Goal: Information Seeking & Learning: Learn about a topic

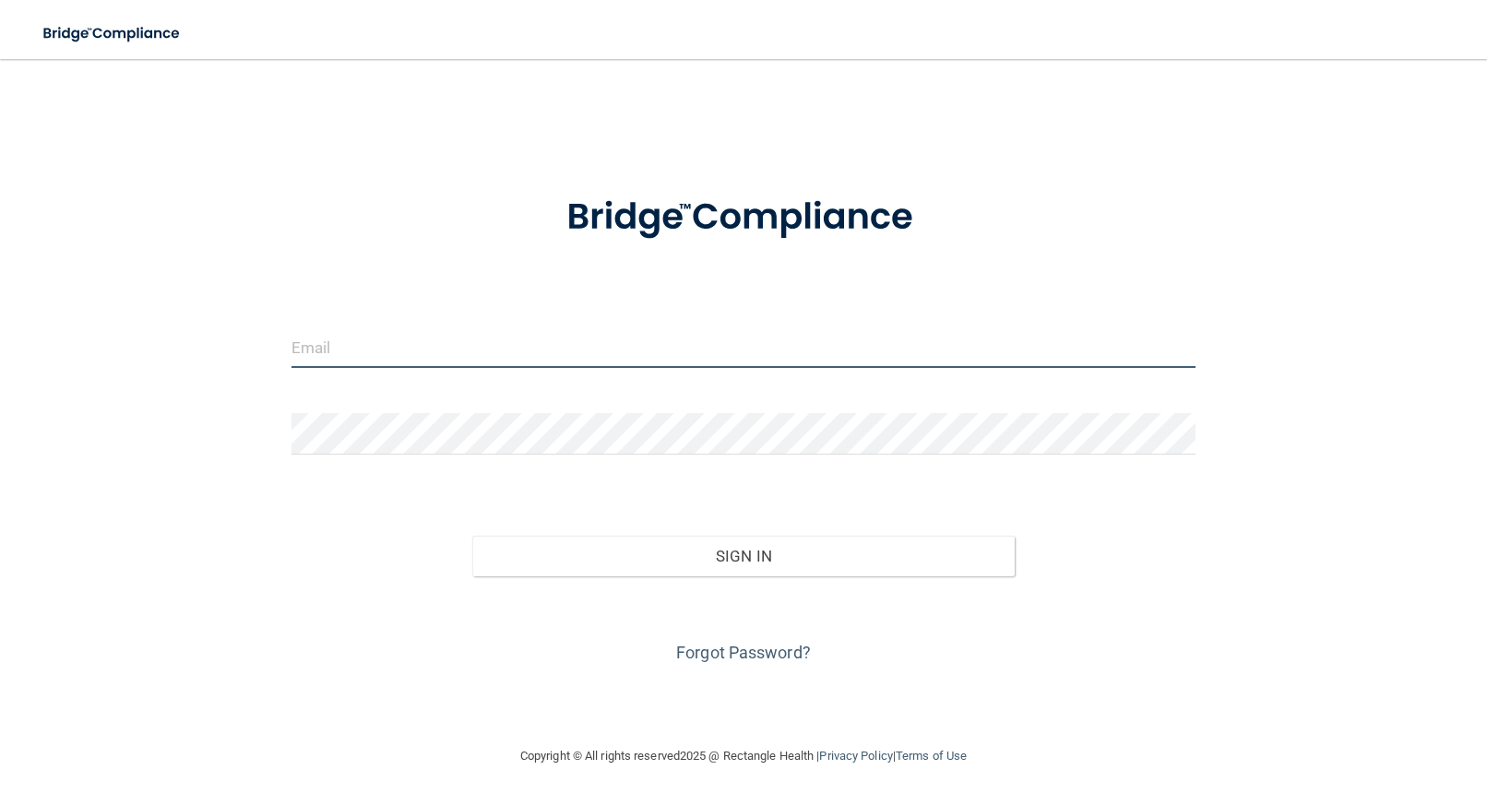
click at [456, 342] on input "email" at bounding box center [744, 348] width 905 height 42
type input "[PERSON_NAME][EMAIL_ADDRESS][PERSON_NAME][DOMAIN_NAME]"
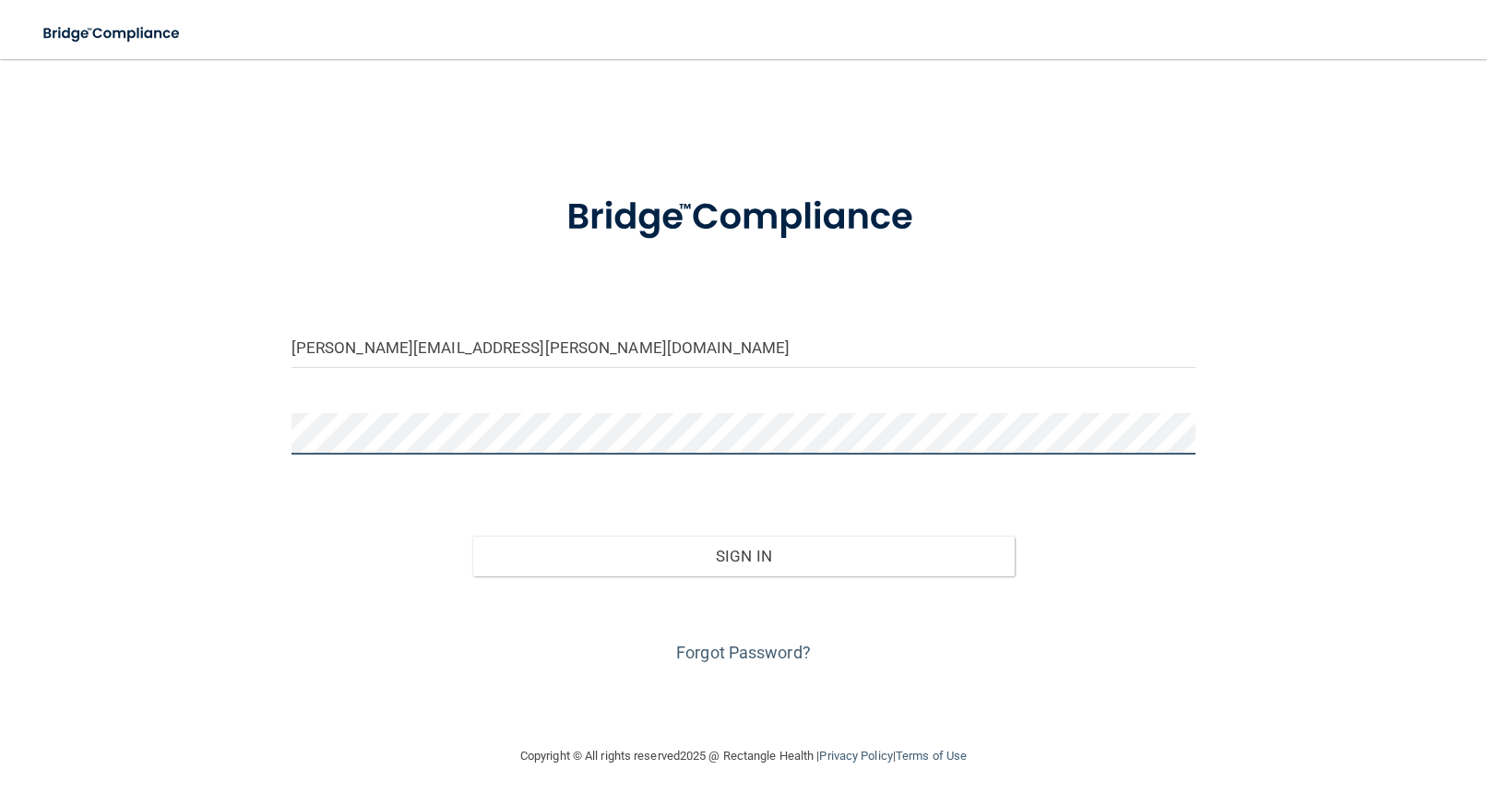
click at [472, 536] on button "Sign In" at bounding box center [743, 556] width 542 height 41
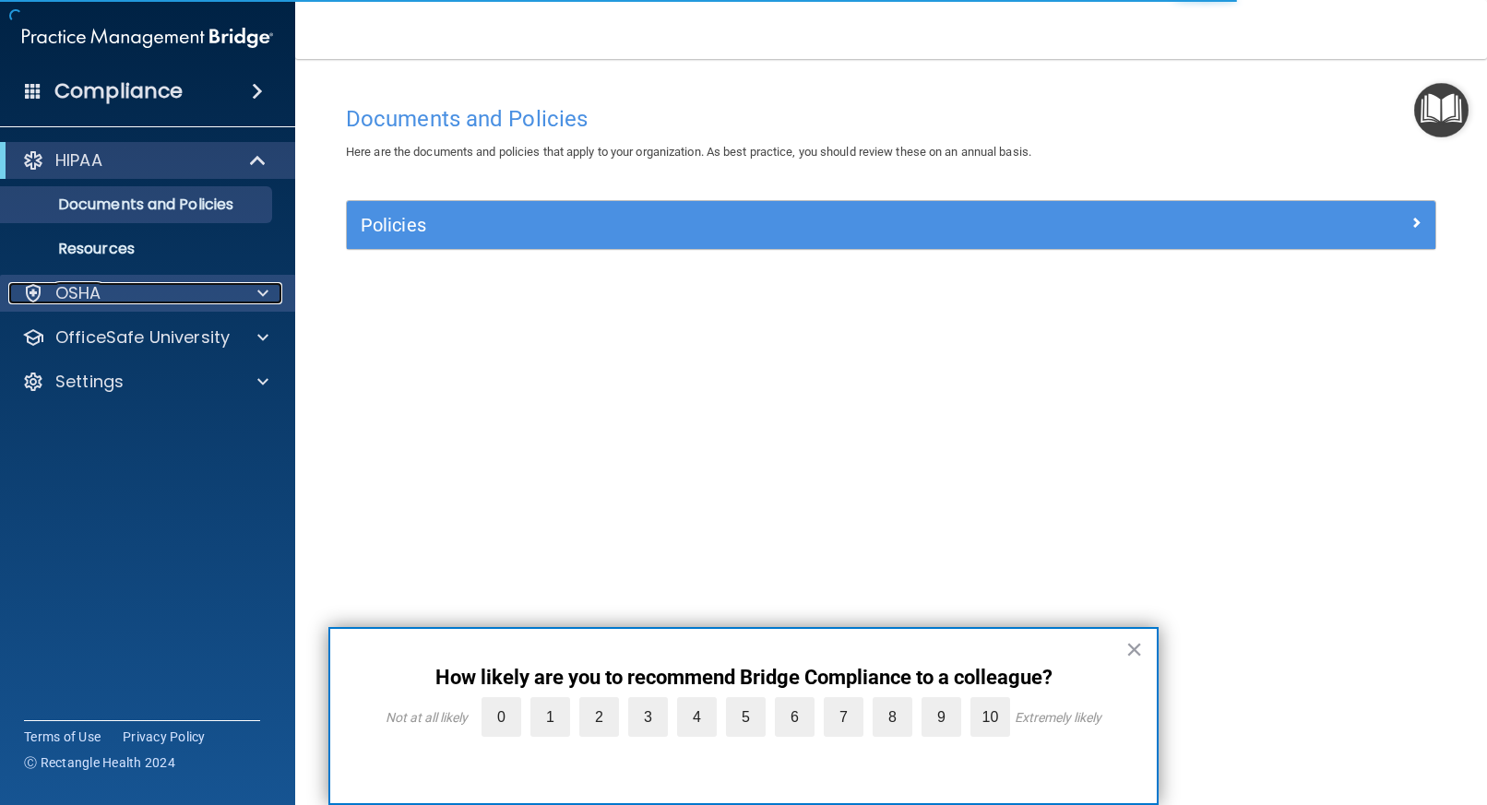
click at [95, 294] on p "OSHA" at bounding box center [78, 293] width 46 height 22
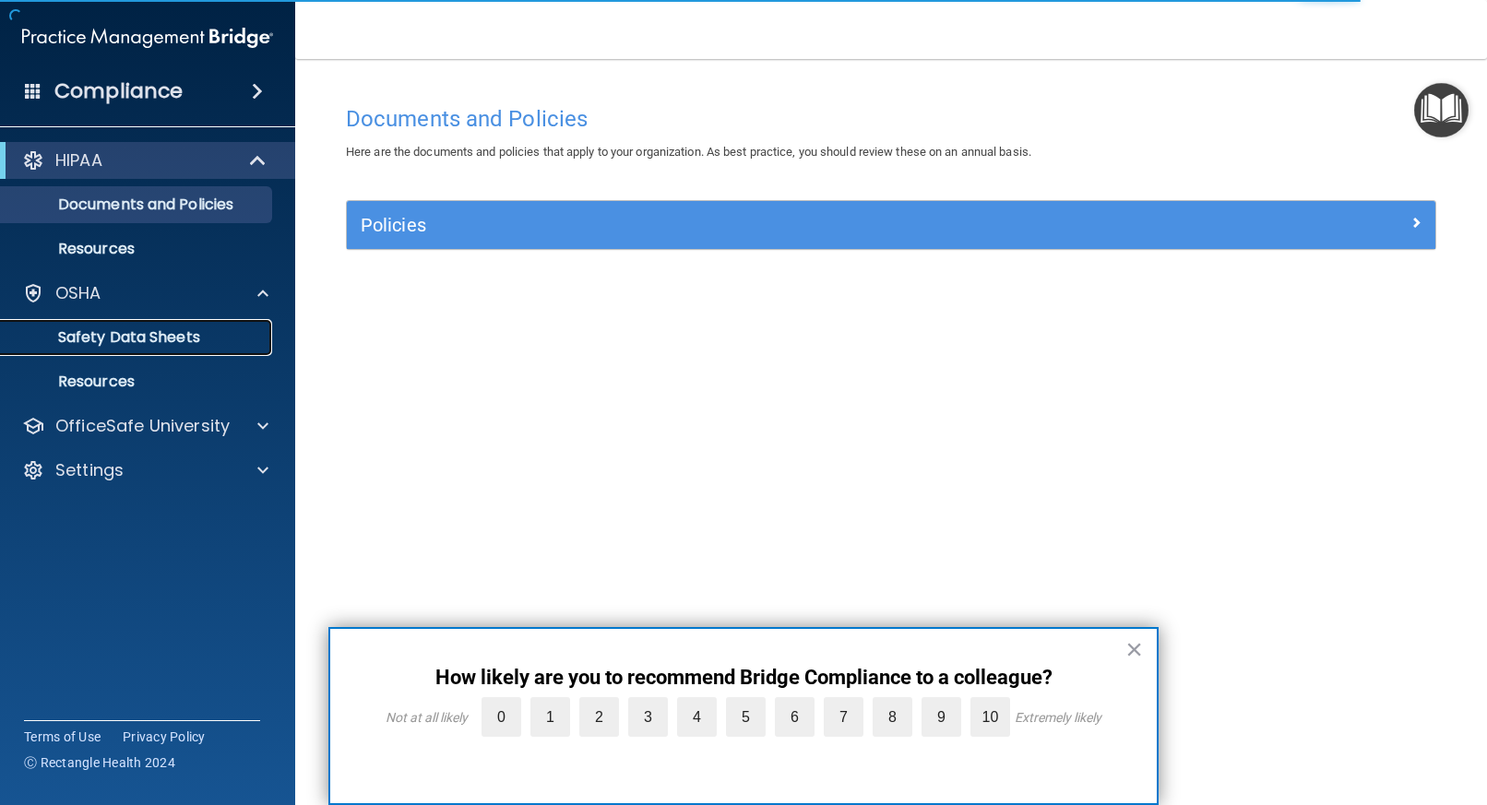
click at [103, 336] on p "Safety Data Sheets" at bounding box center [138, 337] width 252 height 18
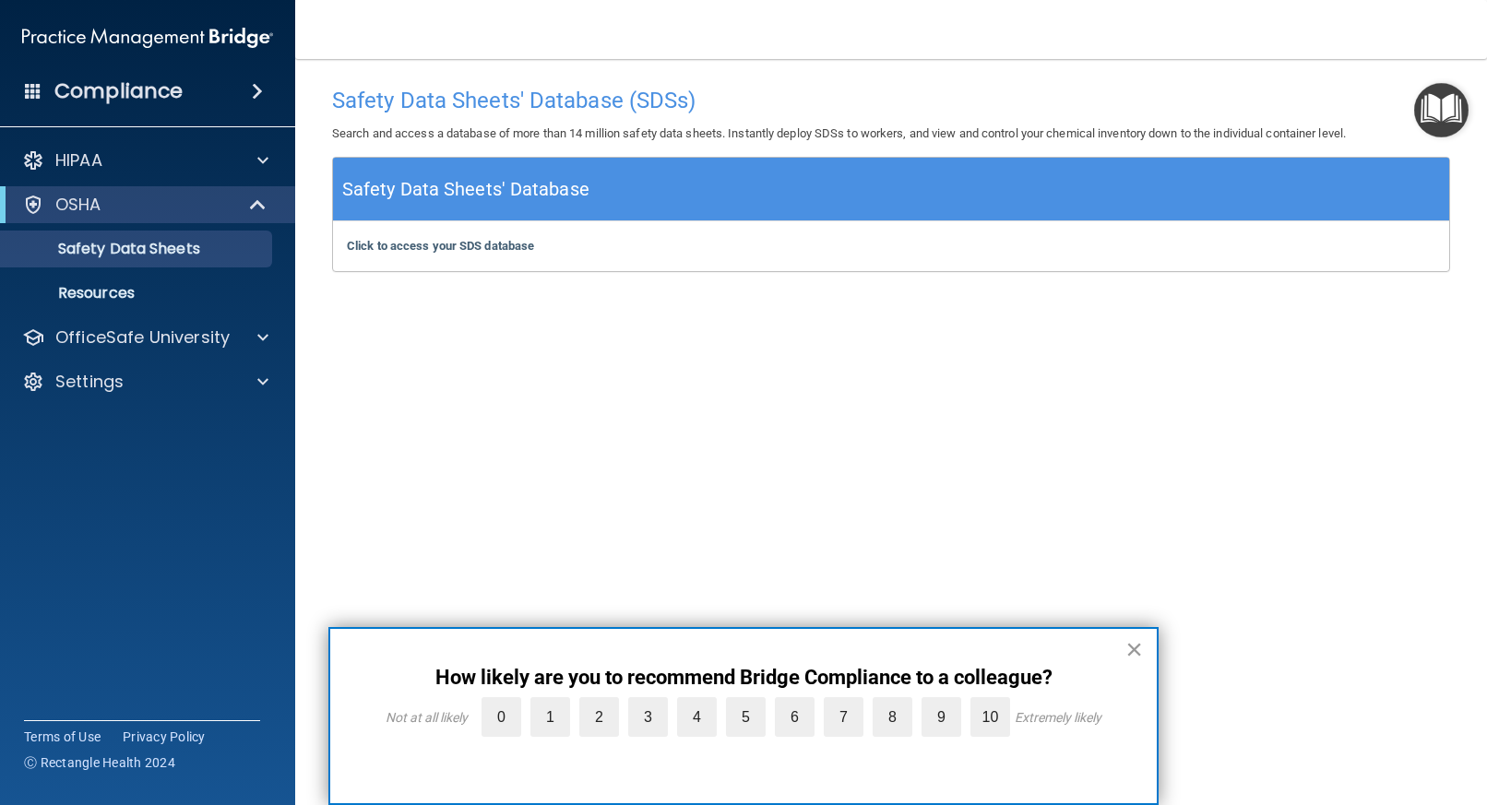
click at [1139, 650] on button "×" at bounding box center [1135, 650] width 18 height 30
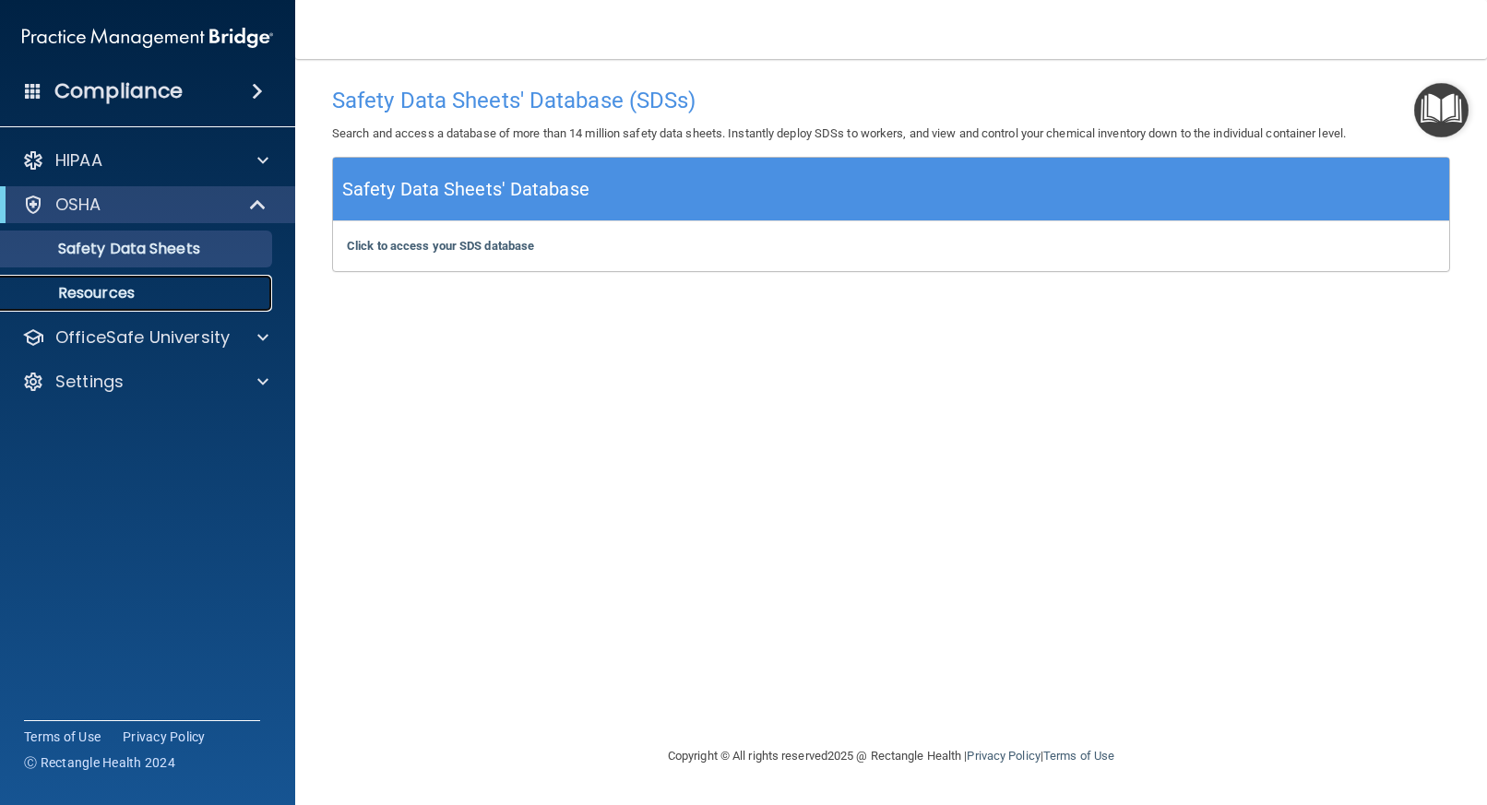
click at [130, 302] on p "Resources" at bounding box center [138, 293] width 252 height 18
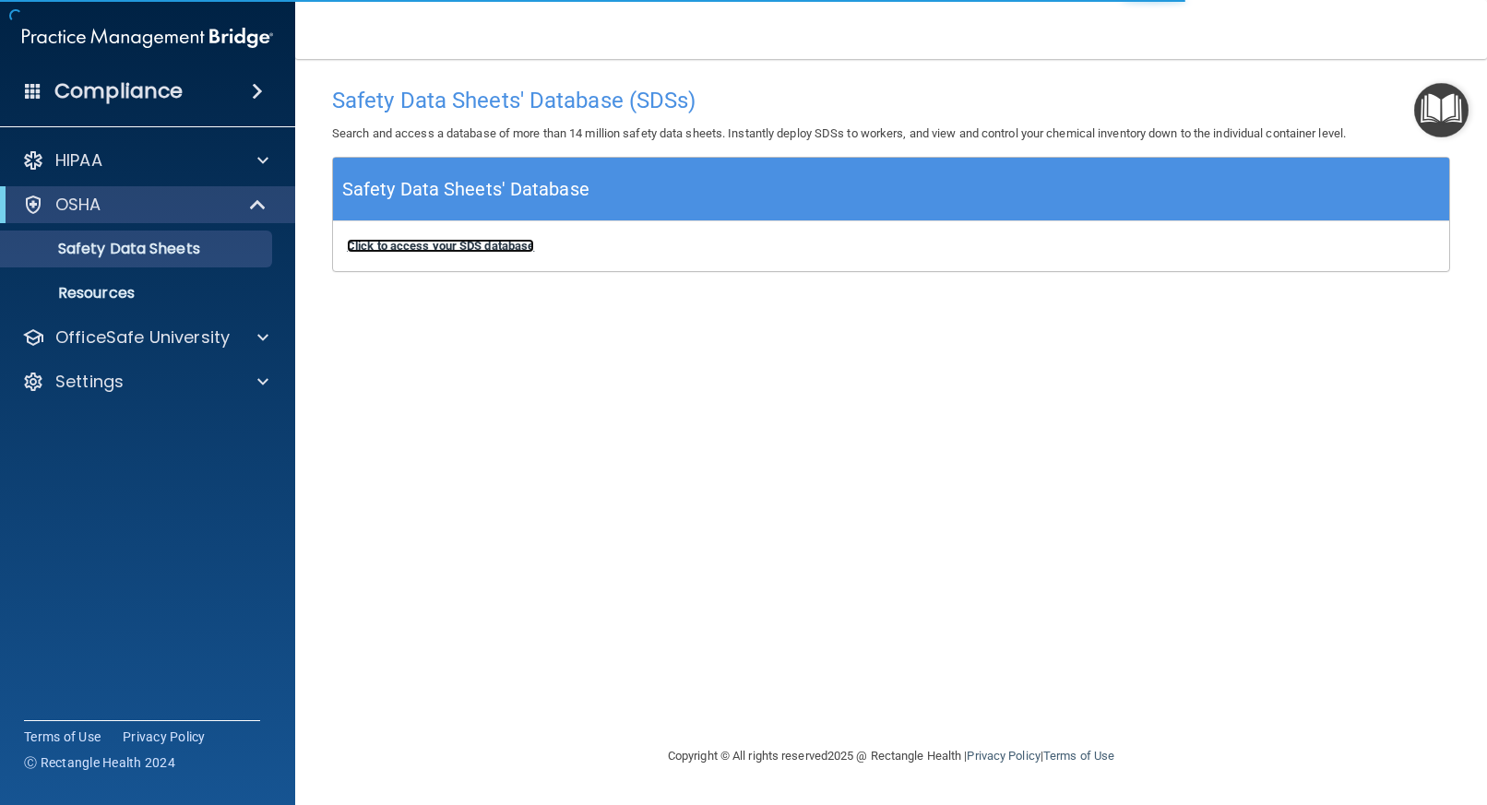
click at [493, 248] on b "Click to access your SDS database" at bounding box center [440, 246] width 187 height 14
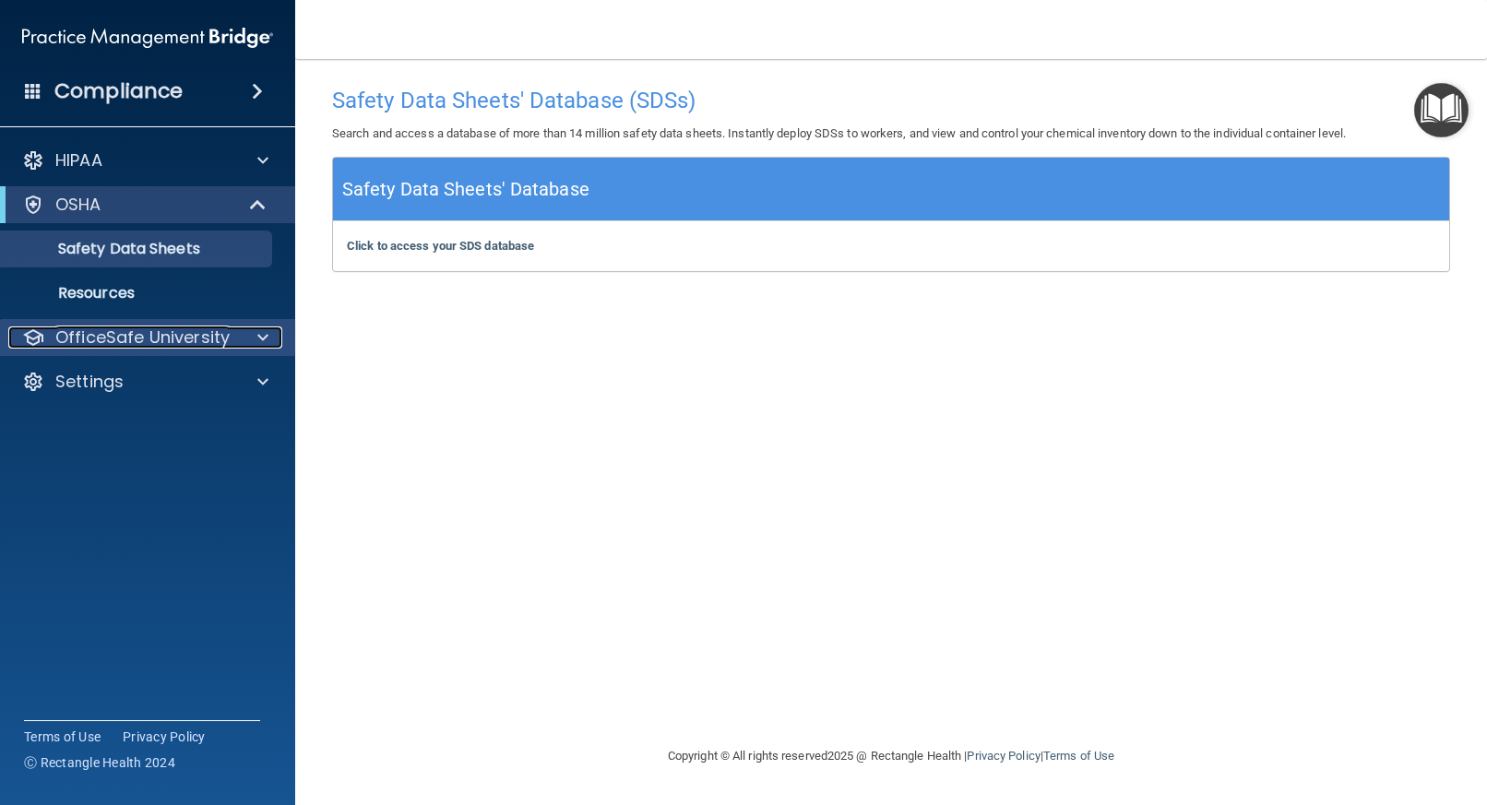
click at [124, 330] on p "OfficeSafe University" at bounding box center [142, 338] width 174 height 22
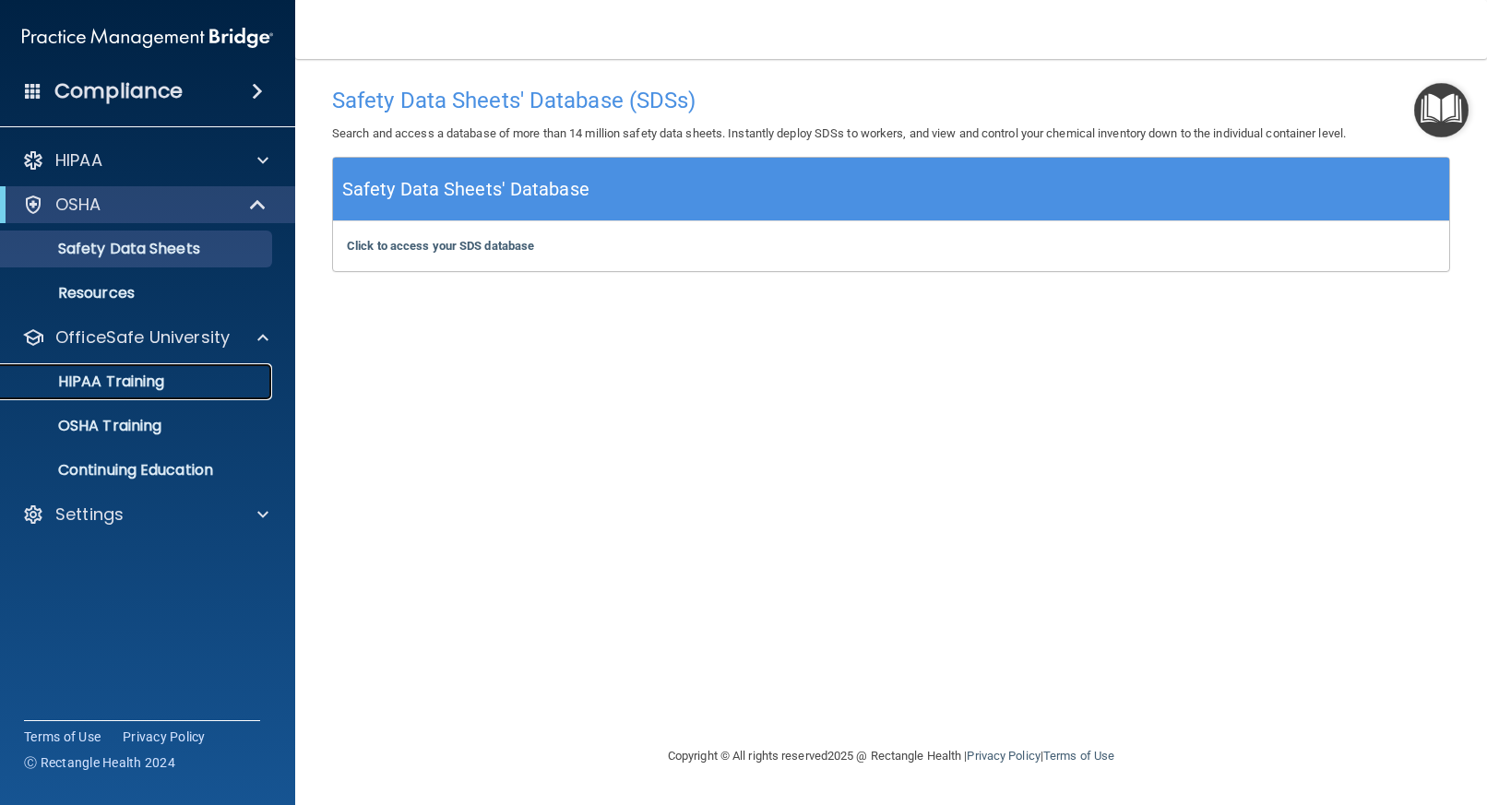
click at [115, 376] on p "HIPAA Training" at bounding box center [88, 382] width 152 height 18
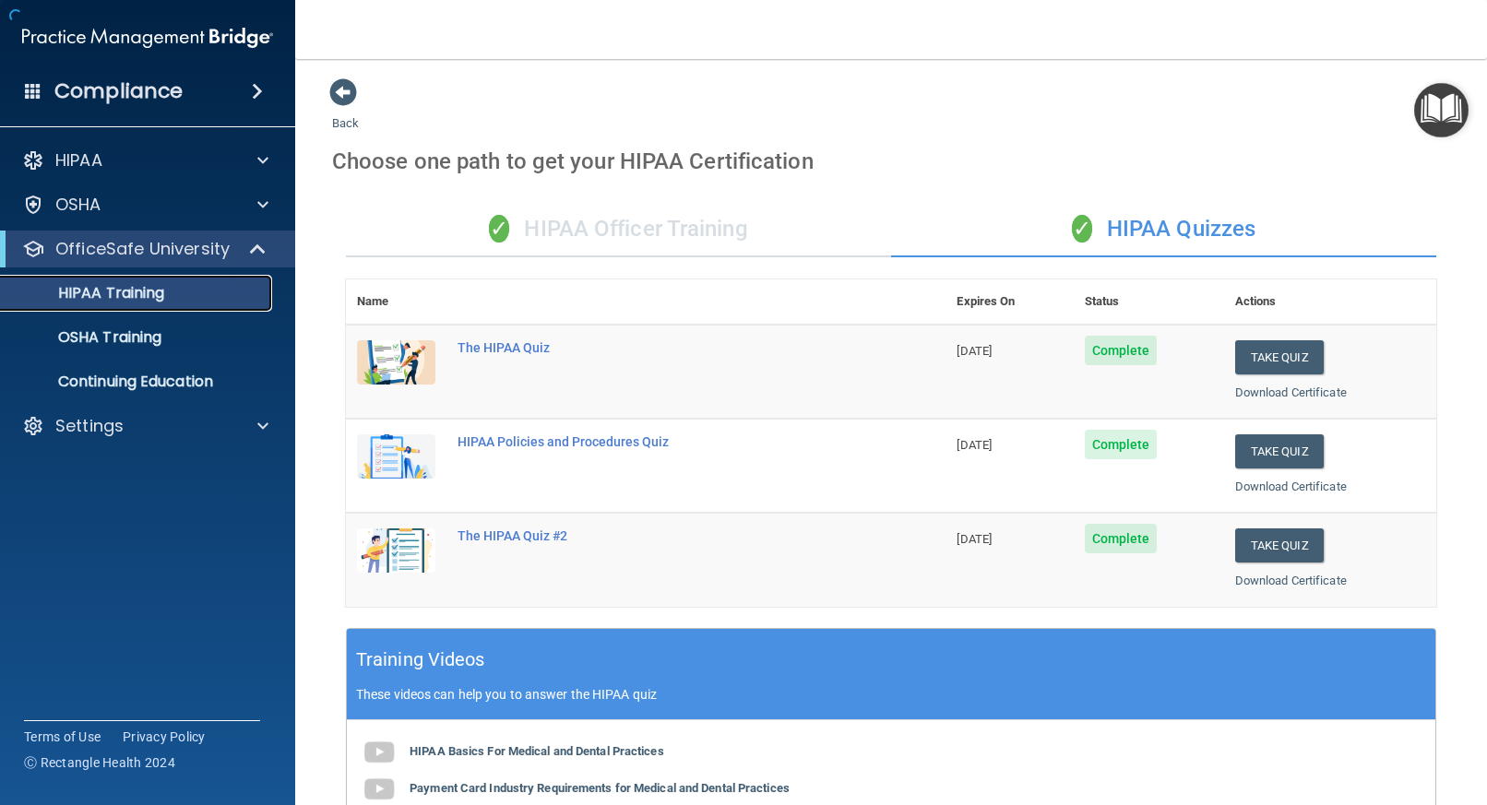
click at [113, 291] on p "HIPAA Training" at bounding box center [88, 293] width 152 height 18
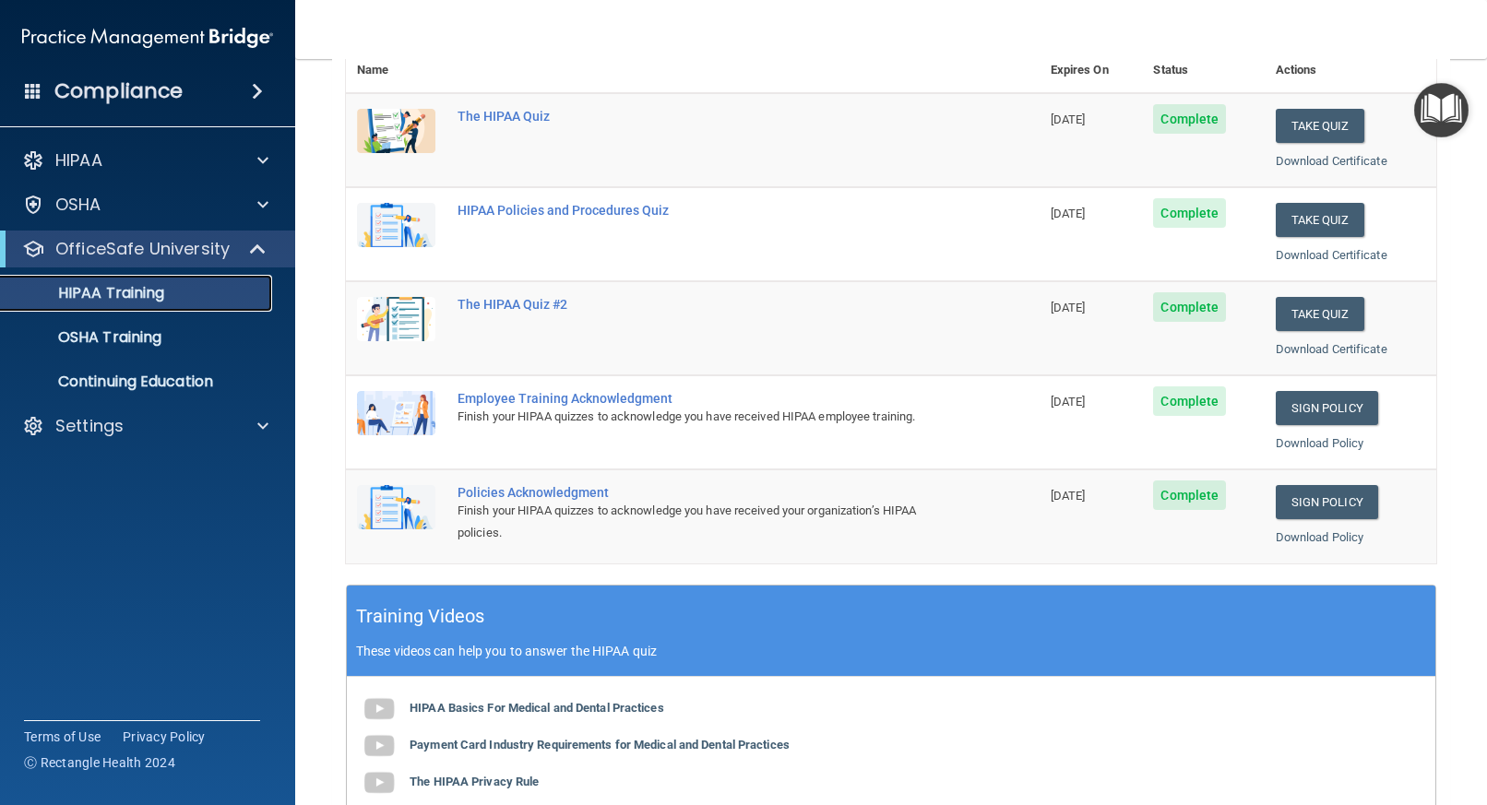
scroll to position [185, 0]
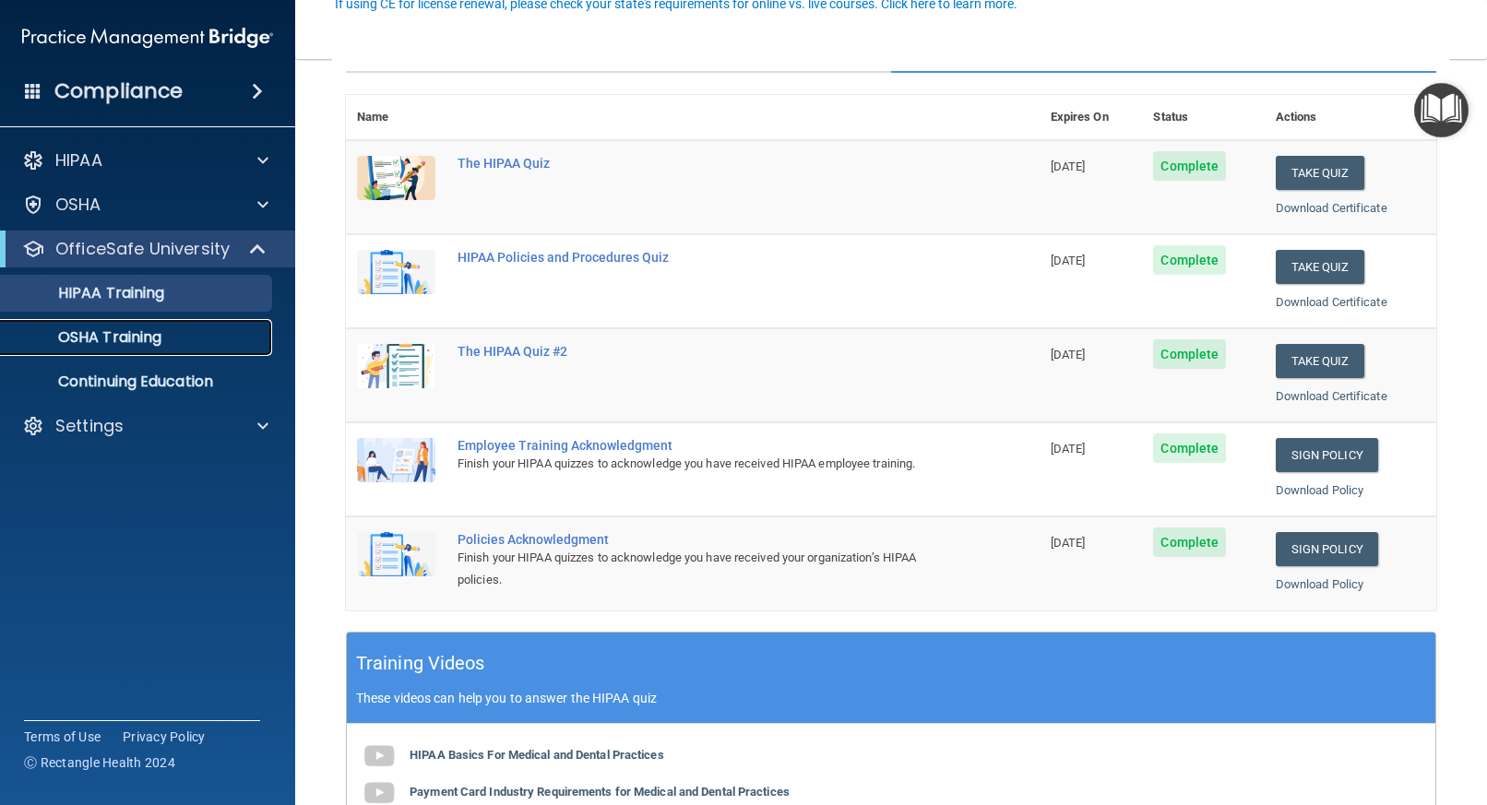
click at [121, 331] on p "OSHA Training" at bounding box center [86, 337] width 149 height 18
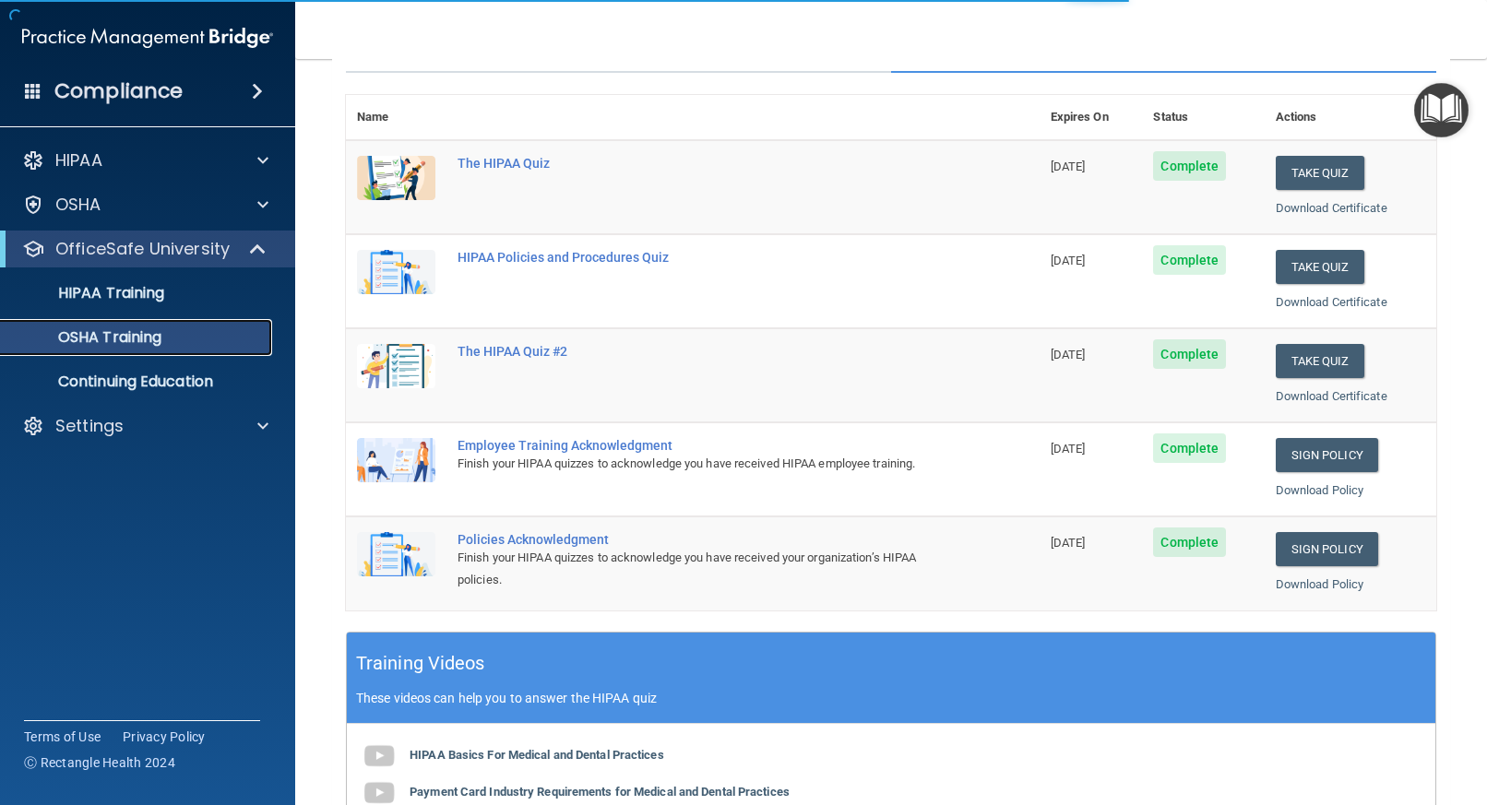
scroll to position [36, 0]
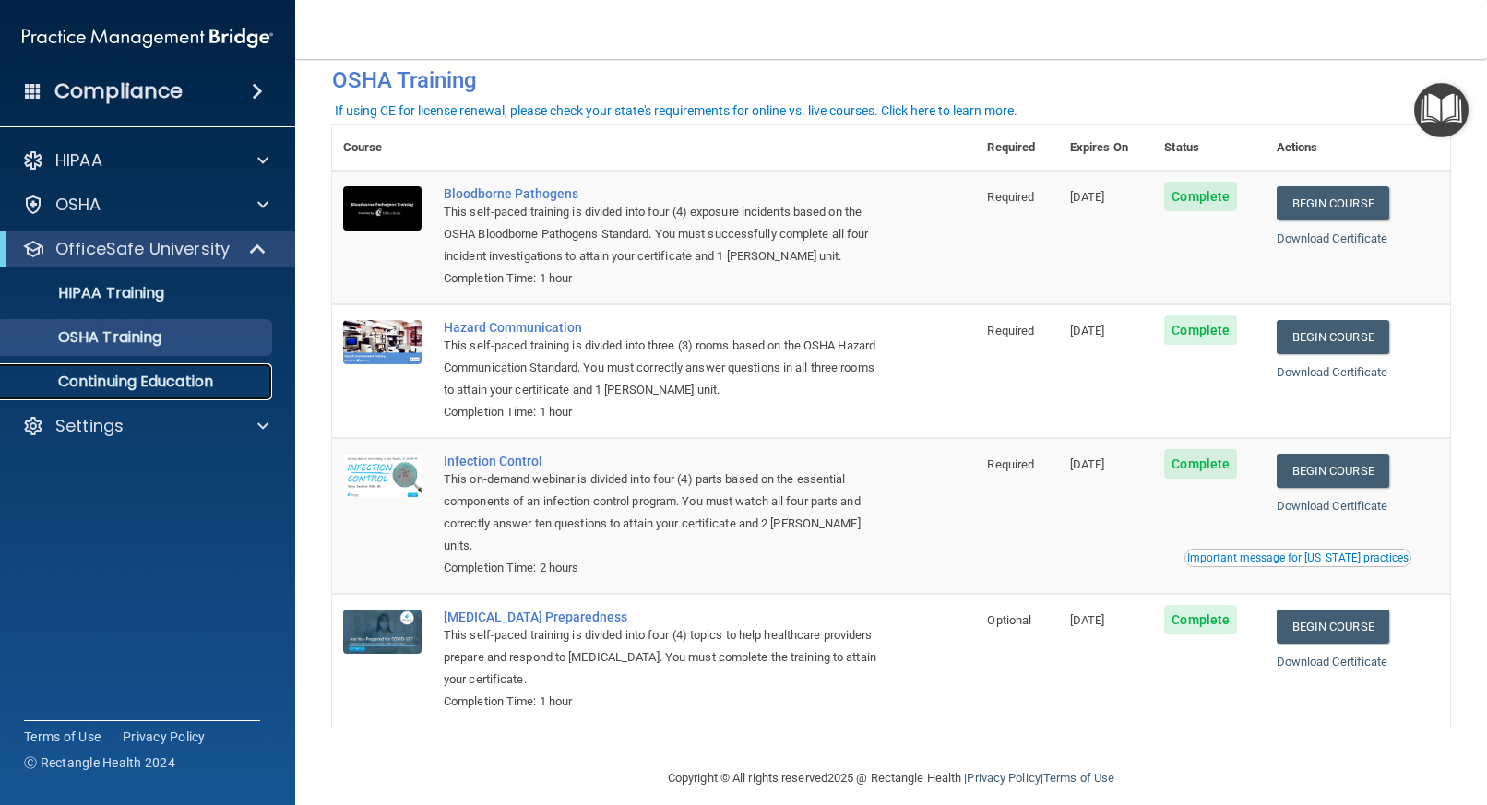
click at [163, 375] on p "Continuing Education" at bounding box center [138, 382] width 252 height 18
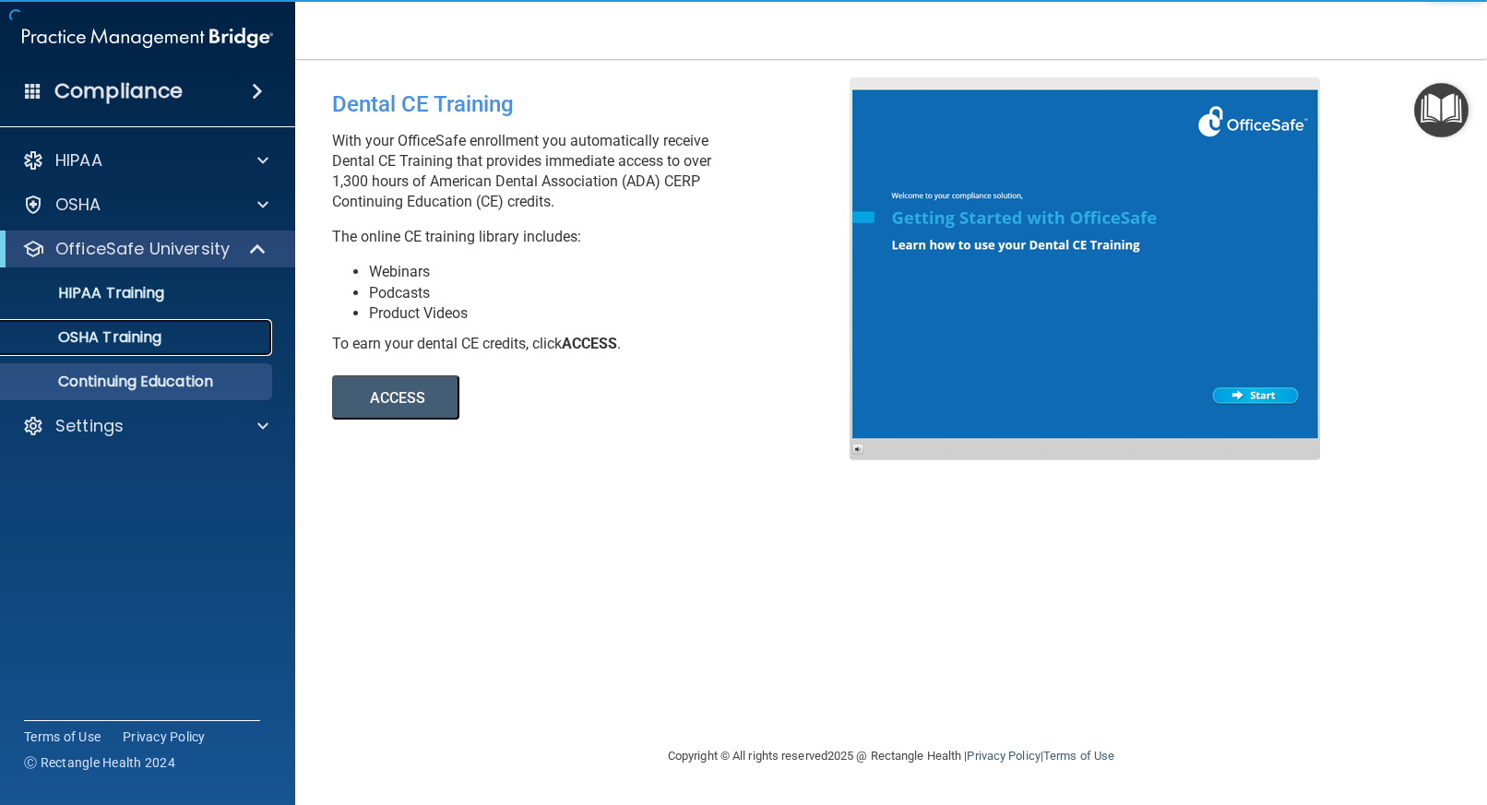
click at [161, 325] on link "OSHA Training" at bounding box center [127, 337] width 291 height 37
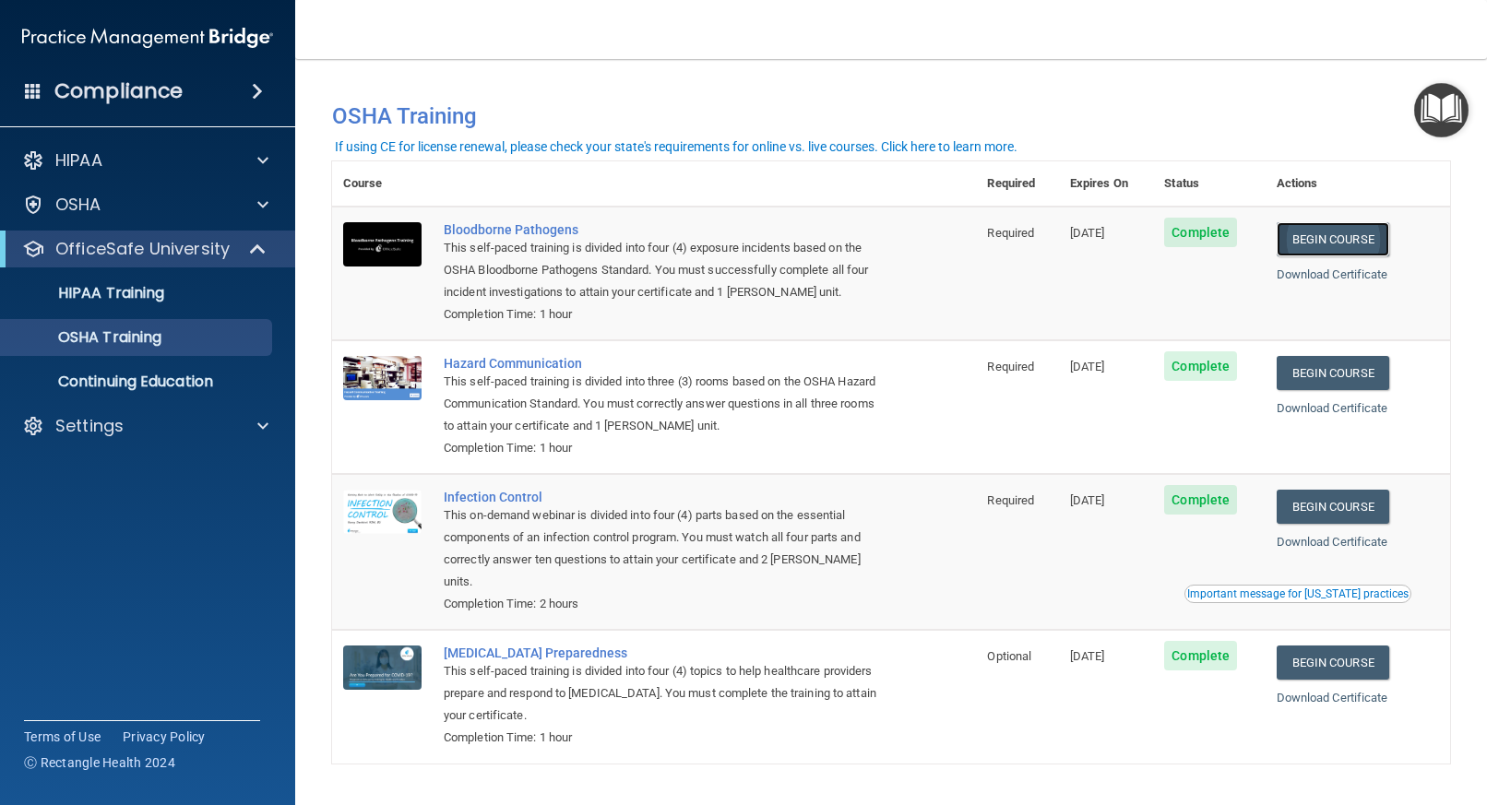
click at [1316, 242] on link "Begin Course" at bounding box center [1333, 239] width 113 height 34
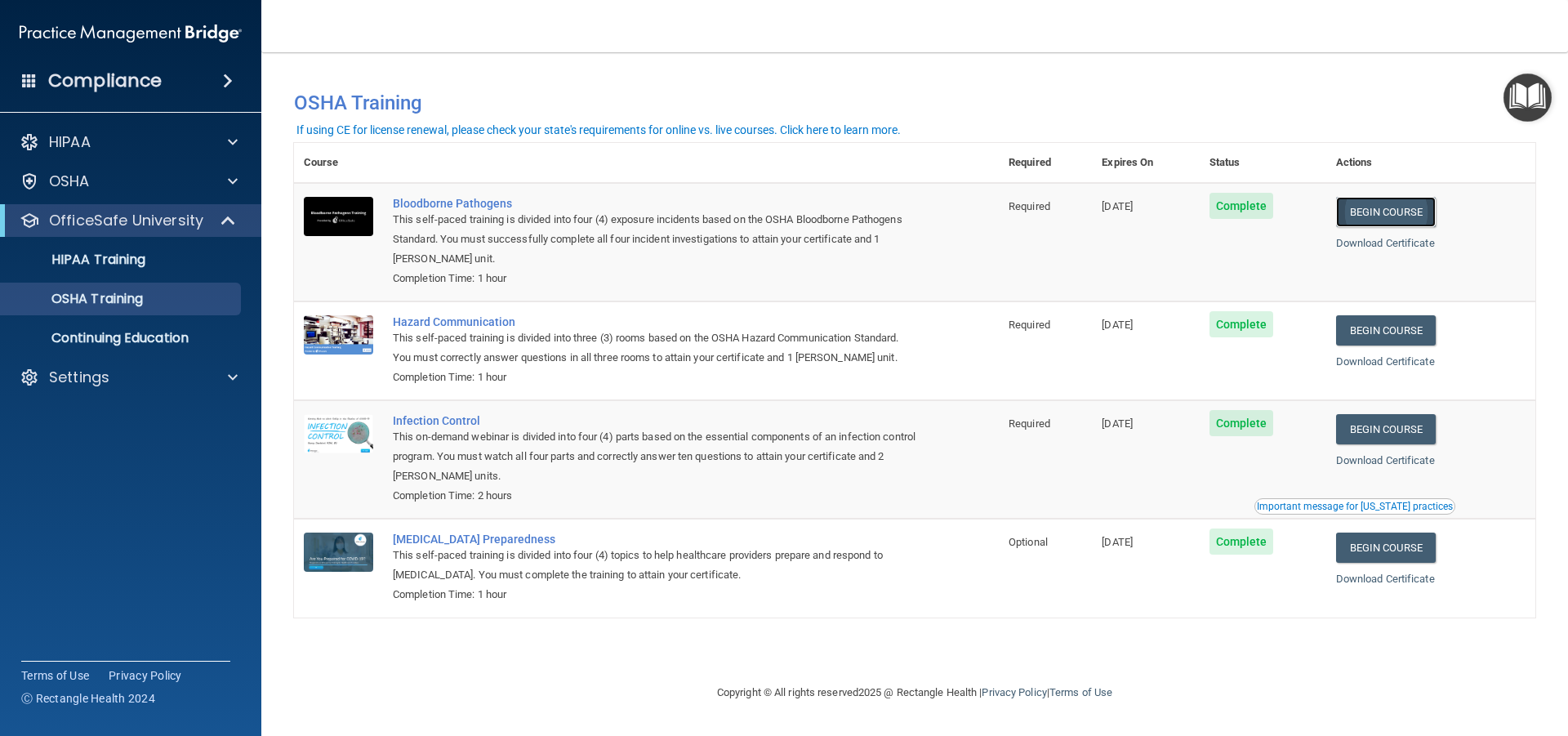
click at [1316, 210] on link "Begin Course" at bounding box center [1386, 212] width 100 height 30
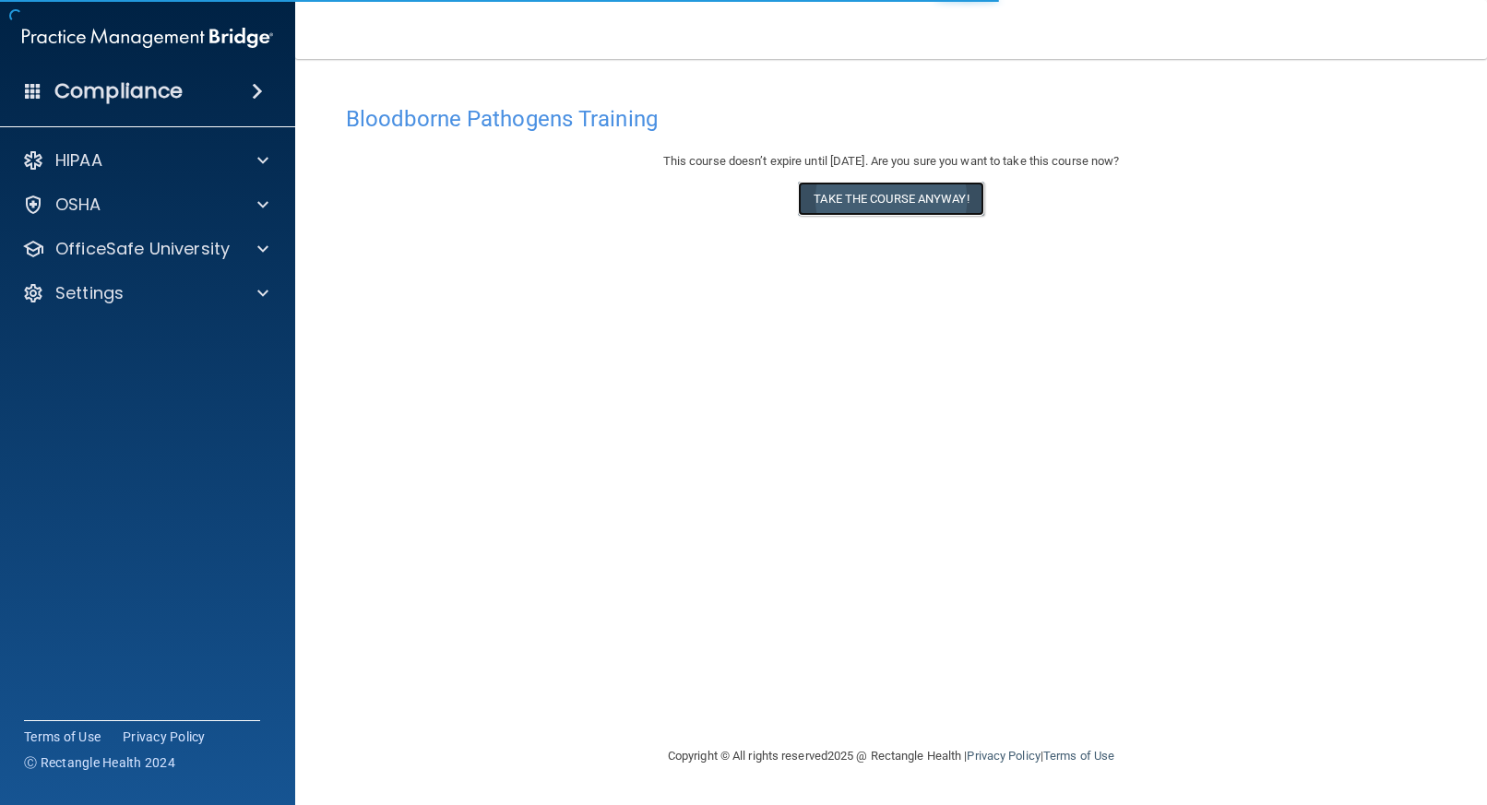
click at [941, 202] on button "Take the course anyway!" at bounding box center [890, 199] width 185 height 34
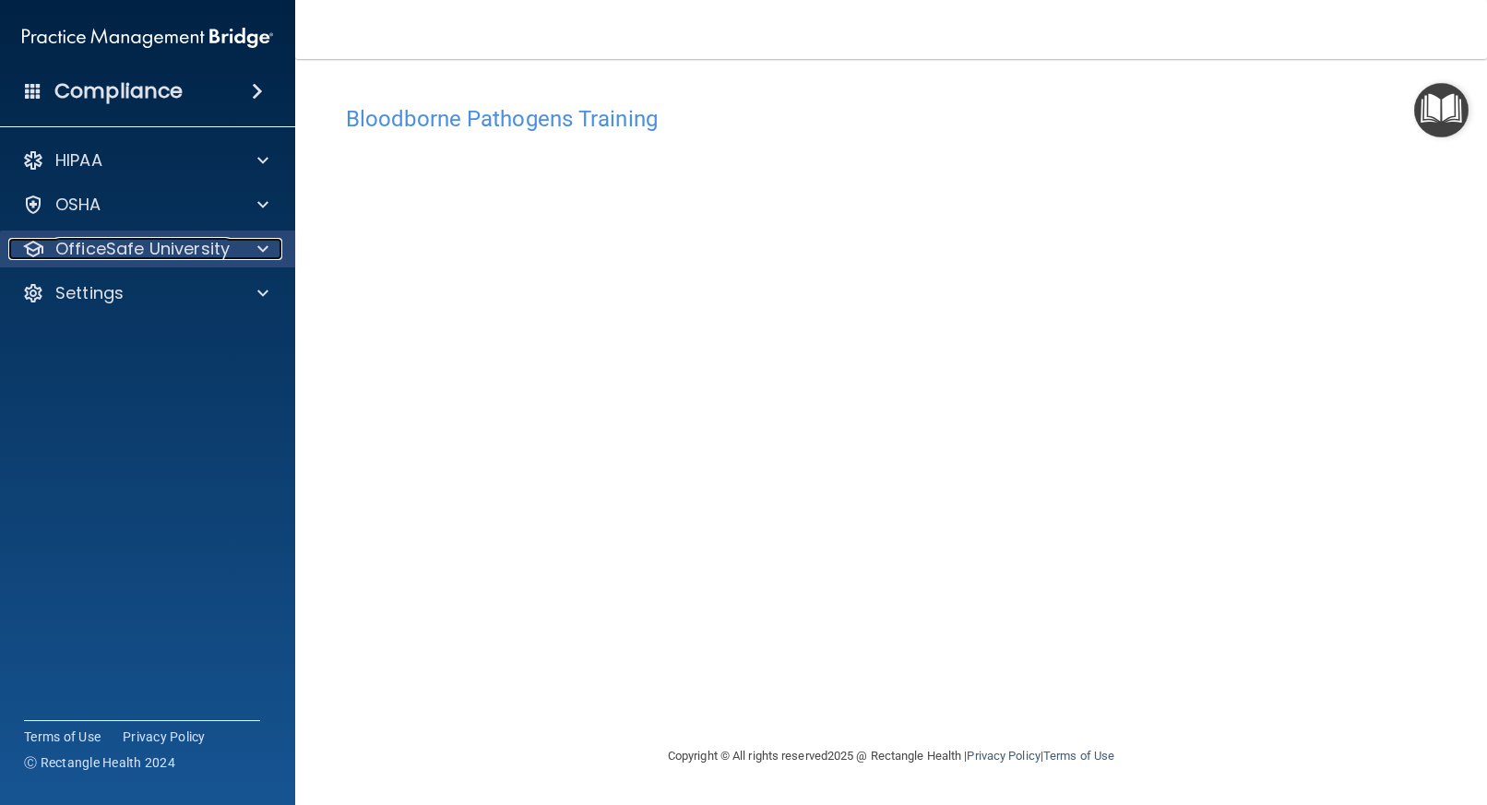
click at [229, 243] on div "OfficeSafe University" at bounding box center [122, 249] width 229 height 22
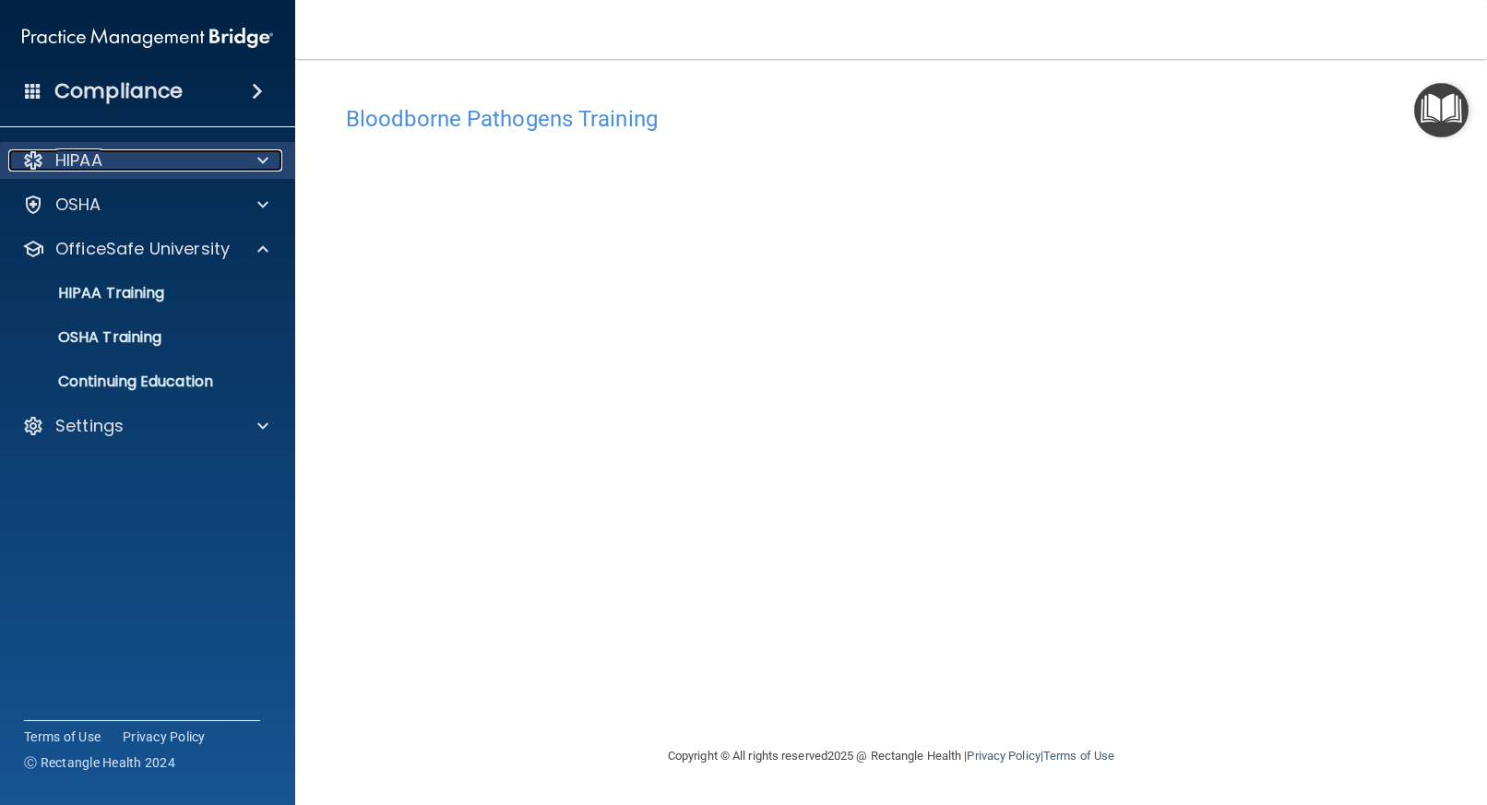
click at [268, 157] on div at bounding box center [260, 160] width 46 height 22
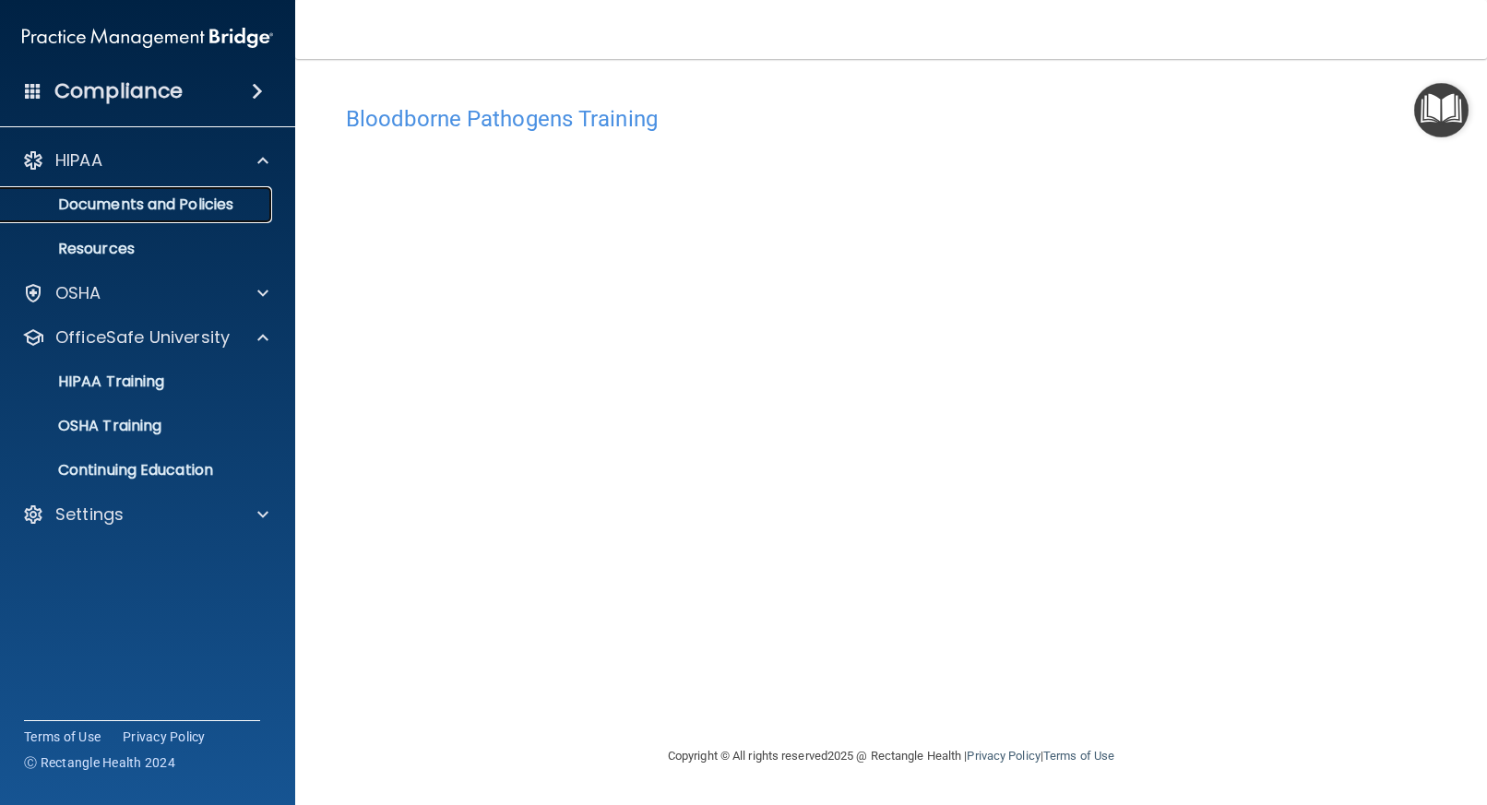
click at [197, 207] on p "Documents and Policies" at bounding box center [138, 205] width 252 height 18
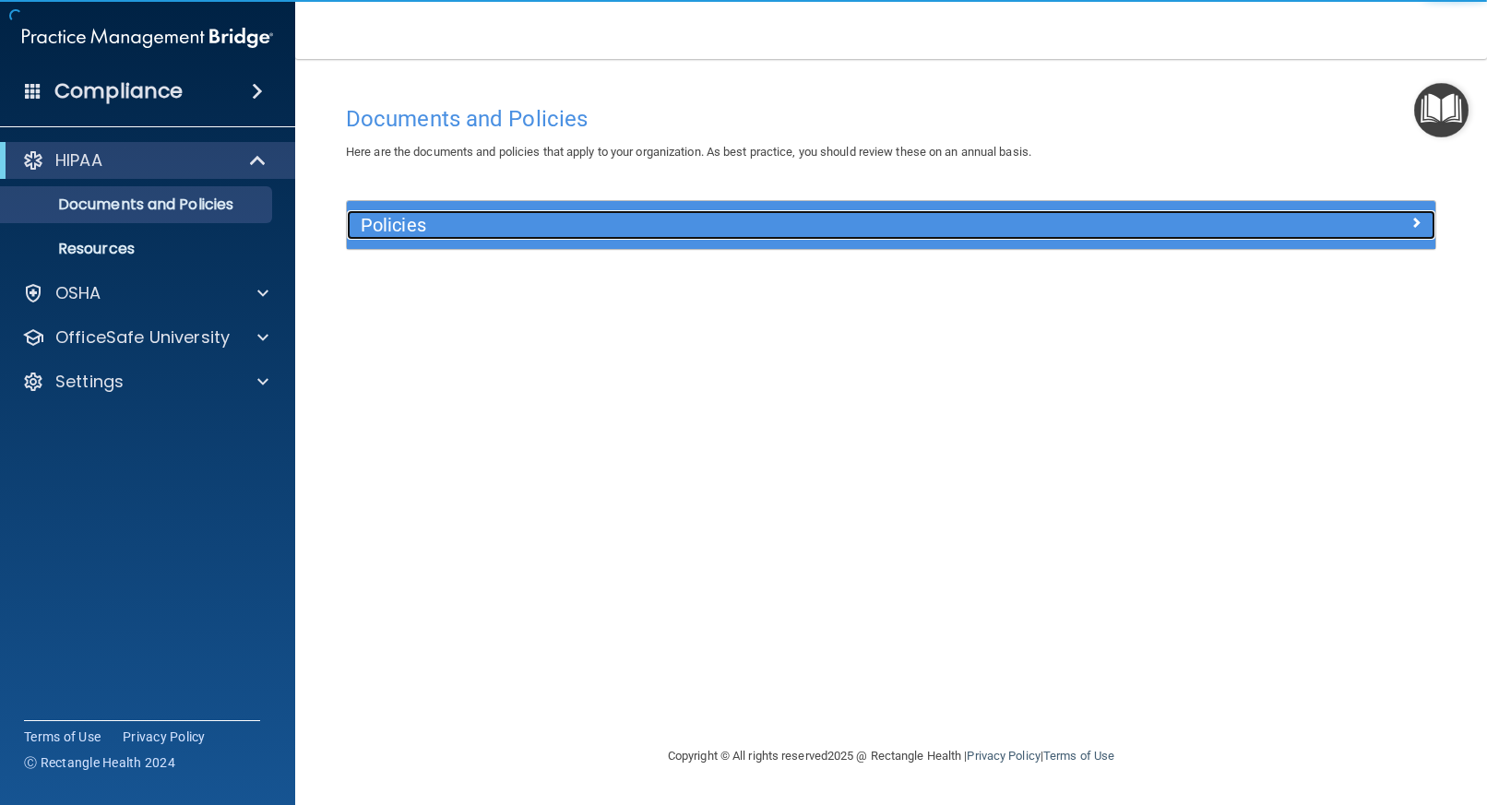
click at [1417, 225] on span at bounding box center [1416, 222] width 11 height 22
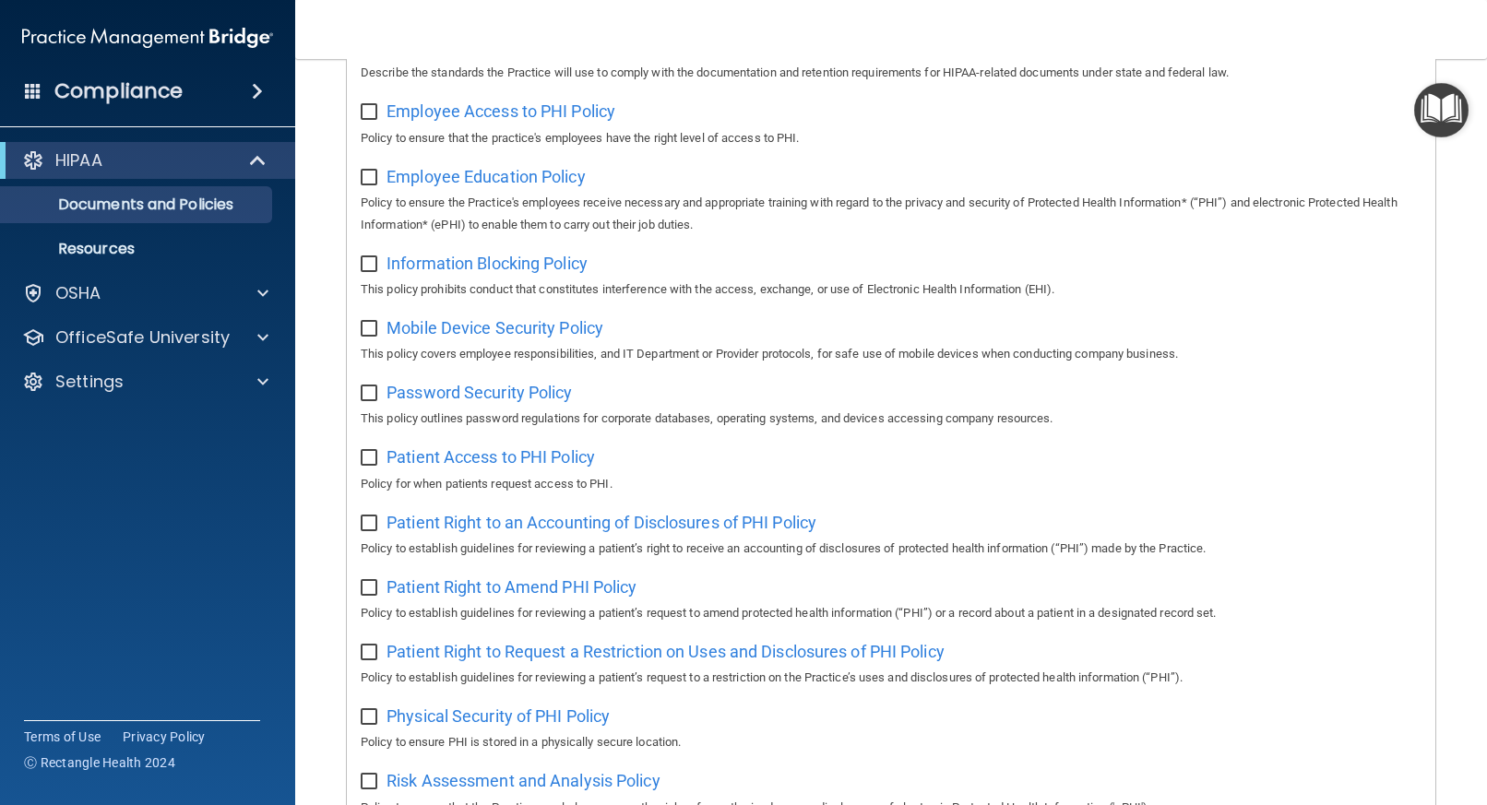
scroll to position [554, 0]
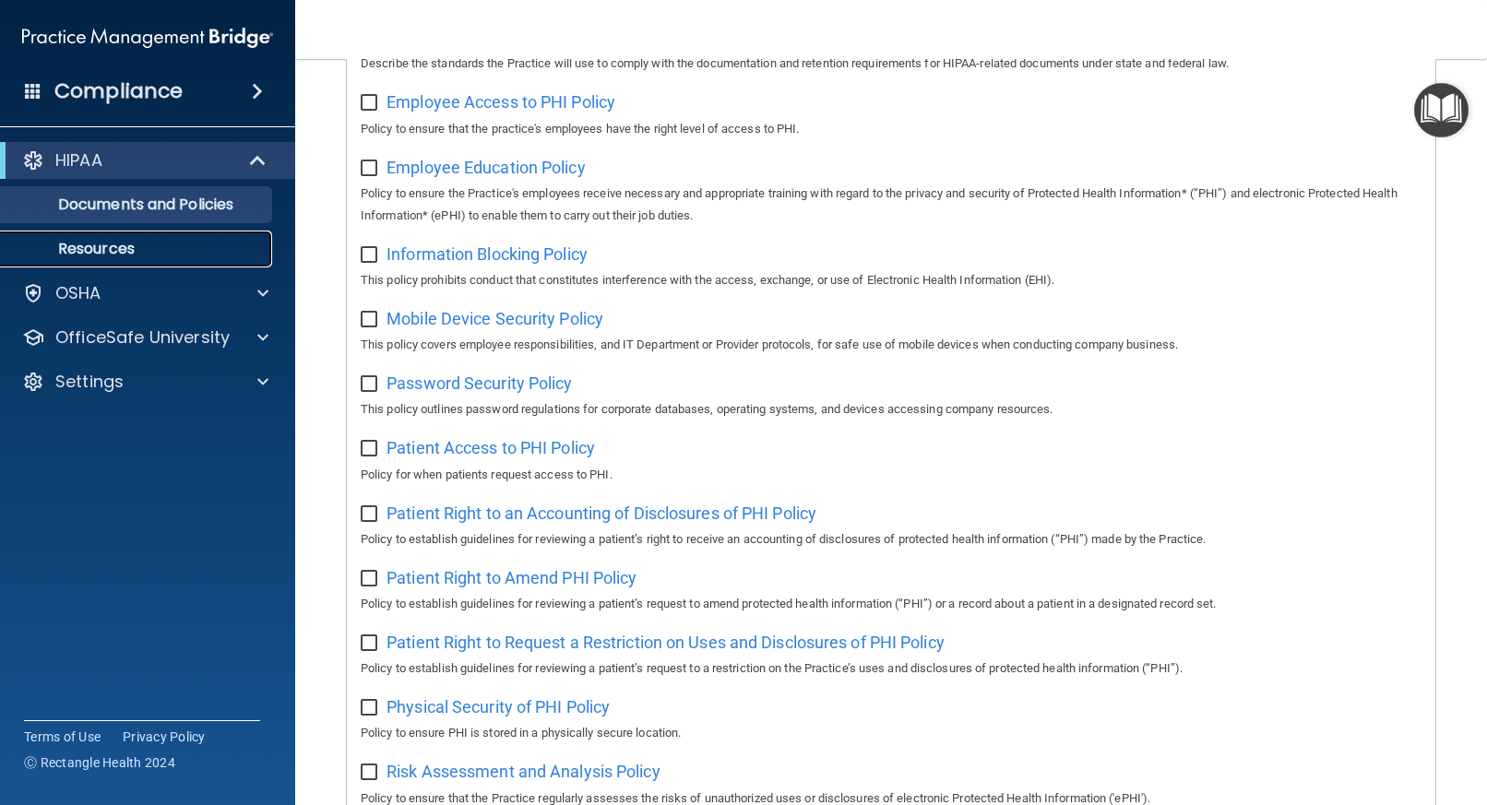
click at [147, 243] on p "Resources" at bounding box center [138, 249] width 252 height 18
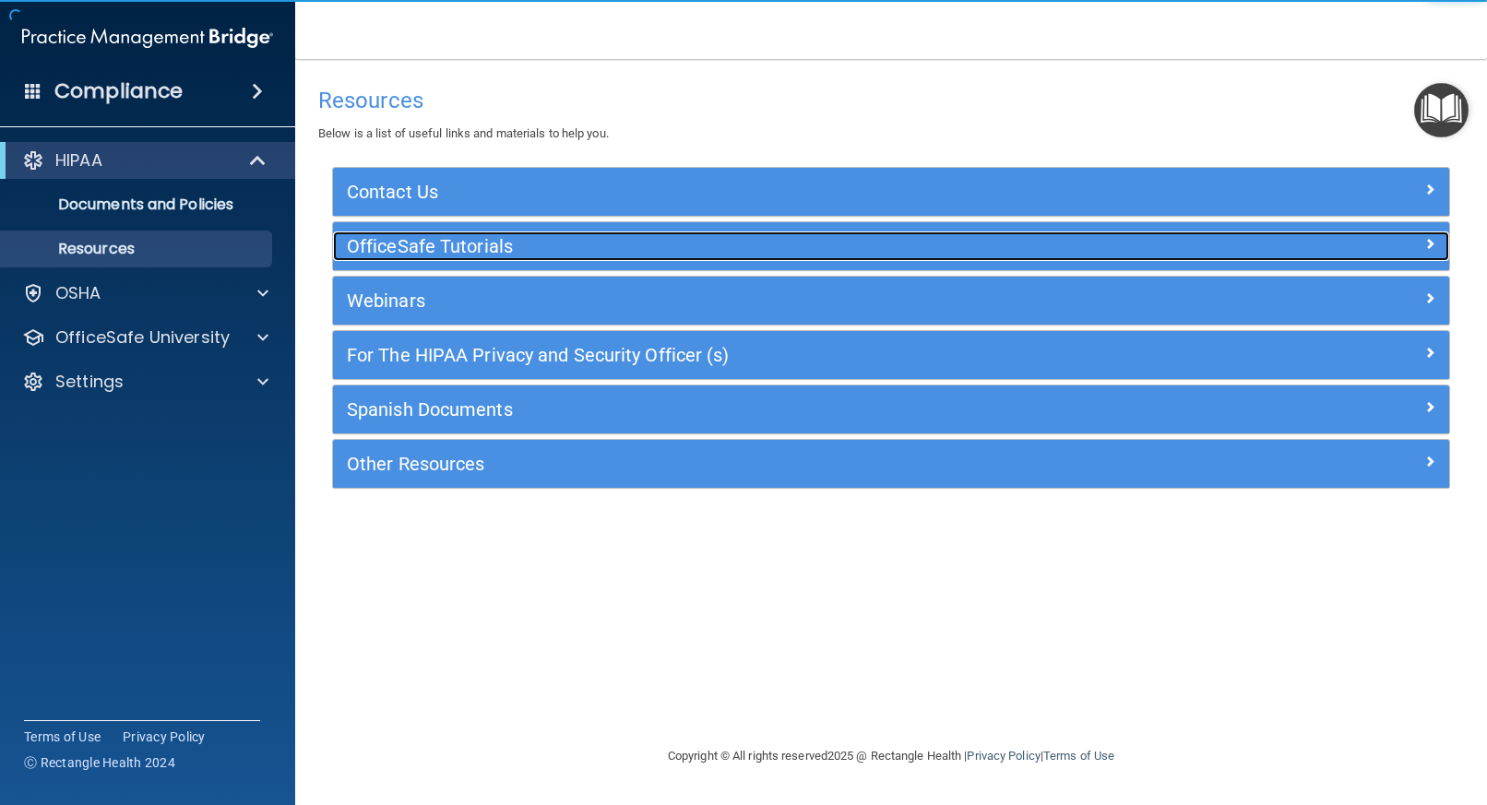
click at [1369, 253] on div at bounding box center [1311, 243] width 280 height 22
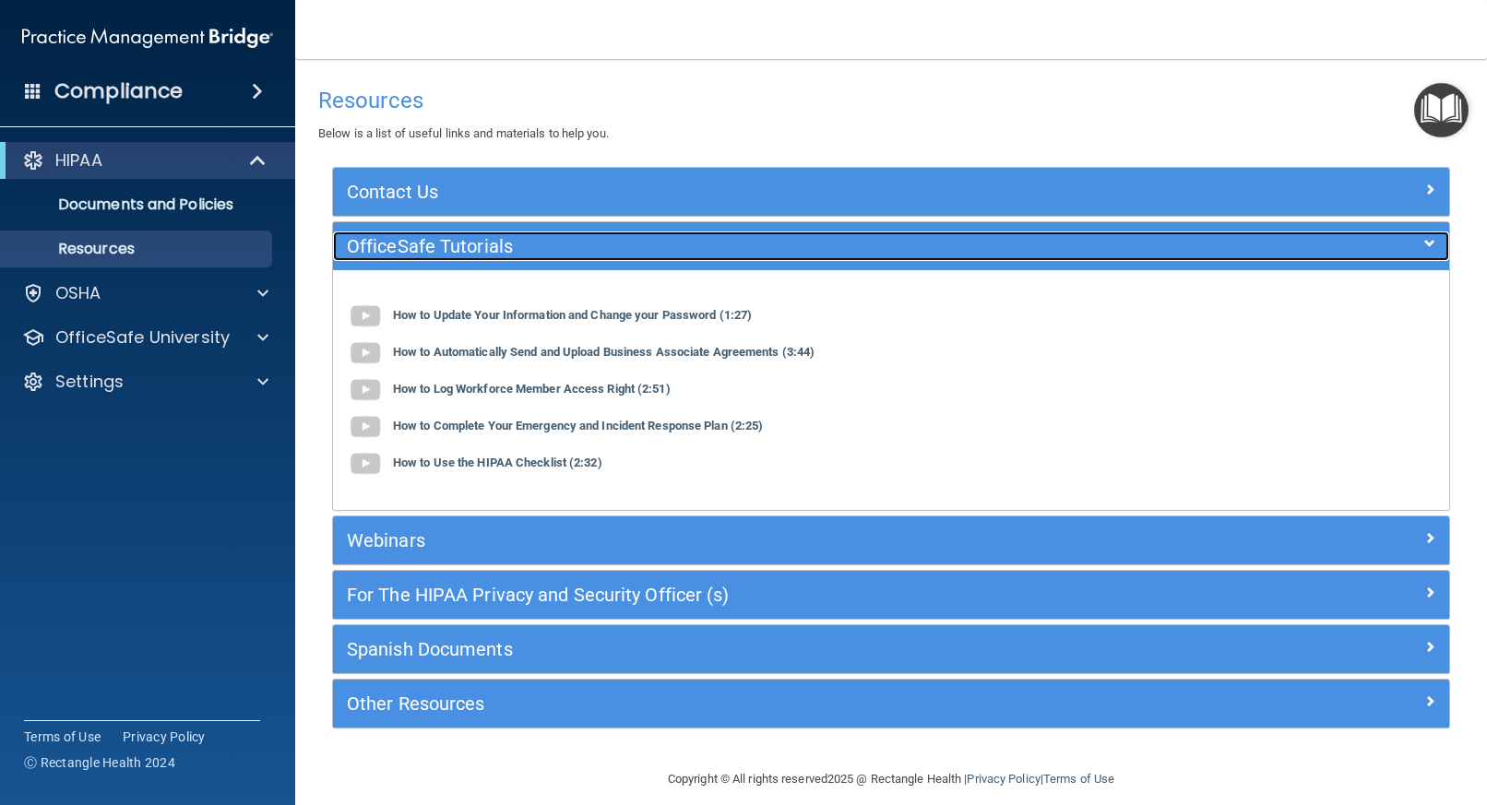
click at [1364, 246] on div at bounding box center [1311, 243] width 280 height 22
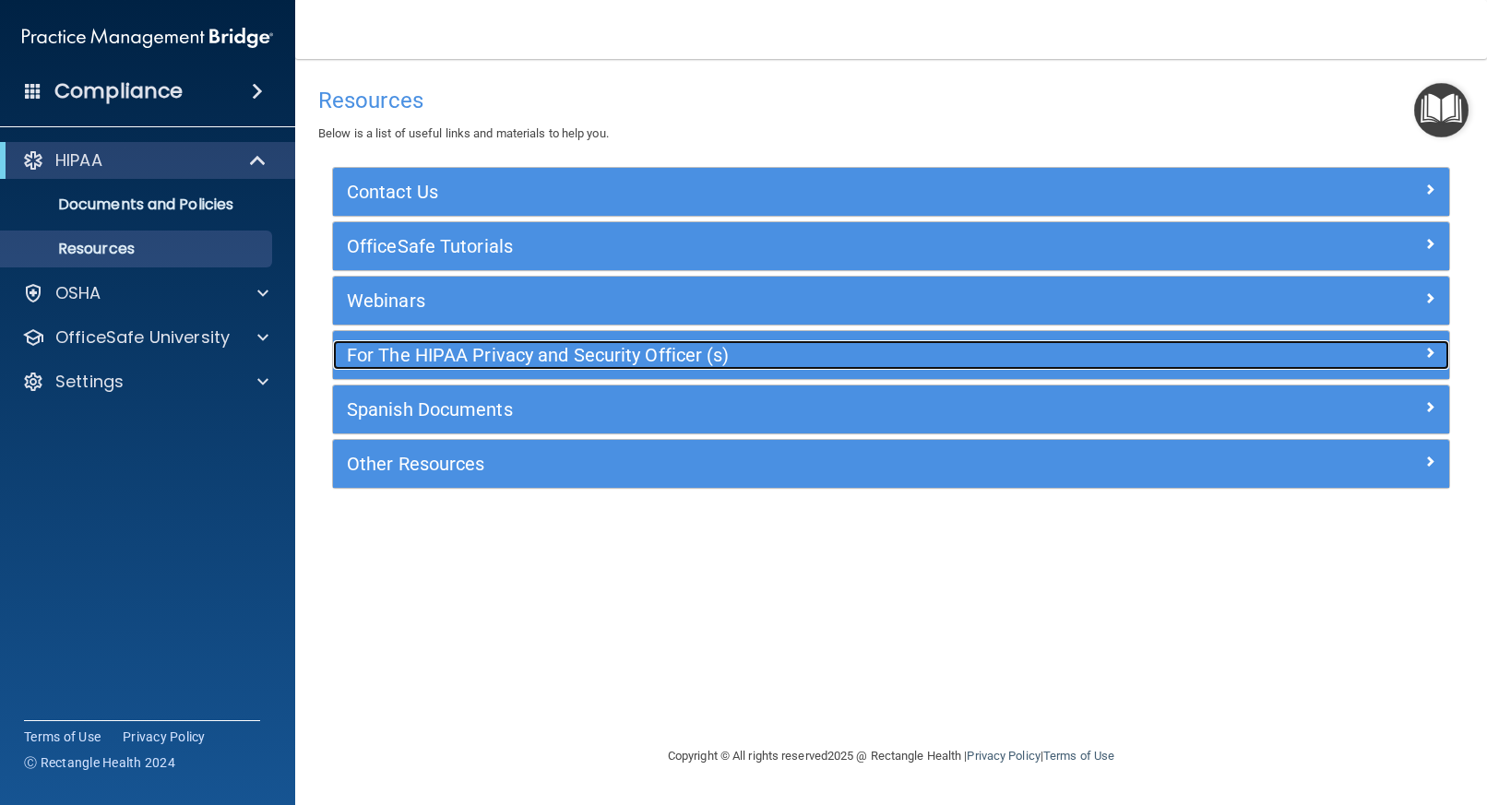
click at [498, 352] on h5 "For The HIPAA Privacy and Security Officer (s)" at bounding box center [752, 355] width 810 height 20
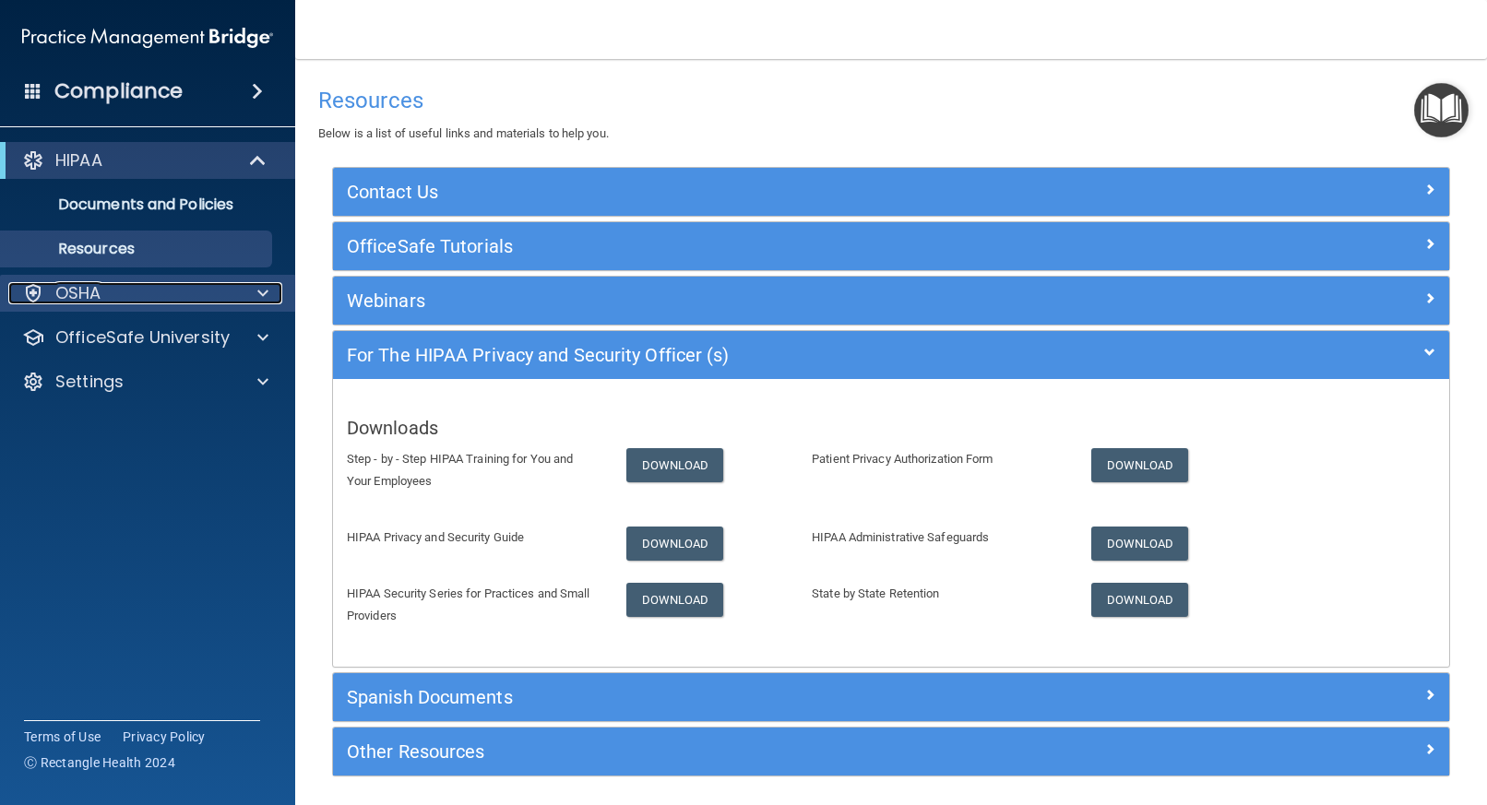
click at [157, 292] on div "OSHA" at bounding box center [122, 293] width 229 height 22
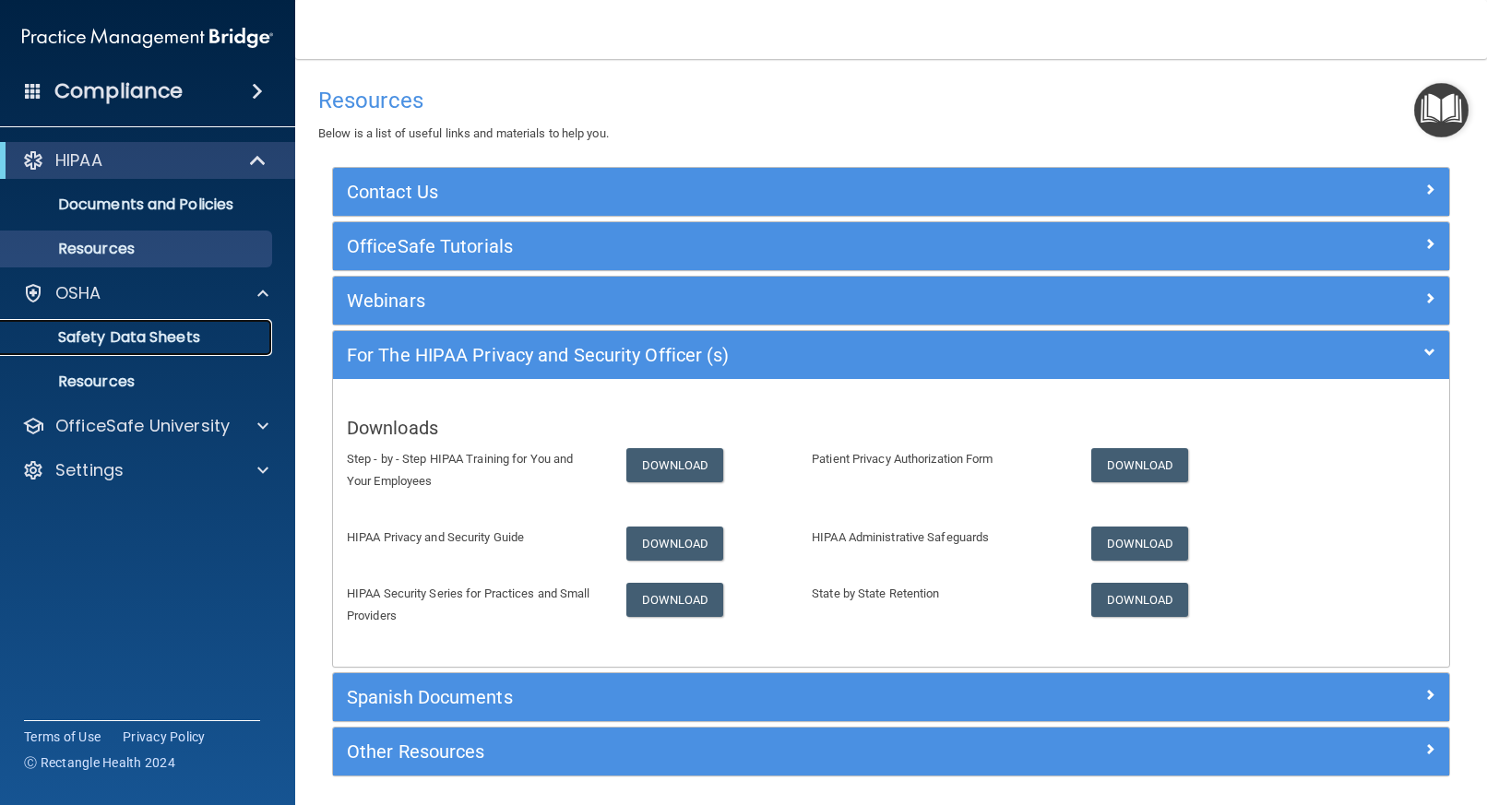
click at [120, 338] on p "Safety Data Sheets" at bounding box center [138, 337] width 252 height 18
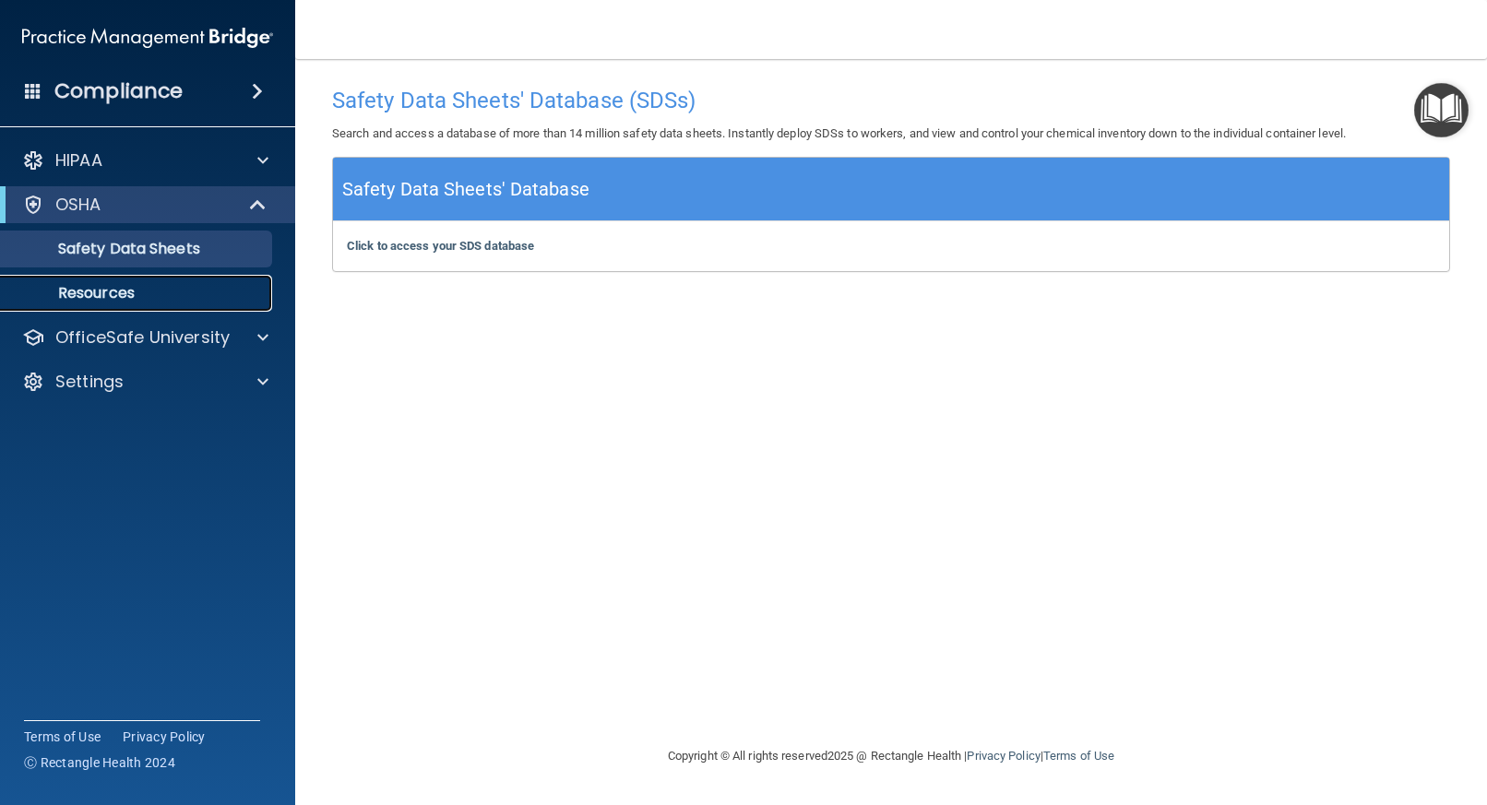
click at [112, 284] on p "Resources" at bounding box center [138, 293] width 252 height 18
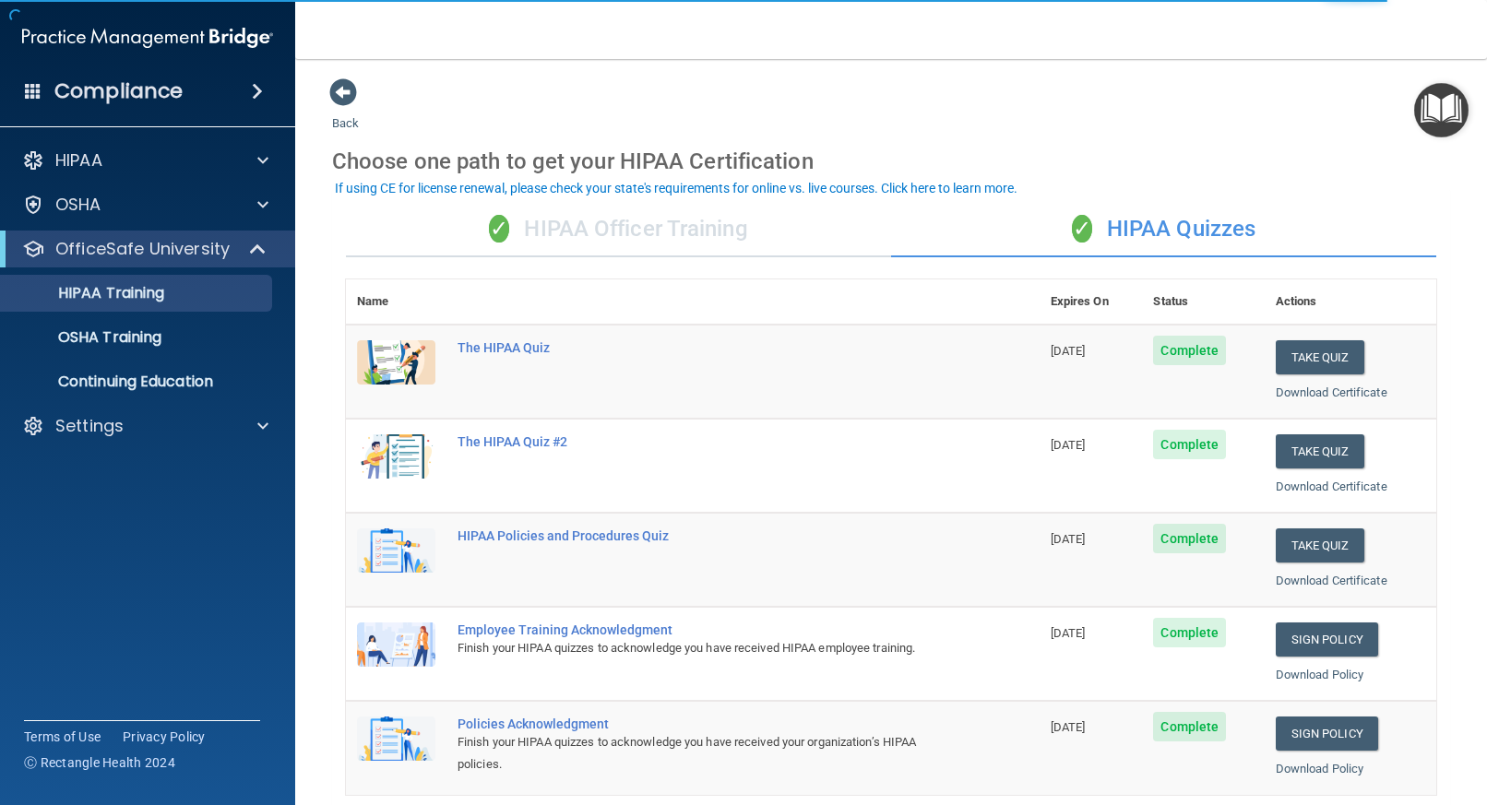
click at [1156, 220] on div "✓ HIPAA Quizzes" at bounding box center [1163, 229] width 545 height 55
click at [666, 227] on div "✓ HIPAA Officer Training" at bounding box center [618, 229] width 545 height 55
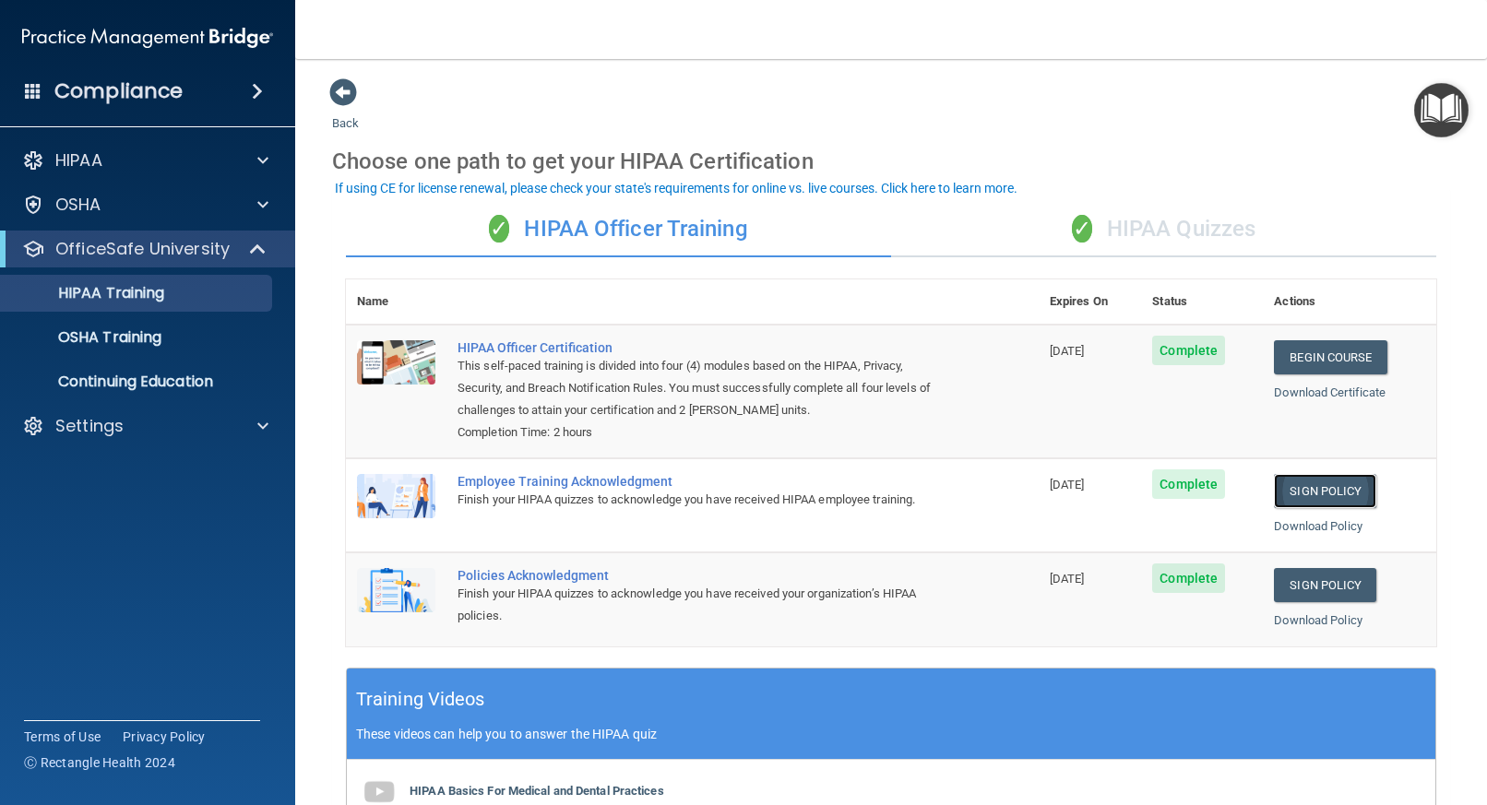
click at [1312, 490] on link "Sign Policy" at bounding box center [1325, 491] width 102 height 34
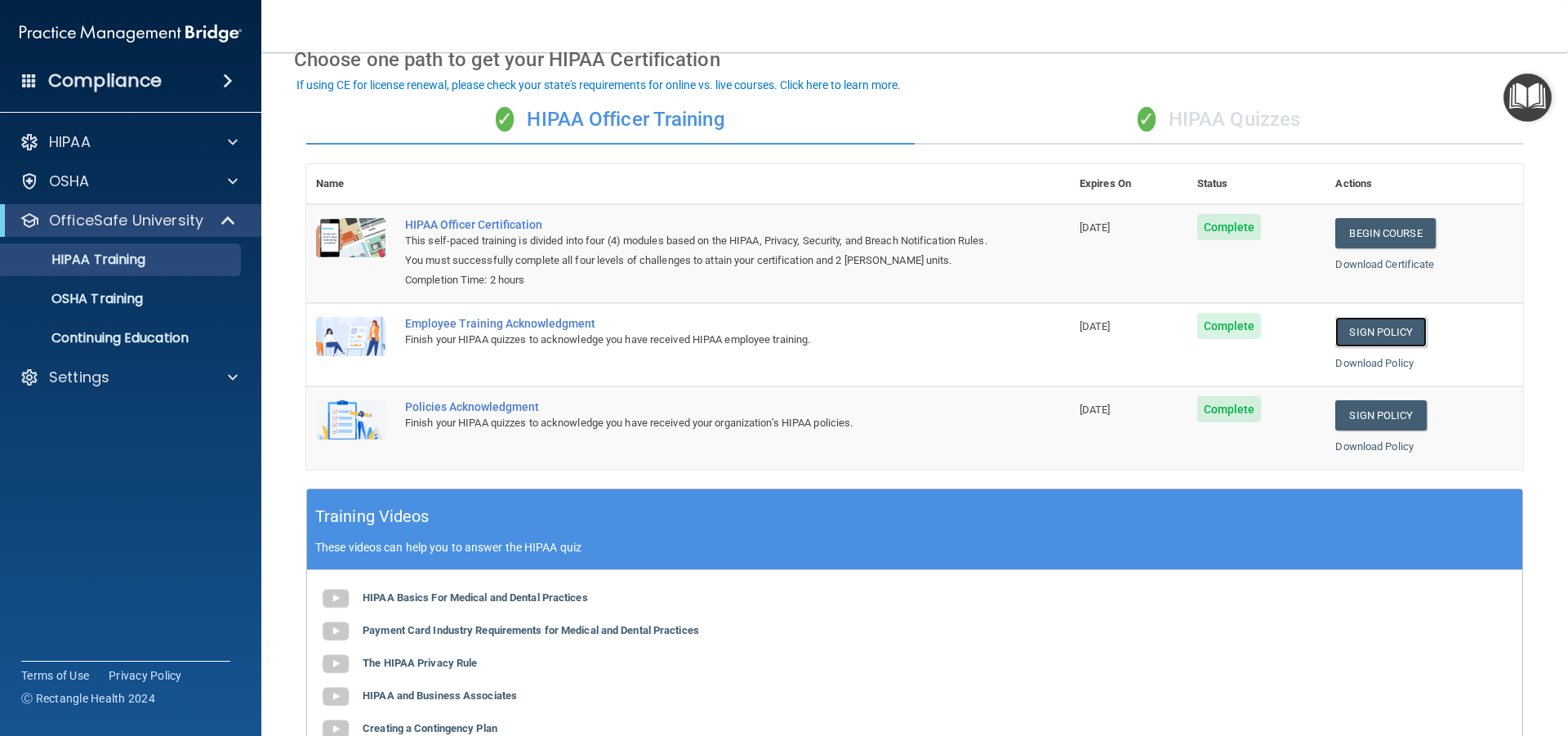
scroll to position [81, 0]
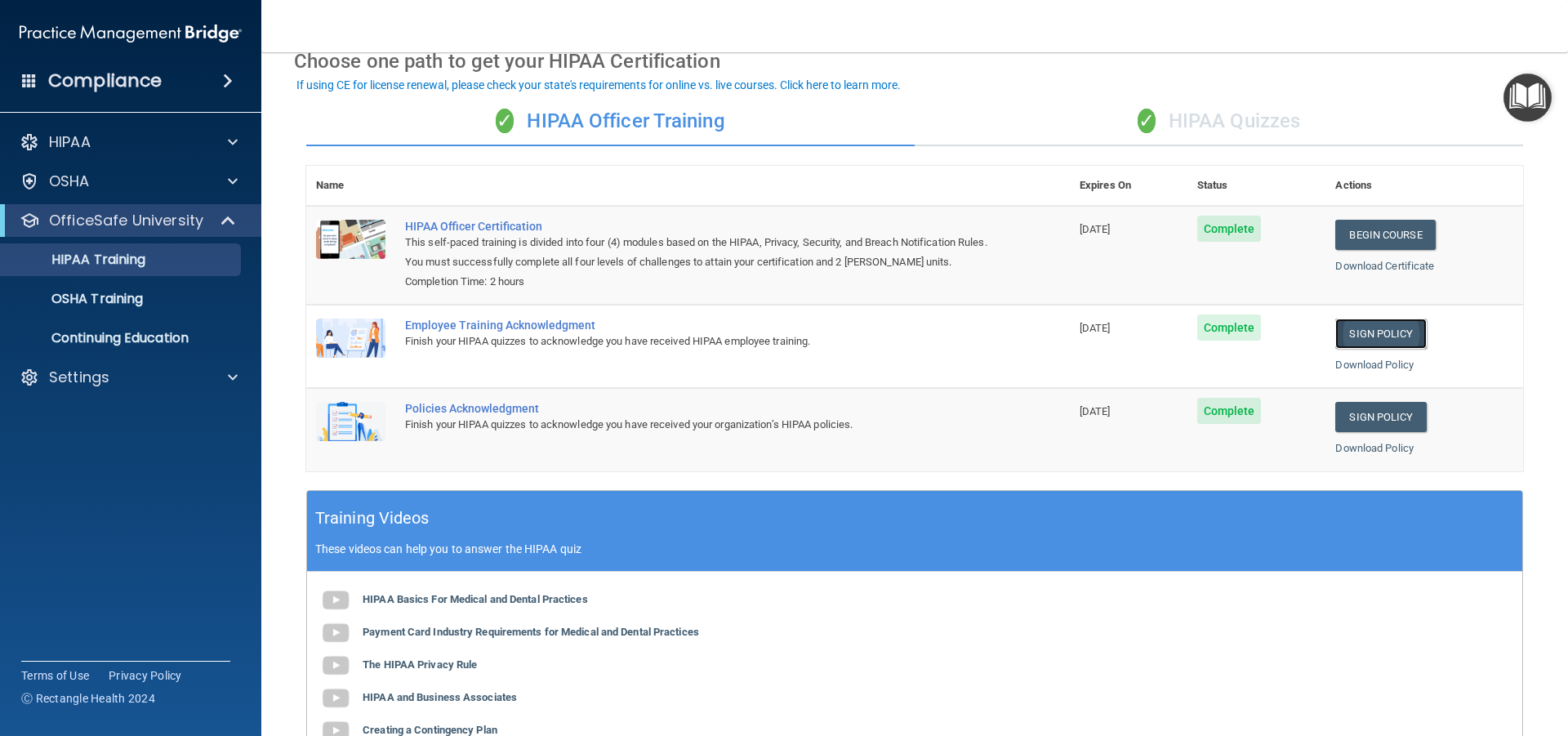
click at [1316, 337] on link "Sign Policy" at bounding box center [1380, 334] width 90 height 30
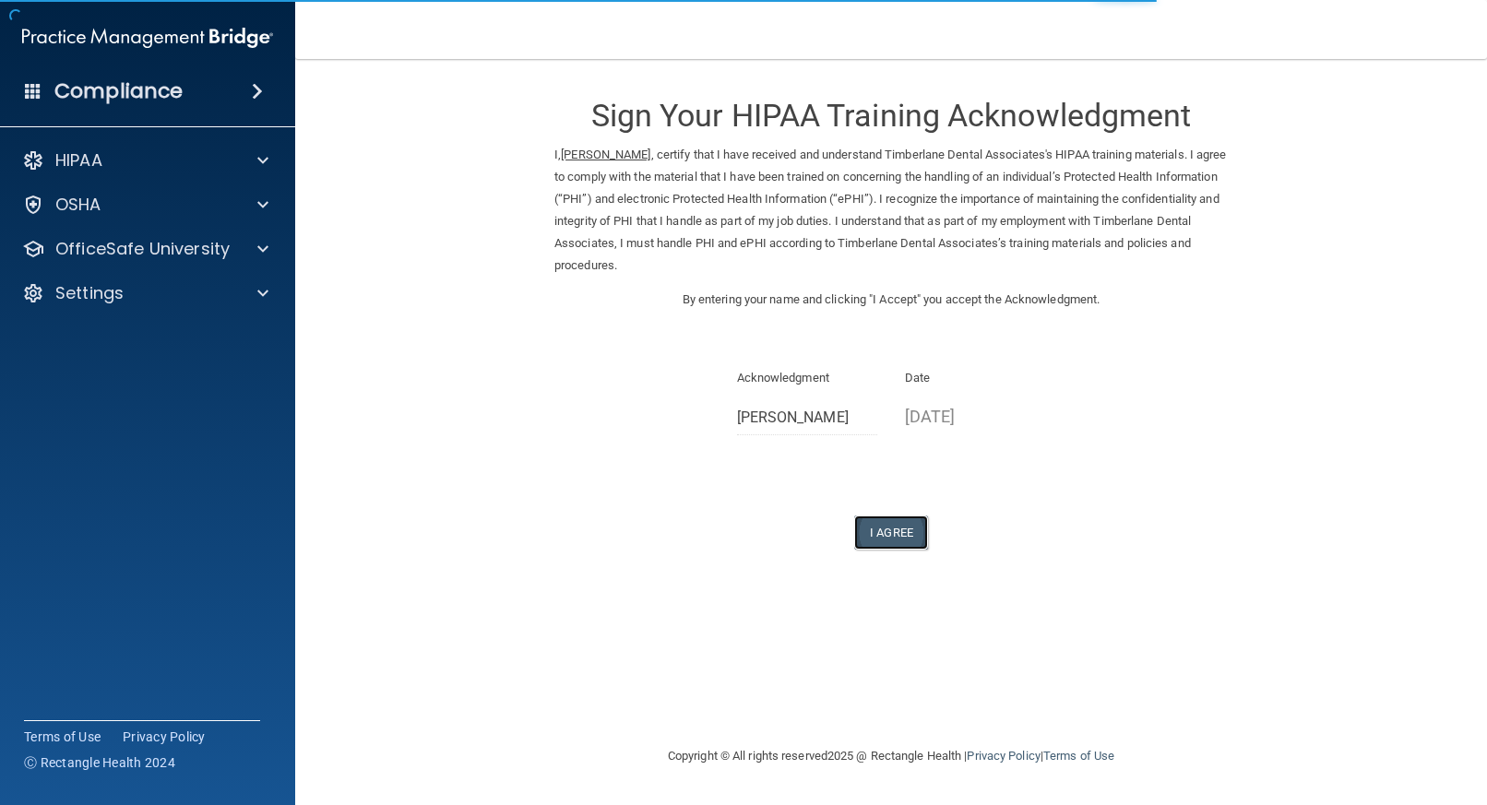
click at [880, 532] on button "I Agree" at bounding box center [891, 533] width 74 height 34
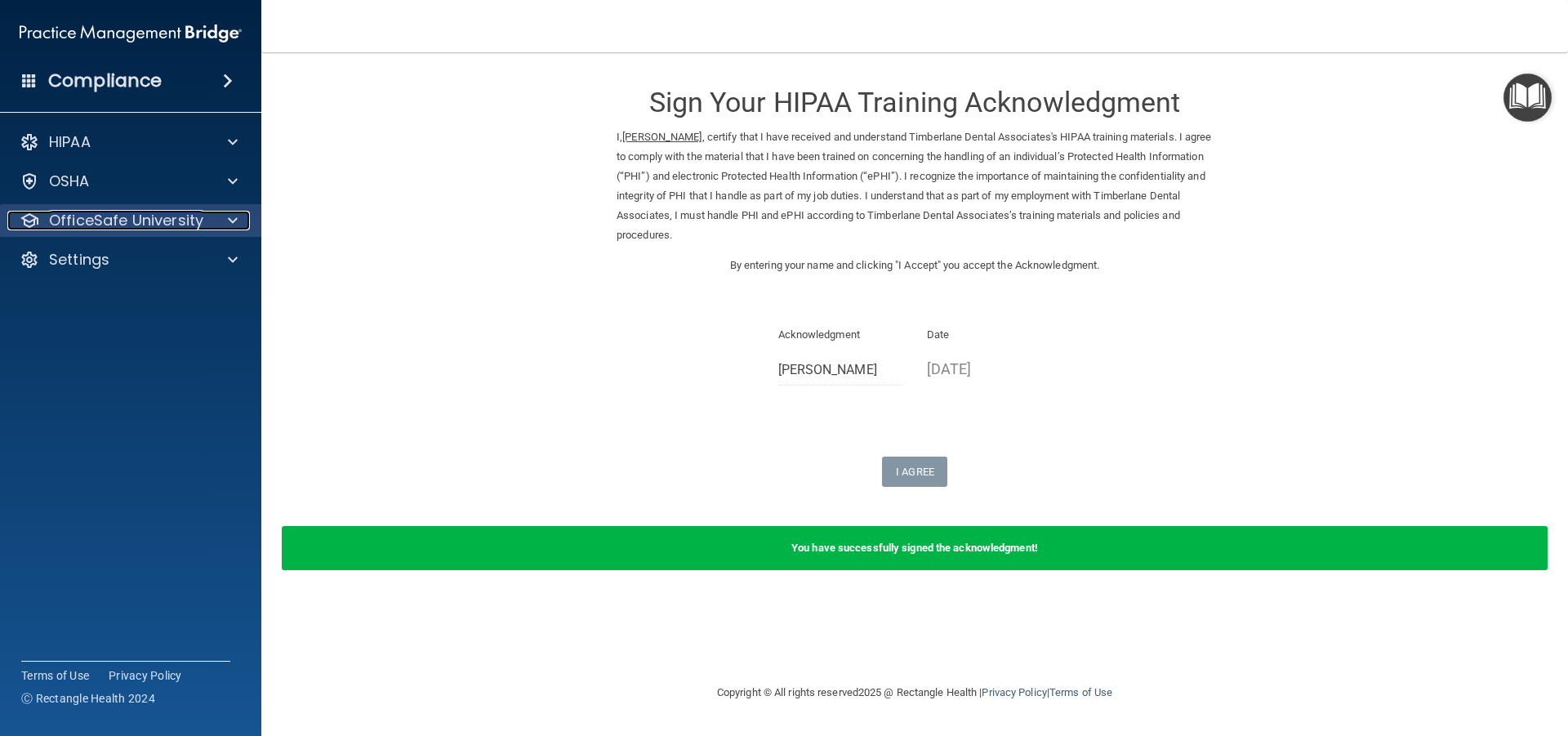
click at [212, 219] on div at bounding box center [230, 221] width 41 height 19
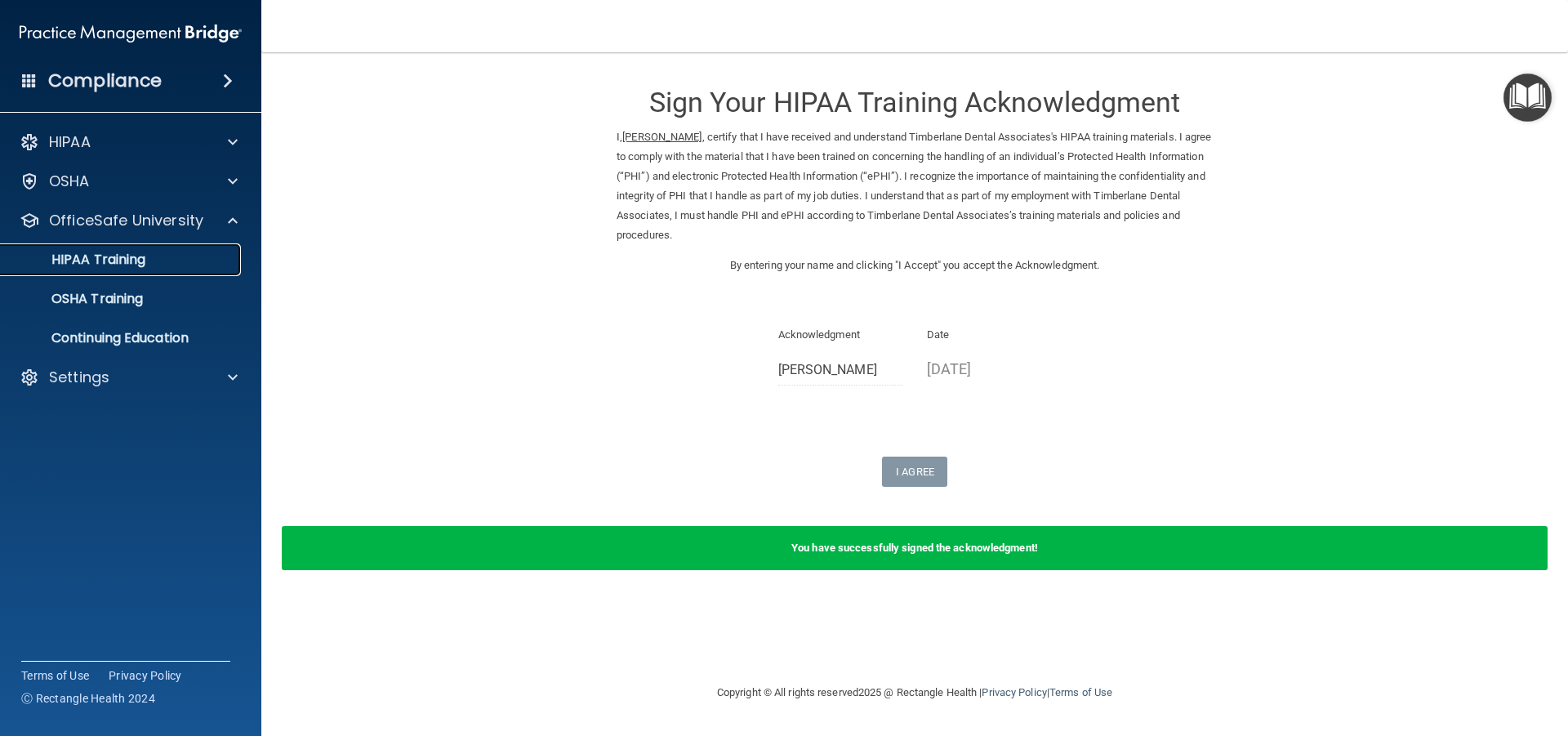
click at [158, 257] on div "HIPAA Training" at bounding box center [122, 260] width 223 height 16
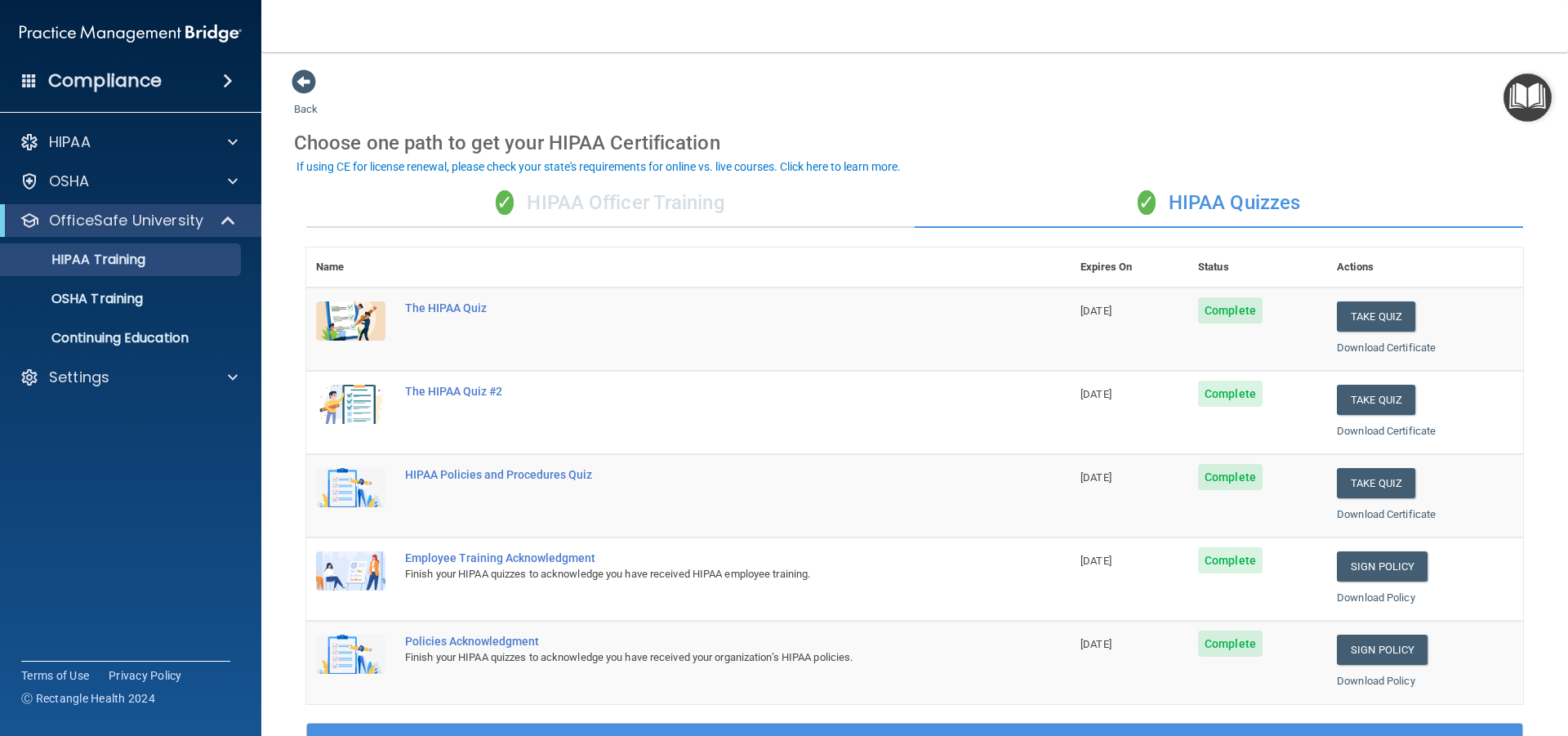
click at [612, 204] on div "✓ HIPAA Officer Training" at bounding box center [610, 203] width 608 height 49
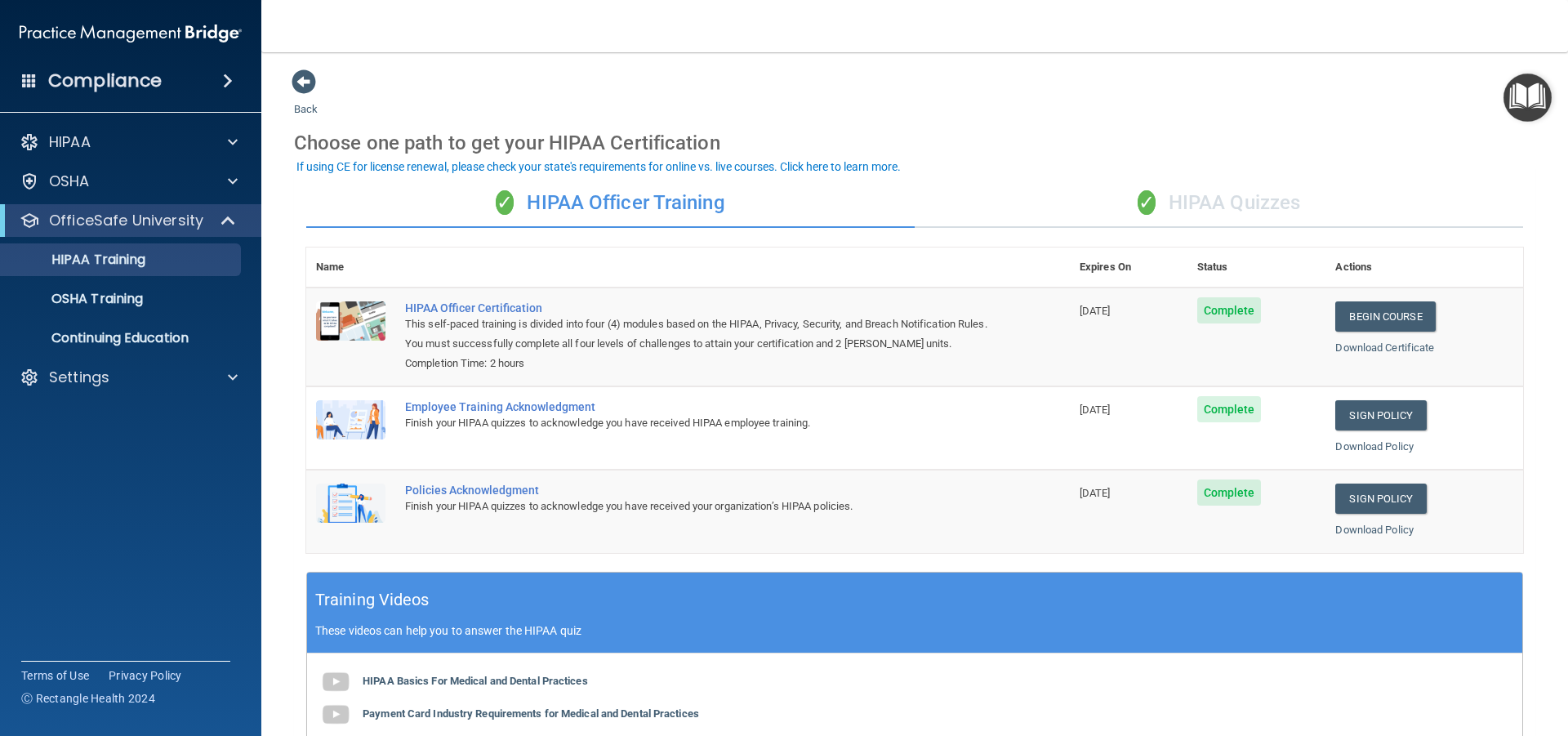
click at [1165, 200] on div "✓ HIPAA Quizzes" at bounding box center [1218, 203] width 608 height 49
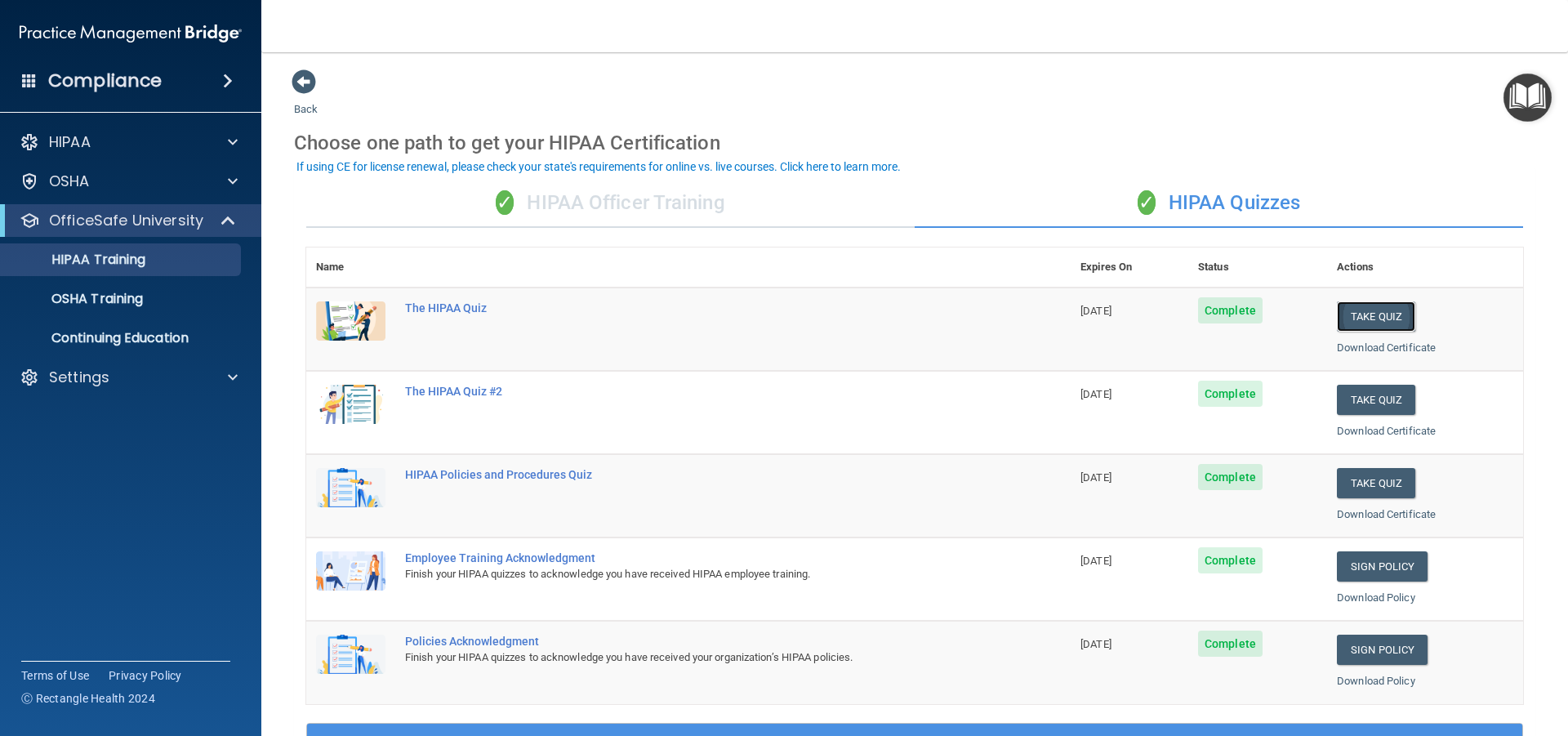
click at [1316, 314] on button "Take Quiz" at bounding box center [1376, 316] width 79 height 30
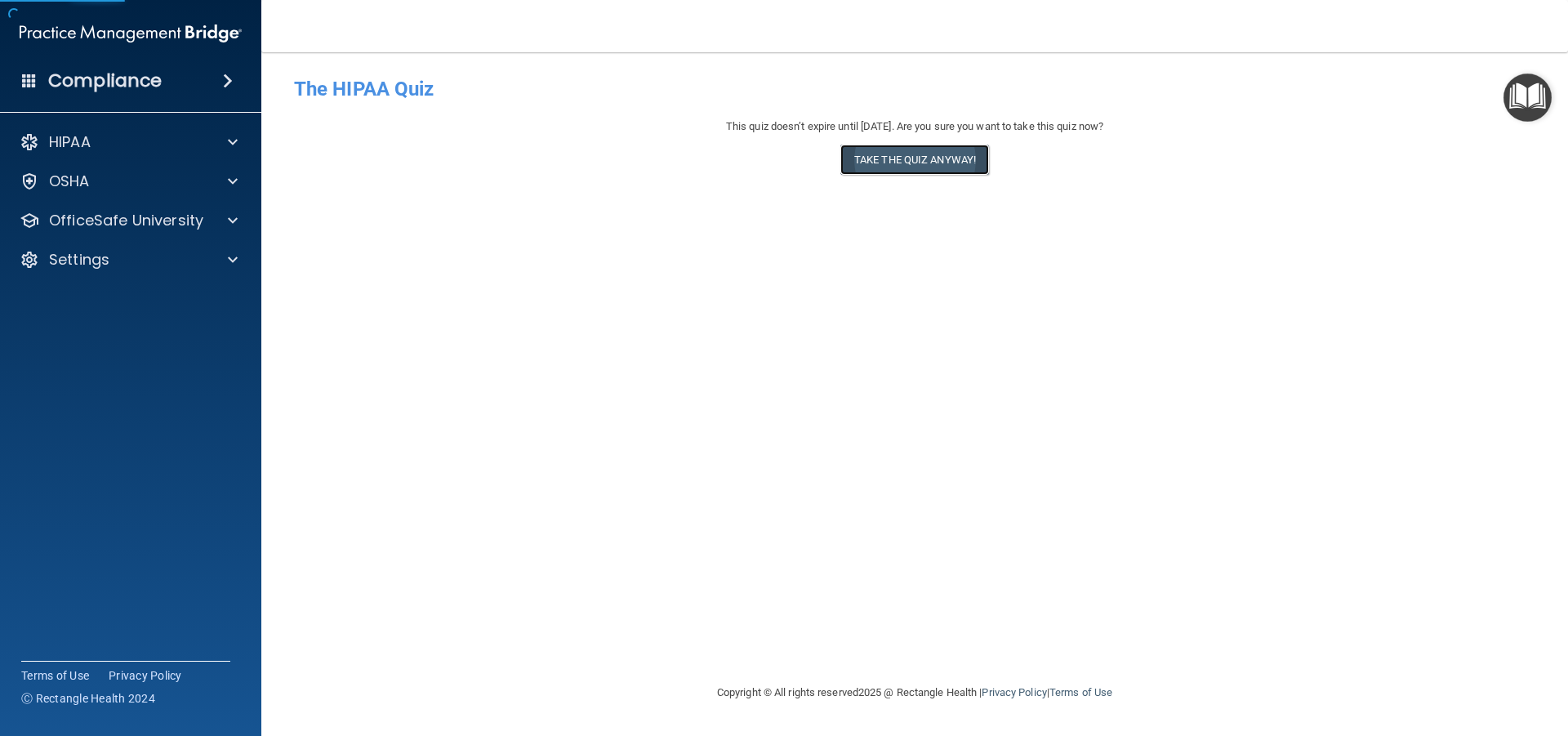
click at [976, 161] on button "Take the quiz anyway!" at bounding box center [915, 159] width 149 height 30
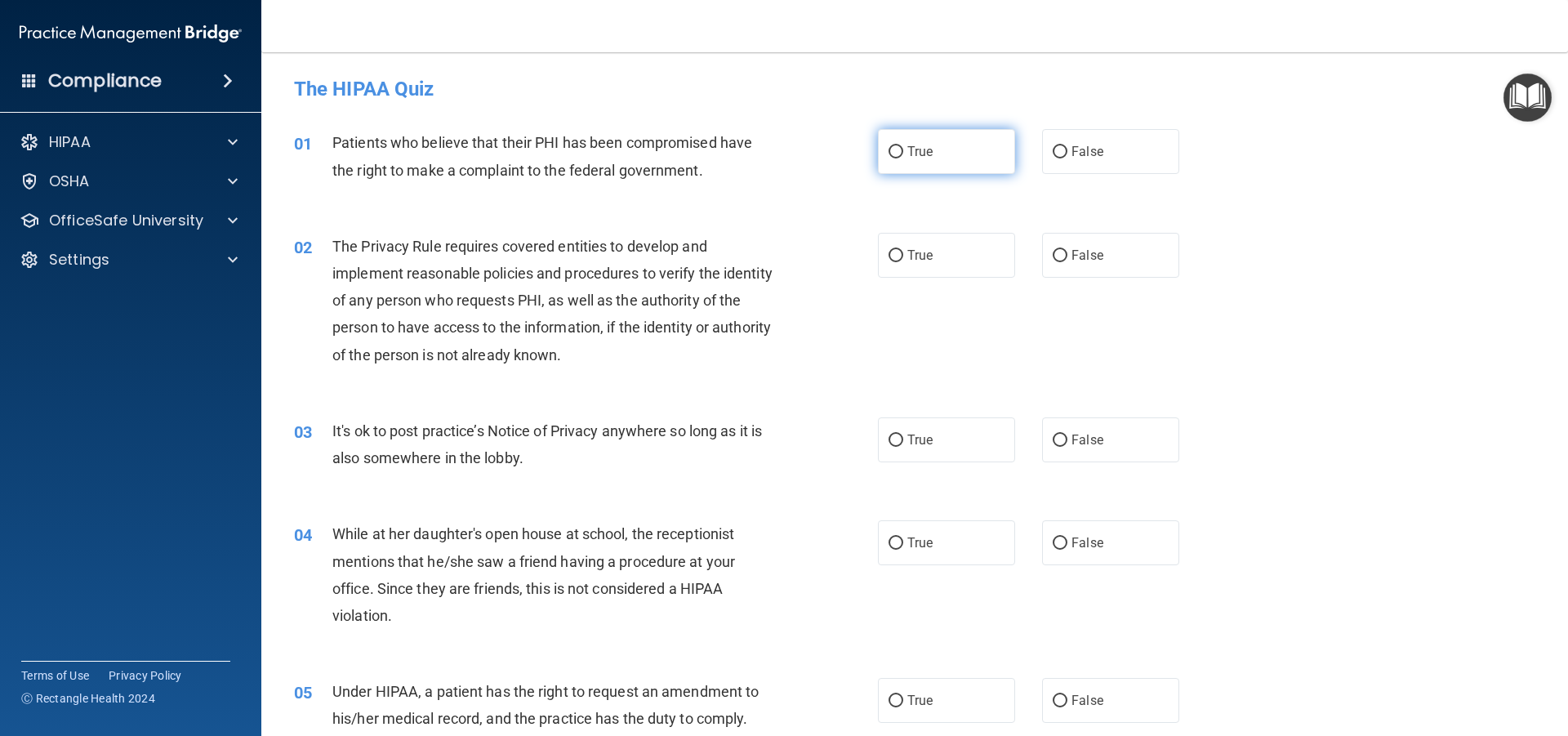
click at [895, 159] on label "True" at bounding box center [946, 151] width 137 height 45
click at [895, 159] on input "True" at bounding box center [896, 152] width 15 height 12
radio input "true"
click at [889, 251] on input "True" at bounding box center [896, 256] width 15 height 12
radio input "true"
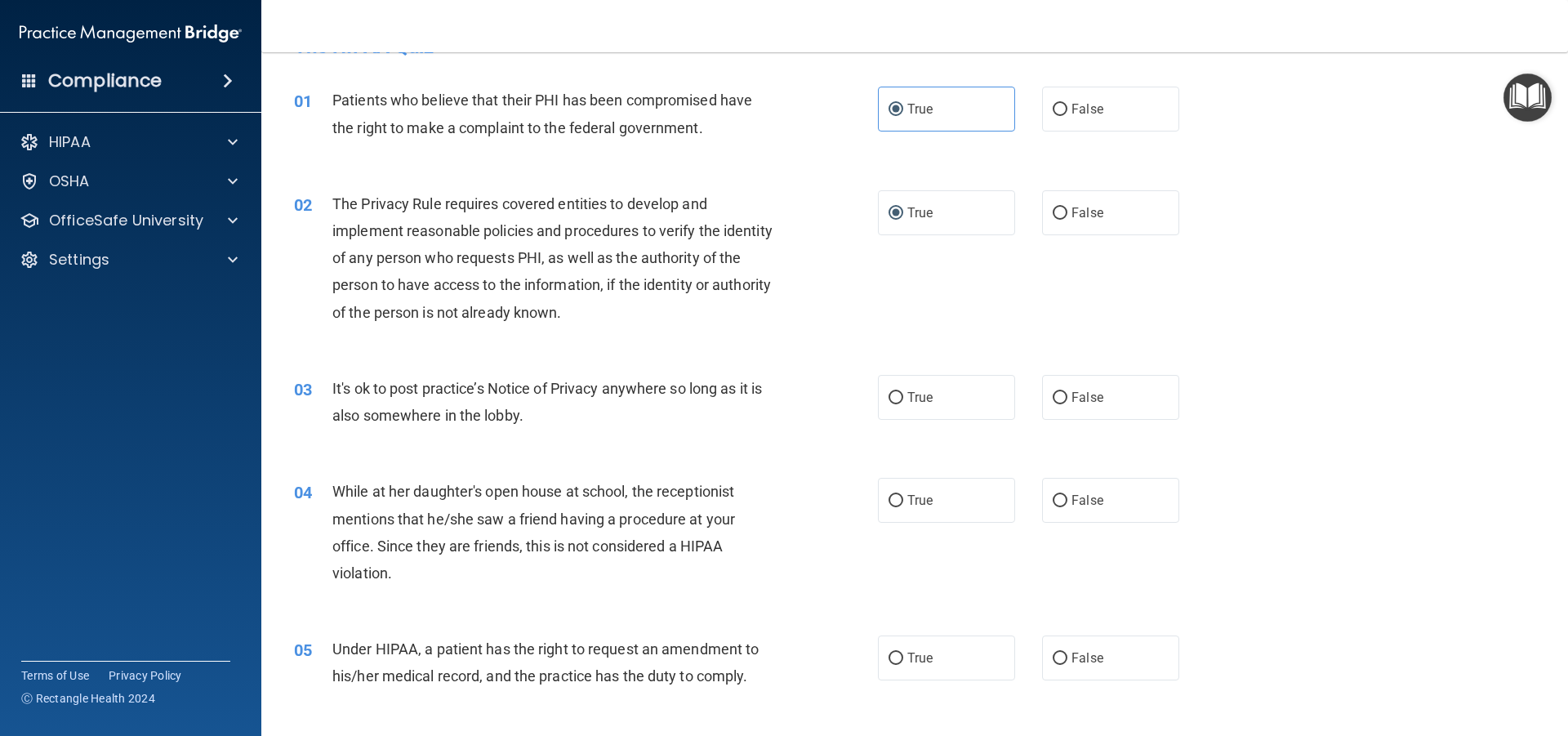
scroll to position [81, 0]
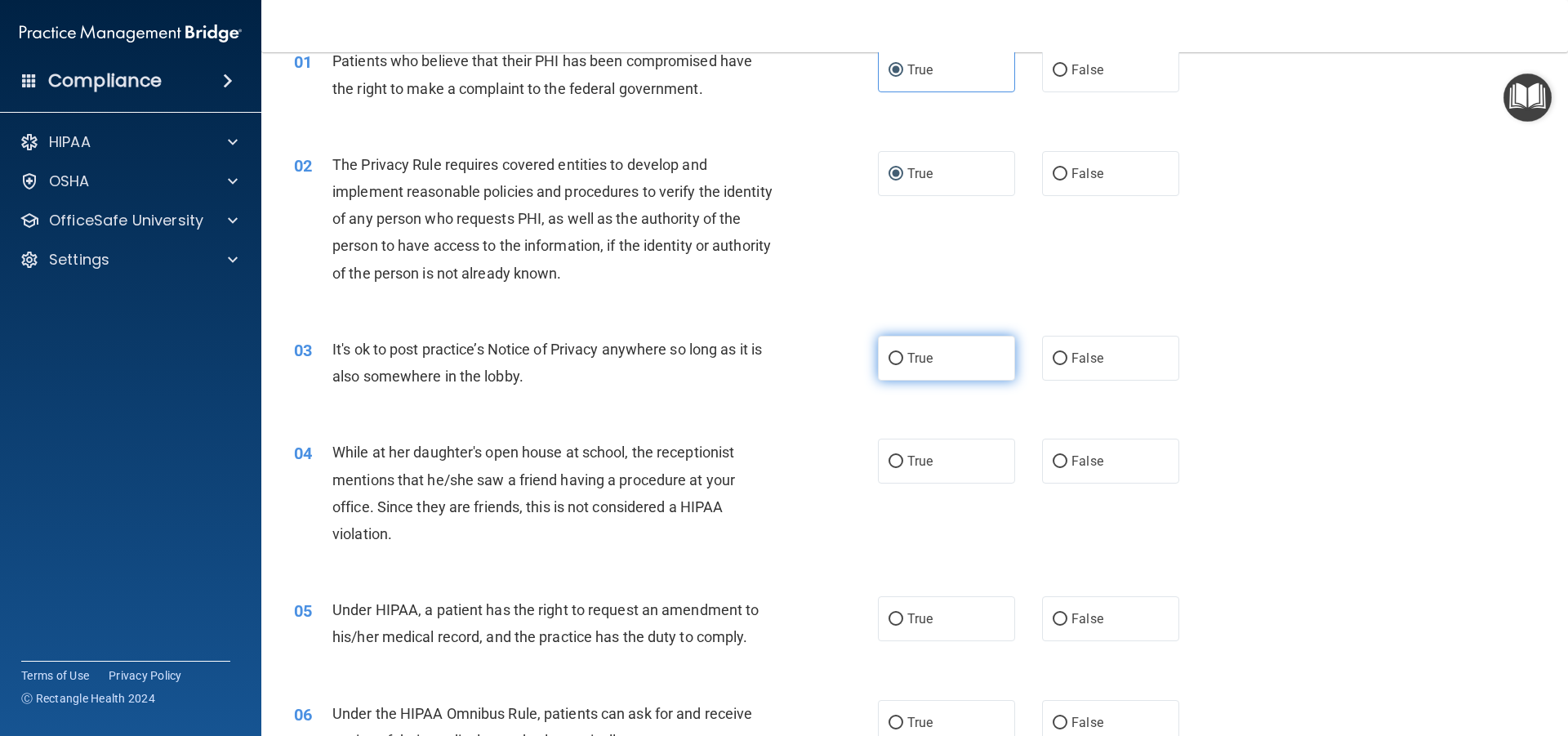
click at [892, 355] on input "True" at bounding box center [896, 360] width 15 height 12
radio input "true"
click at [889, 461] on input "True" at bounding box center [896, 462] width 15 height 12
radio input "true"
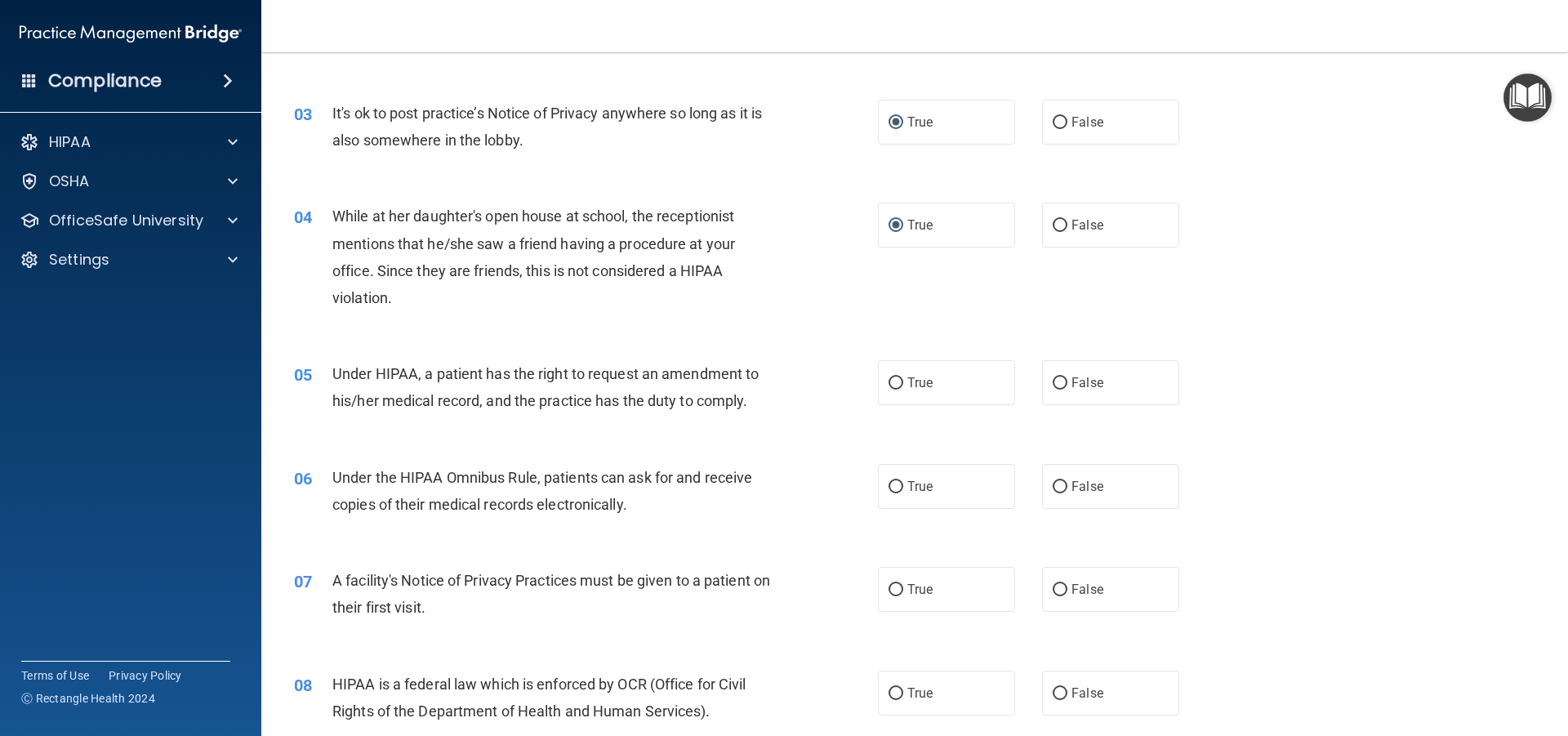
scroll to position [327, 0]
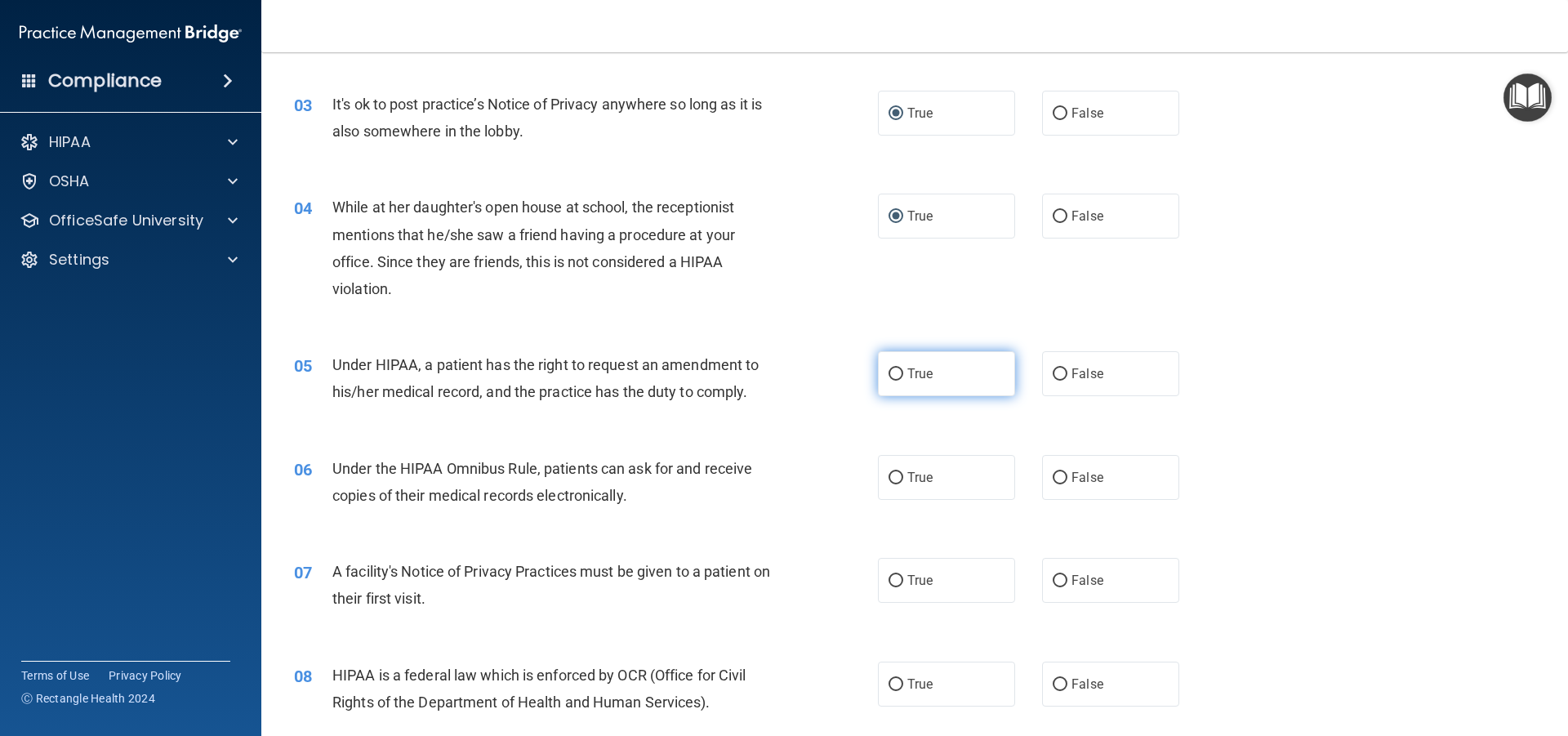
click at [889, 376] on input "True" at bounding box center [896, 375] width 15 height 12
radio input "true"
click at [897, 480] on input "True" at bounding box center [896, 478] width 15 height 12
radio input "true"
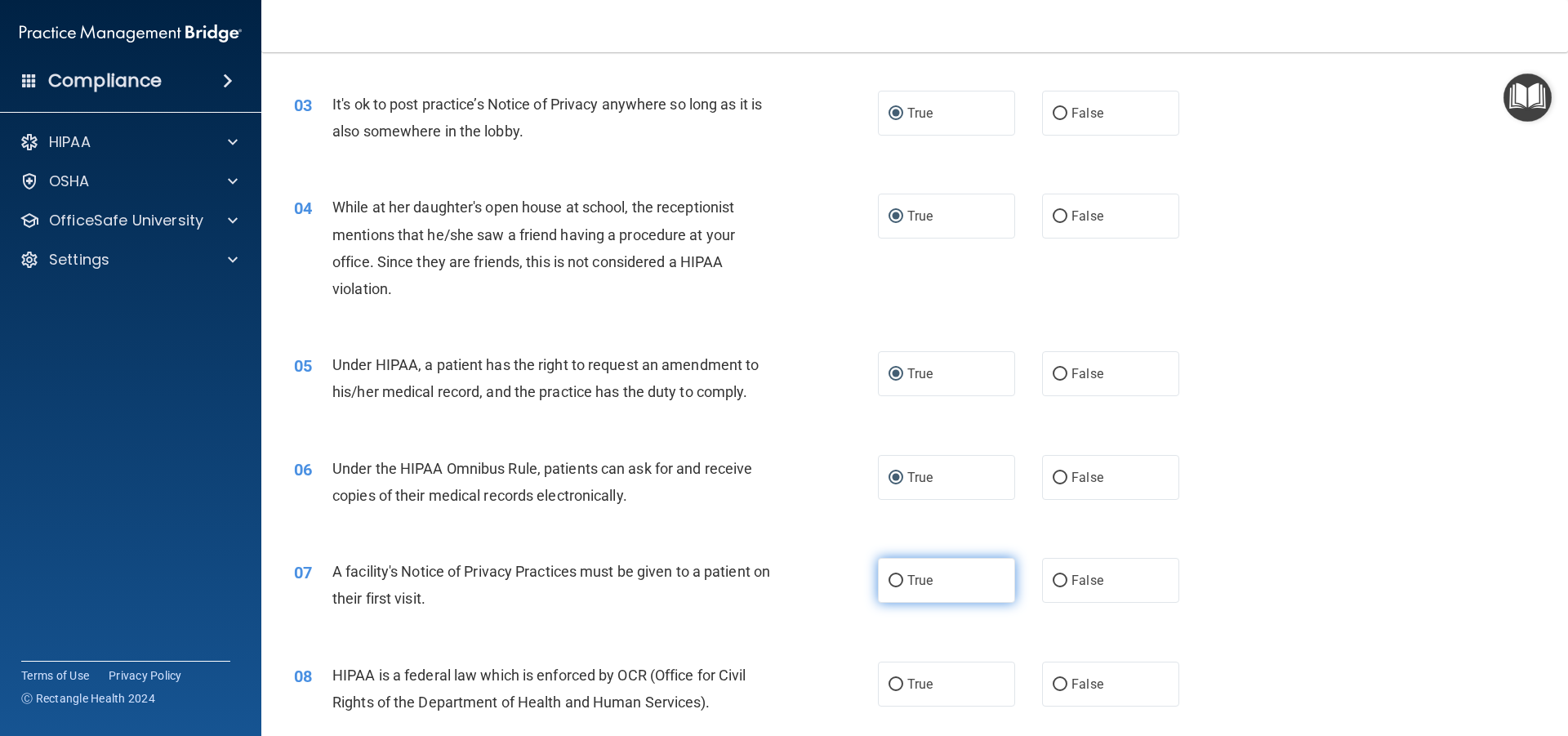
click at [889, 575] on input "True" at bounding box center [896, 581] width 15 height 12
radio input "true"
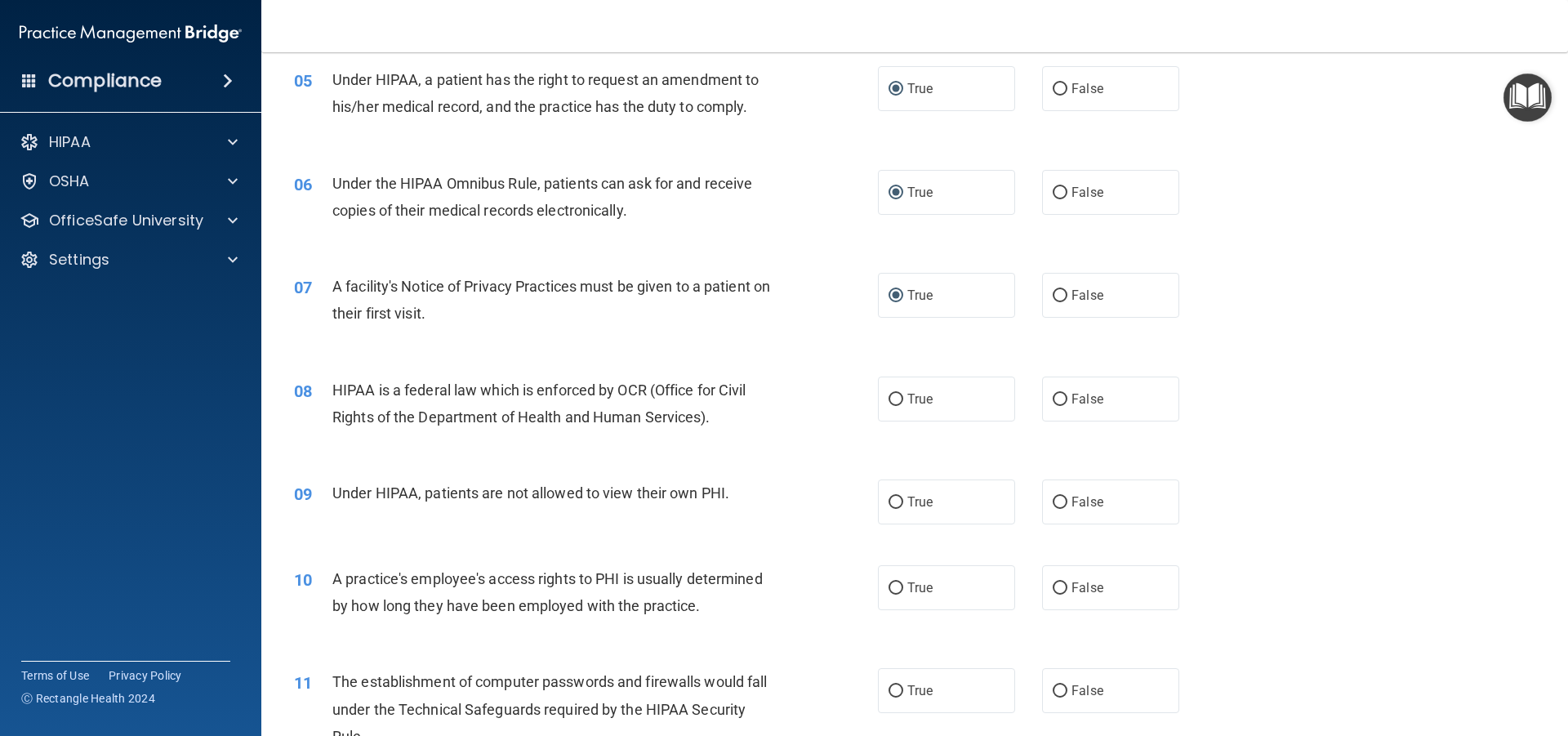
scroll to position [654, 0]
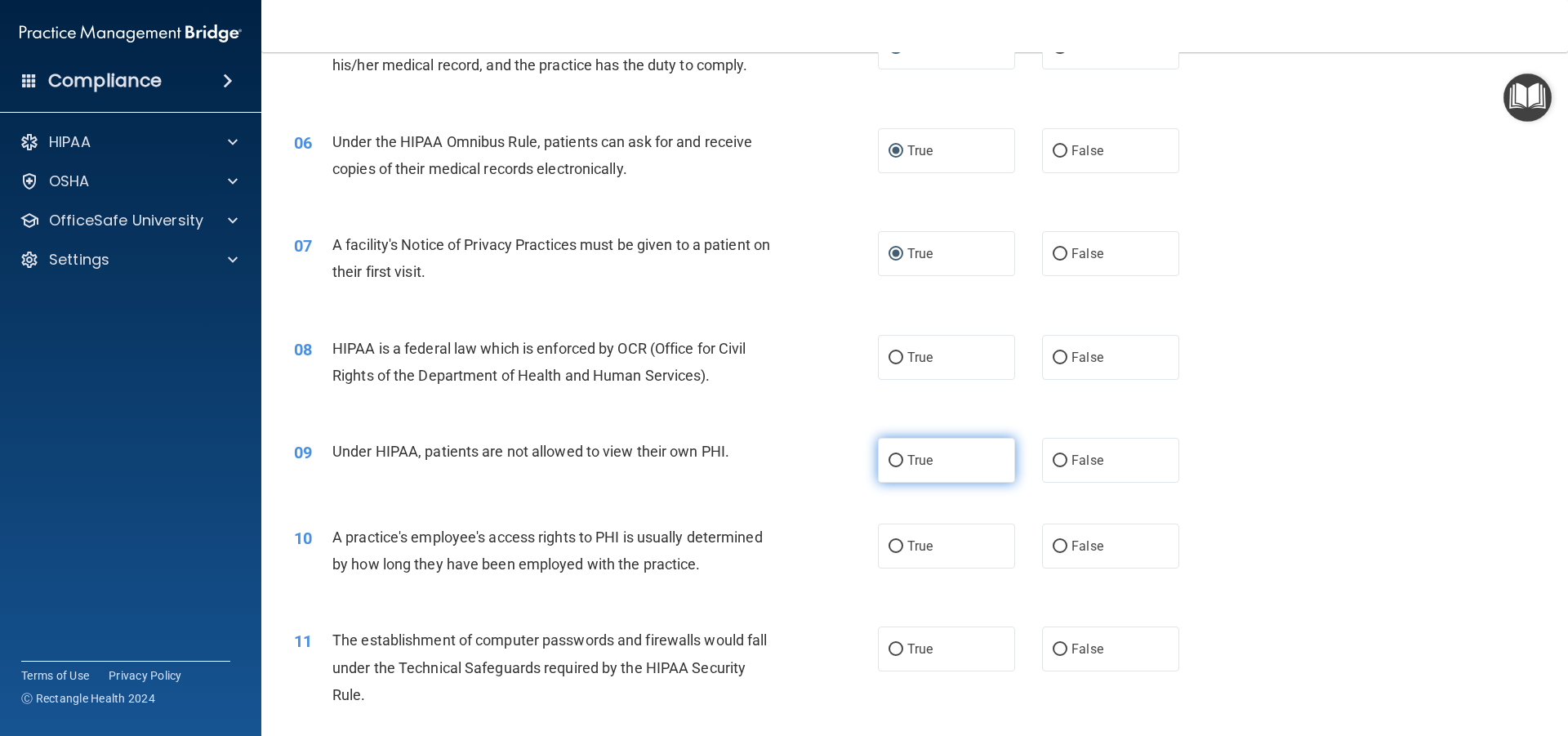
click at [888, 468] on label "True" at bounding box center [946, 460] width 137 height 45
click at [889, 468] on input "True" at bounding box center [896, 461] width 15 height 12
radio input "true"
click at [898, 552] on label "True" at bounding box center [946, 546] width 137 height 45
click at [898, 552] on input "True" at bounding box center [896, 547] width 15 height 12
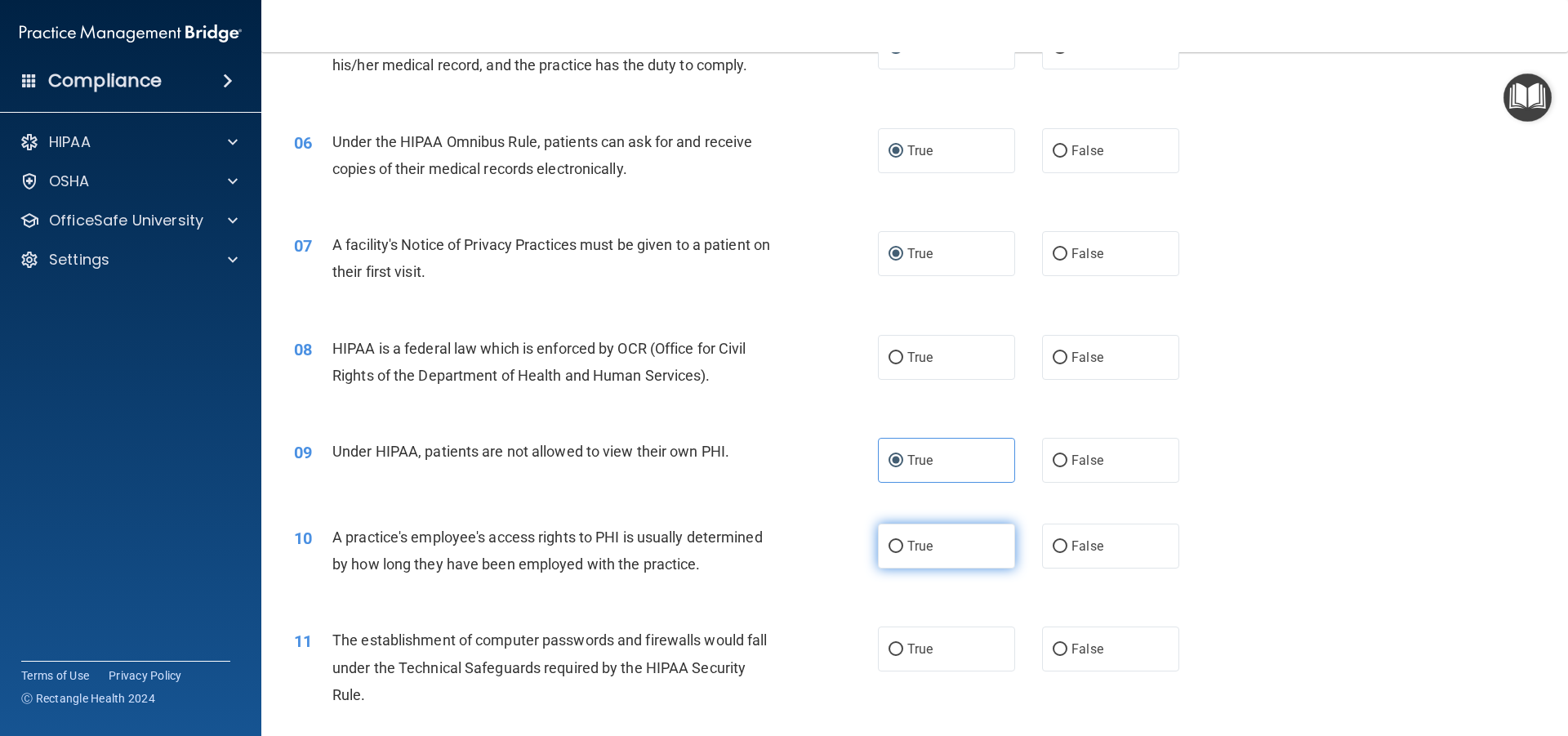
radio input "true"
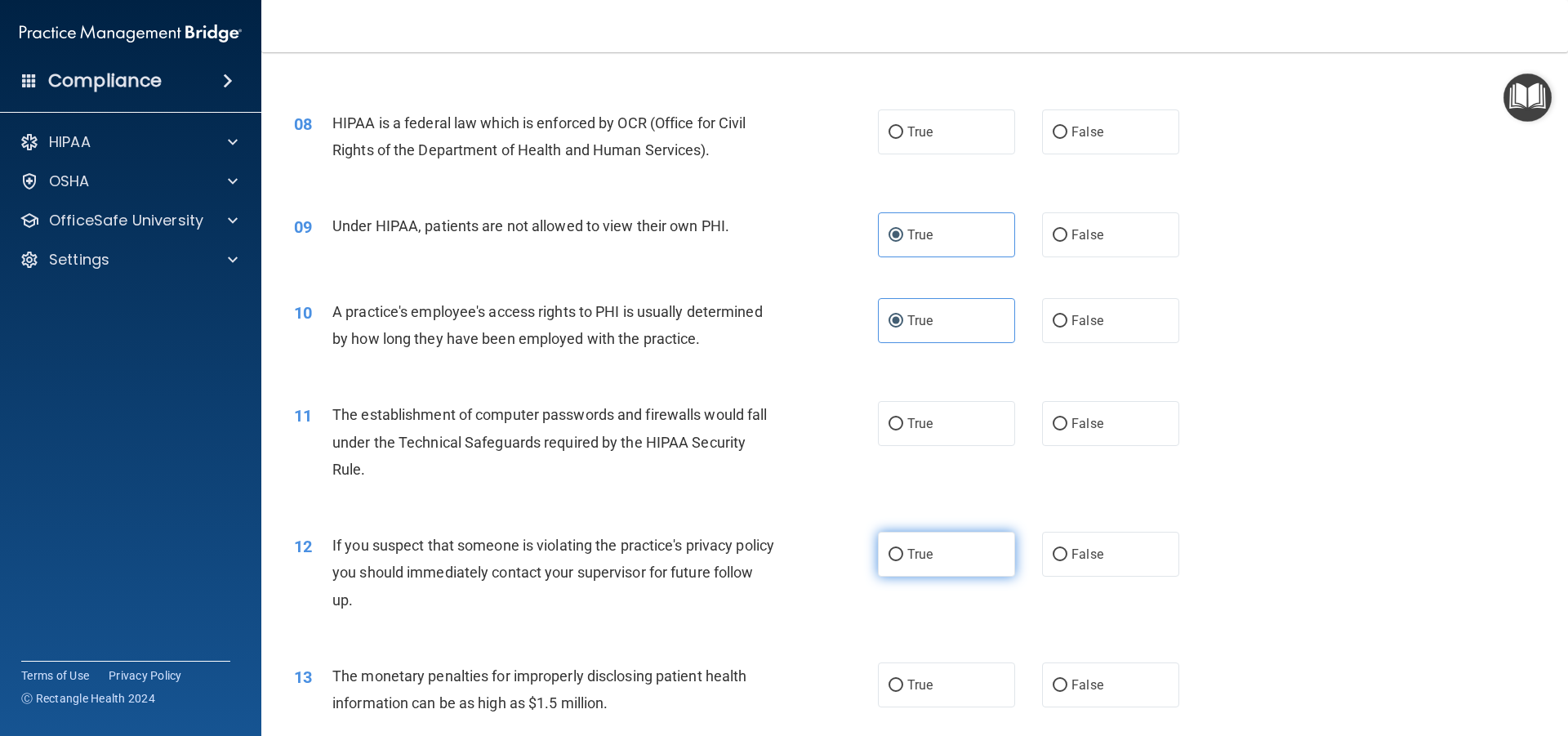
scroll to position [899, 0]
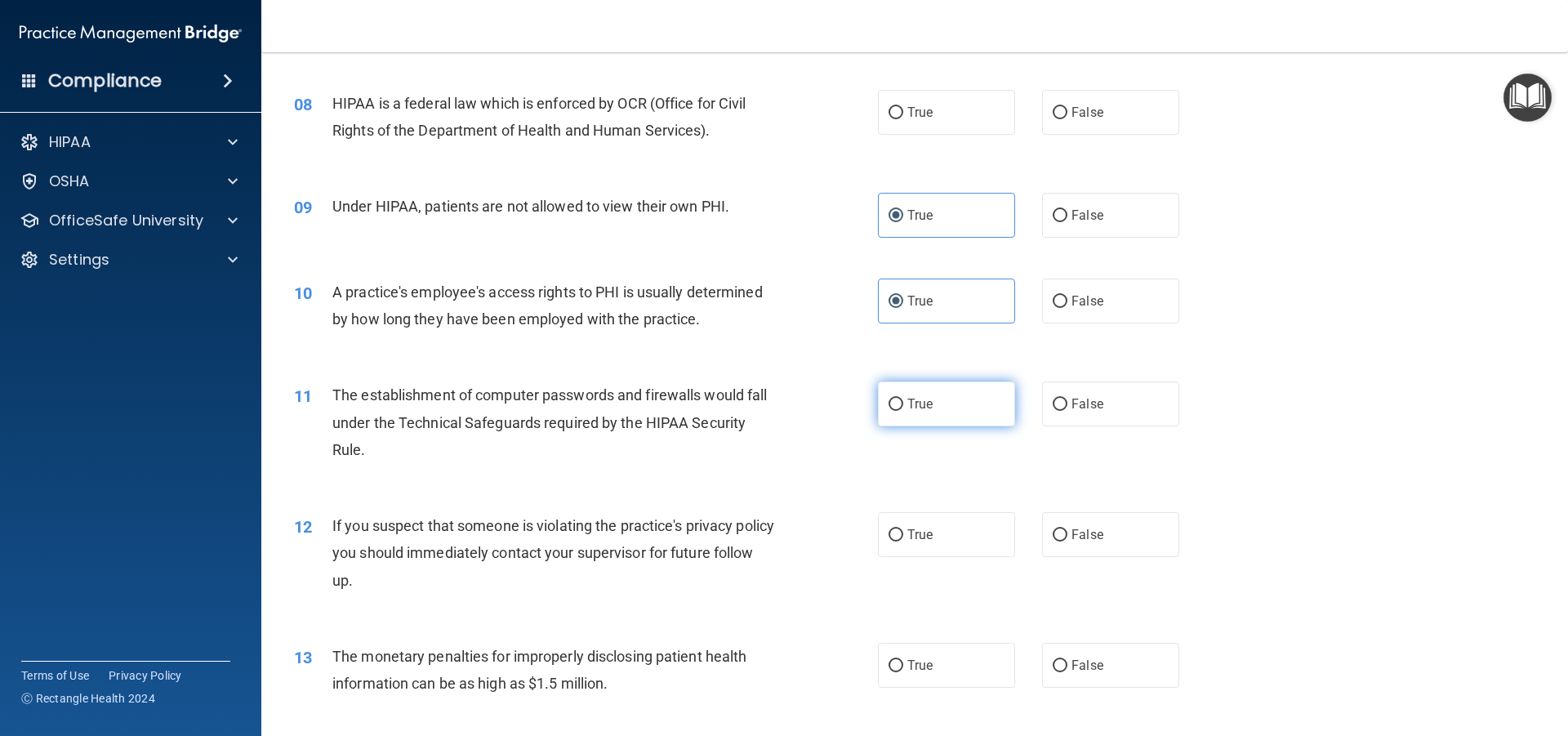
click at [889, 406] on input "True" at bounding box center [896, 405] width 15 height 12
radio input "true"
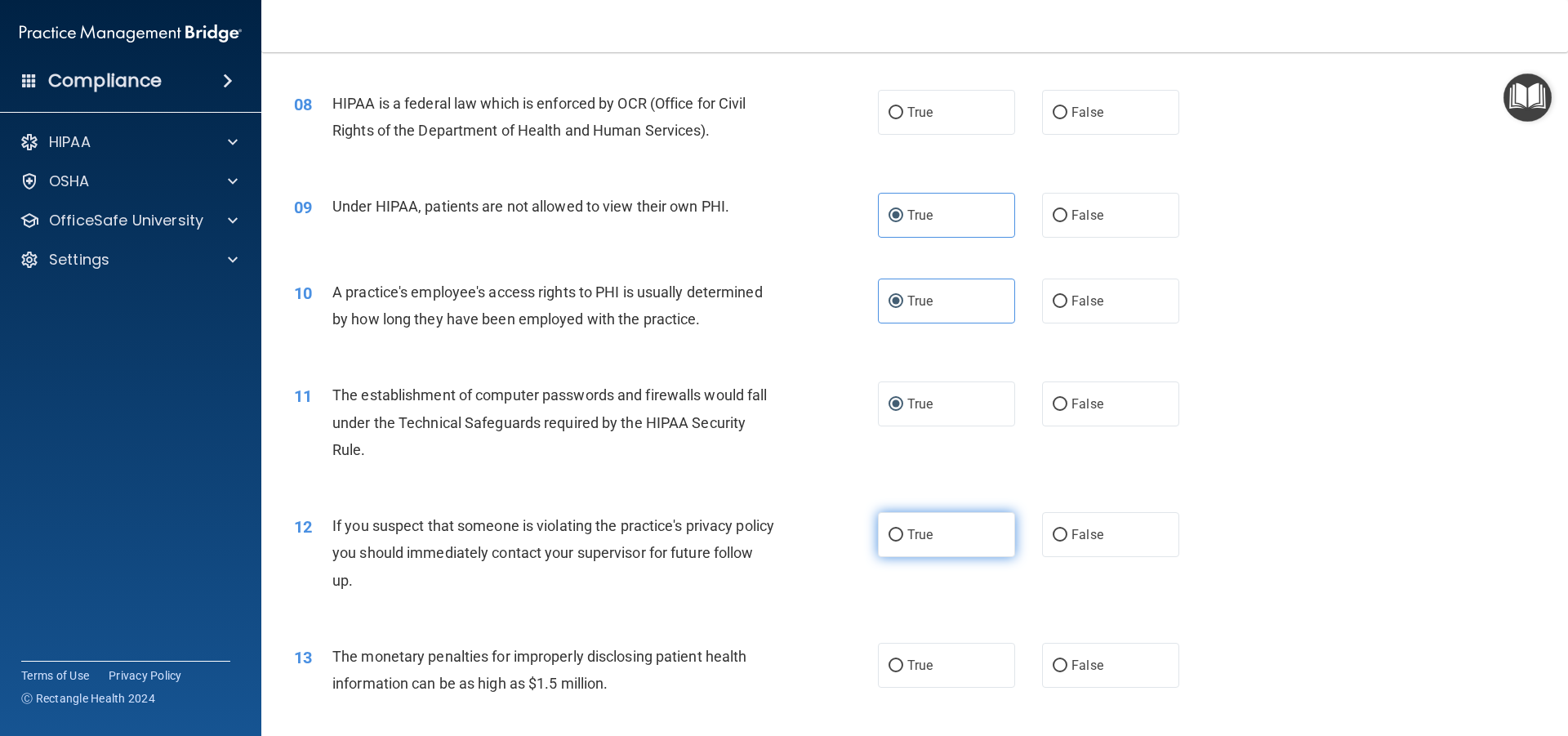
click at [889, 540] on input "True" at bounding box center [896, 536] width 15 height 12
radio input "true"
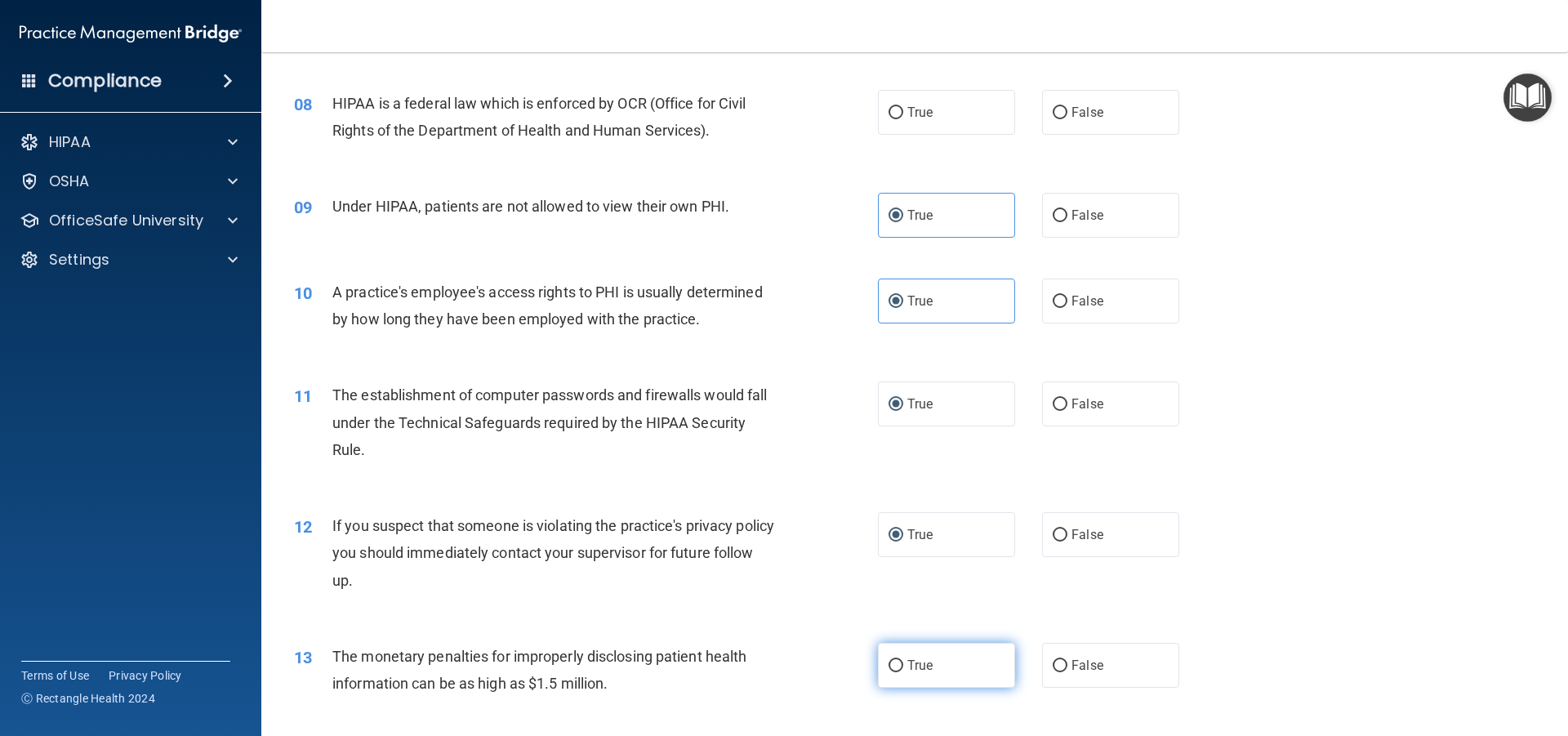
click at [886, 654] on label "True" at bounding box center [946, 665] width 137 height 45
click at [889, 660] on input "True" at bounding box center [896, 666] width 15 height 12
radio input "true"
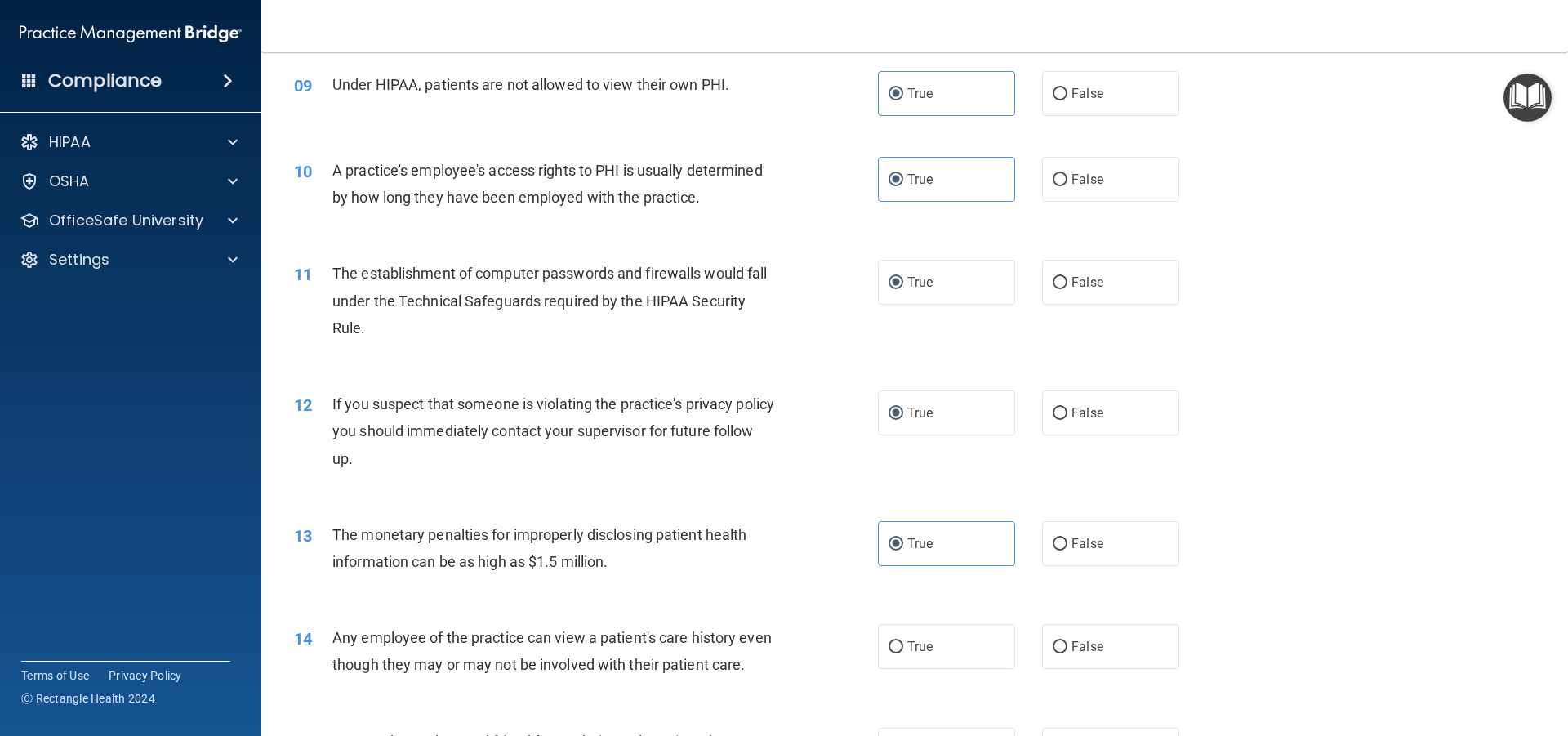
scroll to position [1226, 0]
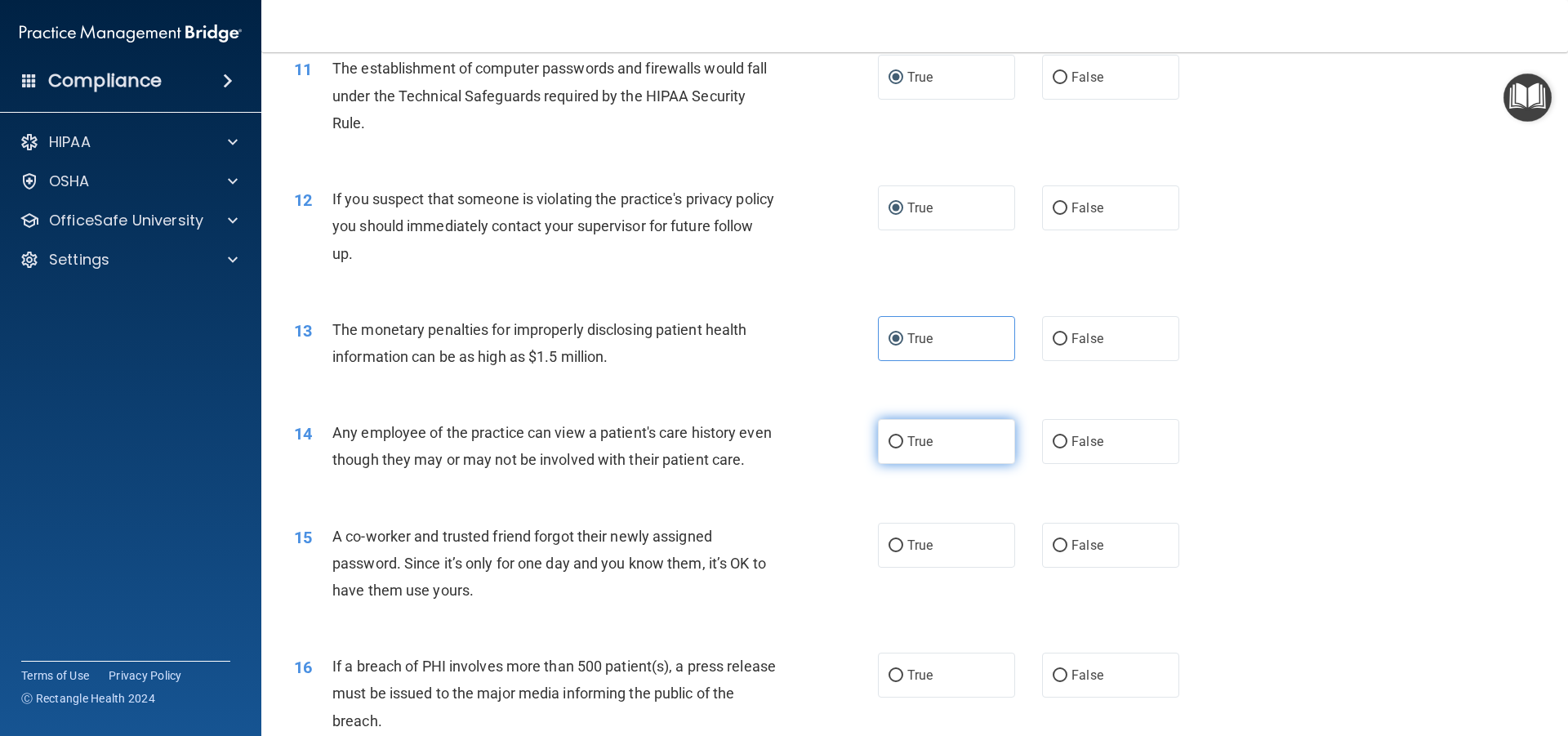
click at [892, 445] on input "True" at bounding box center [896, 443] width 15 height 12
radio input "true"
click at [896, 553] on input "True" at bounding box center [896, 546] width 15 height 12
radio input "true"
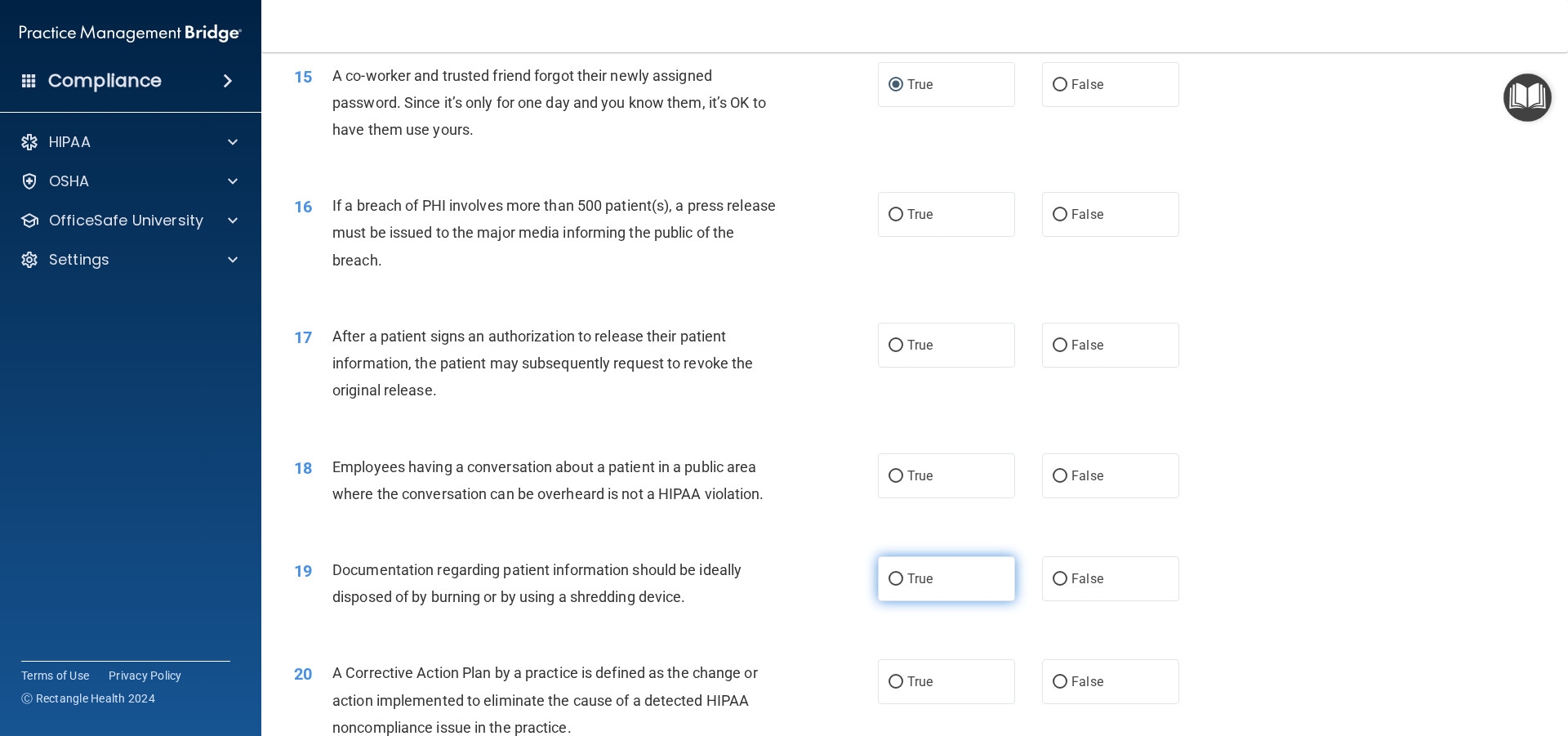
scroll to position [1716, 0]
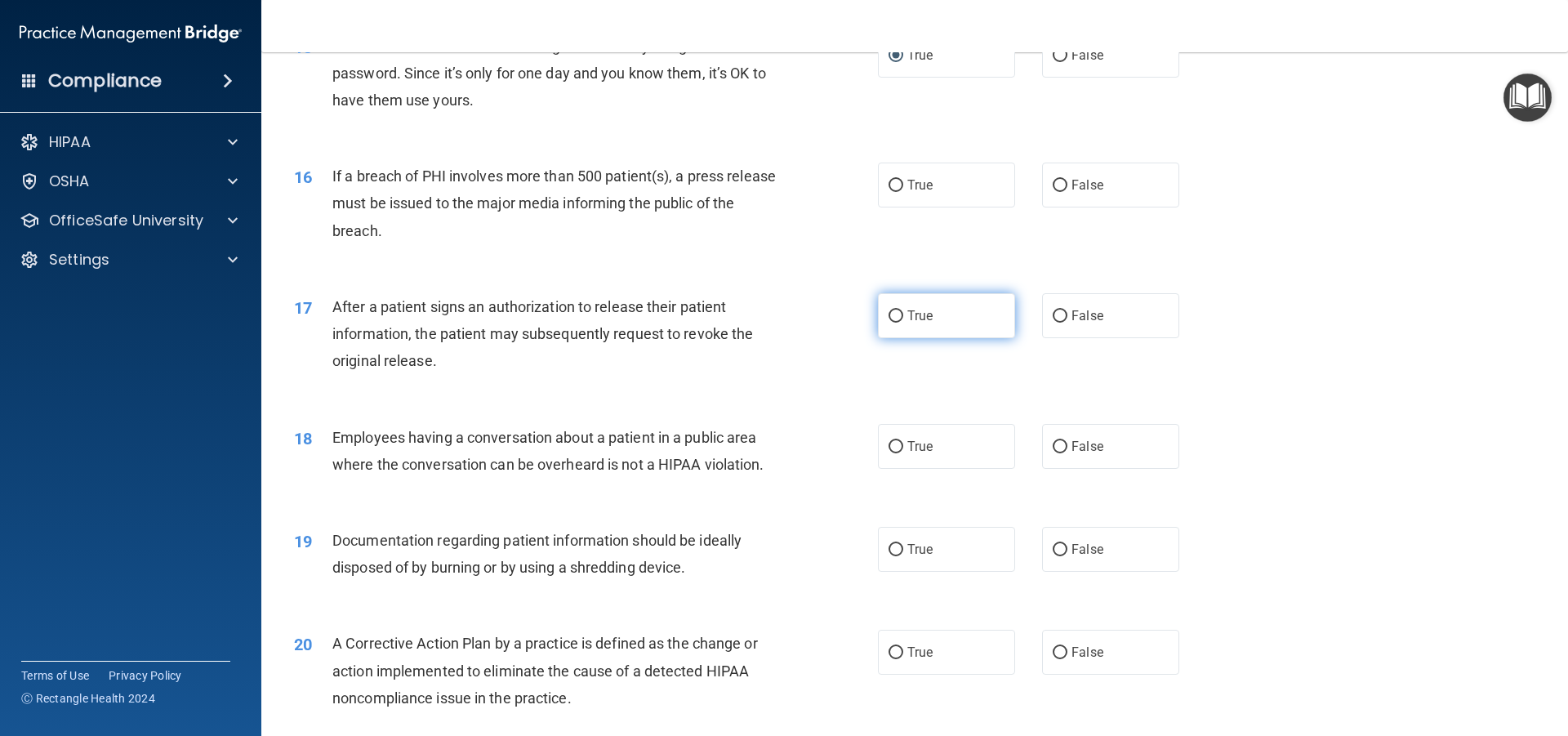
click at [889, 322] on input "True" at bounding box center [896, 317] width 15 height 12
radio input "true"
click at [892, 469] on label "True" at bounding box center [946, 446] width 137 height 45
click at [892, 453] on input "True" at bounding box center [896, 447] width 15 height 12
radio input "true"
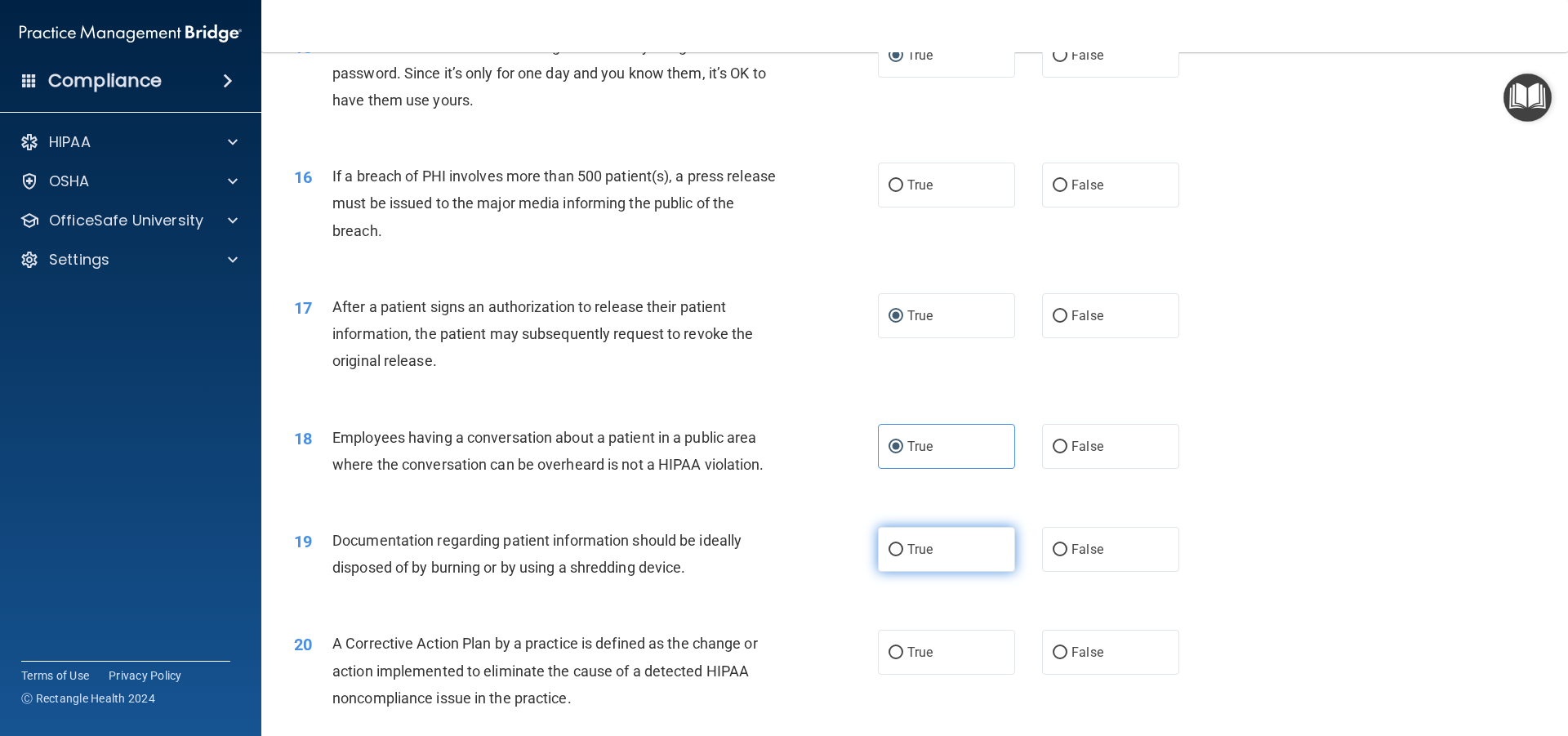
click at [884, 572] on label "True" at bounding box center [946, 549] width 137 height 45
click at [889, 556] on input "True" at bounding box center [896, 550] width 15 height 12
radio input "true"
click at [889, 660] on input "True" at bounding box center [896, 654] width 15 height 12
radio input "true"
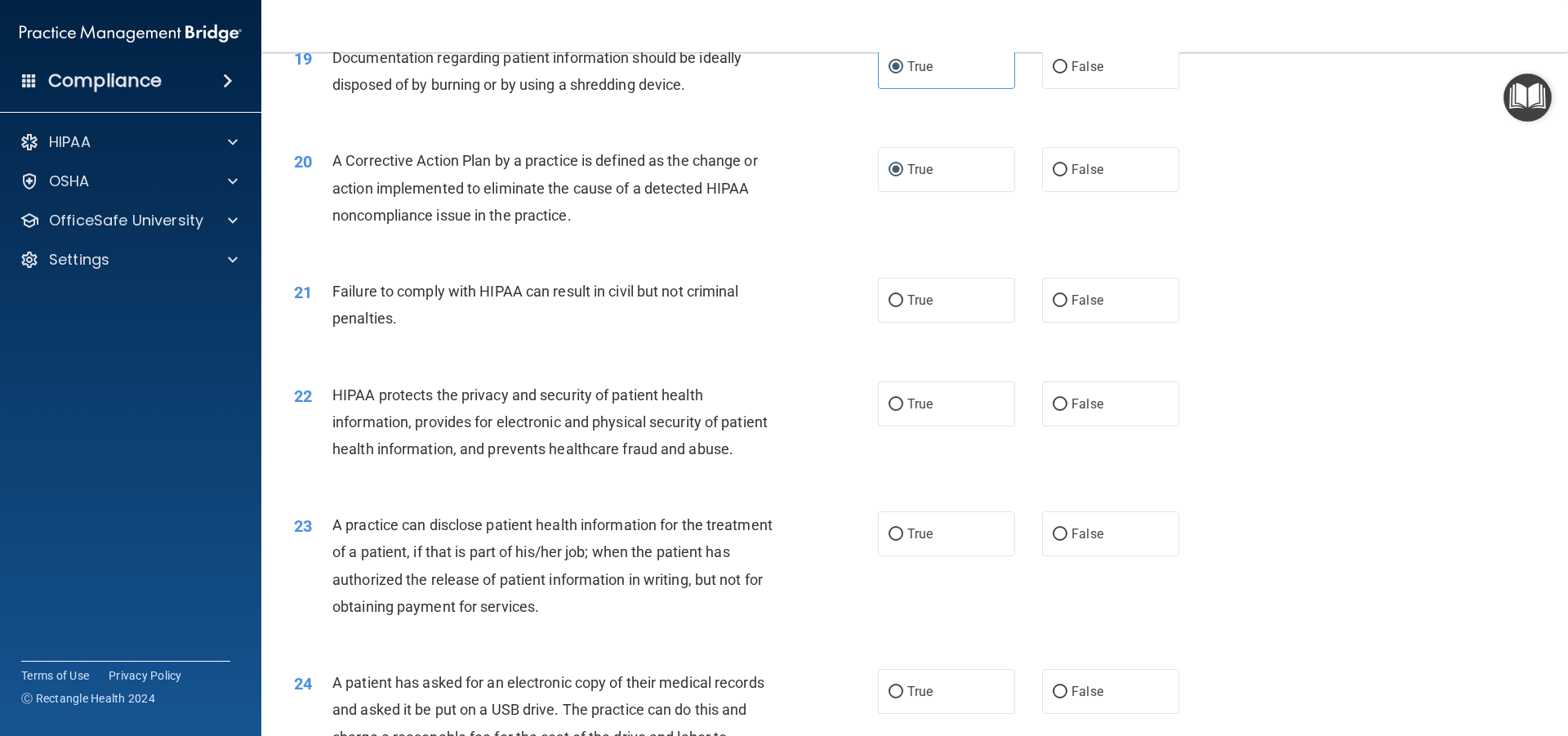
scroll to position [2288, 0]
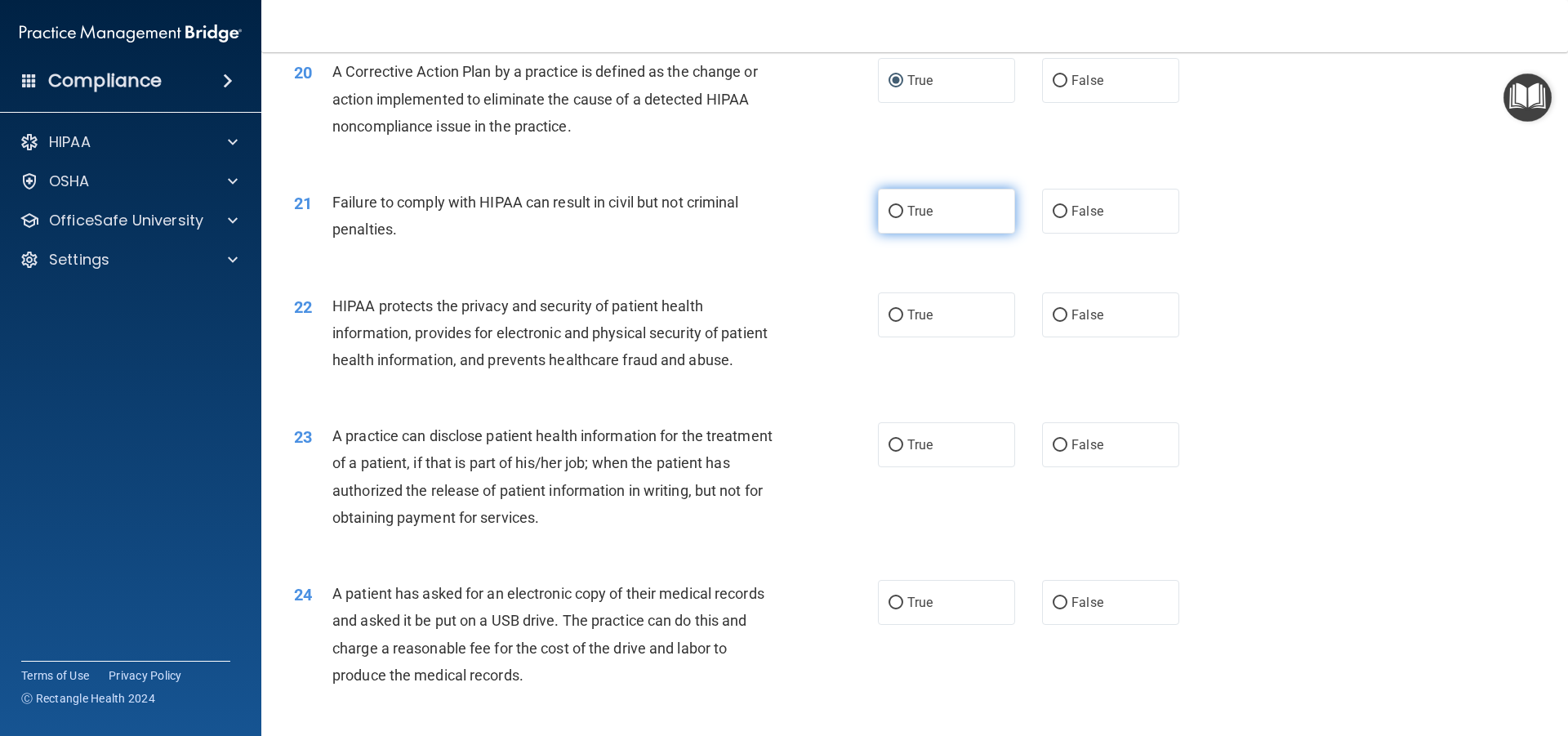
click at [900, 234] on label "True" at bounding box center [946, 211] width 137 height 45
click at [900, 218] on input "True" at bounding box center [896, 212] width 15 height 12
radio input "true"
click at [892, 322] on input "True" at bounding box center [896, 316] width 15 height 12
radio input "true"
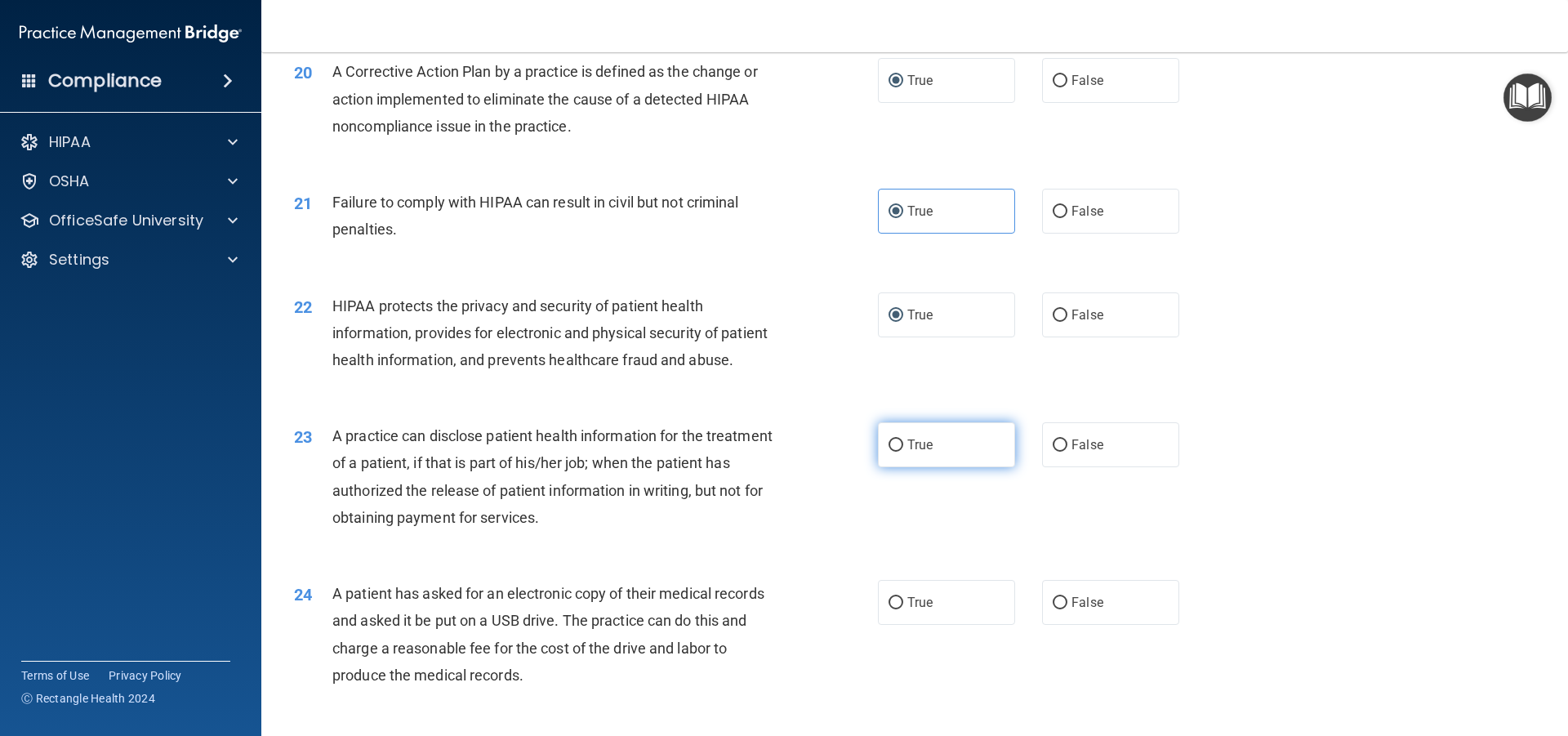
click at [892, 468] on label "True" at bounding box center [946, 445] width 137 height 45
click at [892, 452] on input "True" at bounding box center [896, 445] width 15 height 12
radio input "true"
click at [887, 625] on label "True" at bounding box center [946, 602] width 137 height 45
click at [889, 609] on input "True" at bounding box center [896, 603] width 15 height 12
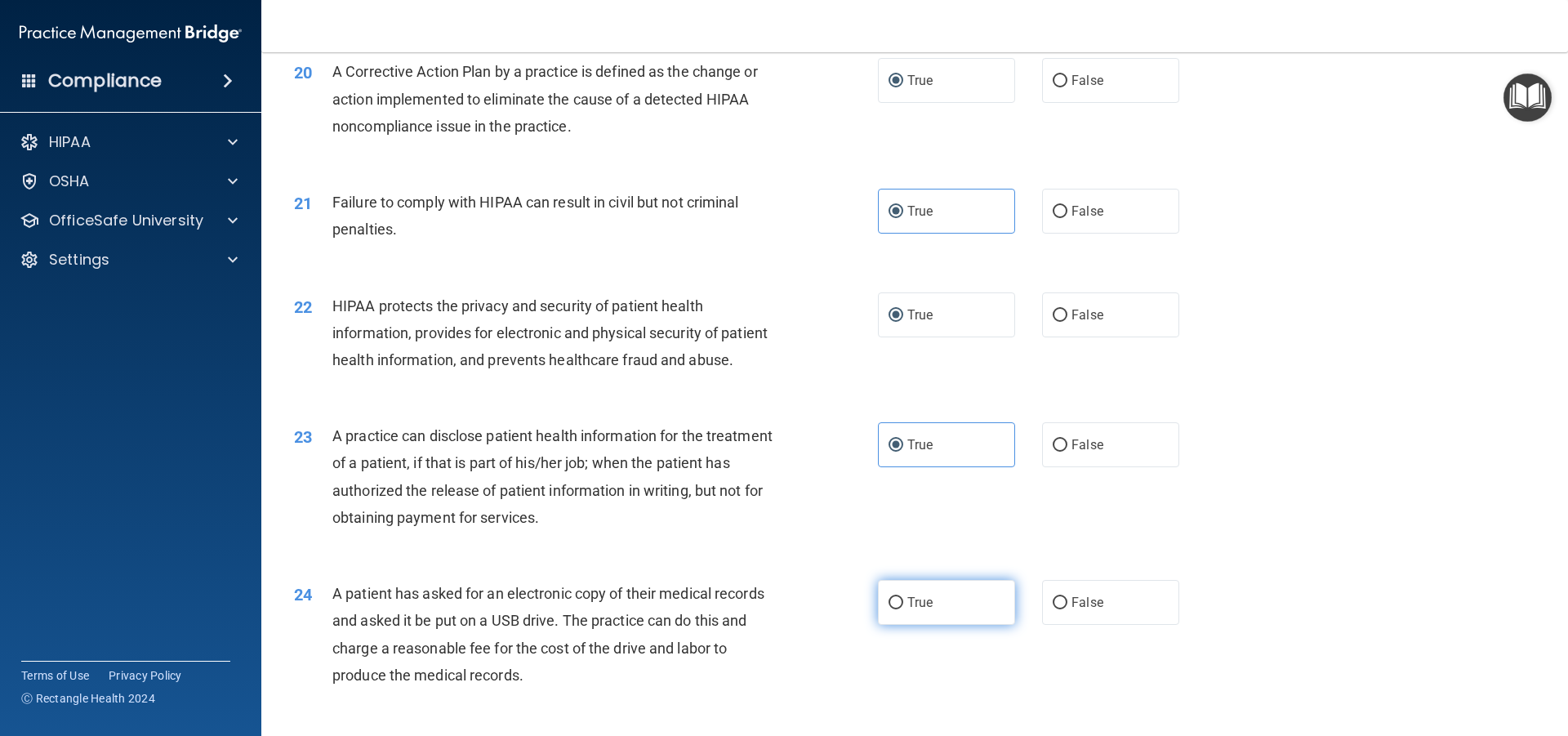
radio input "true"
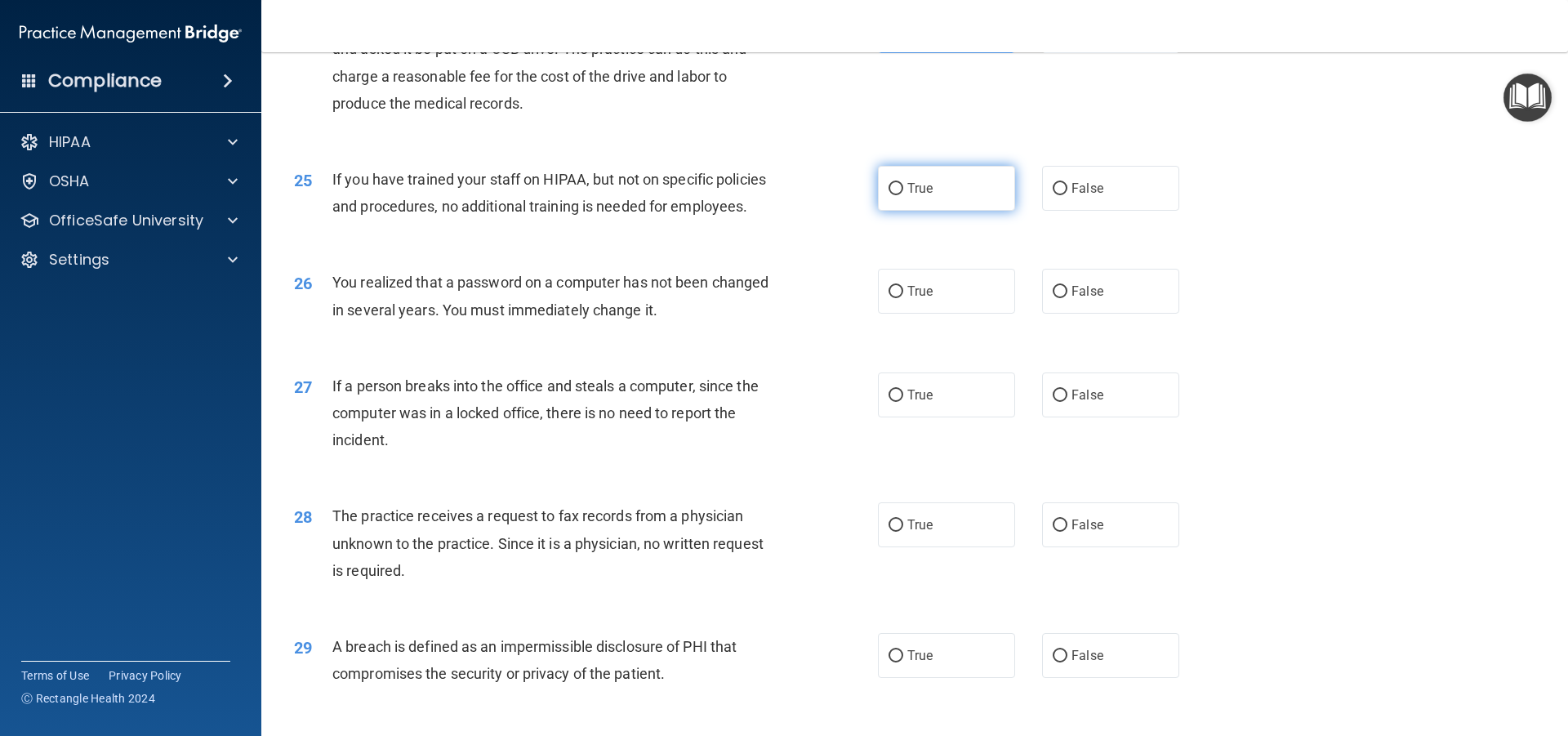
click at [895, 211] on label "True" at bounding box center [946, 188] width 137 height 45
click at [895, 195] on input "True" at bounding box center [896, 190] width 15 height 12
radio input "true"
click at [888, 314] on label "True" at bounding box center [946, 291] width 137 height 45
click at [889, 298] on input "True" at bounding box center [896, 292] width 15 height 12
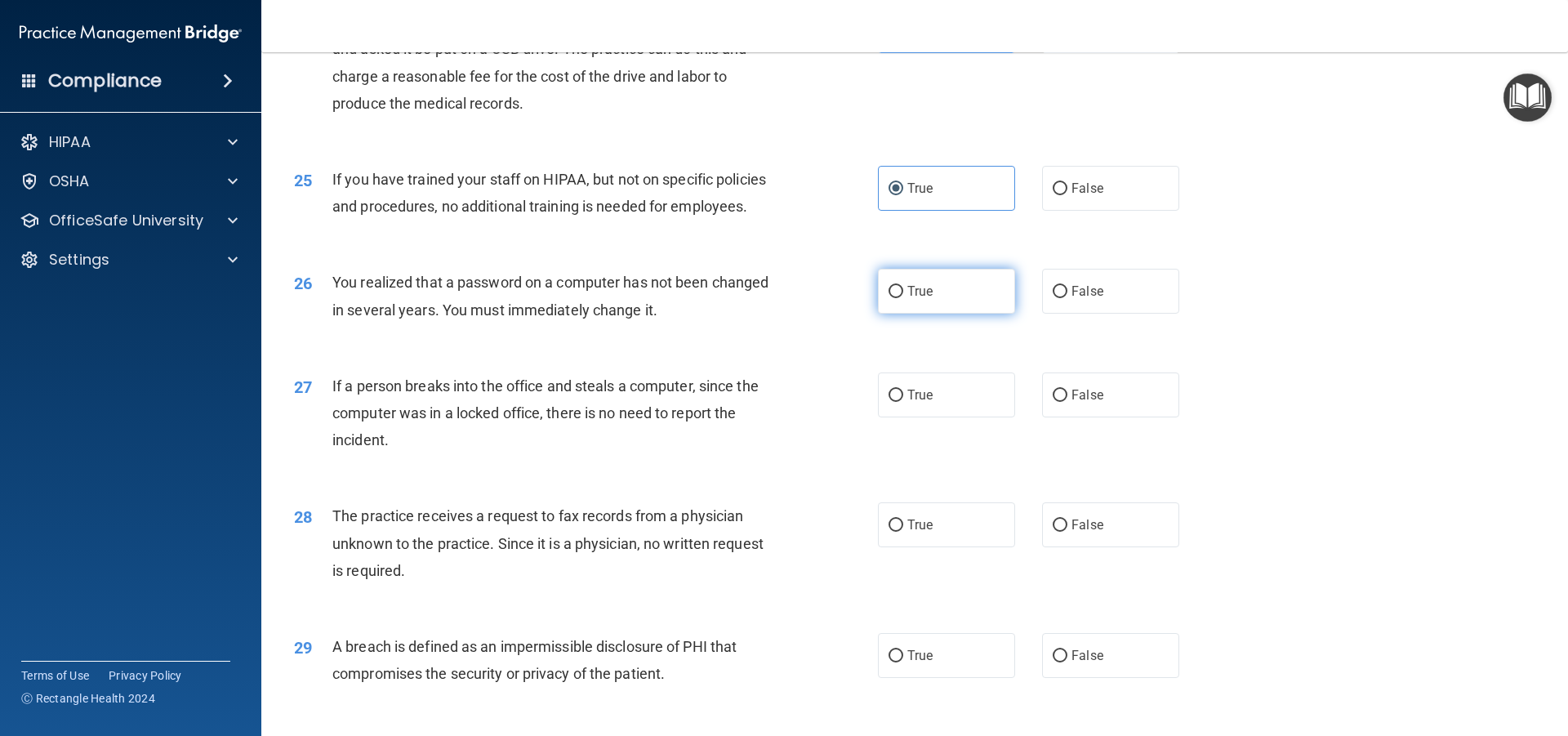
radio input "true"
click at [895, 402] on input "True" at bounding box center [896, 396] width 15 height 12
radio input "true"
click at [894, 532] on input "True" at bounding box center [896, 526] width 15 height 12
radio input "true"
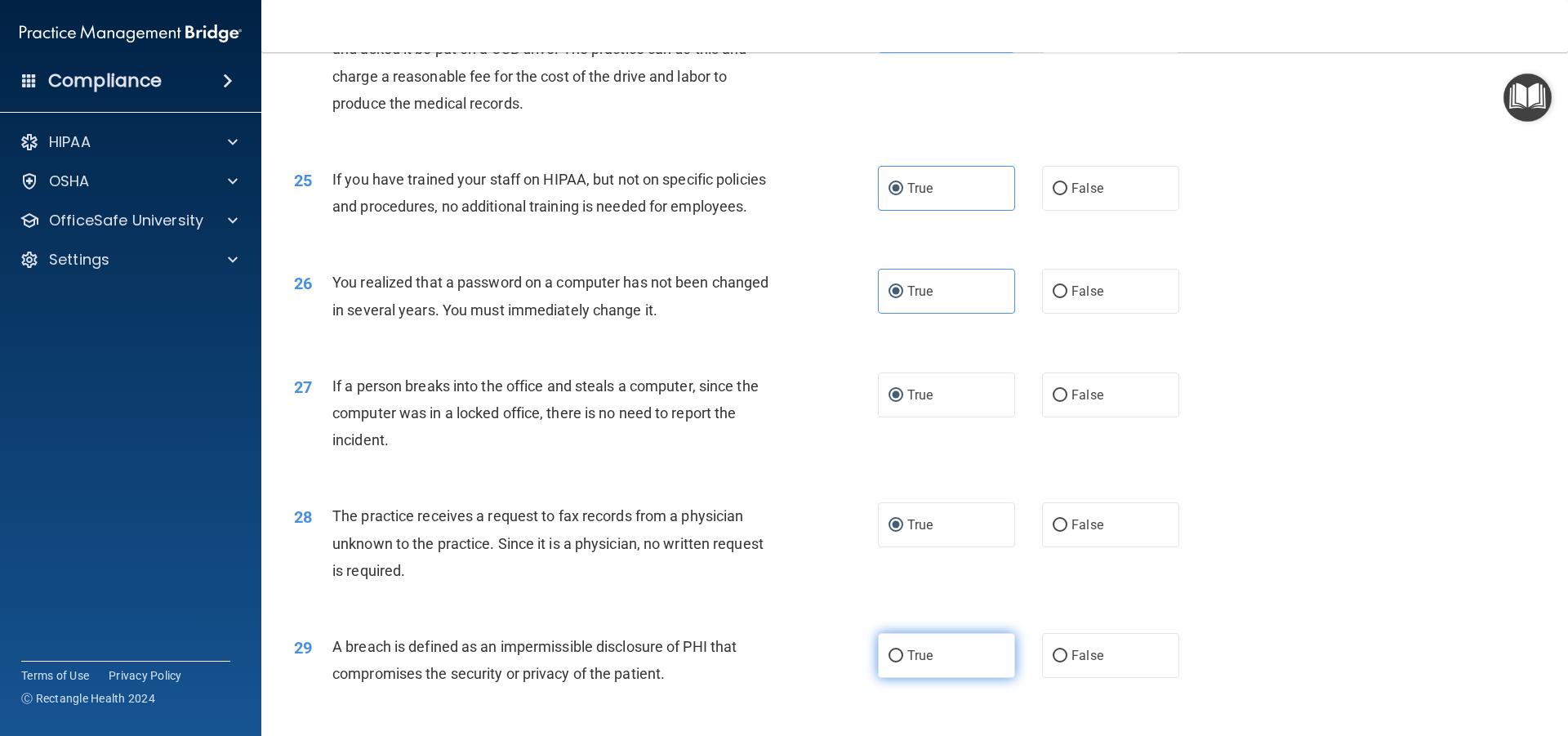
click at [891, 662] on input "True" at bounding box center [896, 656] width 15 height 12
radio input "true"
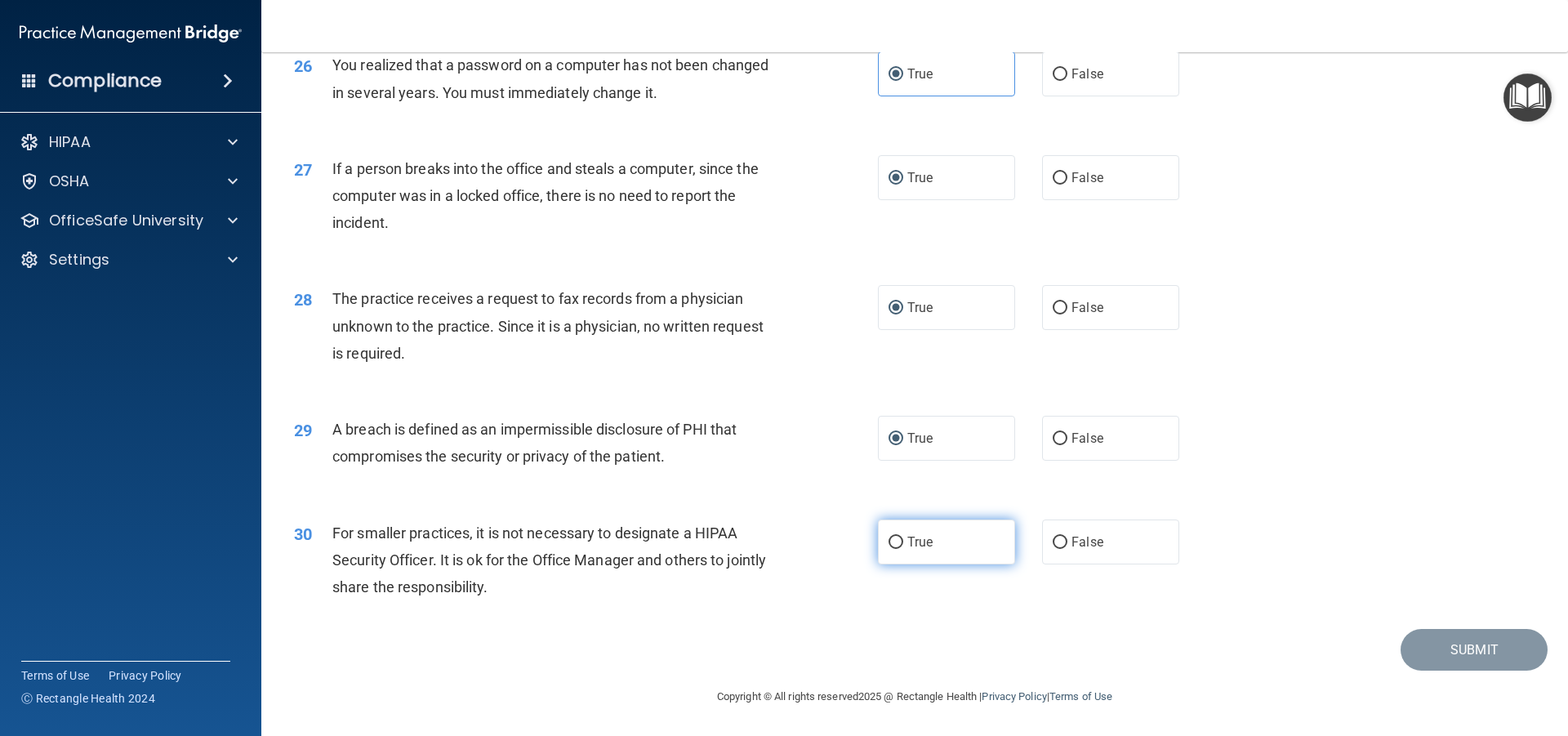
click at [889, 533] on label "True" at bounding box center [946, 542] width 137 height 45
click at [889, 537] on input "True" at bounding box center [896, 543] width 15 height 12
radio input "true"
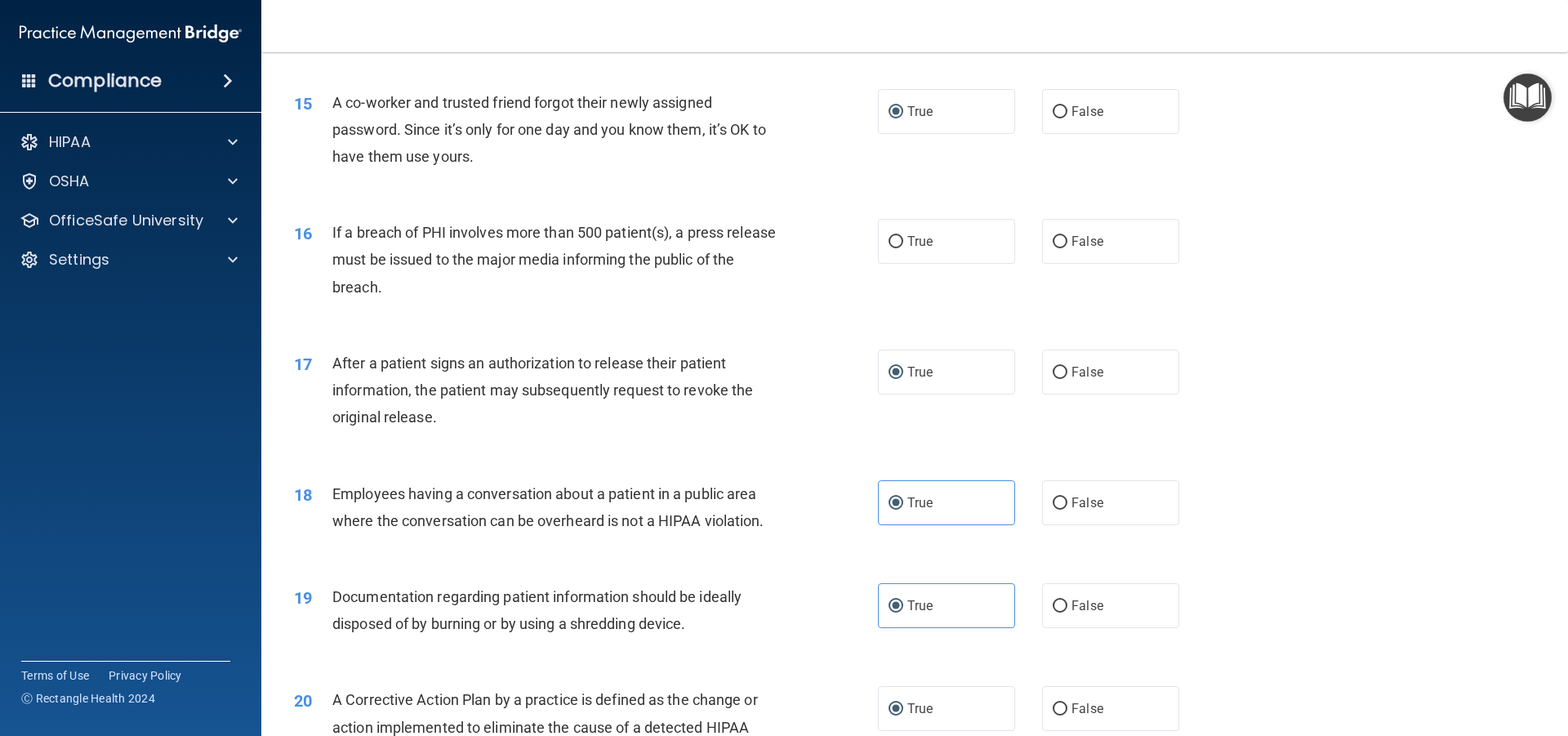
scroll to position [1497, 0]
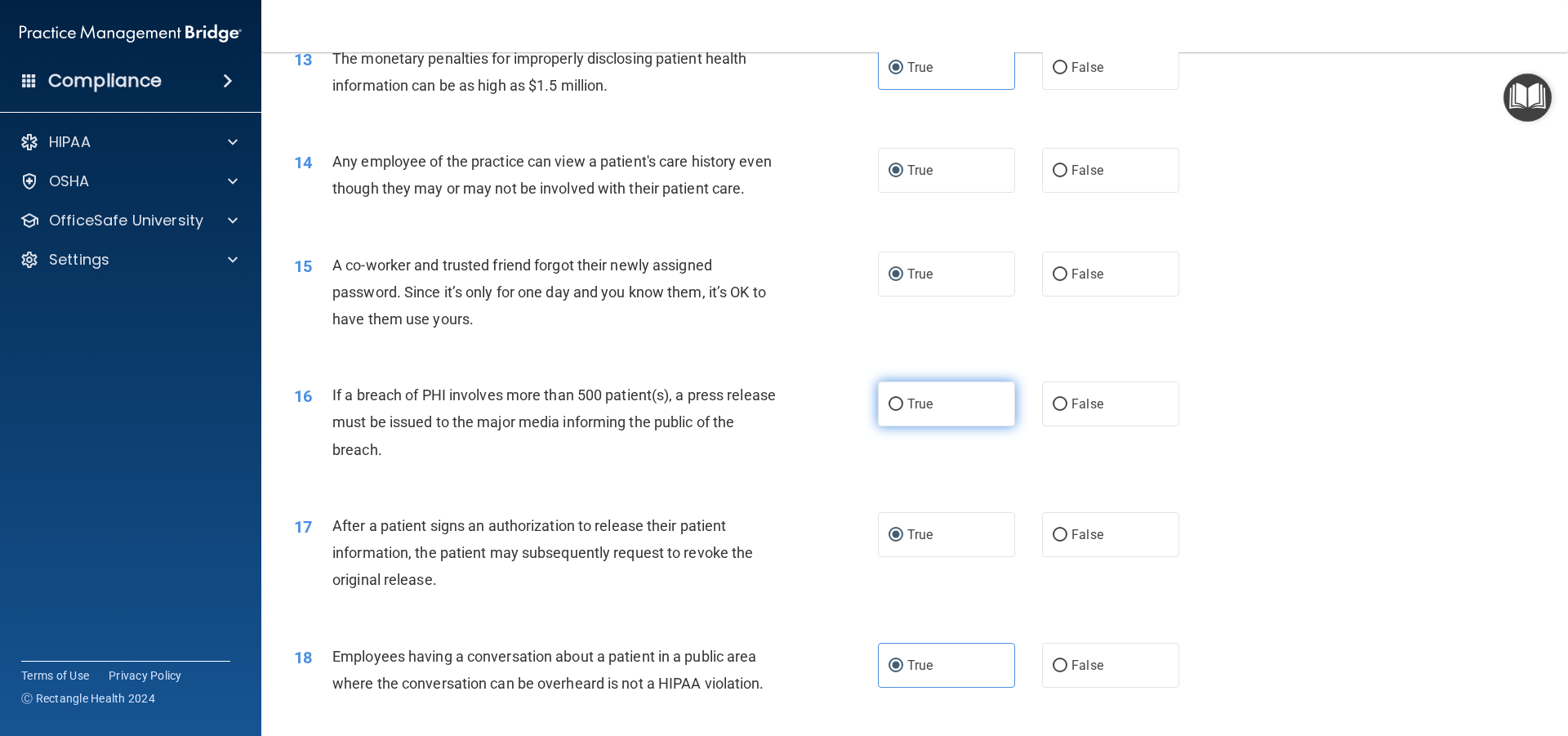
click at [889, 411] on input "True" at bounding box center [896, 405] width 15 height 12
radio input "true"
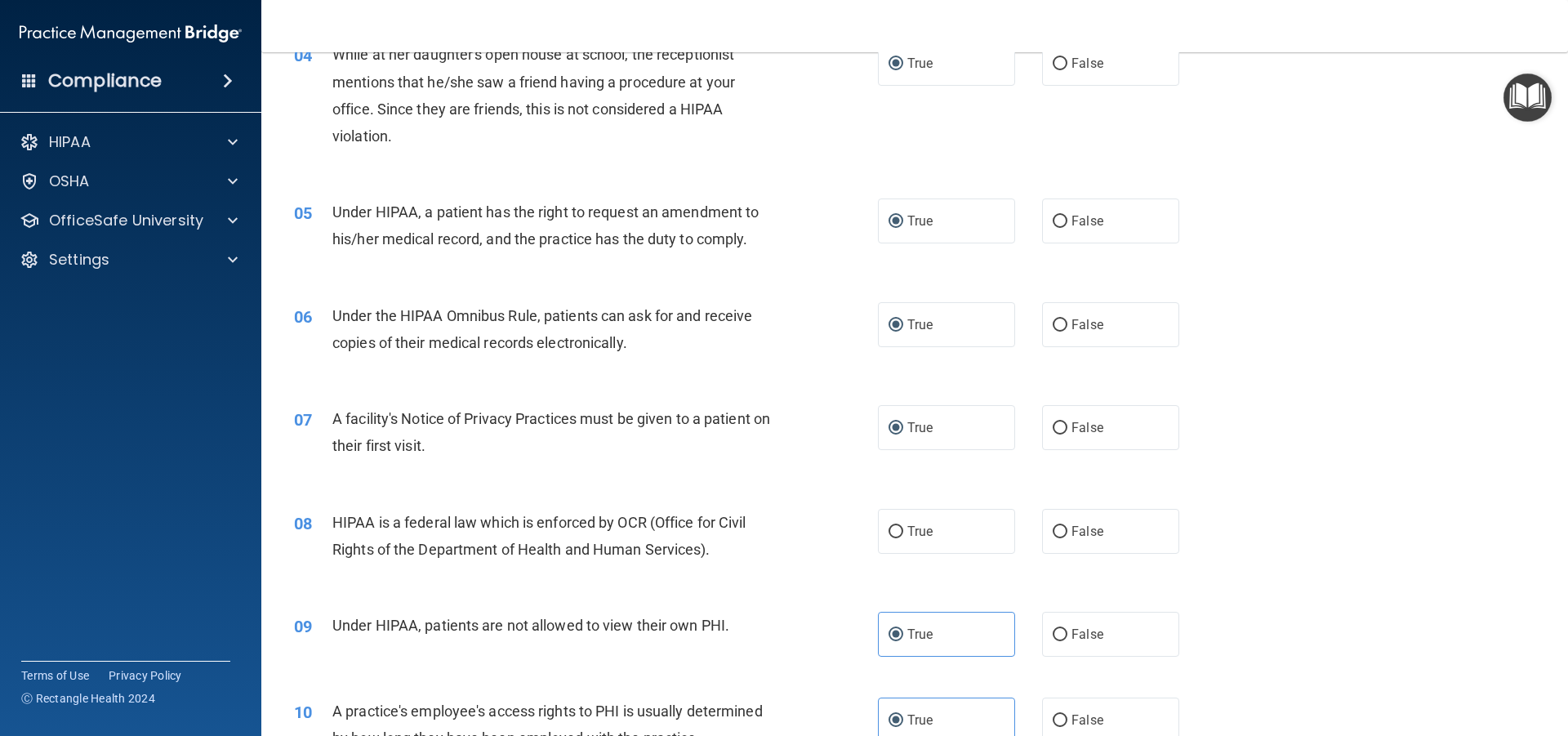
scroll to position [516, 0]
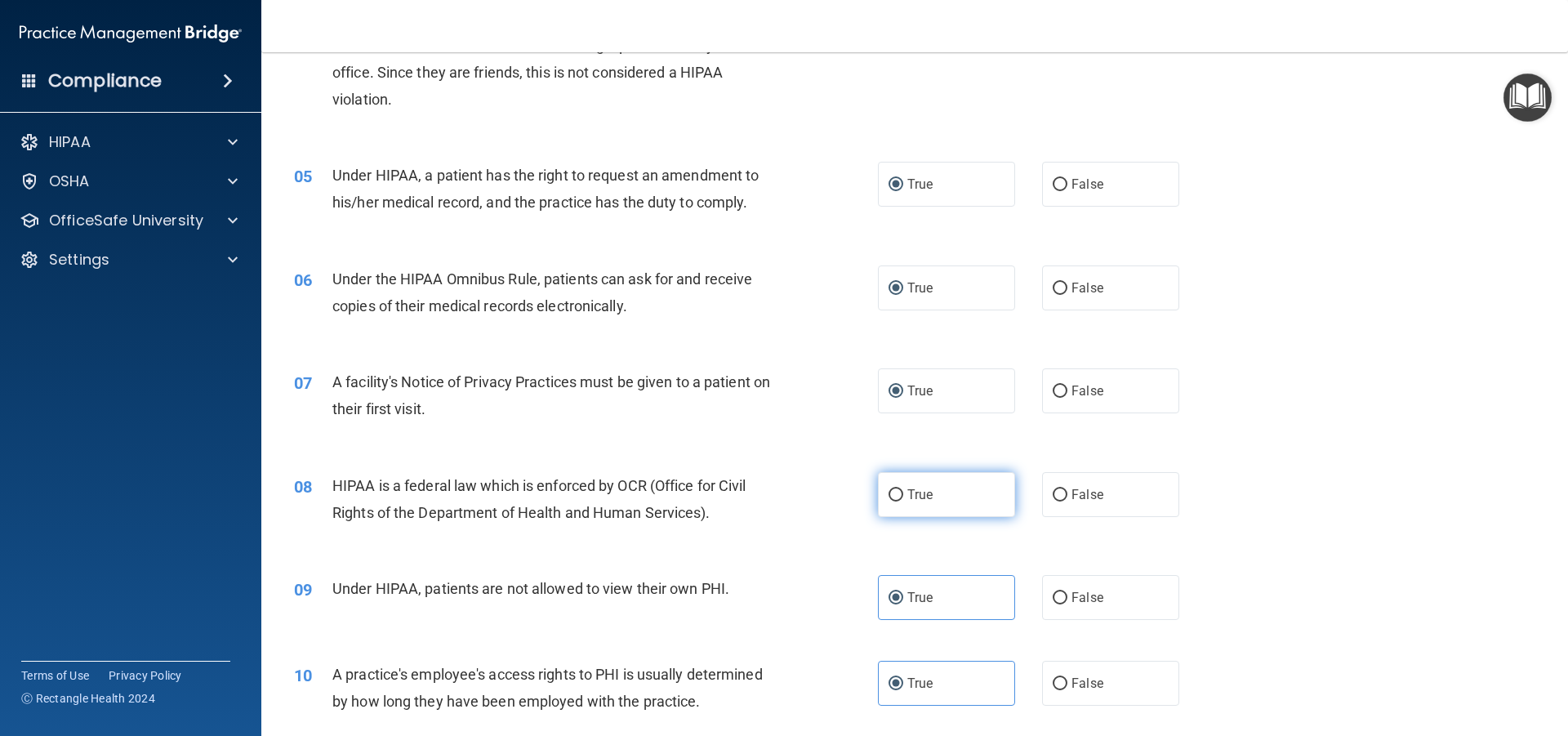
click at [896, 491] on input "True" at bounding box center [896, 496] width 15 height 12
radio input "true"
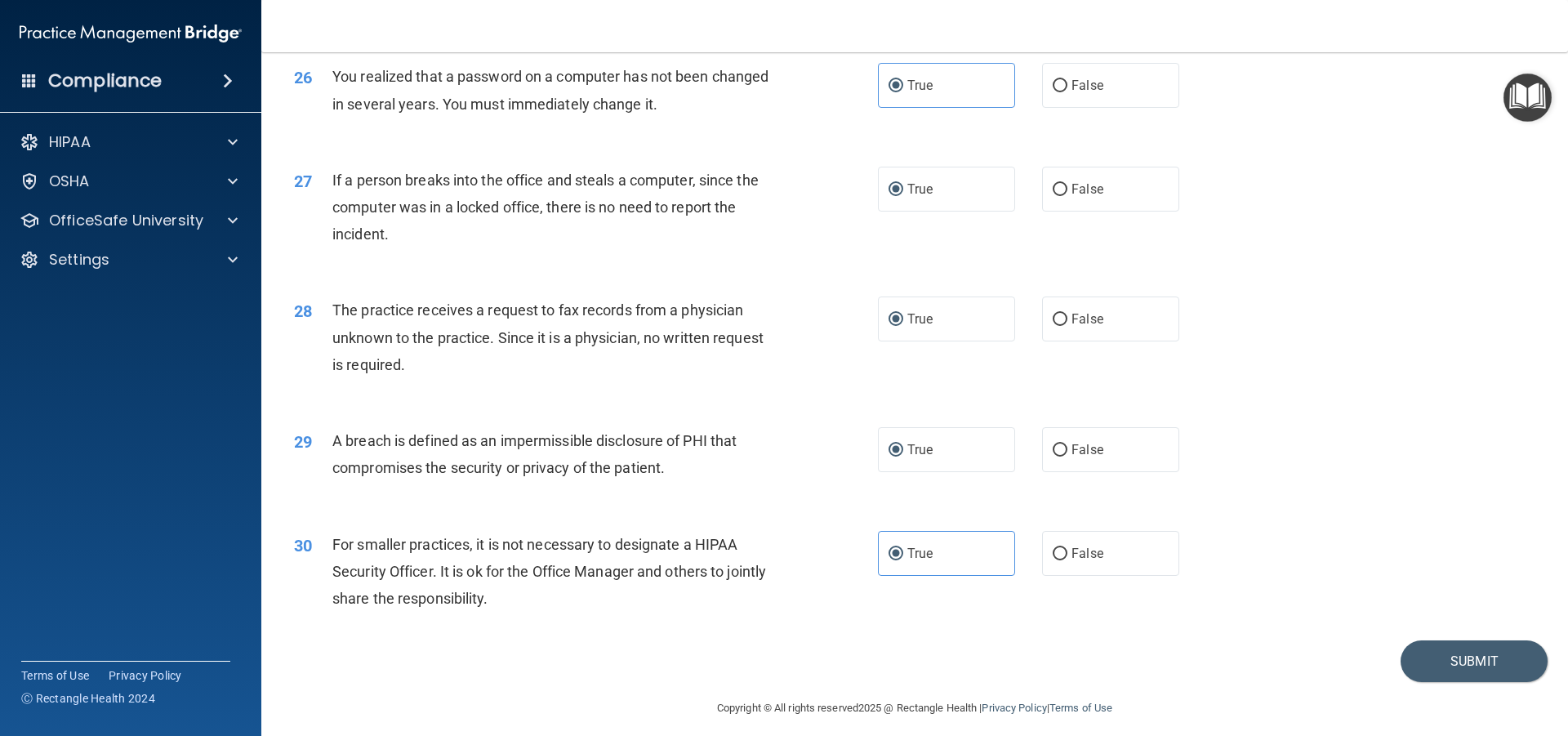
scroll to position [3131, 0]
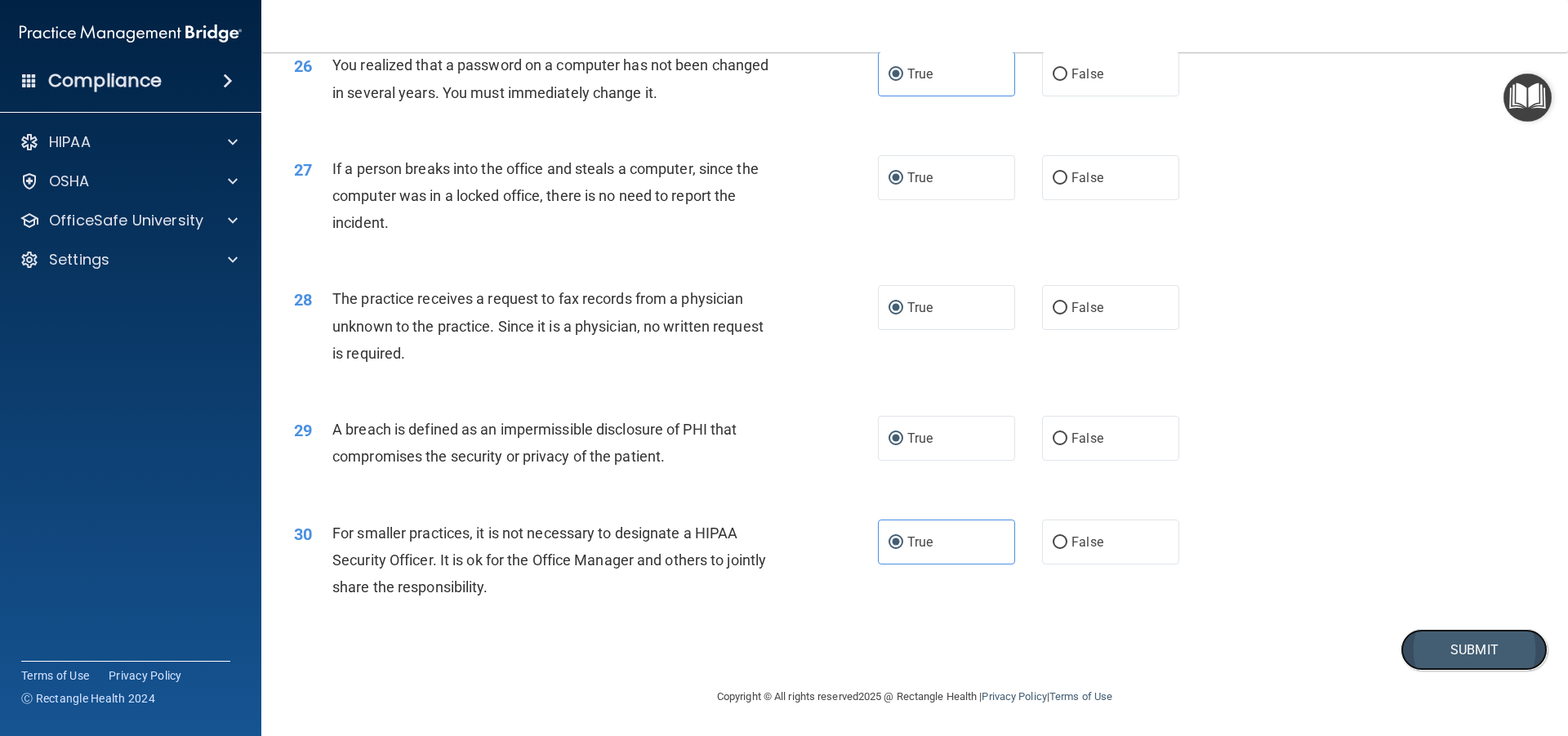
click at [1316, 654] on button "Submit" at bounding box center [1474, 649] width 147 height 42
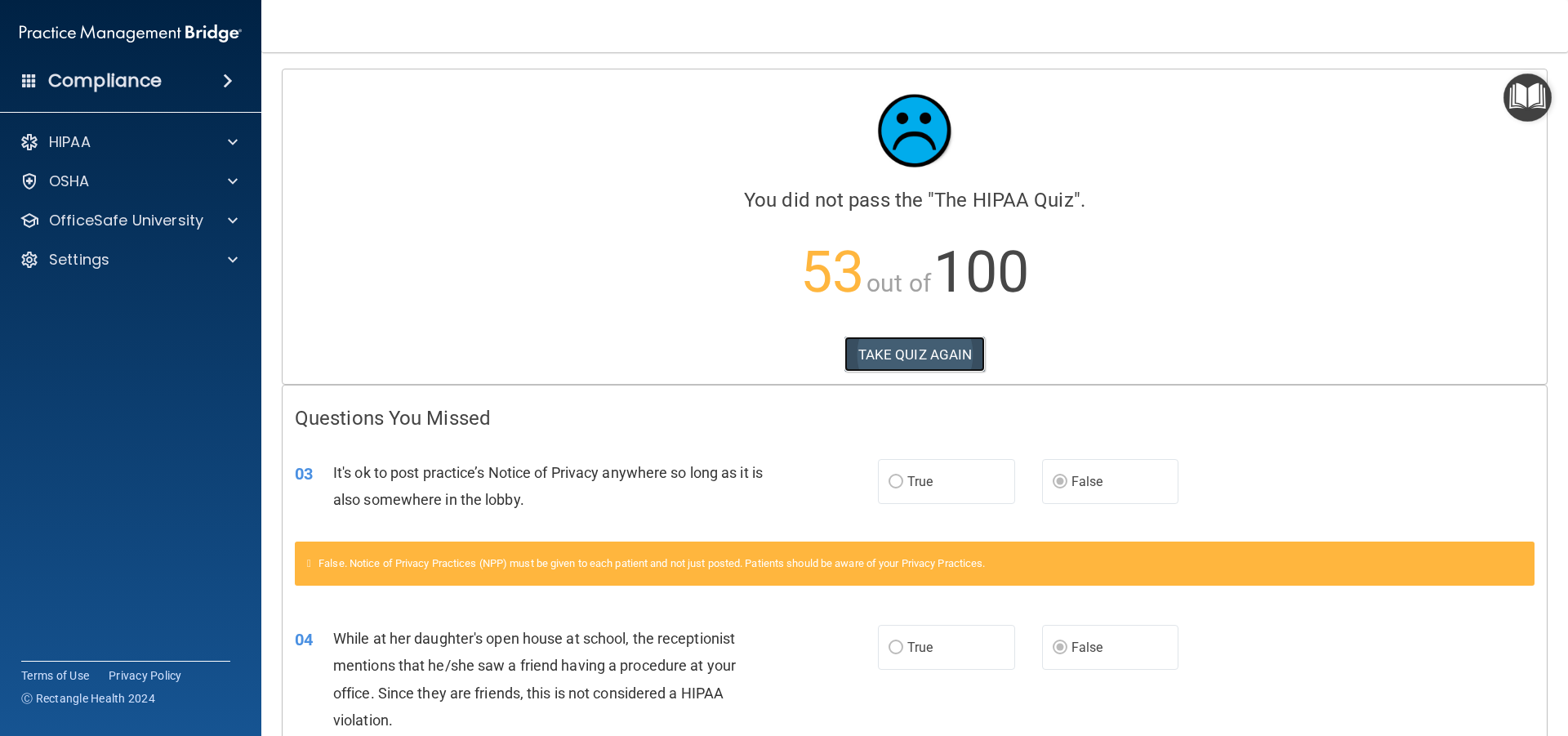
click at [896, 358] on button "TAKE QUIZ AGAIN" at bounding box center [915, 354] width 142 height 36
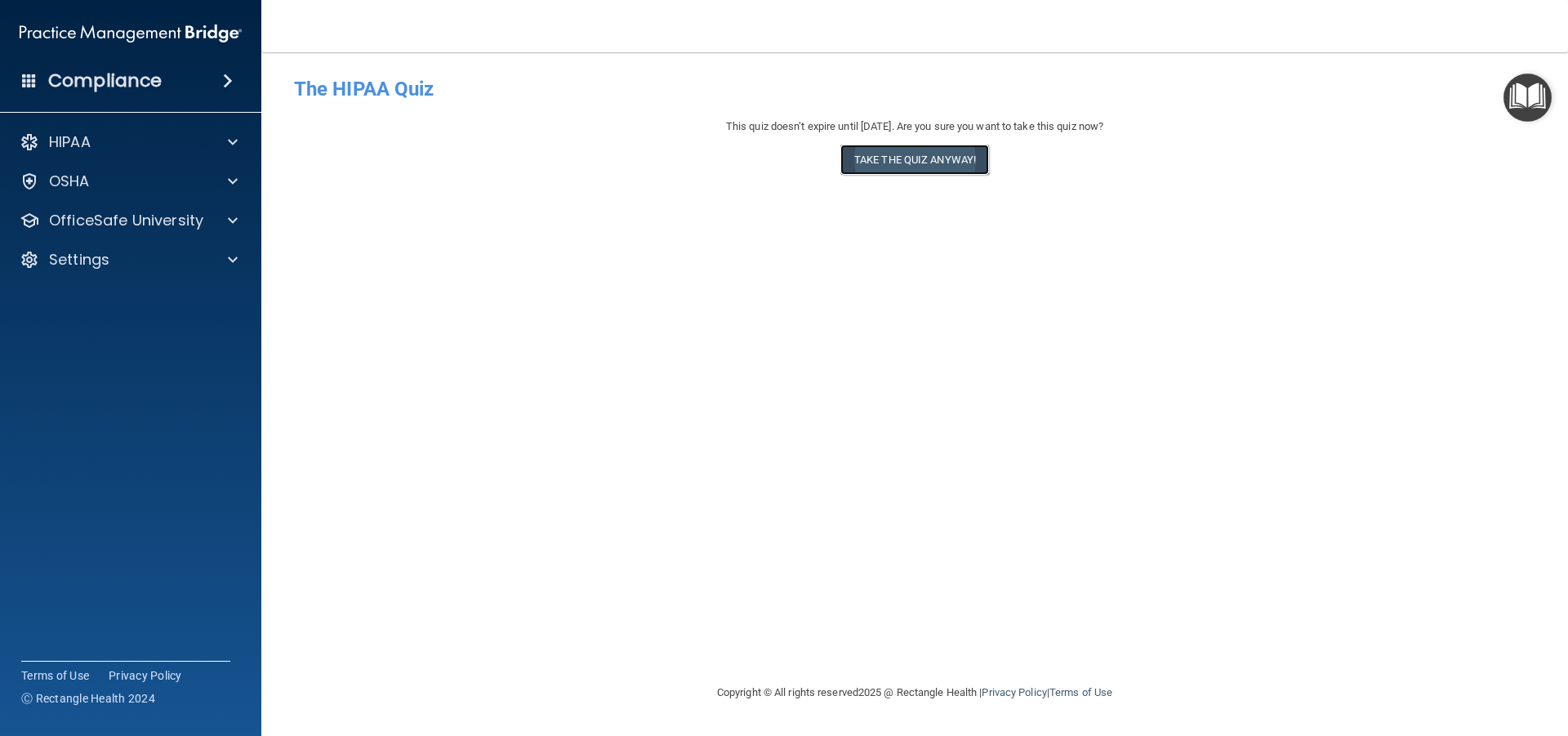
click at [938, 157] on button "Take the quiz anyway!" at bounding box center [915, 159] width 149 height 30
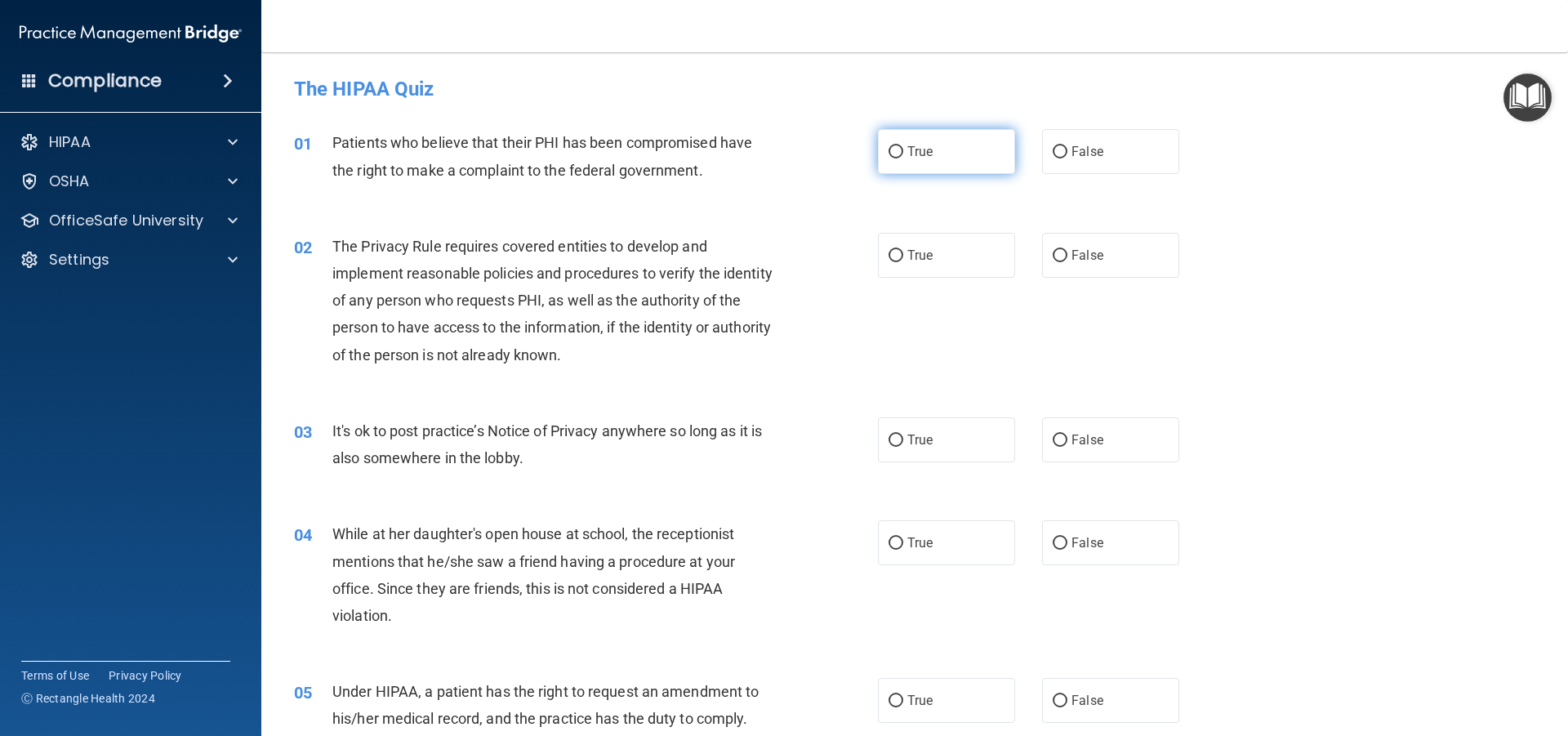
click at [895, 151] on input "True" at bounding box center [896, 152] width 15 height 12
radio input "true"
click at [894, 260] on input "True" at bounding box center [896, 256] width 15 height 12
radio input "true"
click at [1053, 443] on input "False" at bounding box center [1060, 441] width 15 height 12
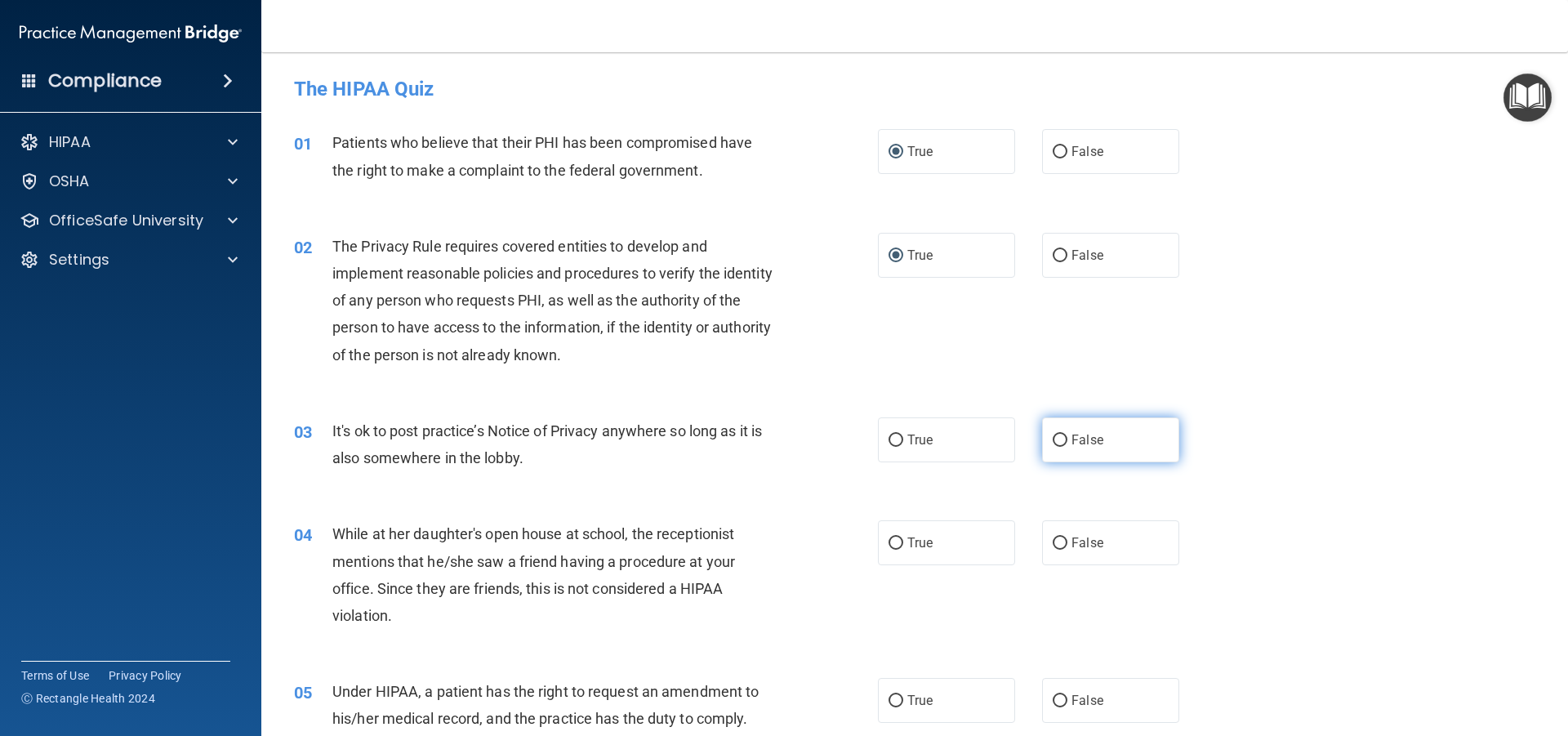
radio input "true"
click at [1060, 544] on input "False" at bounding box center [1060, 544] width 15 height 12
radio input "true"
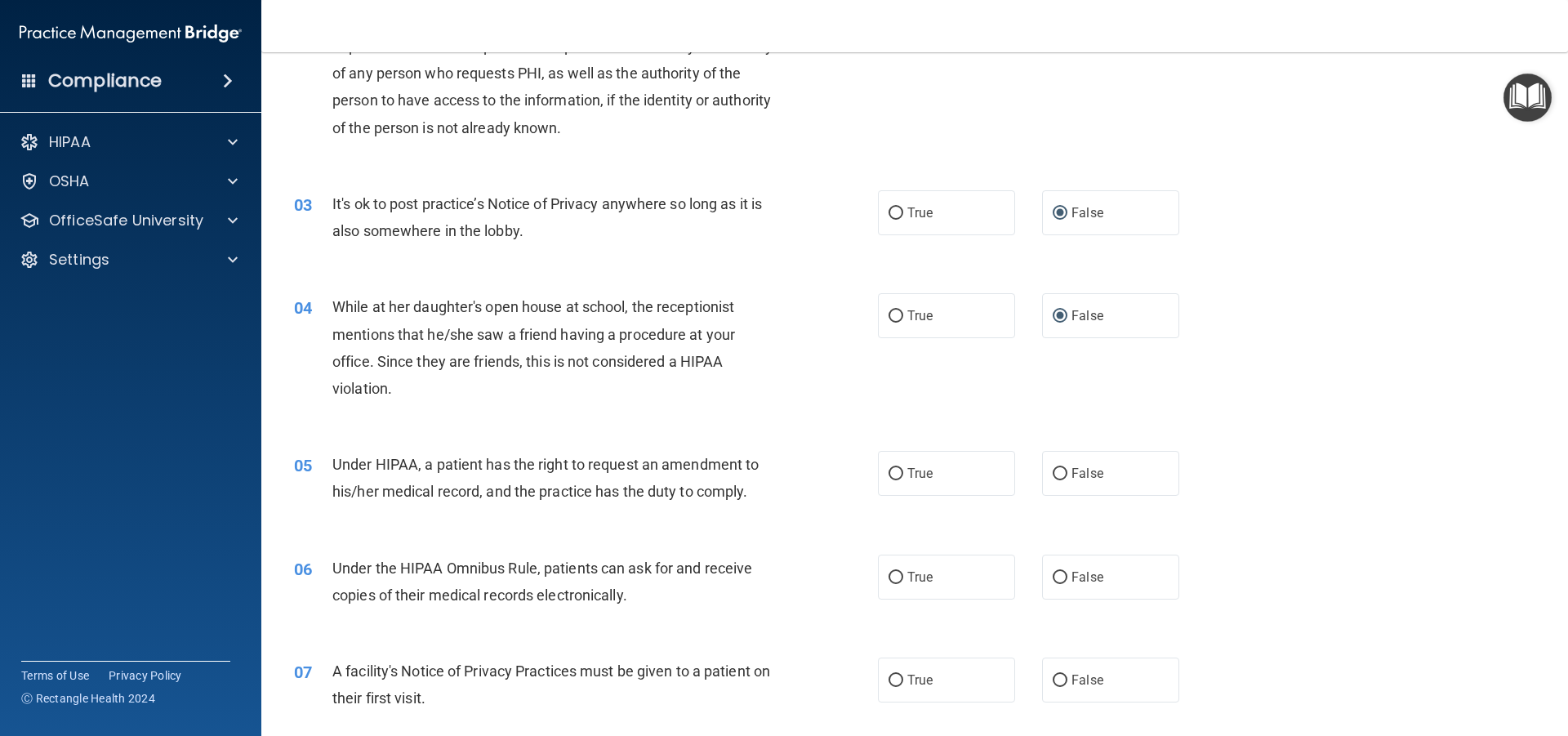
scroll to position [245, 0]
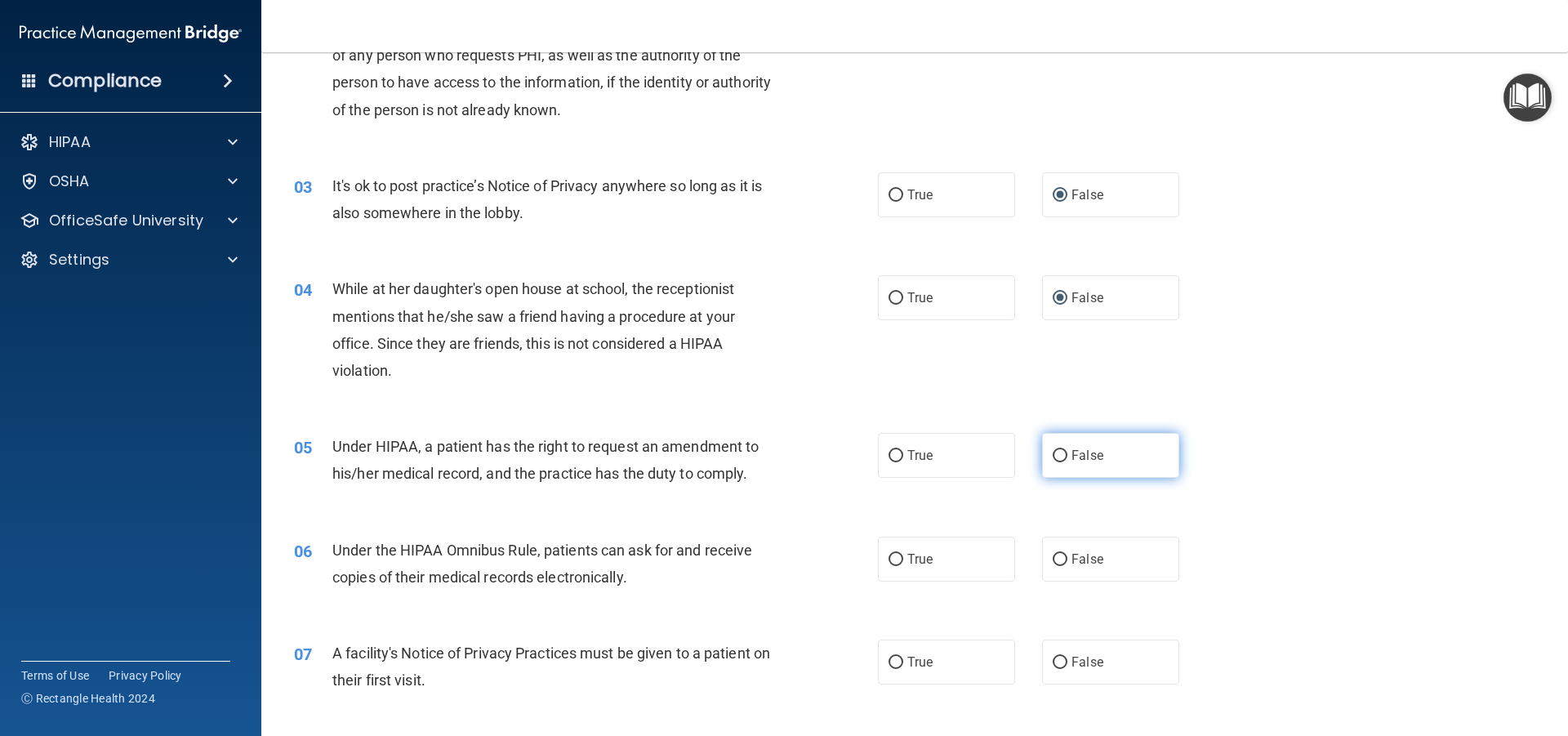
click at [1053, 454] on input "False" at bounding box center [1060, 456] width 15 height 12
radio input "true"
click at [892, 561] on input "True" at bounding box center [896, 560] width 15 height 12
radio input "true"
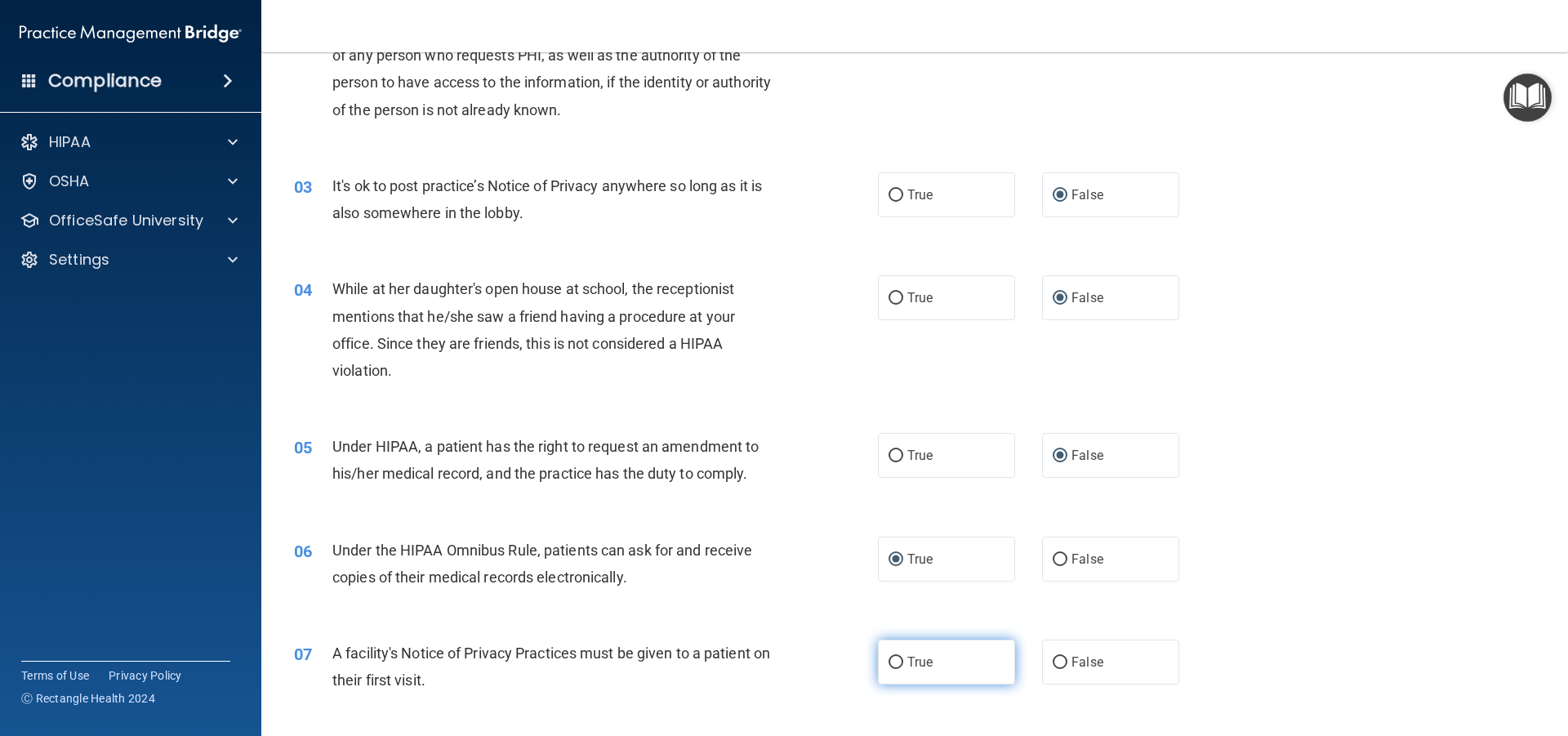
click at [889, 662] on input "True" at bounding box center [896, 663] width 15 height 12
radio input "true"
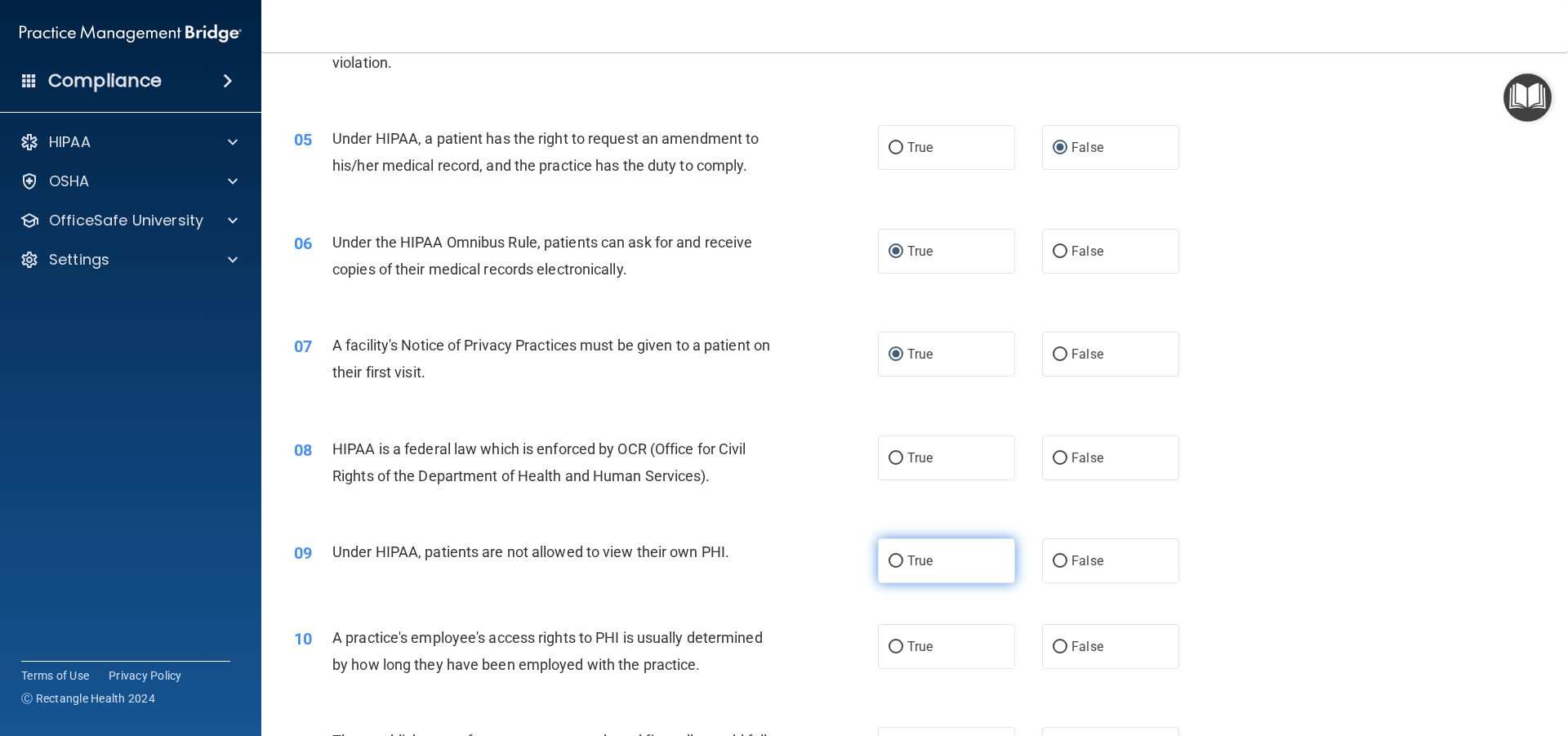
scroll to position [572, 0]
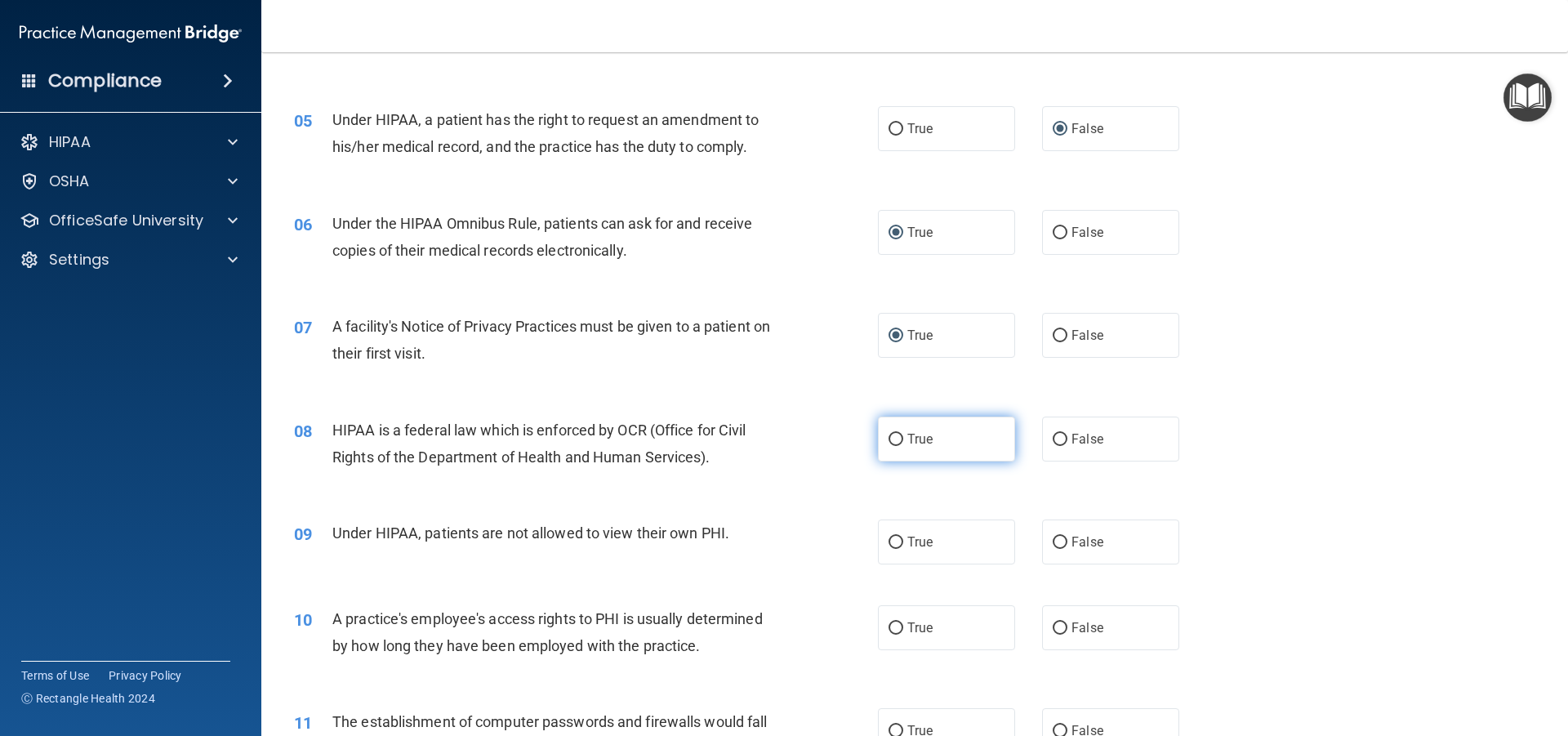
click at [891, 434] on input "True" at bounding box center [896, 440] width 15 height 12
radio input "true"
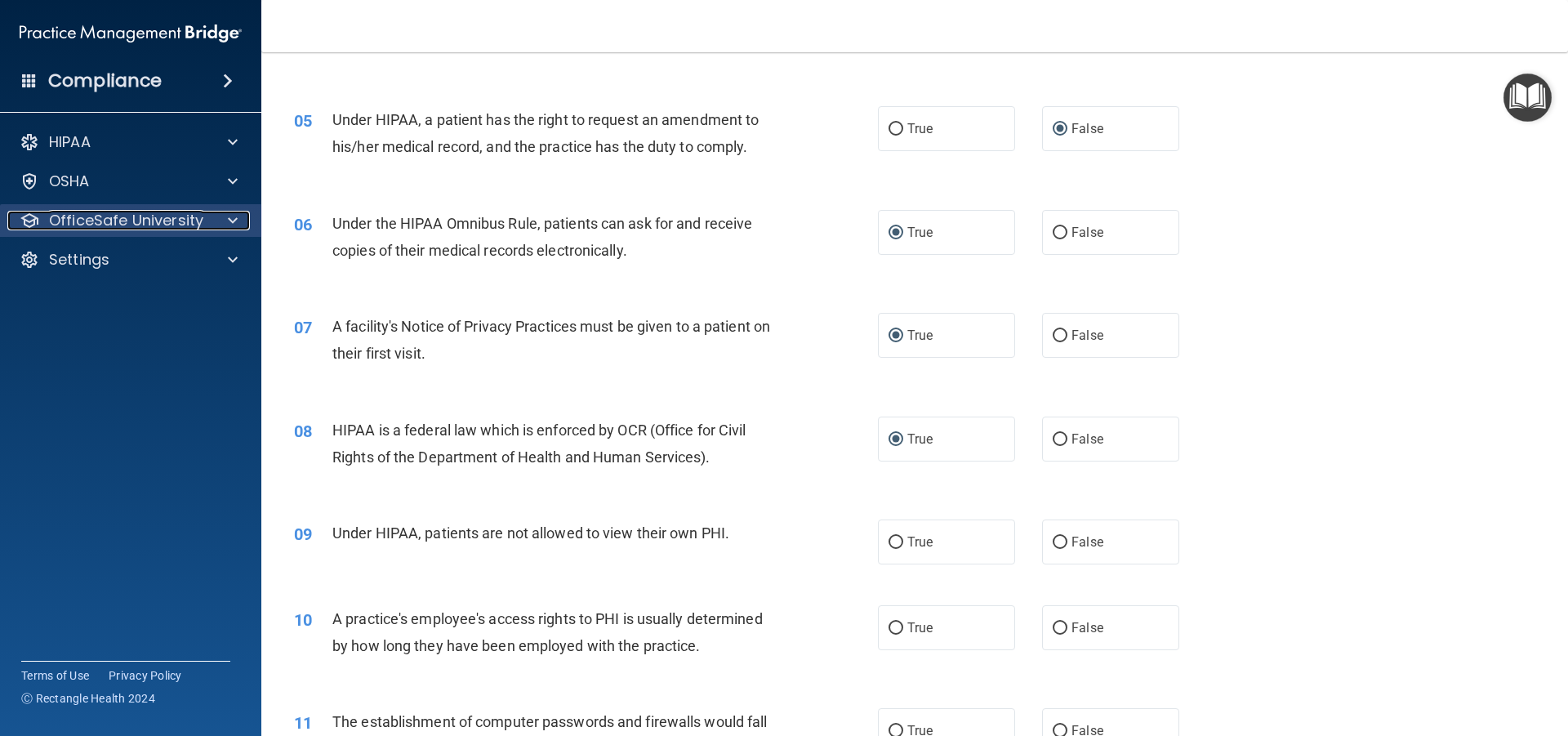
click at [221, 222] on div at bounding box center [230, 221] width 41 height 19
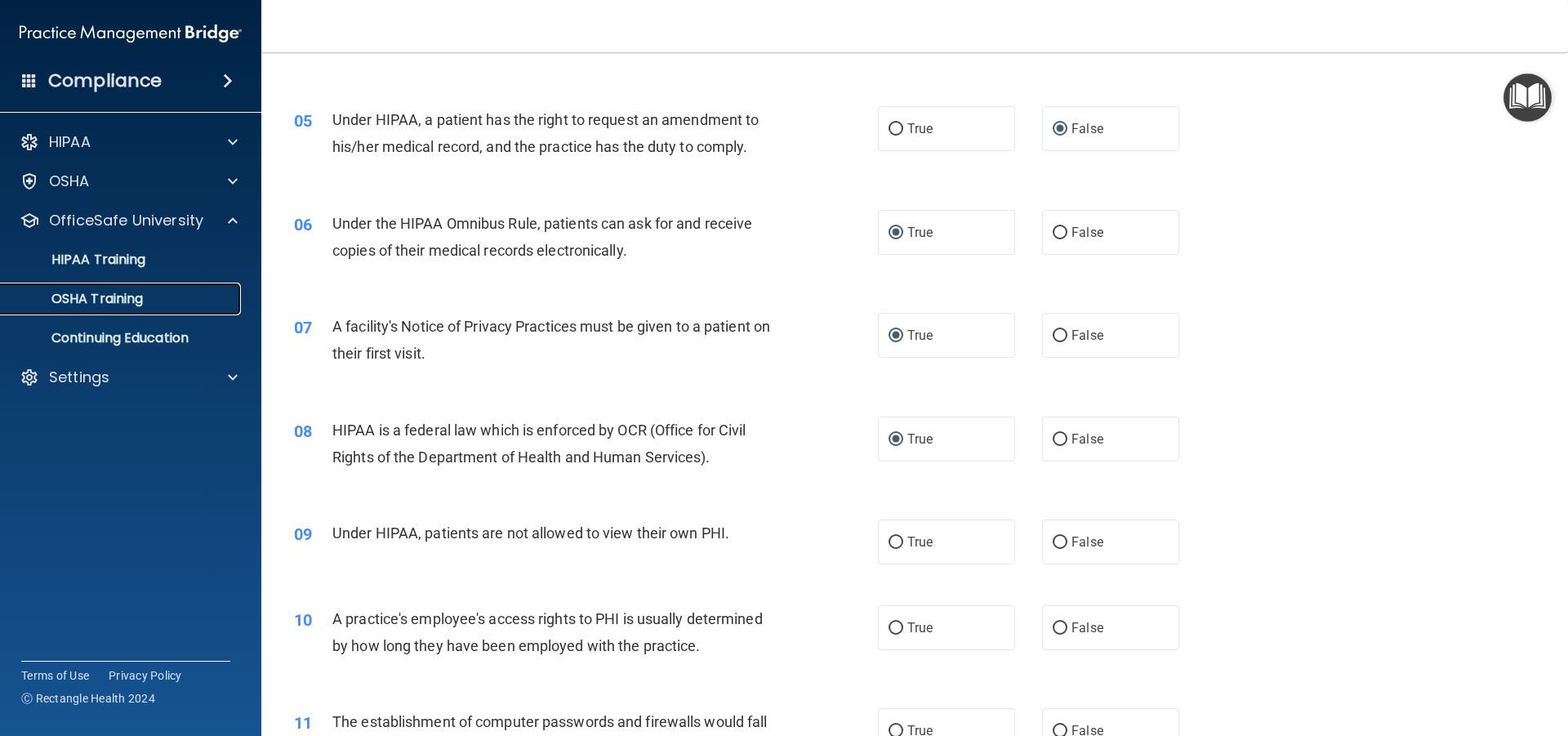
click at [114, 297] on p "OSHA Training" at bounding box center [76, 298] width 132 height 16
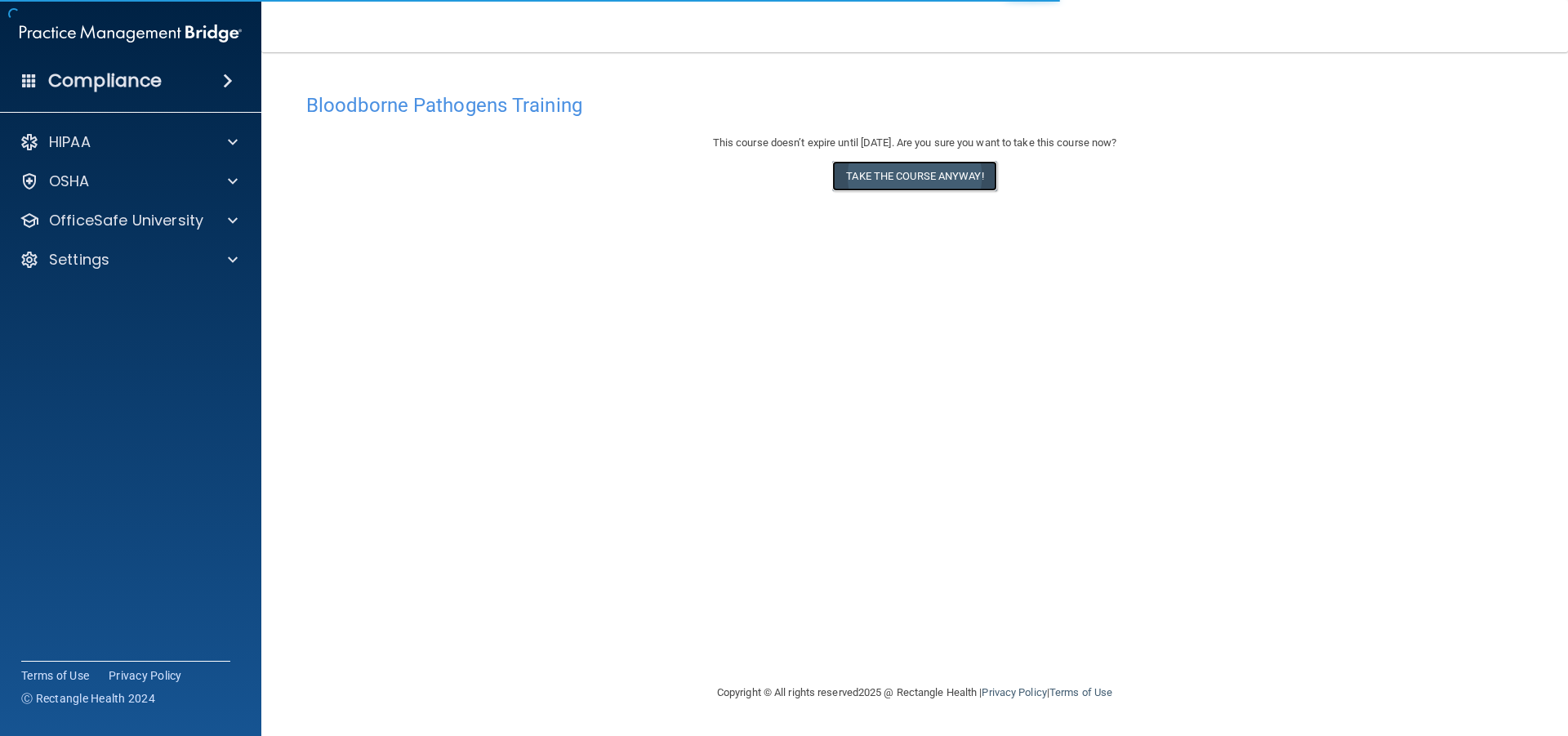
click at [861, 175] on button "Take the course anyway!" at bounding box center [914, 176] width 164 height 30
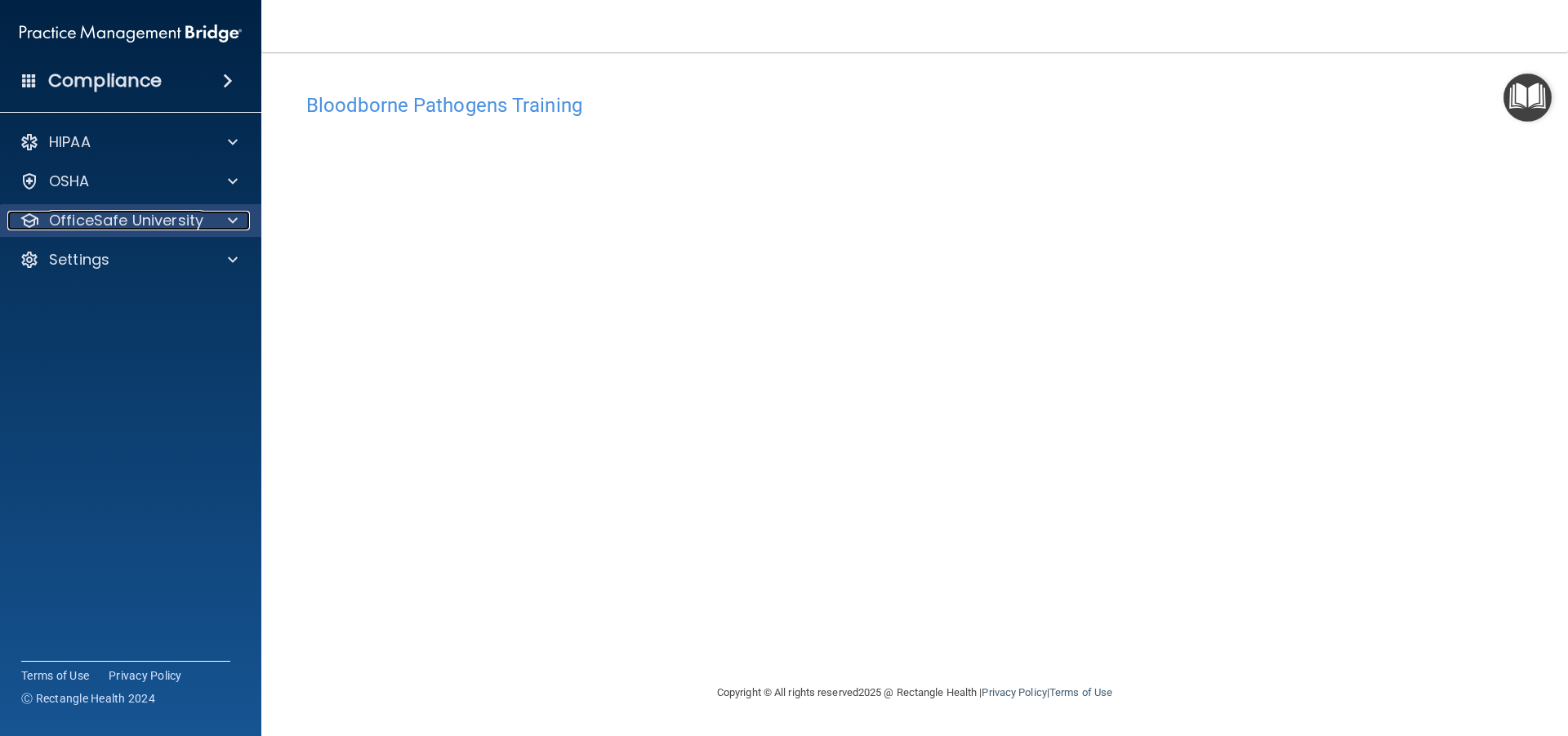
click at [228, 221] on span at bounding box center [232, 221] width 10 height 19
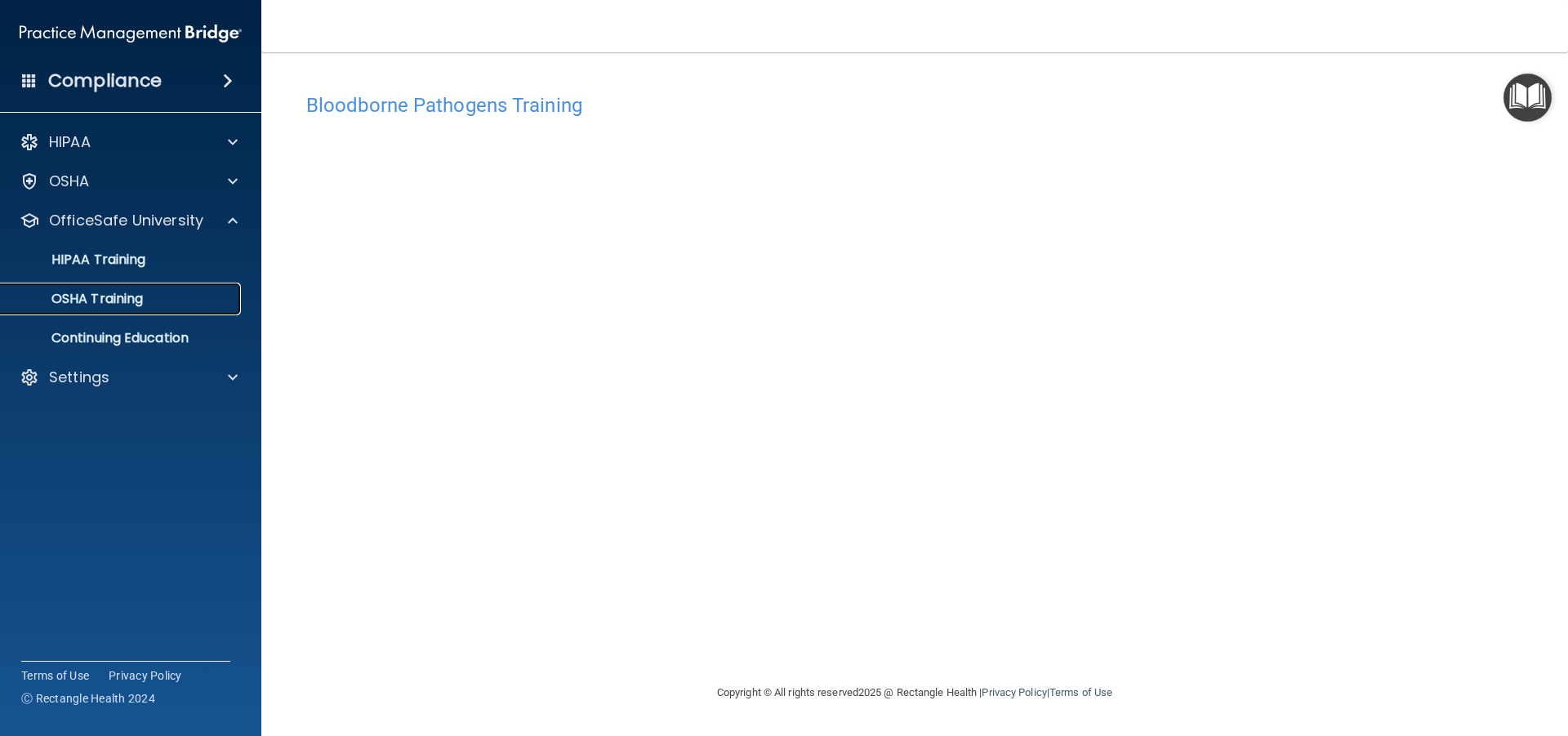
click at [133, 292] on p "OSHA Training" at bounding box center [76, 298] width 132 height 16
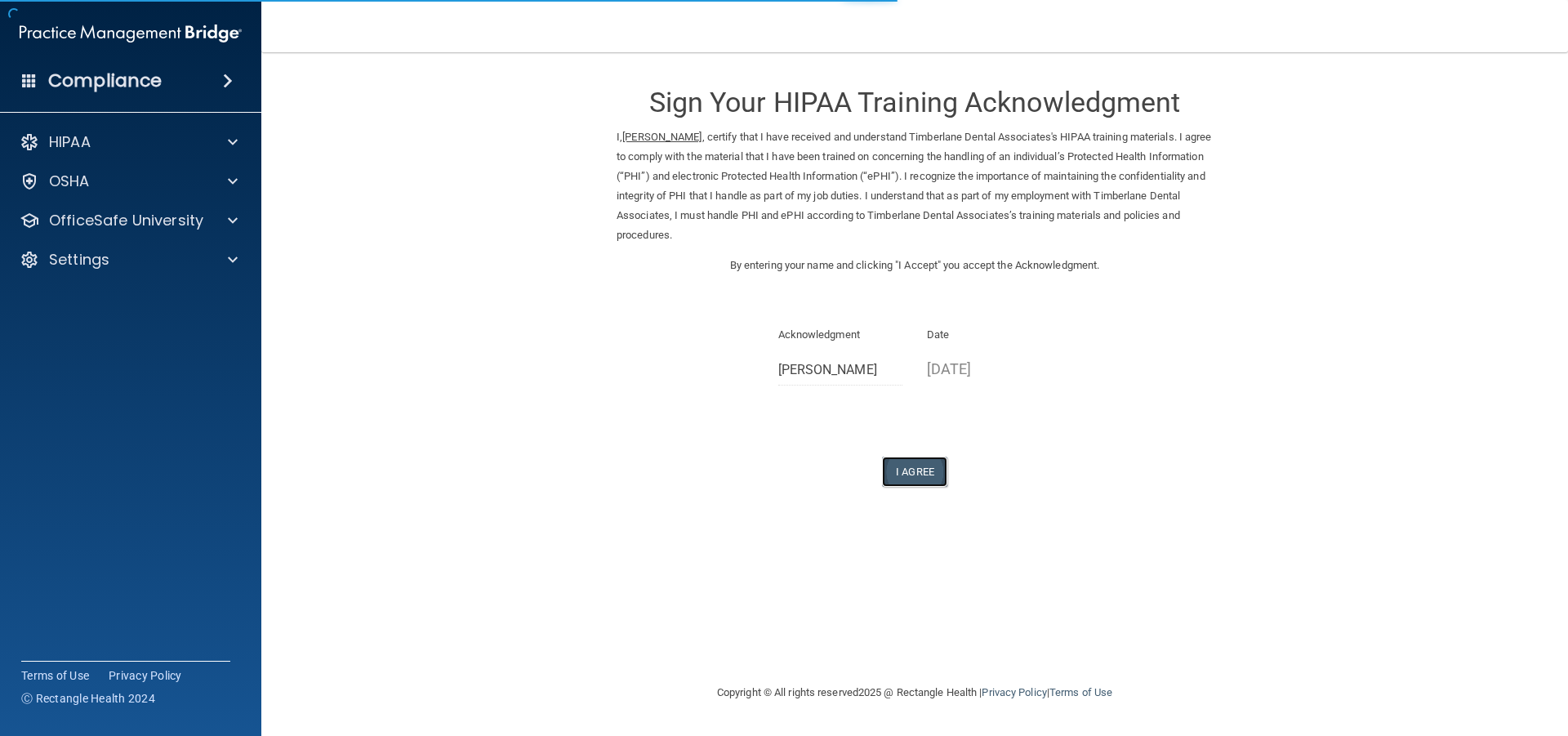
click at [905, 476] on button "I Agree" at bounding box center [915, 472] width 66 height 30
click at [920, 471] on button "I Agree" at bounding box center [915, 472] width 66 height 30
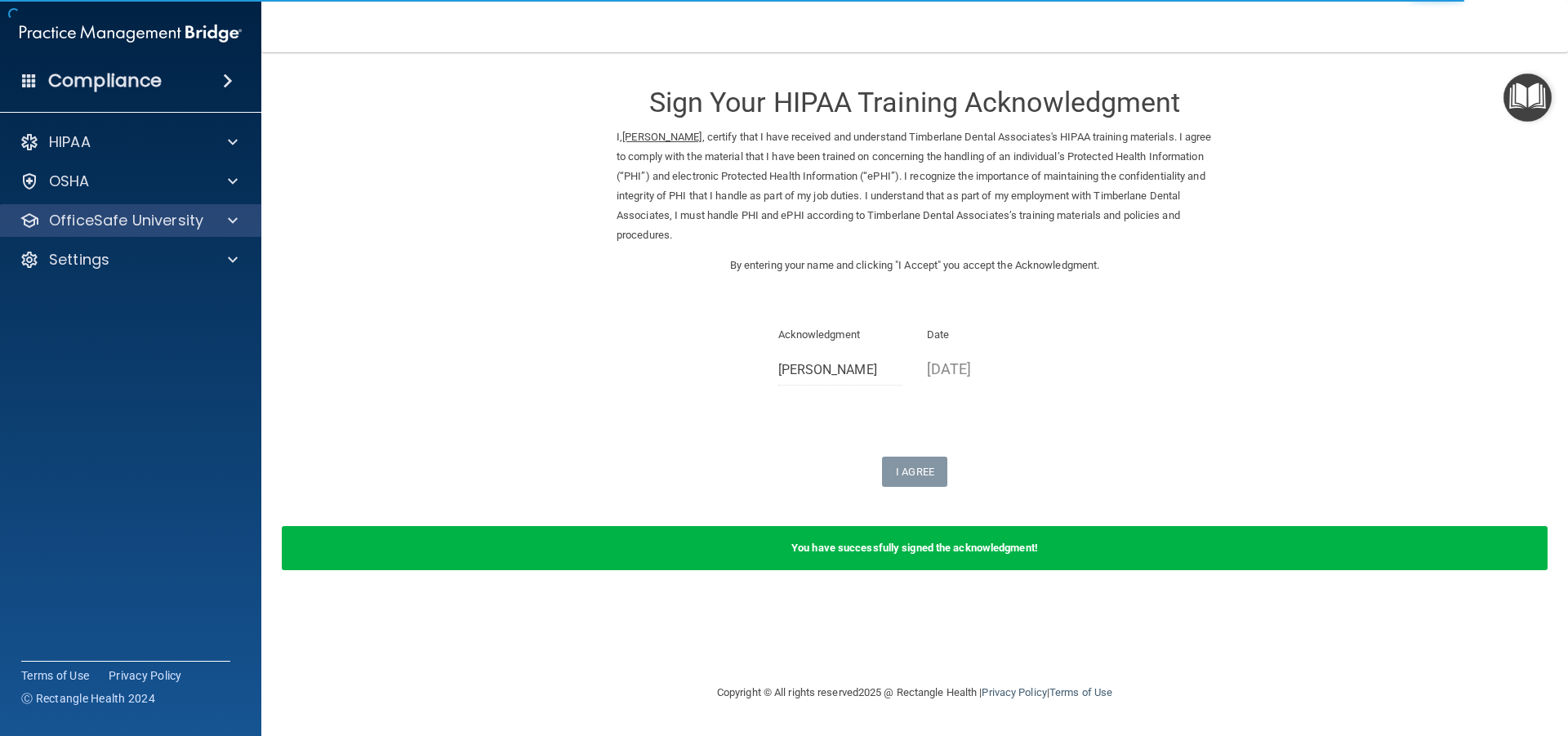
click at [231, 210] on div "OfficeSafe University" at bounding box center [131, 221] width 262 height 33
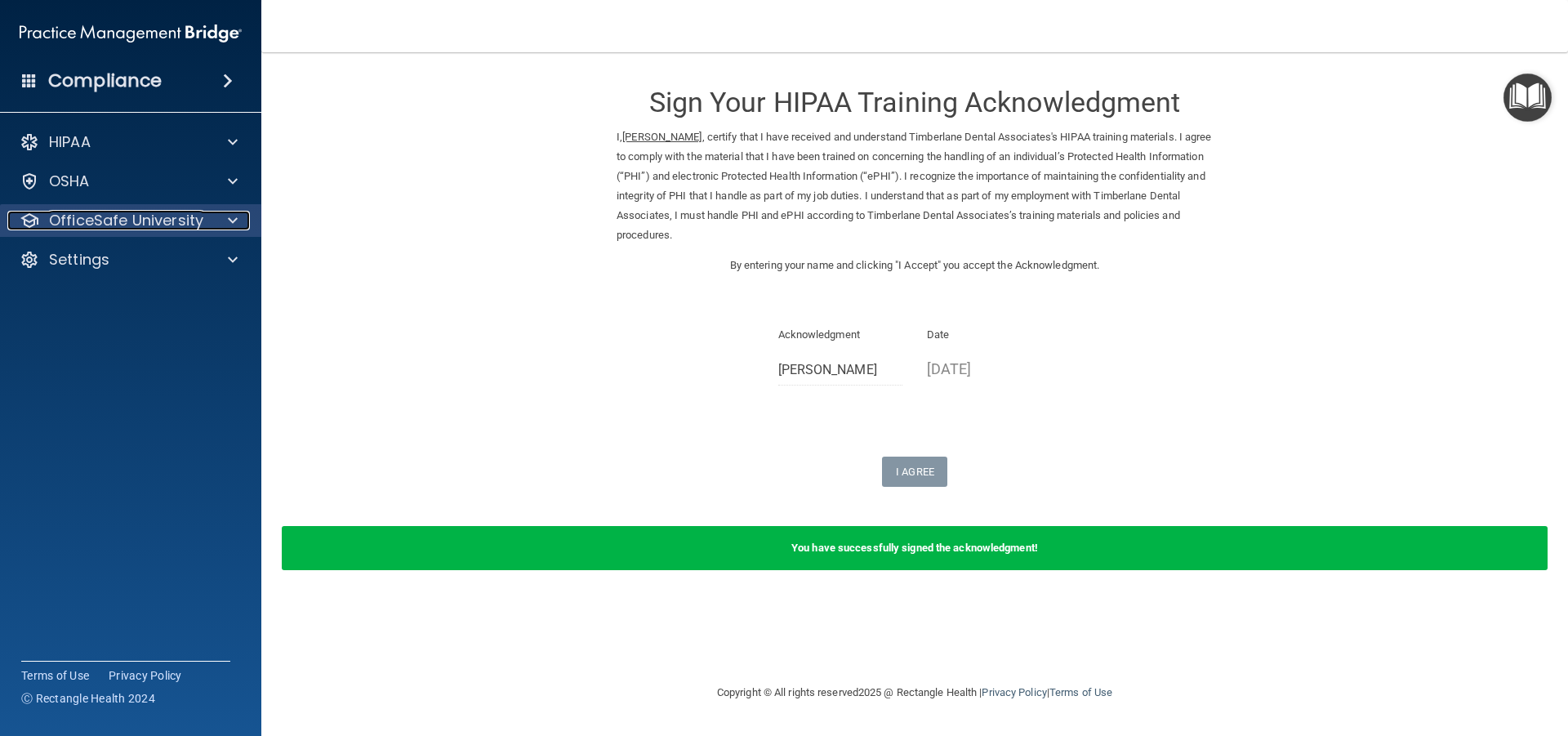
click at [228, 222] on span at bounding box center [232, 221] width 10 height 19
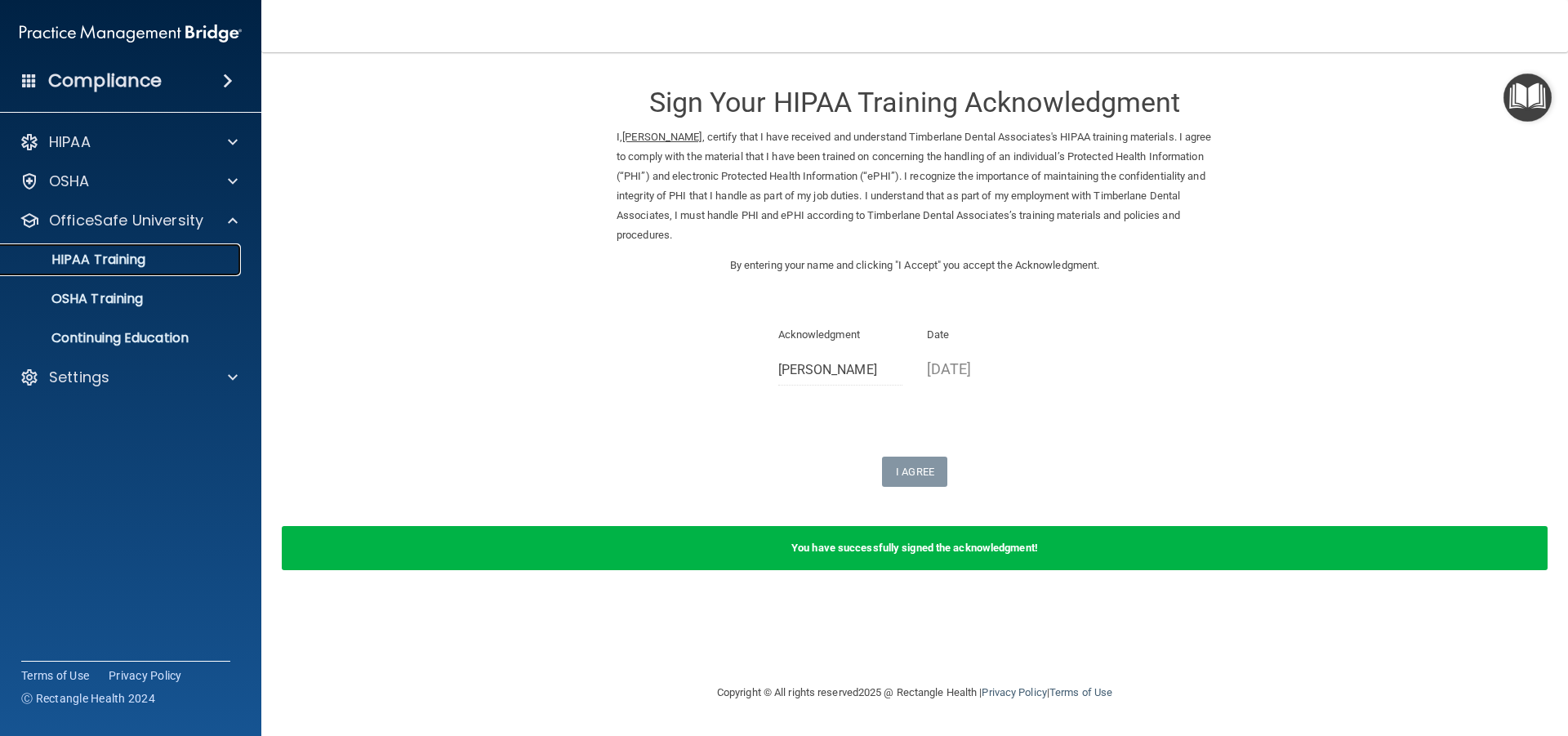
click at [135, 263] on p "HIPAA Training" at bounding box center [78, 260] width 135 height 16
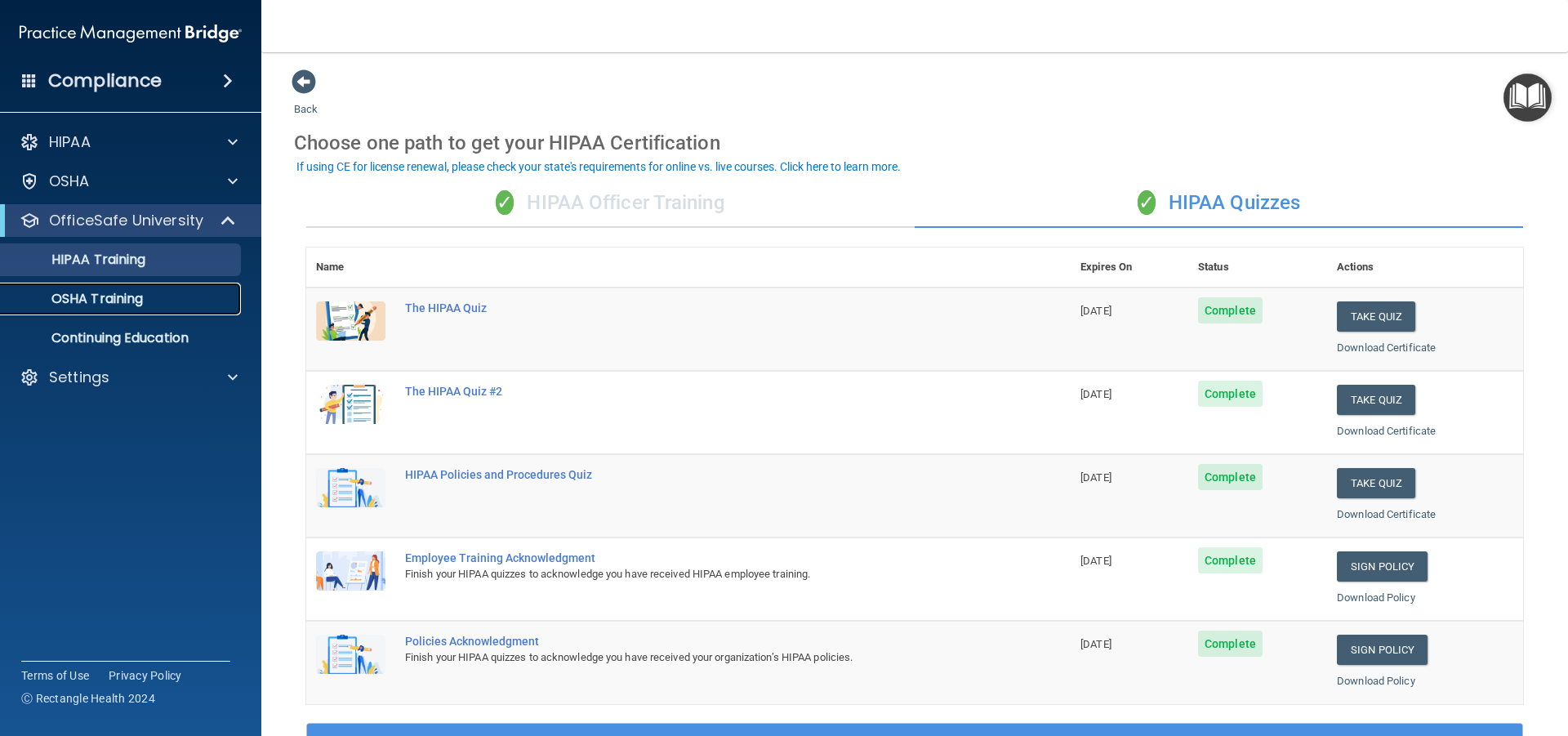
click at [141, 301] on p "OSHA Training" at bounding box center [76, 298] width 132 height 16
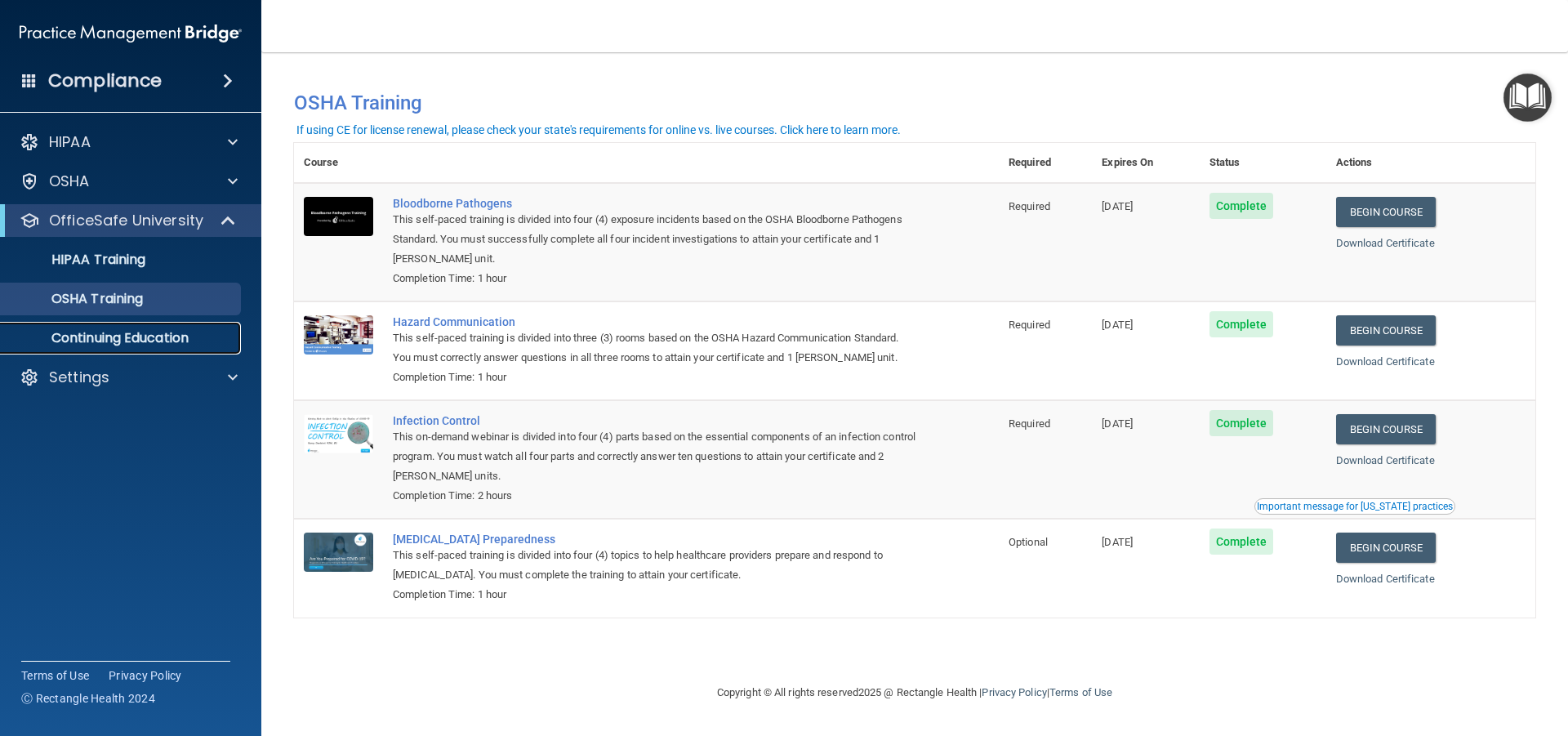
click at [136, 337] on p "Continuing Education" at bounding box center [122, 338] width 223 height 16
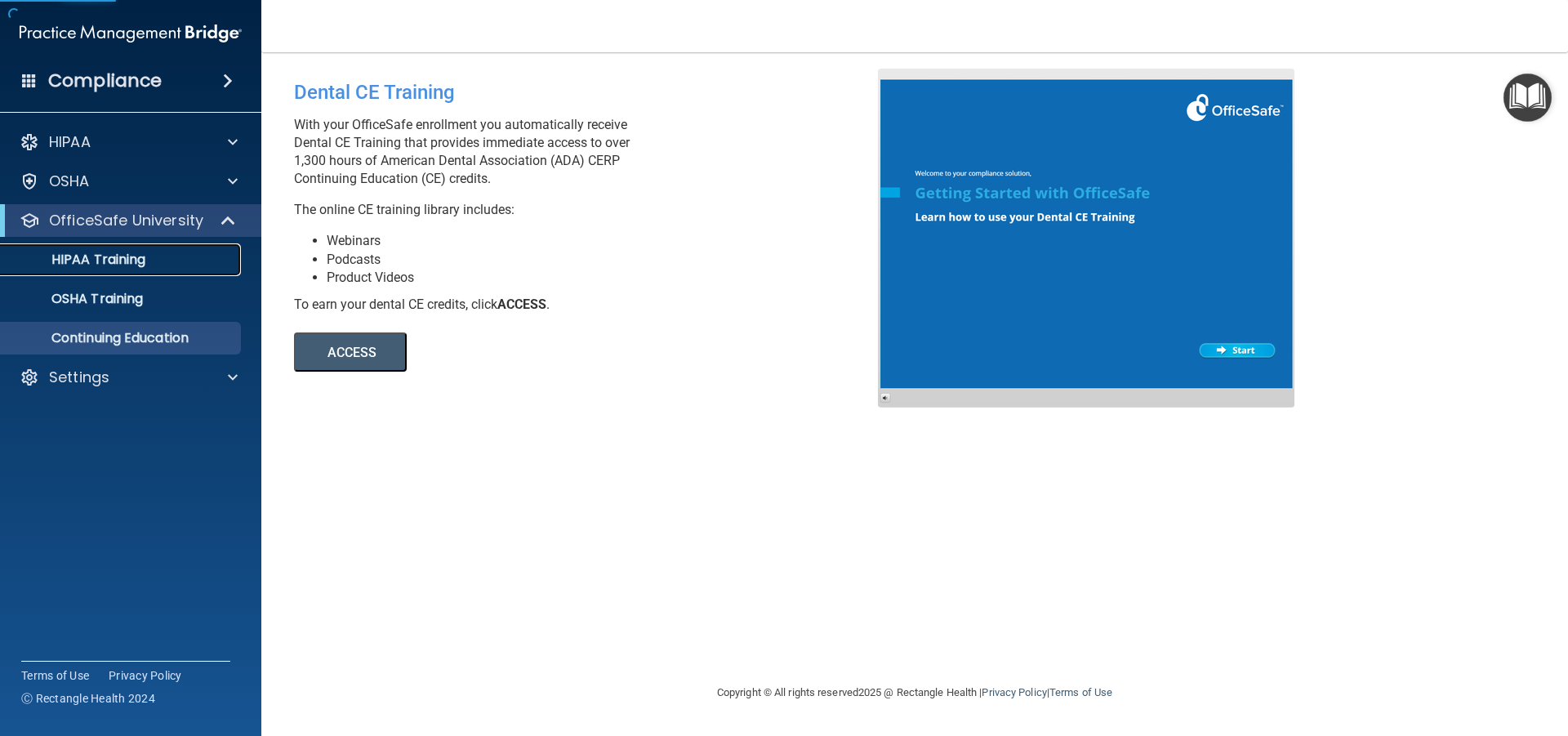
click at [120, 260] on p "HIPAA Training" at bounding box center [78, 260] width 135 height 16
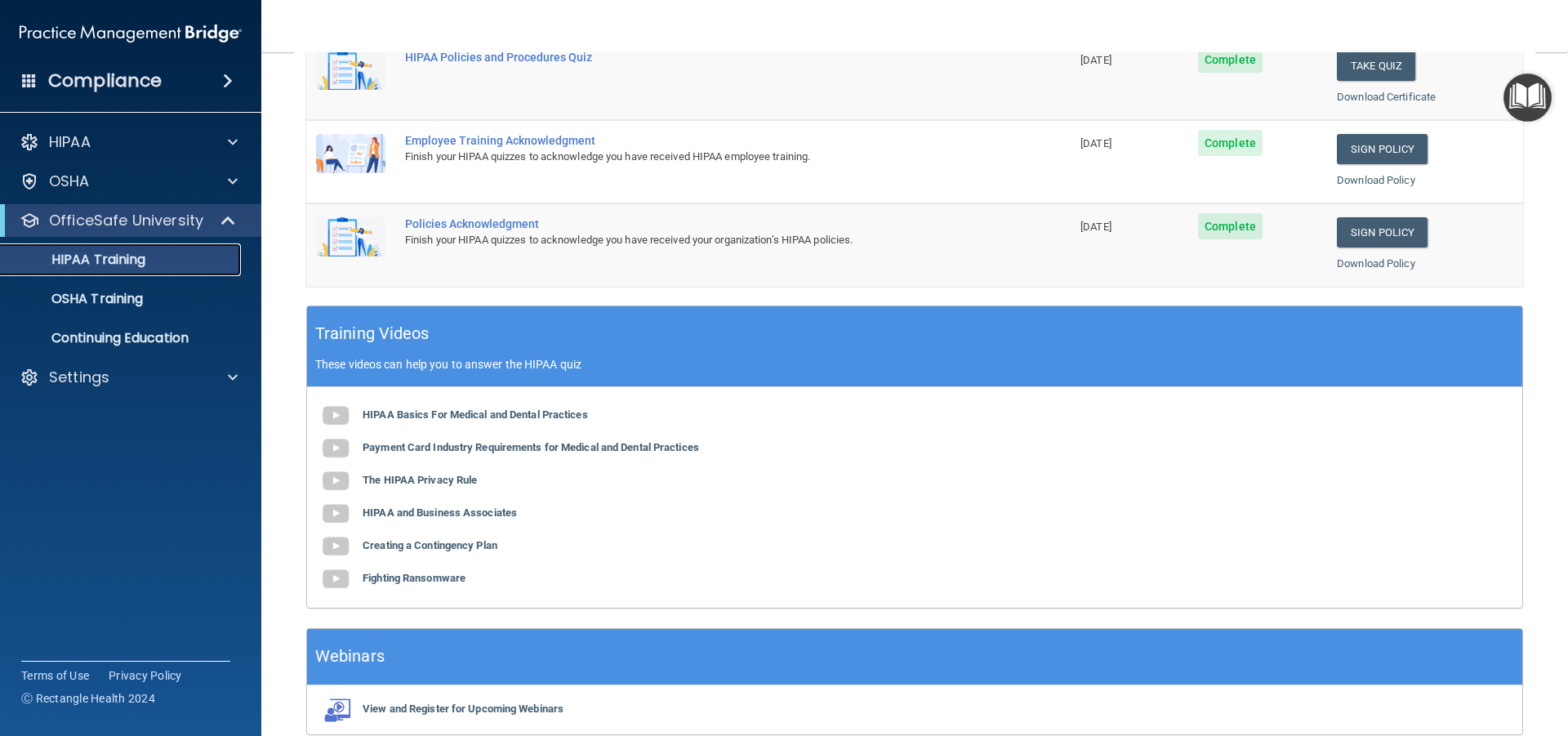
scroll to position [245, 0]
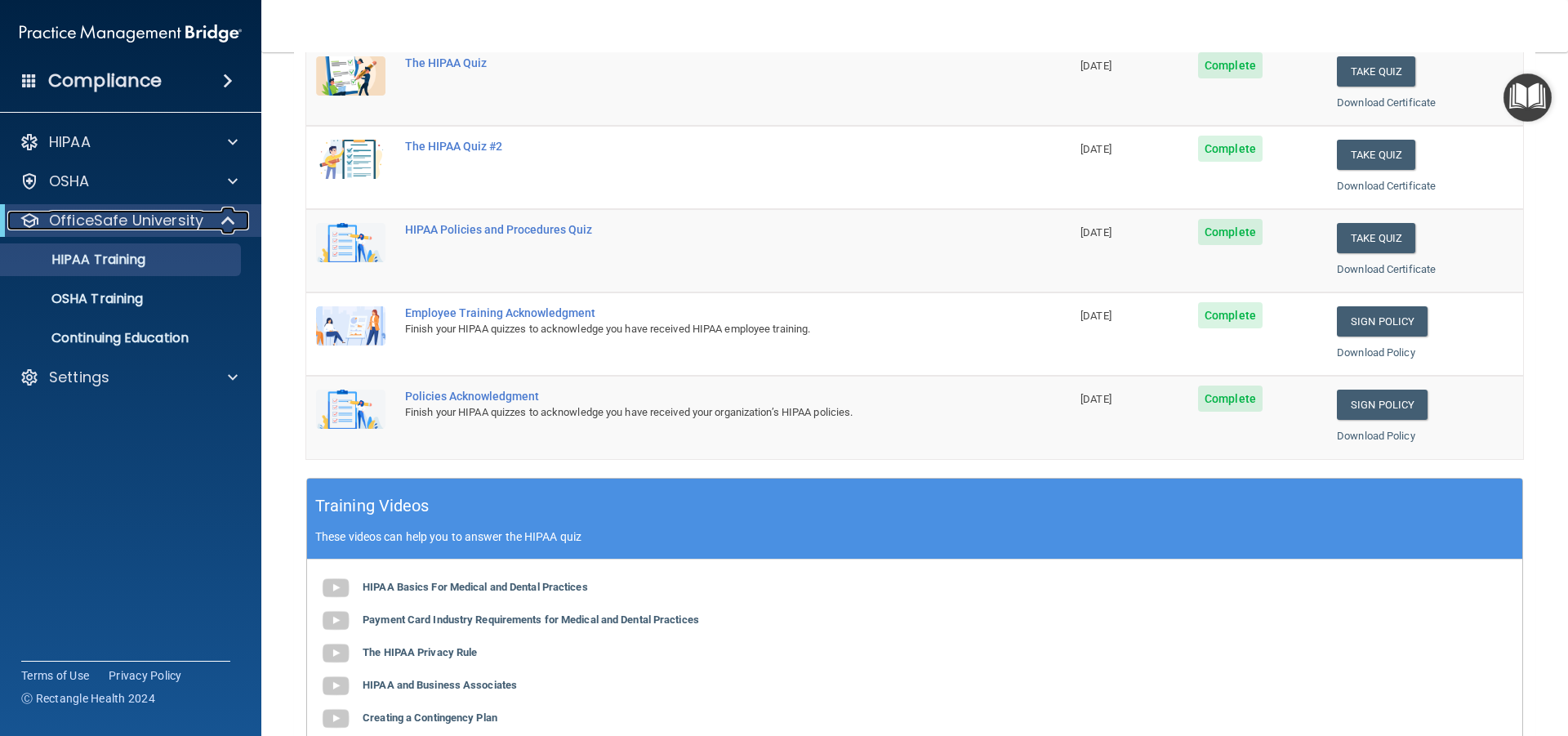
click at [157, 216] on p "OfficeSafe University" at bounding box center [126, 221] width 154 height 19
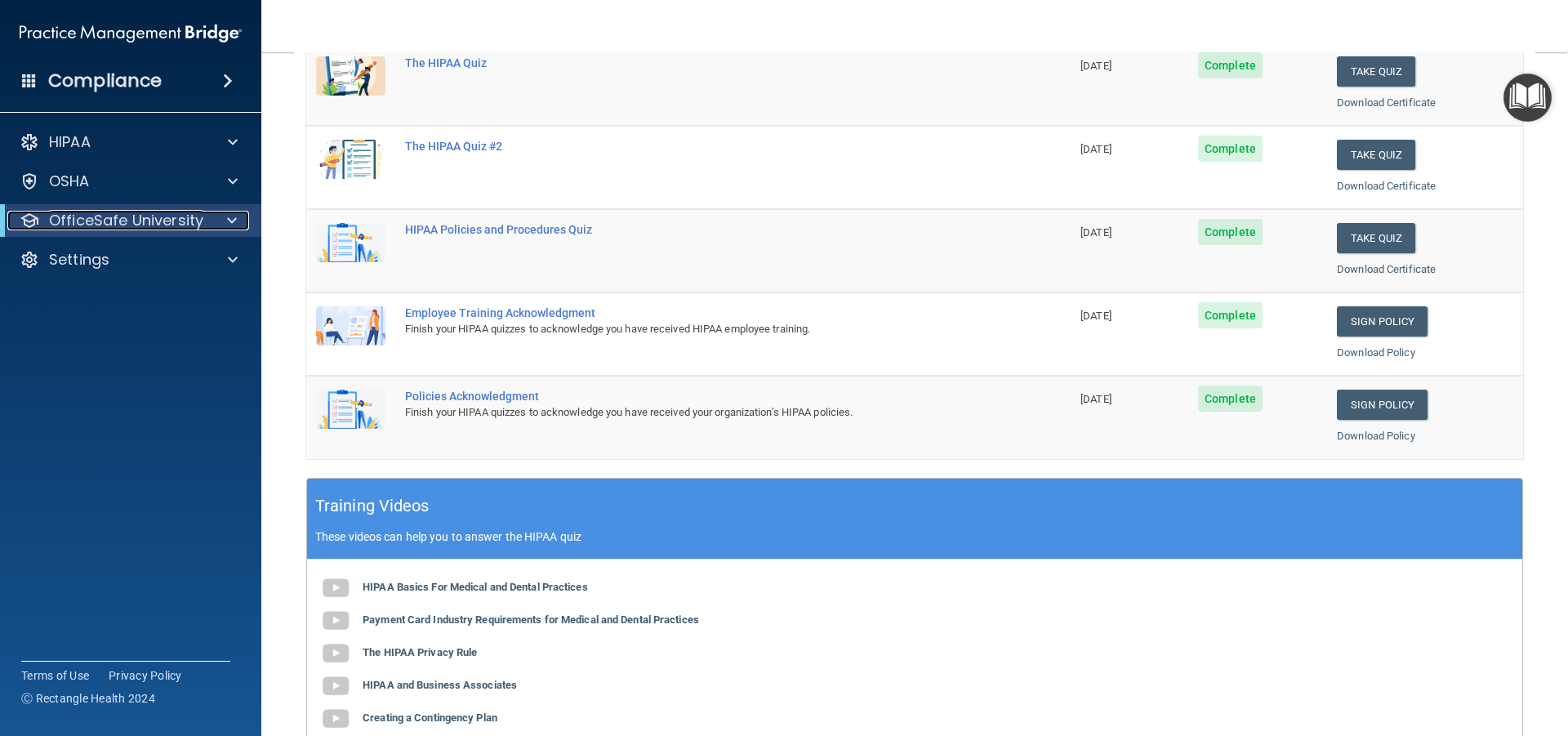
click at [157, 216] on p "OfficeSafe University" at bounding box center [126, 221] width 154 height 19
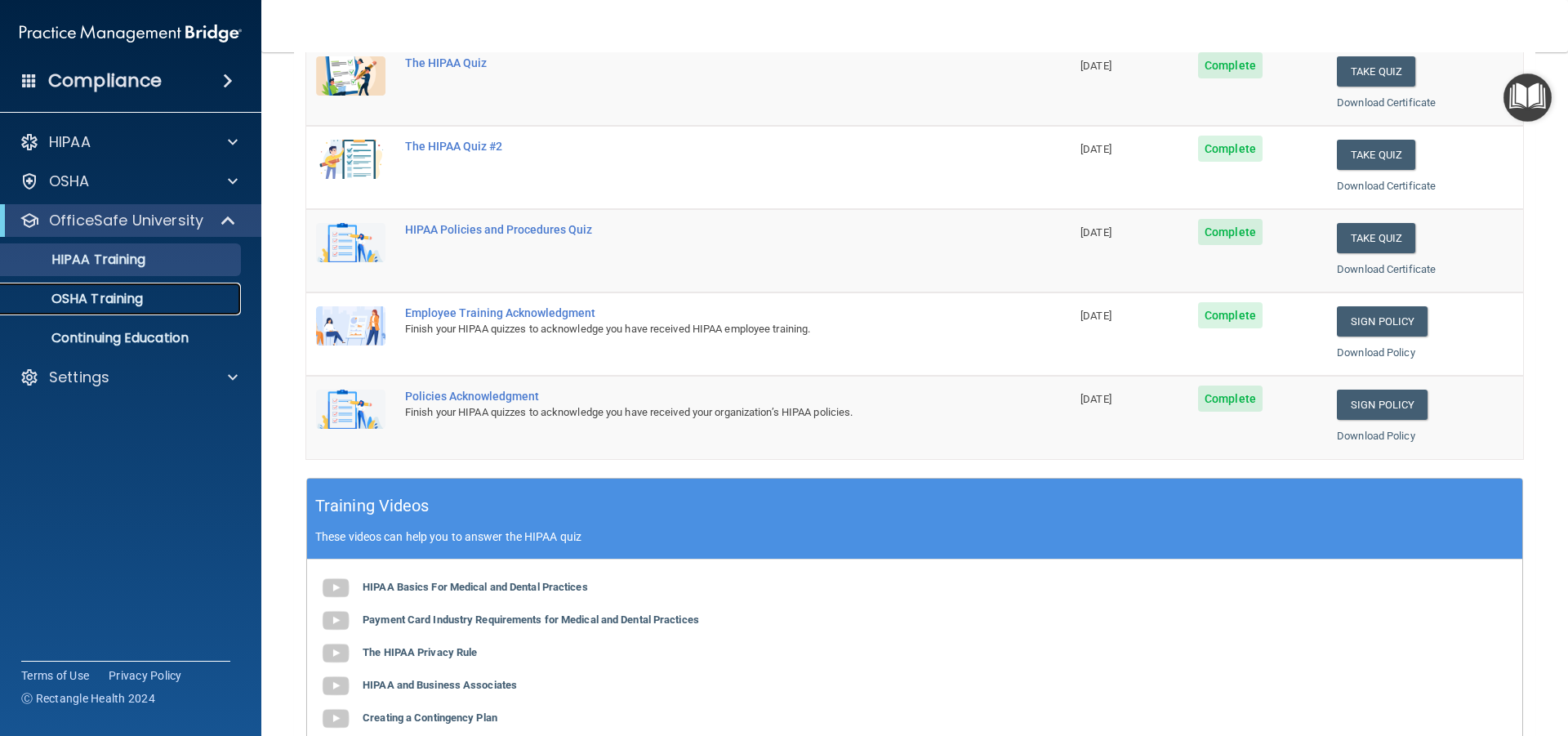
click at [132, 299] on p "OSHA Training" at bounding box center [76, 298] width 132 height 16
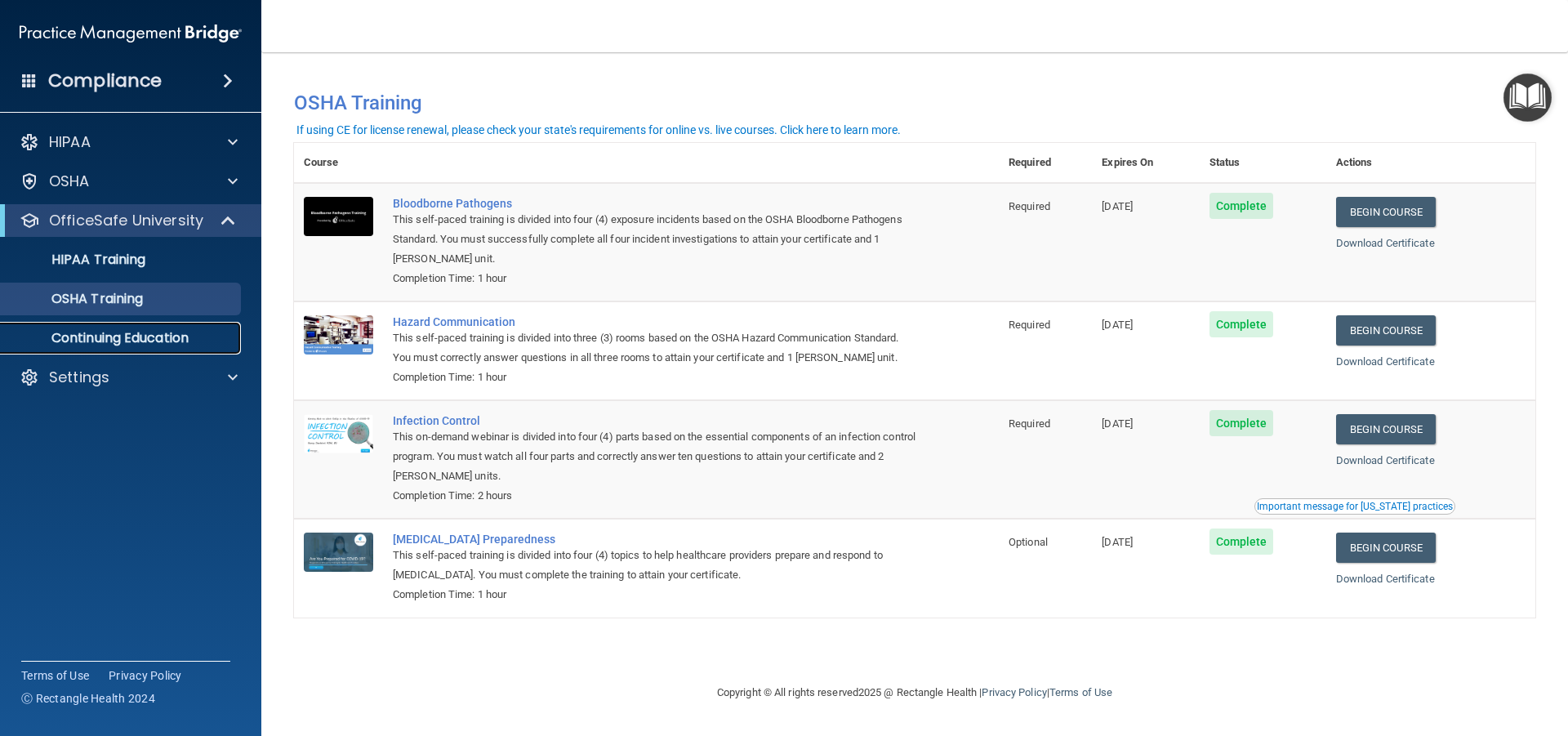
click at [109, 341] on p "Continuing Education" at bounding box center [122, 338] width 223 height 16
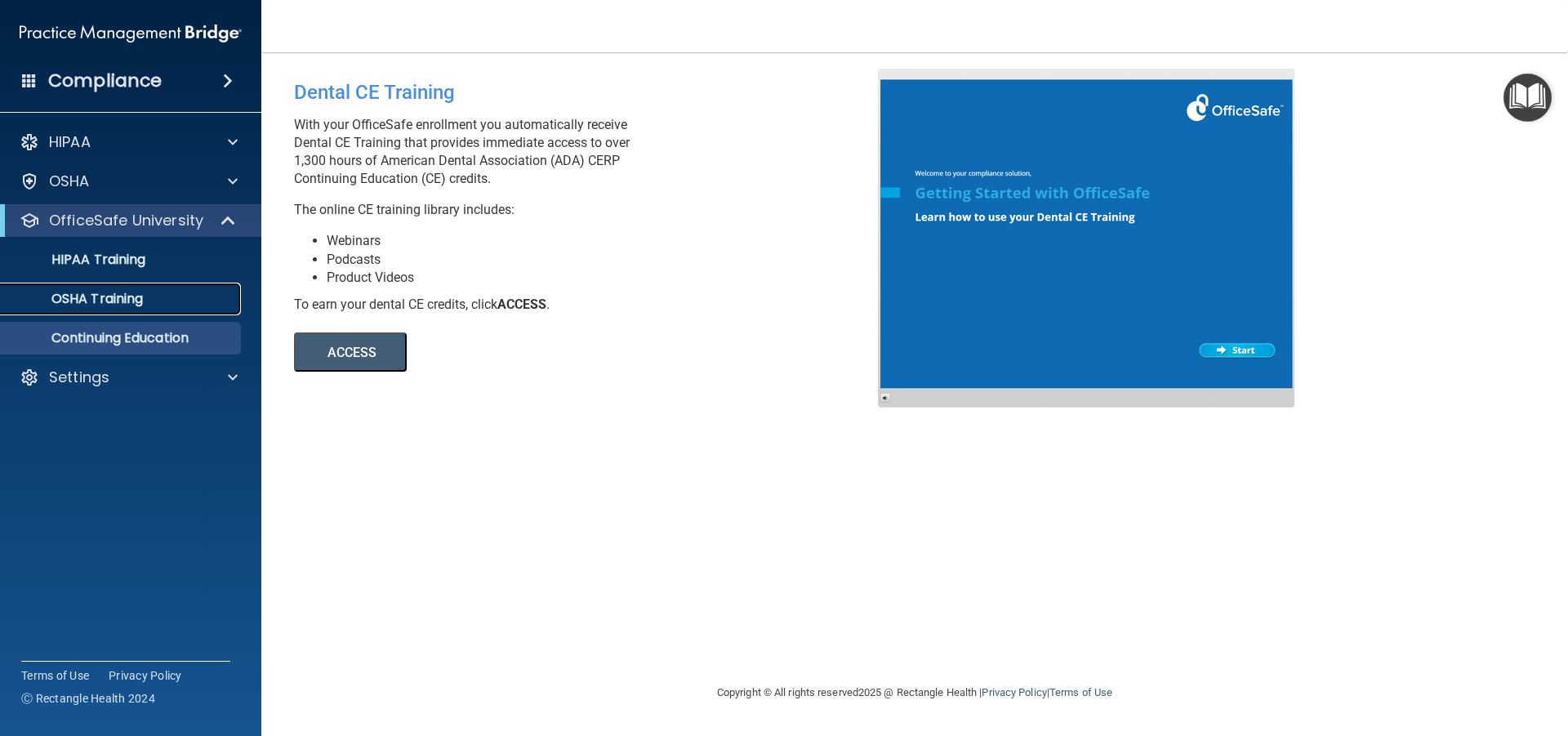
click at [140, 295] on p "OSHA Training" at bounding box center [76, 298] width 132 height 16
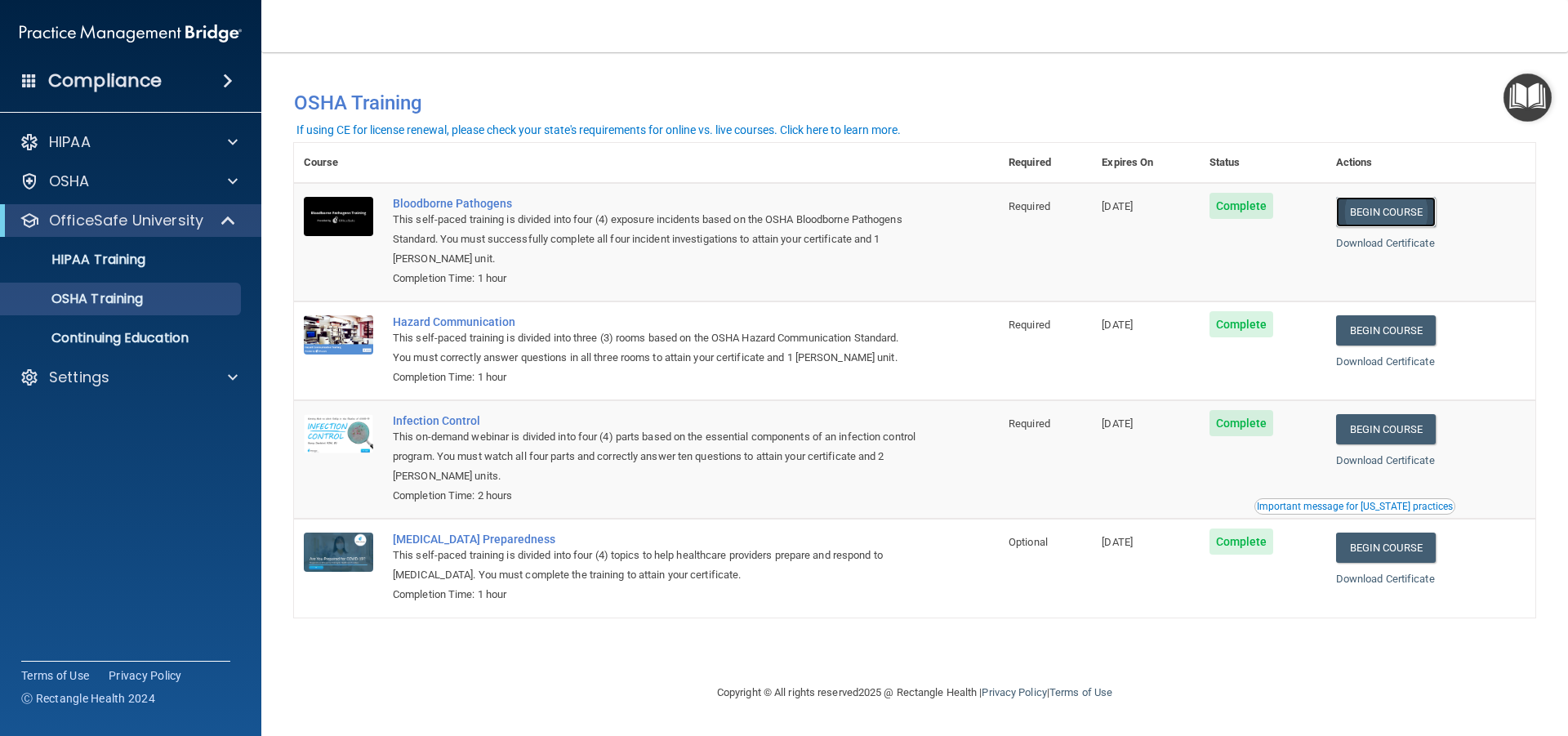
click at [1400, 213] on link "Begin Course" at bounding box center [1386, 212] width 100 height 30
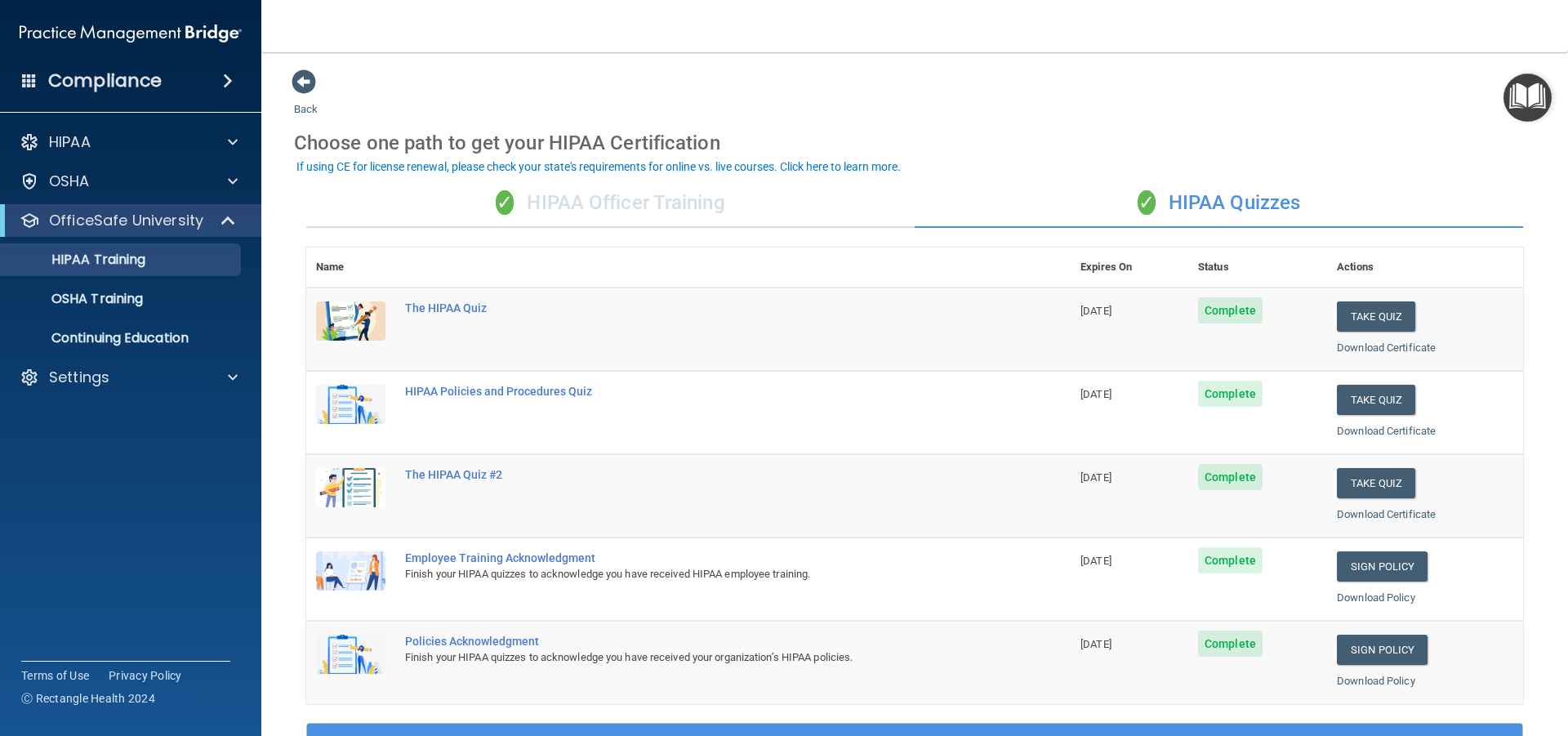
click at [667, 197] on div "✓ HIPAA Officer Training" at bounding box center [610, 203] width 608 height 49
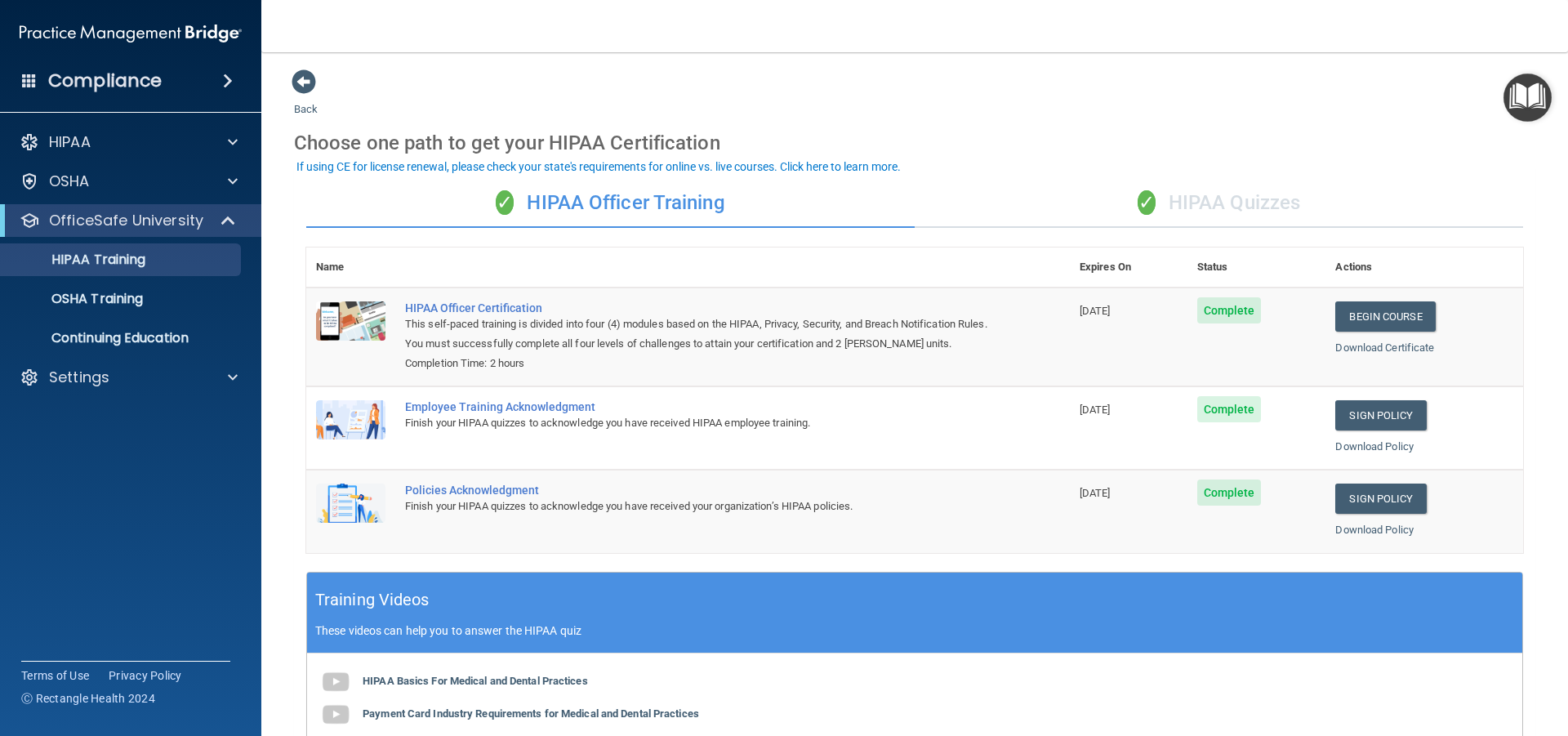
click at [1229, 198] on div "✓ HIPAA Quizzes" at bounding box center [1218, 203] width 608 height 49
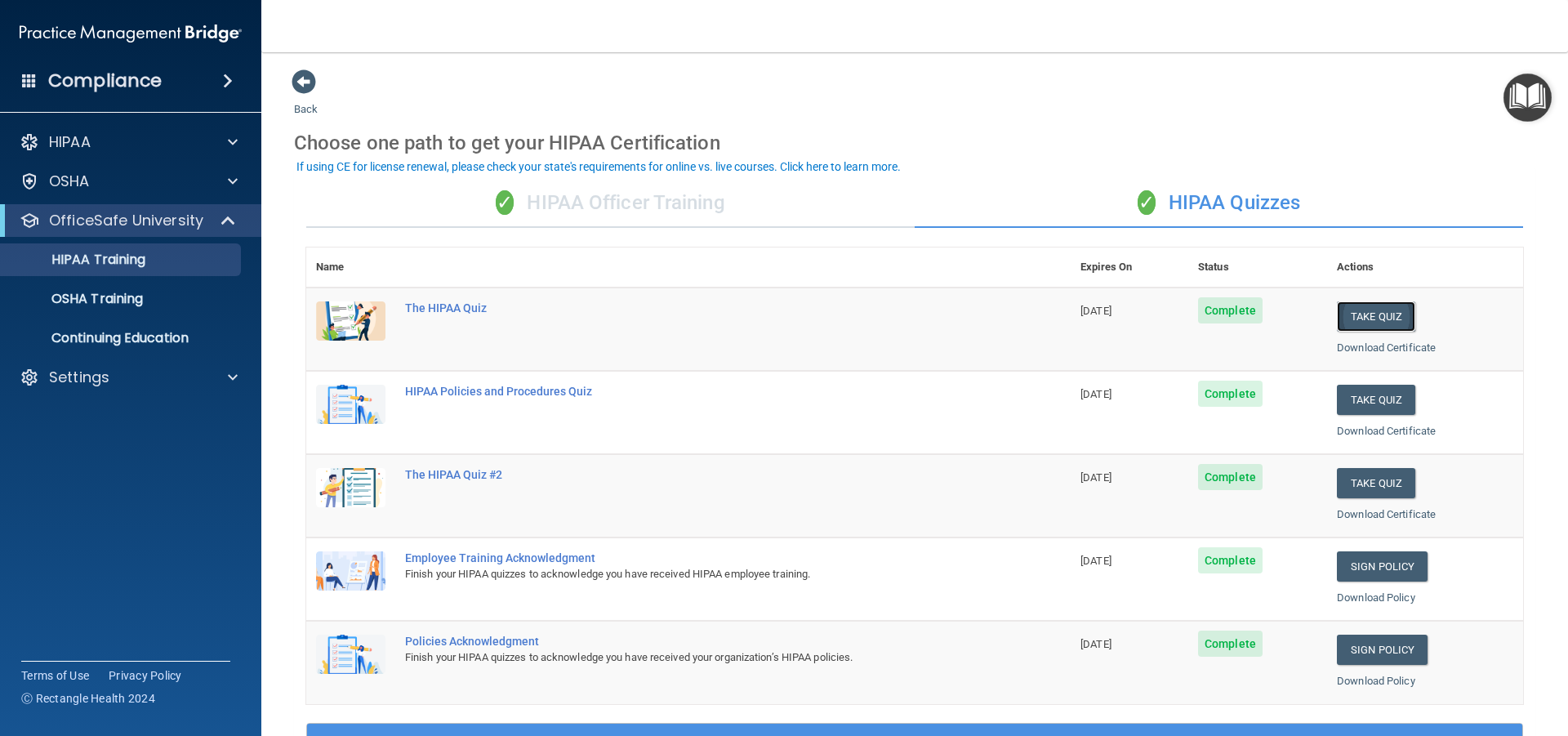
click at [1373, 319] on button "Take Quiz" at bounding box center [1376, 316] width 79 height 30
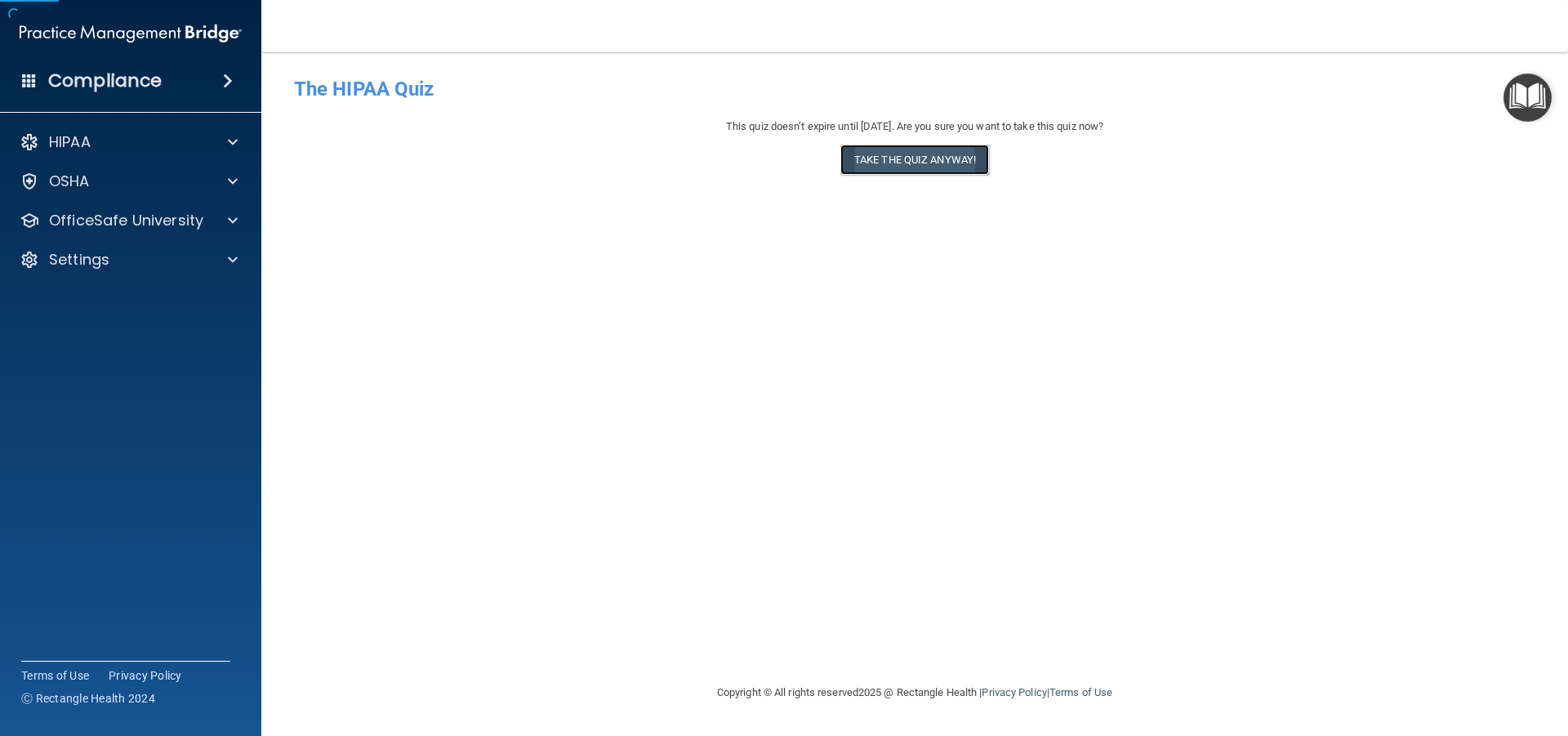
click at [903, 154] on button "Take the quiz anyway!" at bounding box center [915, 159] width 149 height 30
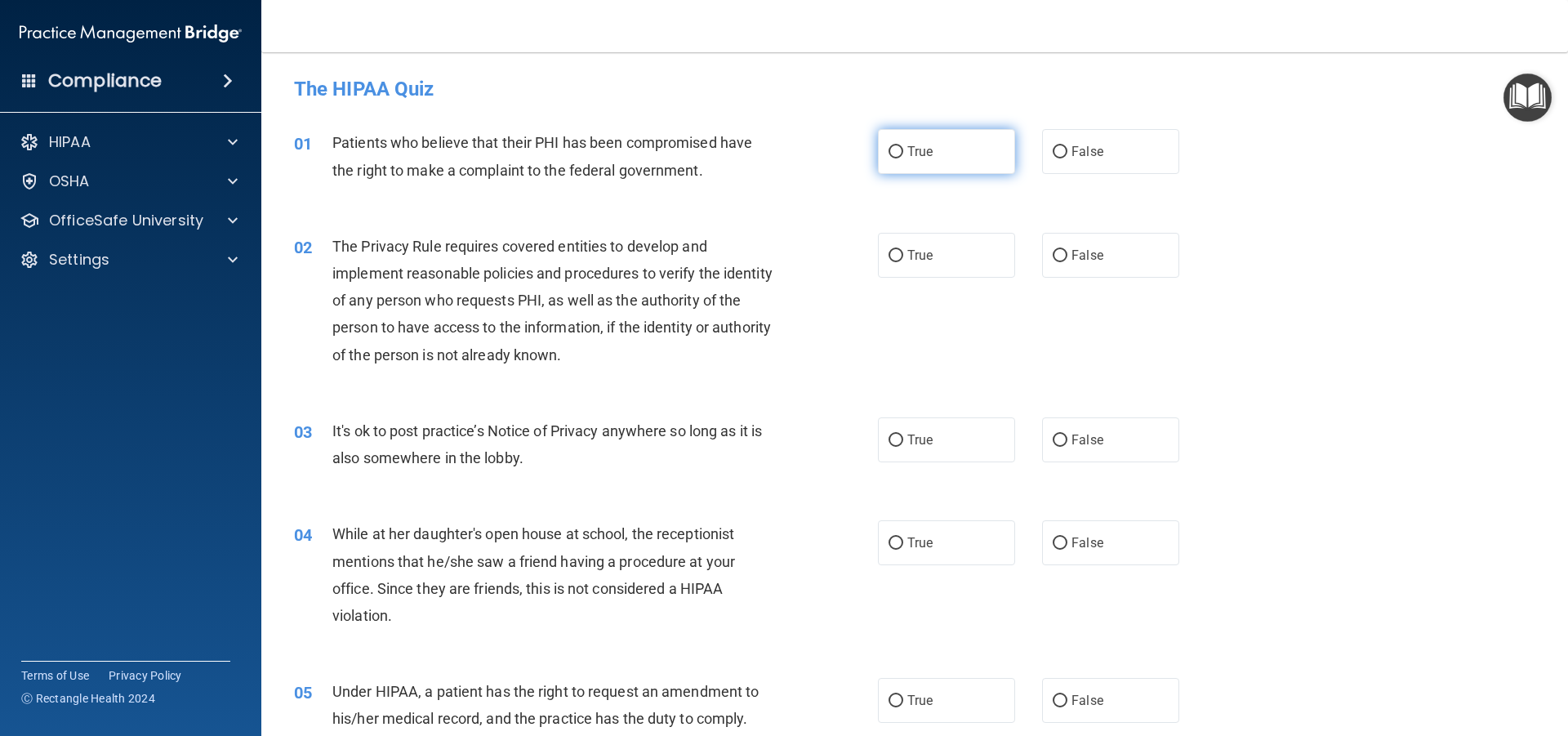
click at [892, 151] on input "True" at bounding box center [896, 152] width 15 height 12
radio input "true"
click at [891, 252] on input "True" at bounding box center [896, 256] width 15 height 12
radio input "true"
click at [892, 439] on input "True" at bounding box center [896, 441] width 15 height 12
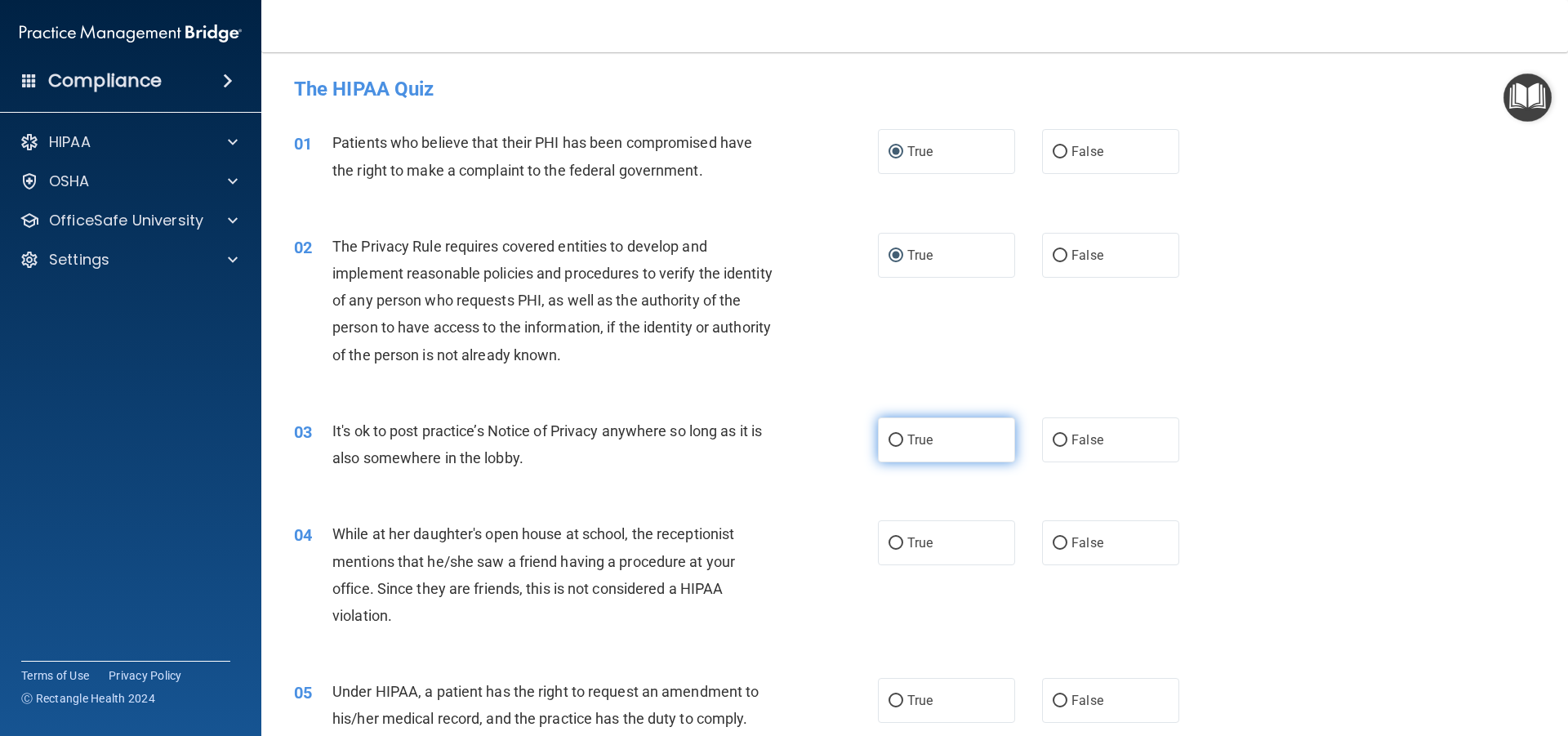
radio input "true"
click at [1053, 438] on input "False" at bounding box center [1060, 441] width 15 height 12
radio input "true"
radio input "false"
click at [1052, 527] on label "False" at bounding box center [1110, 543] width 137 height 45
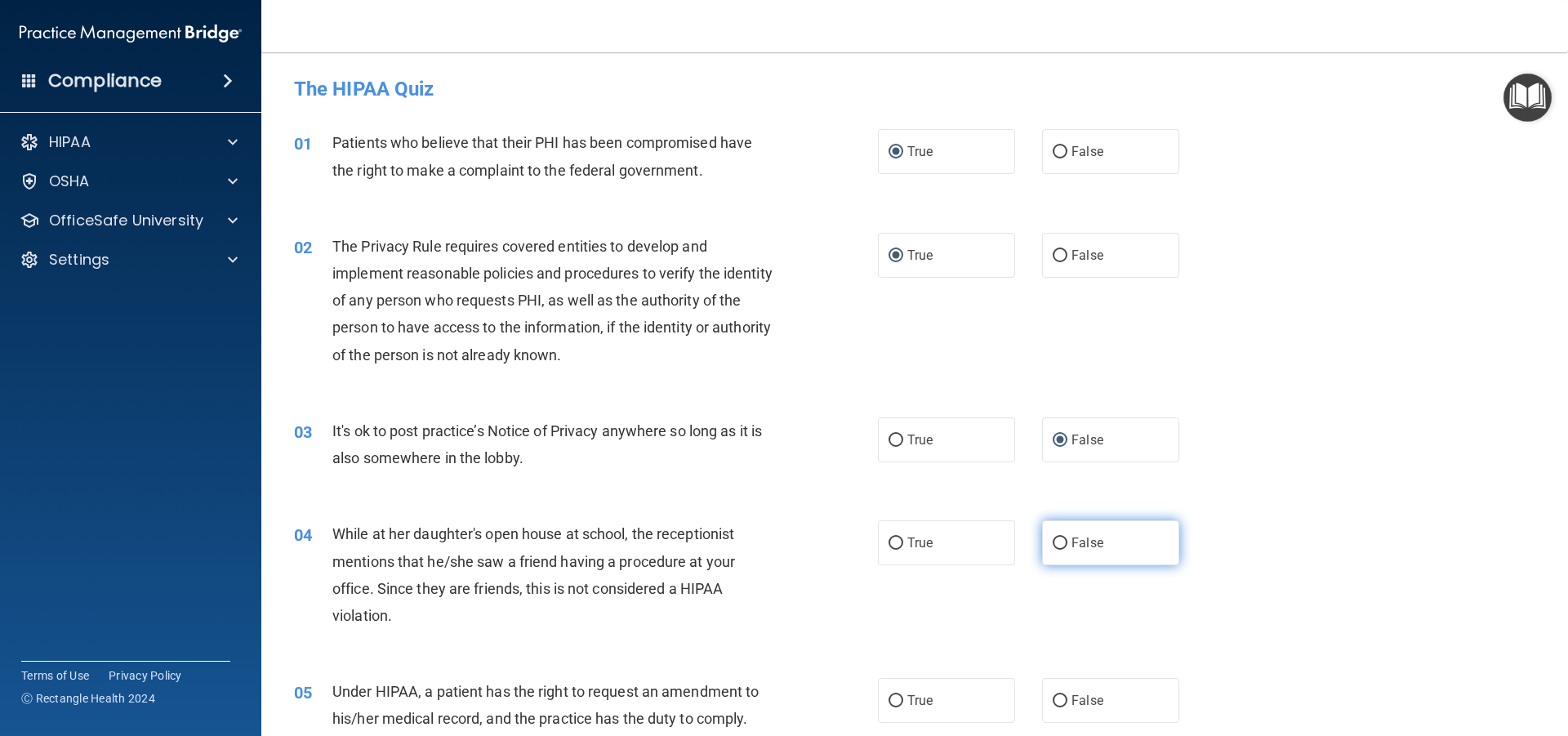
click at [1053, 538] on input "False" at bounding box center [1060, 544] width 15 height 12
radio input "true"
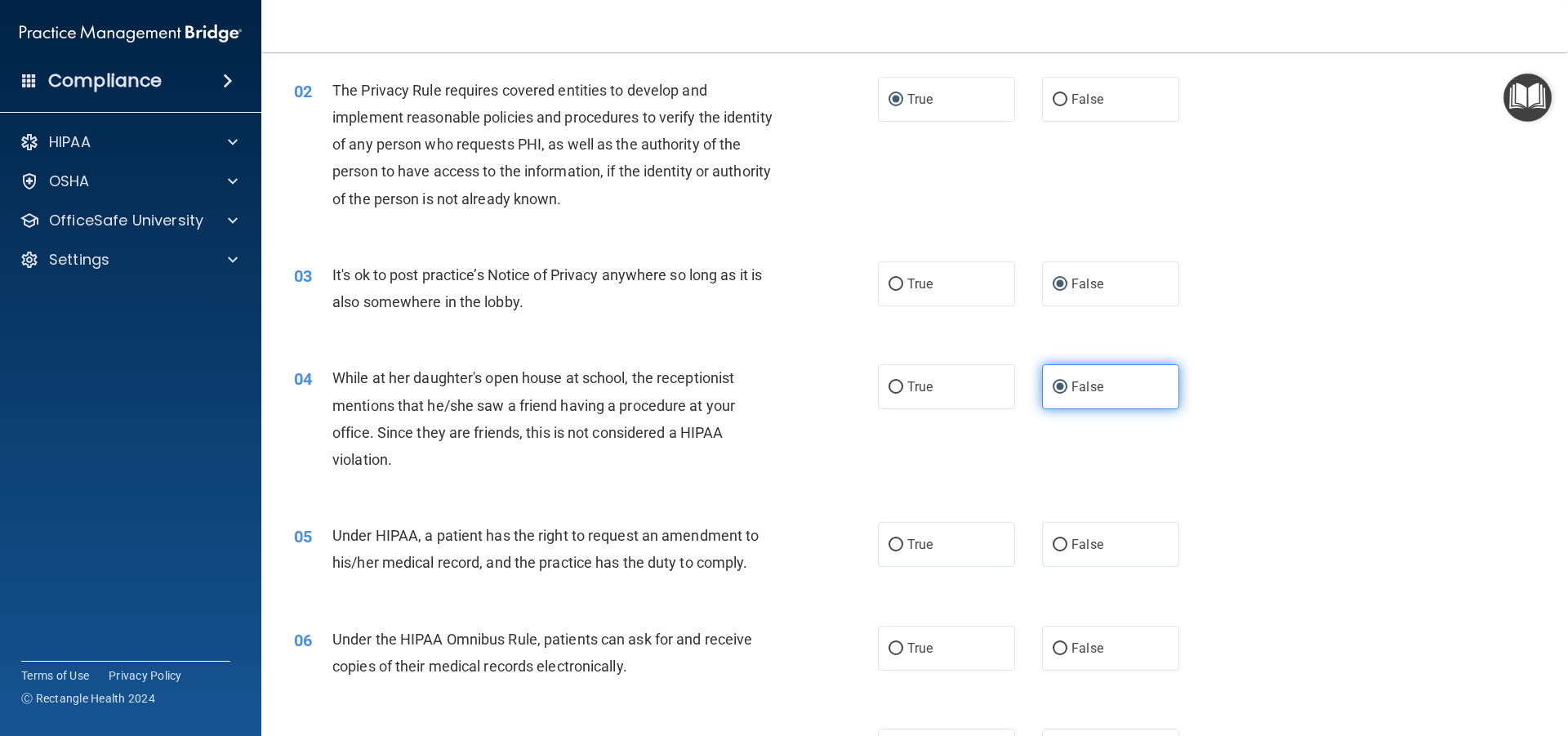
scroll to position [245, 0]
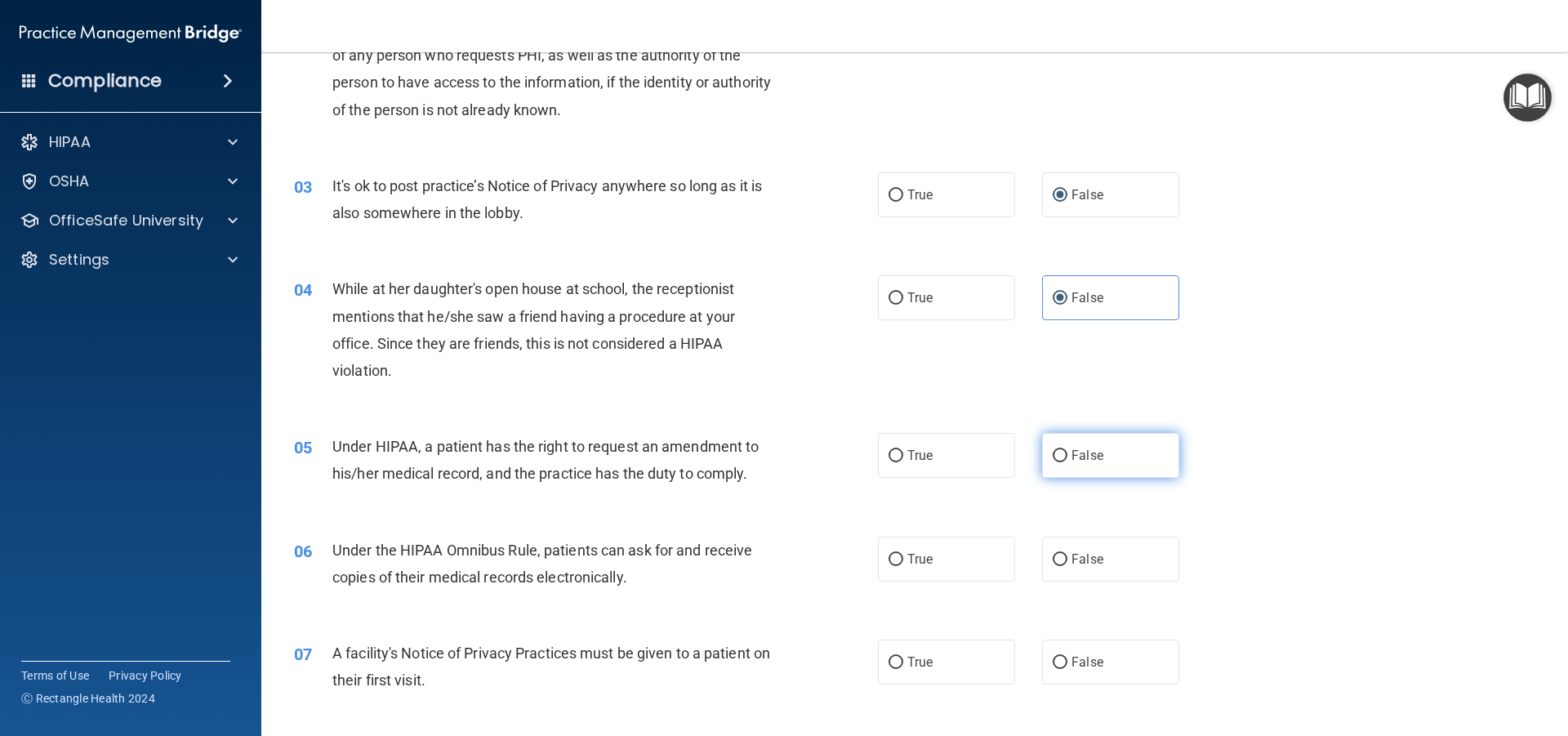
click at [1060, 451] on label "False" at bounding box center [1110, 455] width 137 height 45
click at [1060, 451] on input "False" at bounding box center [1060, 456] width 15 height 12
radio input "true"
click at [891, 558] on input "True" at bounding box center [896, 560] width 15 height 12
radio input "true"
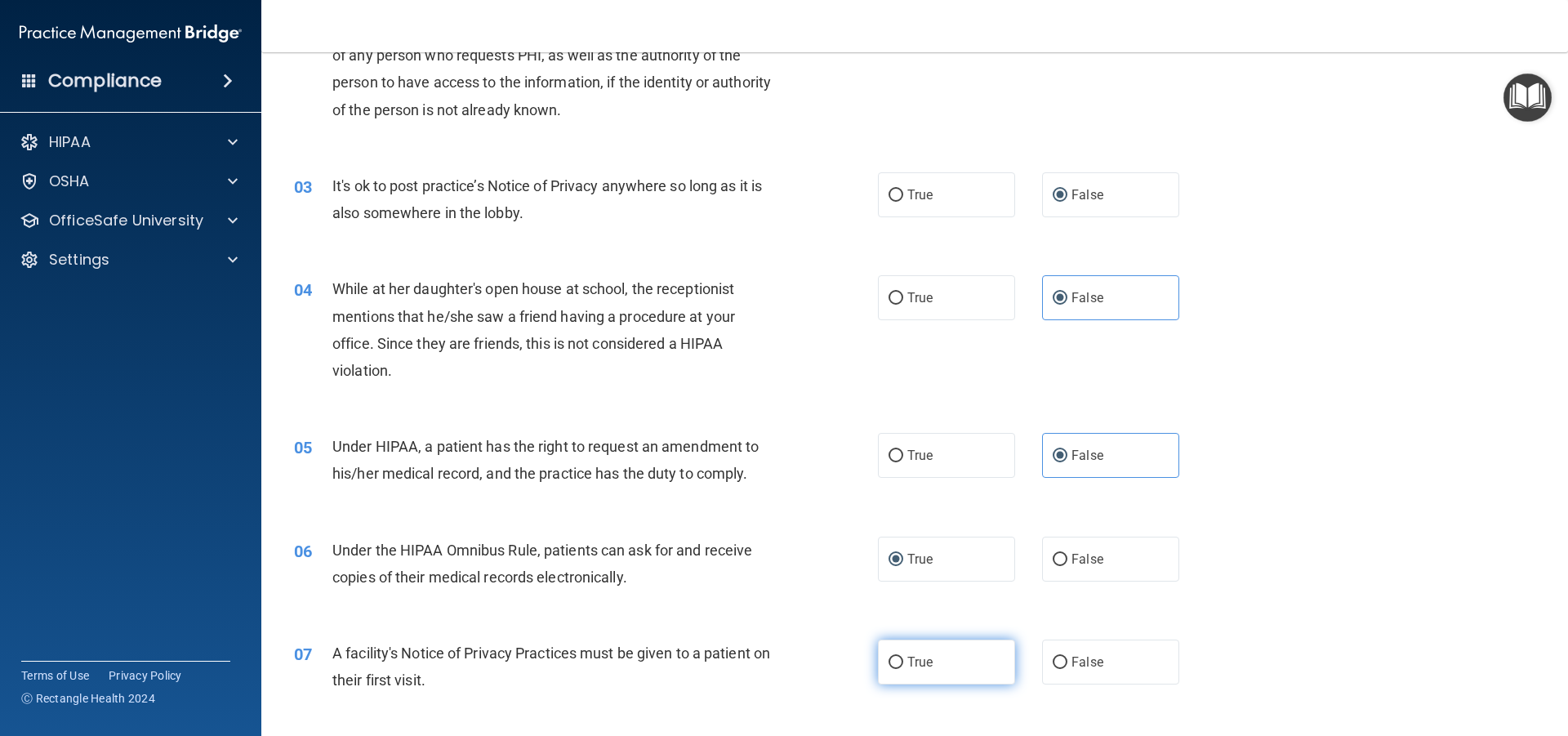
click at [889, 662] on input "True" at bounding box center [896, 663] width 15 height 12
radio input "true"
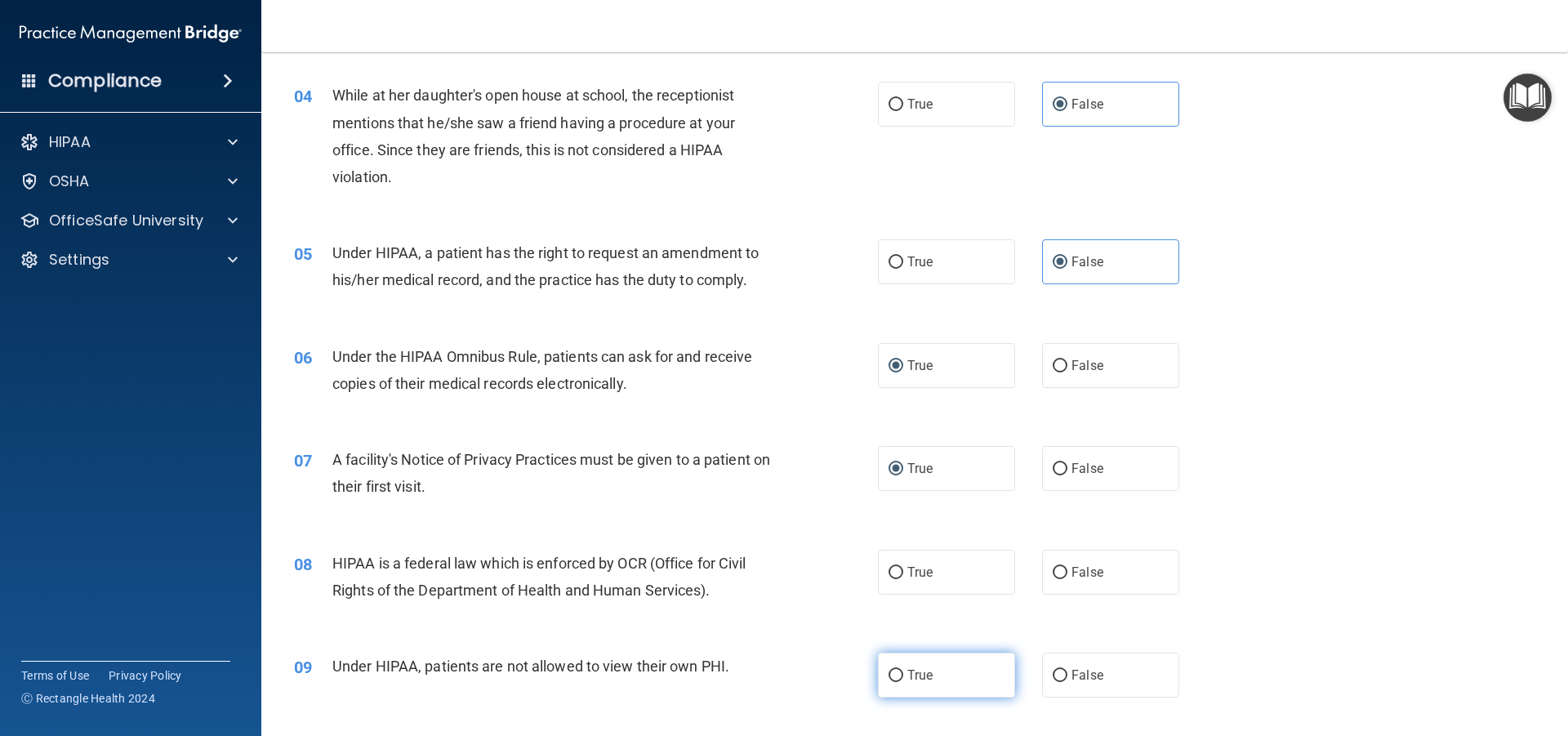
scroll to position [491, 0]
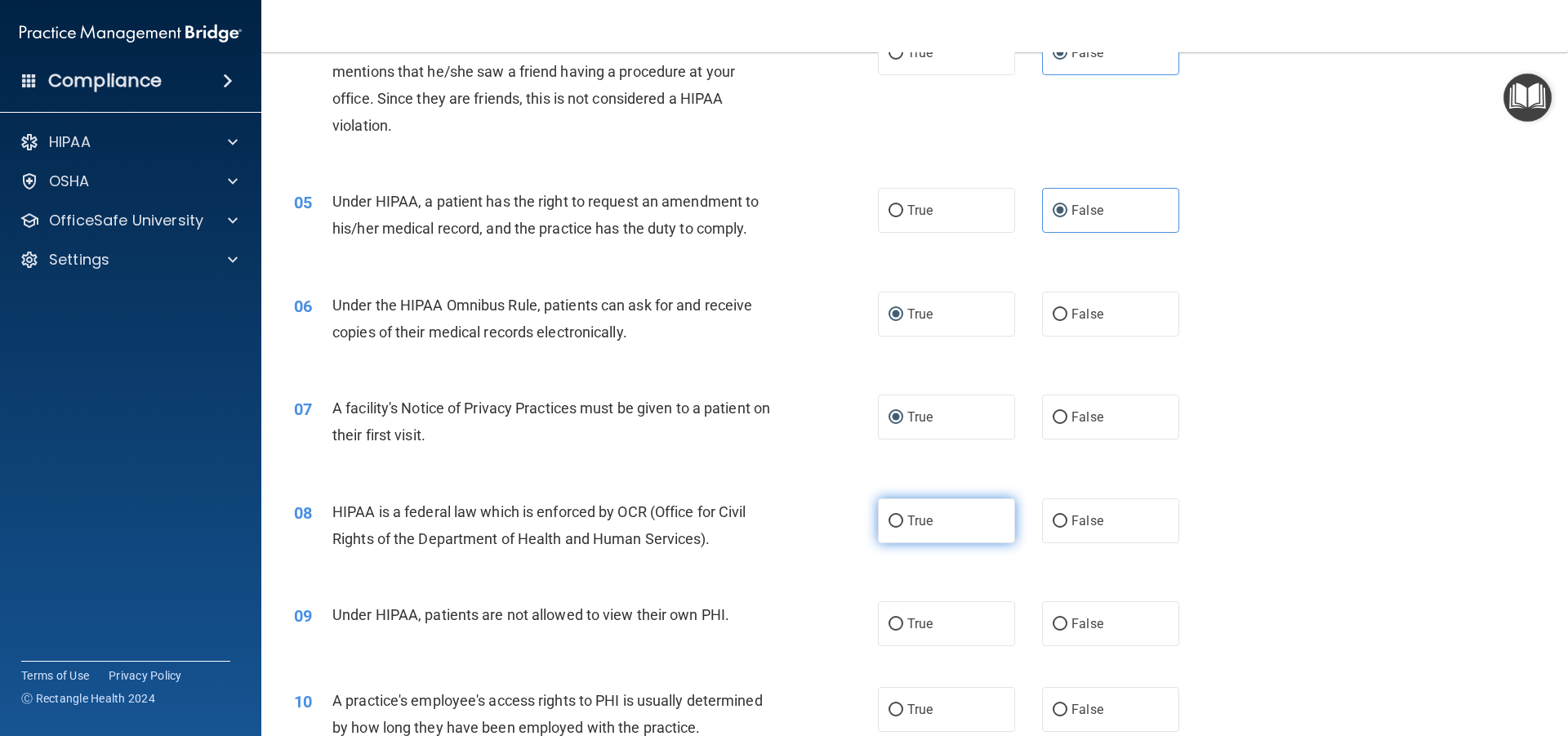
click at [889, 522] on input "True" at bounding box center [896, 522] width 15 height 12
radio input "true"
click at [1054, 624] on input "False" at bounding box center [1060, 624] width 15 height 12
radio input "true"
click at [1053, 710] on input "False" at bounding box center [1060, 710] width 15 height 12
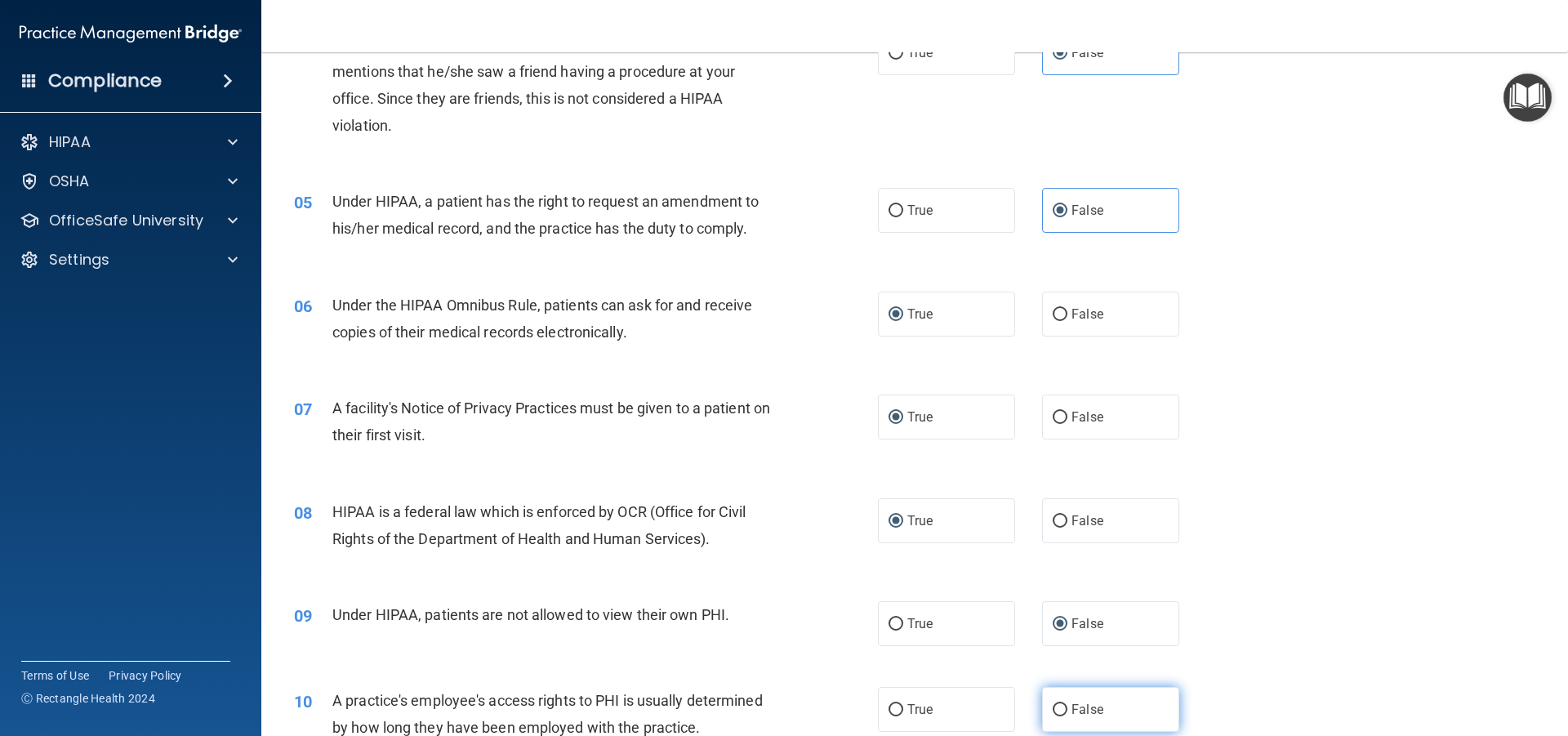
radio input "true"
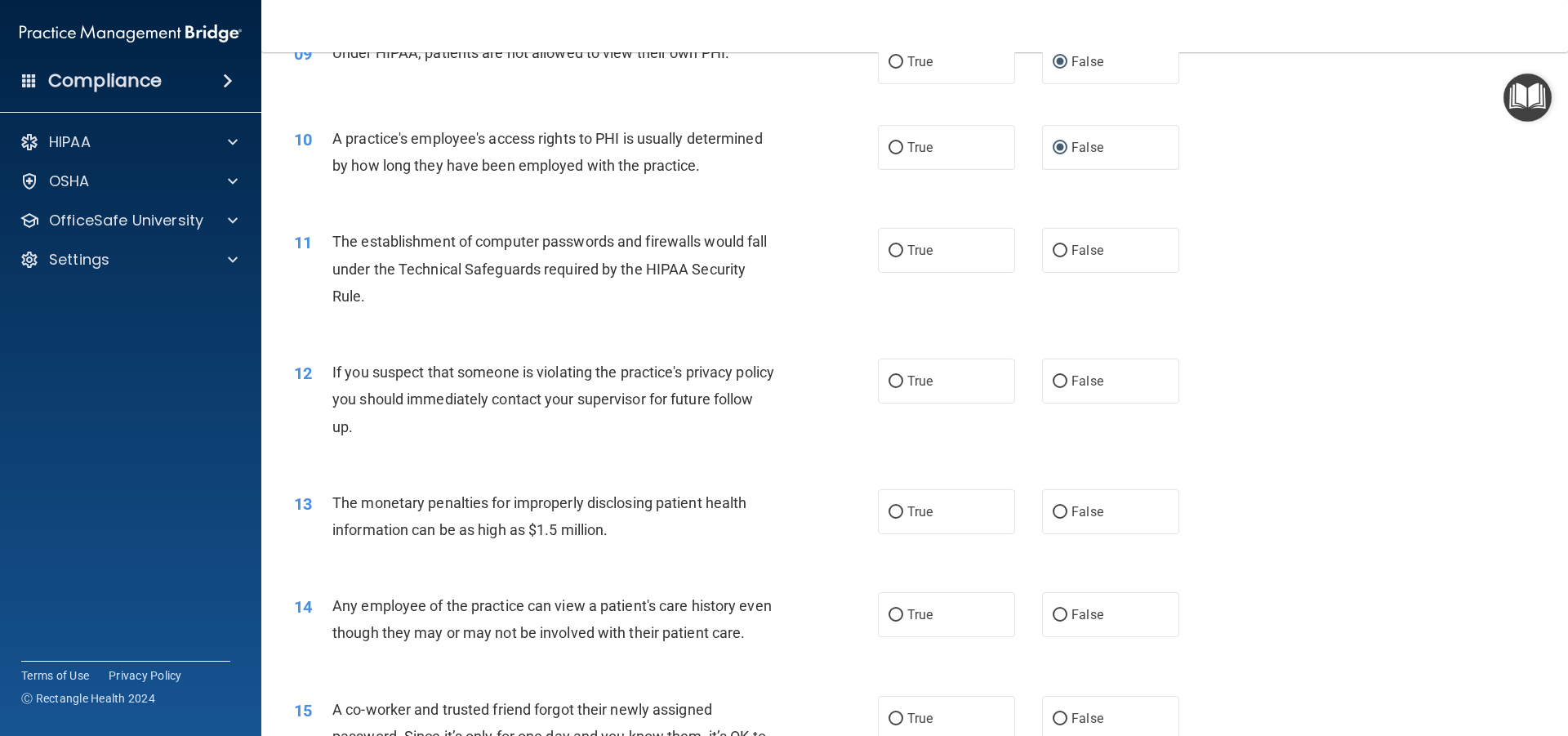
scroll to position [1144, 0]
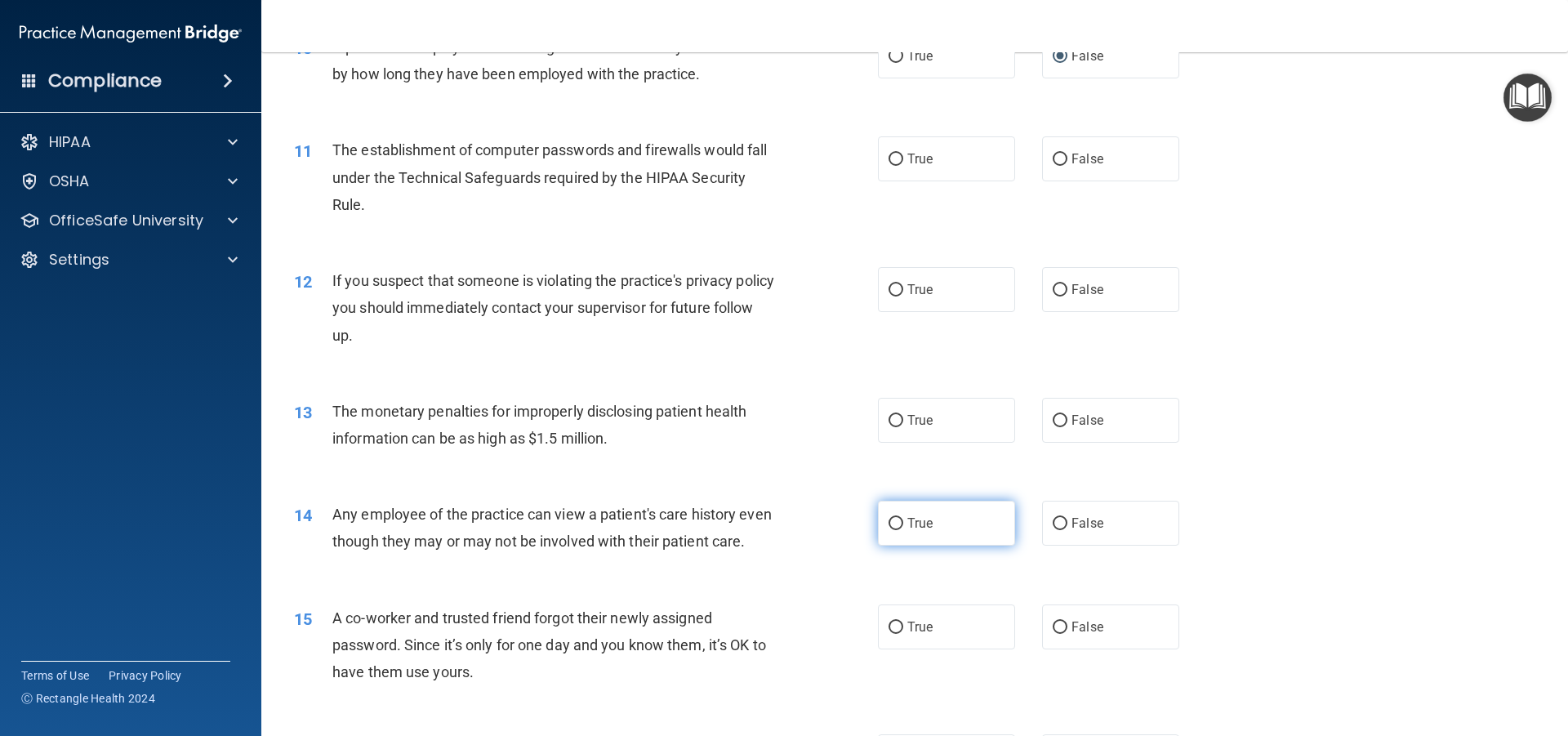
click at [889, 519] on input "True" at bounding box center [896, 524] width 15 height 12
radio input "true"
click at [1057, 523] on input "False" at bounding box center [1060, 524] width 15 height 12
radio input "true"
radio input "false"
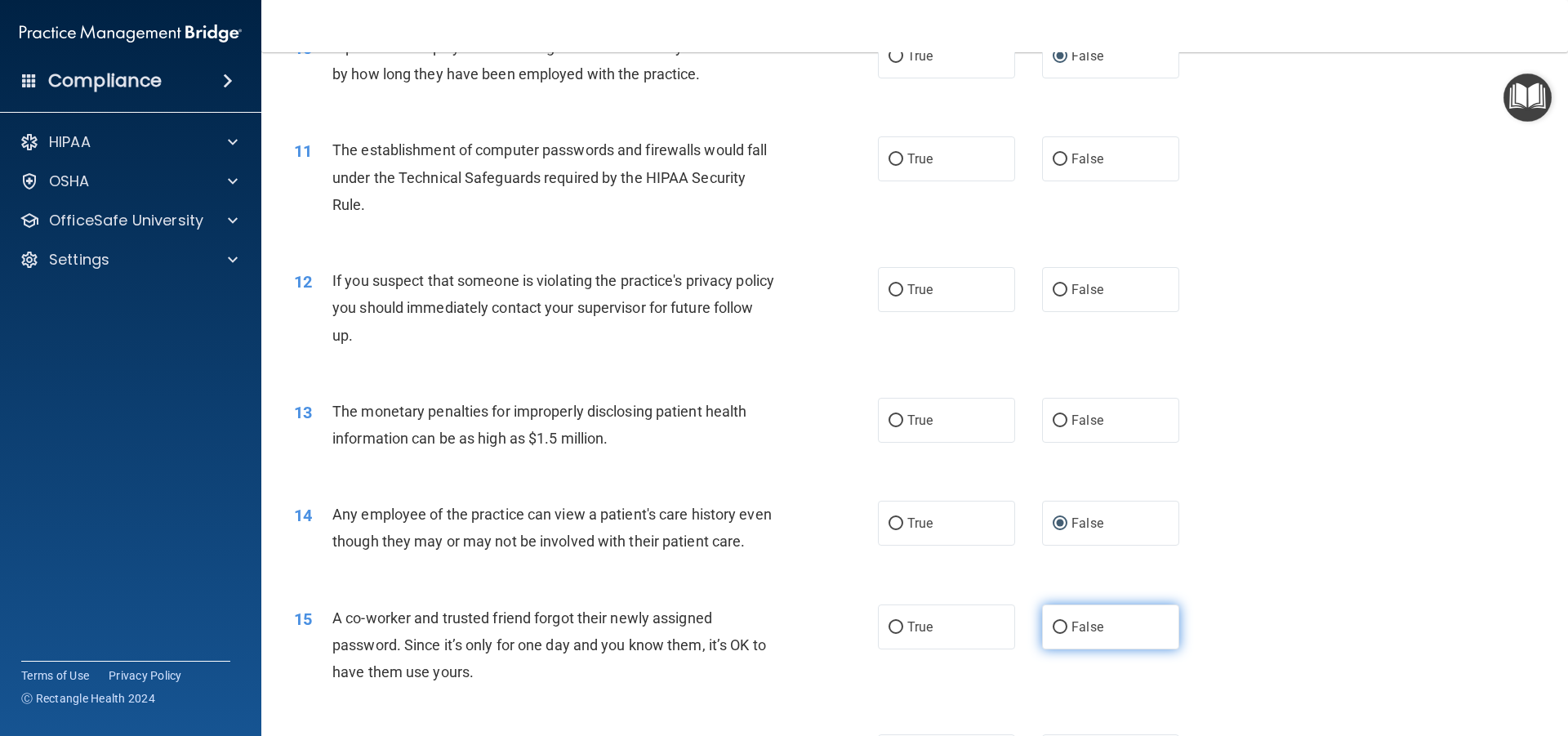
click at [1053, 634] on input "False" at bounding box center [1060, 628] width 15 height 12
radio input "true"
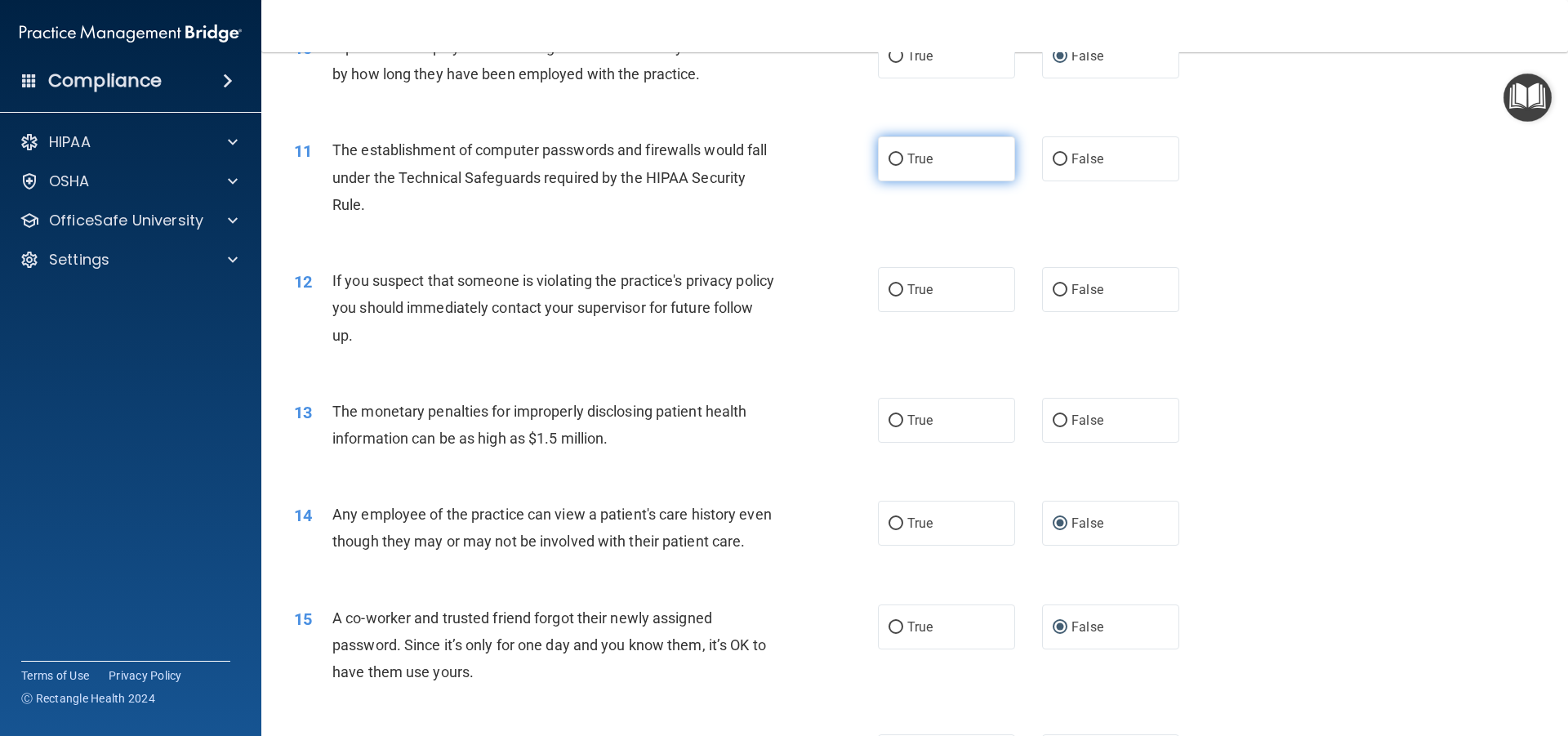
click at [889, 156] on input "True" at bounding box center [896, 159] width 15 height 12
radio input "true"
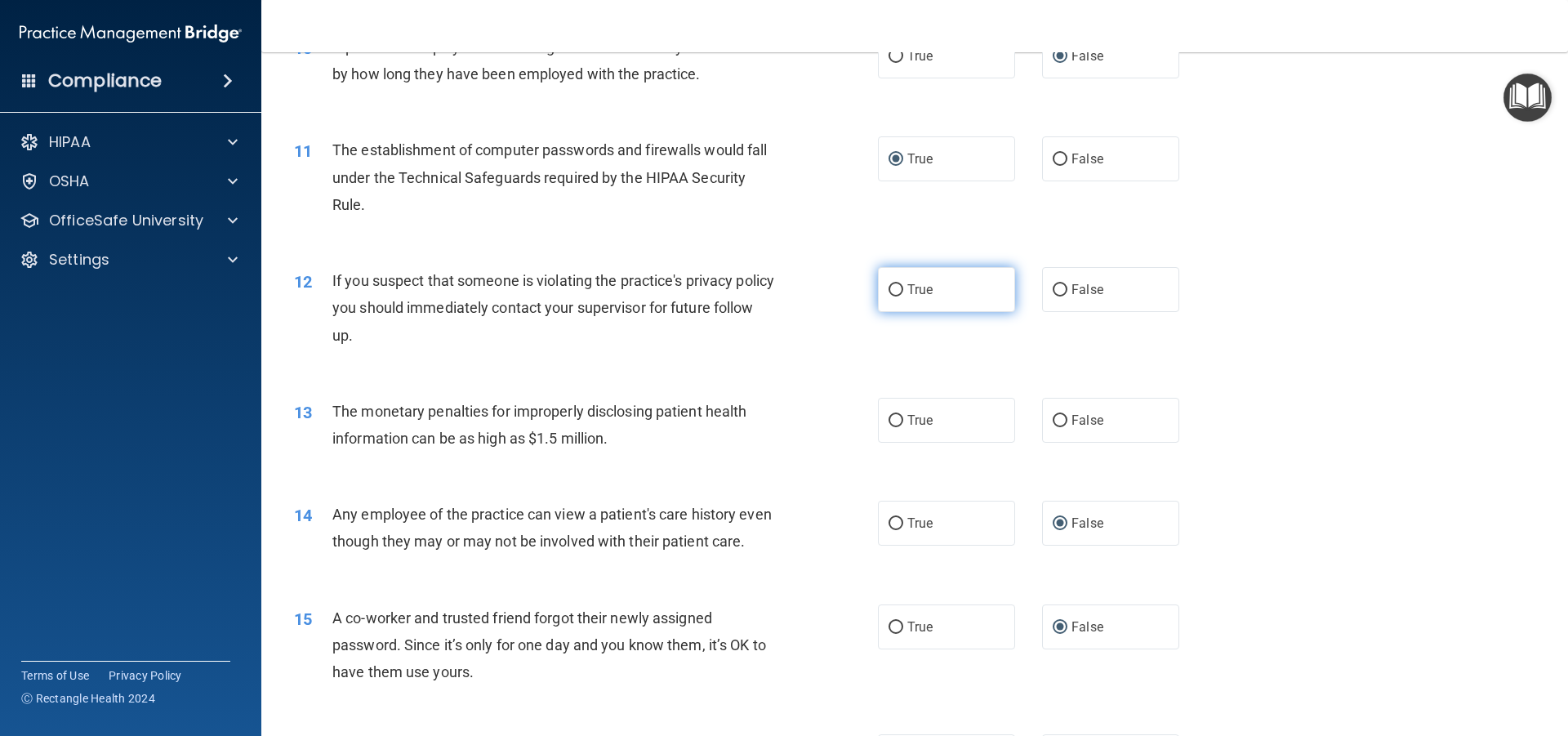
click at [889, 287] on input "True" at bounding box center [896, 291] width 15 height 12
radio input "true"
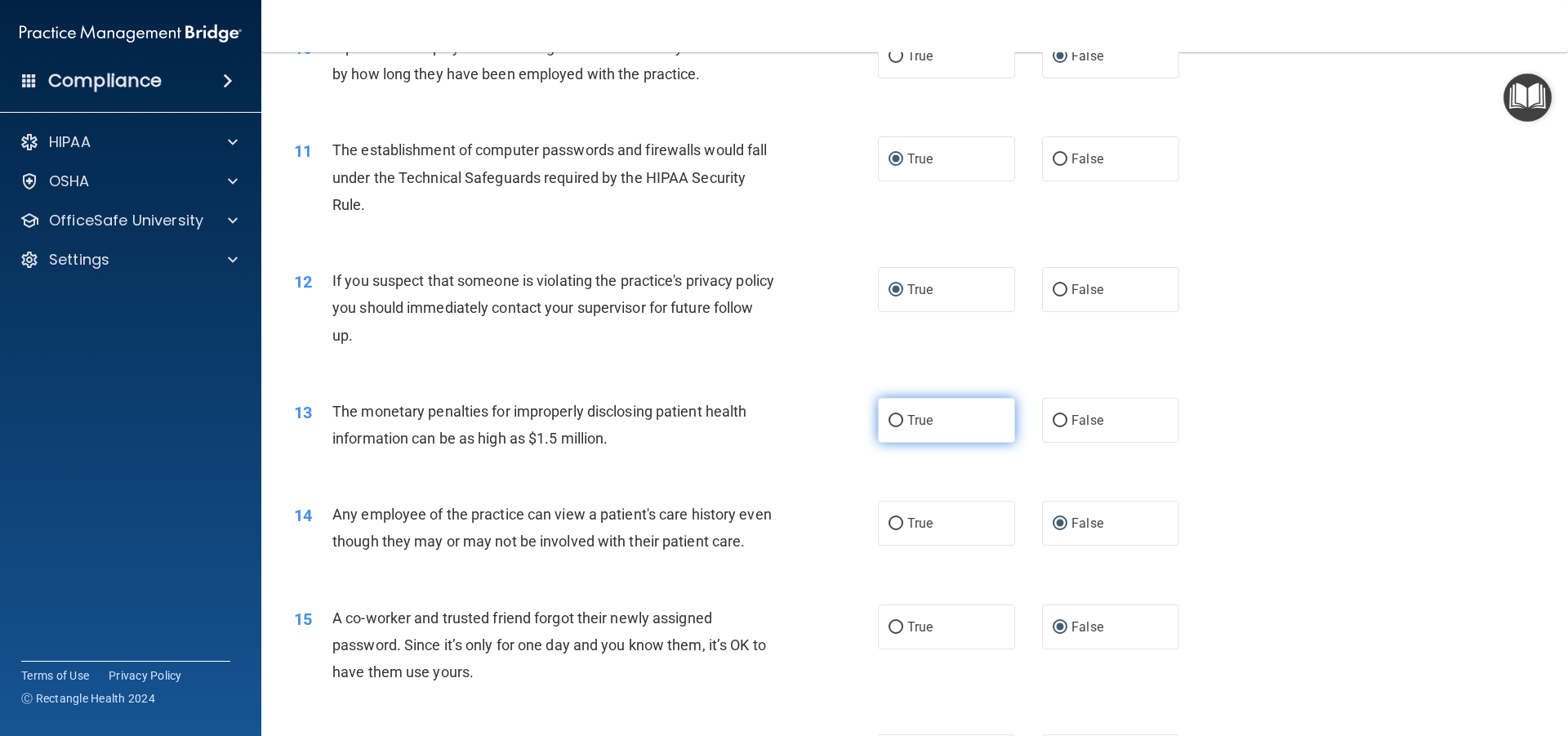
click at [890, 415] on input "True" at bounding box center [896, 422] width 15 height 12
radio input "true"
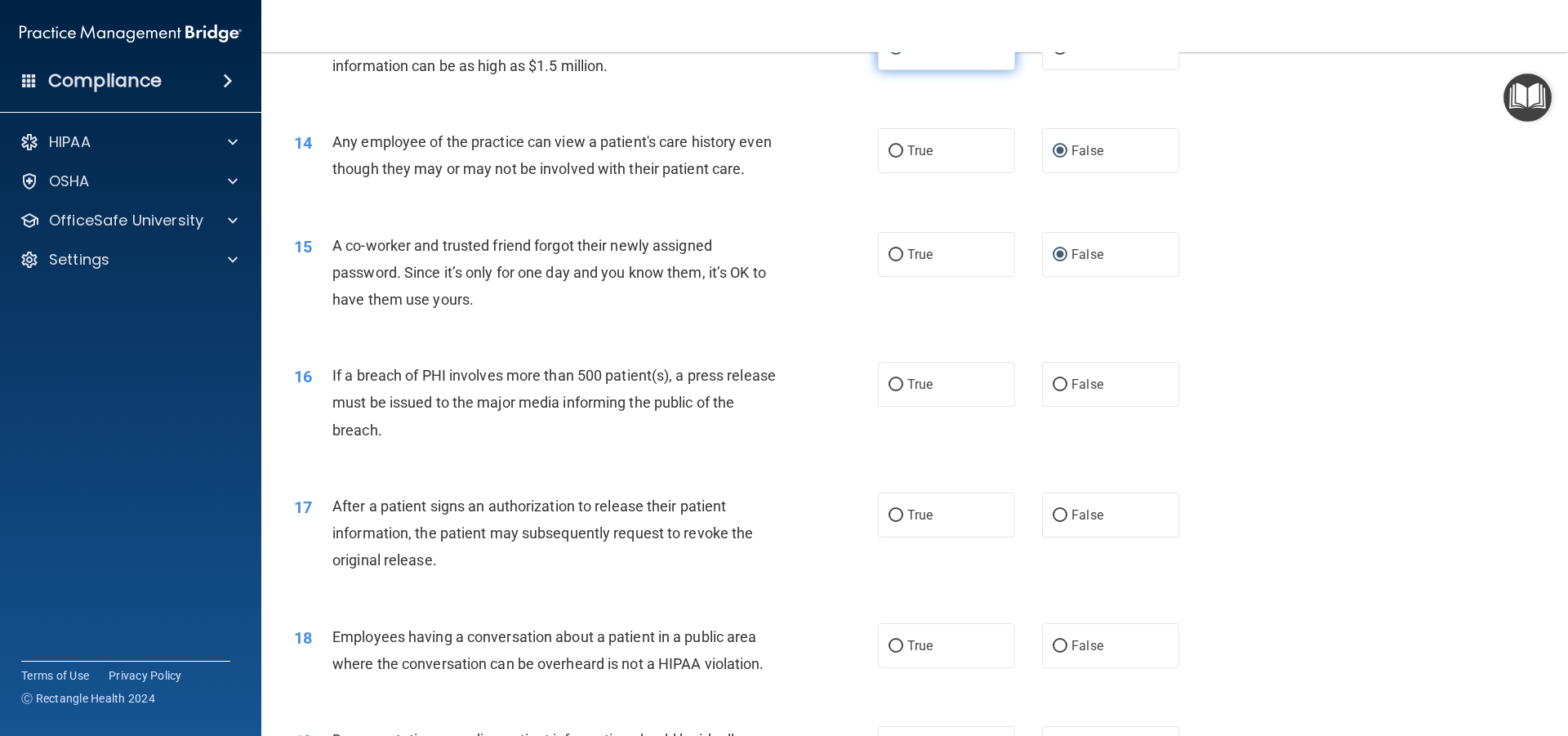
scroll to position [1553, 0]
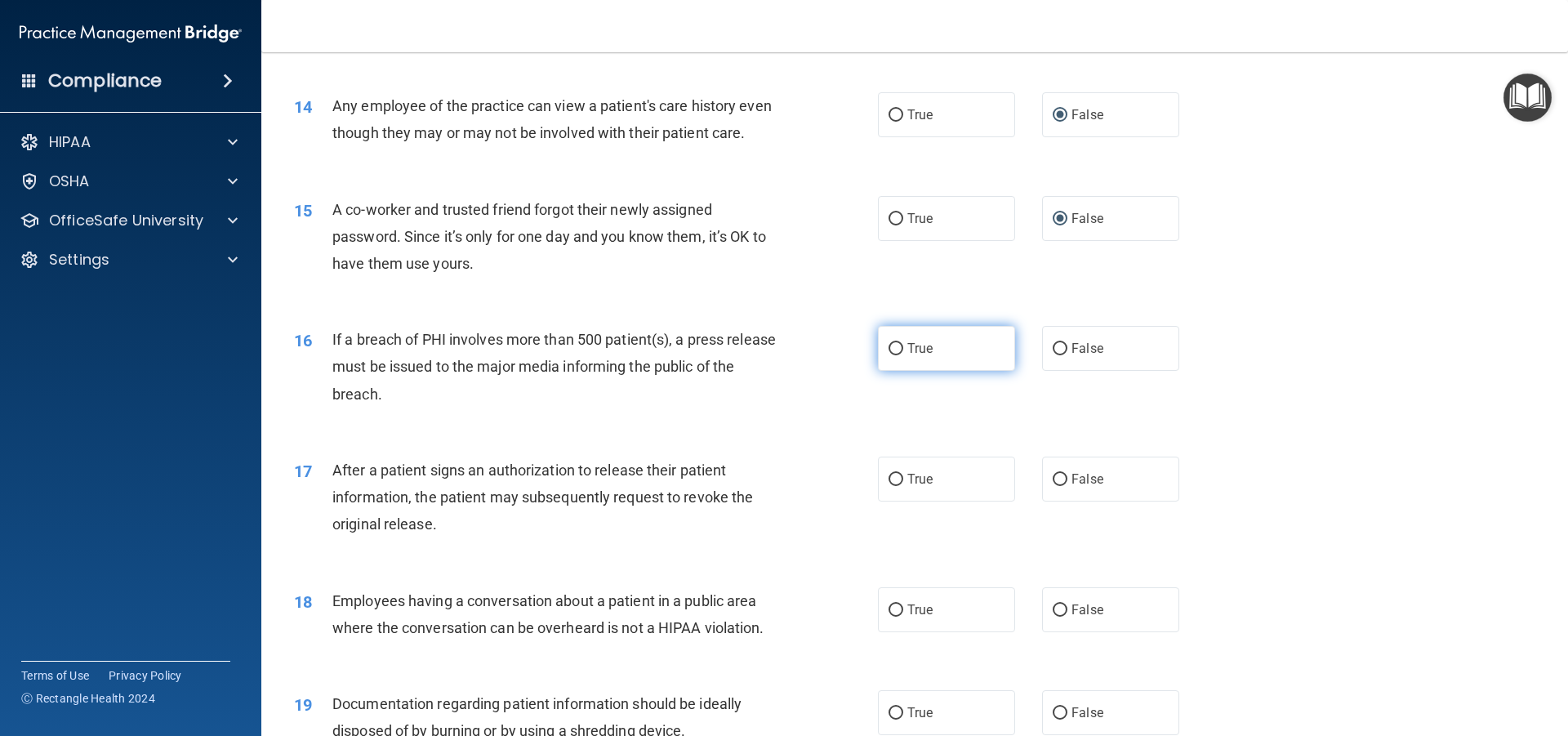
click at [894, 355] on input "True" at bounding box center [896, 349] width 15 height 12
radio input "true"
click at [891, 486] on input "True" at bounding box center [896, 480] width 15 height 12
radio input "true"
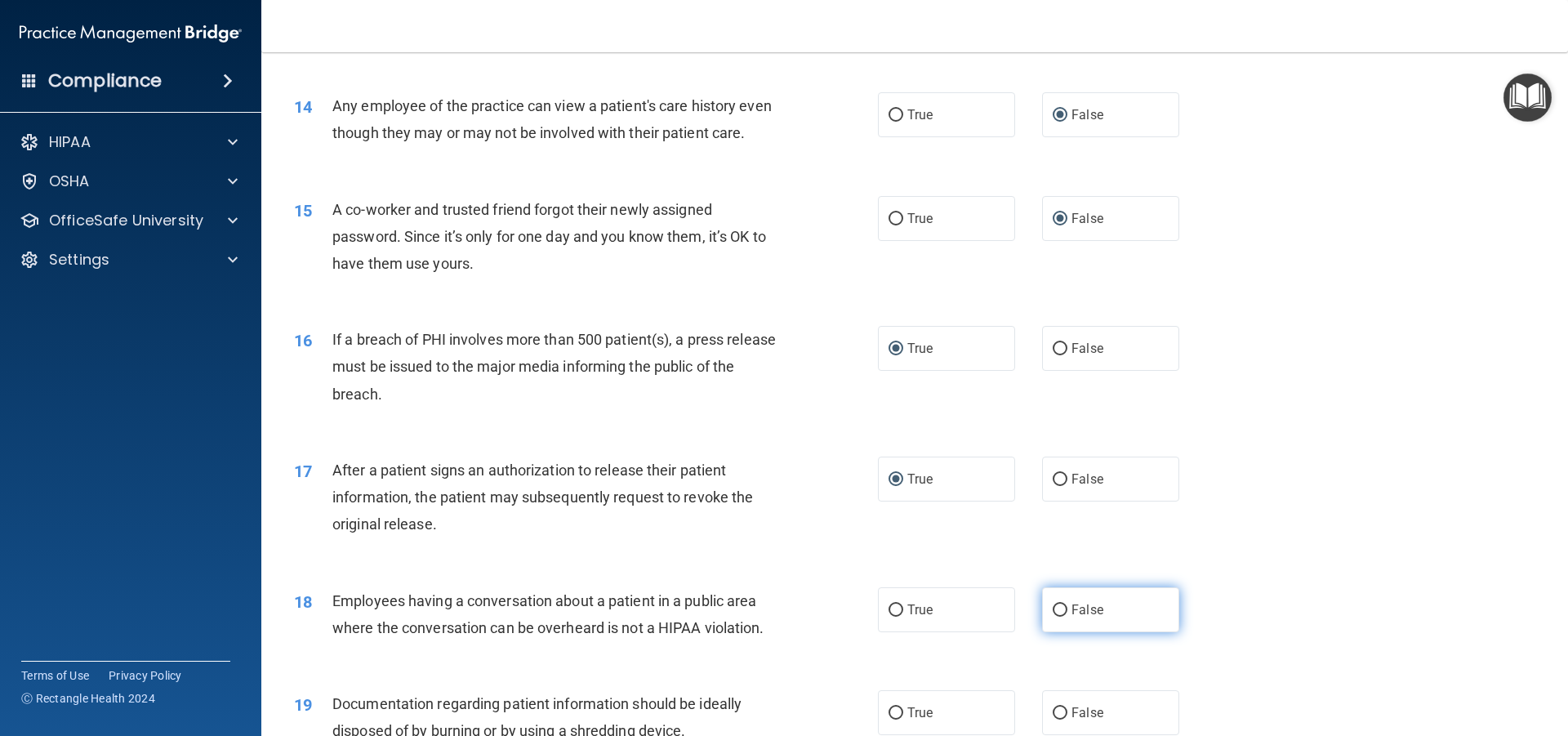
click at [1055, 617] on input "False" at bounding box center [1060, 611] width 15 height 12
radio input "true"
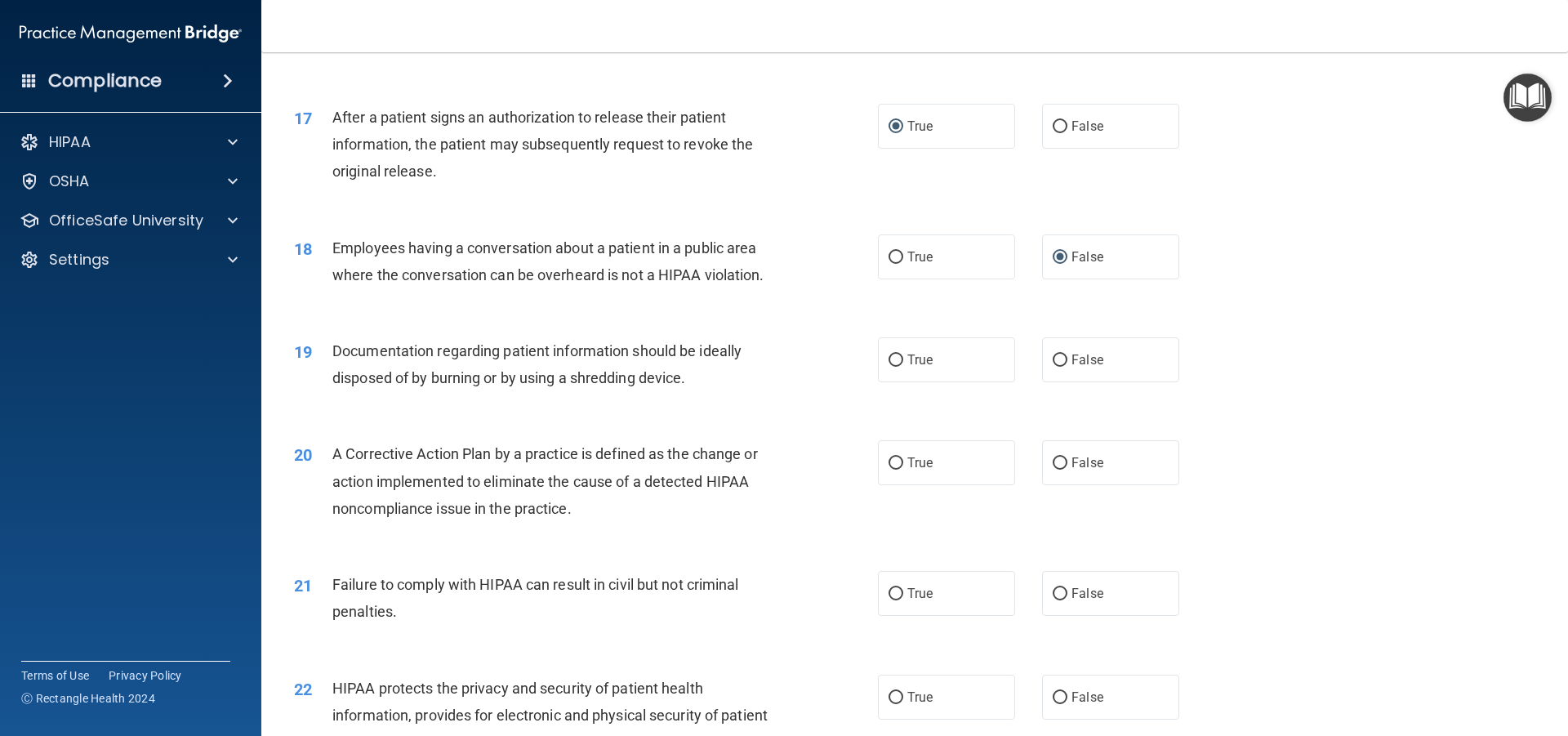
scroll to position [1961, 0]
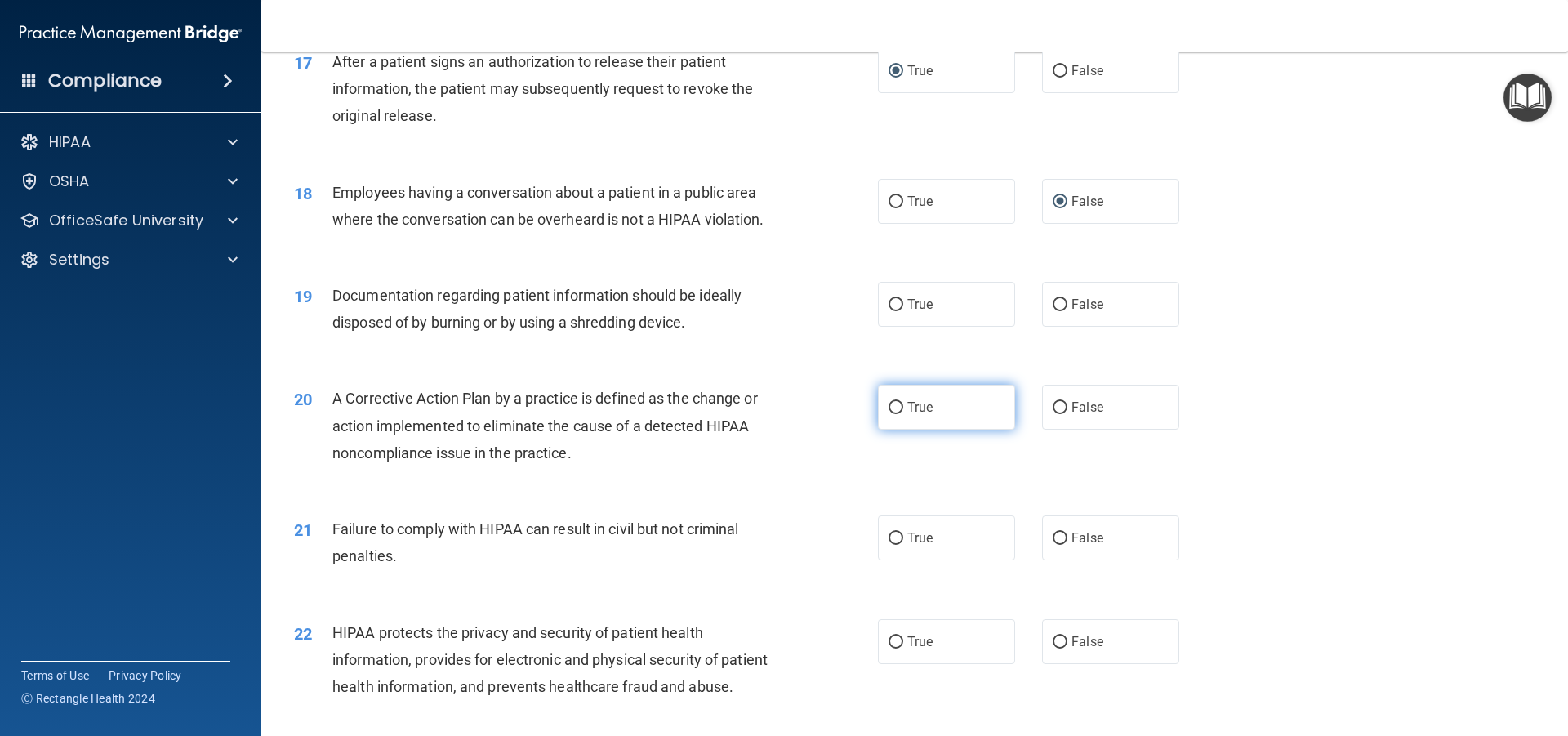
click at [892, 414] on input "True" at bounding box center [896, 408] width 15 height 12
radio input "true"
click at [1062, 557] on label "False" at bounding box center [1110, 538] width 137 height 45
click at [1062, 545] on input "False" at bounding box center [1060, 539] width 15 height 12
radio input "true"
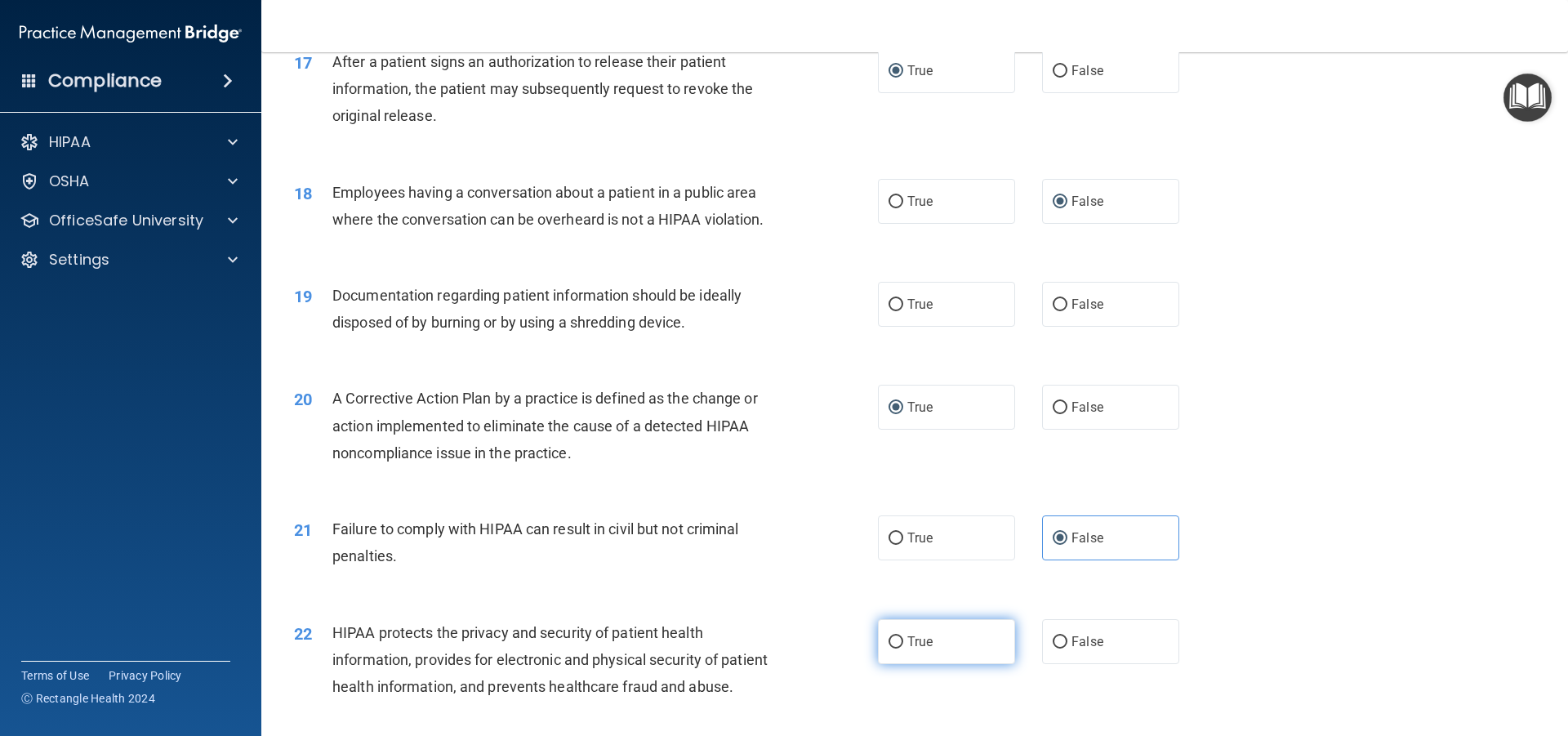
click at [893, 649] on input "True" at bounding box center [896, 643] width 15 height 12
radio input "true"
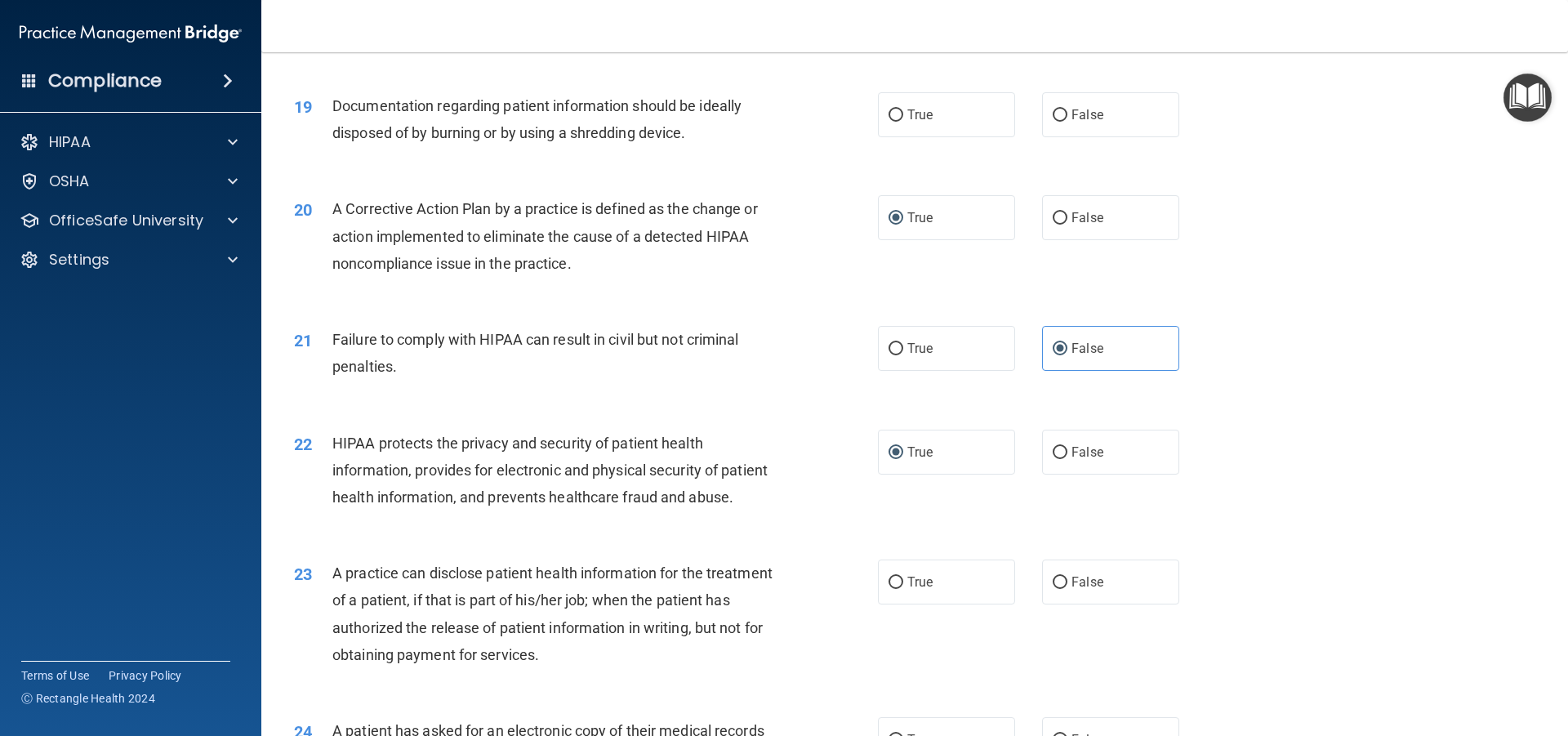
scroll to position [2206, 0]
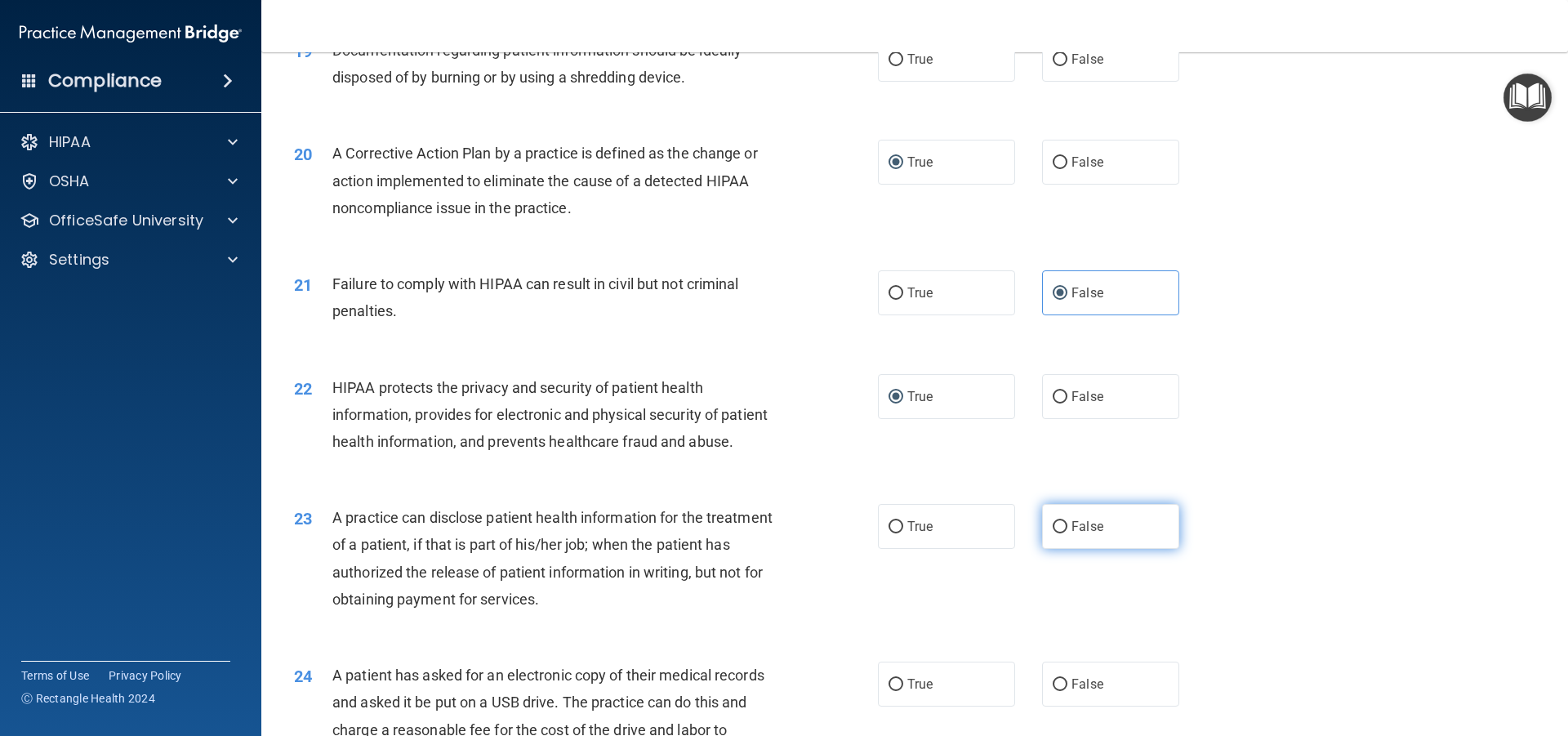
click at [1054, 533] on input "False" at bounding box center [1060, 528] width 15 height 12
radio input "true"
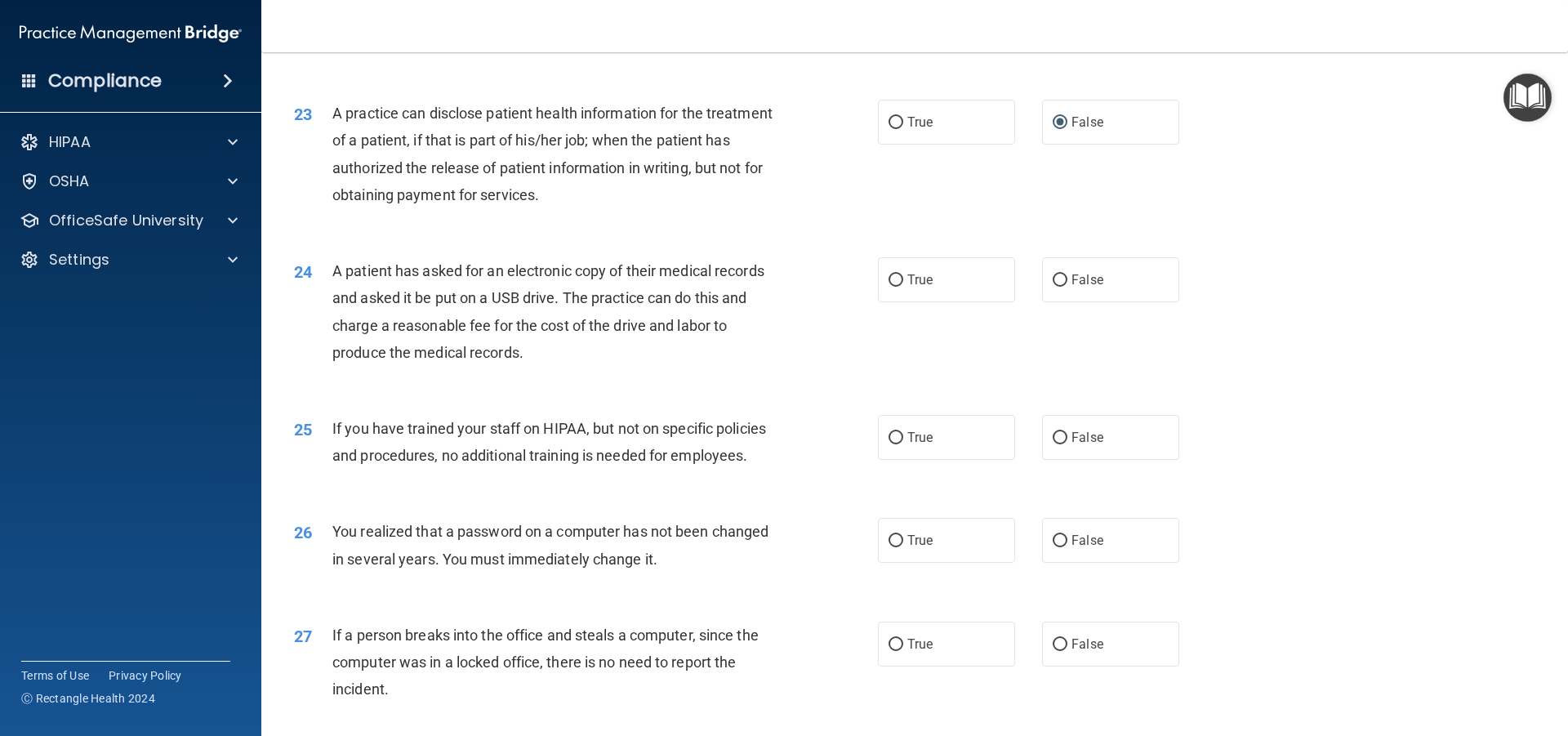
scroll to position [2615, 0]
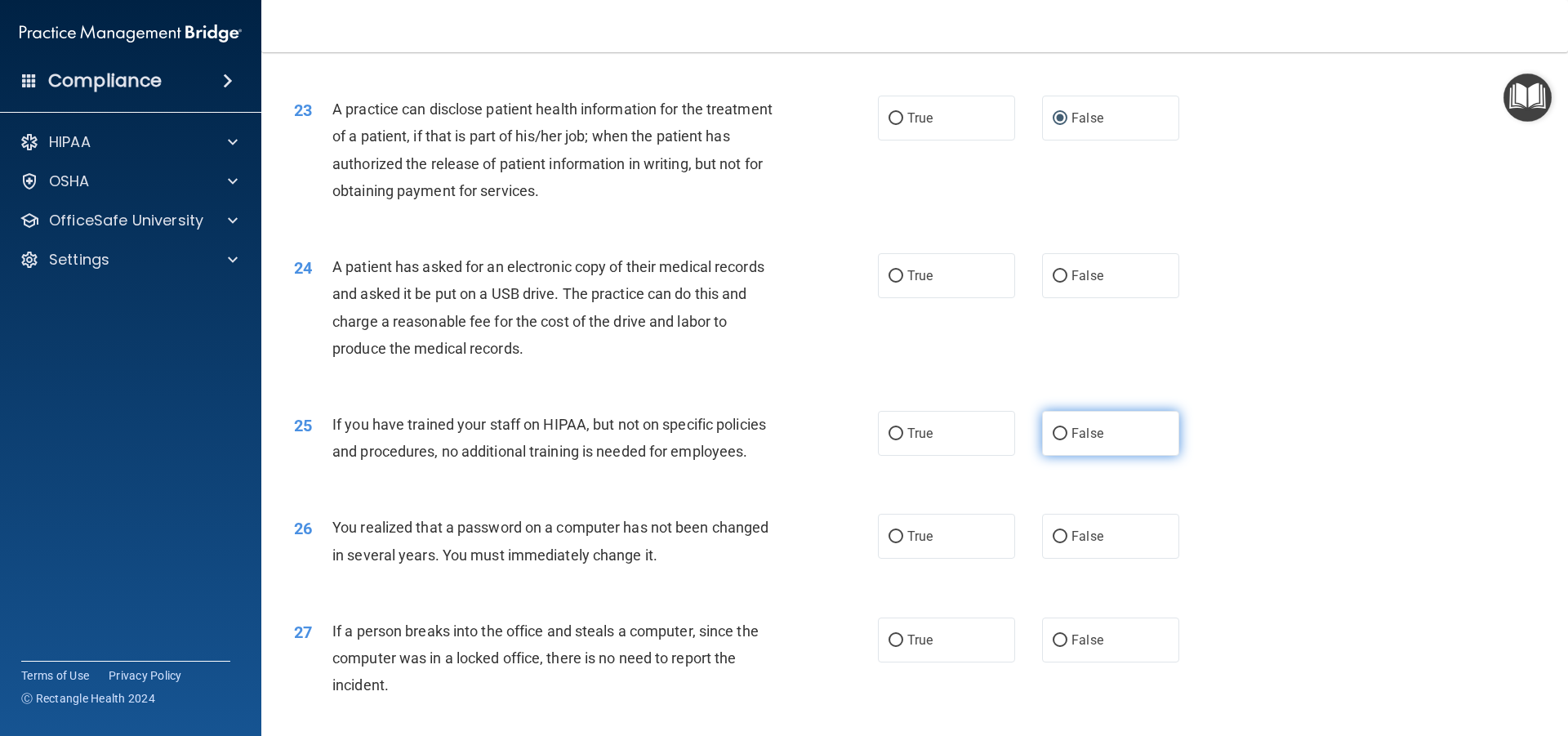
click at [1053, 440] on input "False" at bounding box center [1060, 434] width 15 height 12
radio input "true"
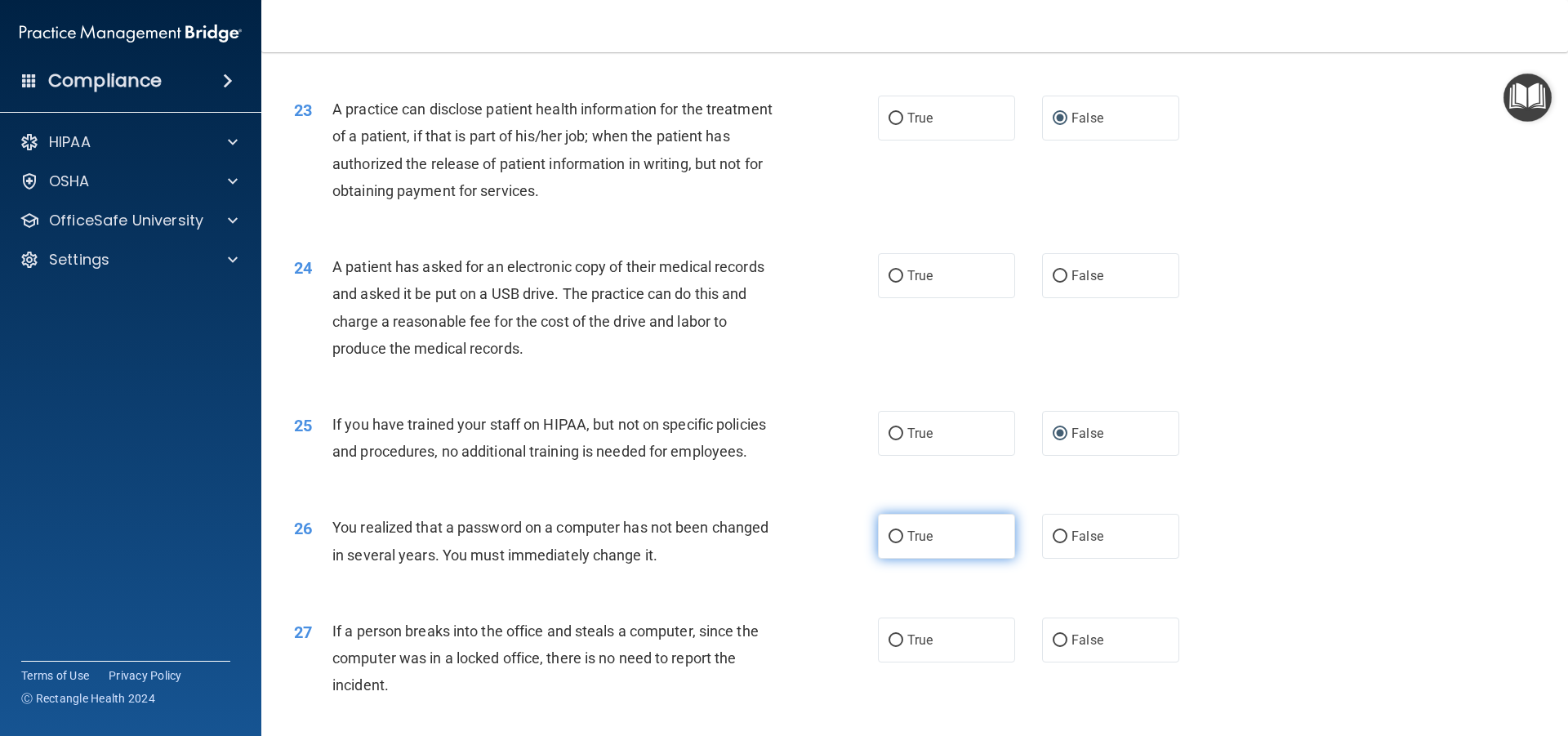
click at [890, 544] on input "True" at bounding box center [896, 538] width 15 height 12
radio input "true"
click at [1053, 647] on input "False" at bounding box center [1060, 641] width 15 height 12
radio input "true"
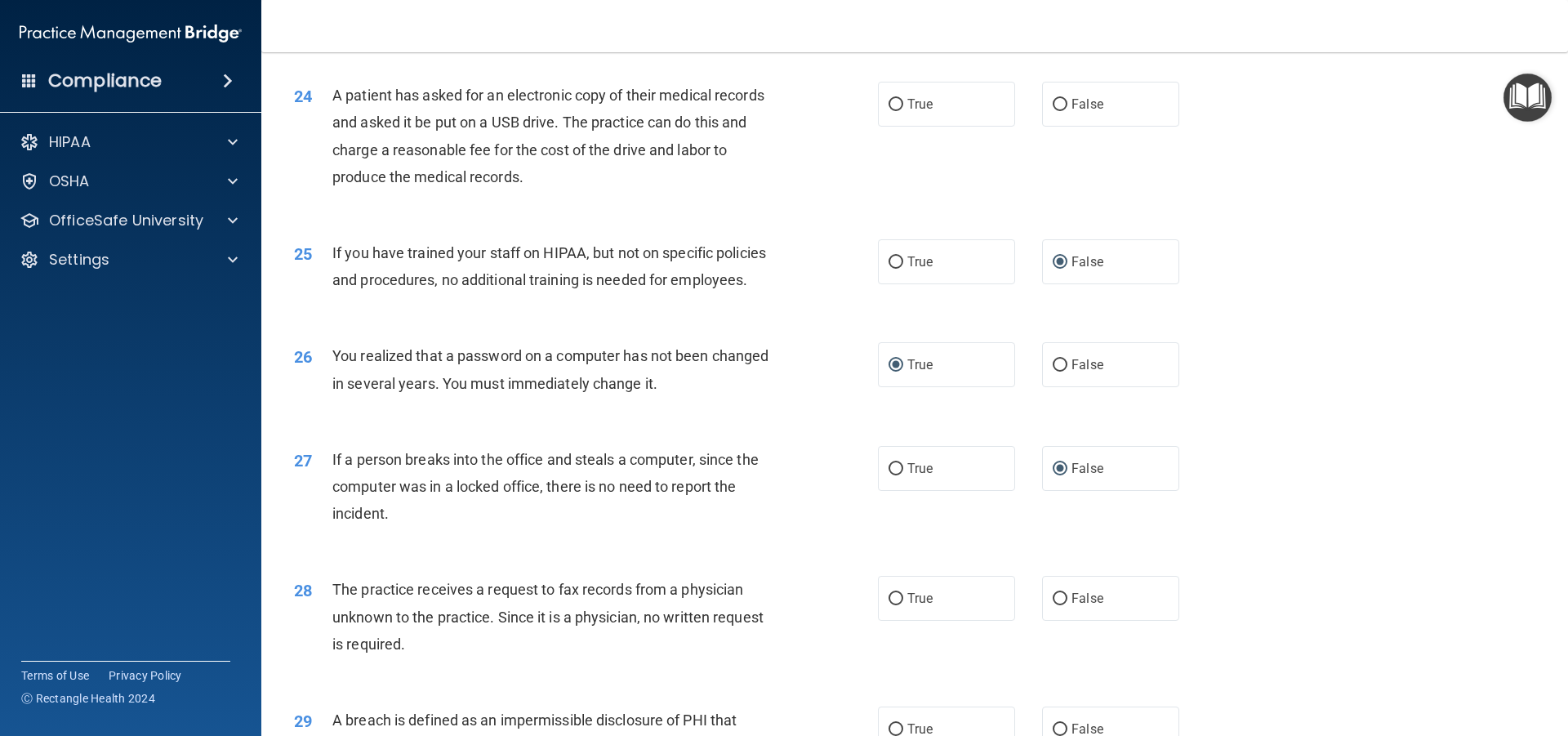
scroll to position [2860, 0]
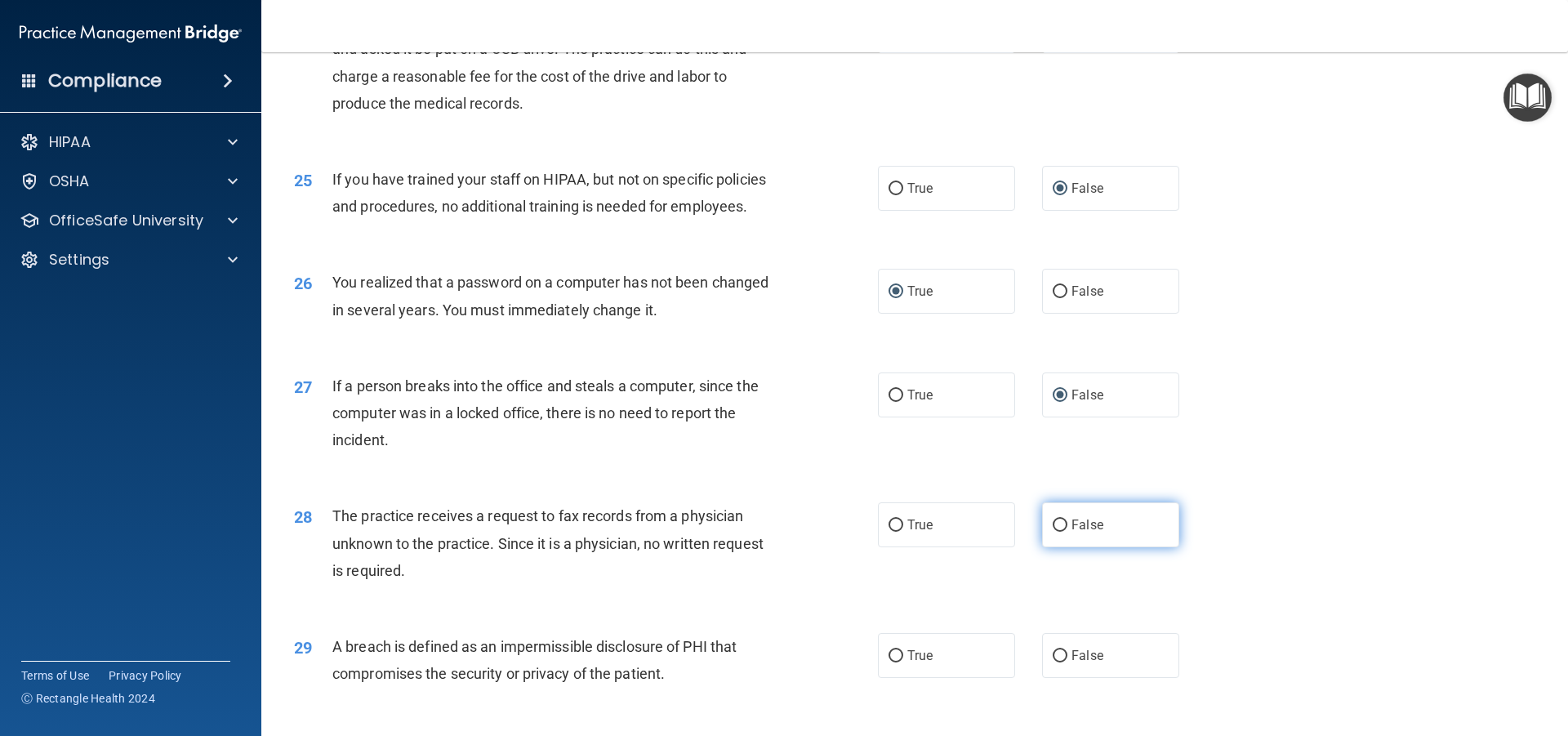
click at [1053, 532] on input "False" at bounding box center [1060, 526] width 15 height 12
radio input "true"
click at [889, 37] on input "True" at bounding box center [896, 32] width 15 height 12
radio input "true"
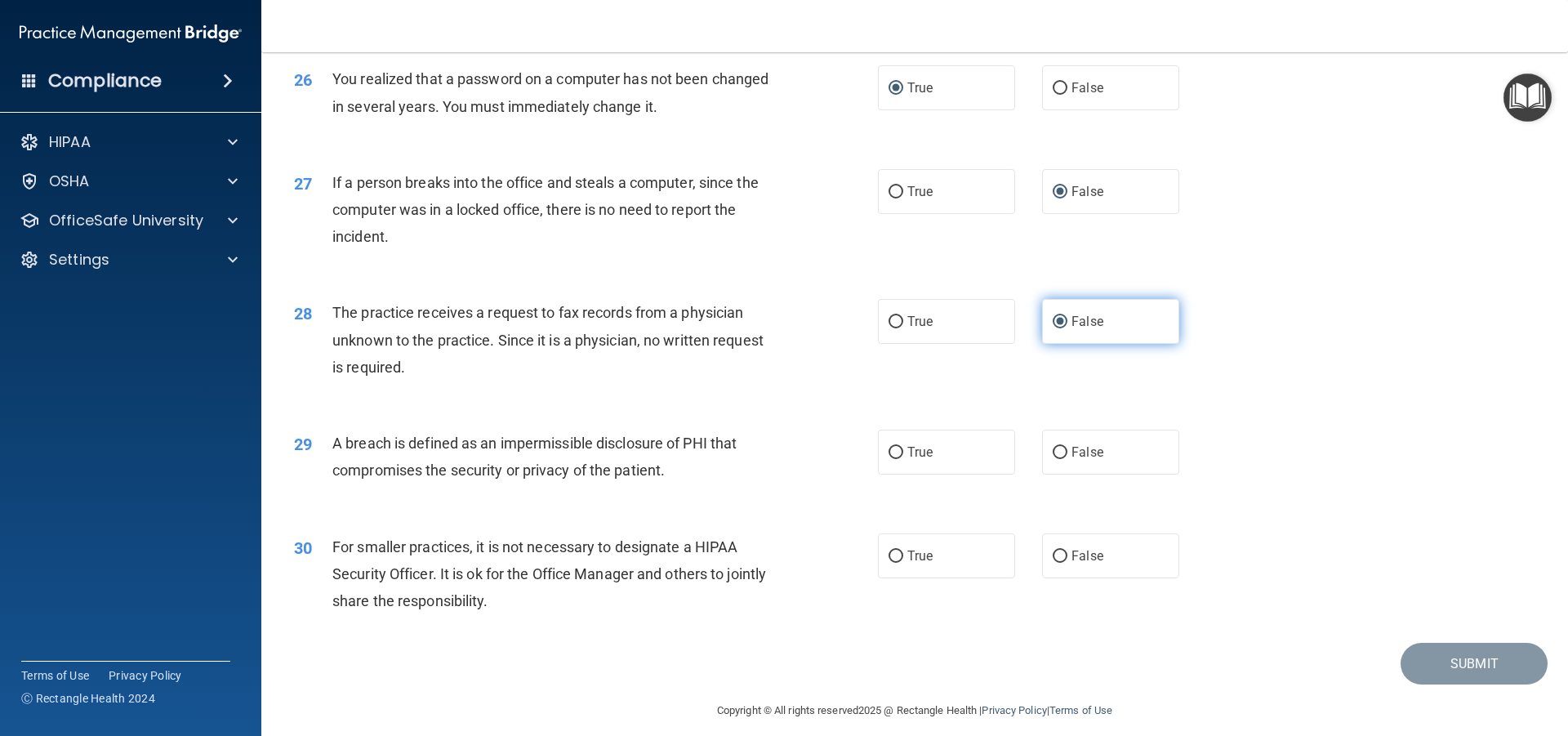
scroll to position [3105, 0]
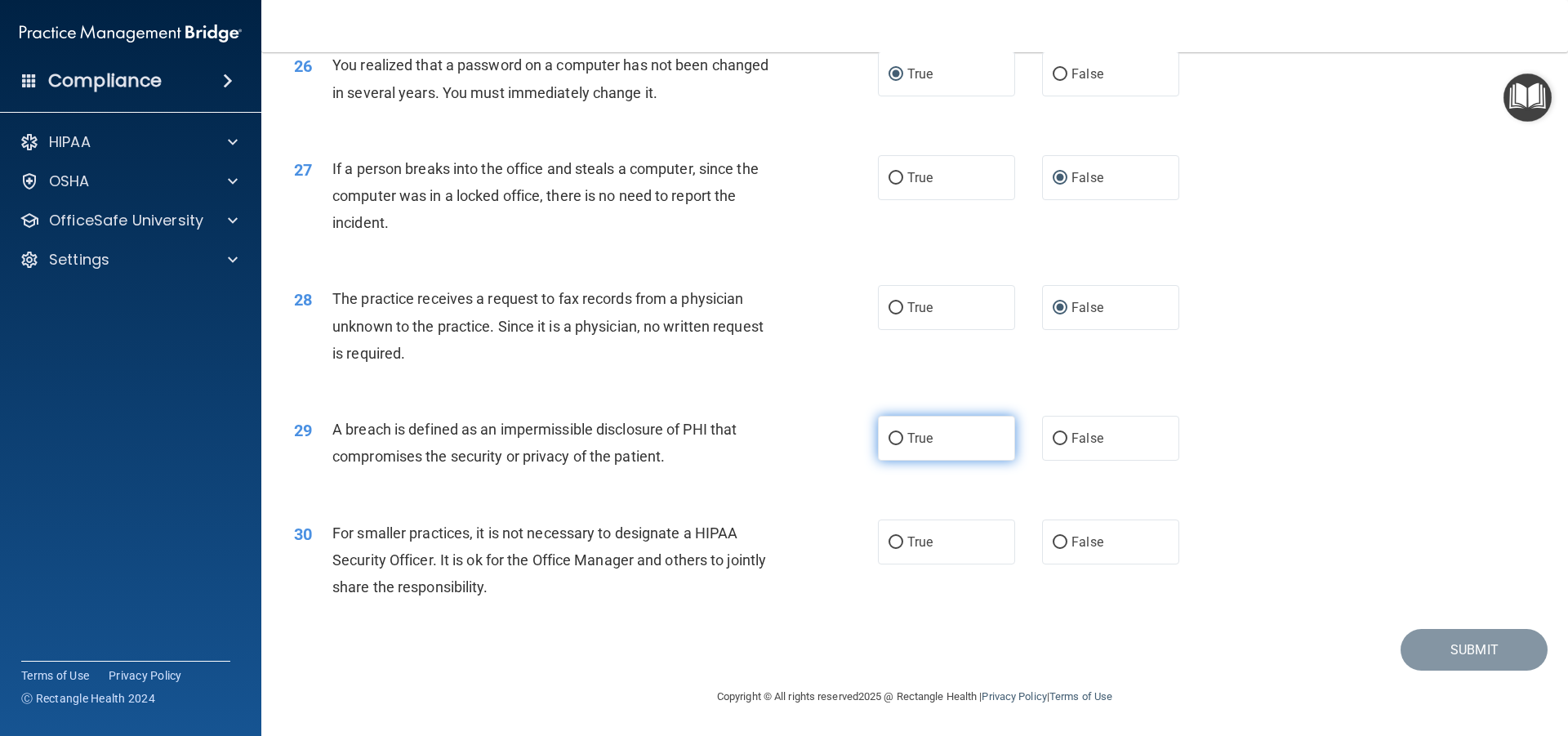
click at [889, 445] on input "True" at bounding box center [896, 439] width 15 height 12
radio input "true"
click at [1053, 549] on input "False" at bounding box center [1060, 543] width 15 height 12
radio input "true"
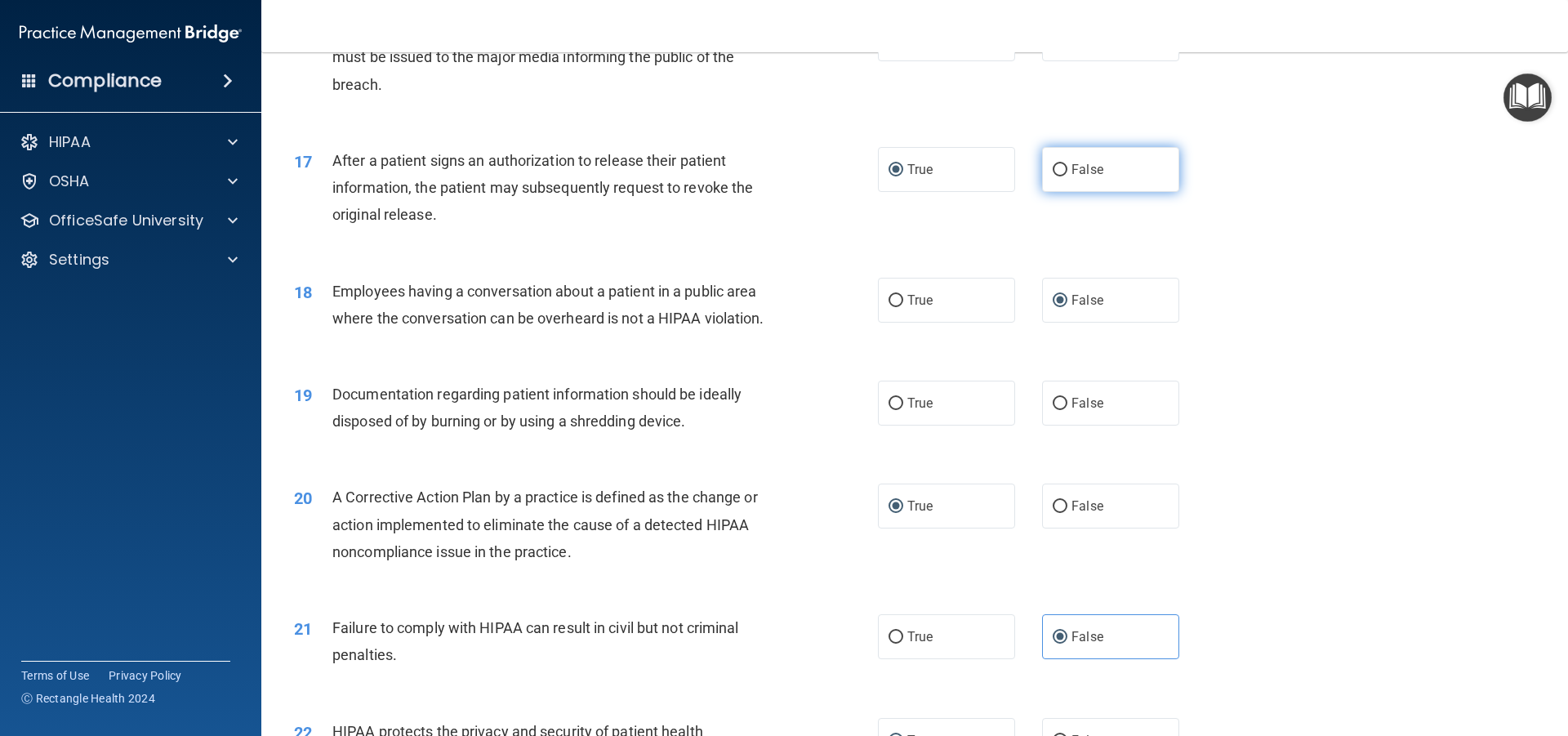
scroll to position [1879, 0]
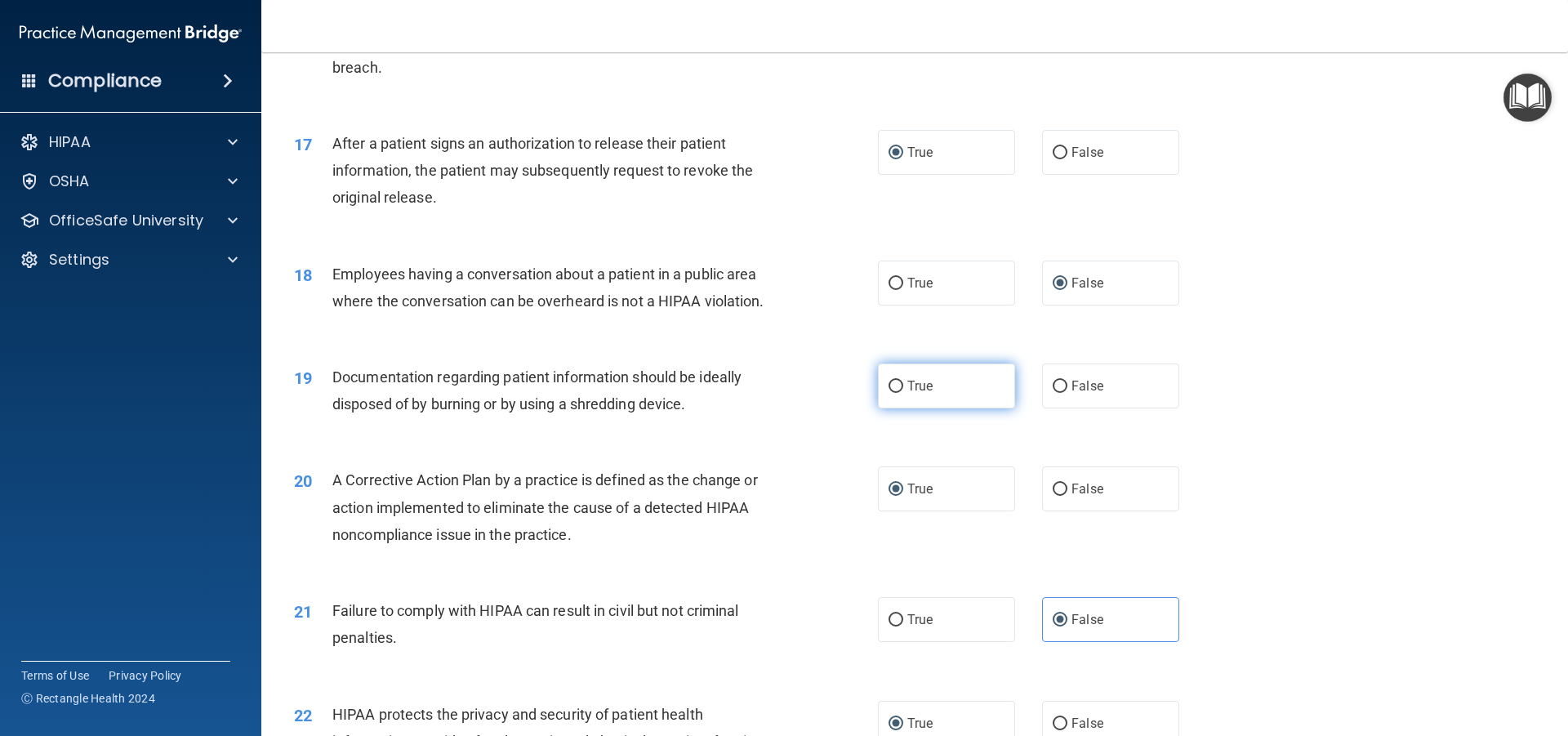
click at [891, 393] on input "True" at bounding box center [896, 387] width 15 height 12
radio input "true"
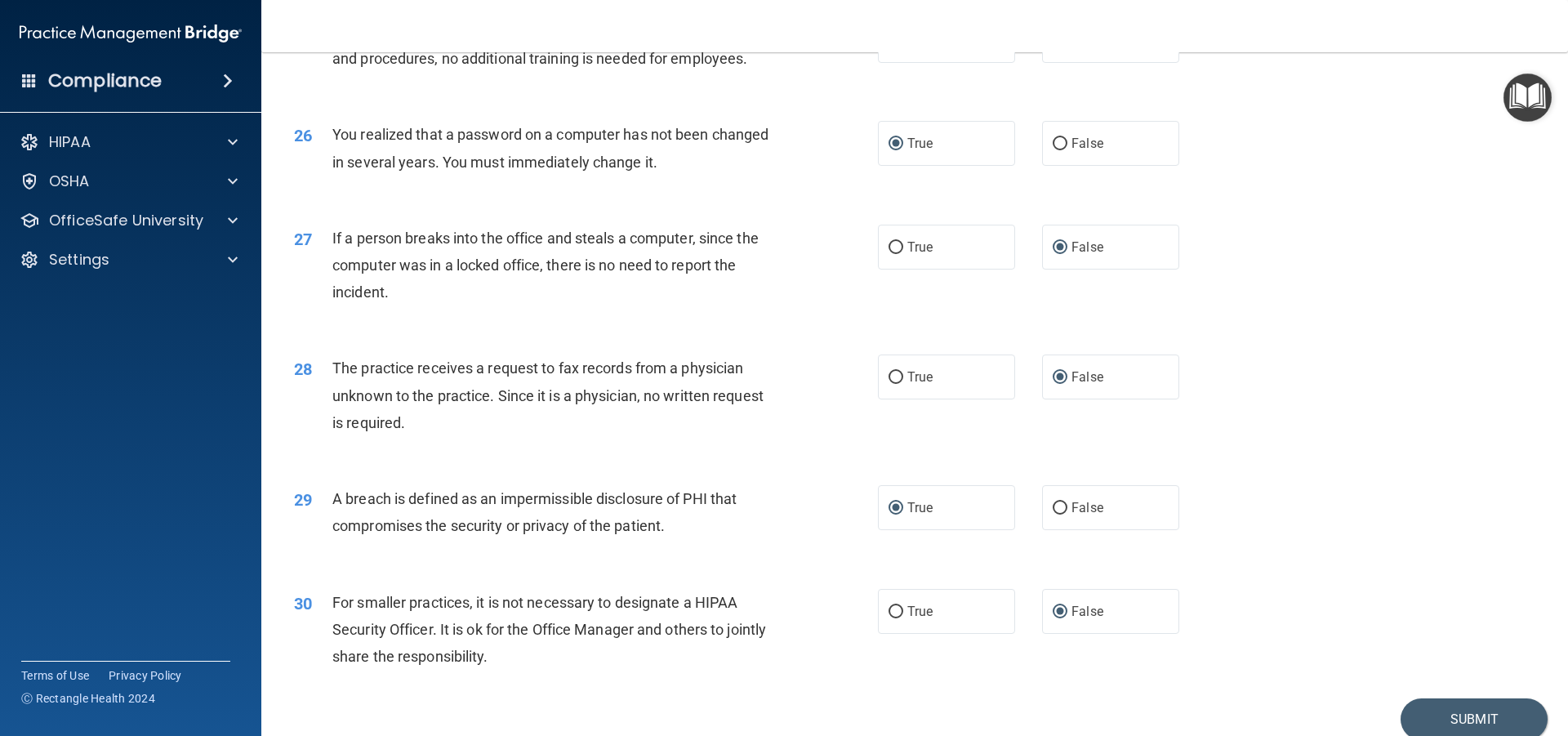
scroll to position [3131, 0]
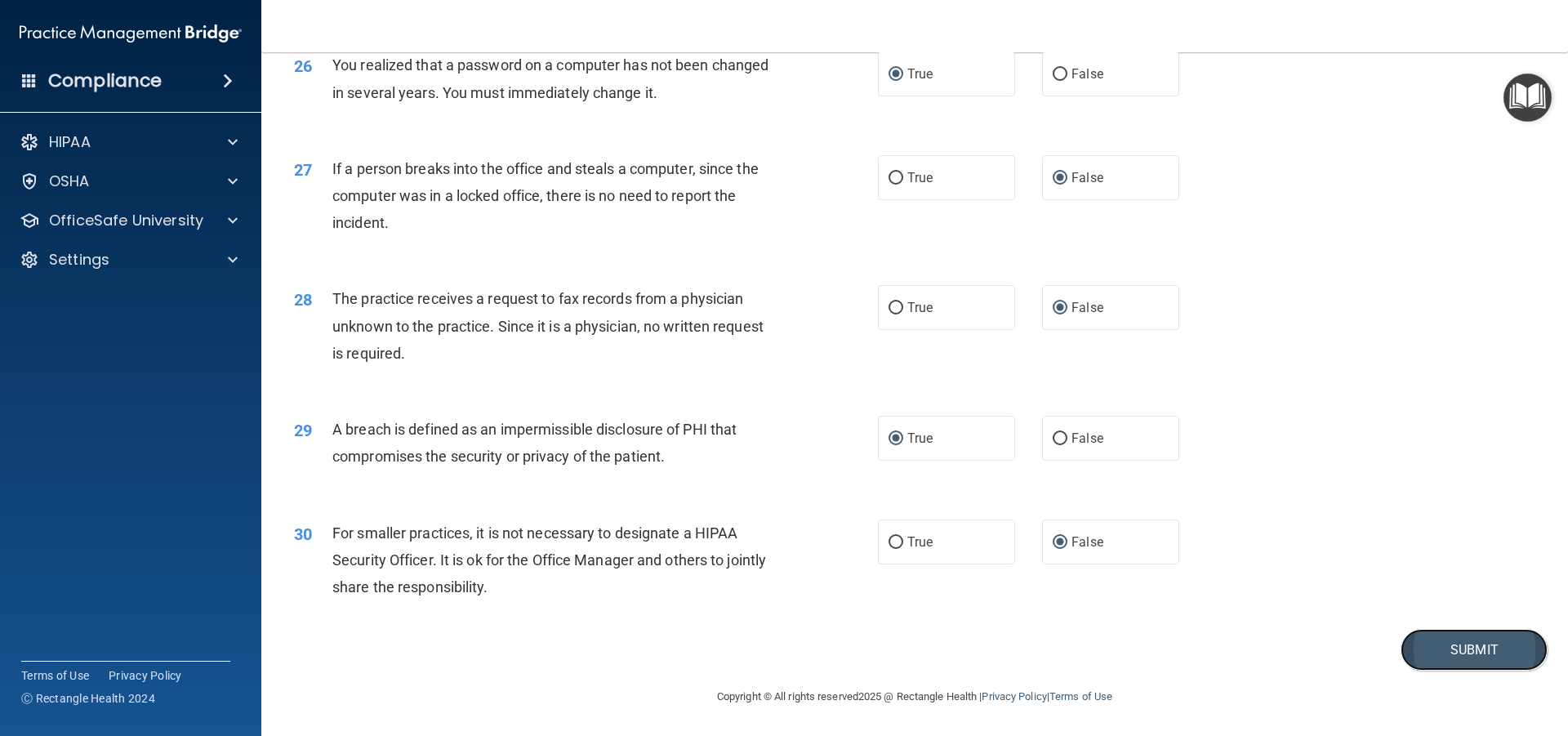
click at [1446, 659] on button "Submit" at bounding box center [1474, 649] width 147 height 42
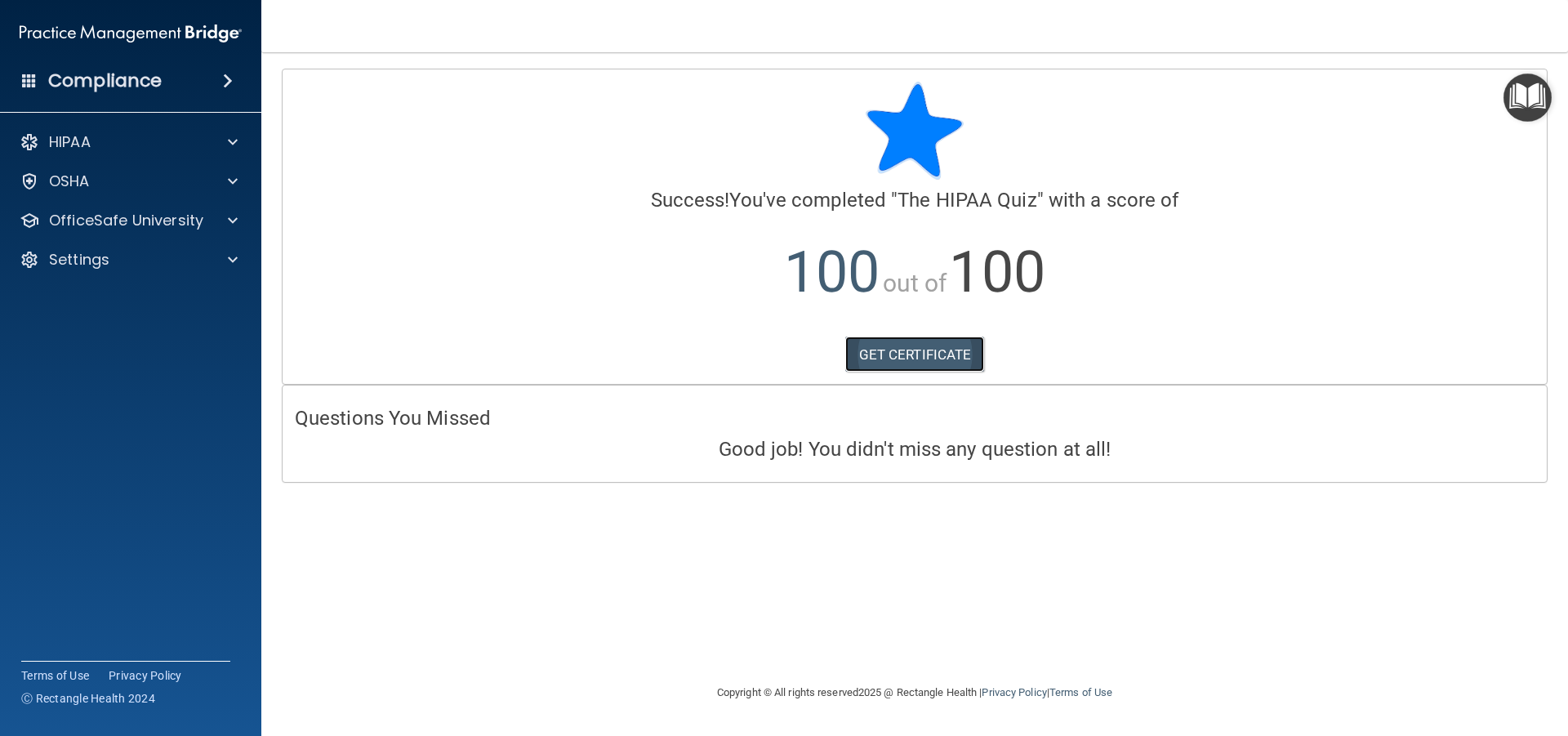
click at [934, 358] on link "GET CERTIFICATE" at bounding box center [915, 354] width 140 height 36
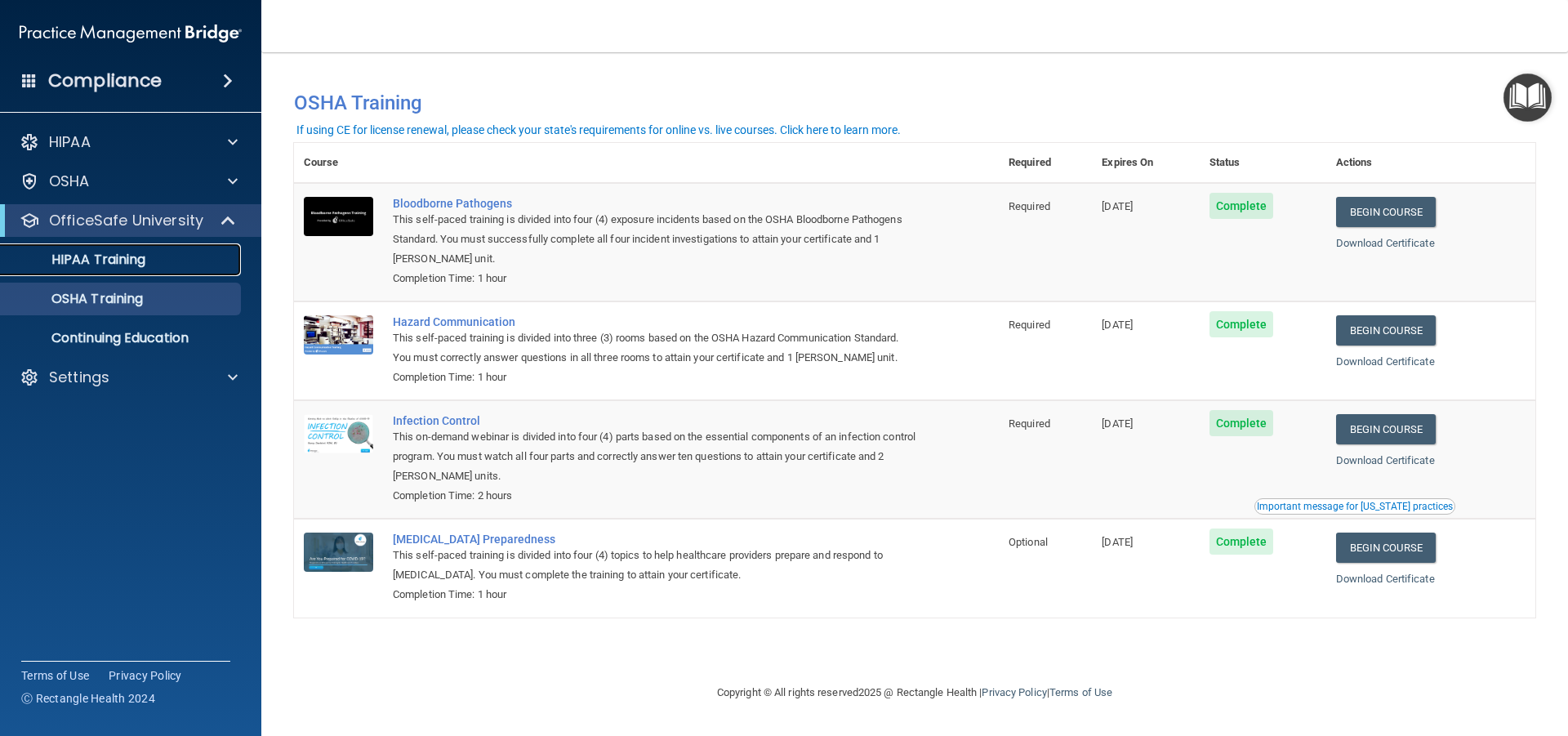
click at [118, 258] on p "HIPAA Training" at bounding box center [78, 260] width 135 height 16
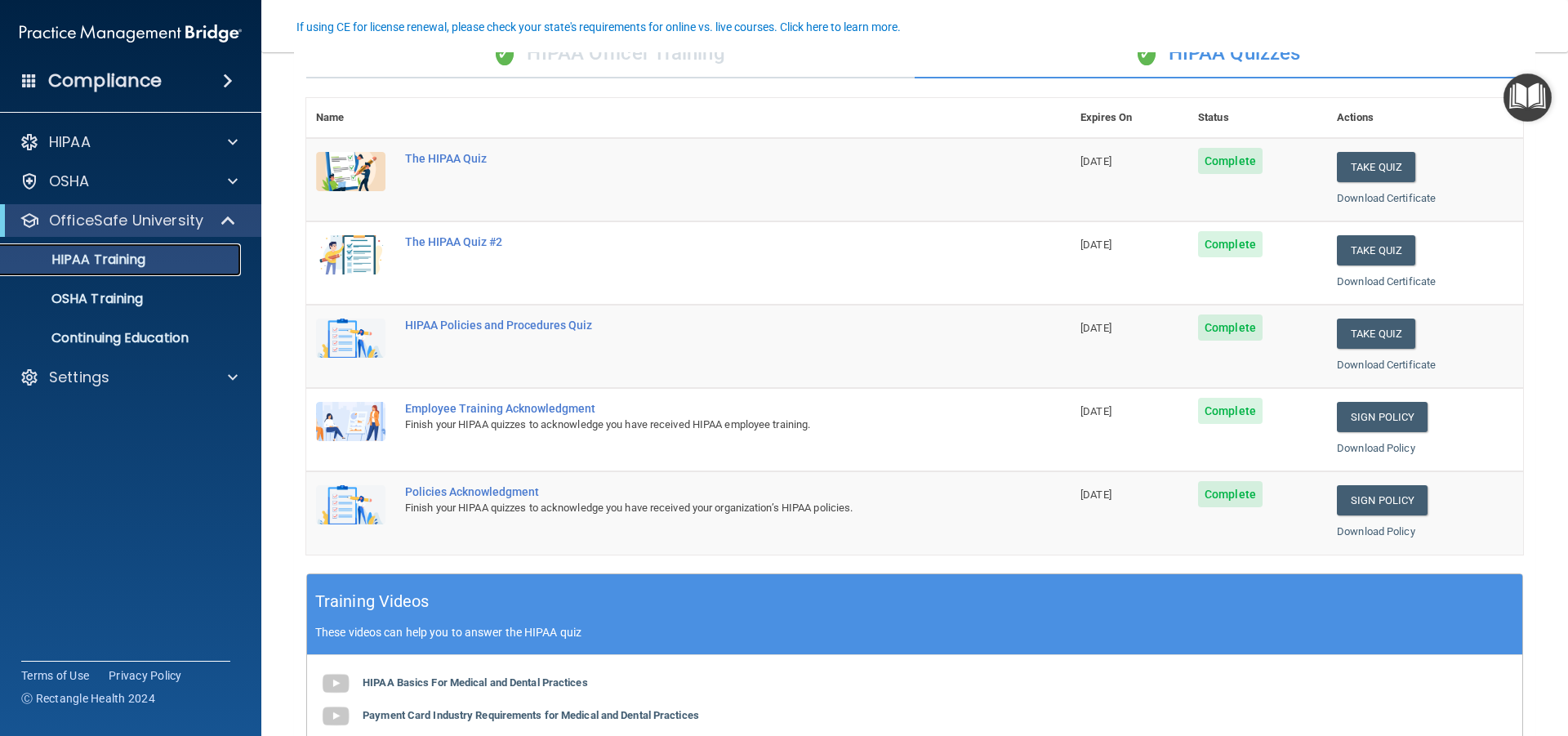
scroll to position [164, 0]
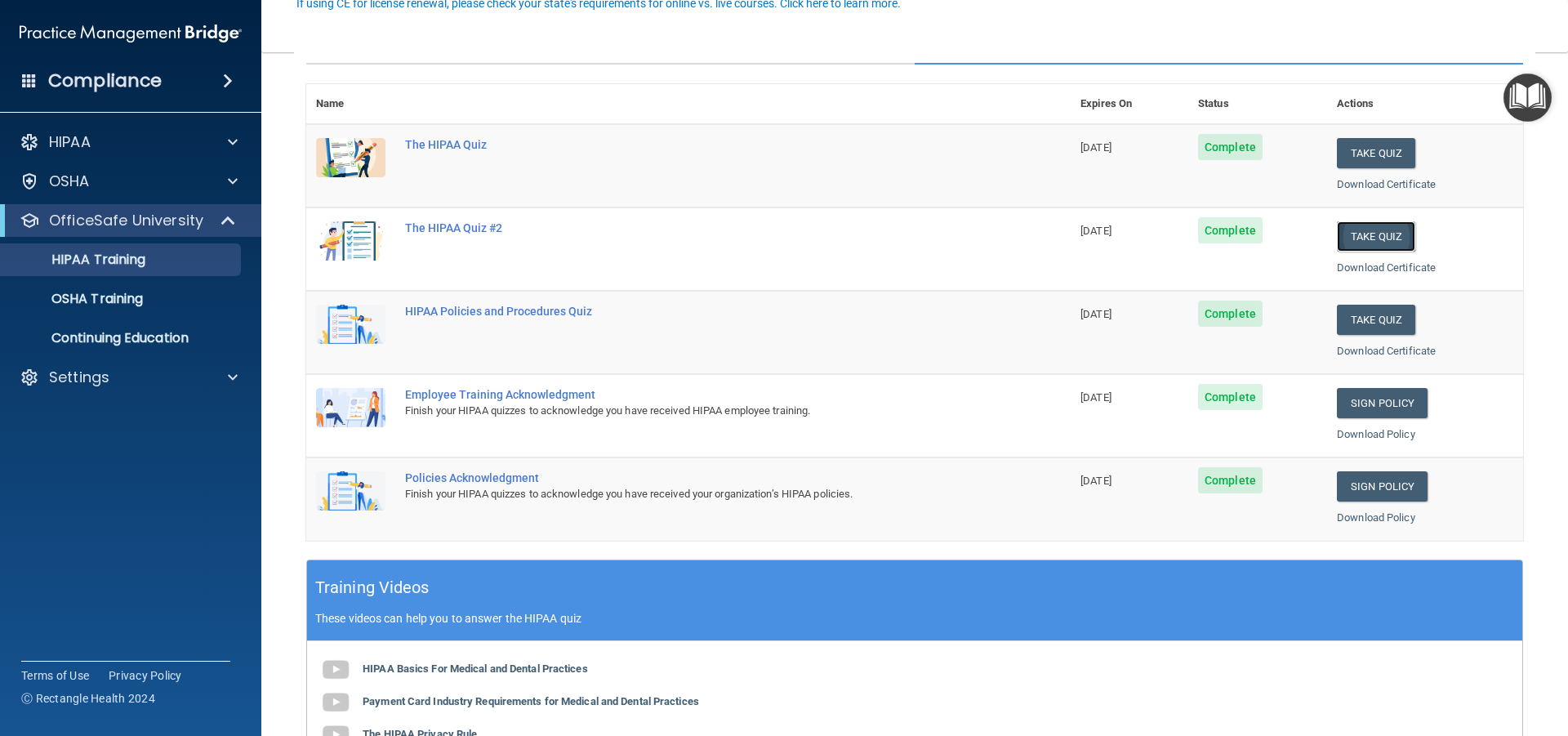
click at [1357, 234] on button "Take Quiz" at bounding box center [1376, 236] width 79 height 30
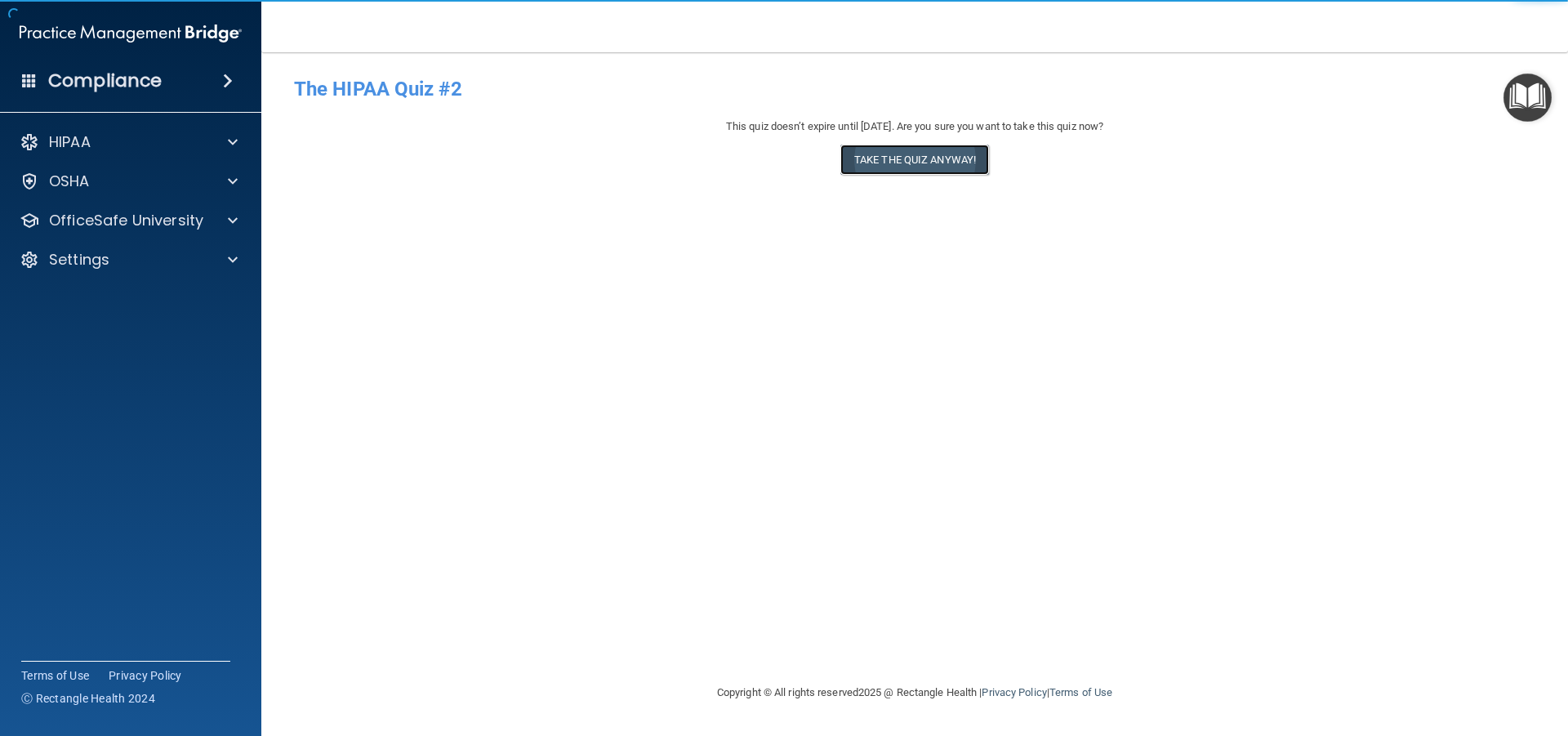
click at [854, 154] on button "Take the quiz anyway!" at bounding box center [915, 159] width 149 height 30
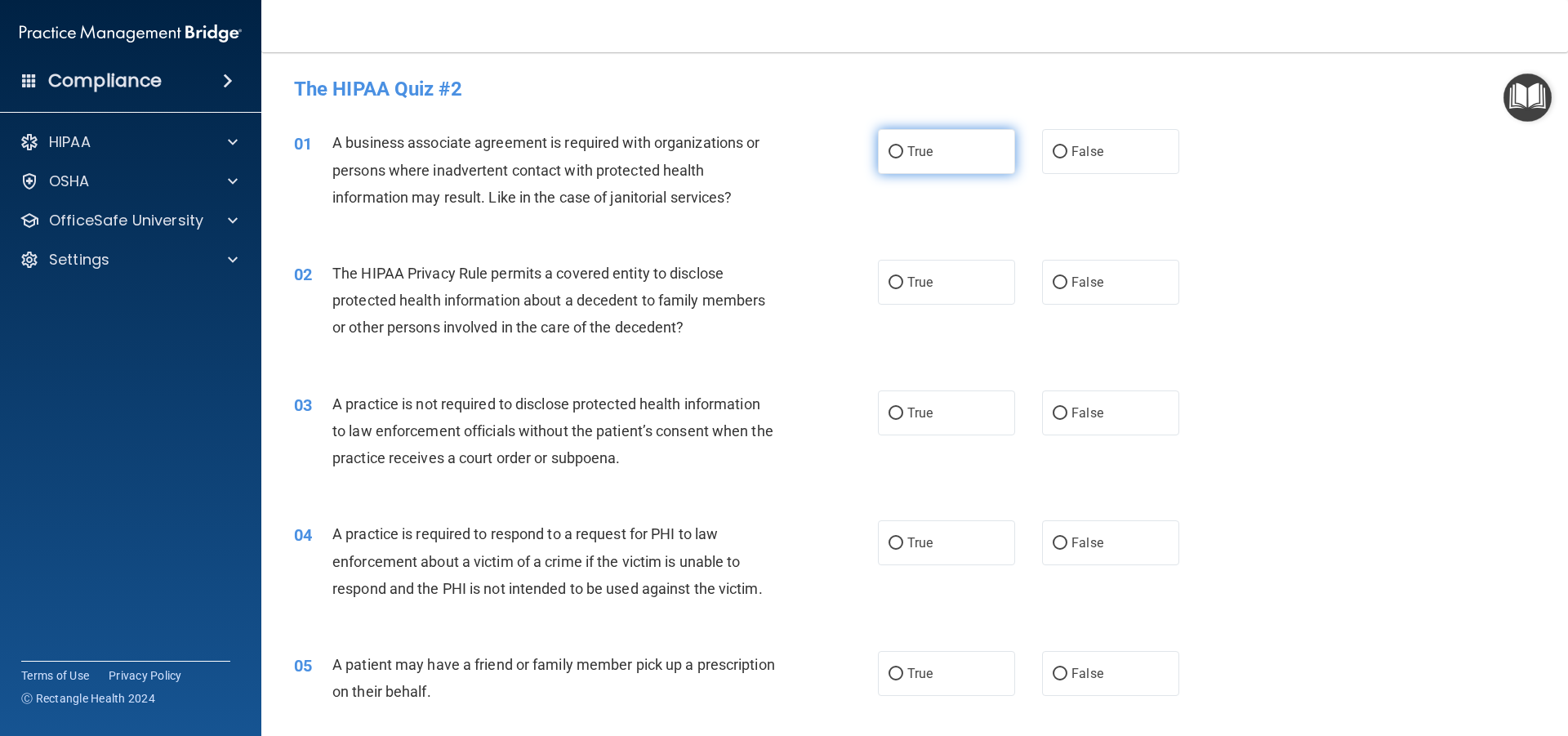
click at [900, 148] on label "True" at bounding box center [946, 151] width 137 height 45
click at [900, 148] on input "True" at bounding box center [896, 152] width 15 height 12
radio input "true"
click at [889, 283] on input "True" at bounding box center [896, 283] width 15 height 12
radio input "true"
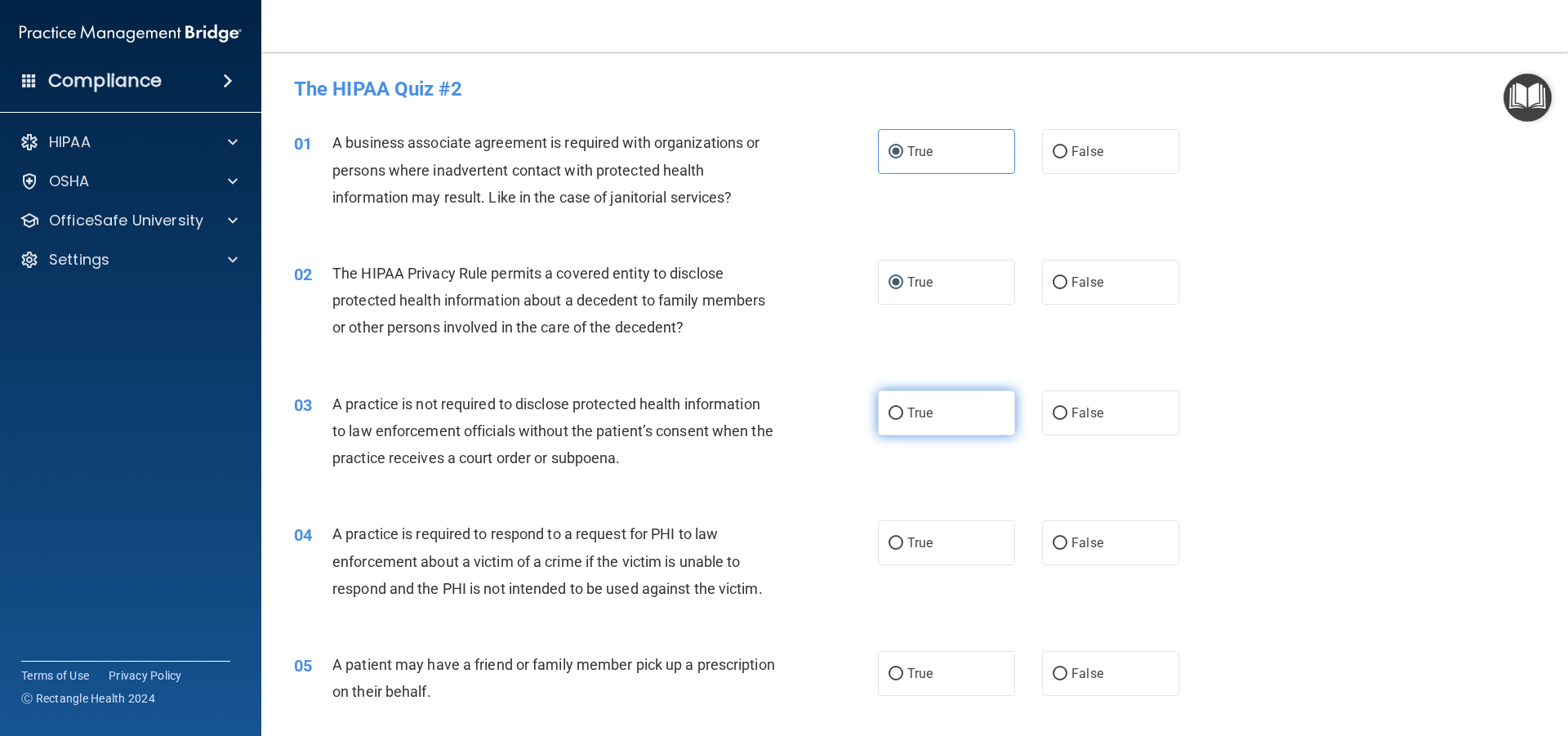
click at [889, 417] on input "True" at bounding box center [896, 414] width 15 height 12
radio input "true"
click at [891, 547] on input "True" at bounding box center [896, 544] width 15 height 12
radio input "true"
click at [894, 675] on input "True" at bounding box center [896, 675] width 15 height 12
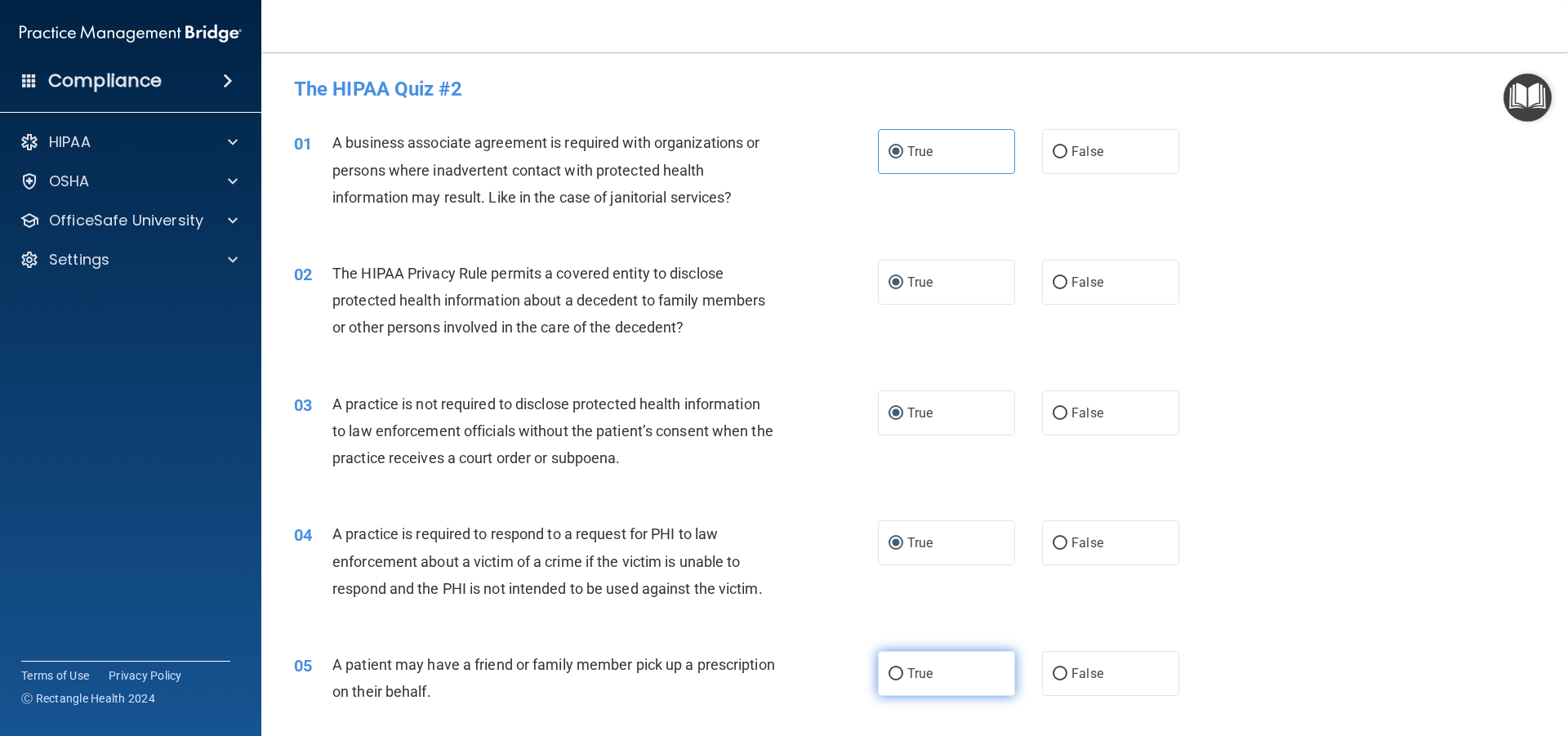
radio input "true"
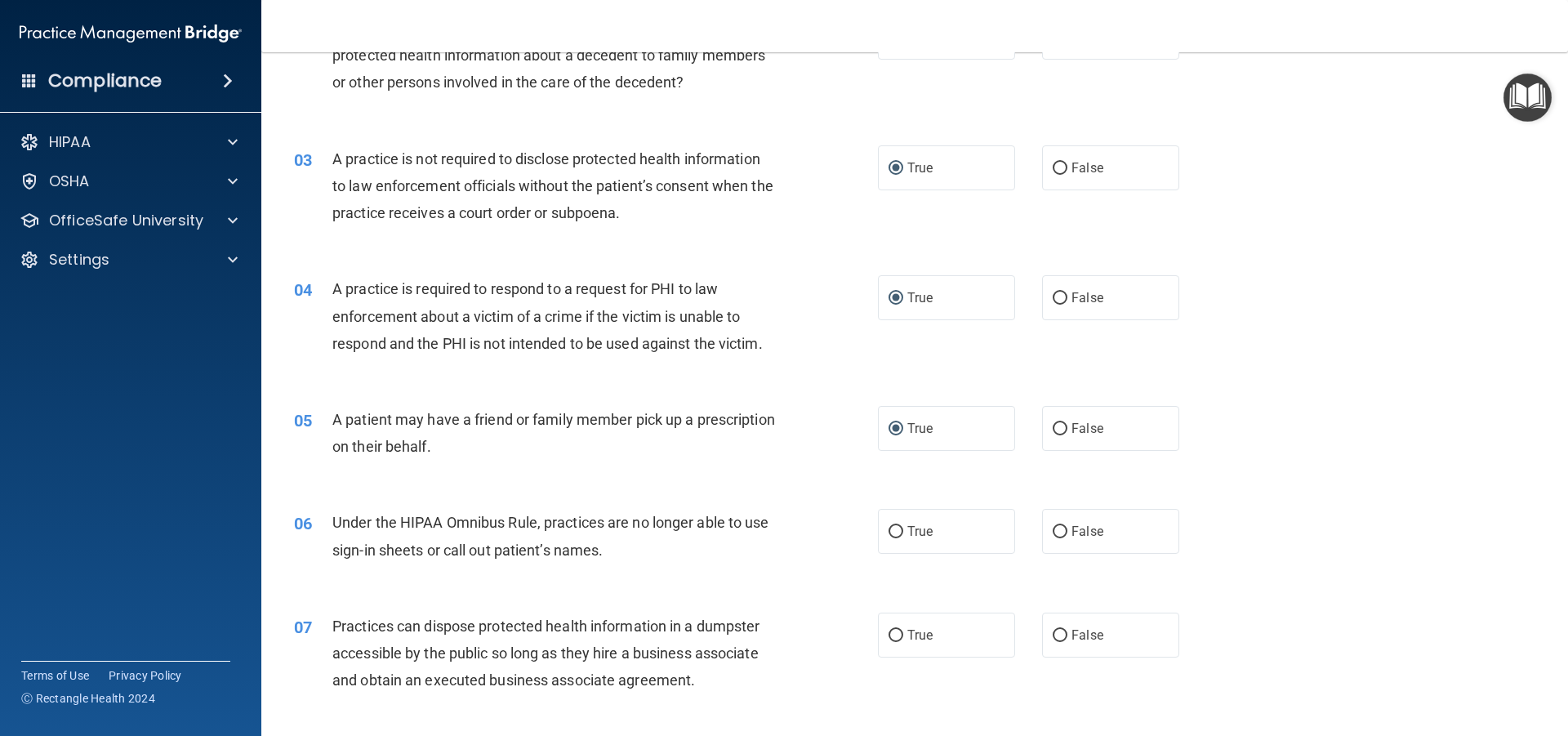
scroll to position [491, 0]
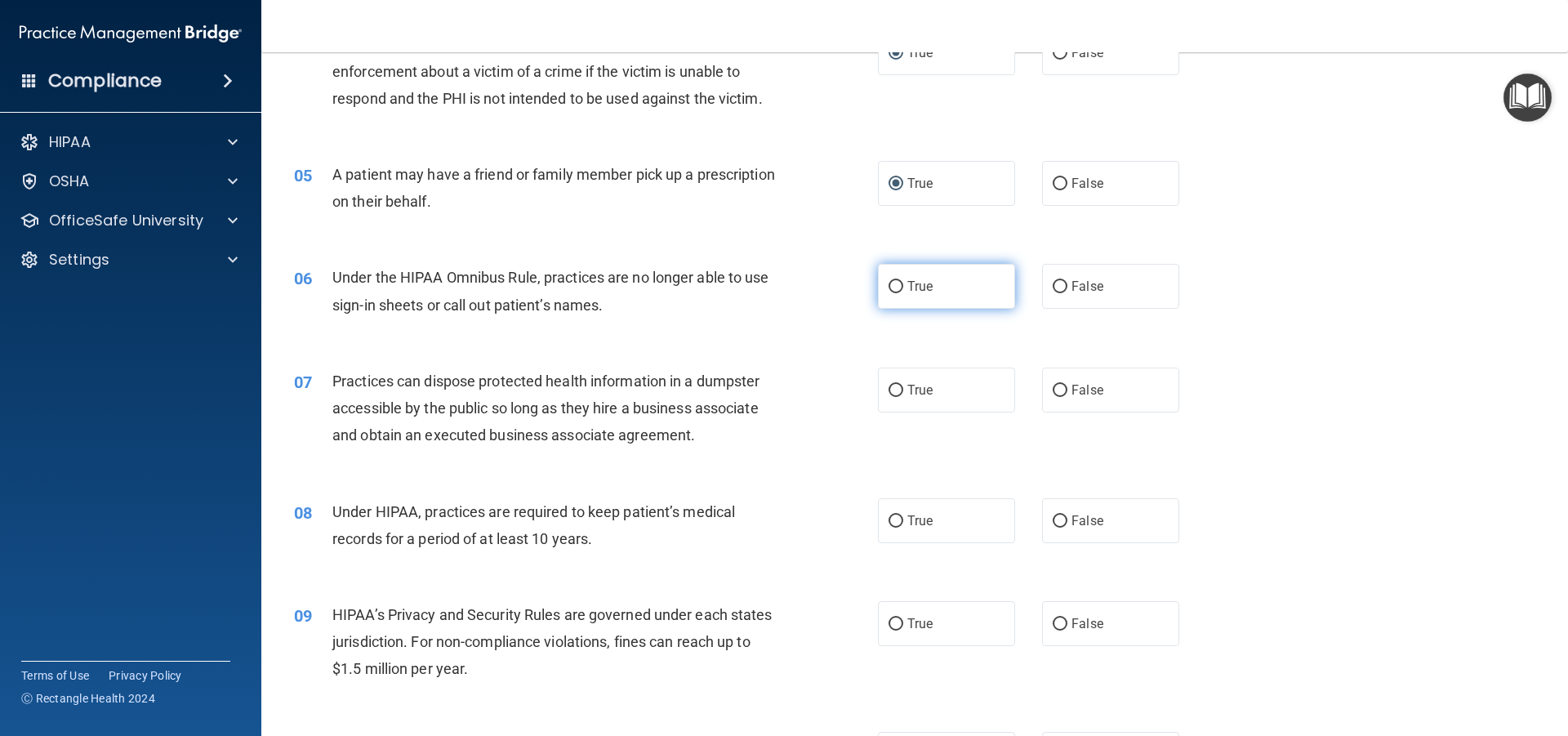
click at [892, 277] on label "True" at bounding box center [946, 286] width 137 height 45
click at [892, 281] on input "True" at bounding box center [896, 287] width 15 height 12
radio input "true"
click at [891, 399] on label "True" at bounding box center [946, 390] width 137 height 45
click at [891, 397] on input "True" at bounding box center [896, 391] width 15 height 12
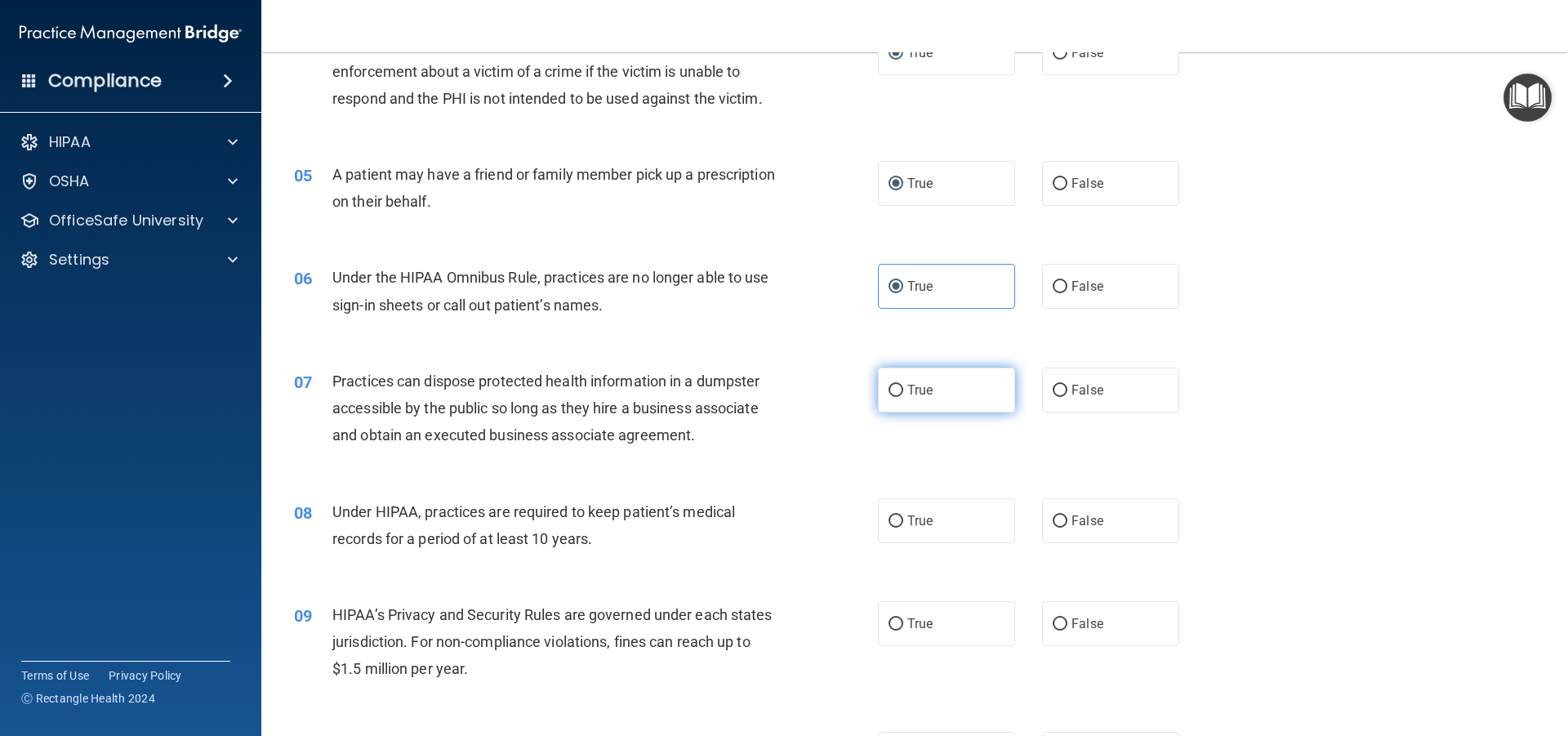
radio input "true"
click at [892, 528] on label "True" at bounding box center [946, 521] width 137 height 45
click at [892, 528] on input "True" at bounding box center [896, 522] width 15 height 12
radio input "true"
click at [898, 629] on label "True" at bounding box center [946, 624] width 137 height 45
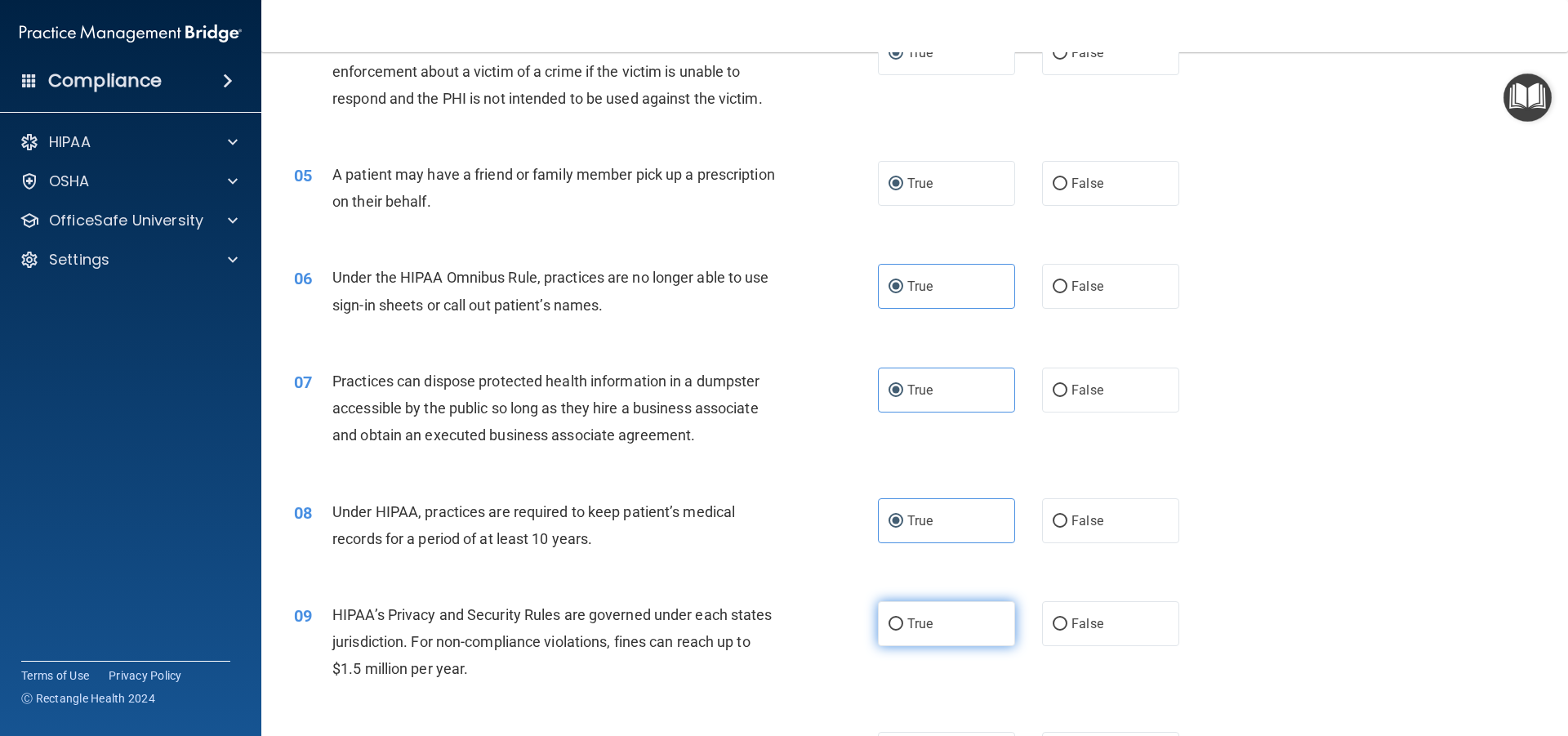
click at [898, 629] on input "True" at bounding box center [896, 624] width 15 height 12
radio input "true"
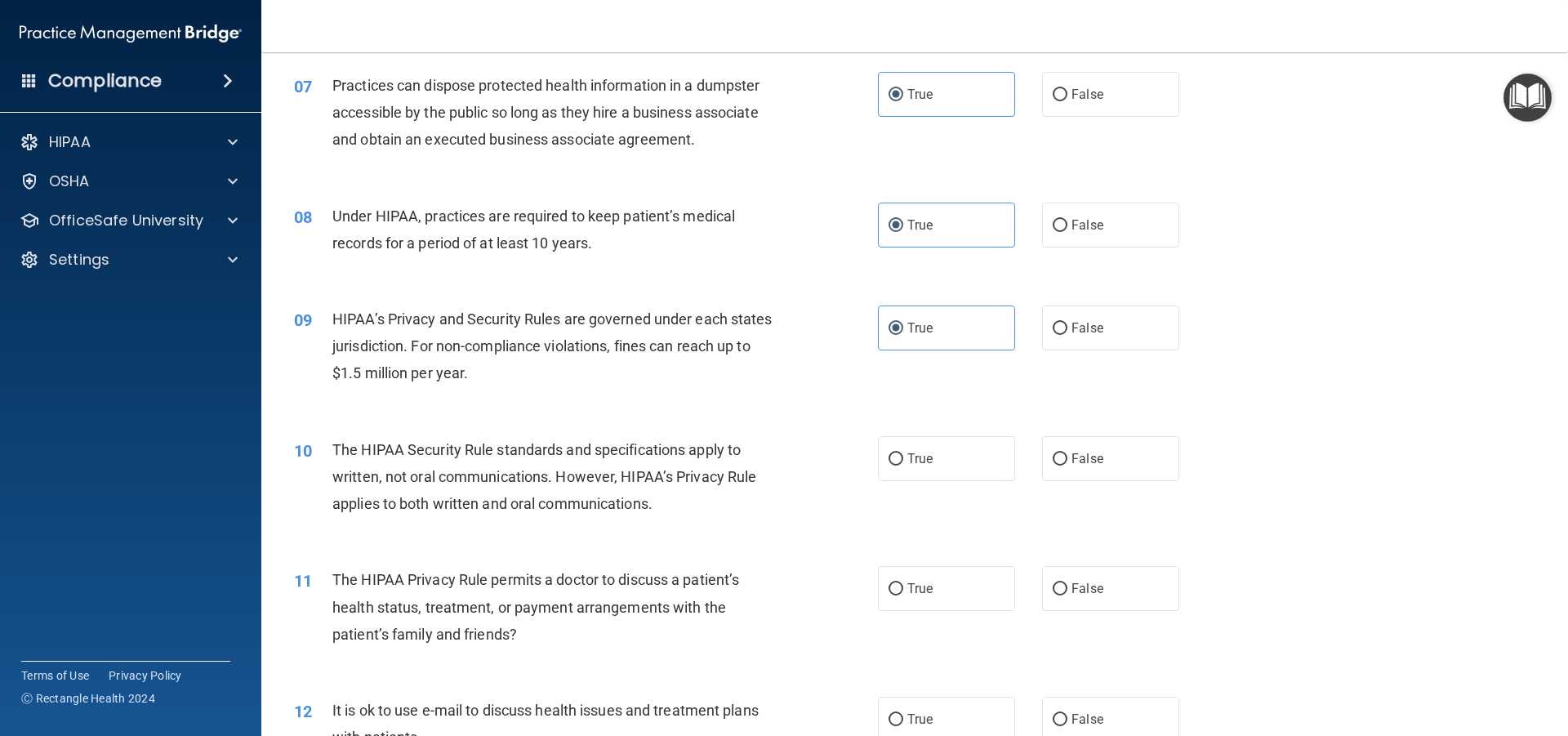
scroll to position [817, 0]
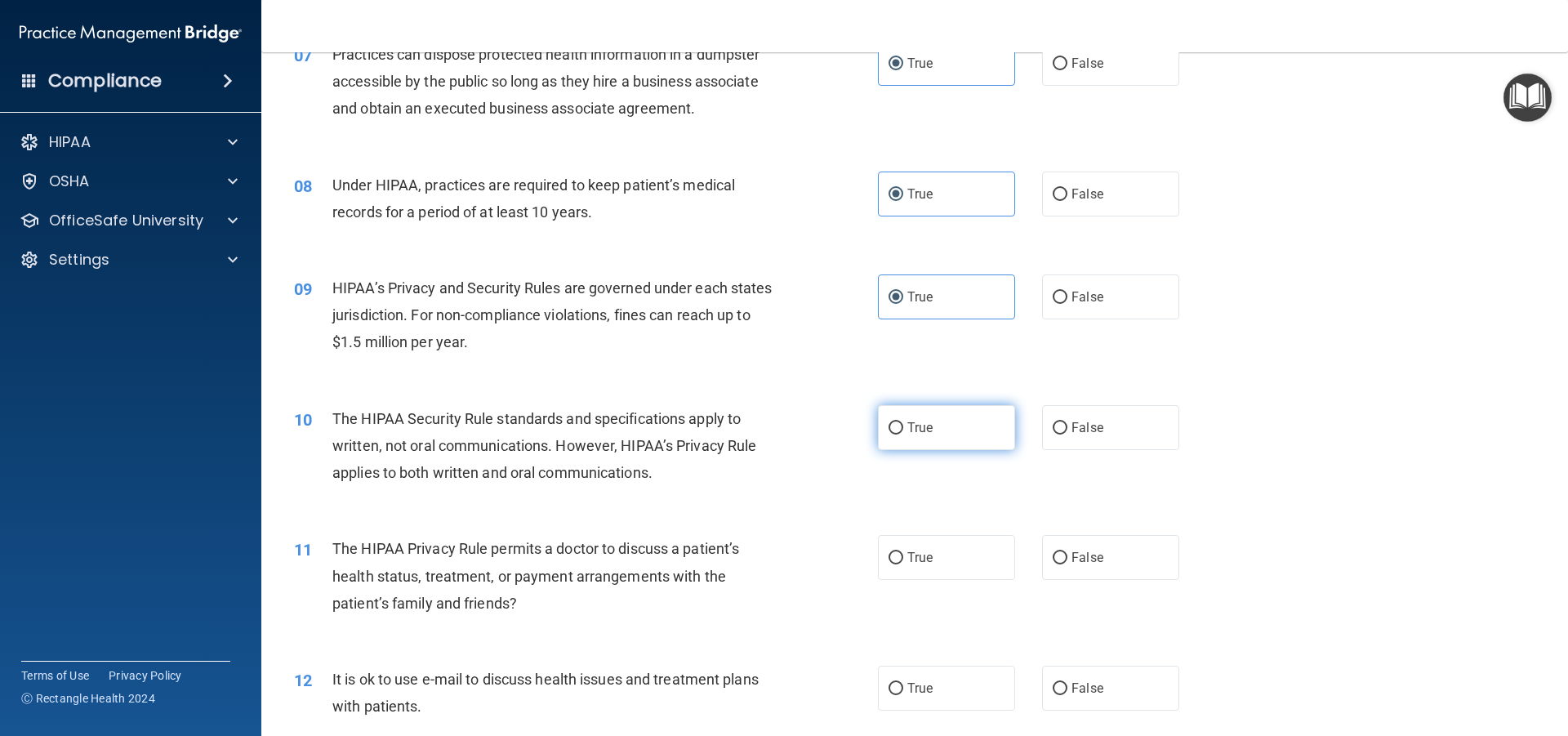
click at [889, 425] on input "True" at bounding box center [896, 429] width 15 height 12
radio input "true"
click at [891, 564] on input "True" at bounding box center [896, 559] width 15 height 12
radio input "true"
click at [894, 687] on input "True" at bounding box center [896, 689] width 15 height 12
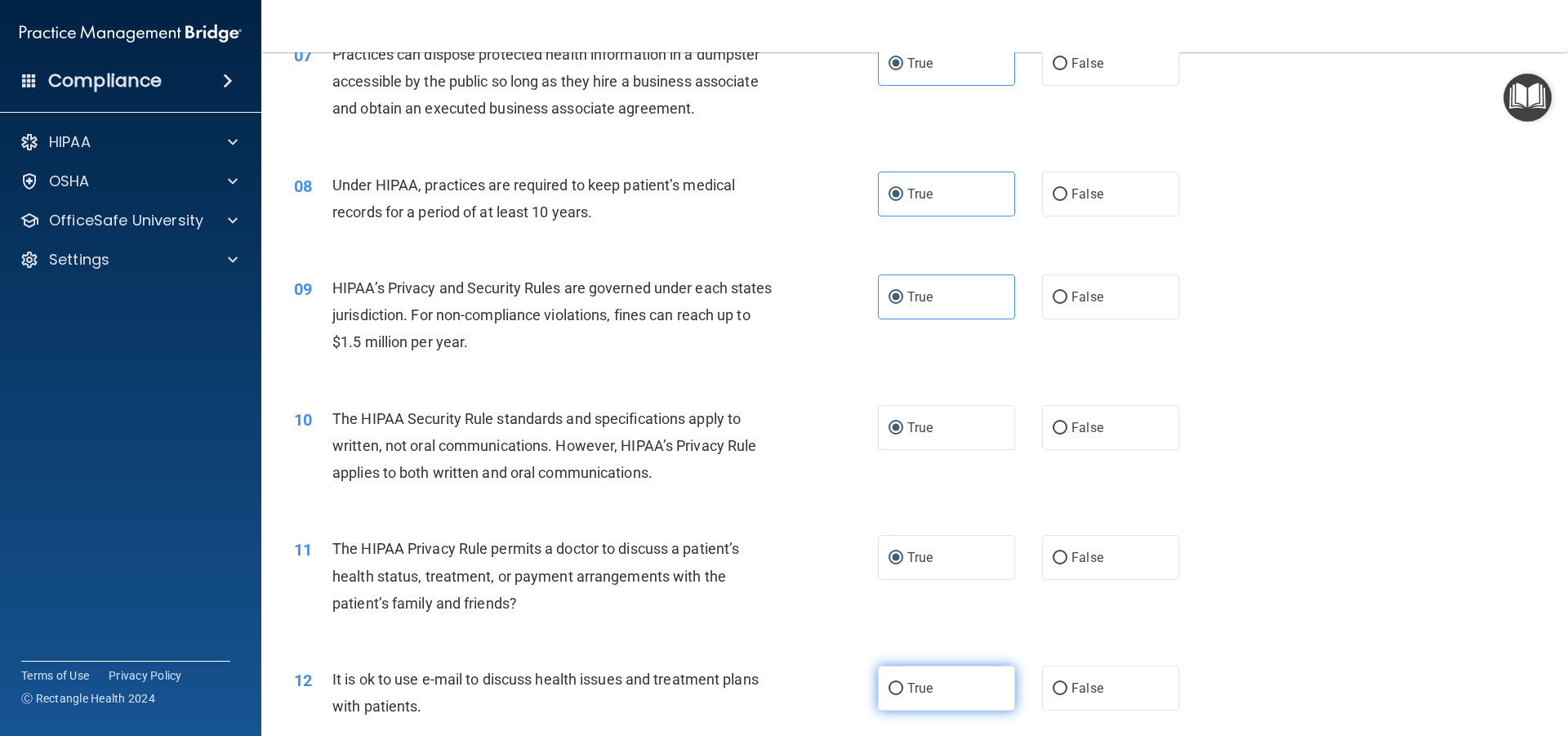
radio input "true"
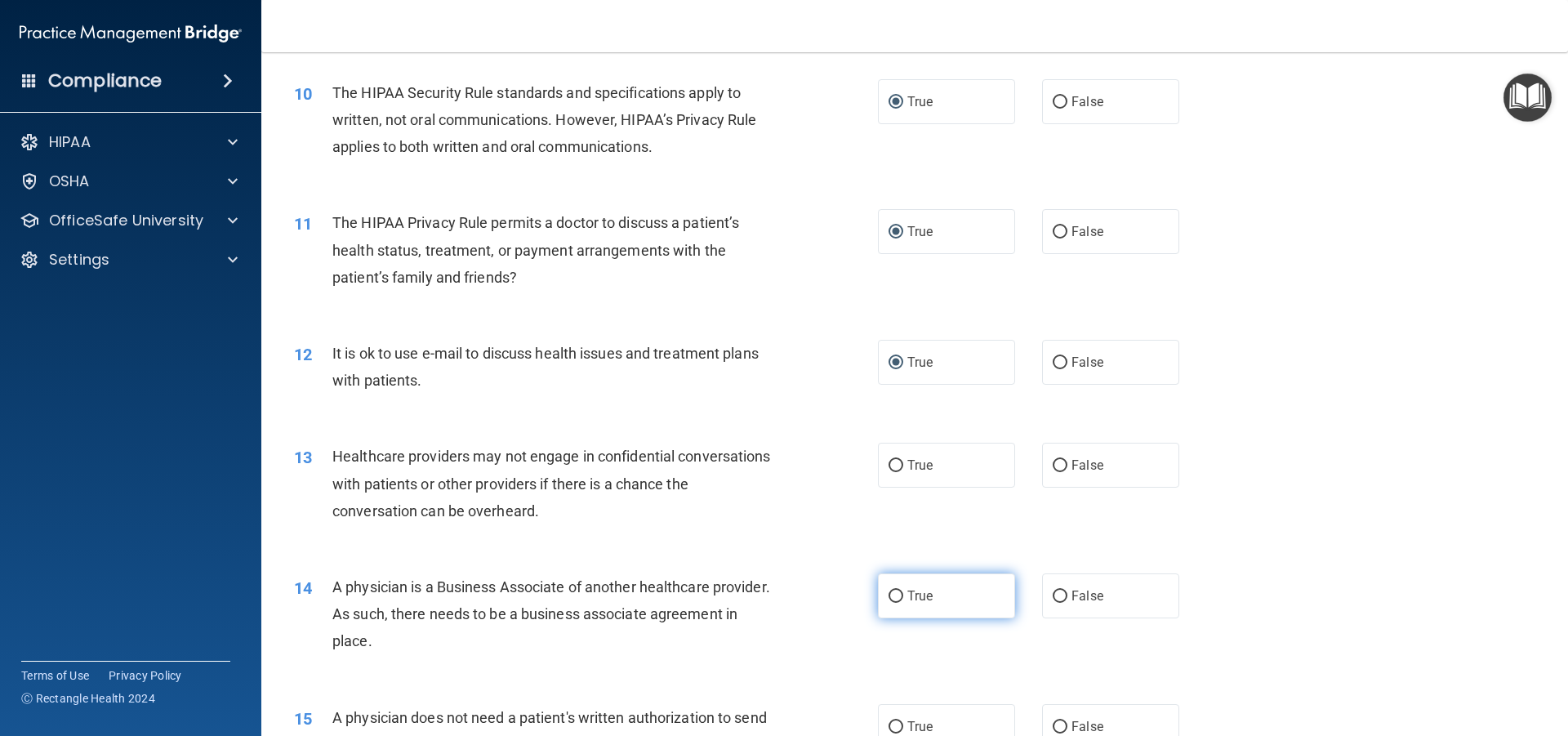
scroll to position [1144, 0]
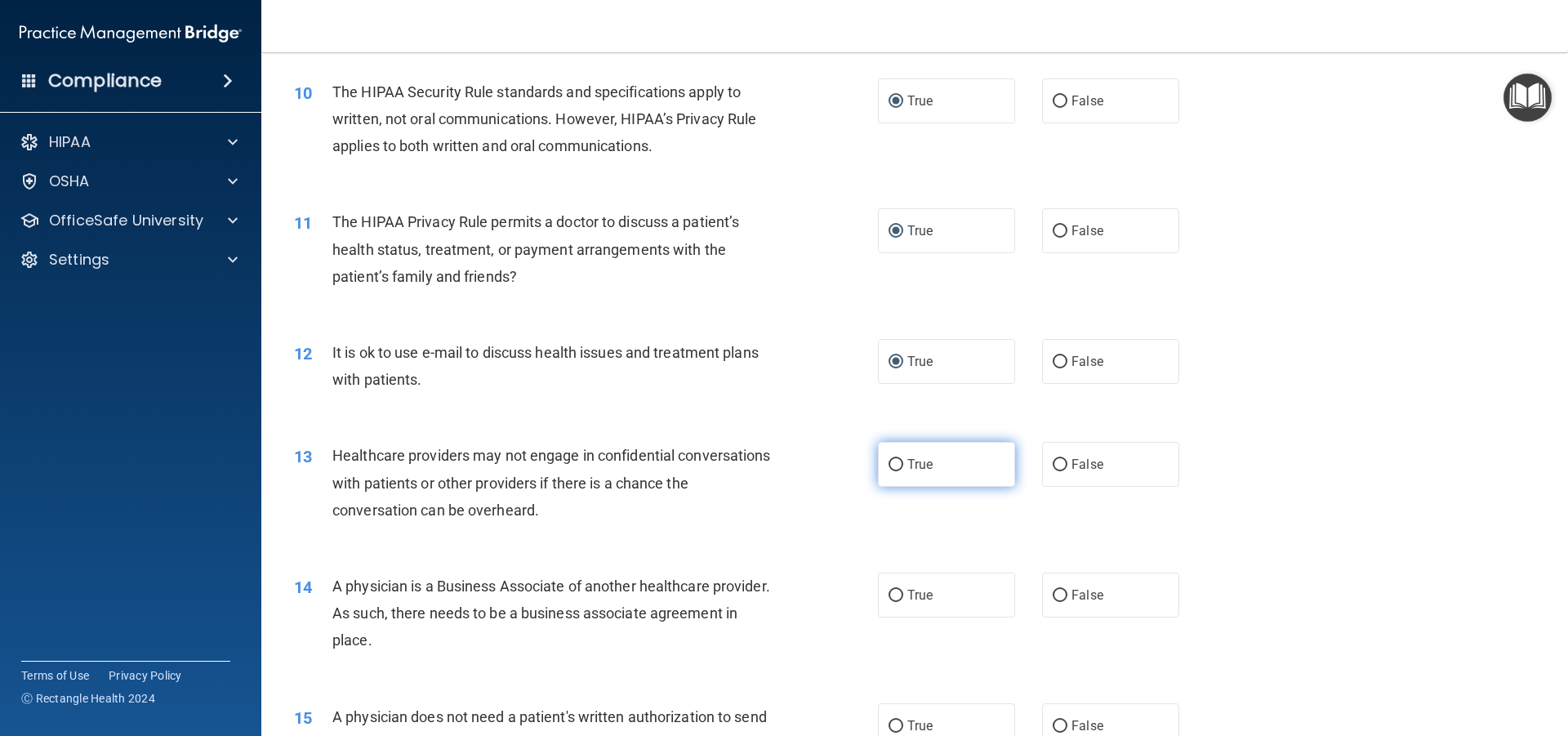
click at [889, 469] on input "True" at bounding box center [896, 465] width 15 height 12
radio input "true"
click at [892, 590] on input "True" at bounding box center [896, 596] width 15 height 12
radio input "true"
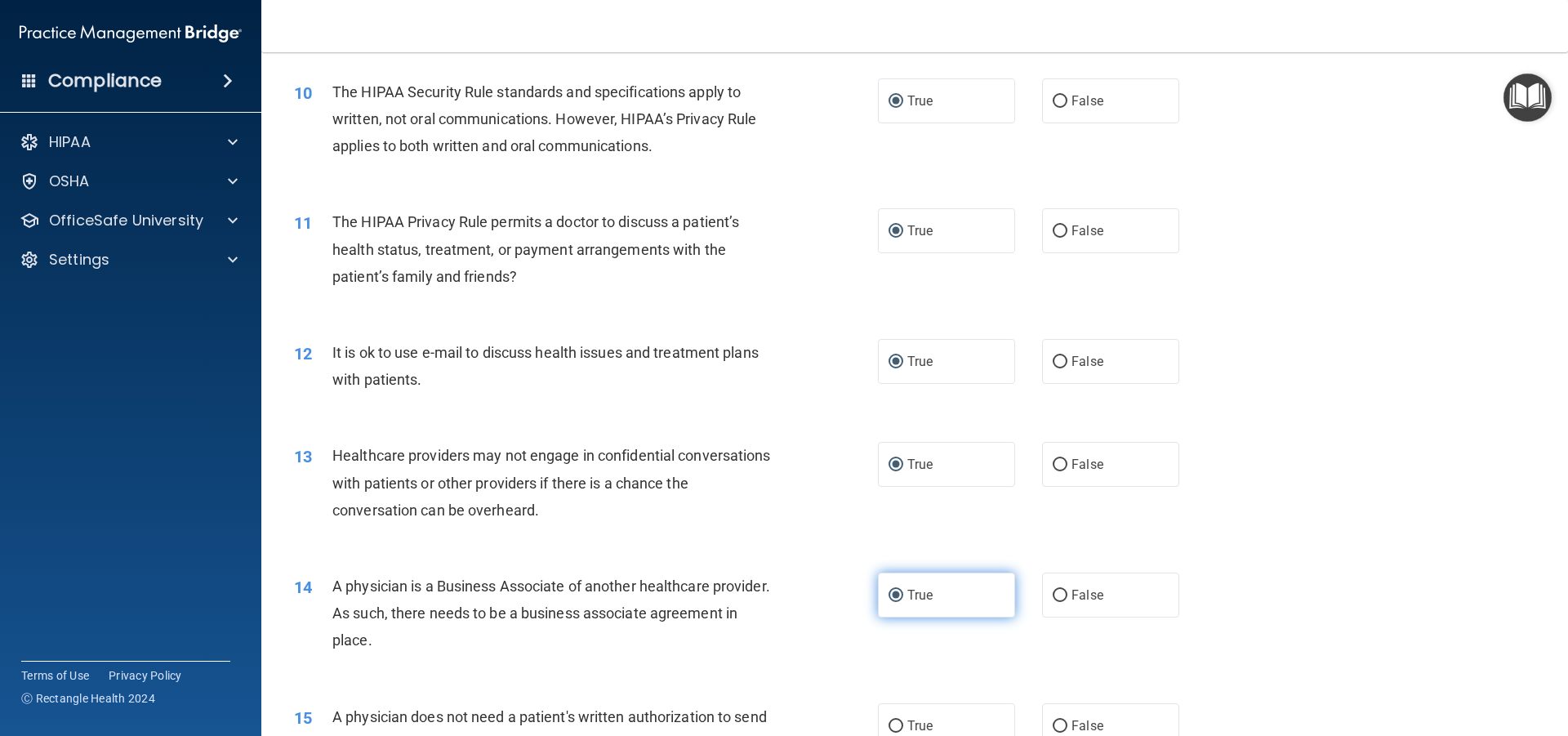
scroll to position [1307, 0]
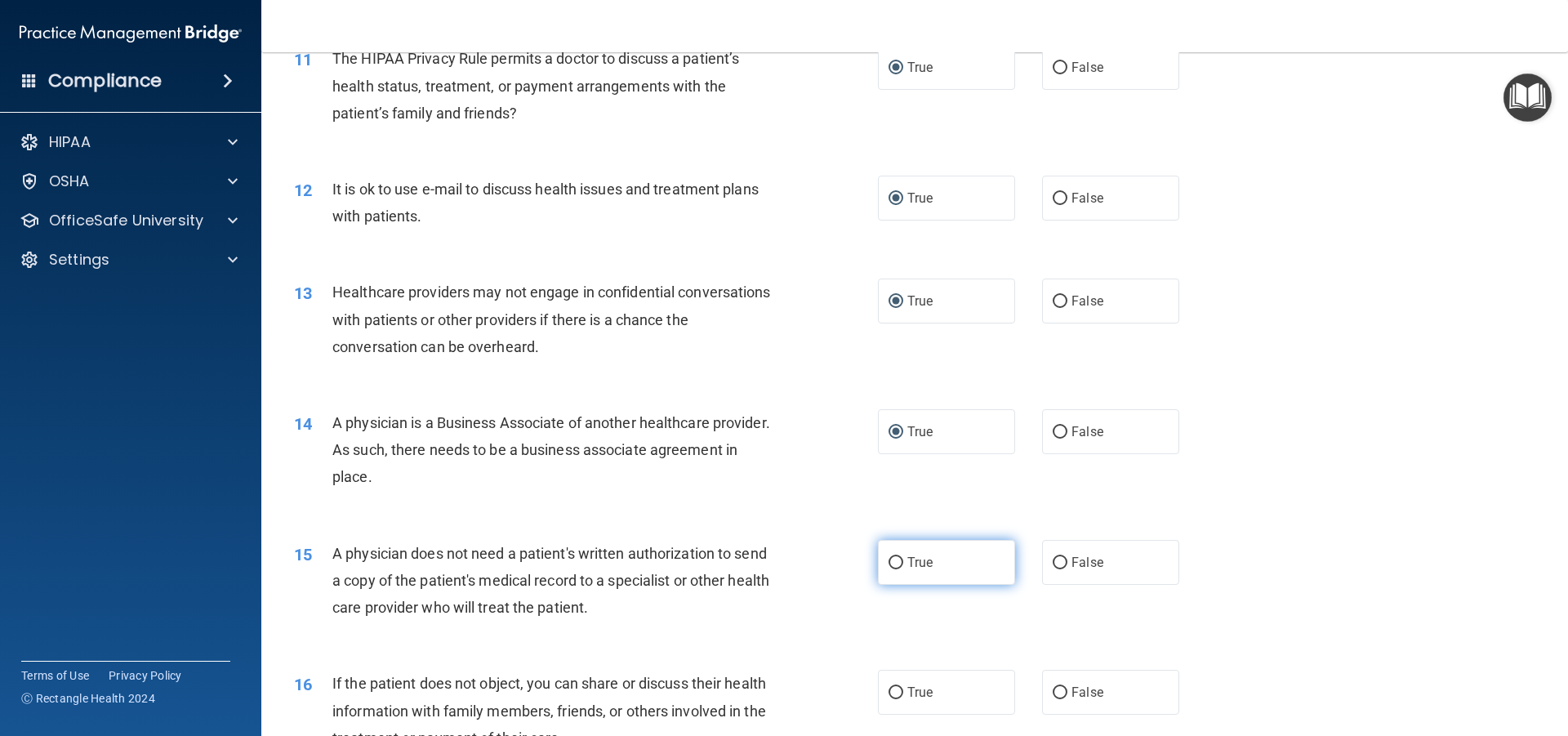
click at [893, 564] on input "True" at bounding box center [896, 563] width 15 height 12
radio input "true"
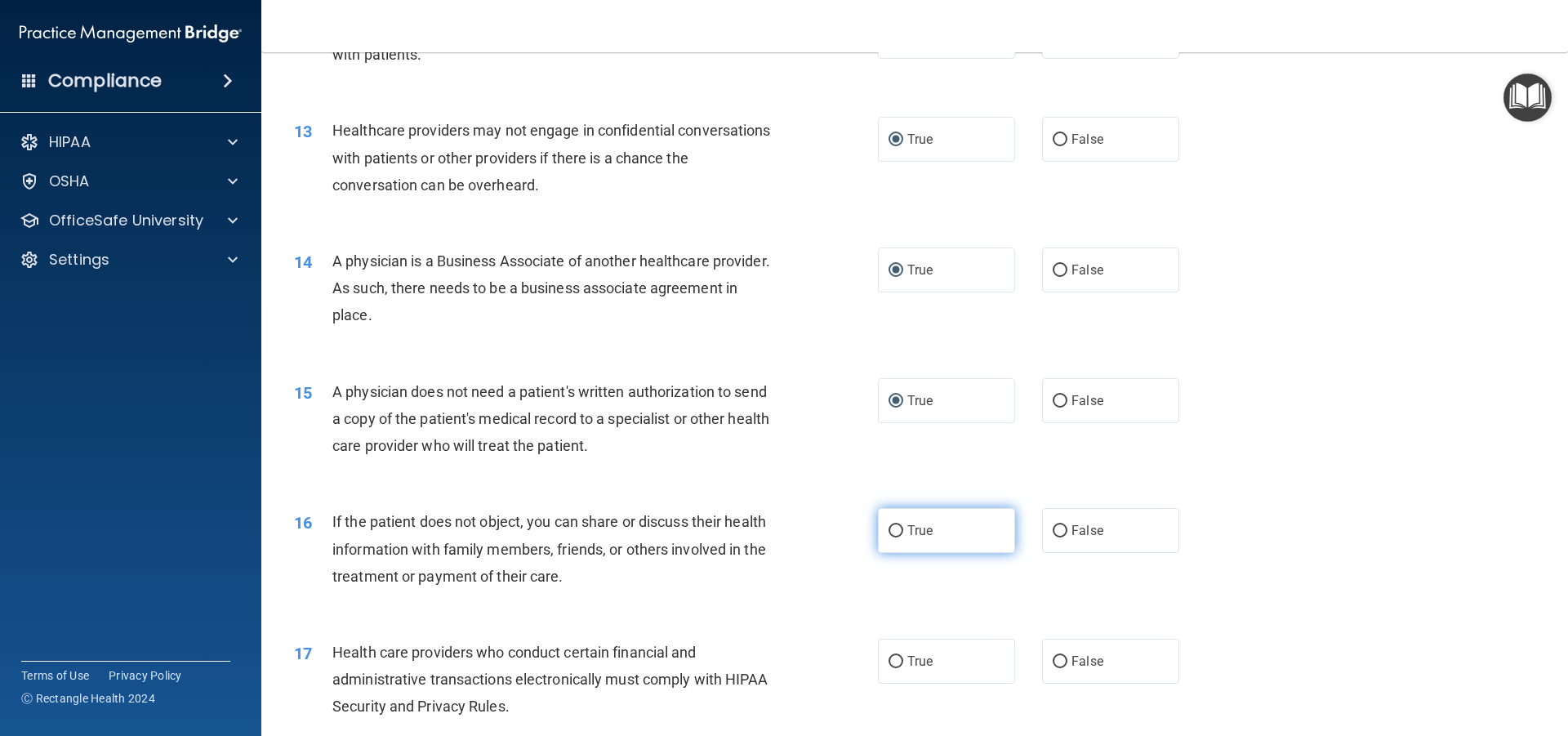
scroll to position [1471, 0]
click at [897, 526] on input "True" at bounding box center [896, 530] width 15 height 12
radio input "true"
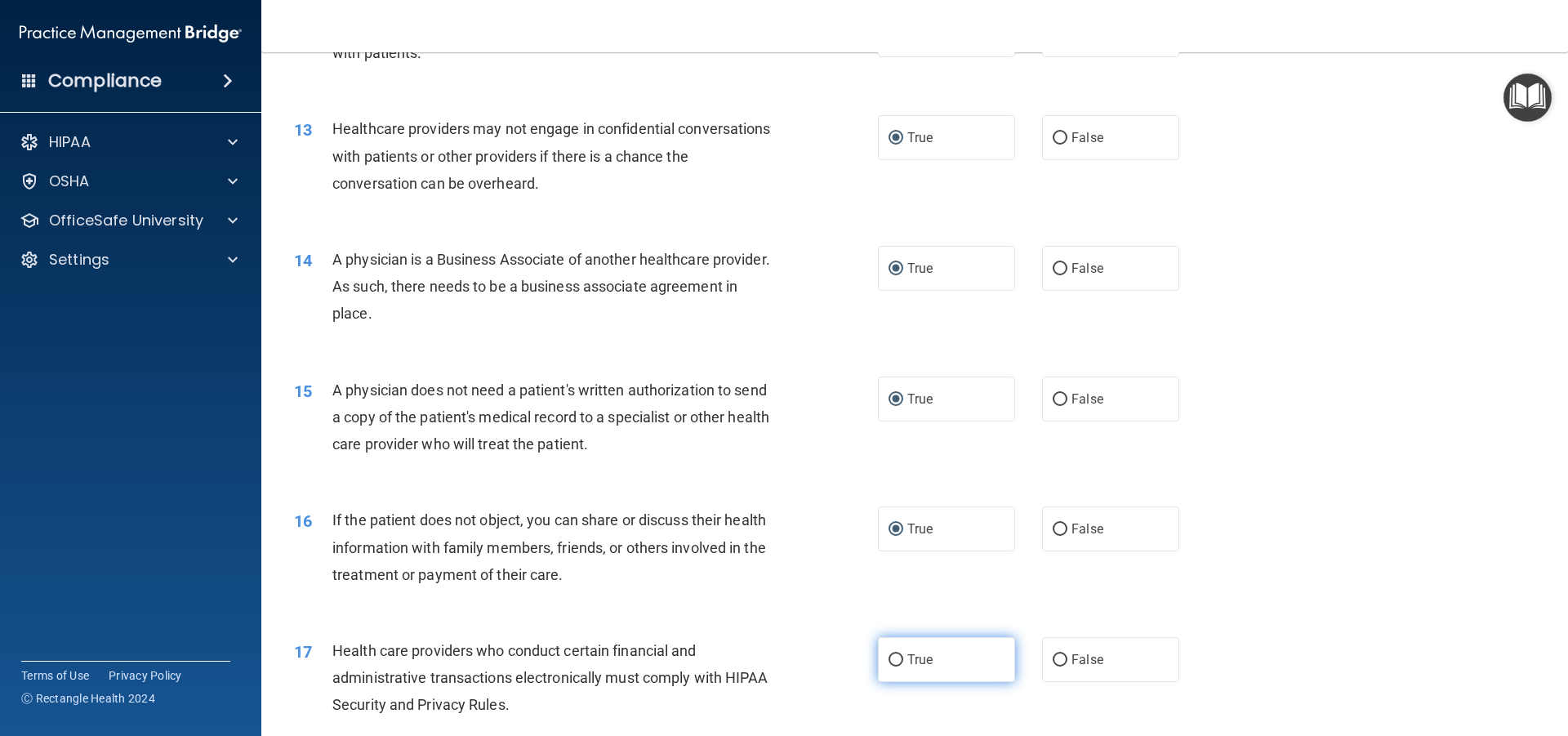
click at [898, 659] on label "True" at bounding box center [946, 660] width 137 height 45
click at [898, 659] on input "True" at bounding box center [896, 661] width 15 height 12
radio input "true"
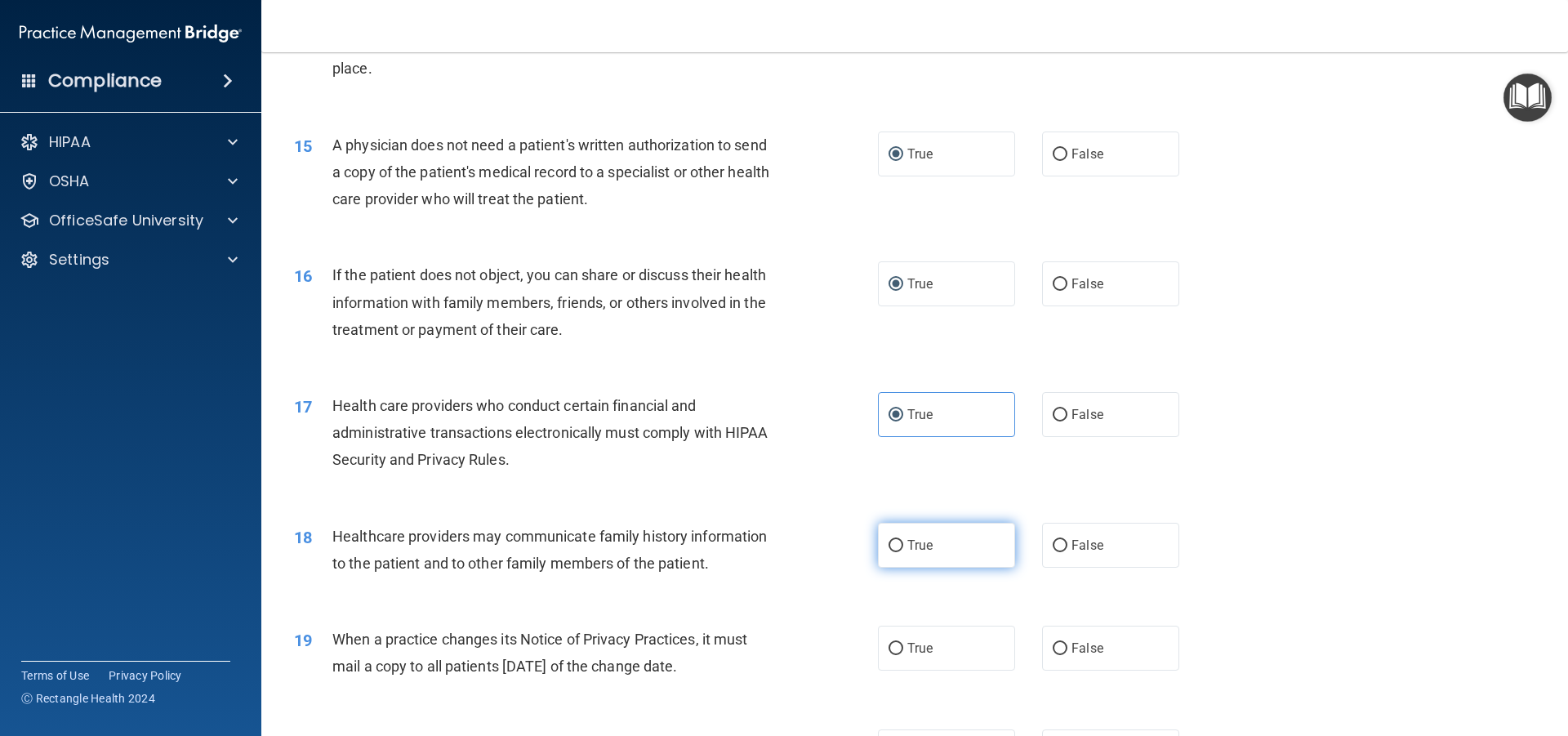
click at [878, 551] on label "True" at bounding box center [946, 545] width 137 height 45
click at [889, 551] on input "True" at bounding box center [896, 546] width 15 height 12
radio input "true"
click at [898, 643] on label "True" at bounding box center [946, 648] width 137 height 45
click at [898, 643] on input "True" at bounding box center [896, 649] width 15 height 12
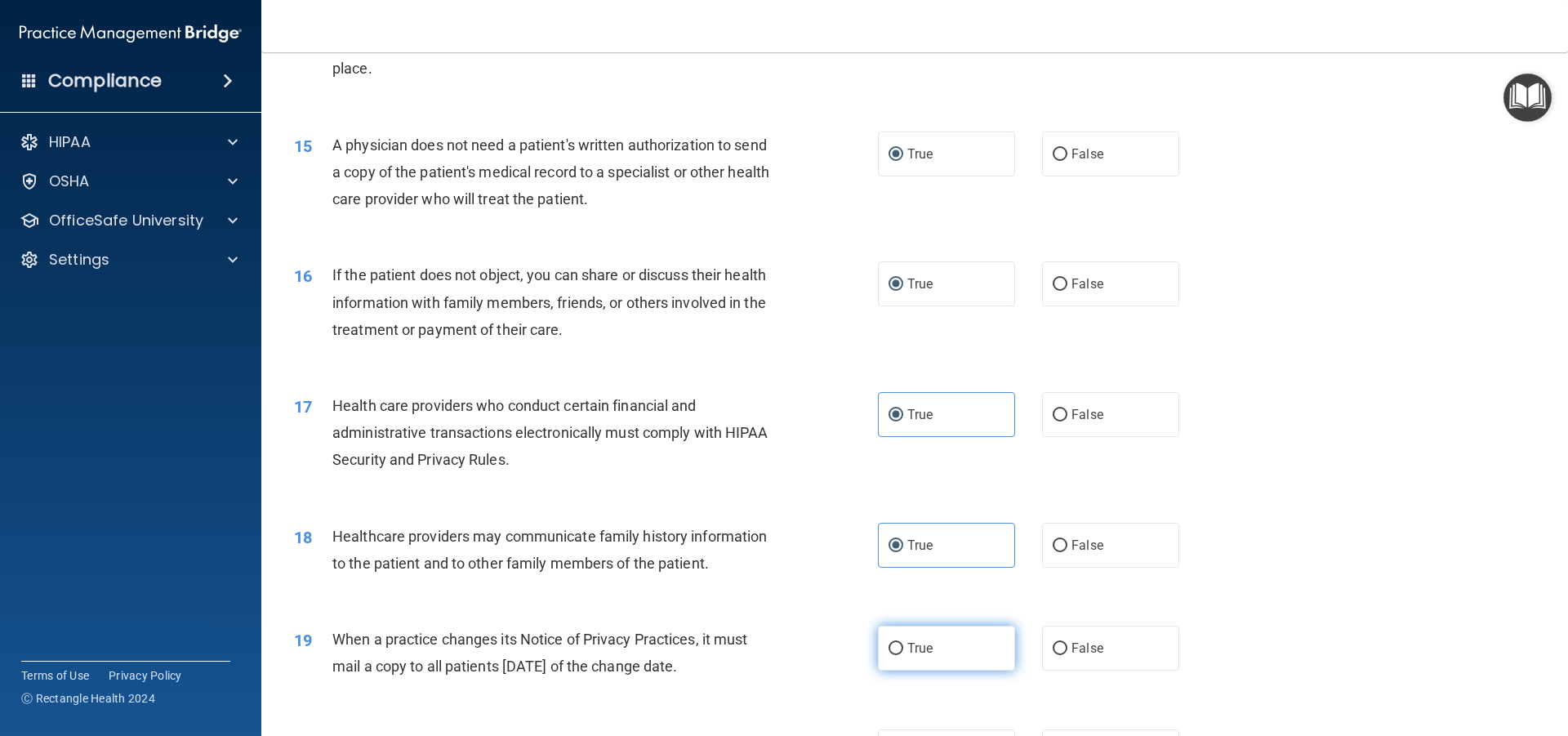
radio input "true"
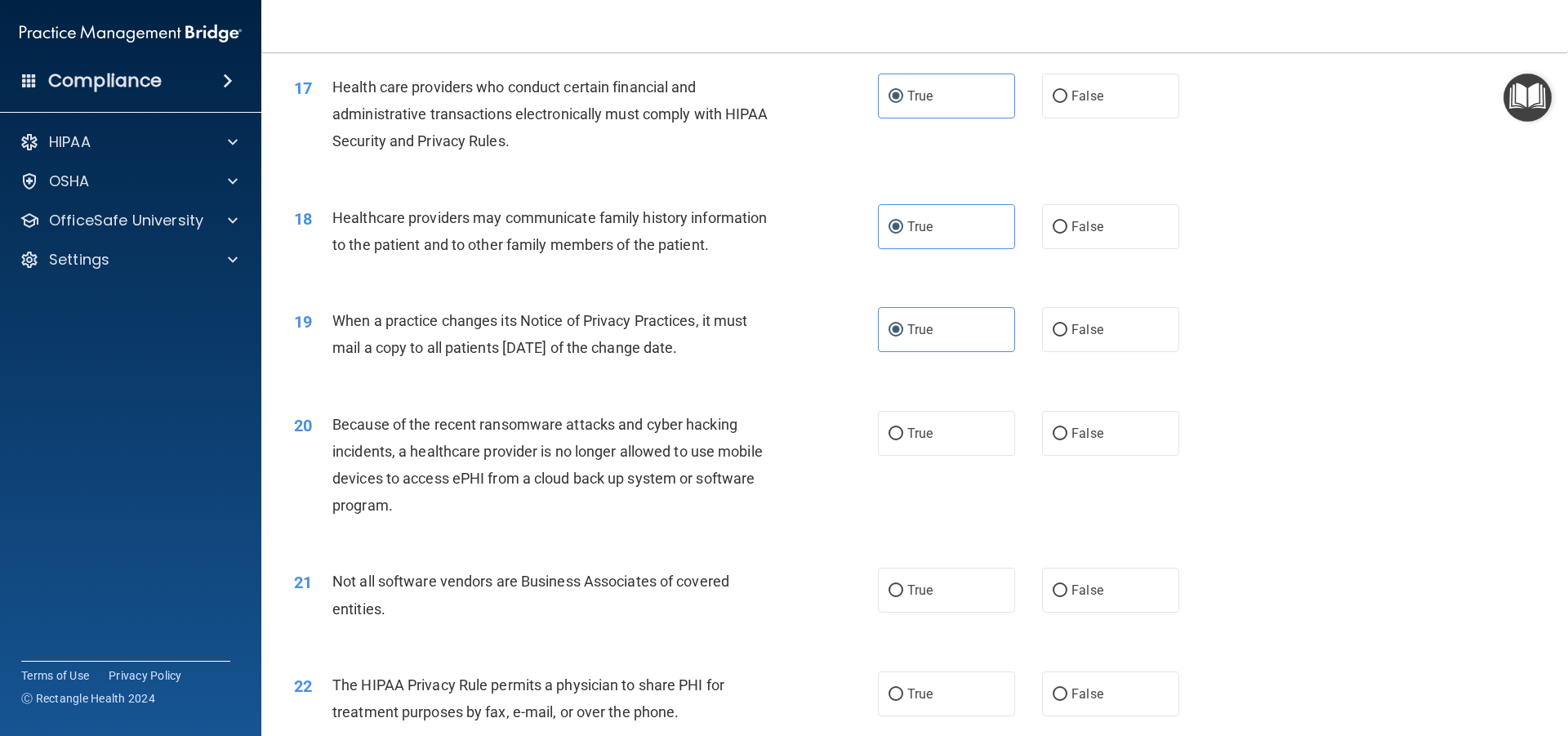
scroll to position [2042, 0]
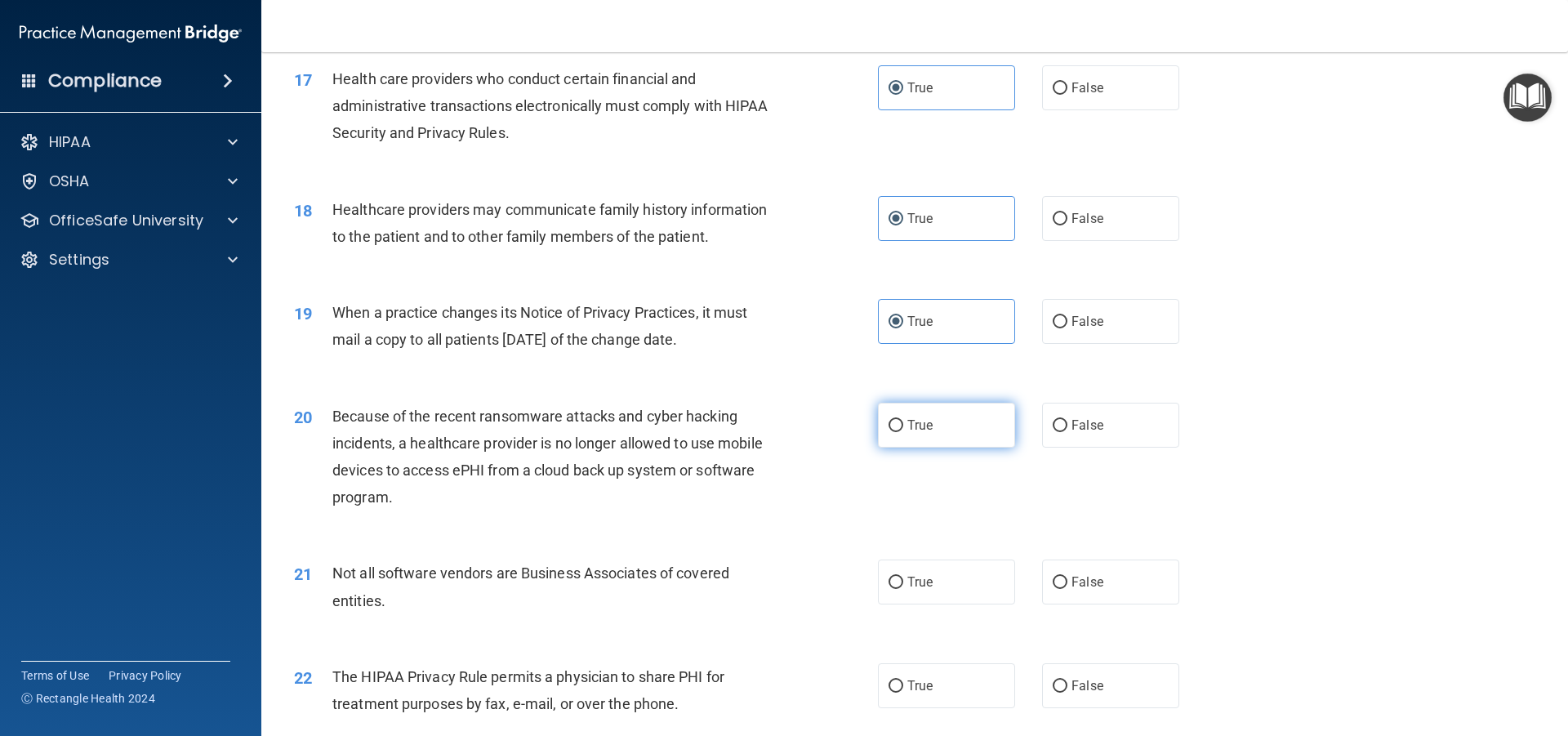
click at [884, 435] on label "True" at bounding box center [946, 425] width 137 height 45
click at [889, 432] on input "True" at bounding box center [896, 426] width 15 height 12
radio input "true"
click at [889, 585] on input "True" at bounding box center [896, 583] width 15 height 12
radio input "true"
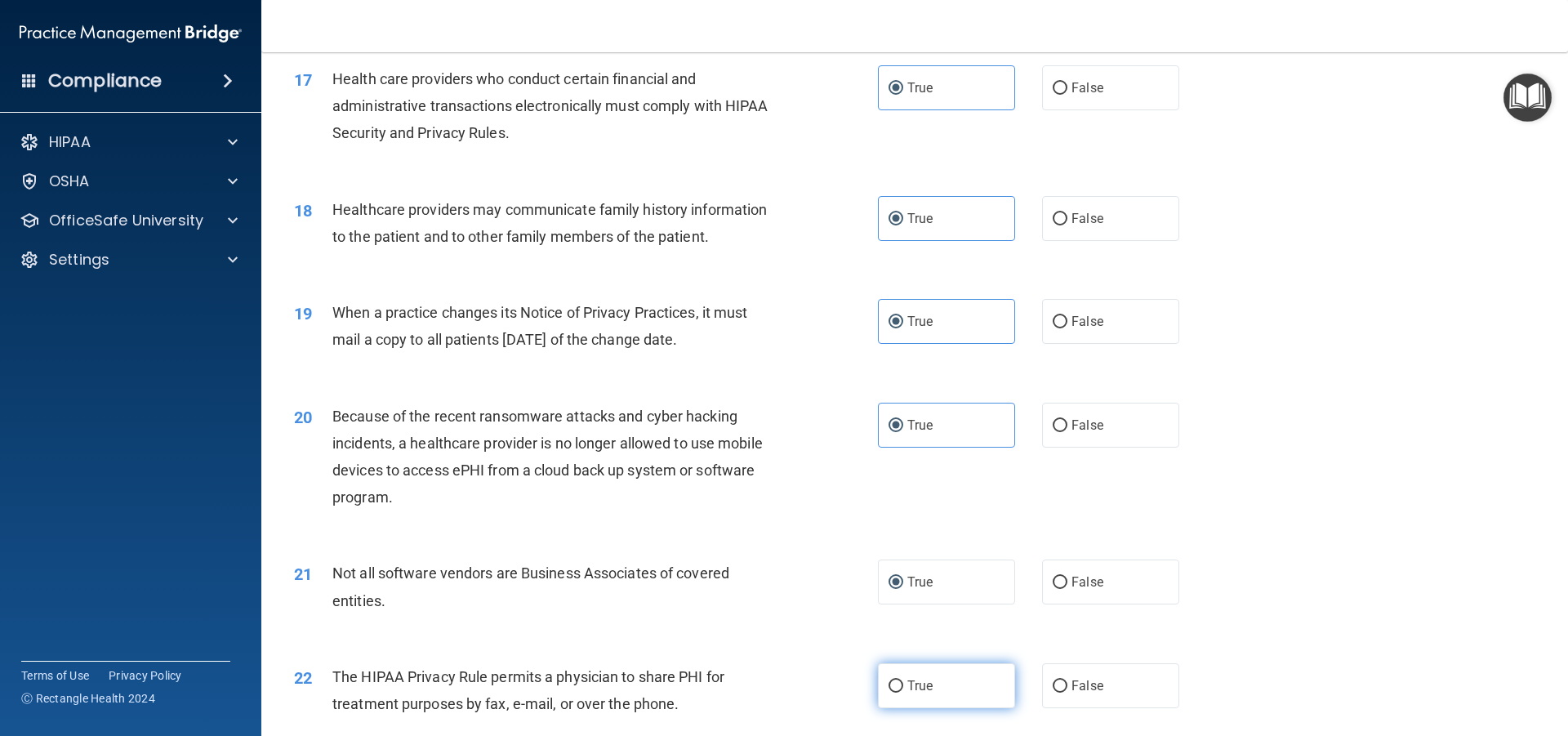
click at [892, 681] on input "True" at bounding box center [896, 686] width 15 height 12
radio input "true"
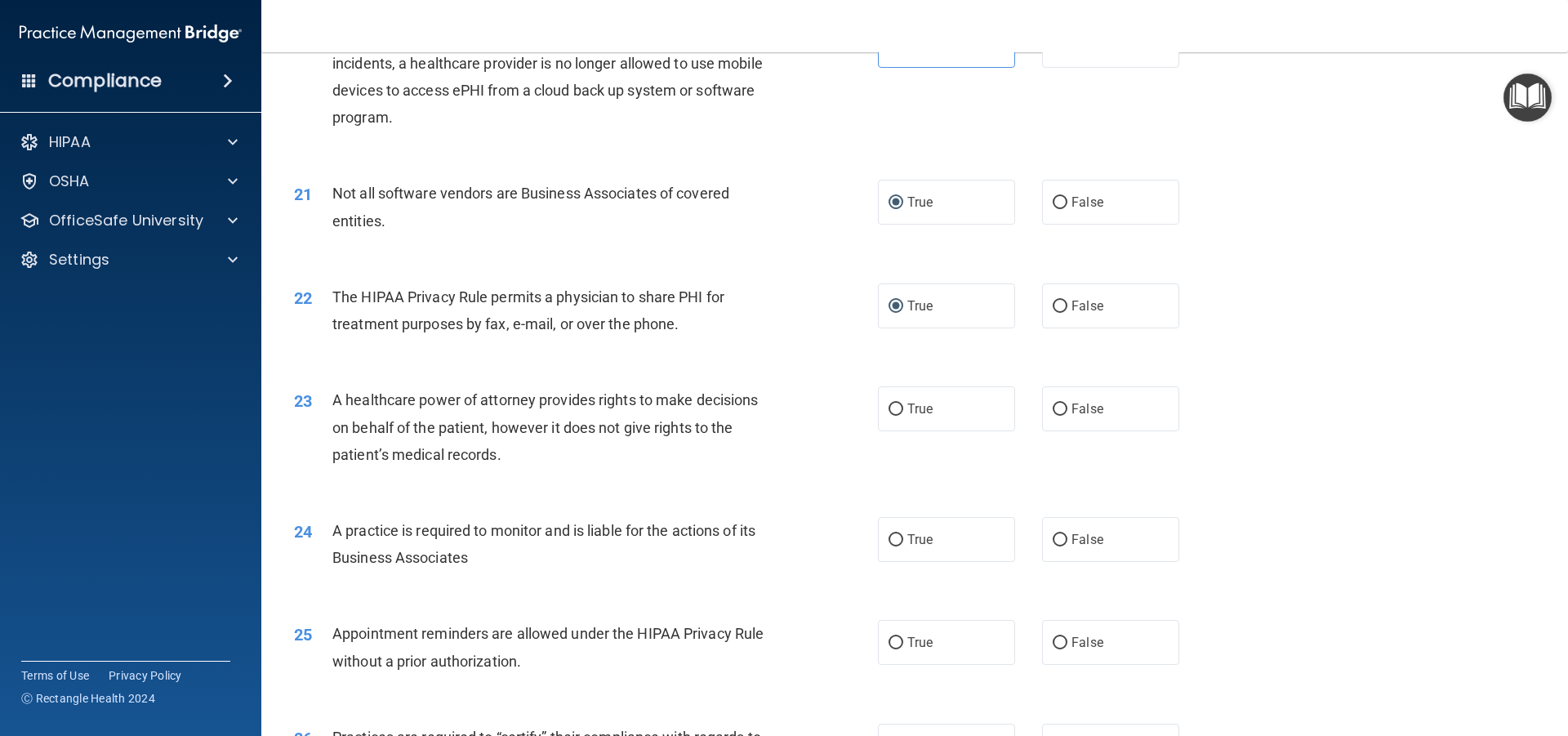
scroll to position [2452, 0]
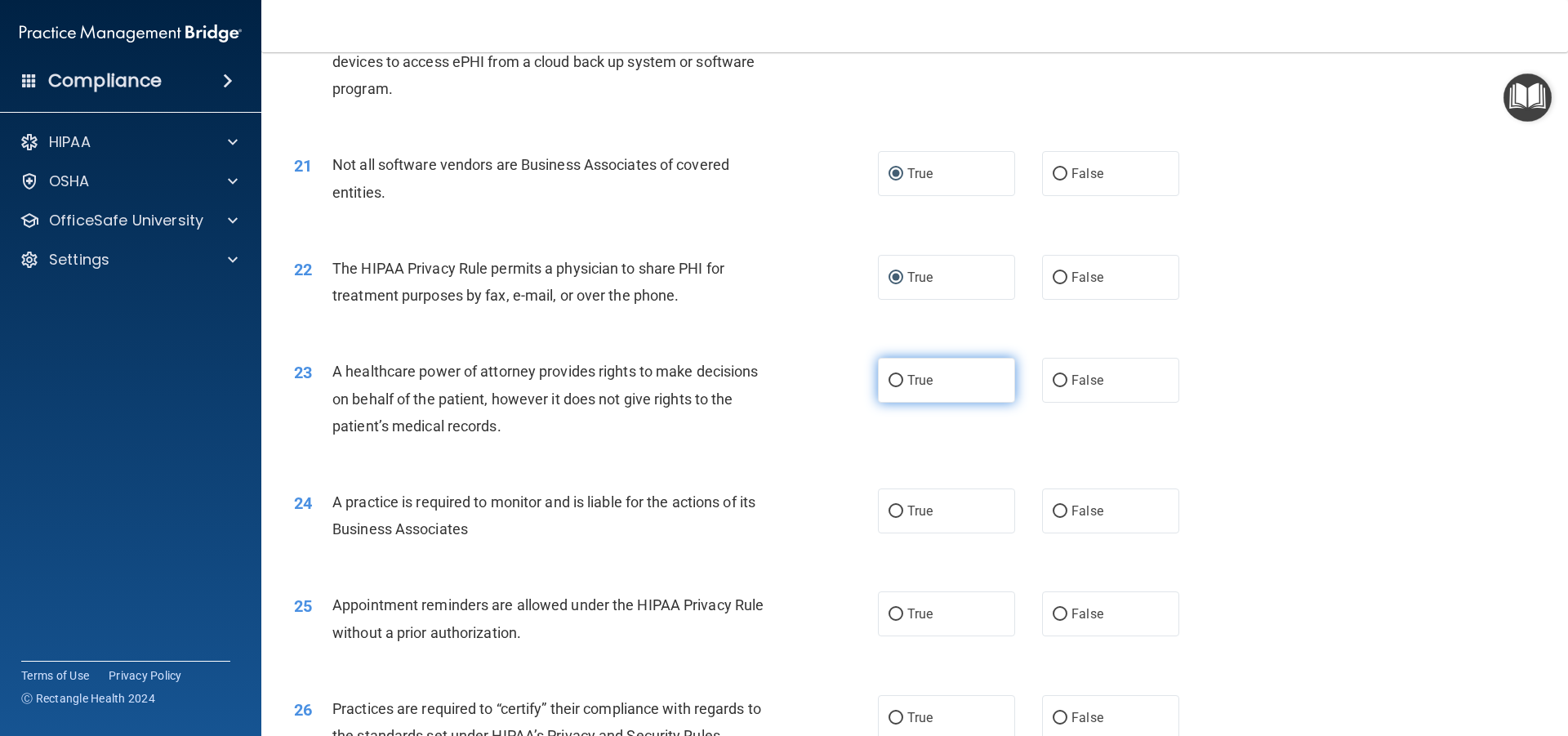
click at [891, 387] on input "True" at bounding box center [896, 381] width 15 height 12
radio input "true"
click at [897, 506] on input "True" at bounding box center [896, 512] width 15 height 12
radio input "true"
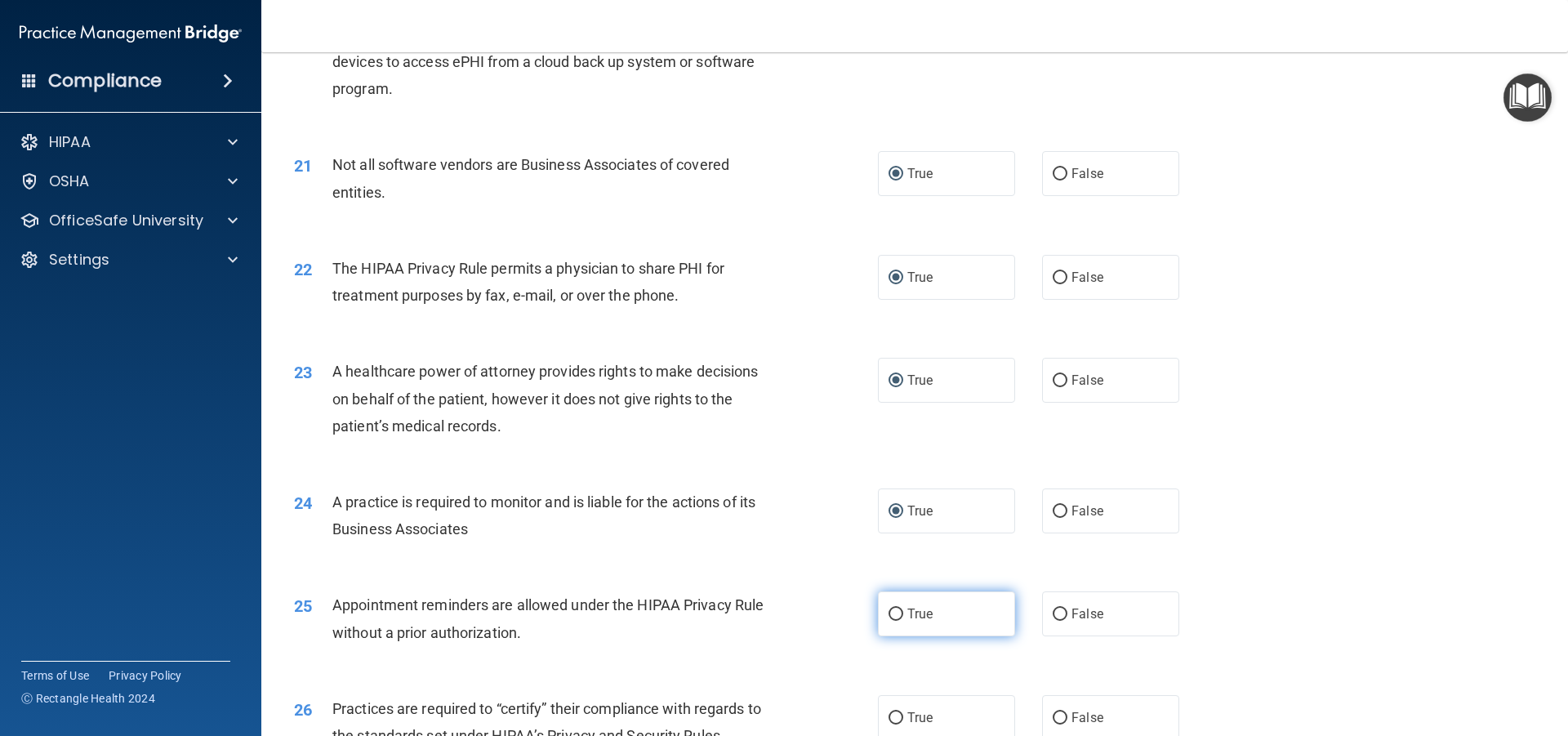
click at [894, 616] on input "True" at bounding box center [896, 615] width 15 height 12
radio input "true"
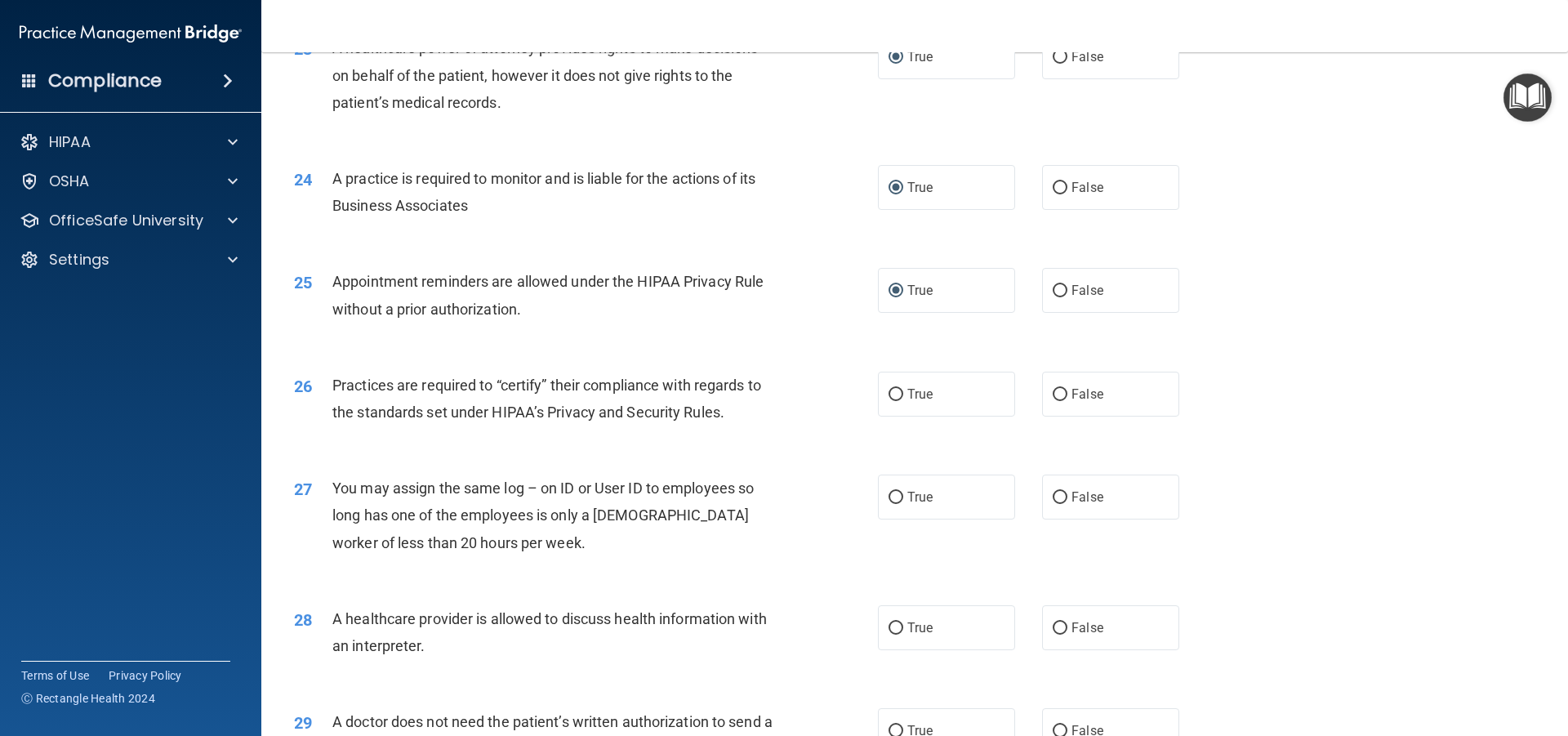
scroll to position [2778, 0]
click at [894, 385] on input "True" at bounding box center [896, 391] width 15 height 12
radio input "true"
click at [889, 496] on input "True" at bounding box center [896, 495] width 15 height 12
radio input "true"
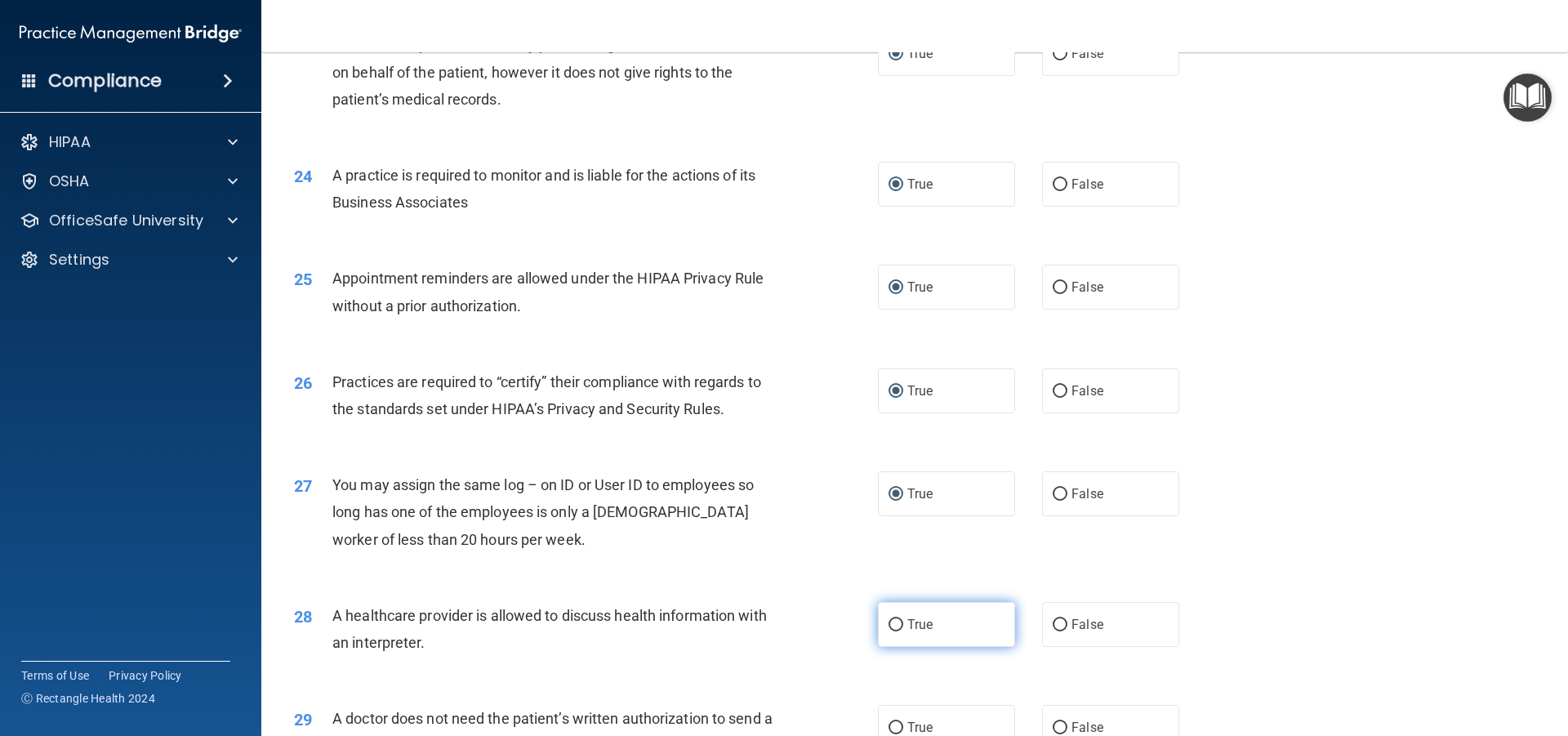
click at [892, 621] on input "True" at bounding box center [896, 625] width 15 height 12
radio input "true"
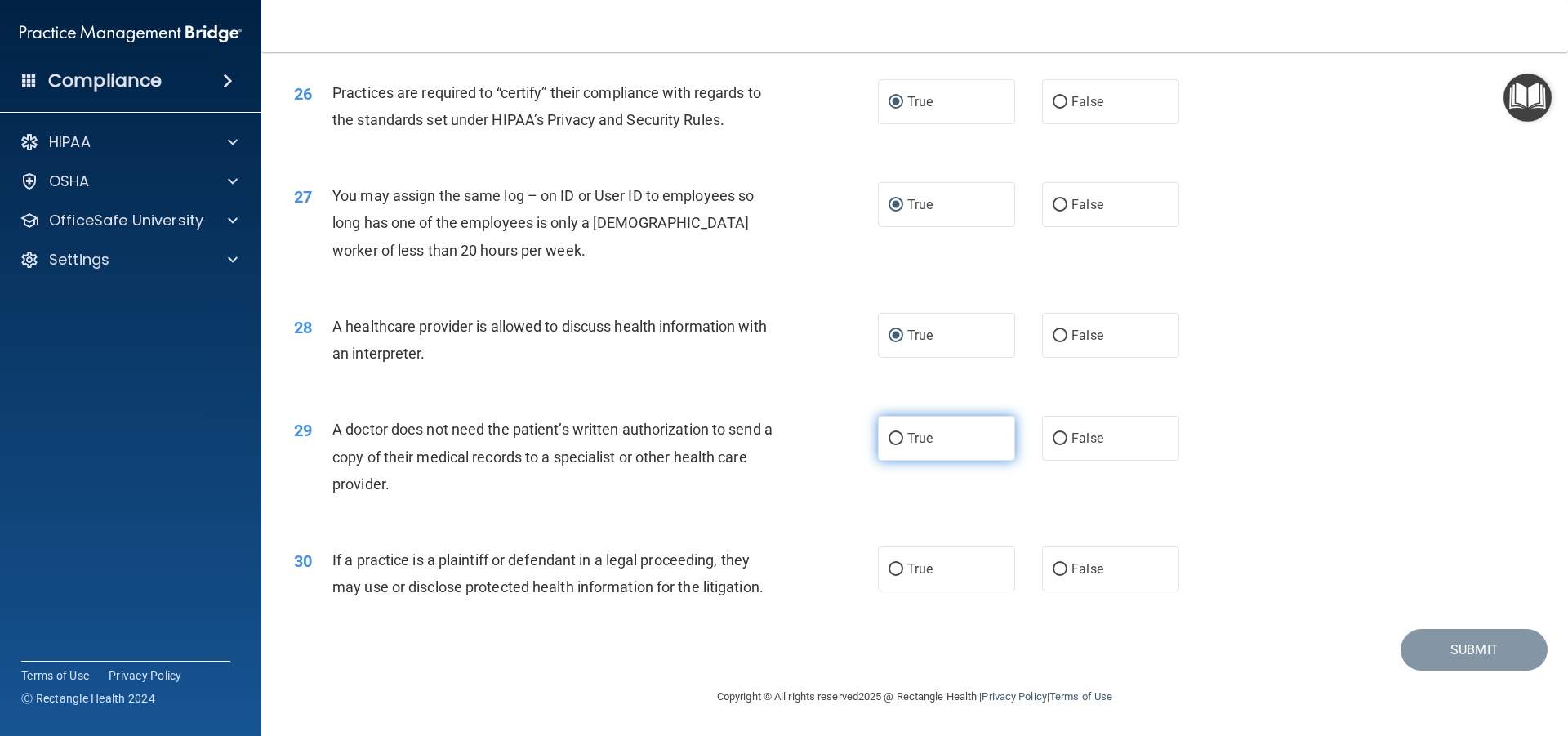
click at [894, 440] on input "True" at bounding box center [896, 439] width 15 height 12
radio input "true"
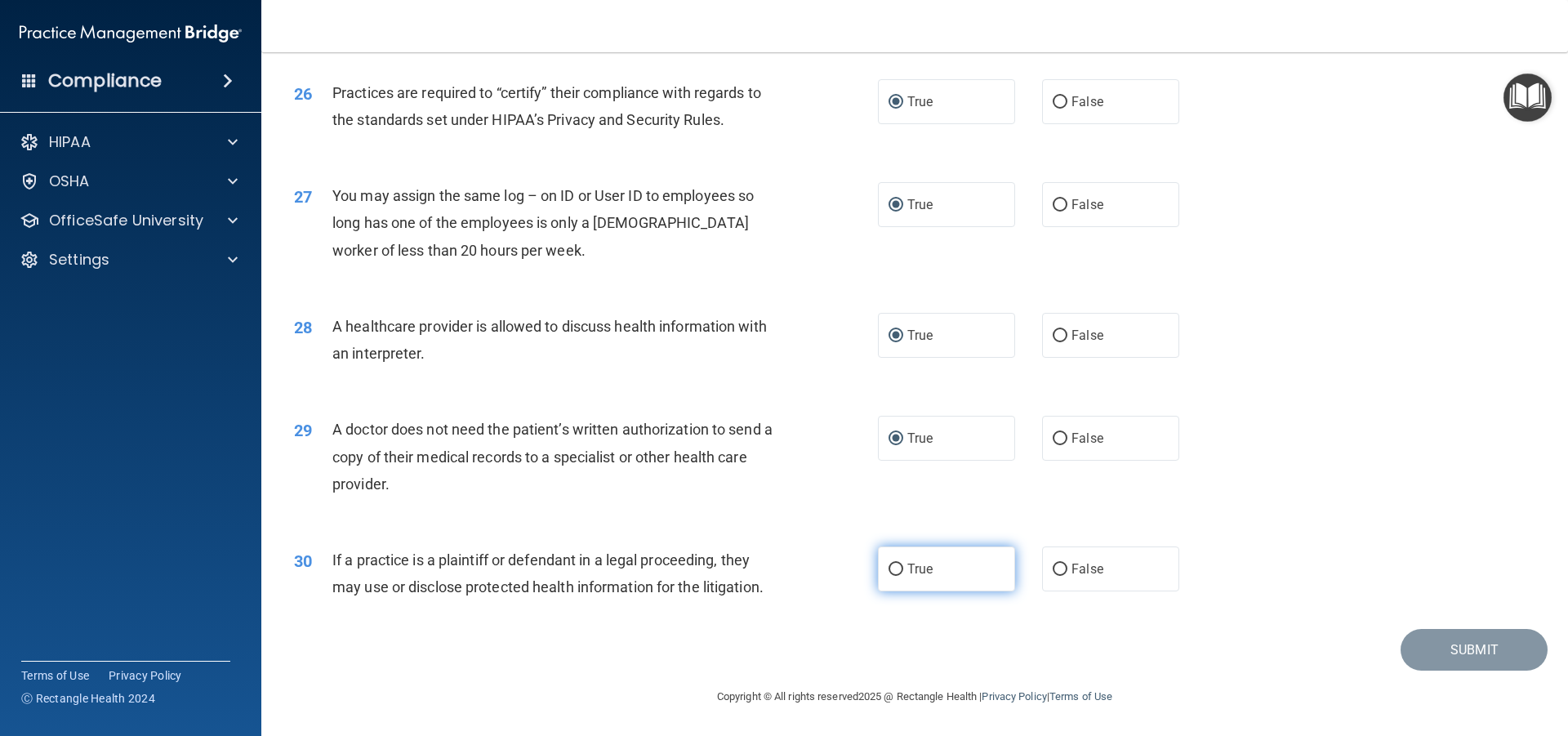
click at [893, 565] on input "True" at bounding box center [896, 570] width 15 height 12
radio input "true"
click at [1453, 643] on button "Submit" at bounding box center [1474, 649] width 147 height 42
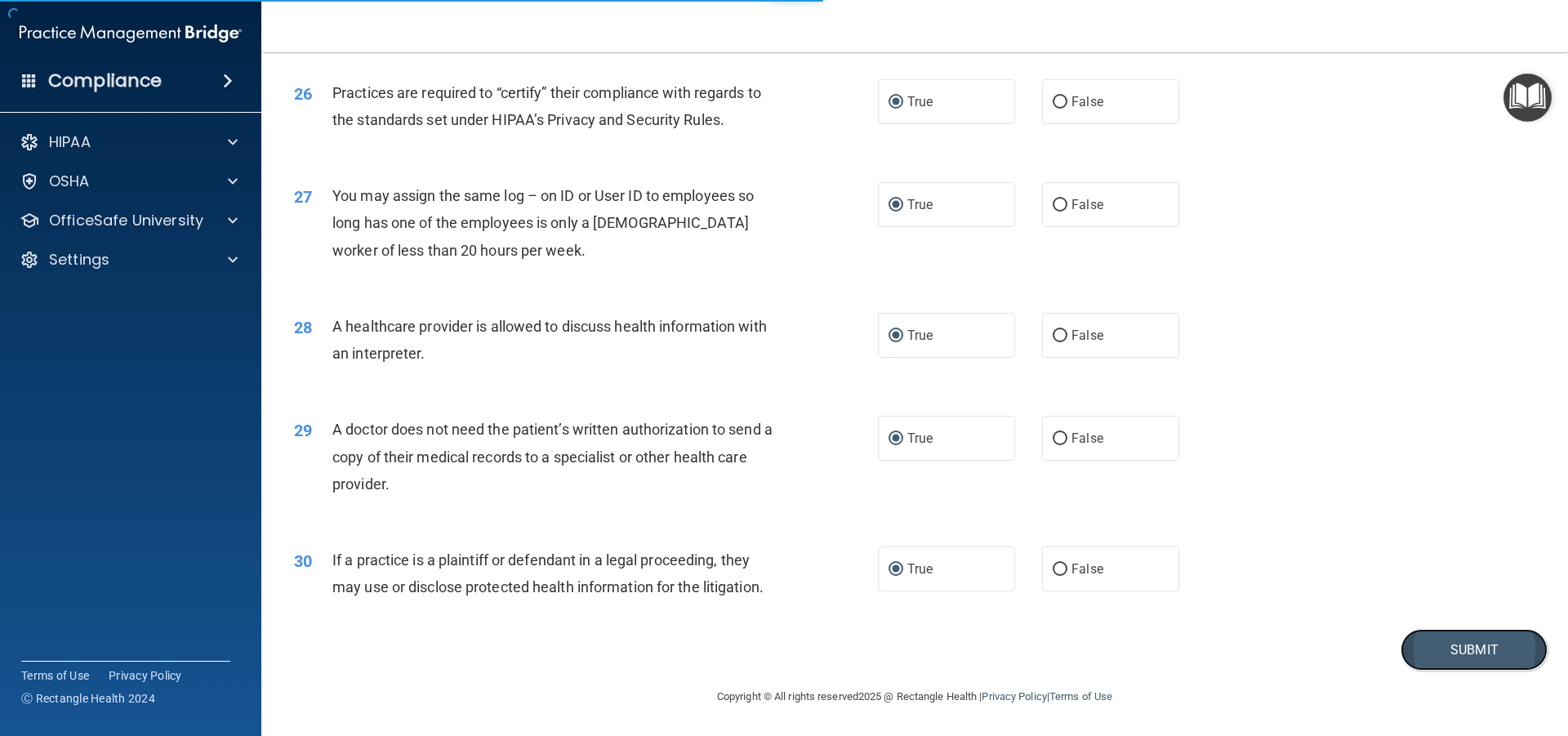
click at [1484, 655] on button "Submit" at bounding box center [1474, 649] width 147 height 42
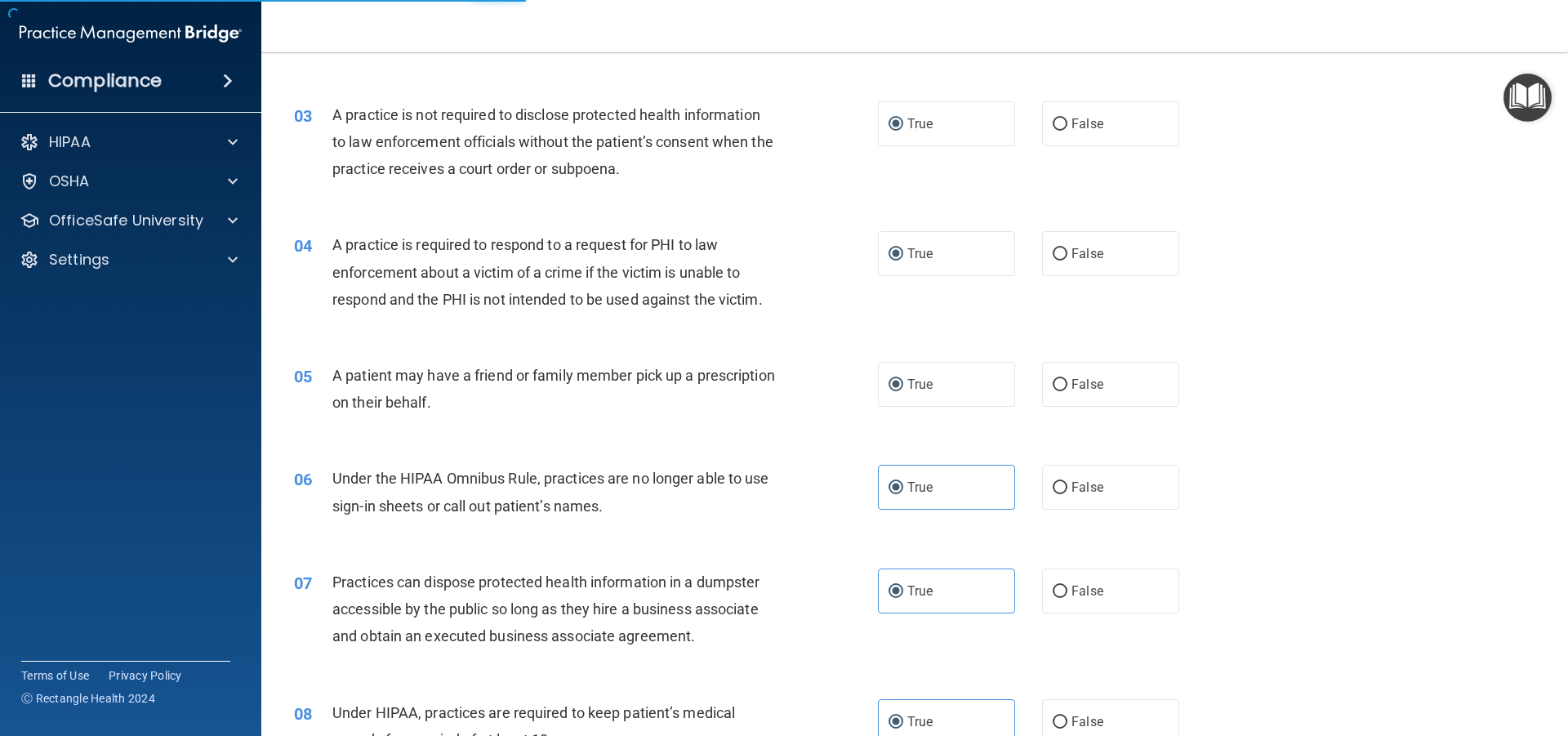
scroll to position [0, 0]
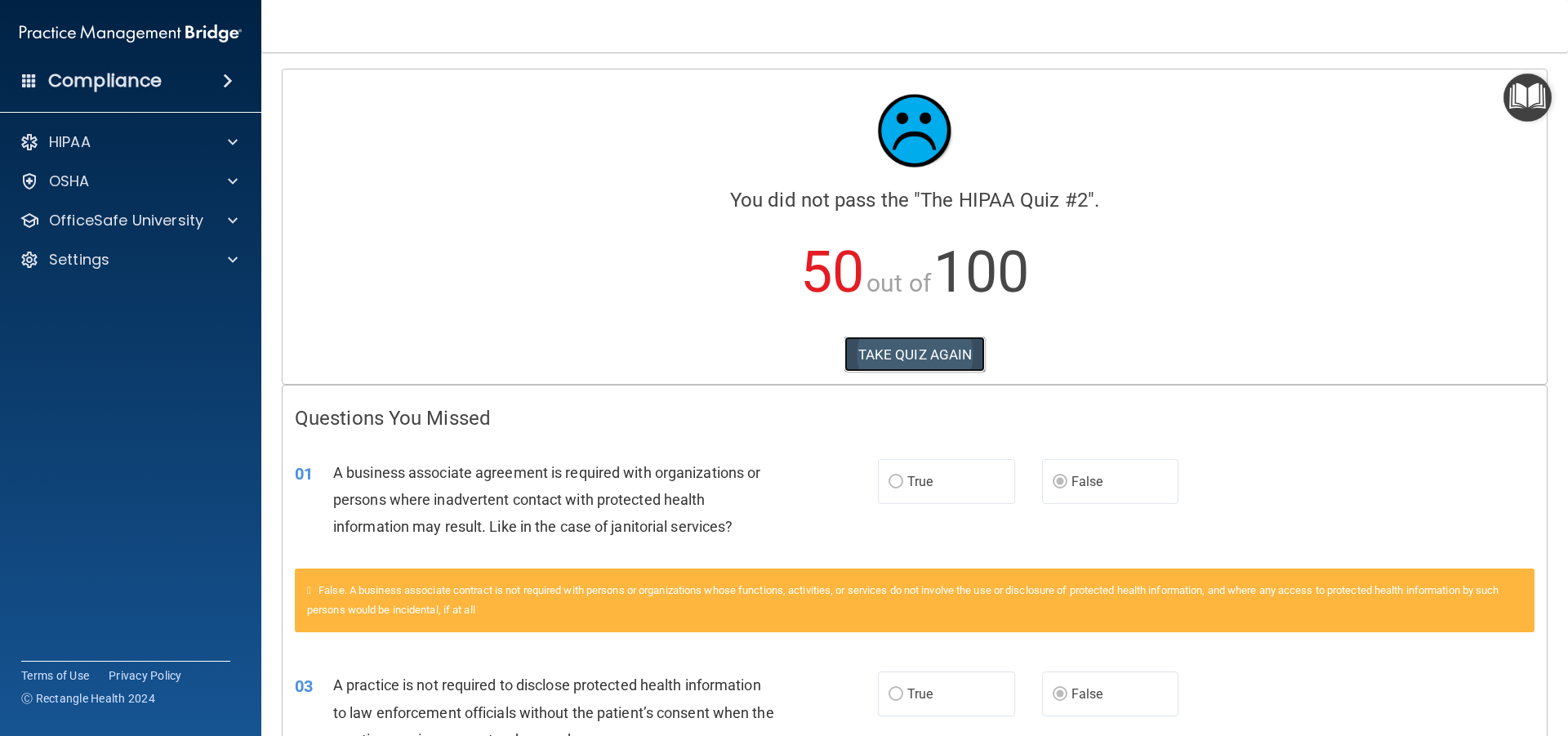
click at [902, 357] on button "TAKE QUIZ AGAIN" at bounding box center [915, 354] width 142 height 36
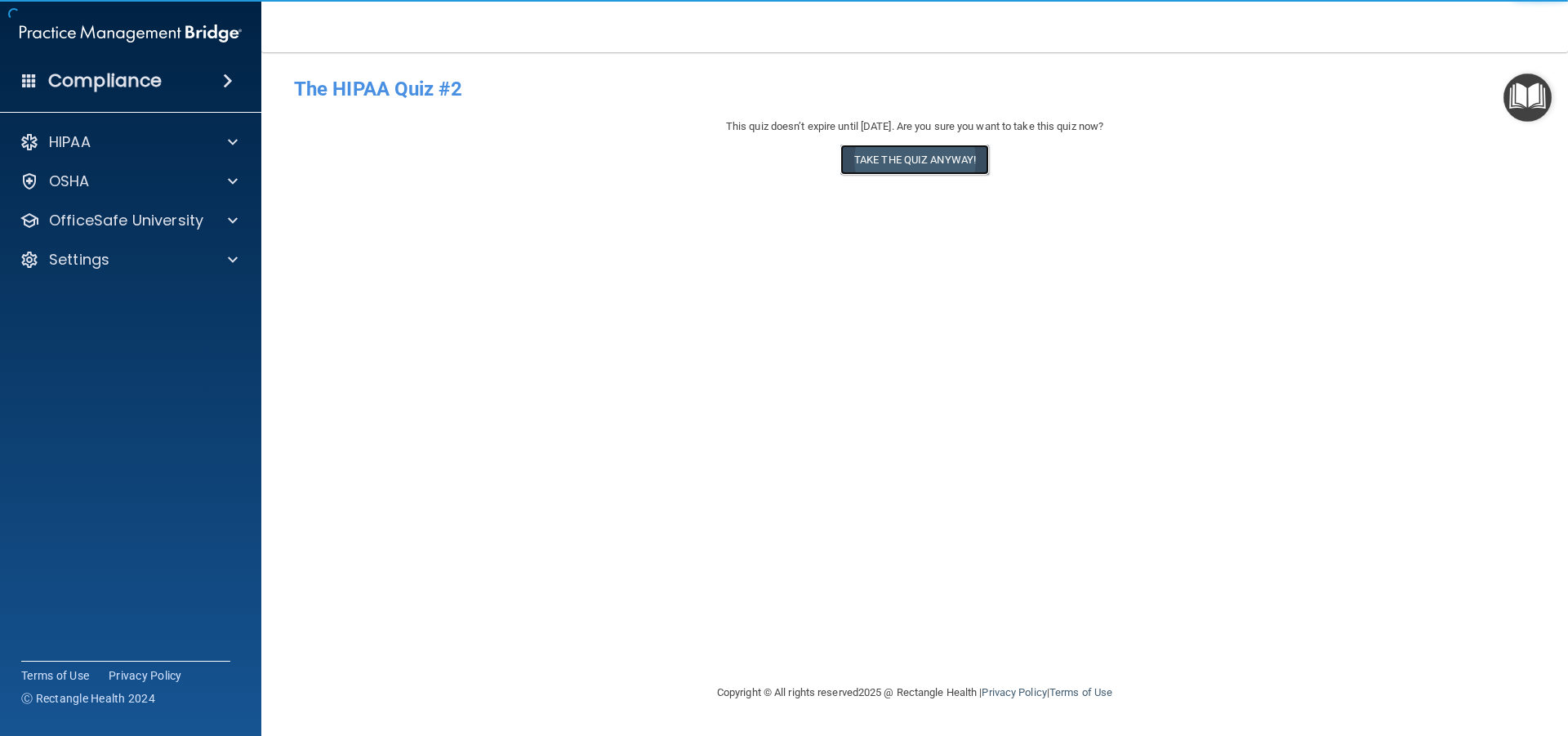
click at [912, 174] on button "Take the quiz anyway!" at bounding box center [915, 159] width 149 height 30
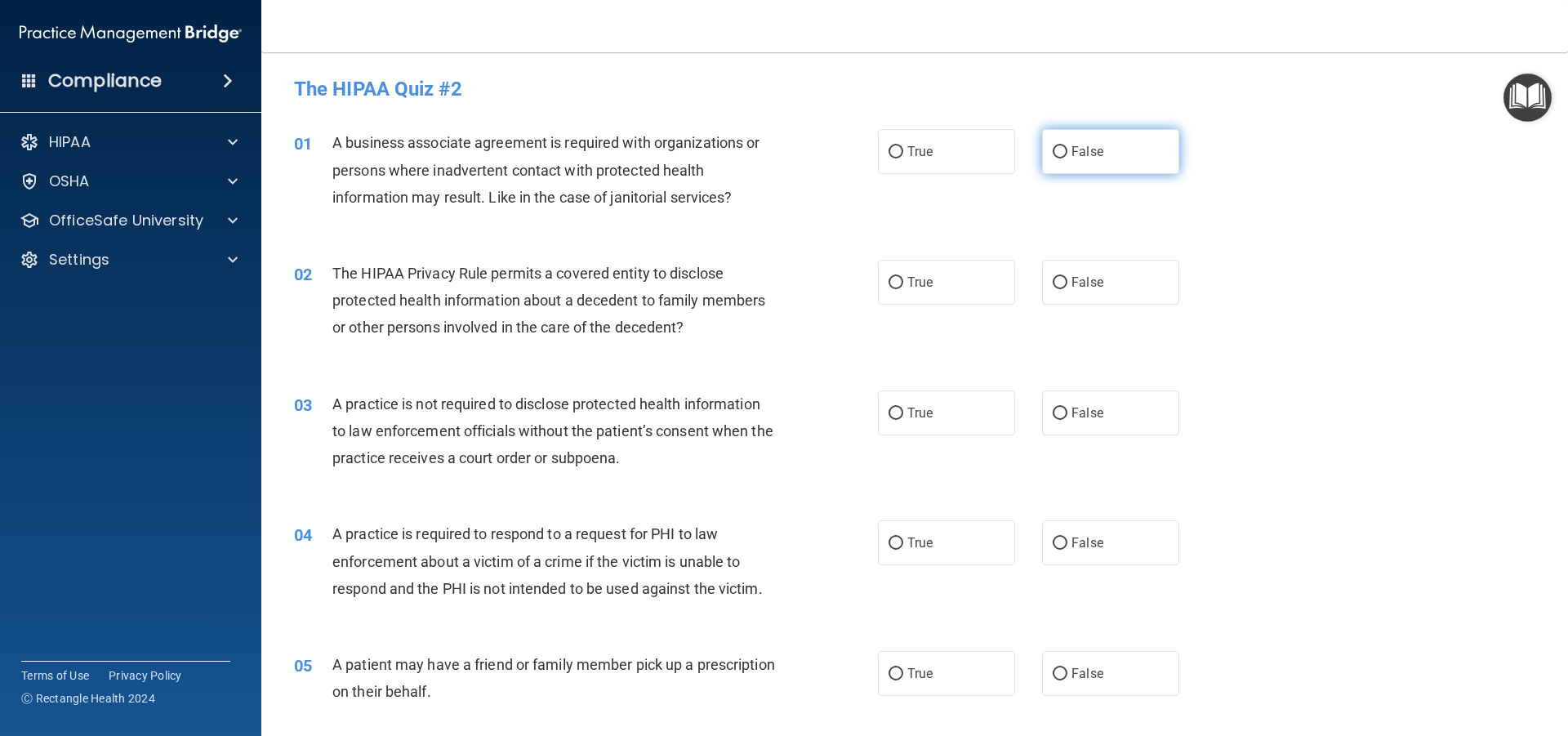
click at [1053, 158] on input "False" at bounding box center [1060, 152] width 15 height 12
radio input "true"
click at [889, 287] on input "True" at bounding box center [896, 283] width 15 height 12
radio input "true"
click at [1053, 408] on input "False" at bounding box center [1060, 414] width 15 height 12
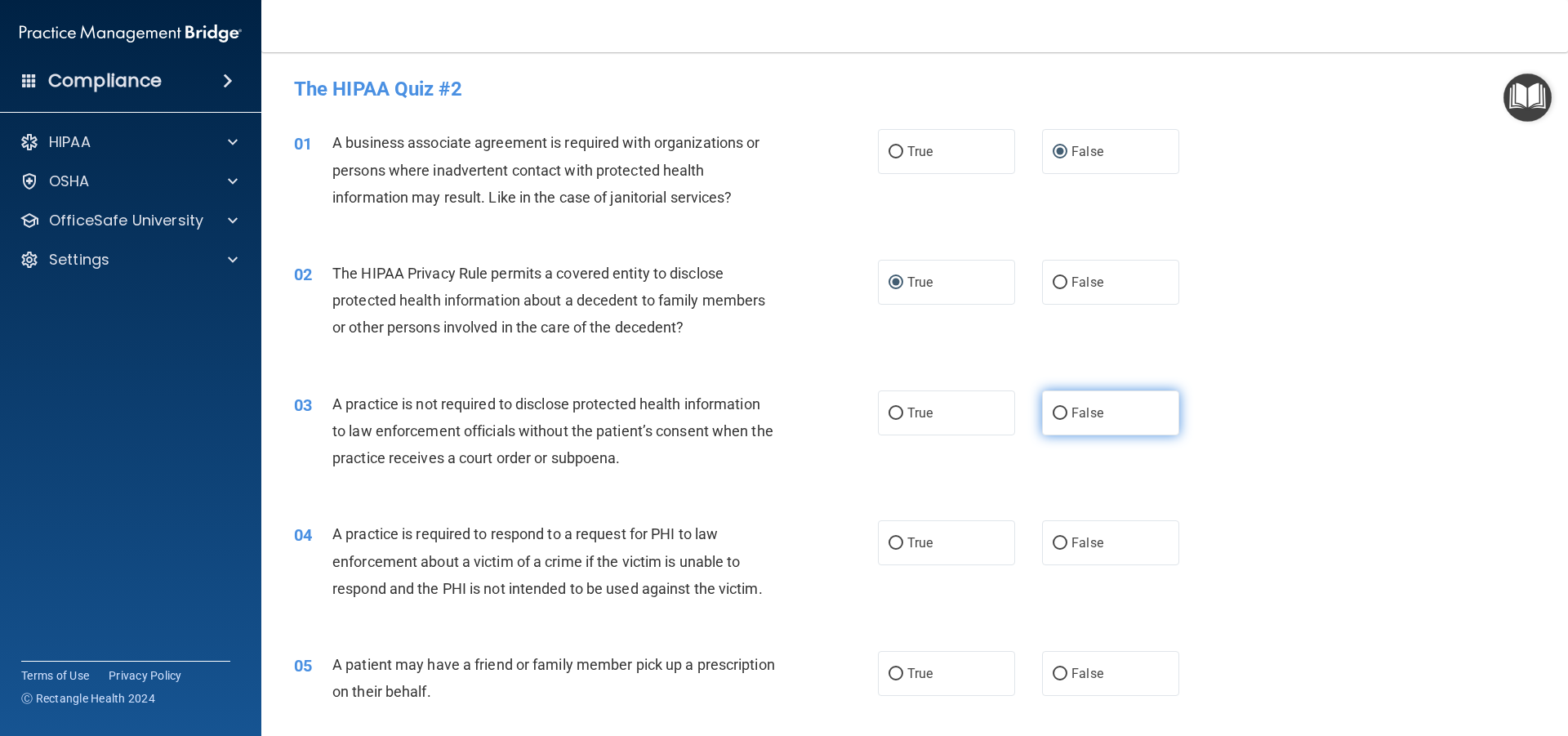
radio input "true"
click at [892, 549] on input "True" at bounding box center [896, 544] width 15 height 12
radio input "true"
click at [895, 664] on label "True" at bounding box center [946, 673] width 137 height 45
click at [895, 669] on input "True" at bounding box center [896, 675] width 15 height 12
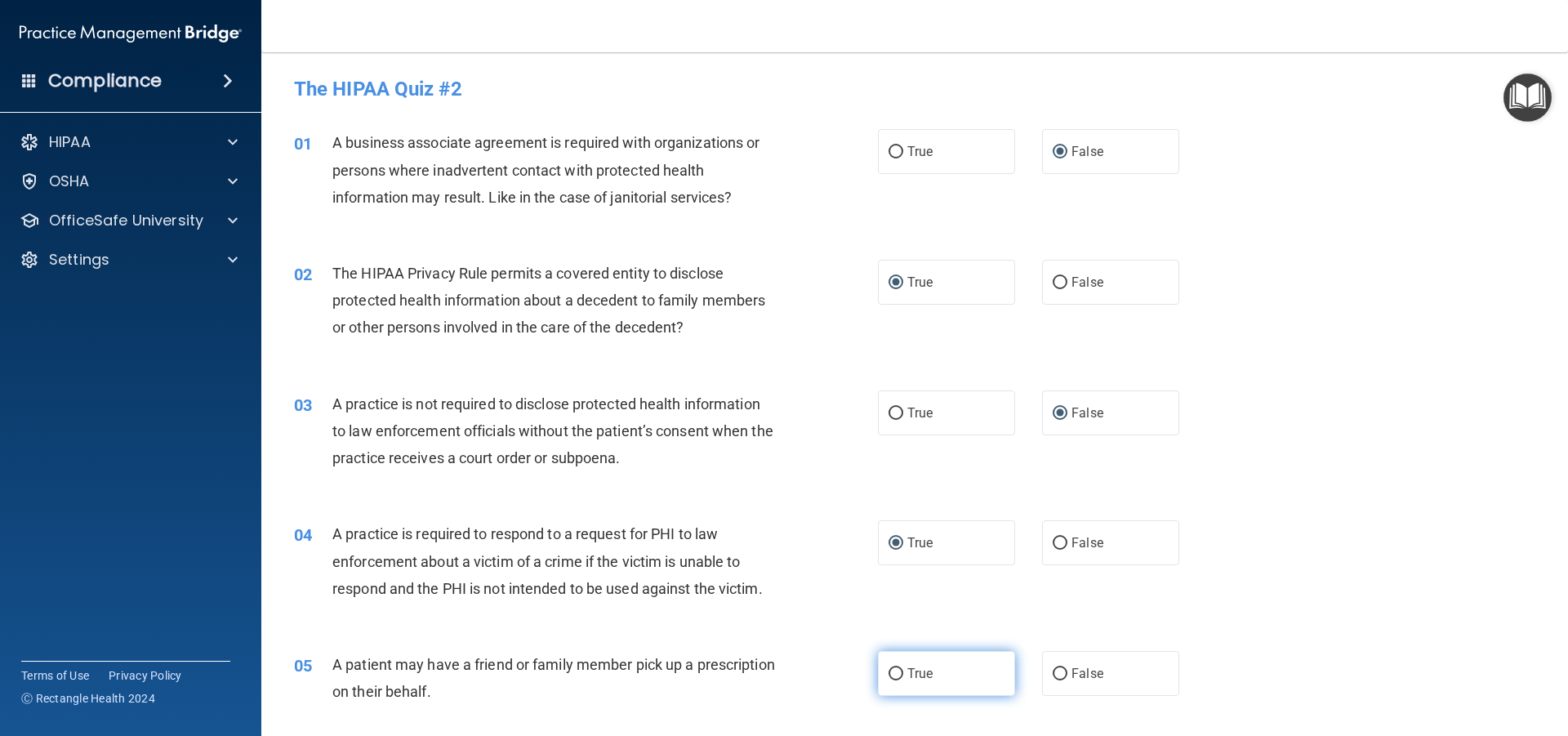
radio input "true"
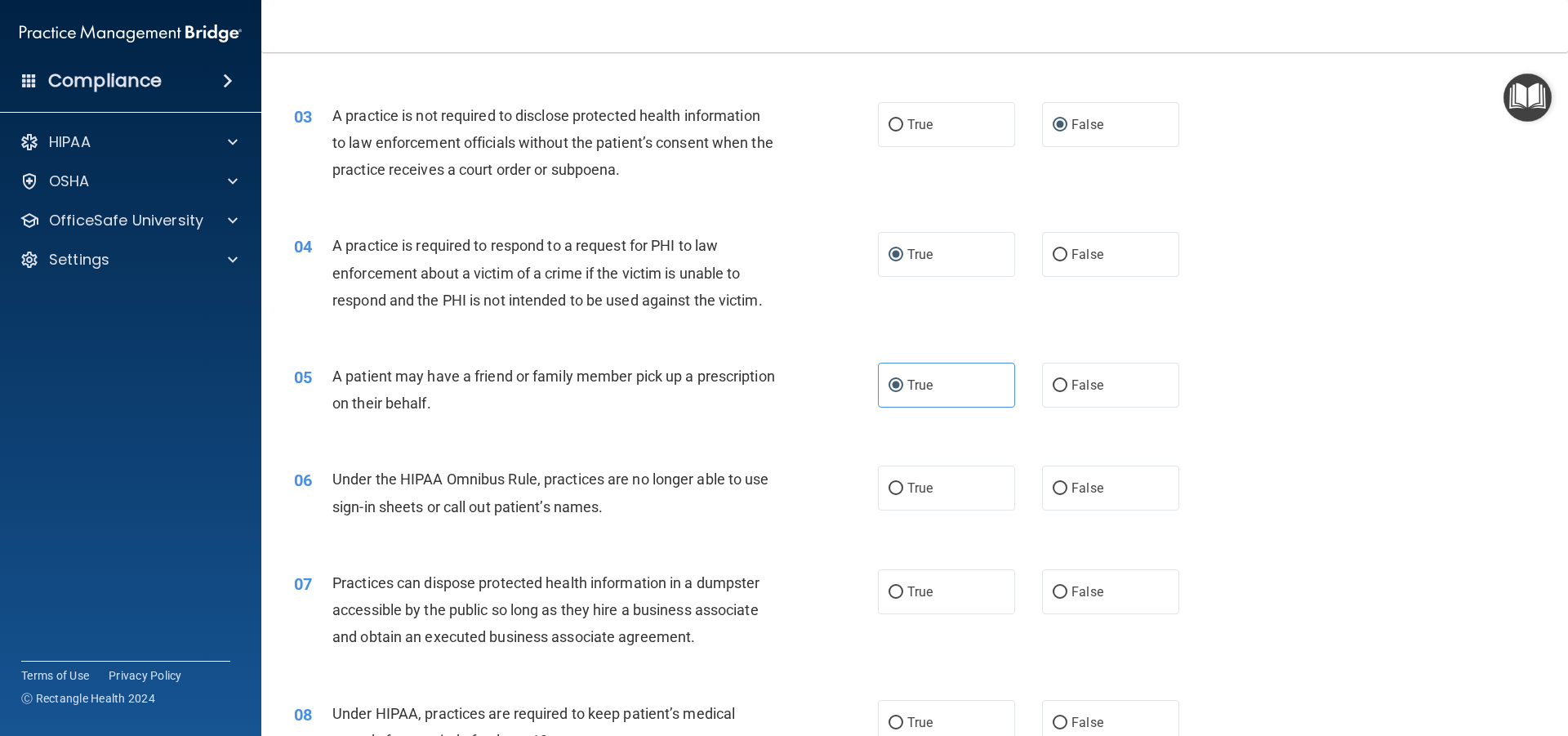
scroll to position [327, 0]
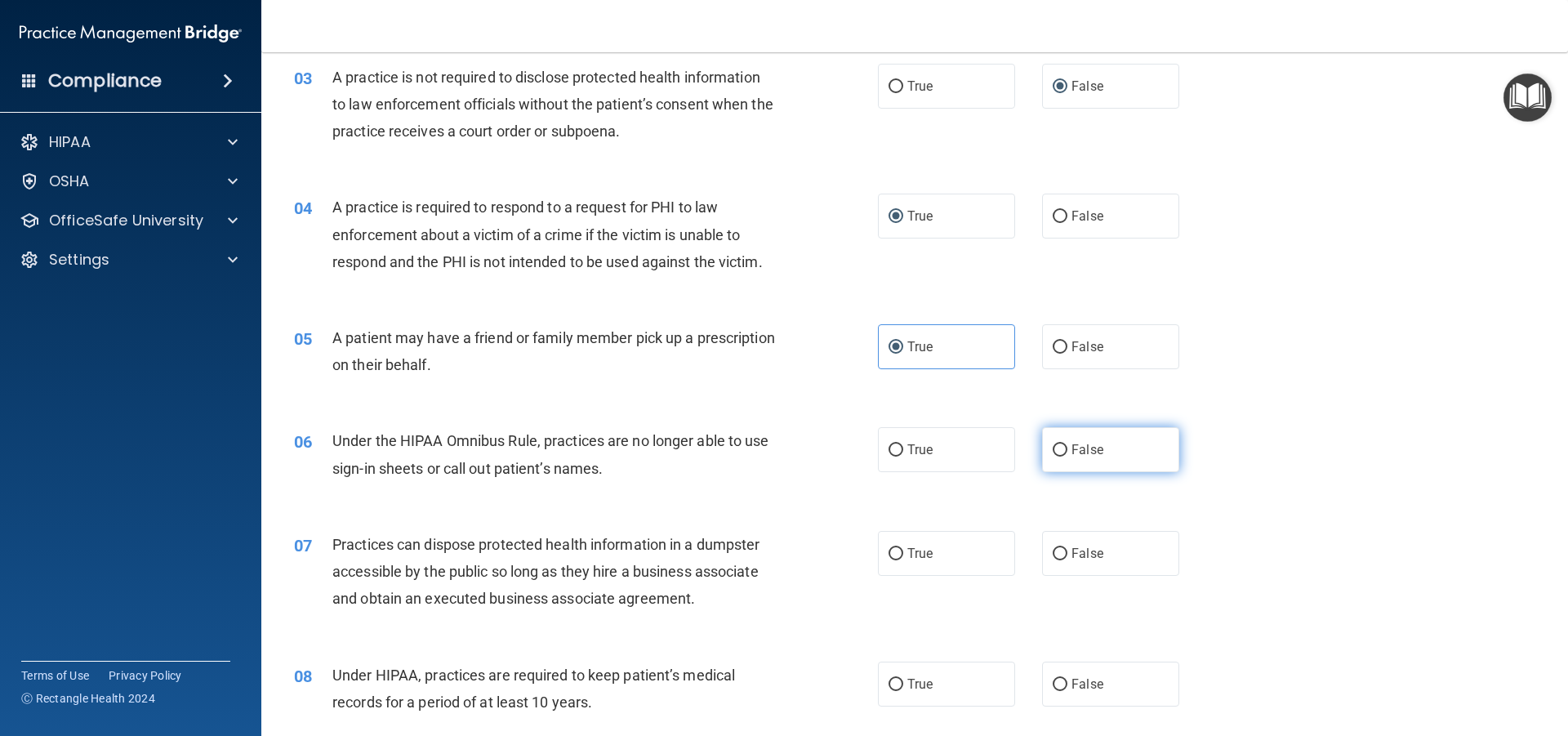
click at [1060, 440] on label "False" at bounding box center [1110, 449] width 137 height 45
click at [1060, 445] on input "False" at bounding box center [1060, 451] width 15 height 12
radio input "true"
click at [1053, 551] on input "False" at bounding box center [1060, 554] width 15 height 12
radio input "true"
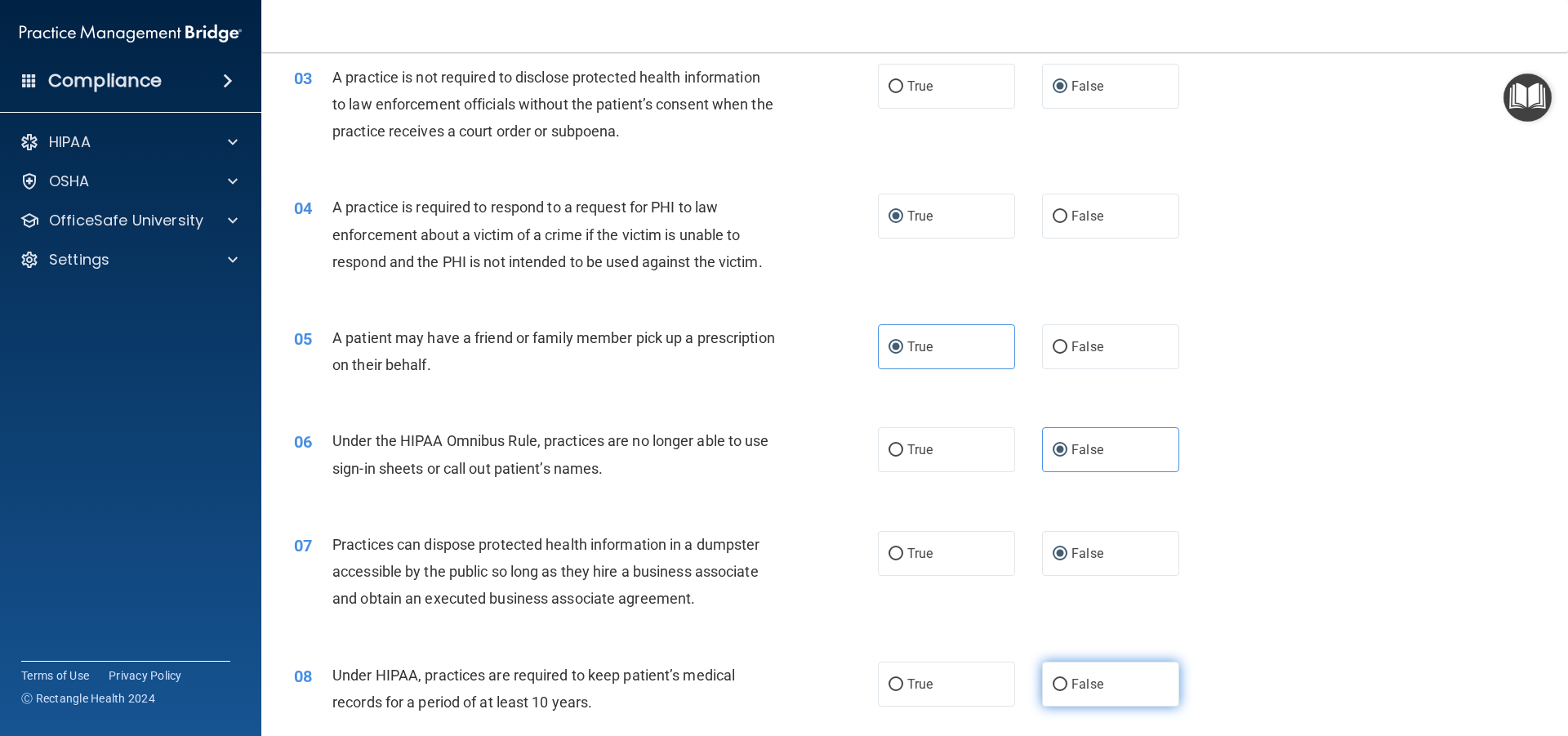
click at [1053, 680] on input "False" at bounding box center [1060, 686] width 15 height 12
radio input "true"
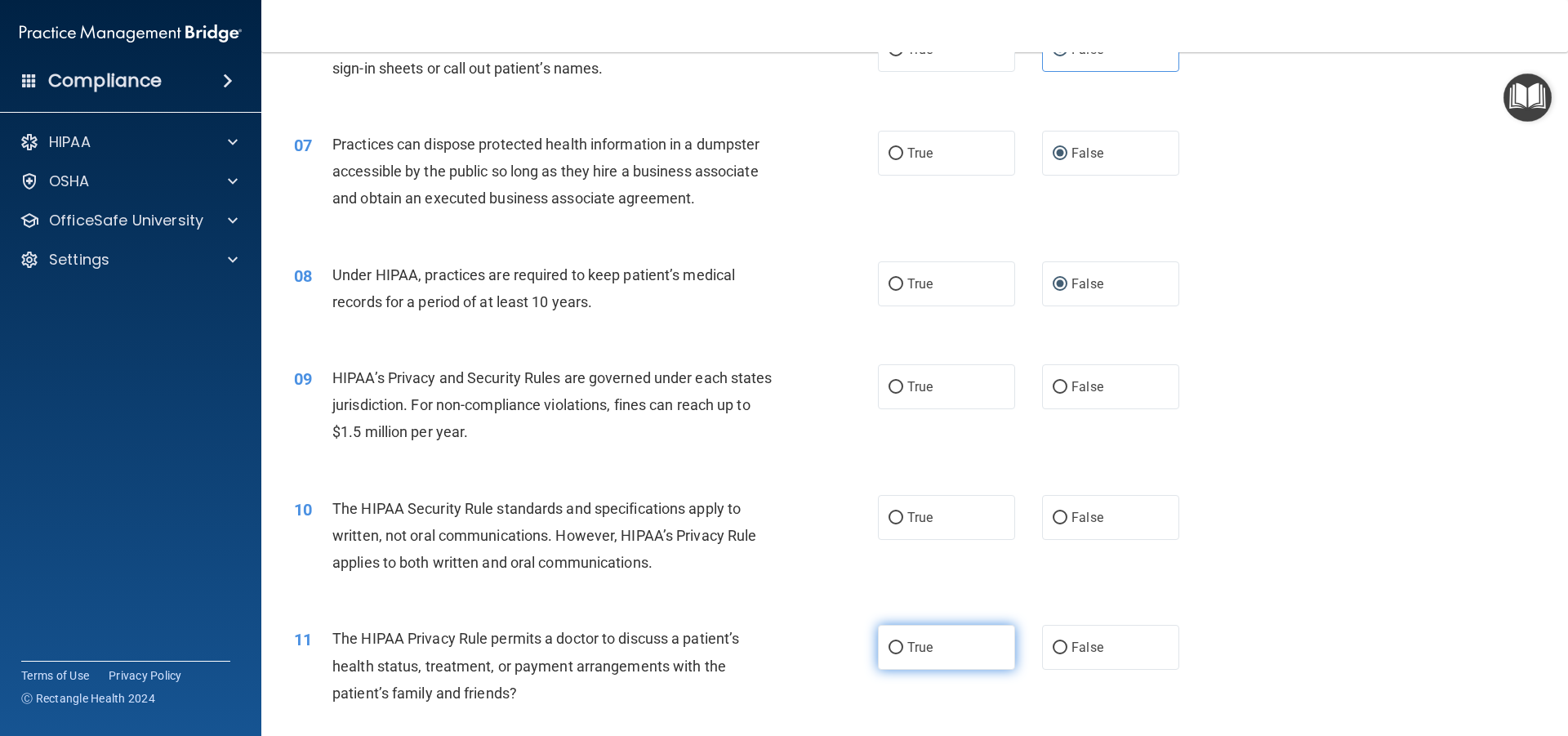
scroll to position [817, 0]
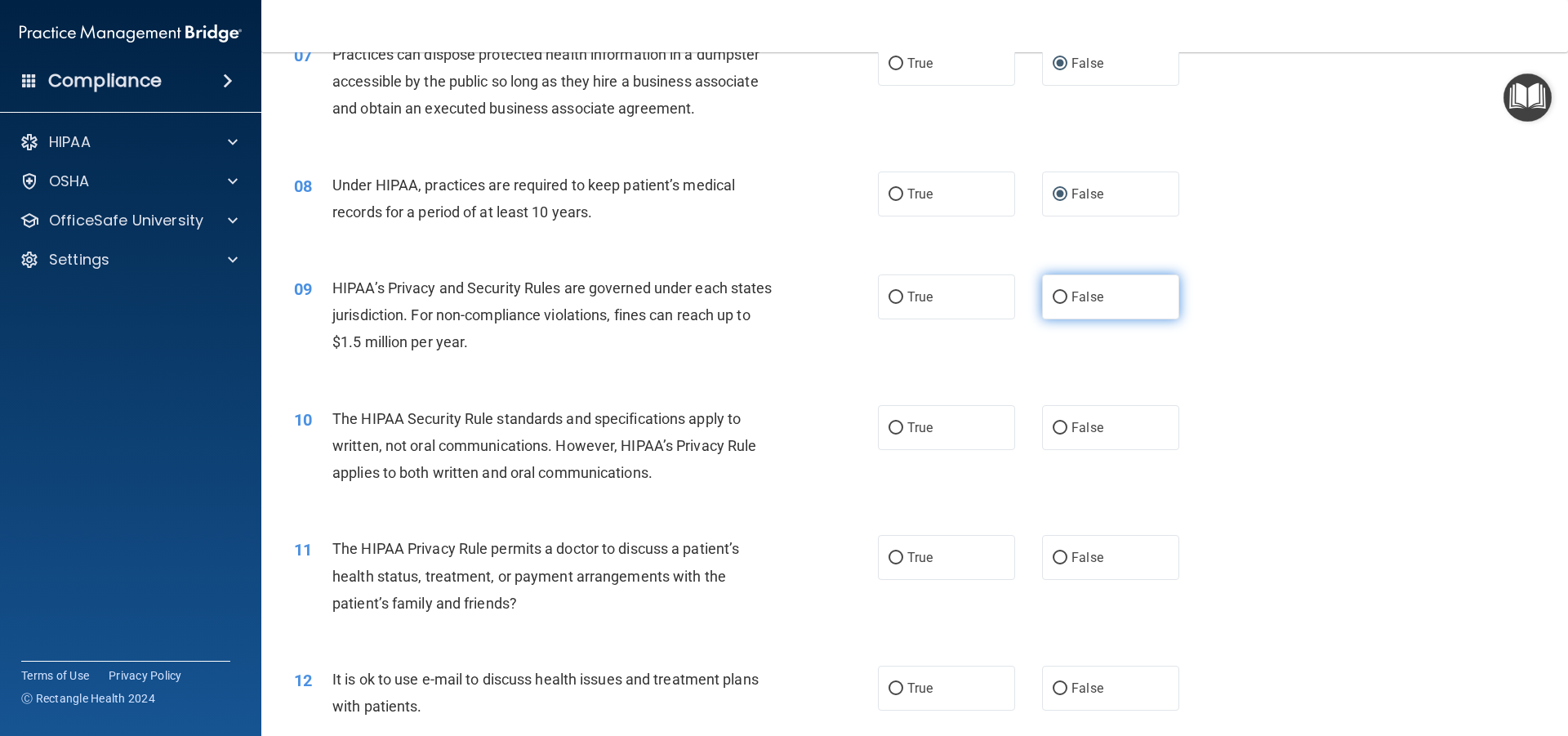
click at [1053, 292] on input "False" at bounding box center [1060, 298] width 15 height 12
radio input "true"
click at [889, 426] on input "True" at bounding box center [896, 429] width 15 height 12
radio input "true"
click at [892, 554] on input "True" at bounding box center [896, 559] width 15 height 12
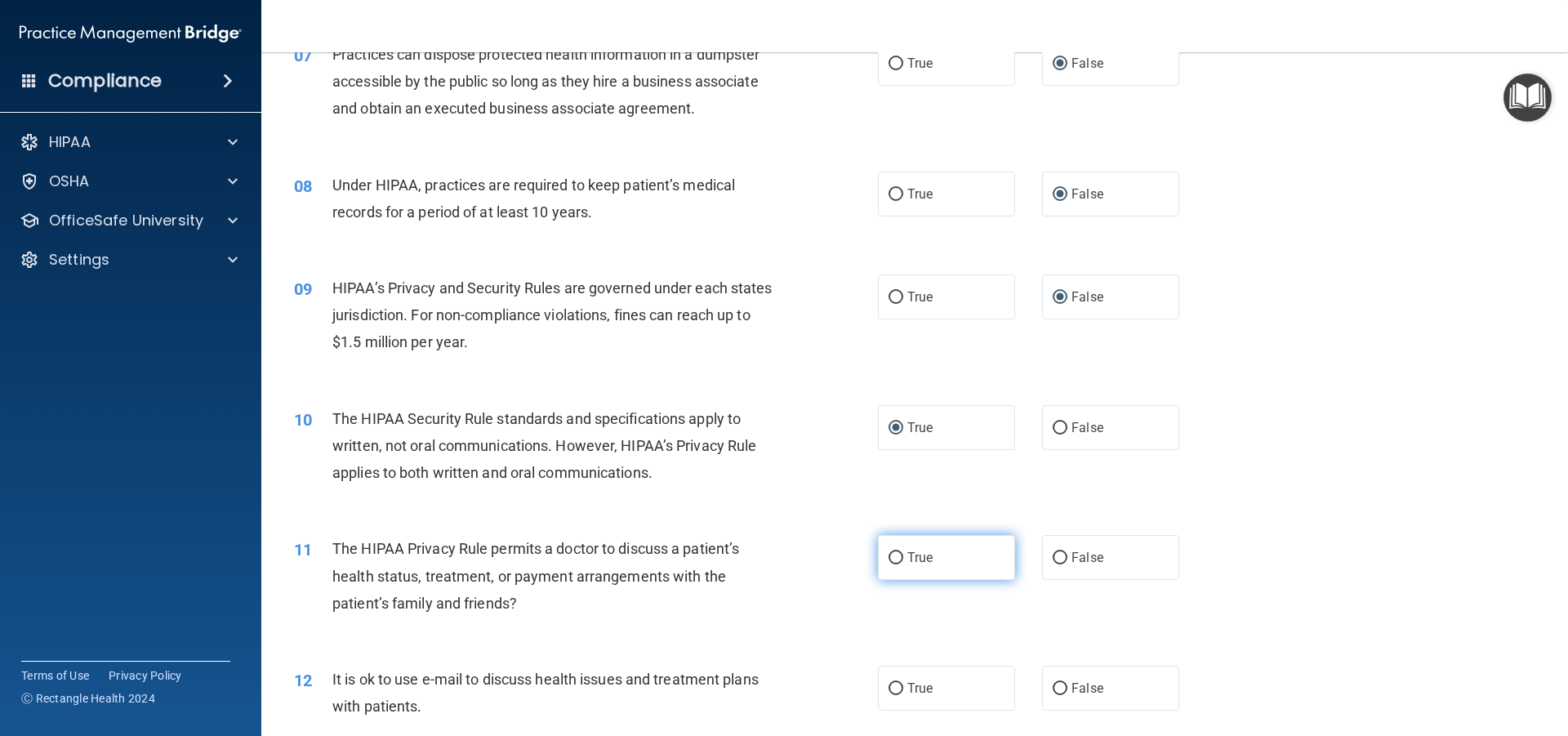
radio input "true"
click at [889, 687] on input "True" at bounding box center [896, 689] width 15 height 12
radio input "true"
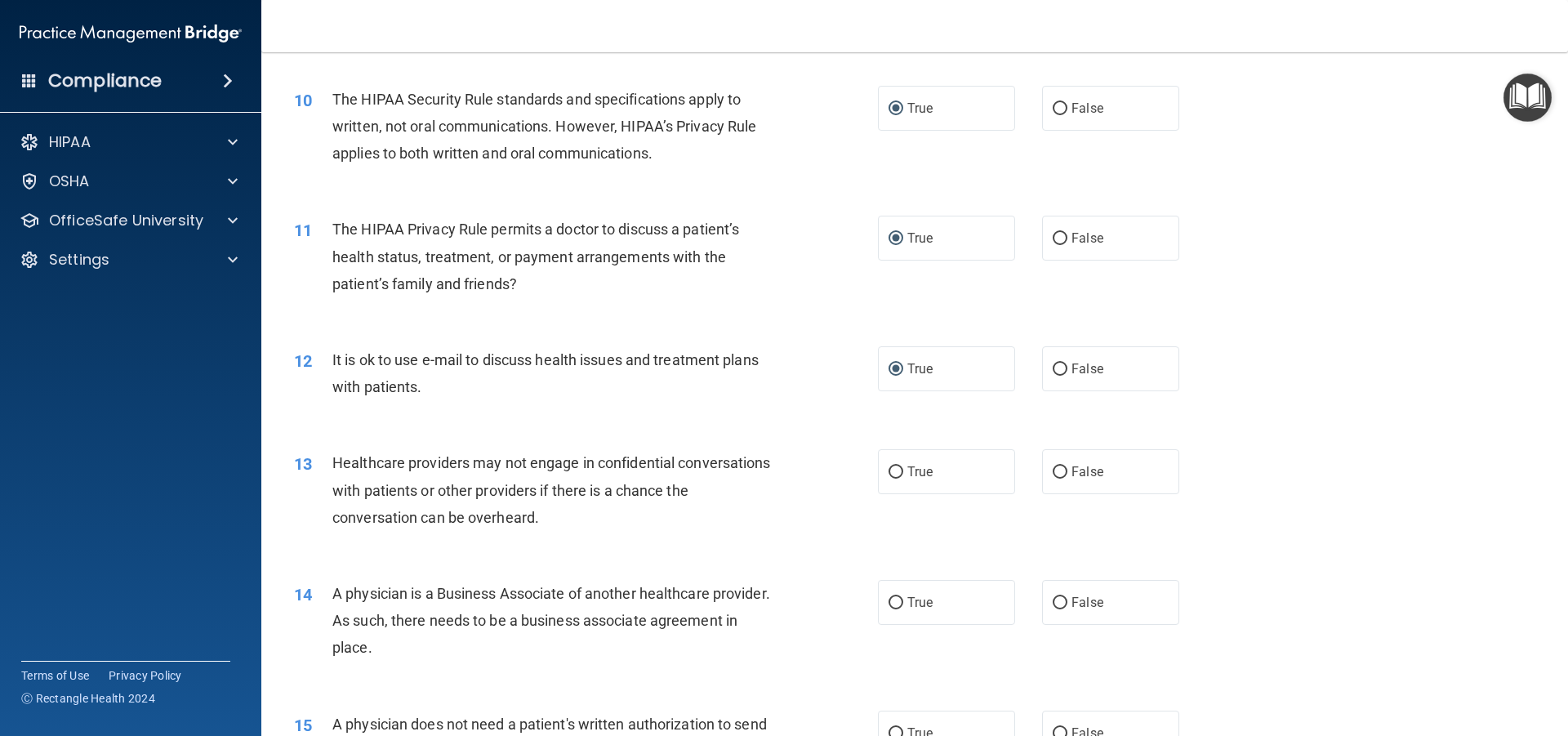
scroll to position [1144, 0]
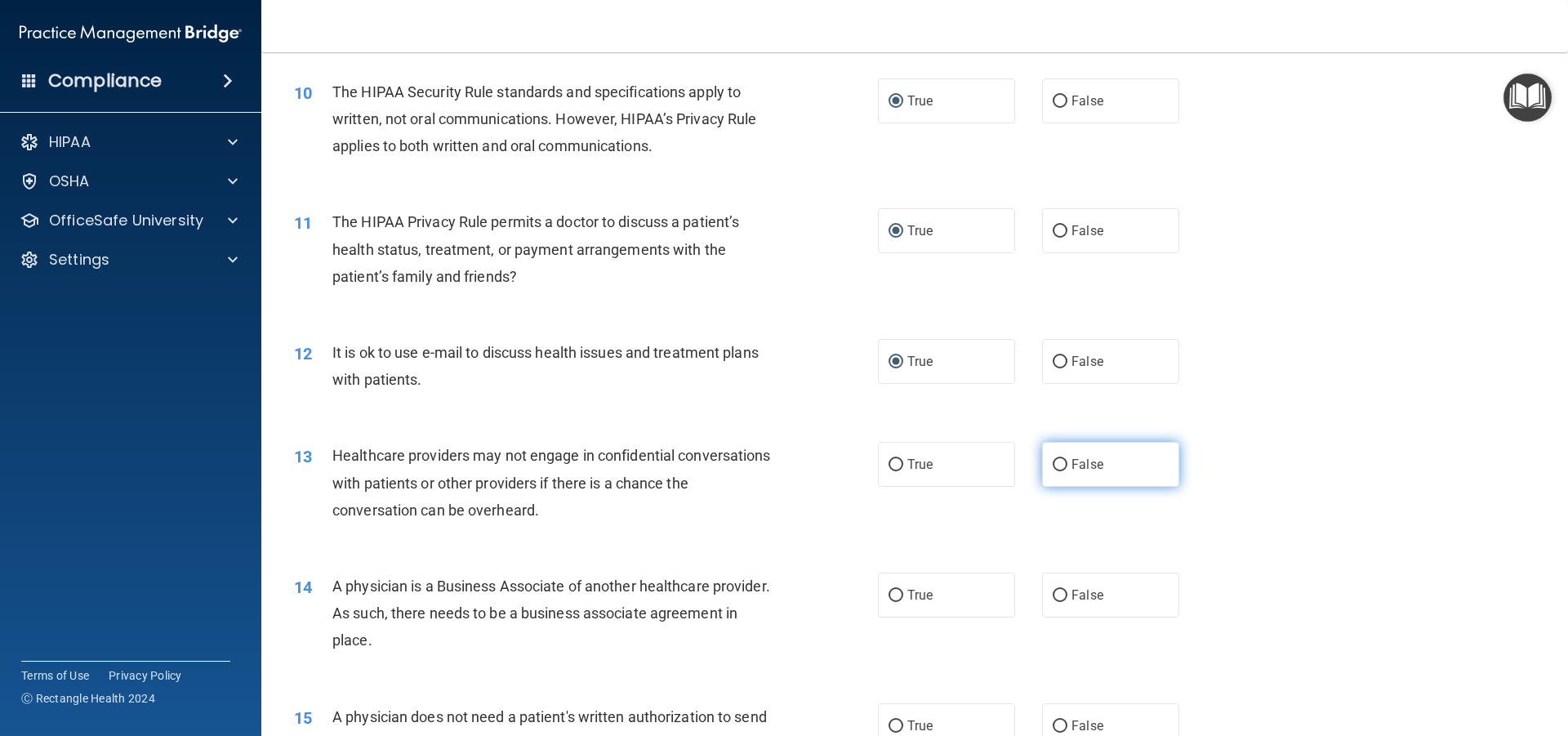
click at [1044, 457] on label "False" at bounding box center [1110, 464] width 137 height 45
click at [1053, 459] on input "False" at bounding box center [1060, 465] width 15 height 12
radio input "true"
click at [879, 461] on label "True" at bounding box center [946, 464] width 137 height 45
click at [889, 461] on input "True" at bounding box center [896, 465] width 15 height 12
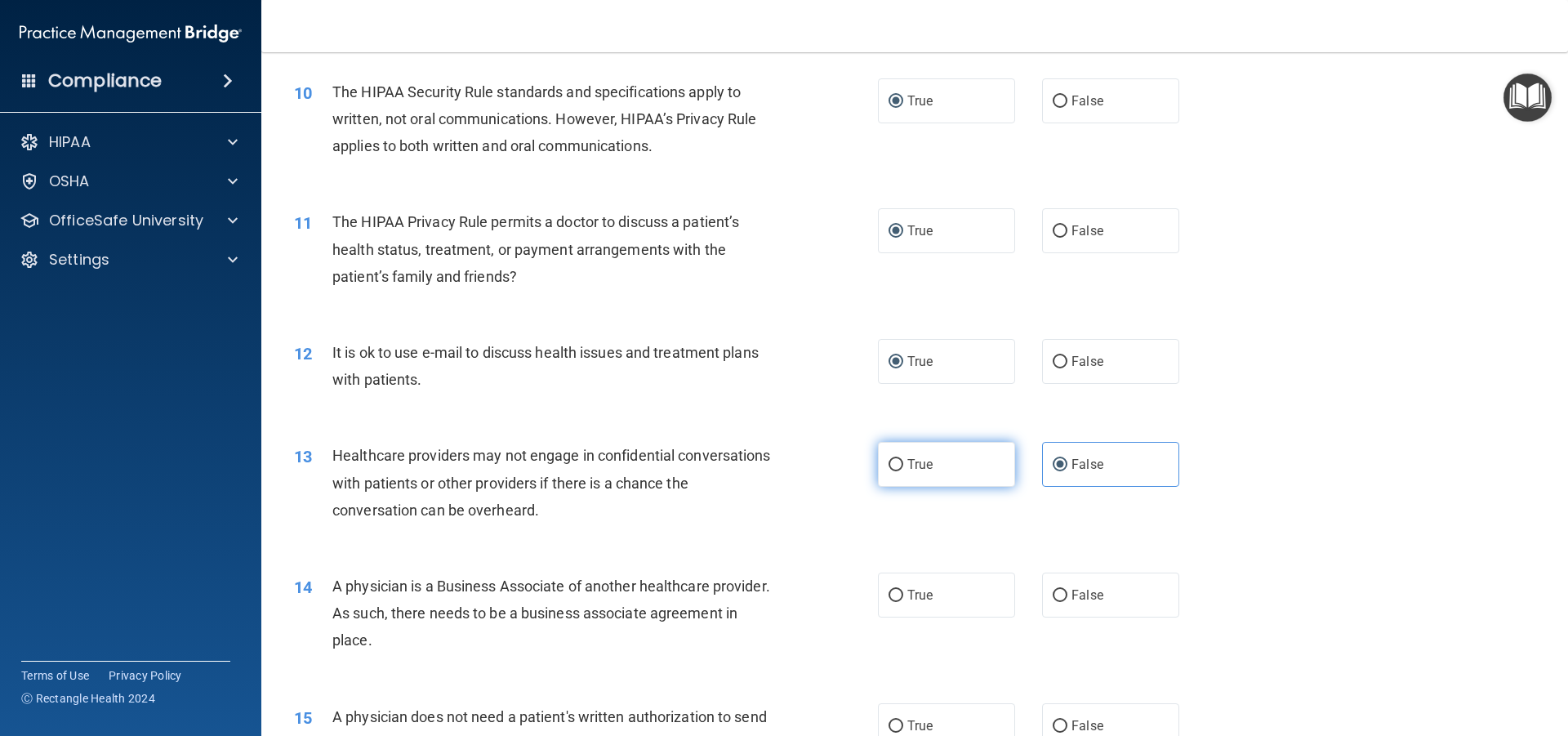
radio input "true"
click at [1047, 458] on label "False" at bounding box center [1110, 464] width 137 height 45
click at [1053, 459] on input "False" at bounding box center [1060, 465] width 15 height 12
radio input "true"
radio input "false"
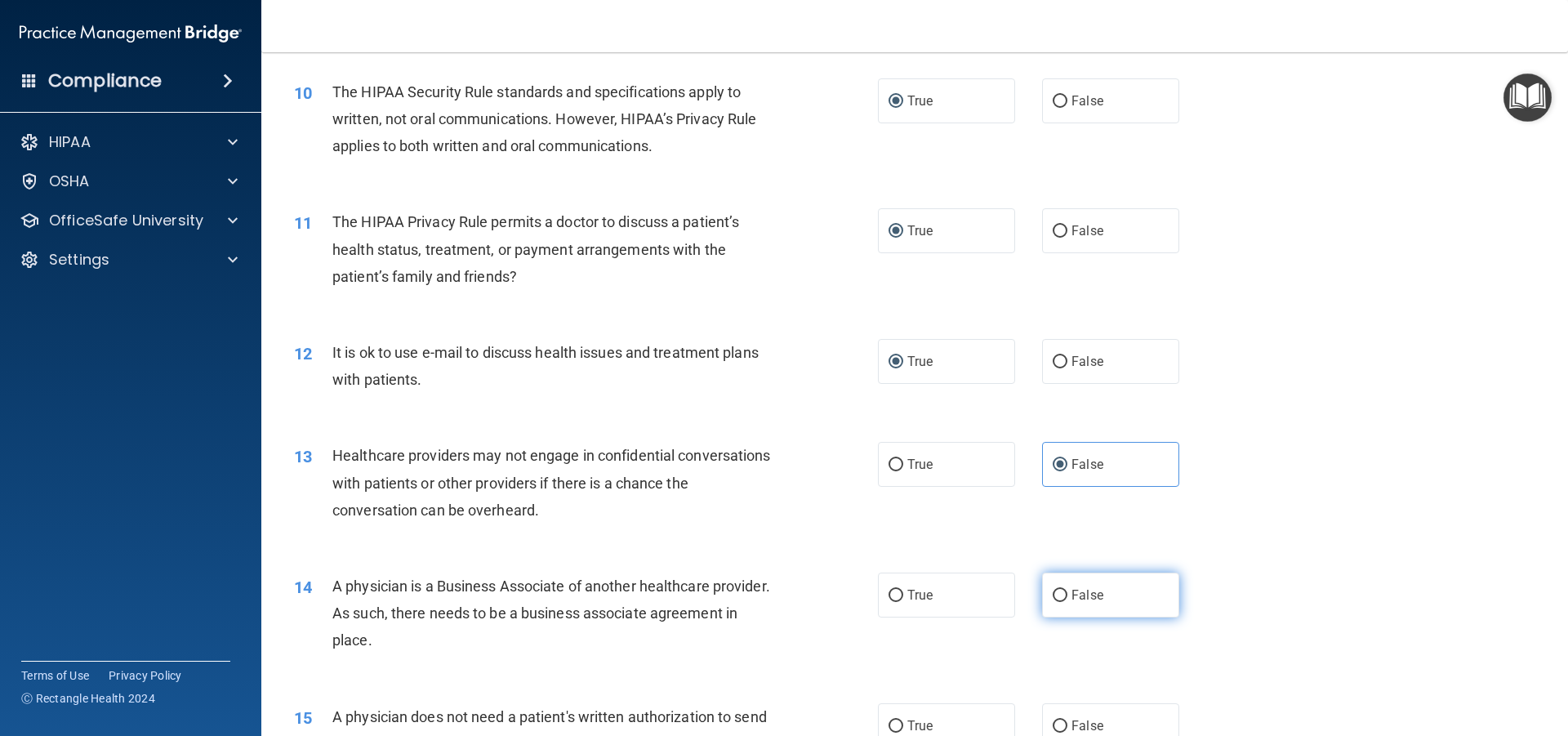
click at [1062, 591] on label "False" at bounding box center [1110, 595] width 137 height 45
click at [1062, 591] on input "False" at bounding box center [1060, 596] width 15 height 12
radio input "true"
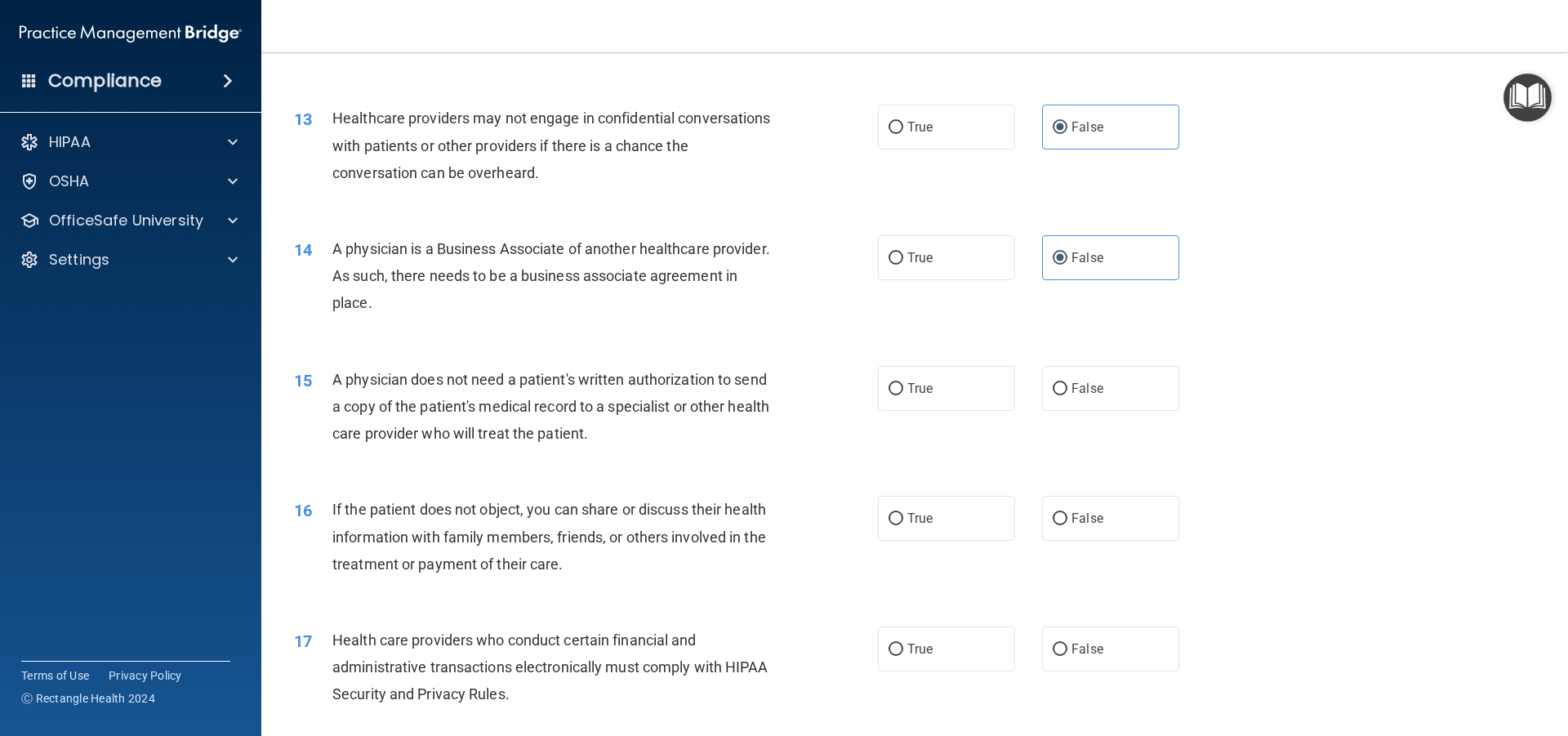
scroll to position [1553, 0]
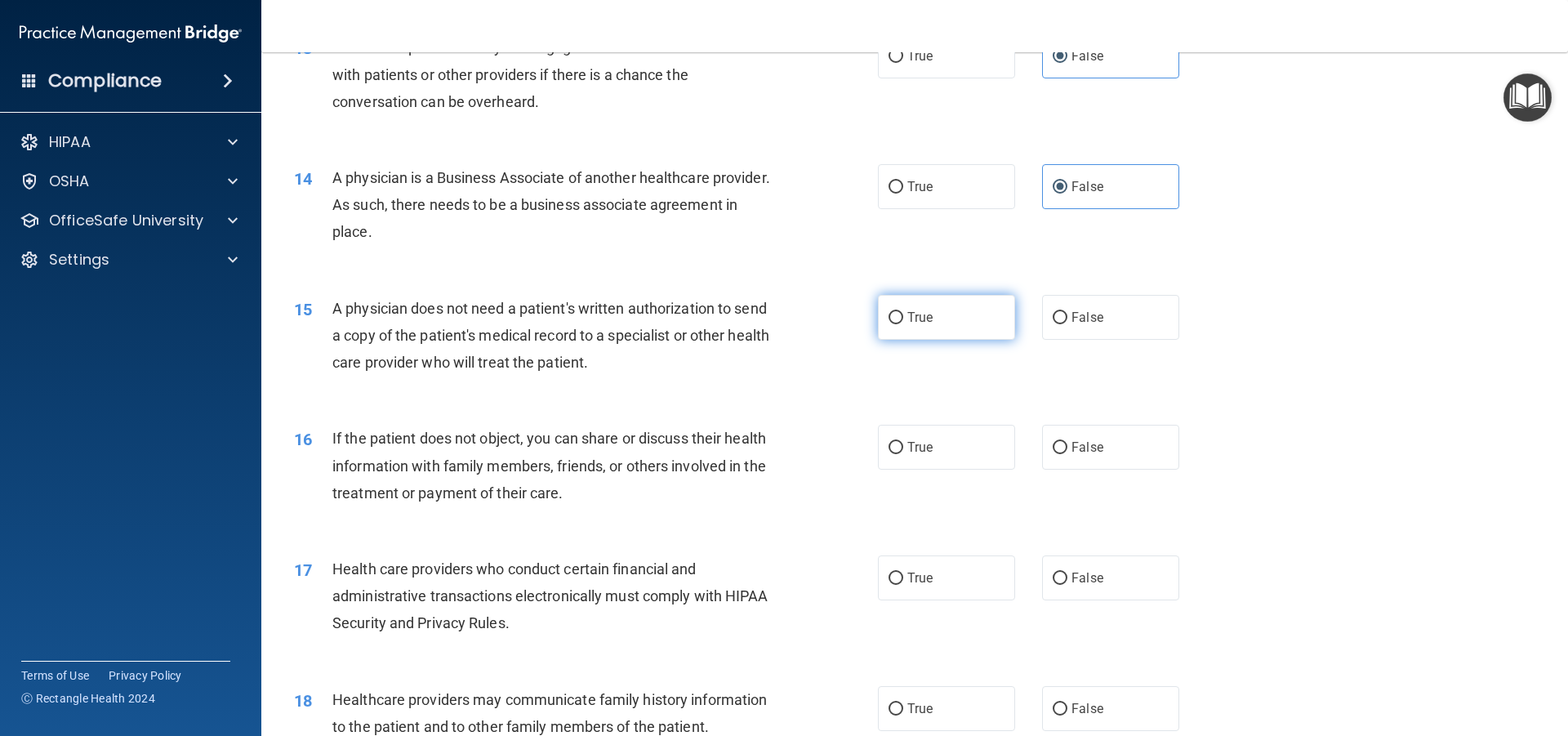
click at [892, 320] on input "True" at bounding box center [896, 318] width 15 height 12
radio input "true"
click at [894, 444] on input "True" at bounding box center [896, 448] width 15 height 12
radio input "true"
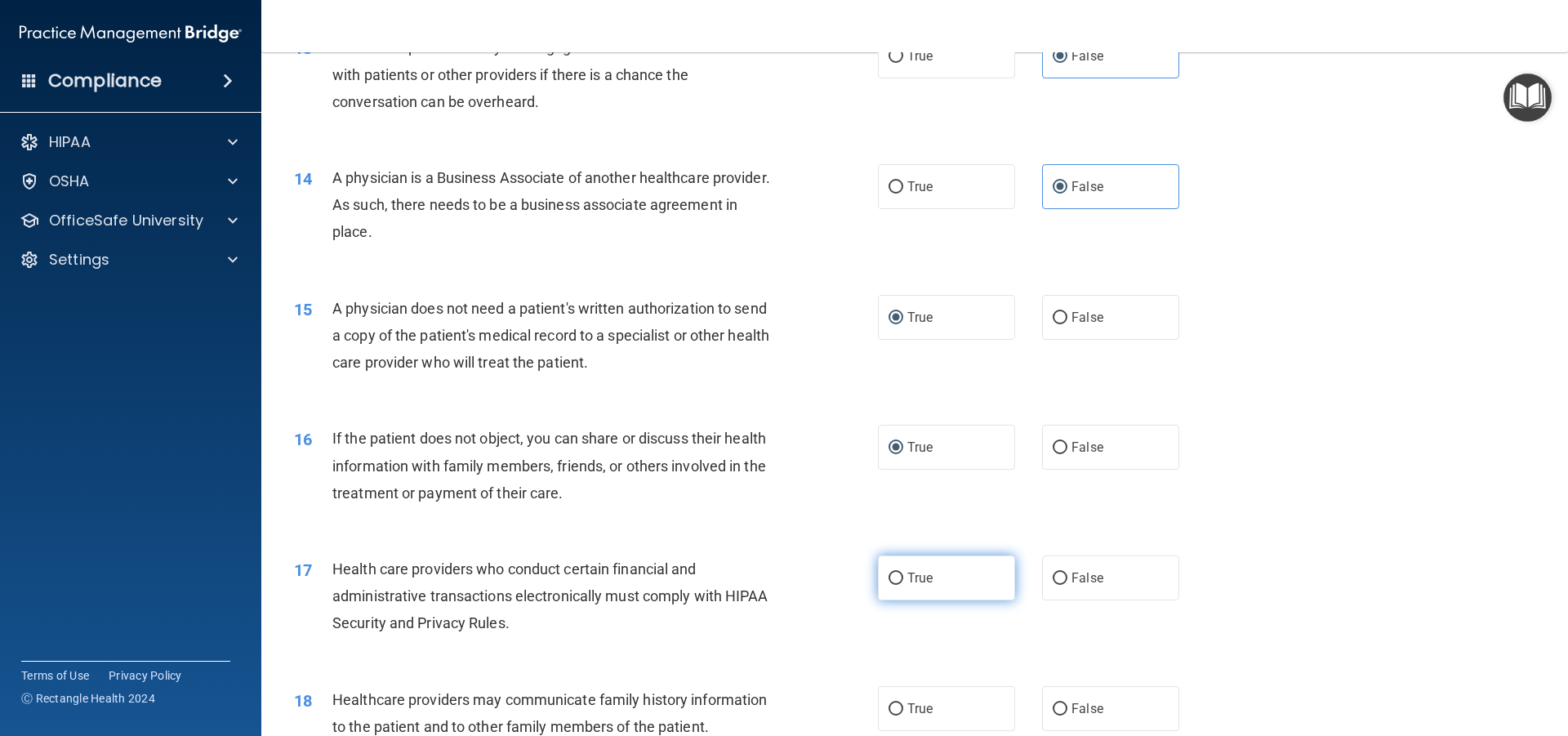
click at [890, 574] on input "True" at bounding box center [896, 579] width 15 height 12
radio input "true"
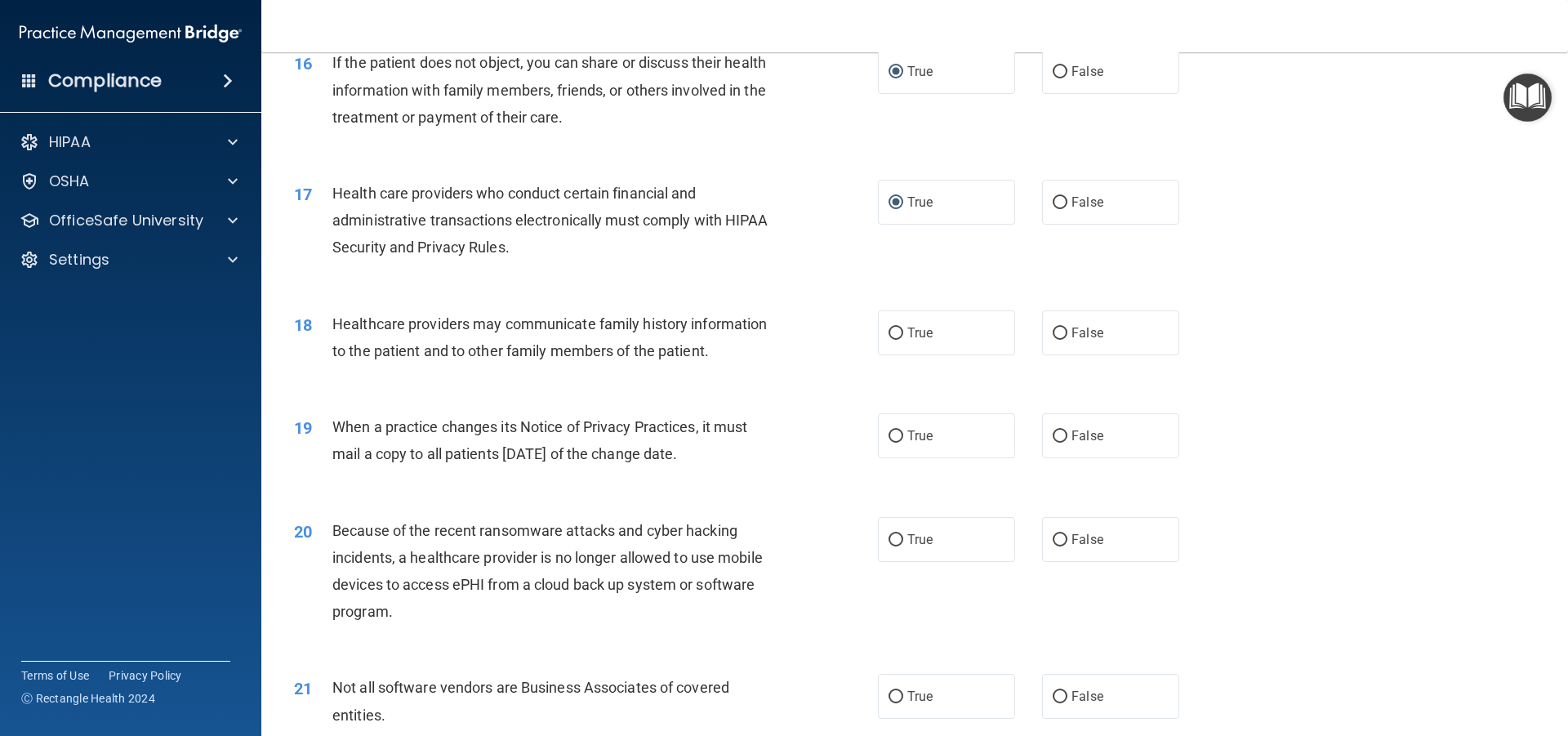
scroll to position [1961, 0]
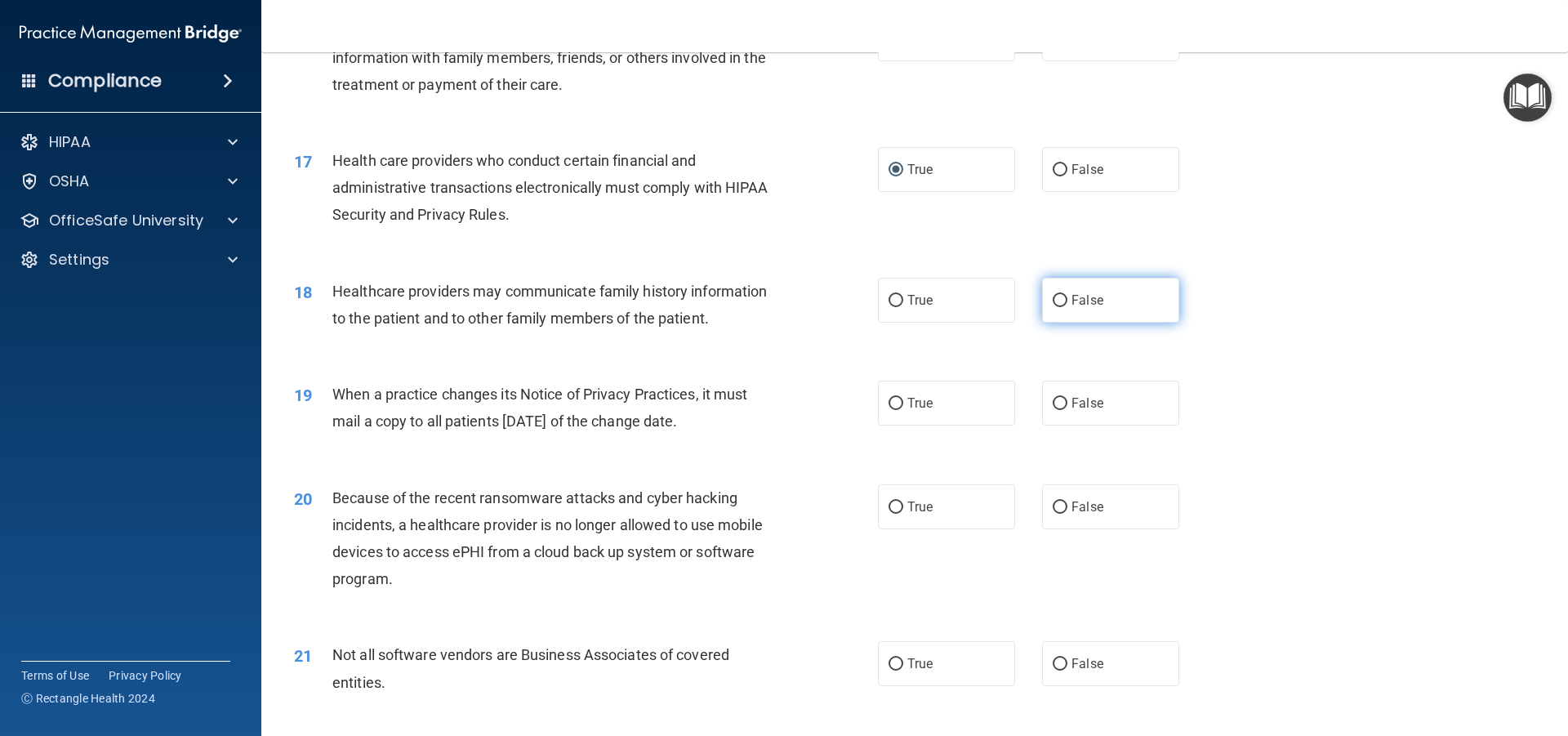
click at [1054, 296] on input "False" at bounding box center [1060, 301] width 15 height 12
radio input "true"
click at [1053, 407] on input "False" at bounding box center [1060, 404] width 15 height 12
radio input "true"
click at [1054, 507] on input "False" at bounding box center [1060, 507] width 15 height 12
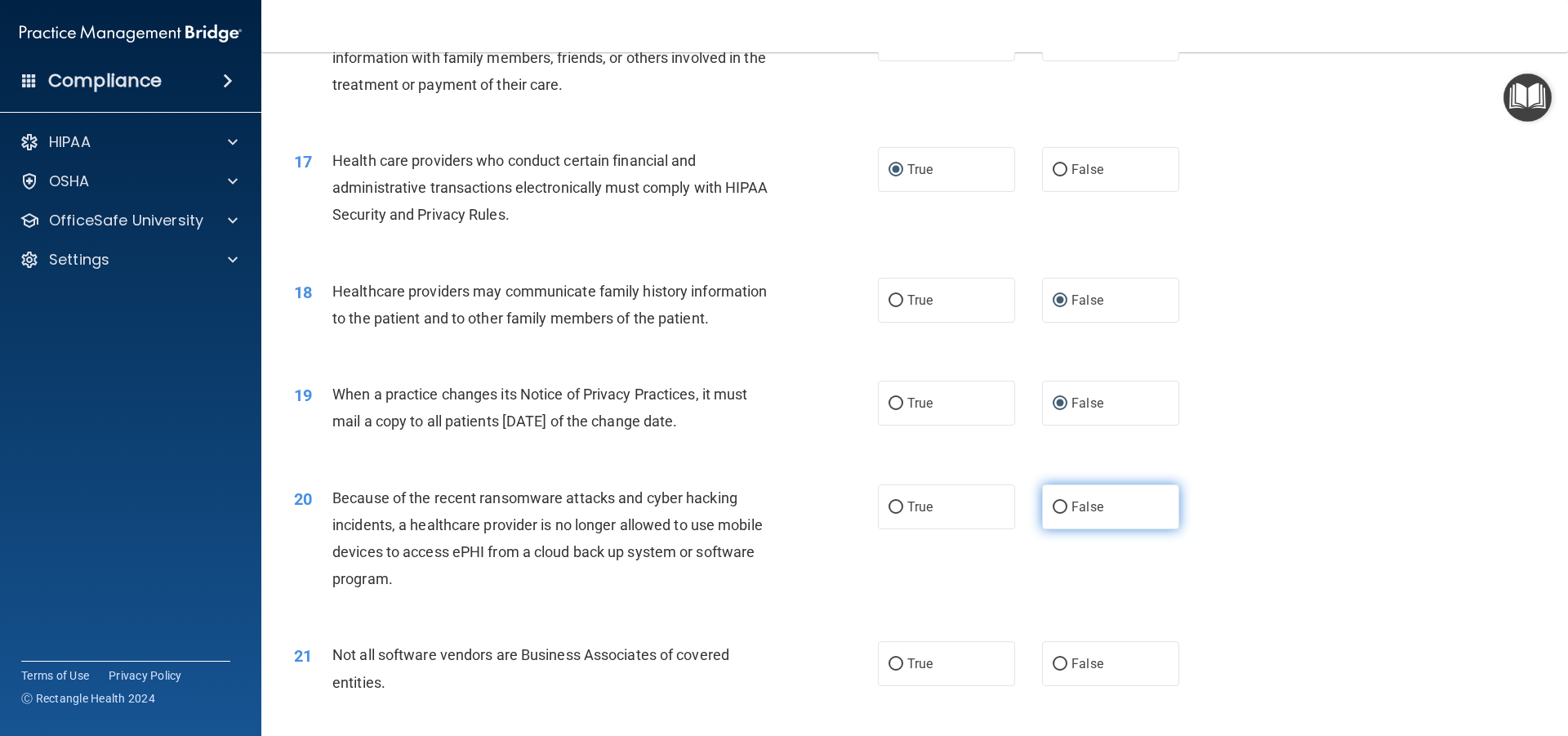
radio input "true"
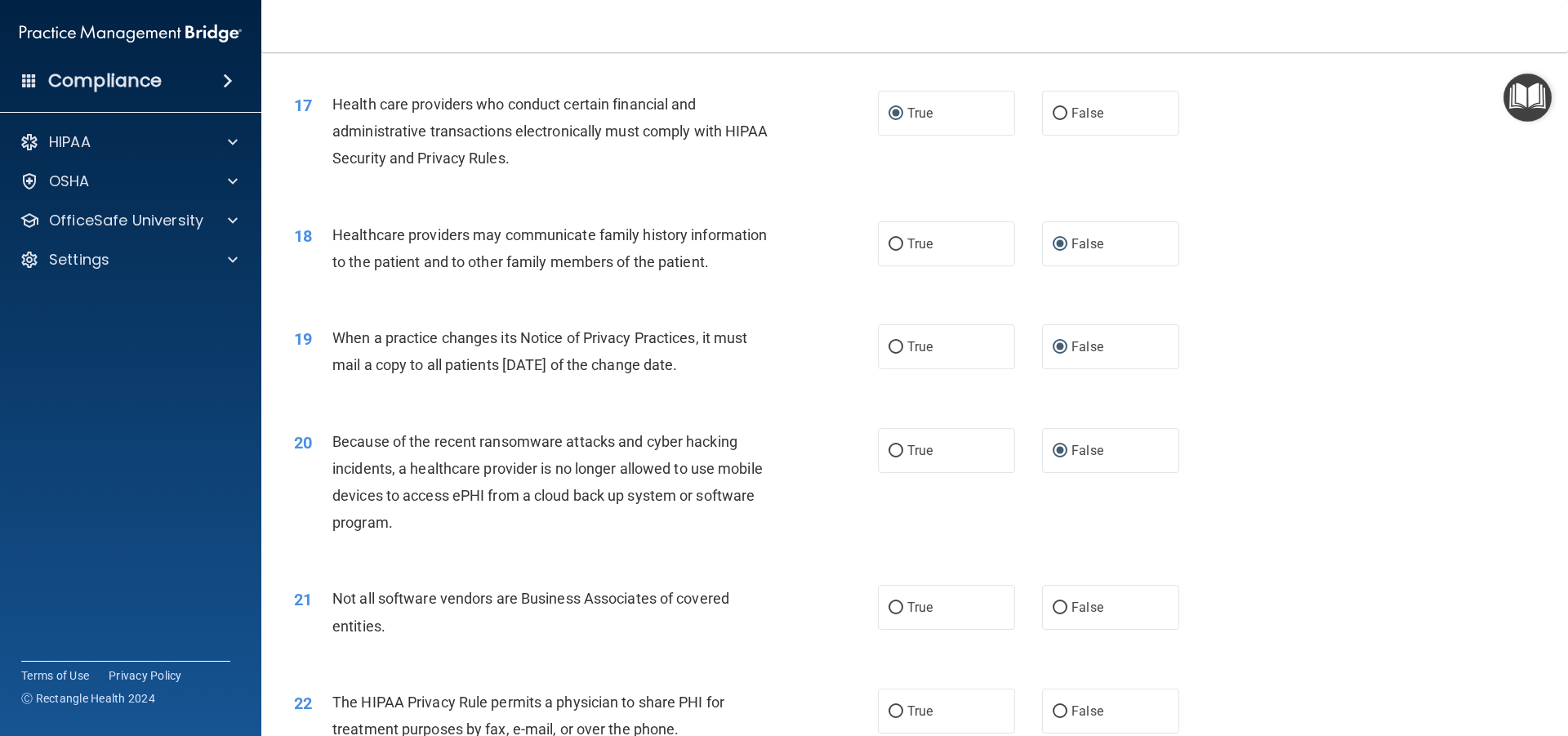
scroll to position [2125, 0]
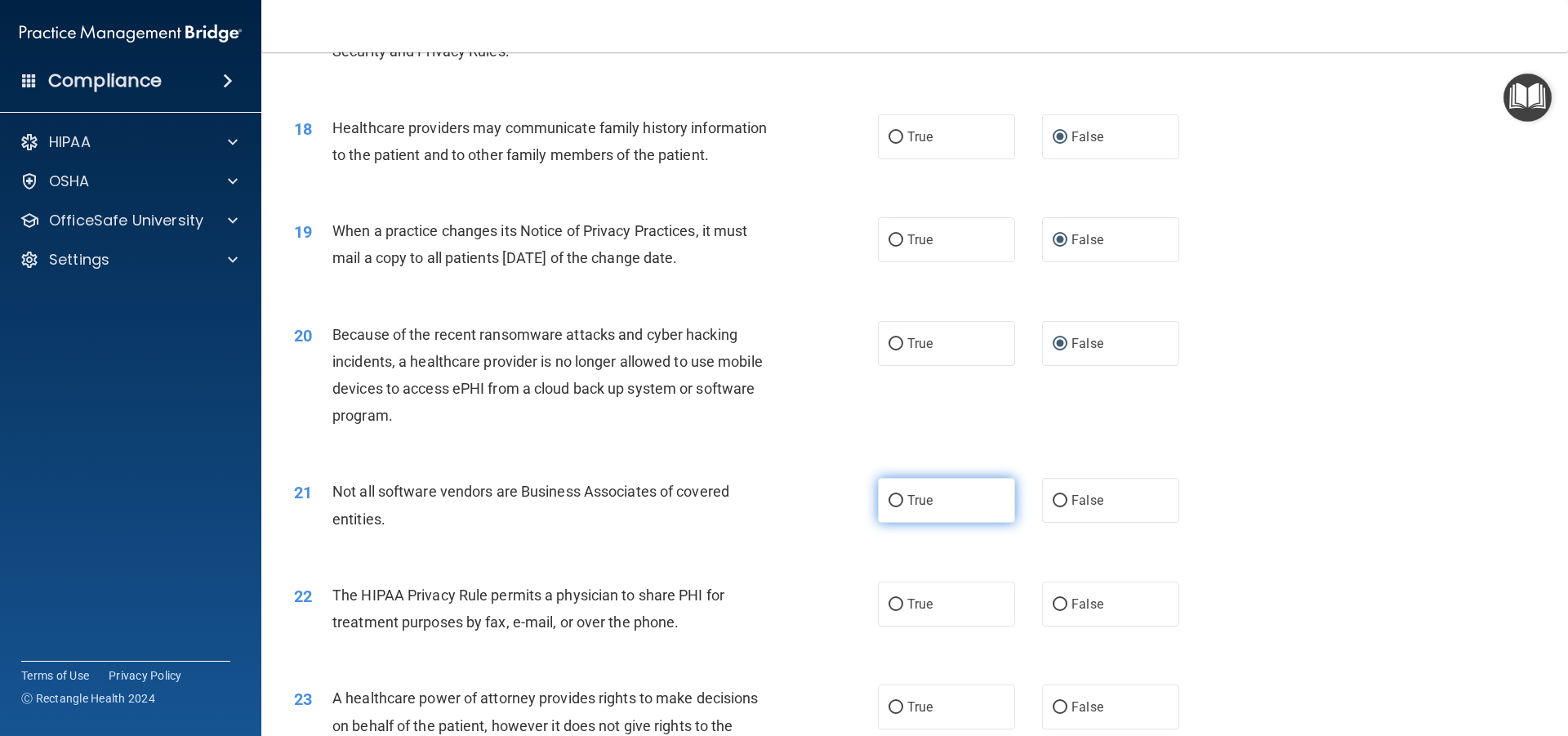
click at [891, 501] on input "True" at bounding box center [896, 501] width 15 height 12
radio input "true"
click at [892, 602] on input "True" at bounding box center [896, 605] width 15 height 12
radio input "true"
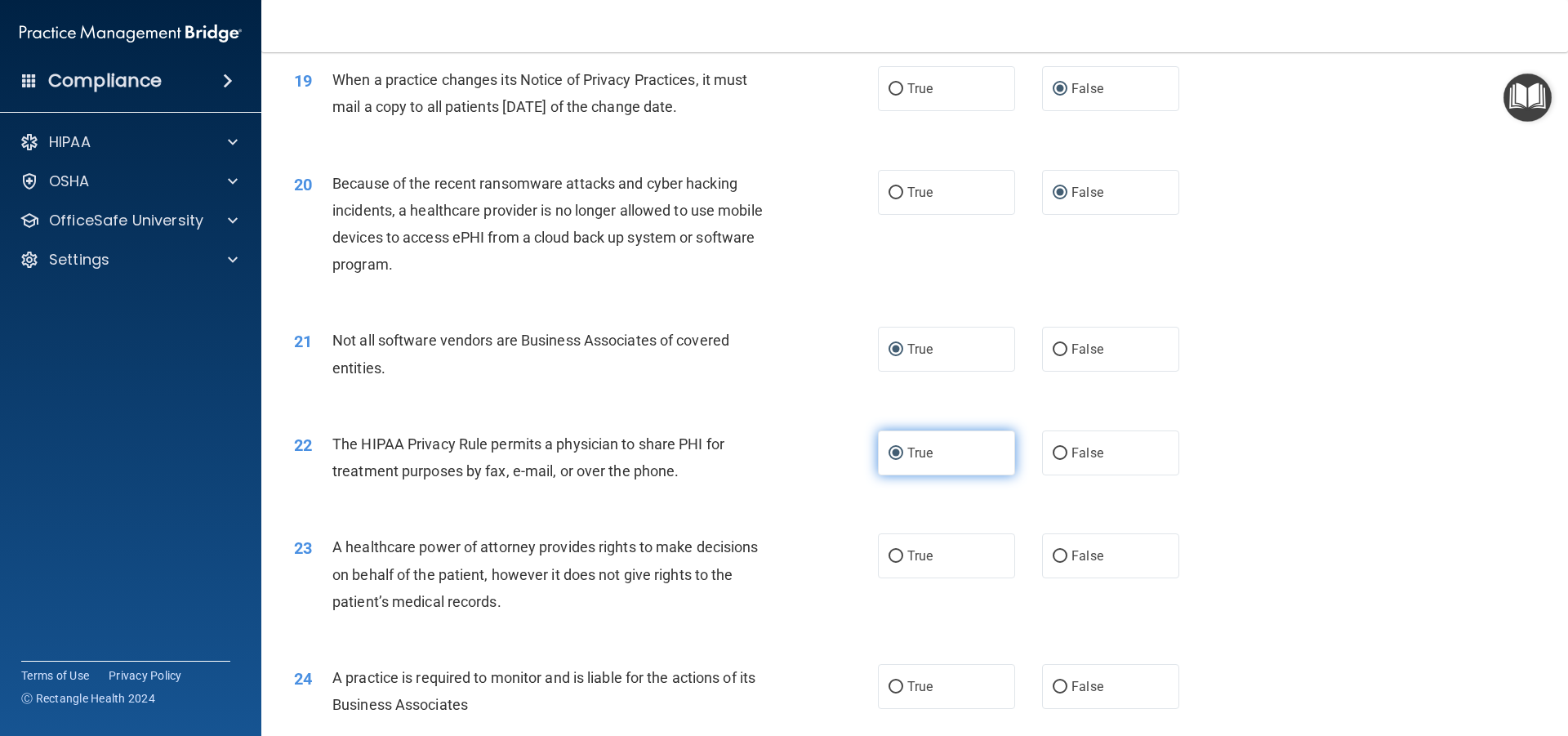
scroll to position [2288, 0]
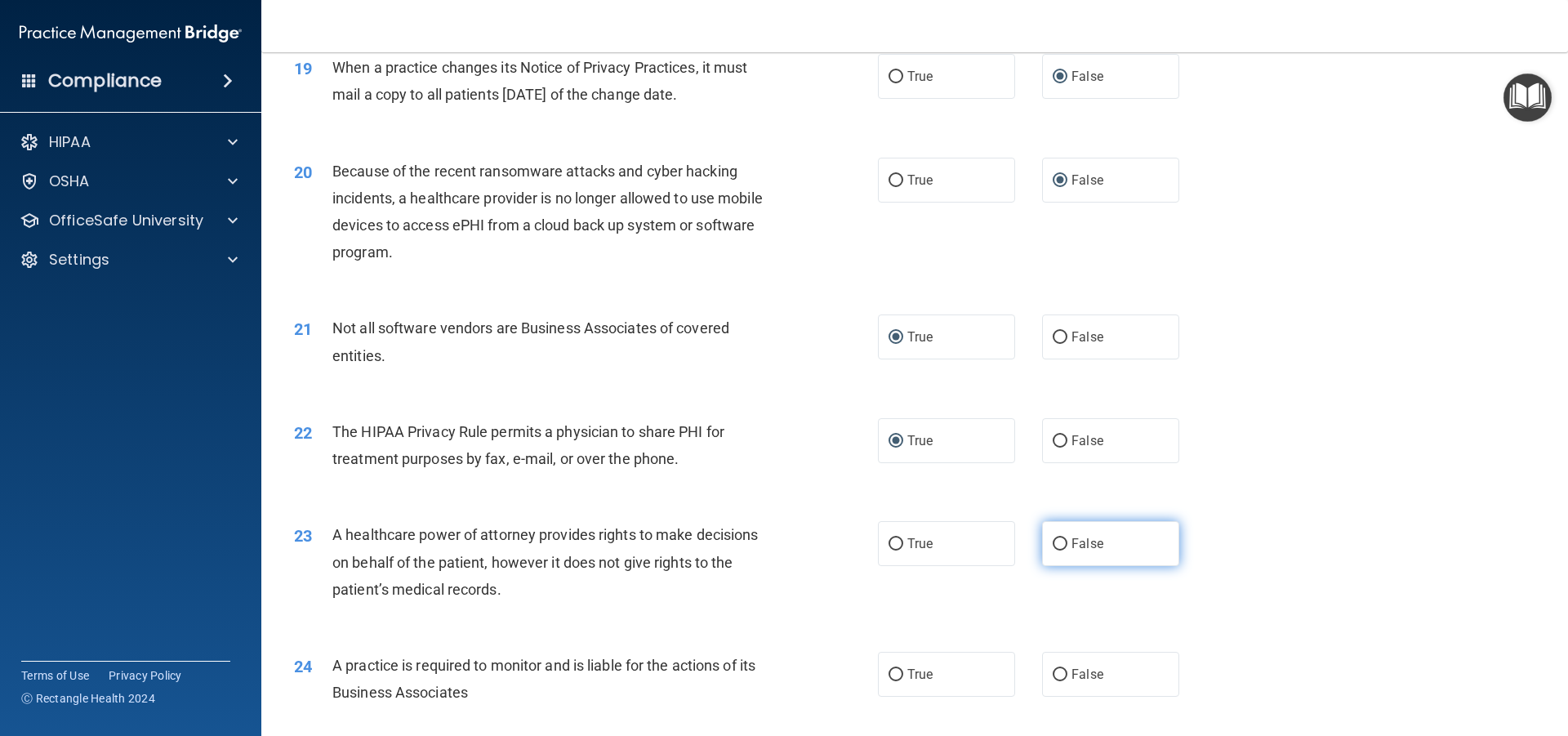
click at [1053, 544] on input "False" at bounding box center [1060, 545] width 15 height 12
radio input "true"
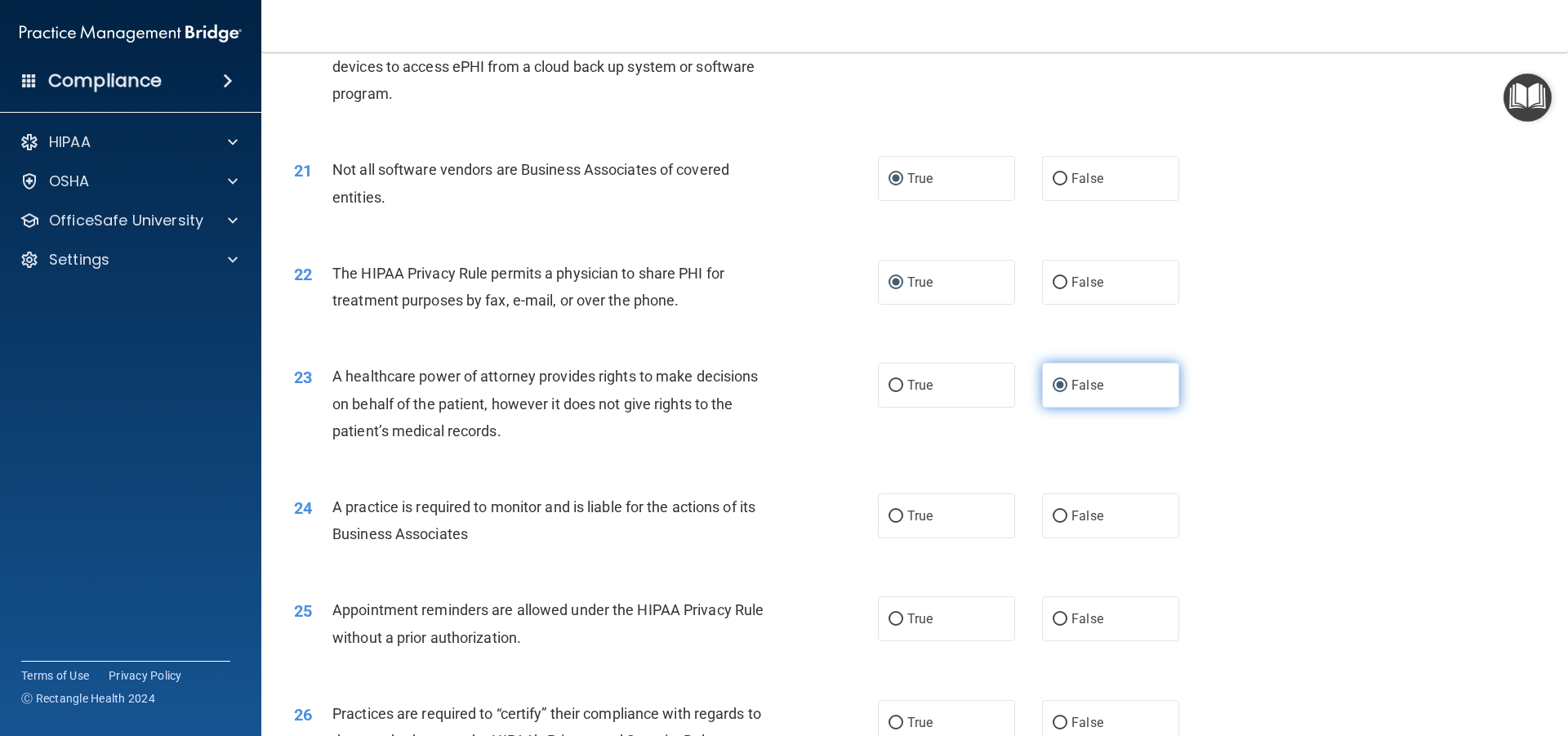
scroll to position [2452, 0]
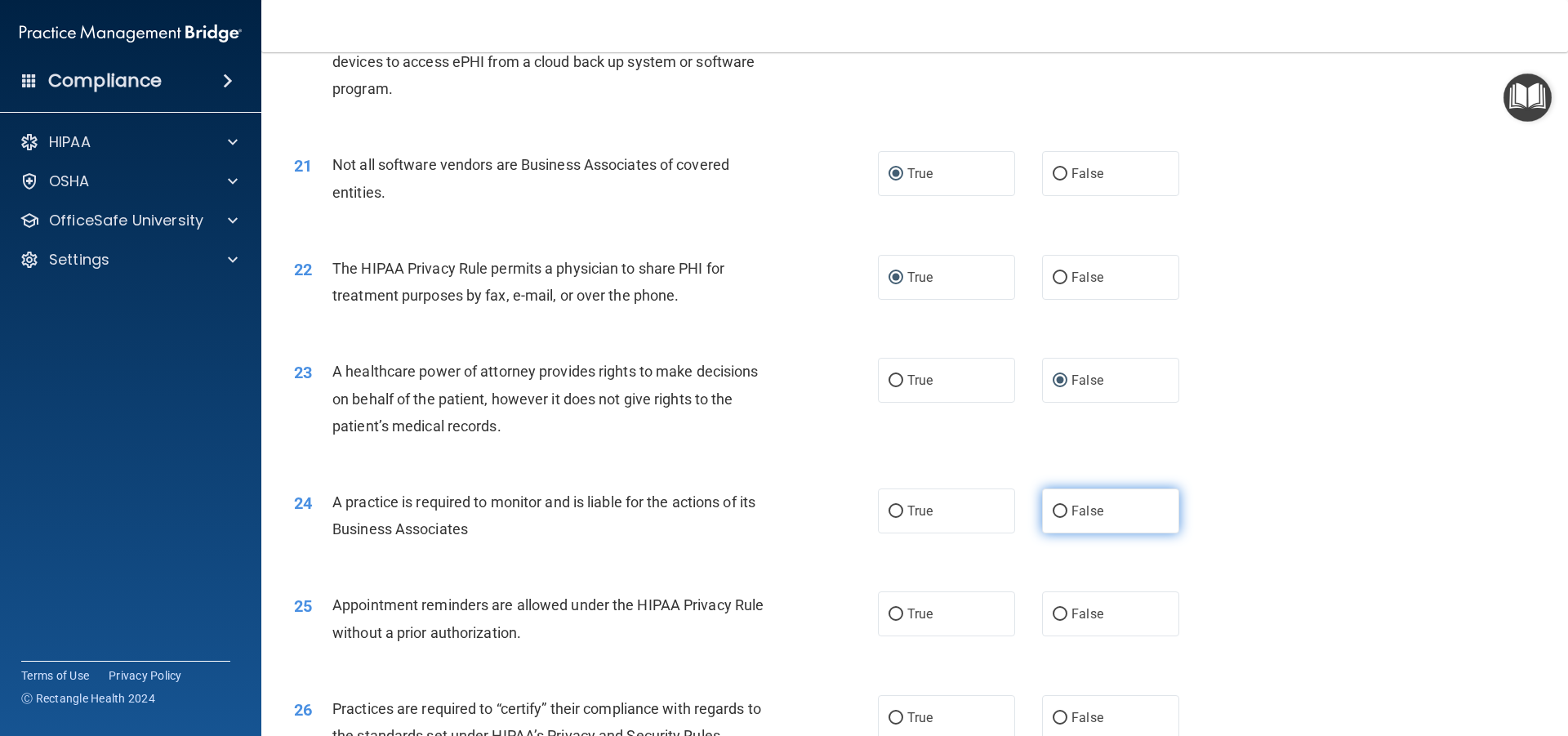
click at [1049, 521] on label "False" at bounding box center [1110, 511] width 137 height 45
click at [1053, 518] on input "False" at bounding box center [1060, 512] width 15 height 12
radio input "true"
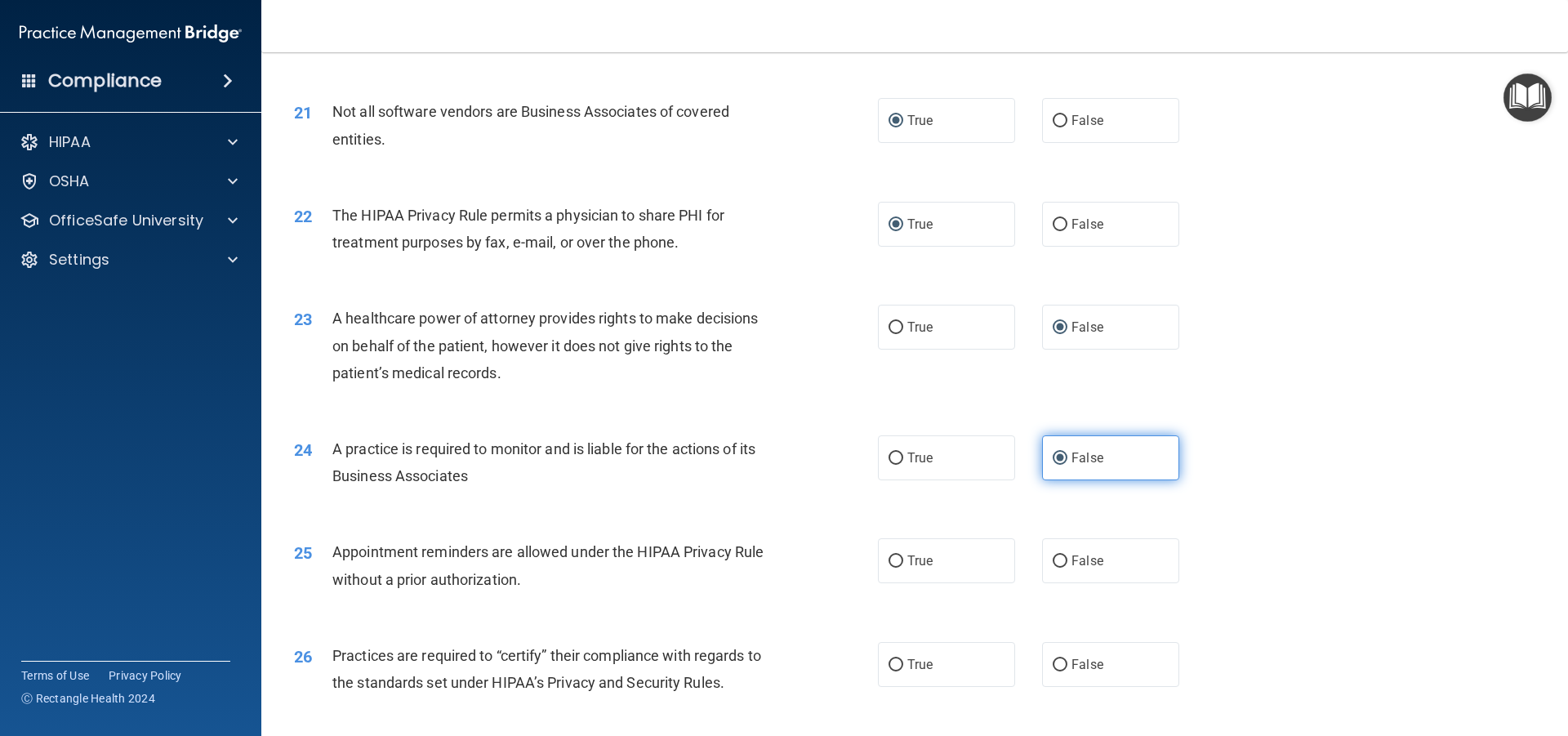
scroll to position [2533, 0]
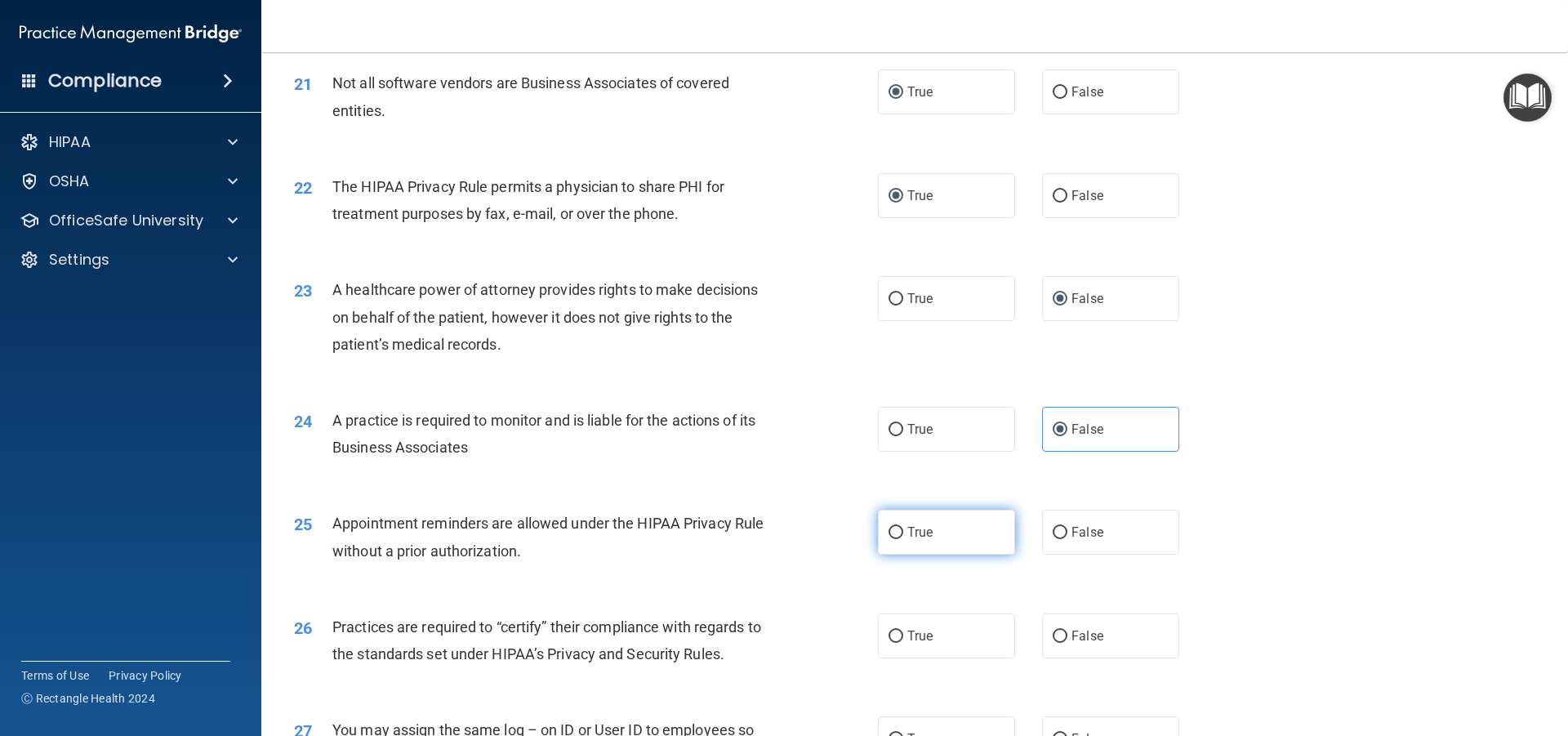
click at [895, 532] on input "True" at bounding box center [896, 533] width 15 height 12
radio input "true"
click at [1054, 634] on input "False" at bounding box center [1060, 637] width 15 height 12
radio input "true"
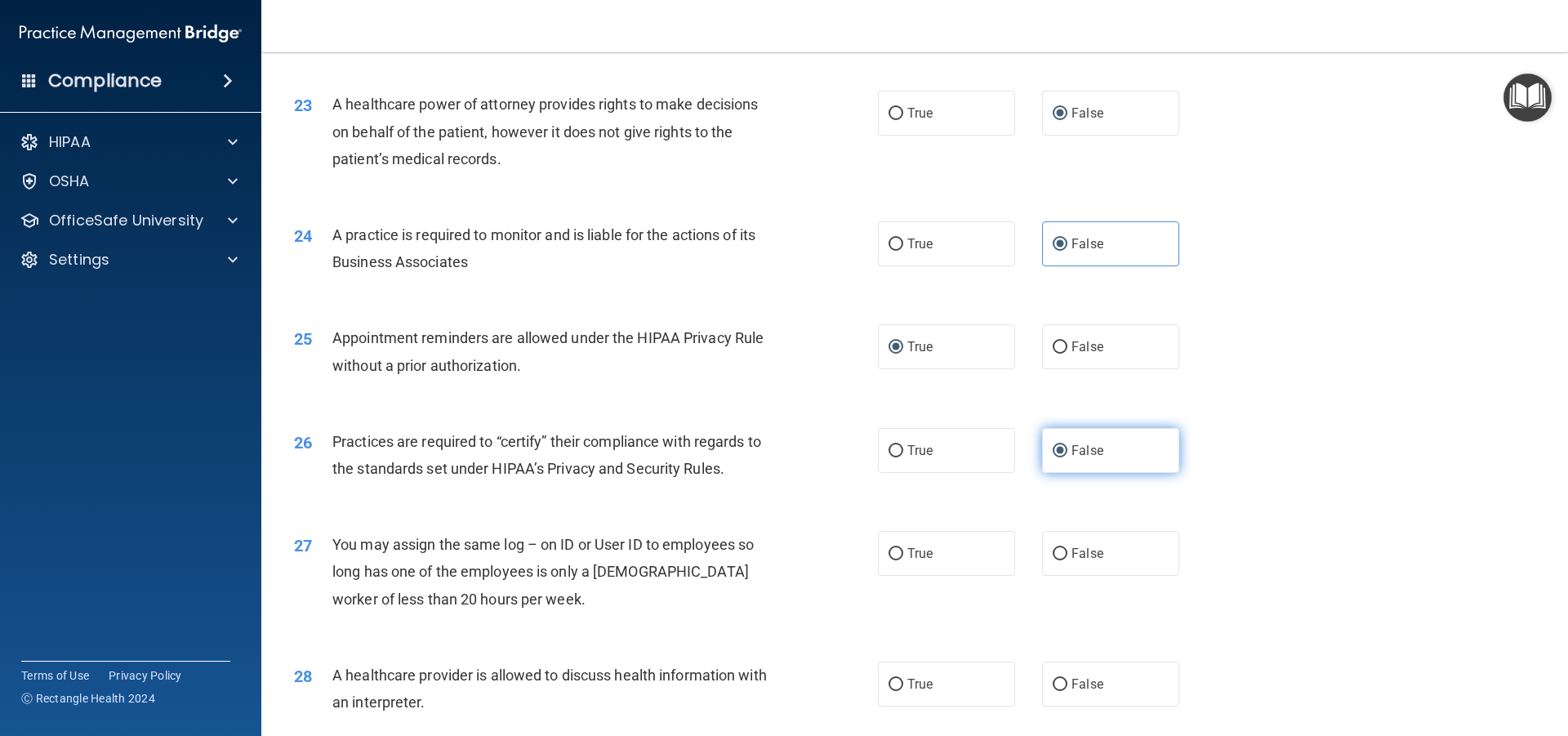
scroll to position [2778, 0]
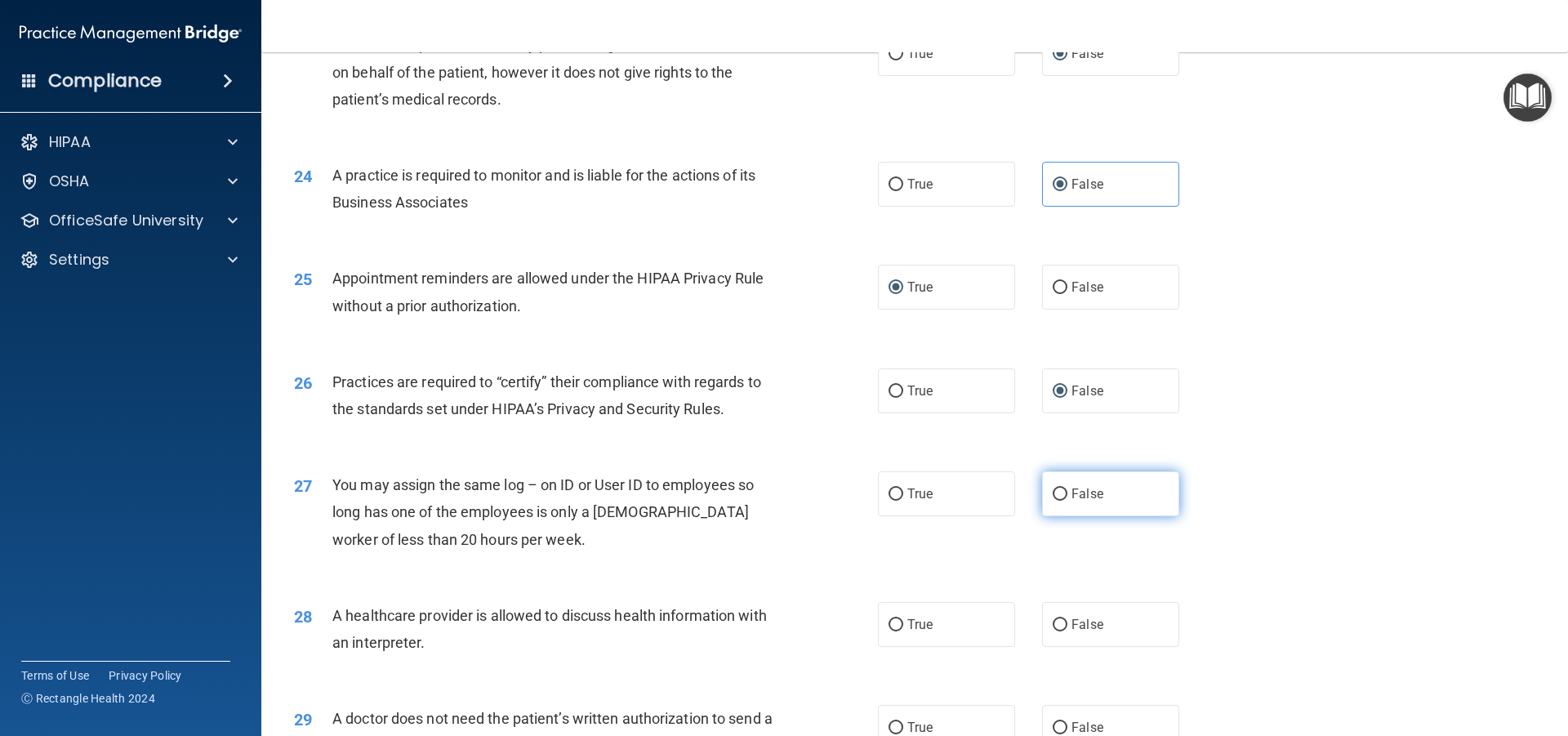
click at [1055, 495] on input "False" at bounding box center [1060, 495] width 15 height 12
radio input "true"
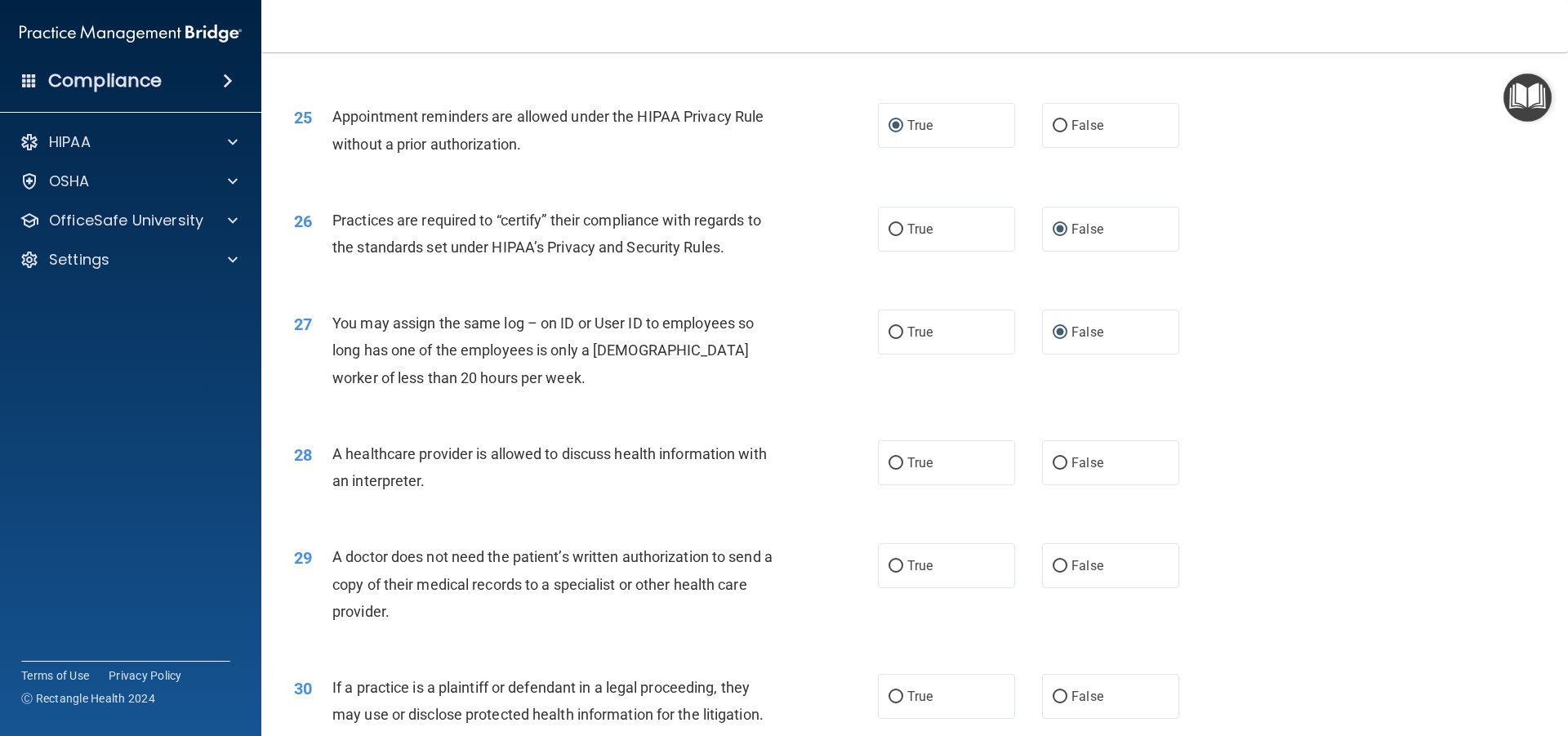
scroll to position [2941, 0]
click at [895, 464] on input "True" at bounding box center [896, 462] width 15 height 12
radio input "true"
click at [889, 564] on input "True" at bounding box center [896, 565] width 15 height 12
radio input "true"
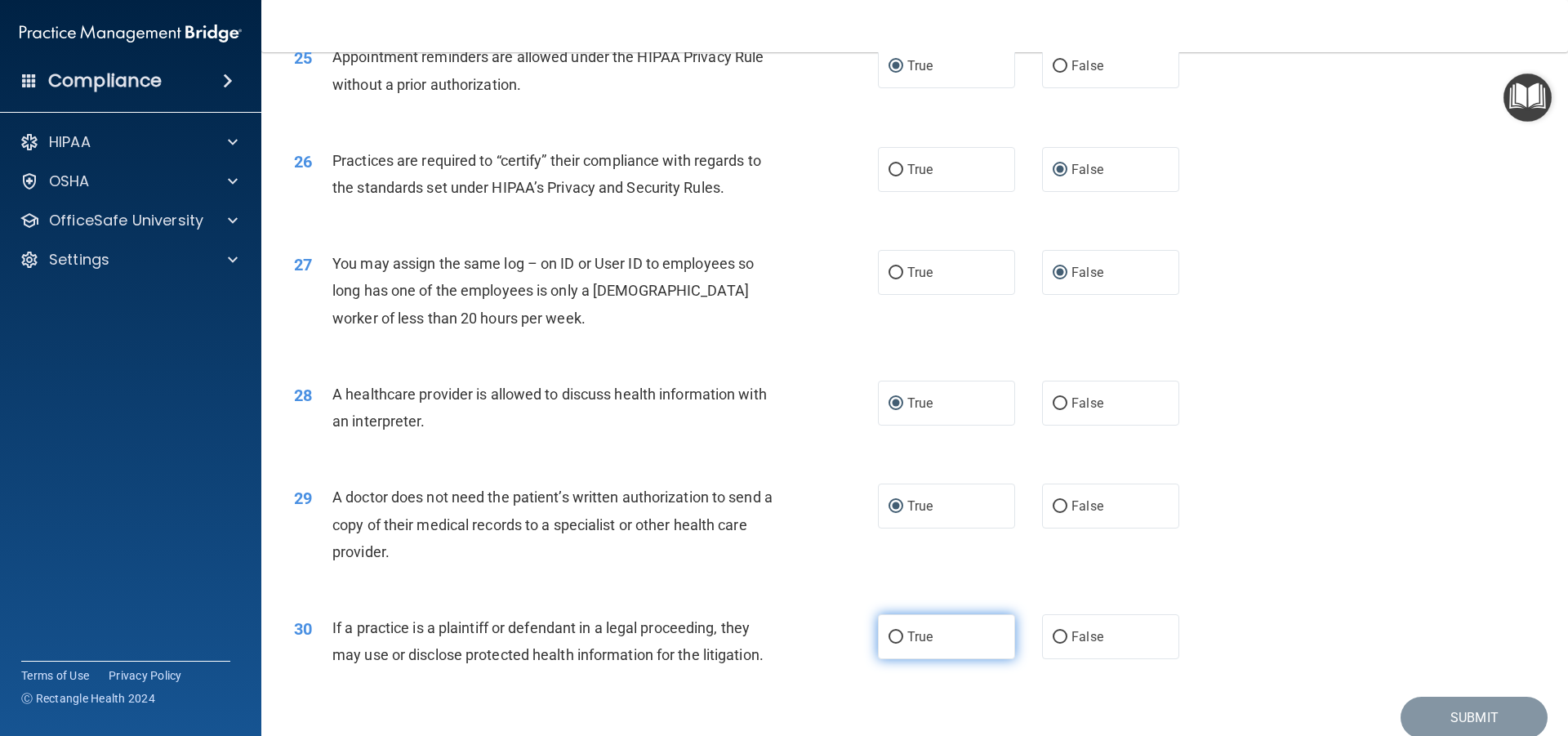
scroll to position [3067, 0]
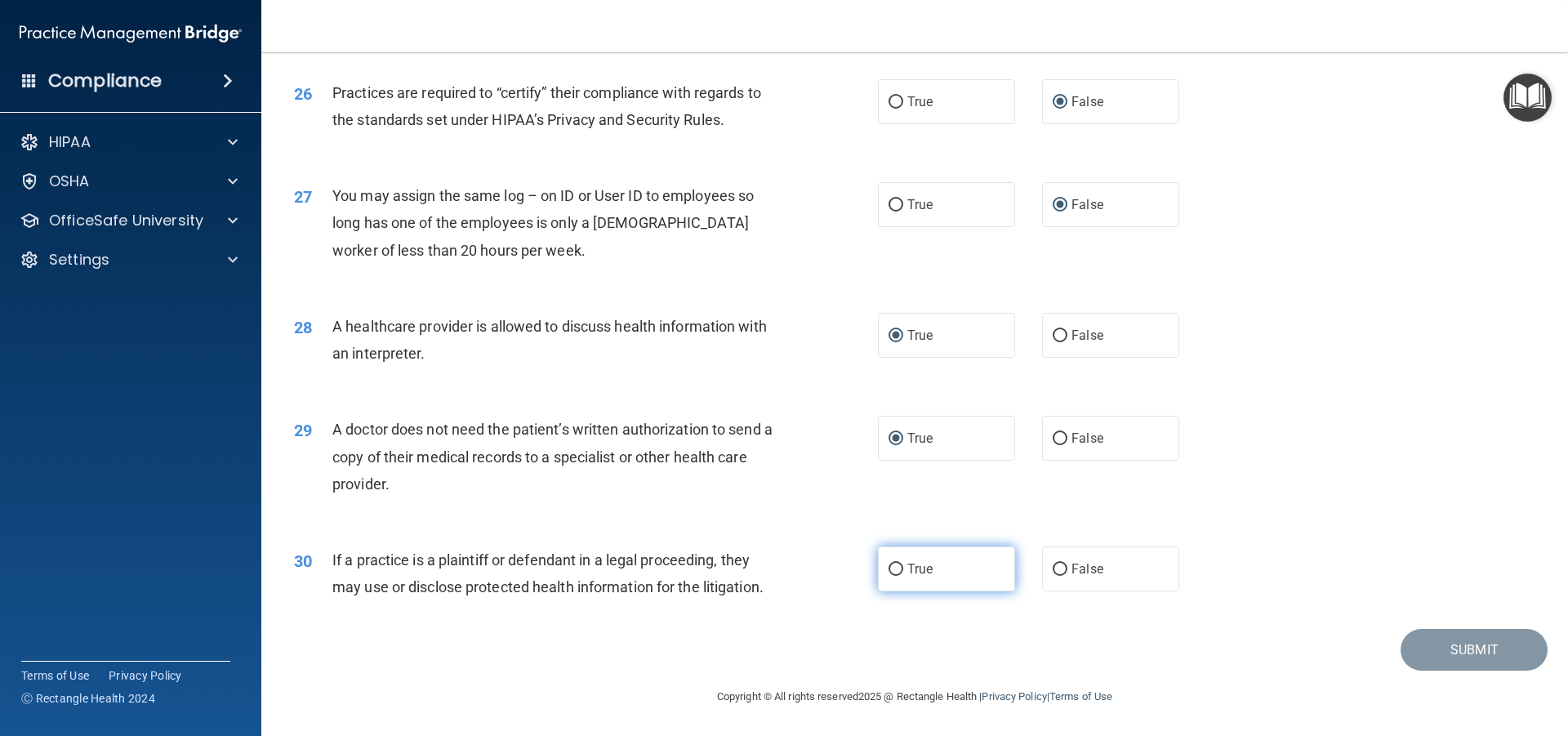
click at [889, 566] on input "True" at bounding box center [896, 570] width 15 height 12
radio input "true"
click at [1405, 642] on button "Submit" at bounding box center [1474, 649] width 147 height 42
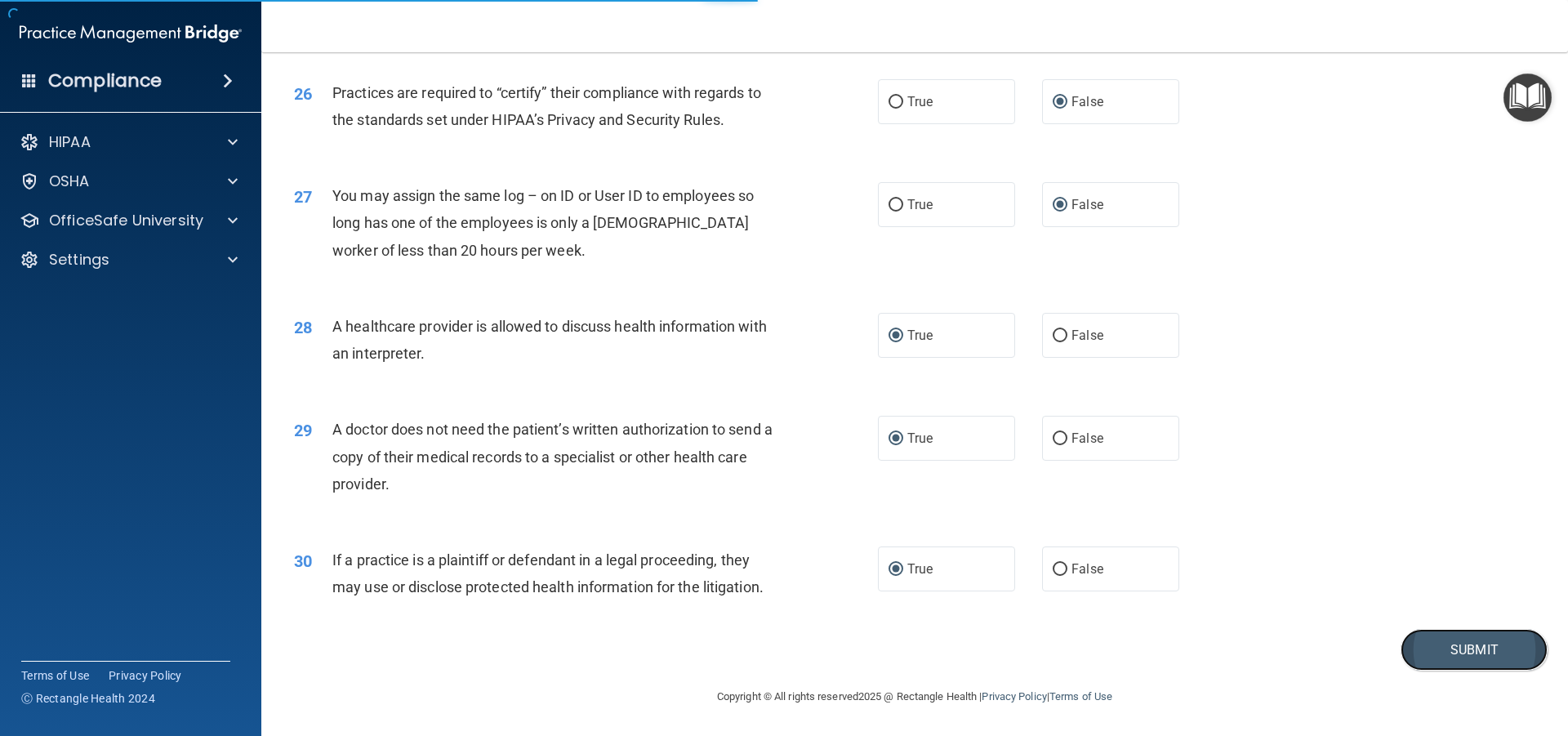
click at [1442, 651] on button "Submit" at bounding box center [1474, 649] width 147 height 42
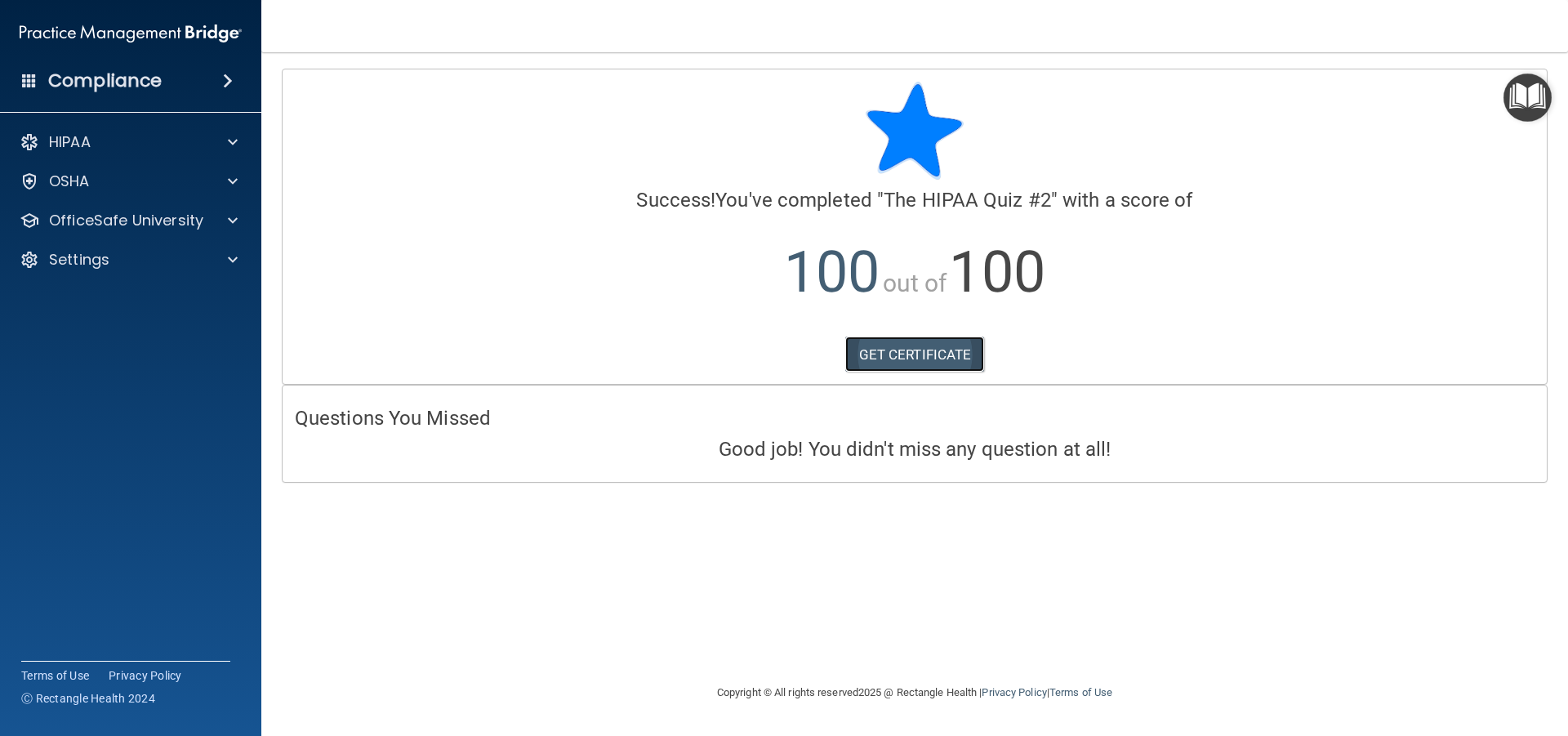
click at [912, 348] on link "GET CERTIFICATE" at bounding box center [915, 354] width 140 height 36
click at [230, 175] on span at bounding box center [232, 182] width 10 height 19
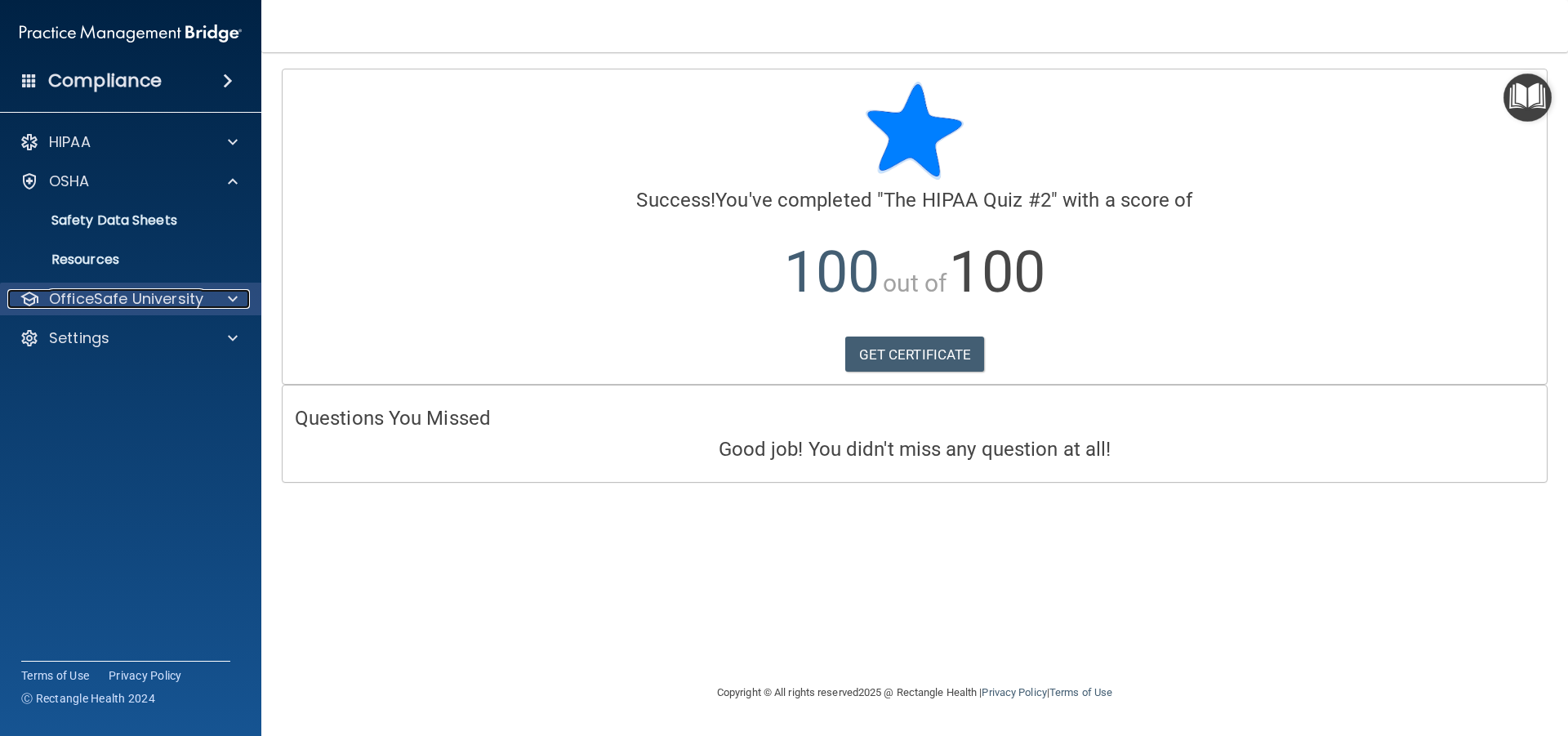
click at [230, 298] on span at bounding box center [232, 299] width 10 height 19
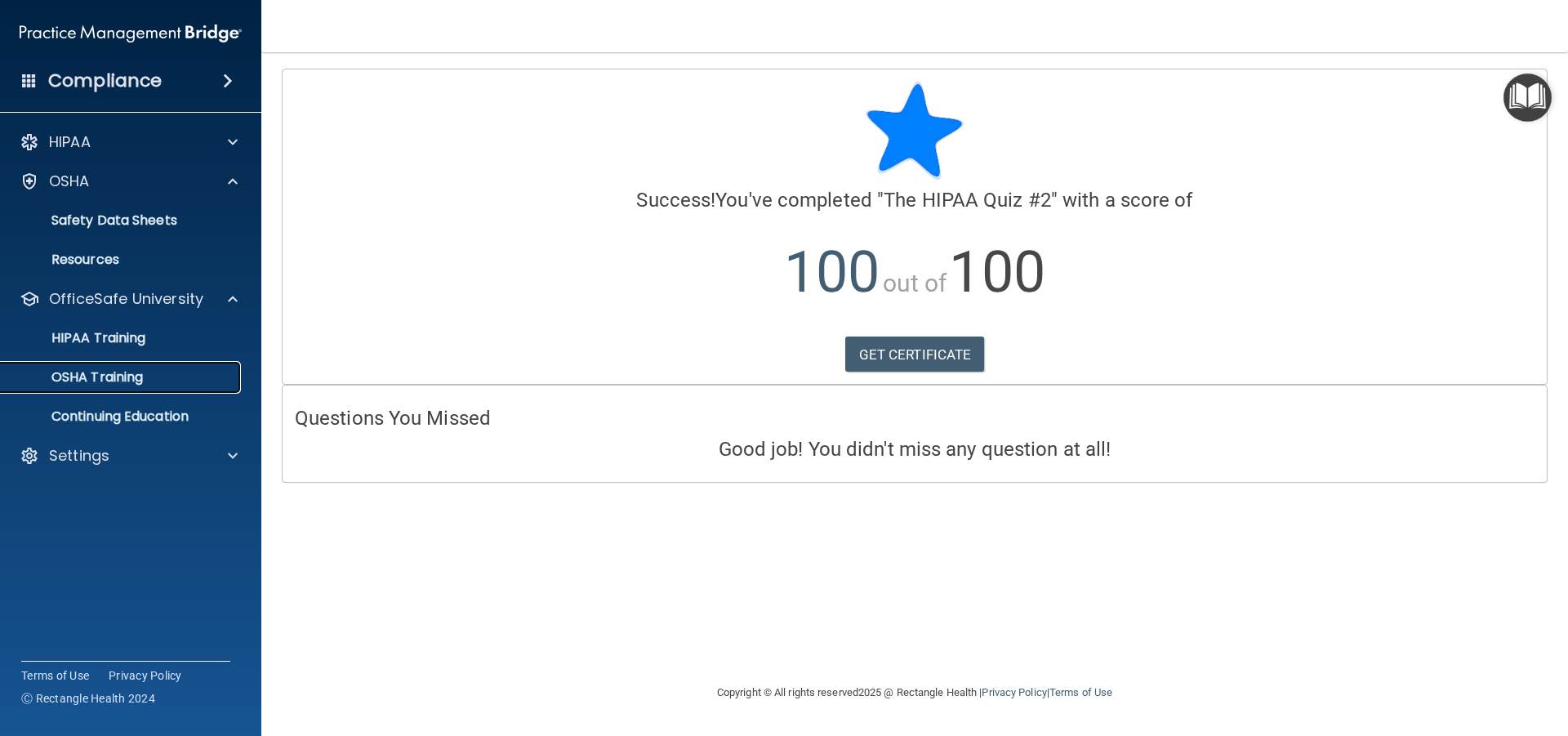
click at [127, 372] on p "OSHA Training" at bounding box center [76, 377] width 132 height 16
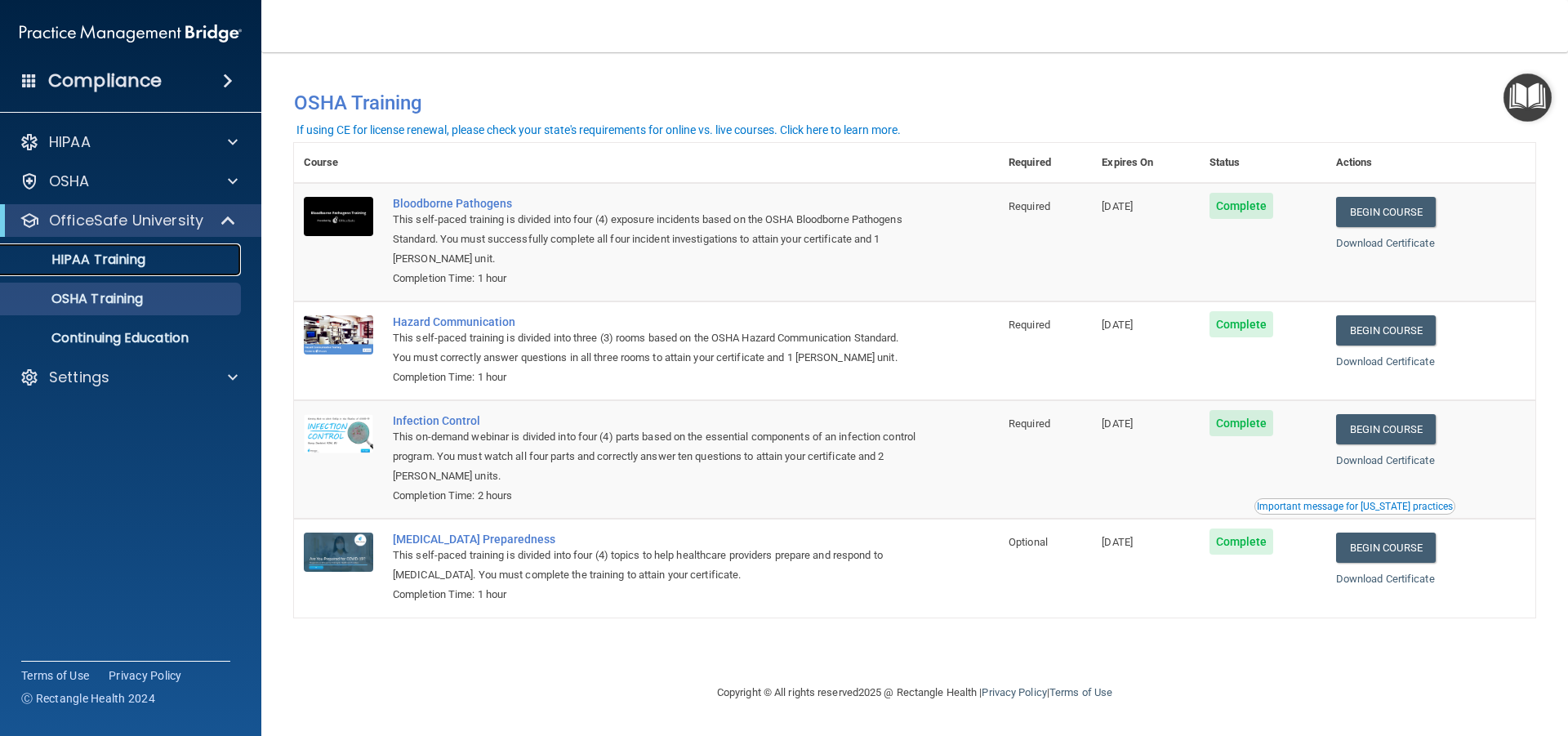
click at [143, 259] on p "HIPAA Training" at bounding box center [78, 260] width 135 height 16
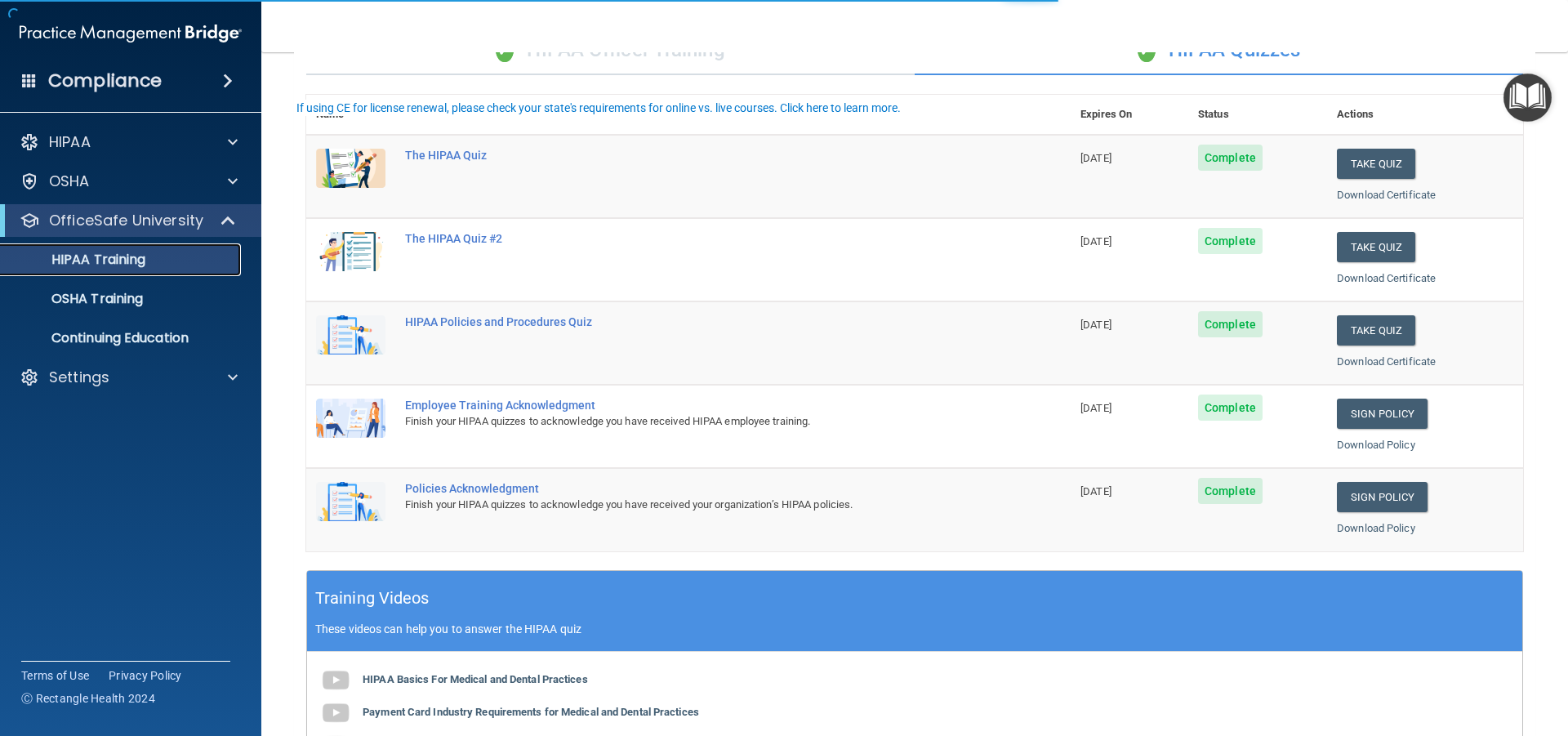
scroll to position [164, 0]
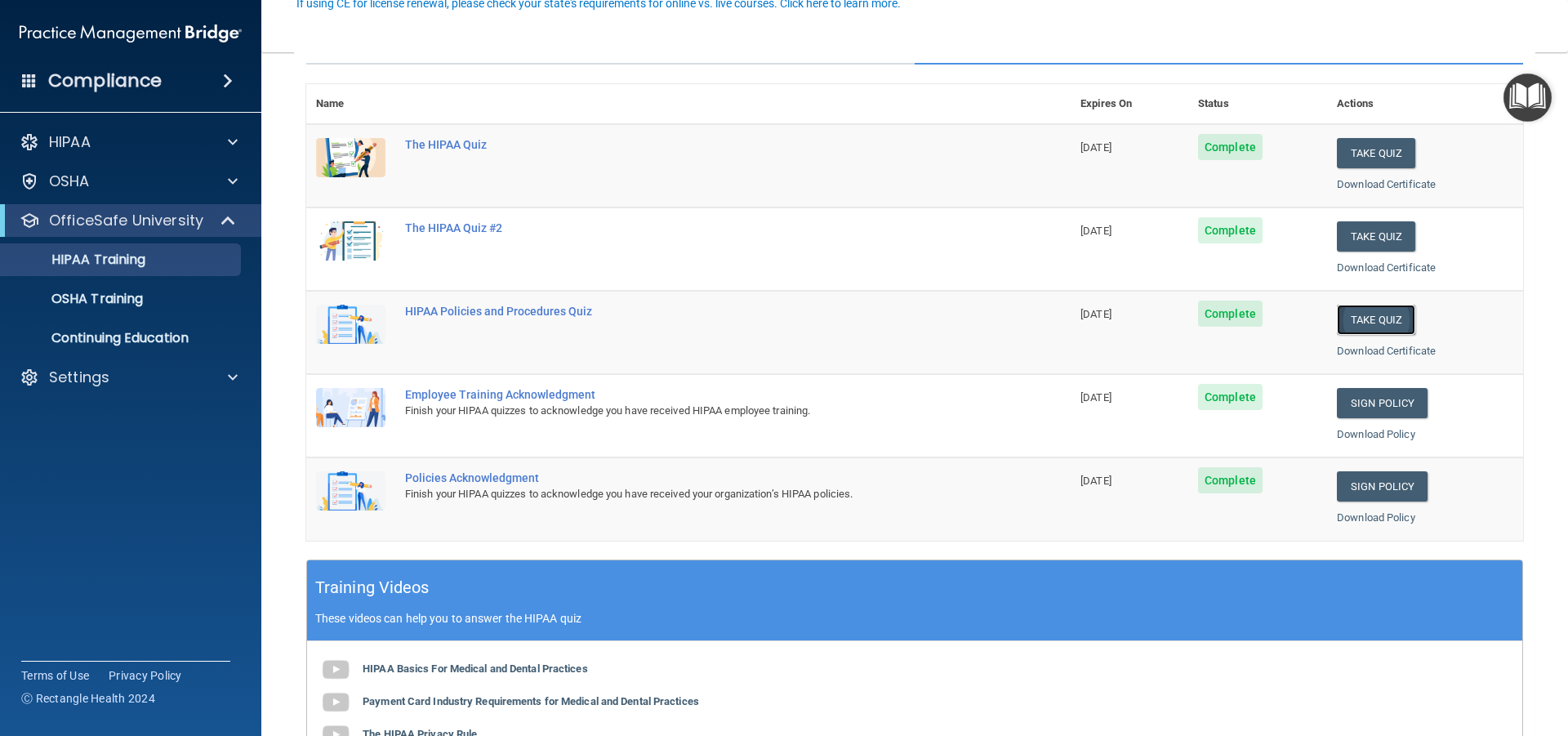
click at [1363, 315] on button "Take Quiz" at bounding box center [1376, 320] width 79 height 30
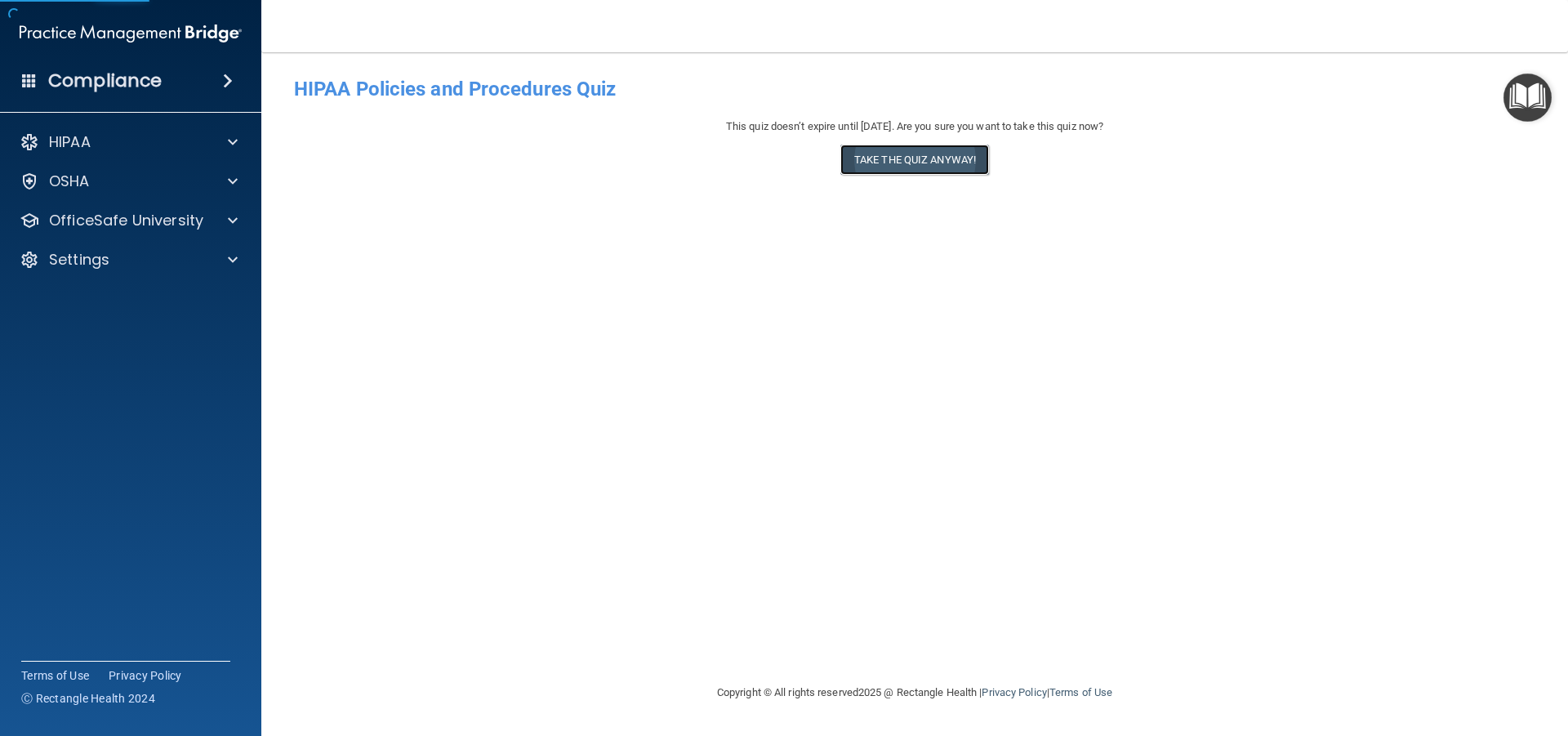
click at [870, 159] on button "Take the quiz anyway!" at bounding box center [915, 159] width 149 height 30
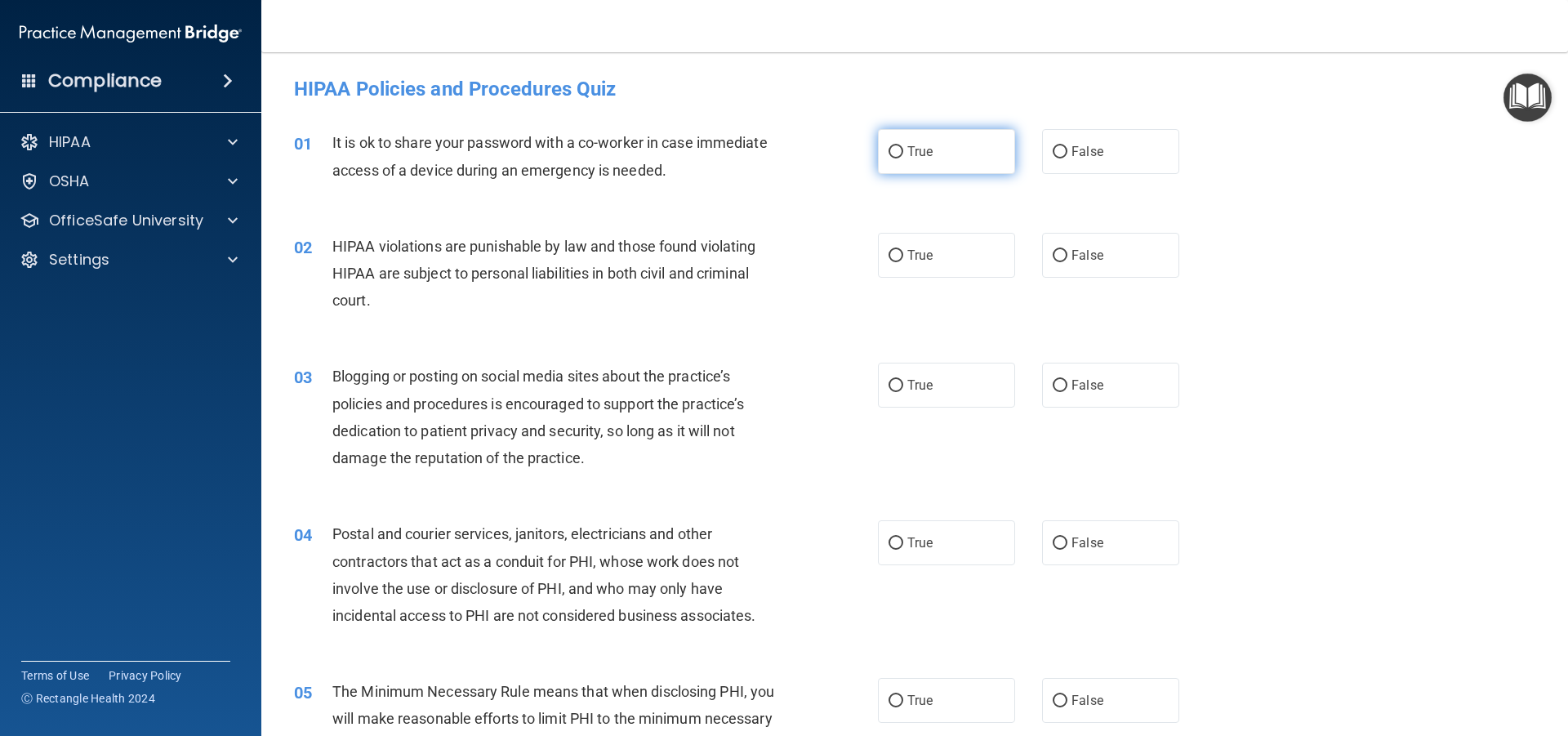
click at [889, 155] on input "True" at bounding box center [896, 152] width 15 height 12
radio input "true"
click at [889, 254] on input "True" at bounding box center [896, 256] width 15 height 12
radio input "true"
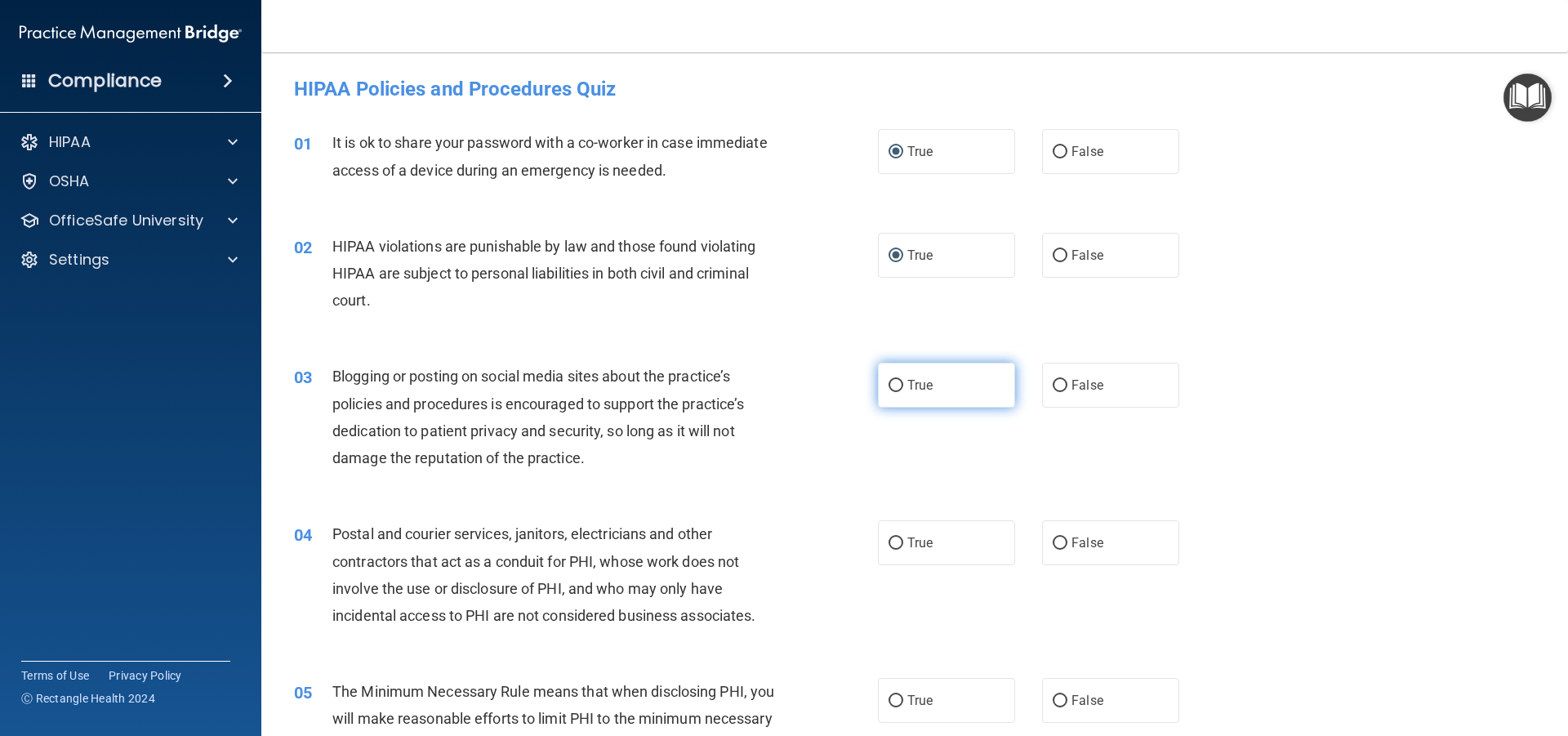
click at [889, 388] on input "True" at bounding box center [896, 386] width 15 height 12
radio input "true"
click at [881, 544] on label "True" at bounding box center [946, 543] width 137 height 45
click at [889, 544] on input "True" at bounding box center [896, 544] width 15 height 12
radio input "true"
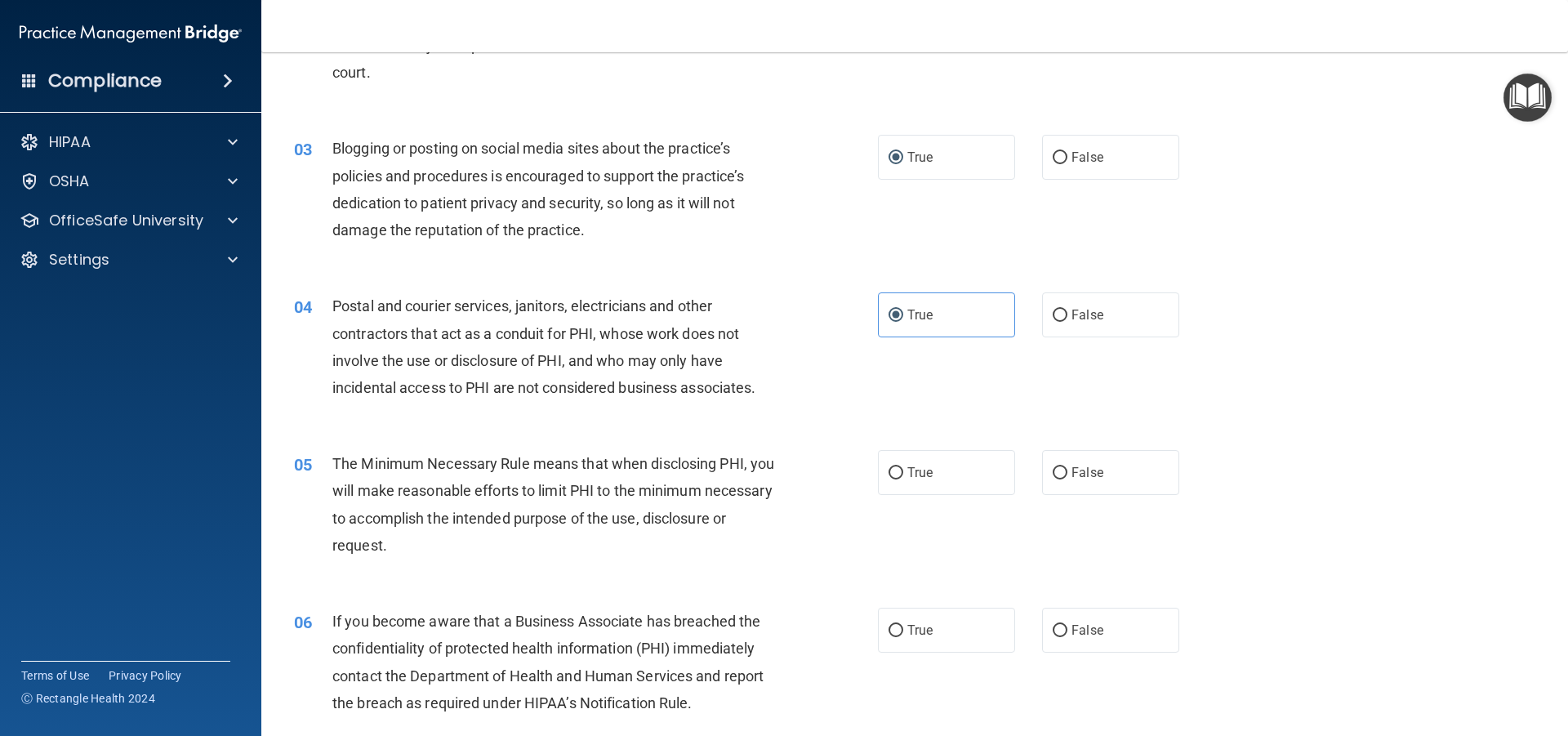
scroll to position [245, 0]
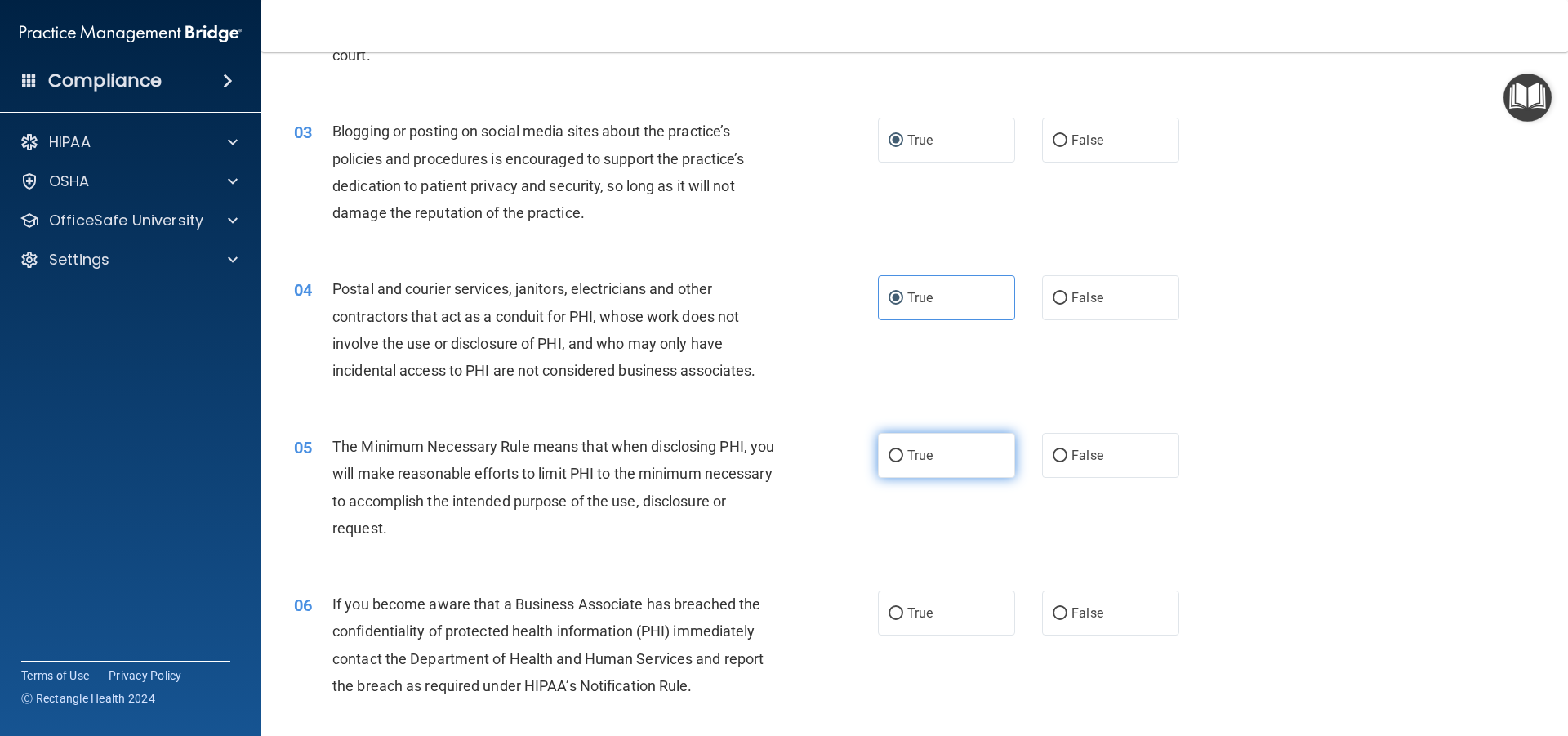
click at [889, 460] on input "True" at bounding box center [896, 456] width 15 height 12
radio input "true"
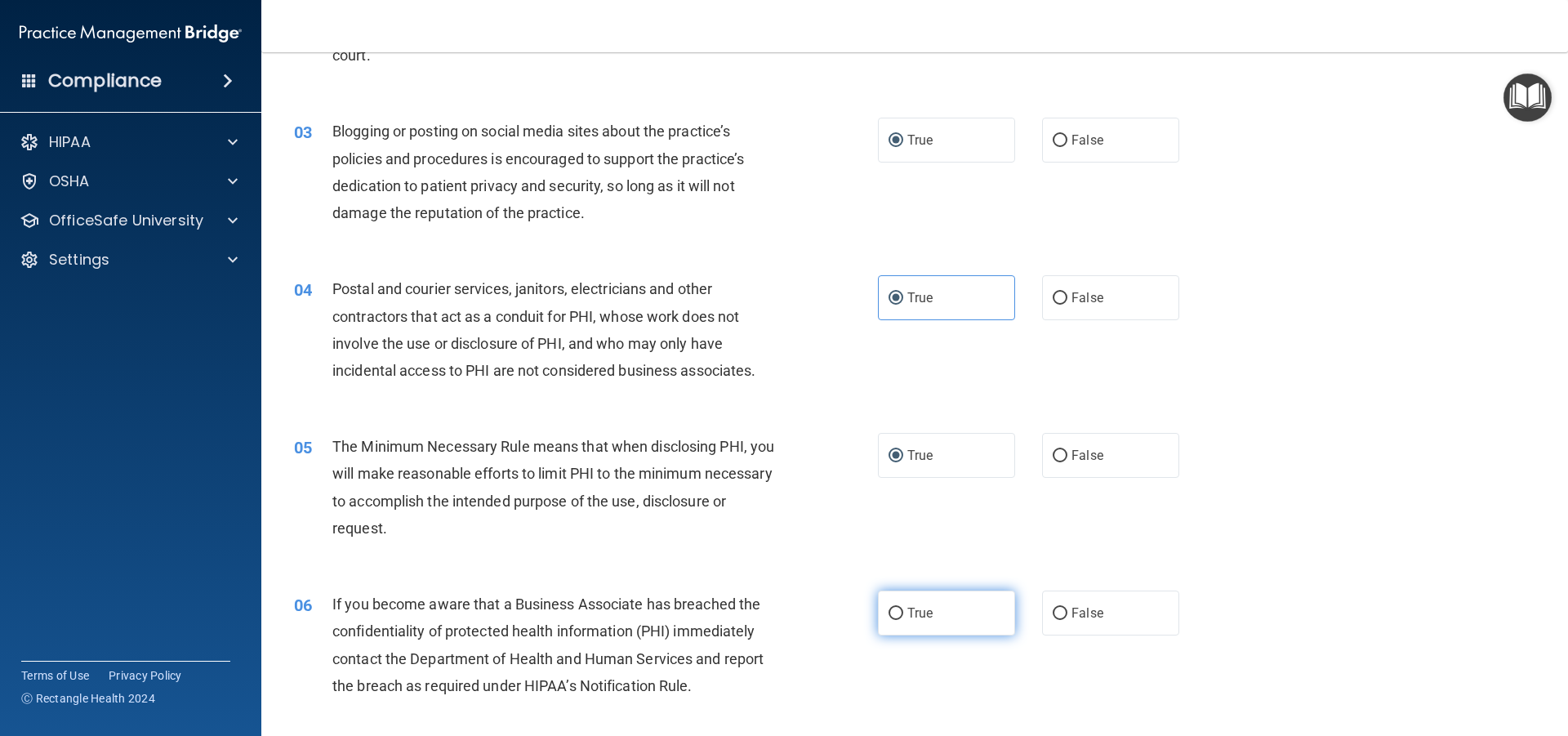
click at [889, 615] on input "True" at bounding box center [896, 614] width 15 height 12
radio input "true"
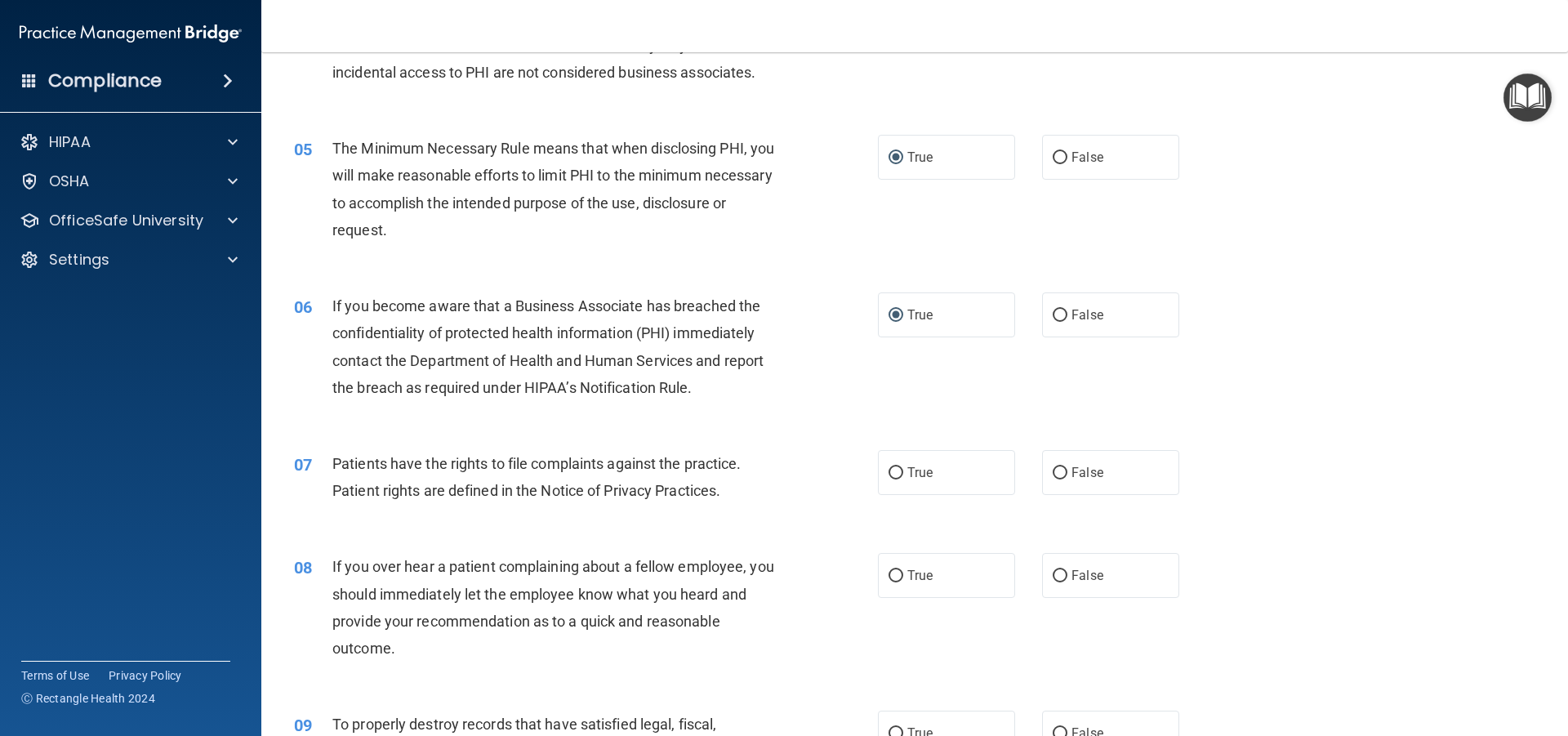
scroll to position [572, 0]
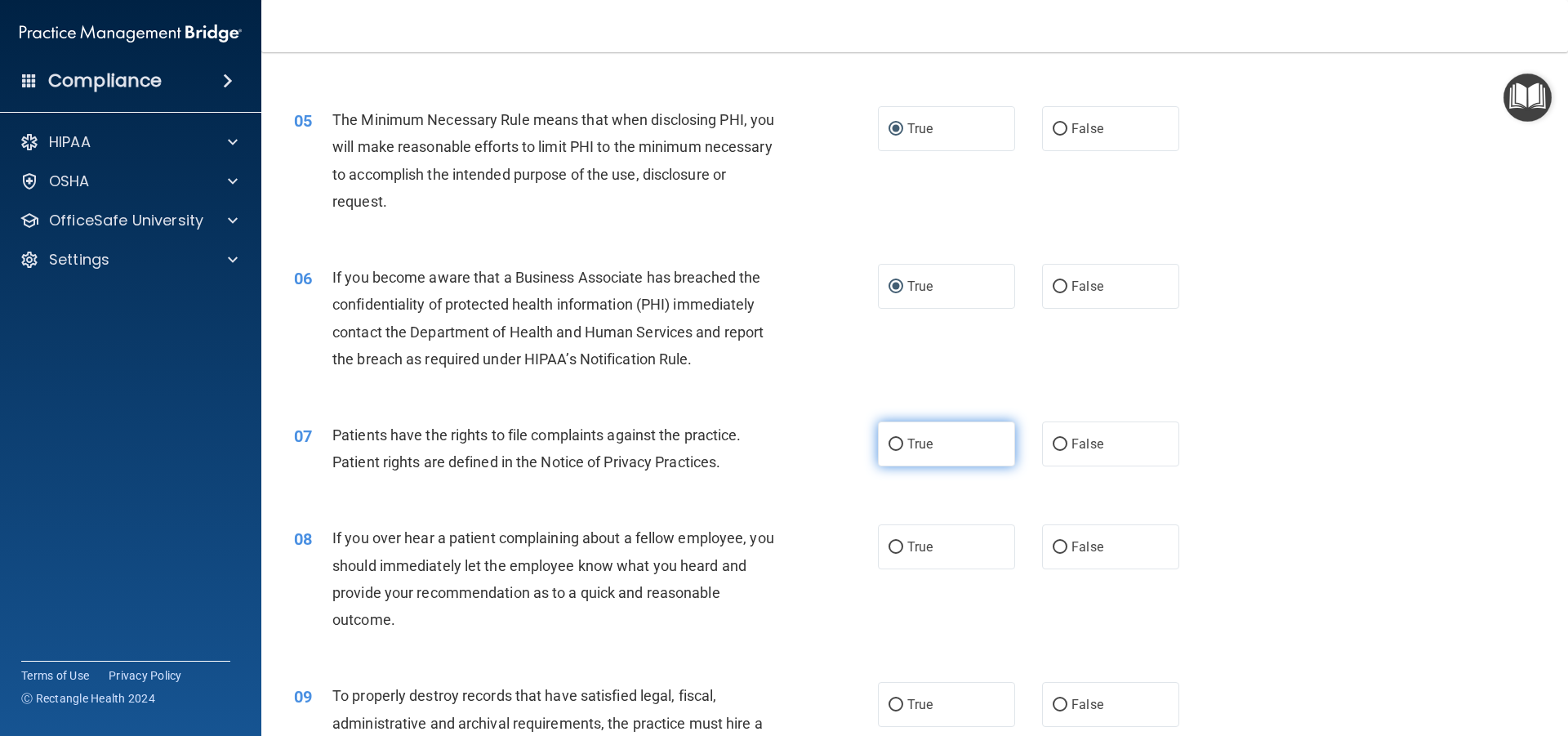
click at [889, 447] on input "True" at bounding box center [896, 445] width 15 height 12
radio input "true"
click at [889, 544] on input "True" at bounding box center [896, 548] width 15 height 12
radio input "true"
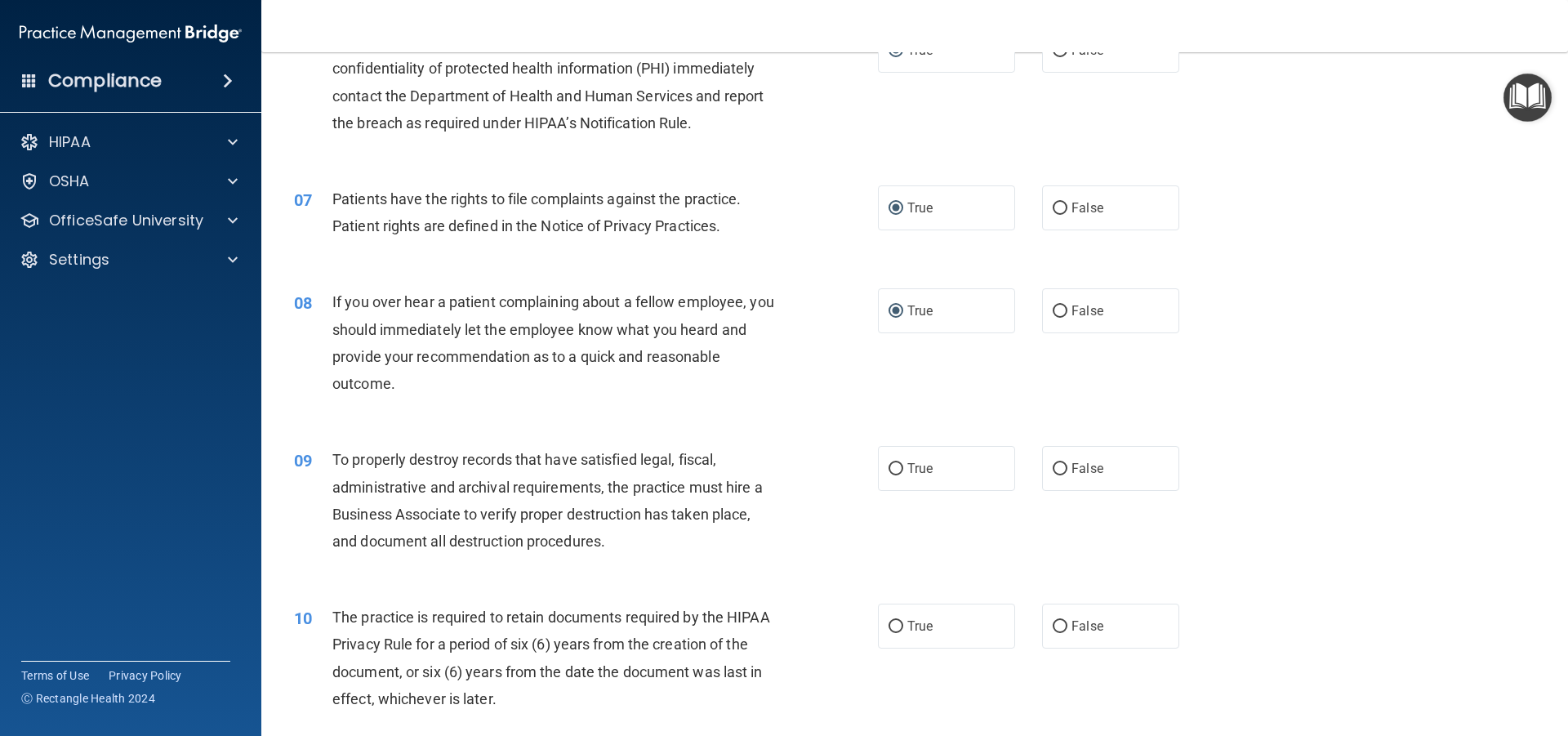
scroll to position [817, 0]
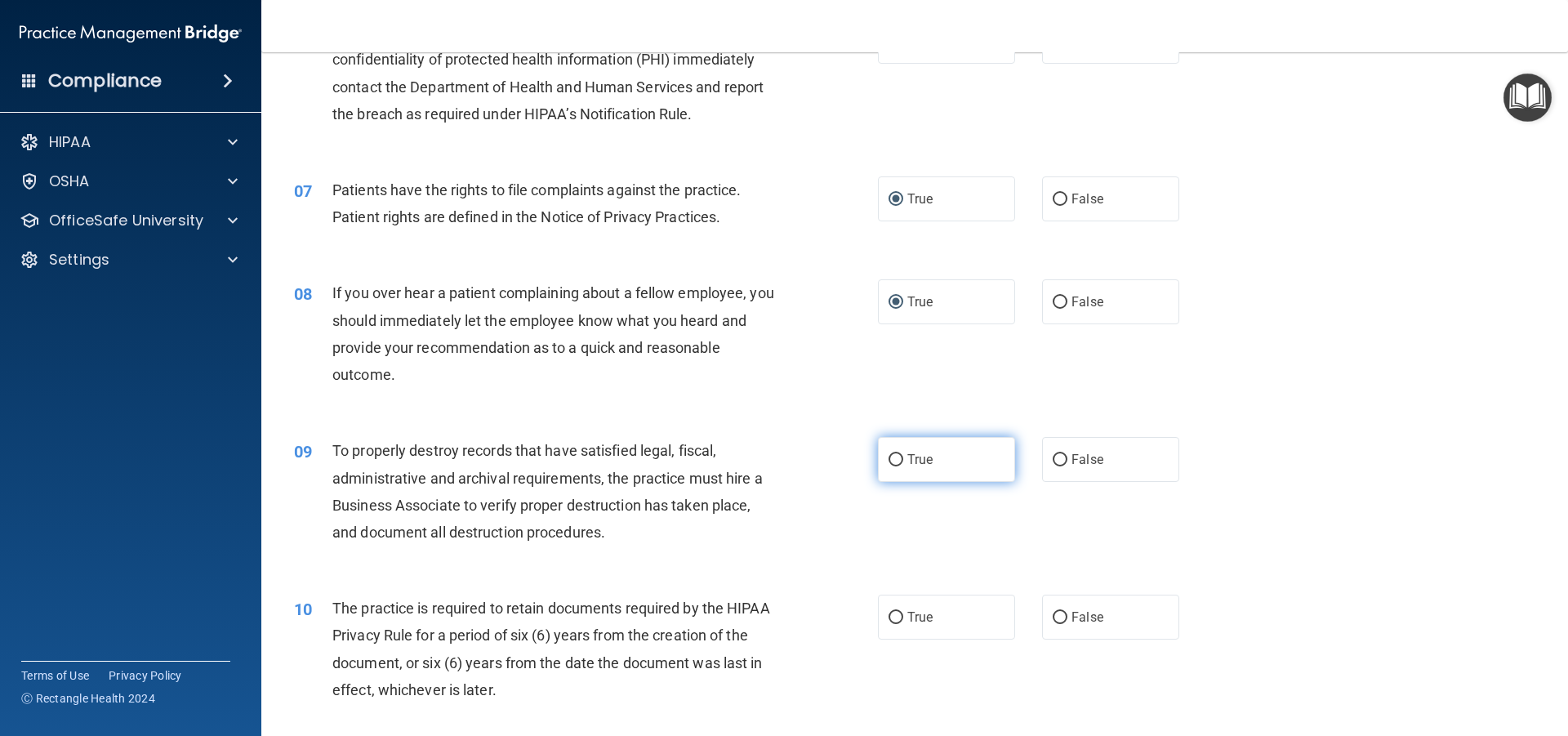
click at [885, 448] on label "True" at bounding box center [946, 460] width 137 height 45
click at [889, 454] on input "True" at bounding box center [896, 461] width 15 height 12
radio input "true"
click at [890, 617] on input "True" at bounding box center [896, 618] width 15 height 12
radio input "true"
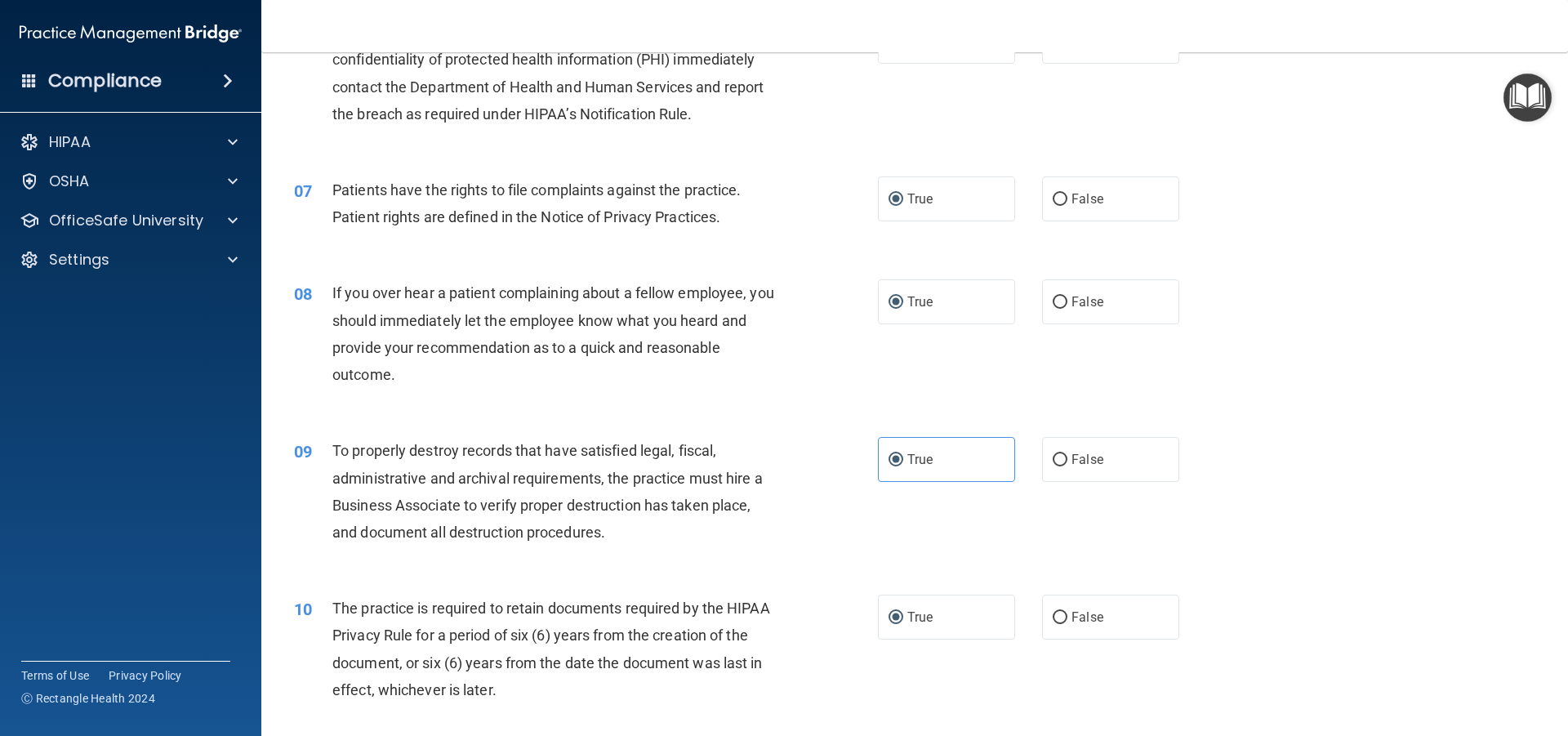
scroll to position [1062, 0]
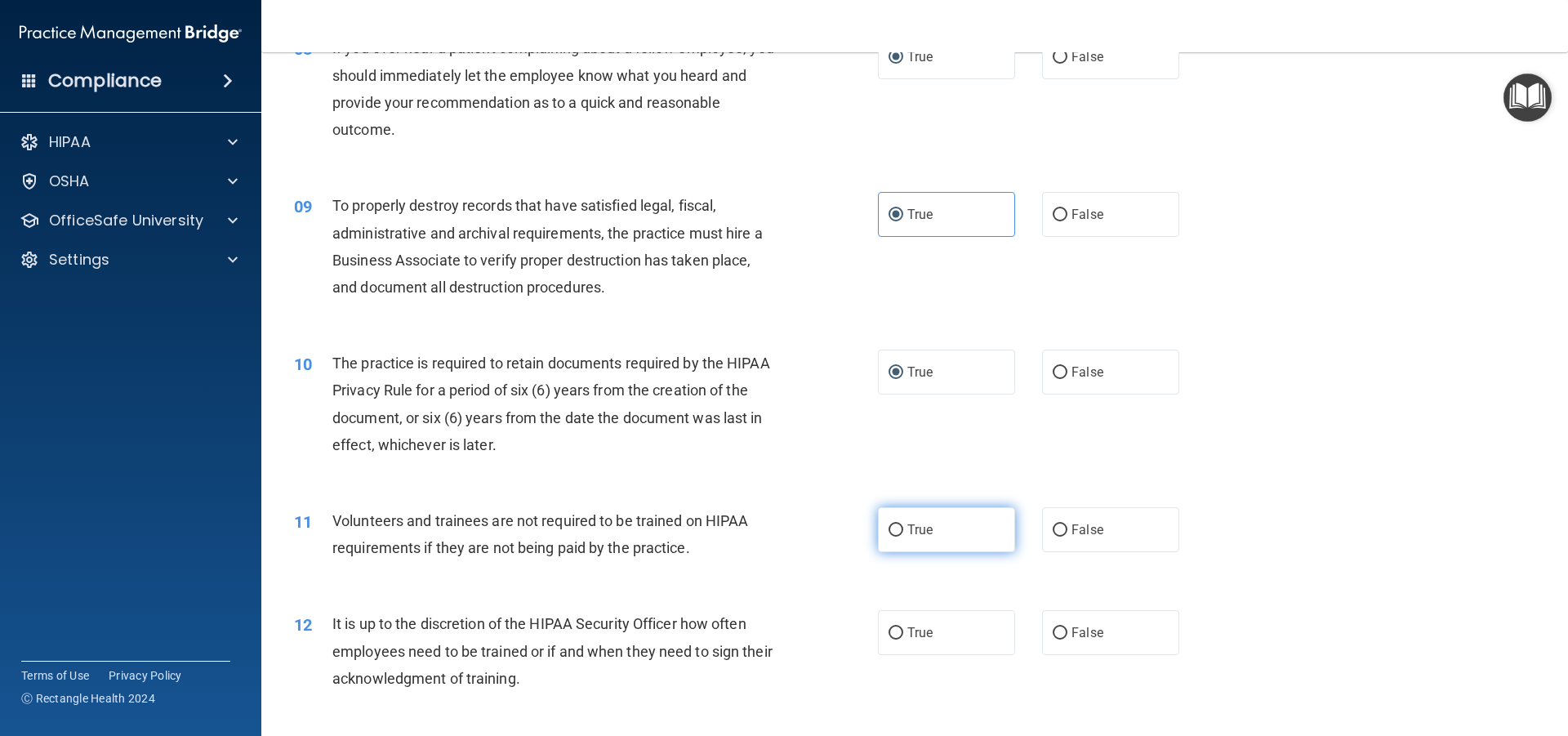
click at [889, 532] on input "True" at bounding box center [896, 531] width 15 height 12
radio input "true"
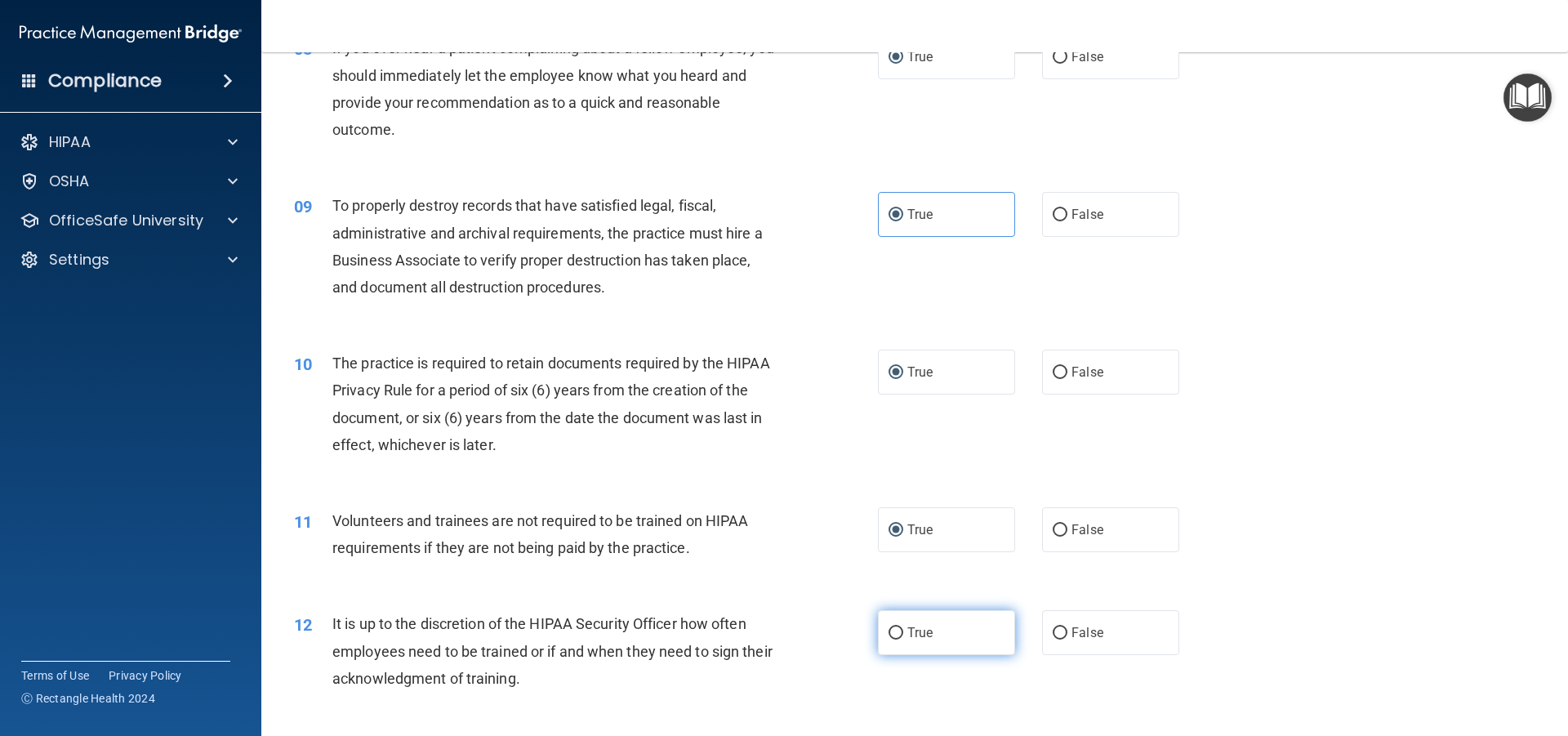
click at [892, 629] on input "True" at bounding box center [896, 634] width 15 height 12
radio input "true"
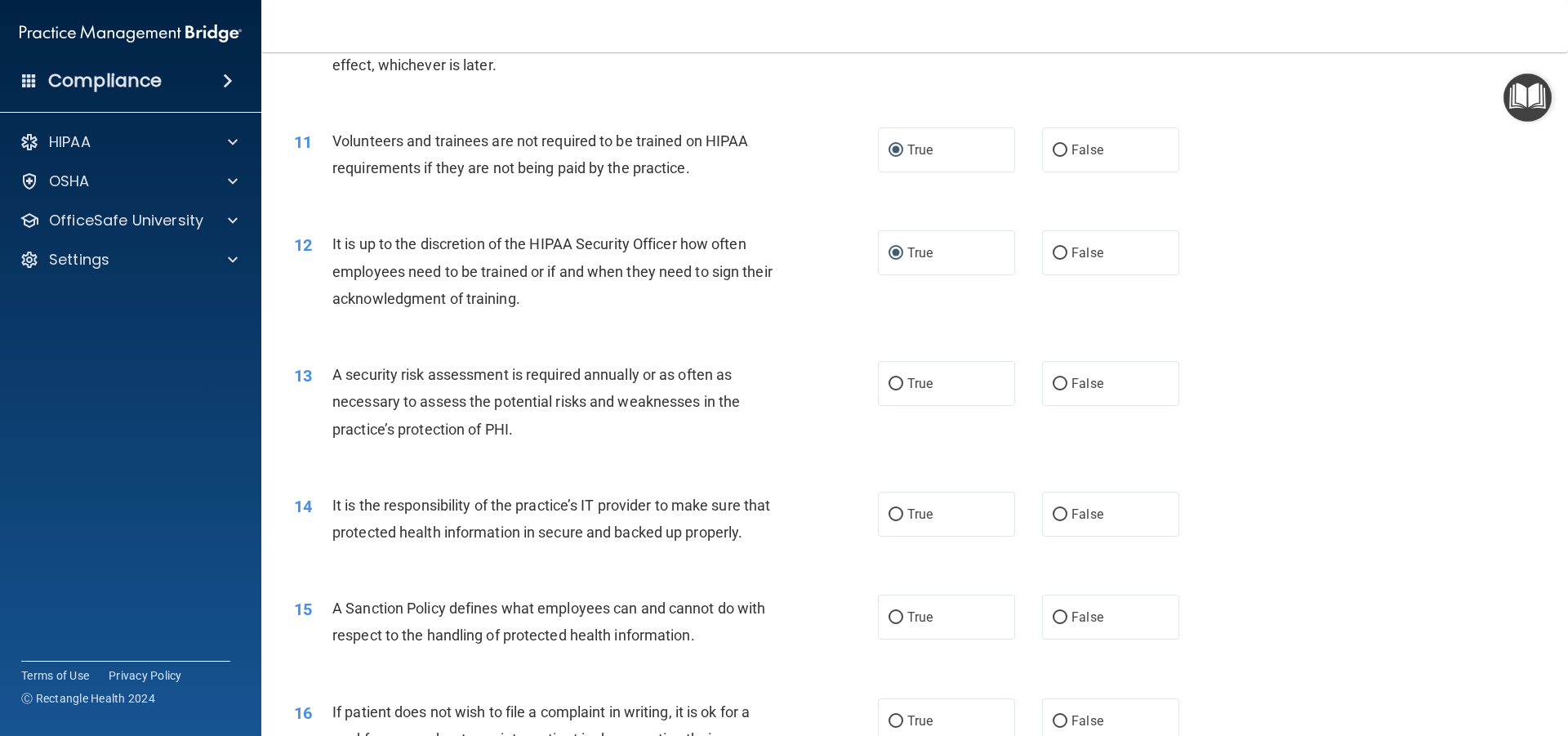
scroll to position [1471, 0]
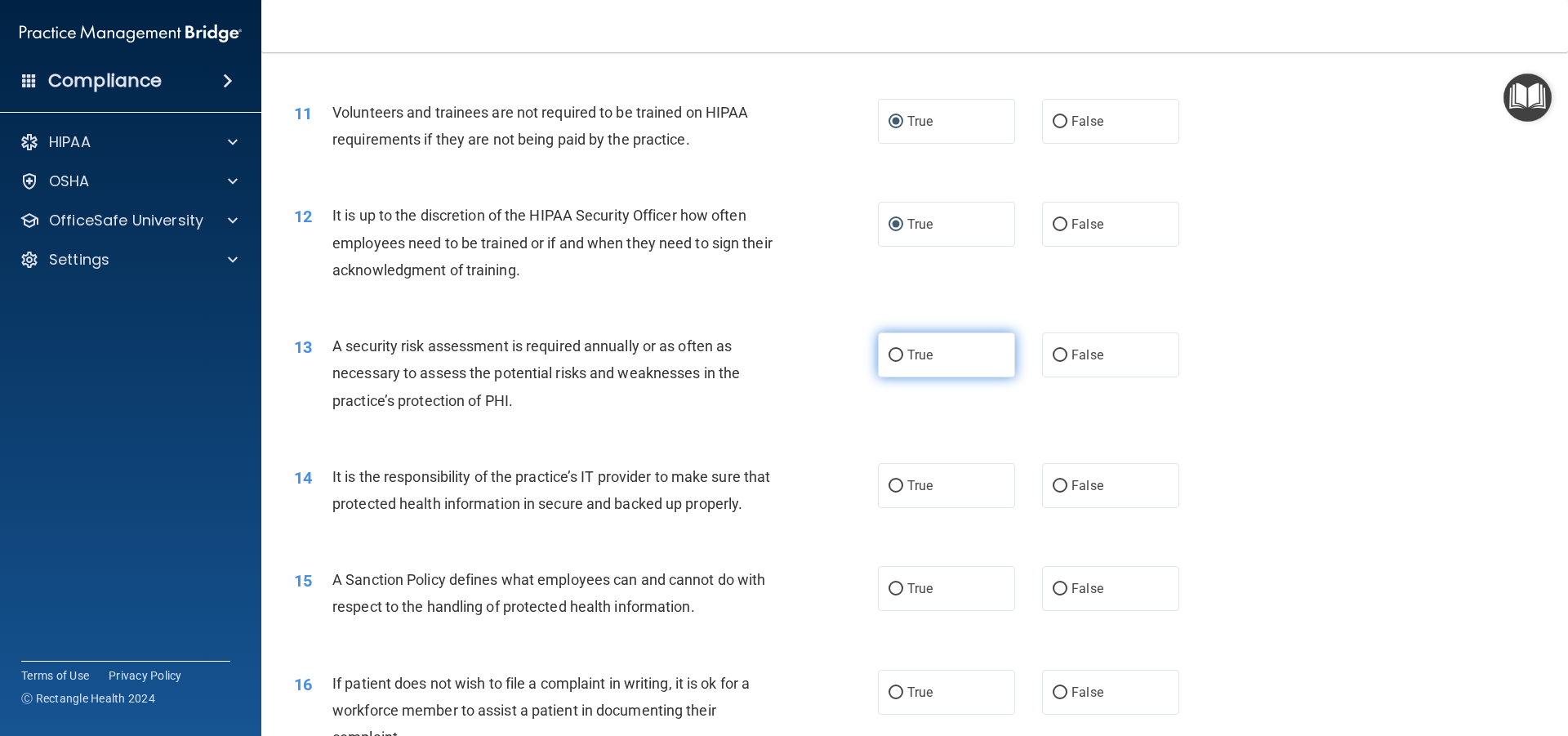
click at [889, 357] on input "True" at bounding box center [896, 356] width 15 height 12
radio input "true"
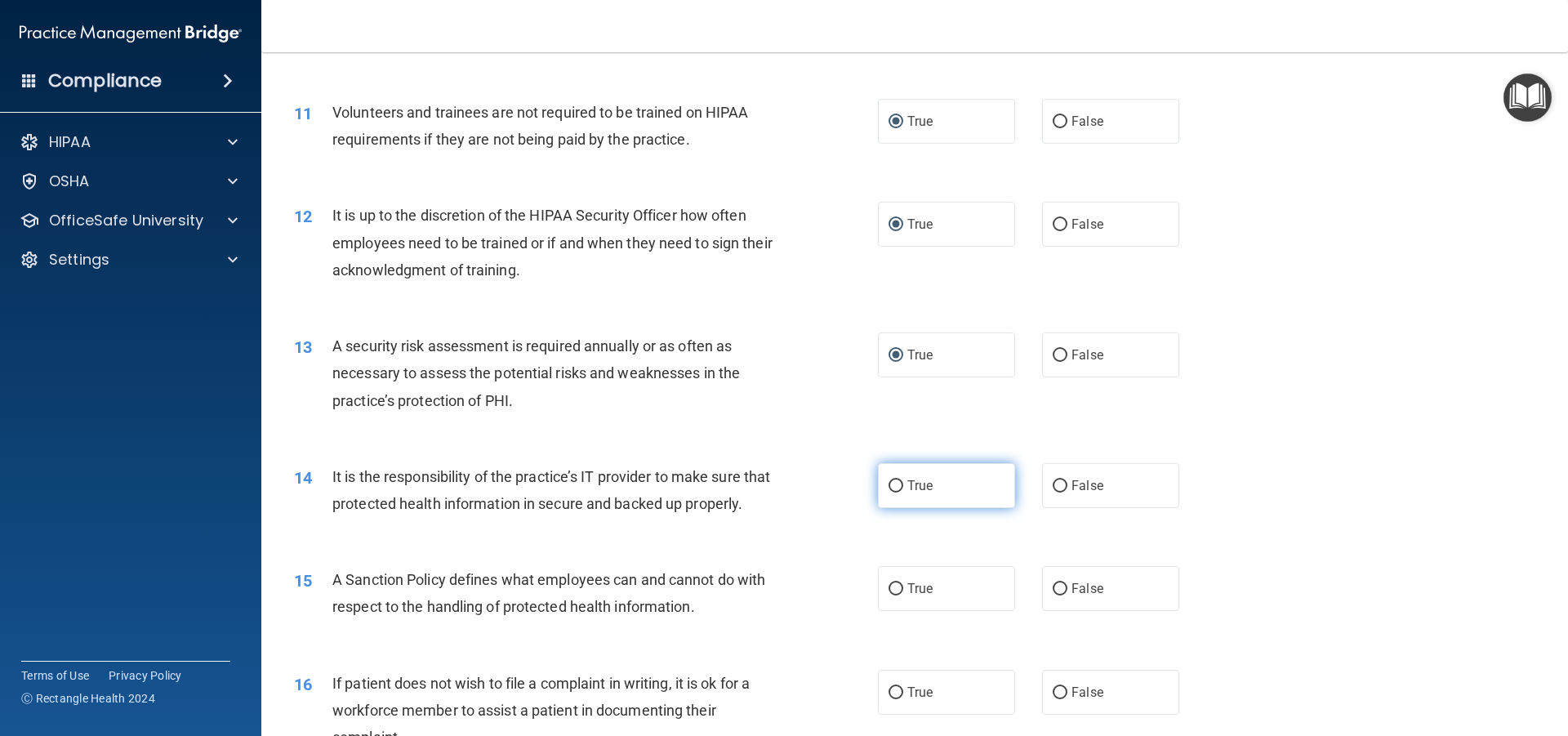
click at [900, 485] on label "True" at bounding box center [946, 485] width 137 height 45
click at [900, 485] on input "True" at bounding box center [896, 486] width 15 height 12
radio input "true"
click at [881, 611] on label "True" at bounding box center [946, 588] width 137 height 45
click at [889, 596] on input "True" at bounding box center [896, 590] width 15 height 12
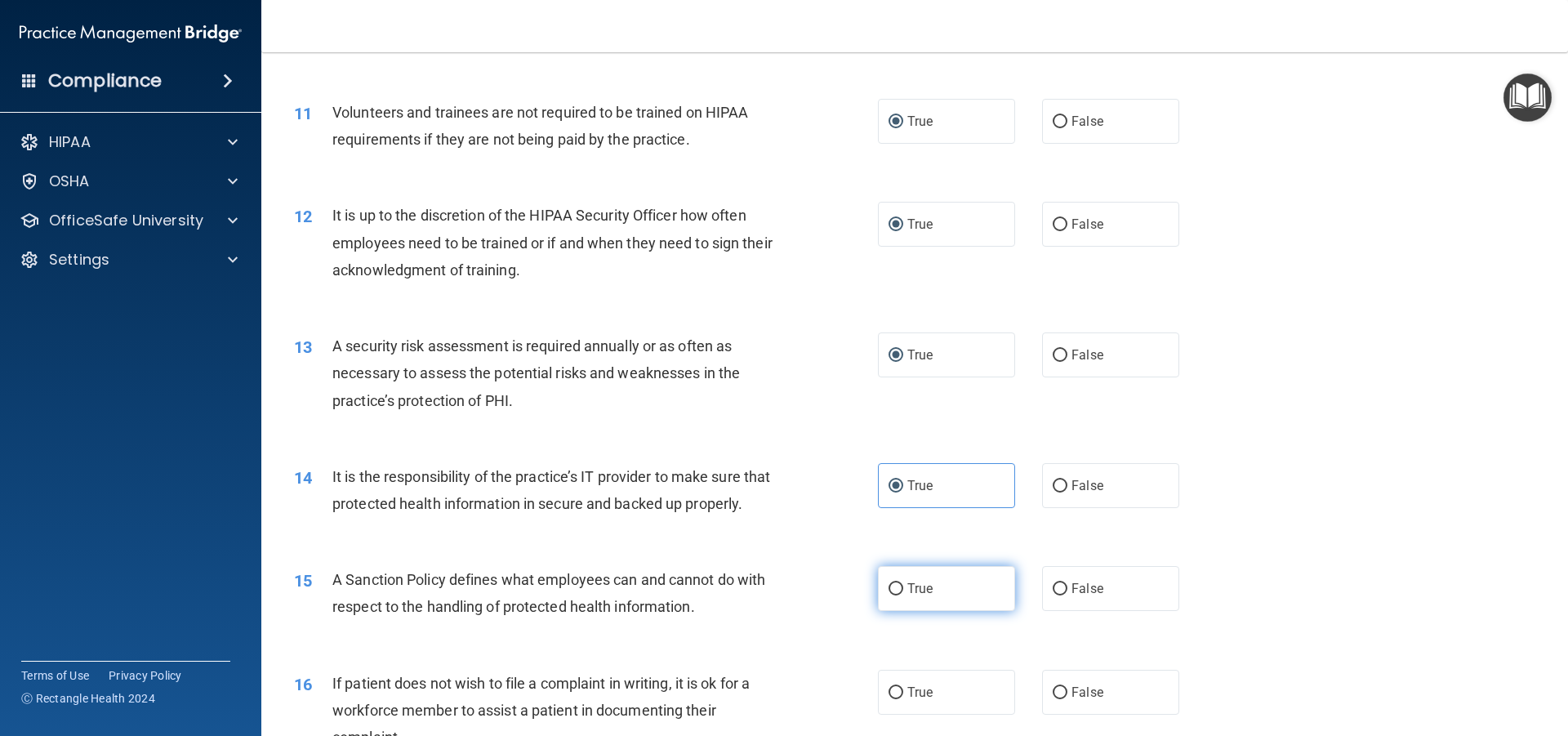
radio input "true"
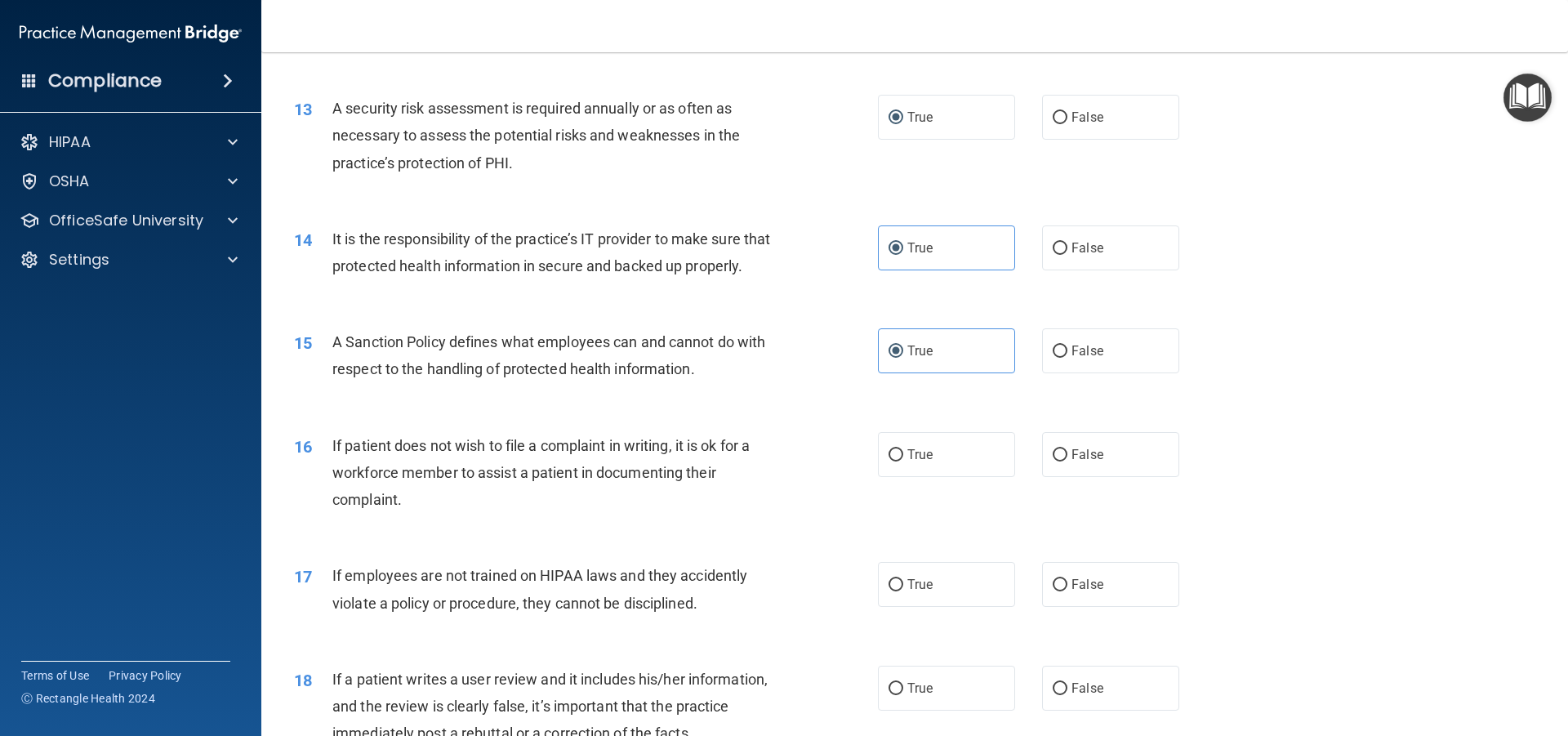
scroll to position [1716, 0]
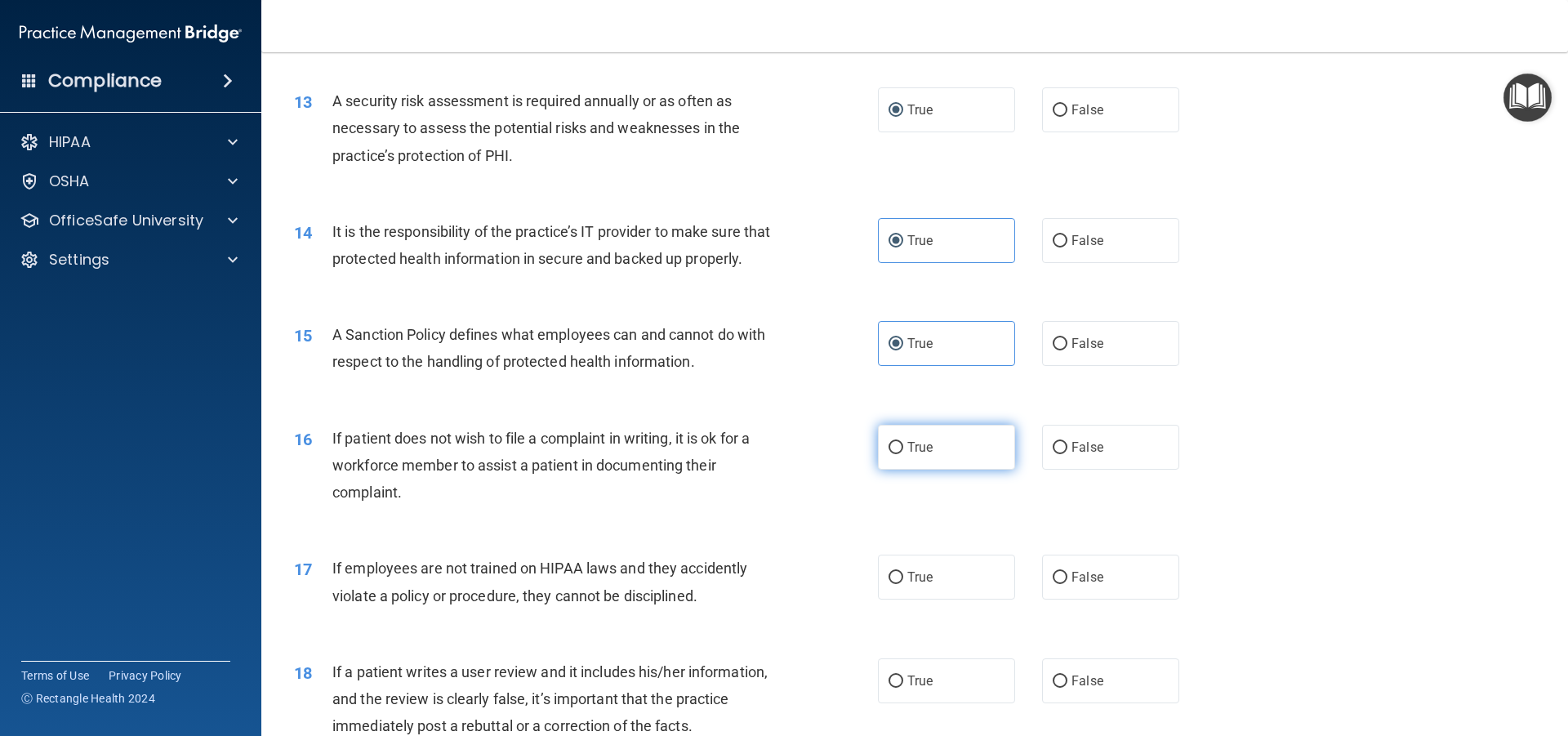
click at [880, 467] on label "True" at bounding box center [946, 447] width 137 height 45
click at [889, 454] on input "True" at bounding box center [896, 448] width 15 height 12
radio input "true"
click at [889, 585] on input "True" at bounding box center [896, 578] width 15 height 12
radio input "true"
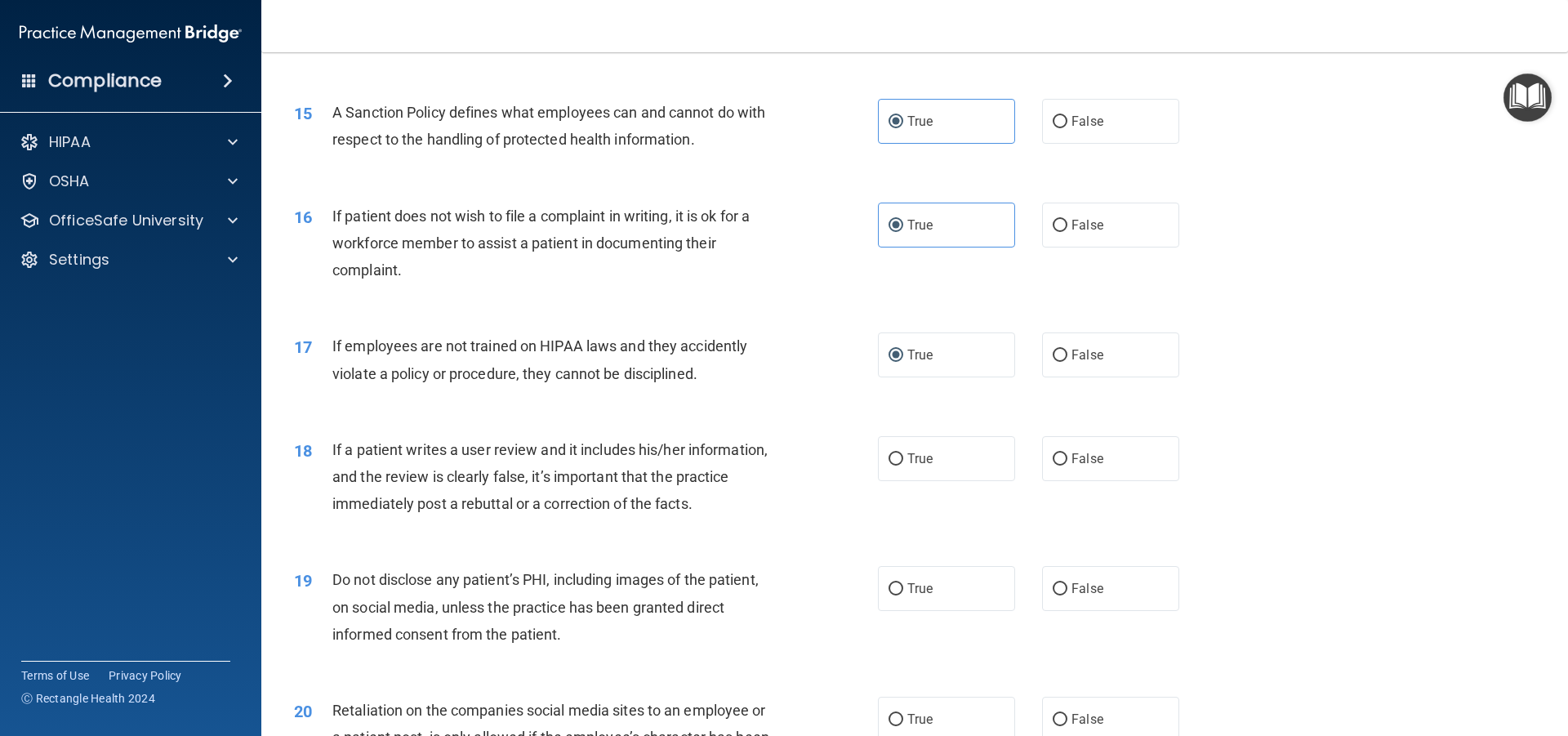
scroll to position [1961, 0]
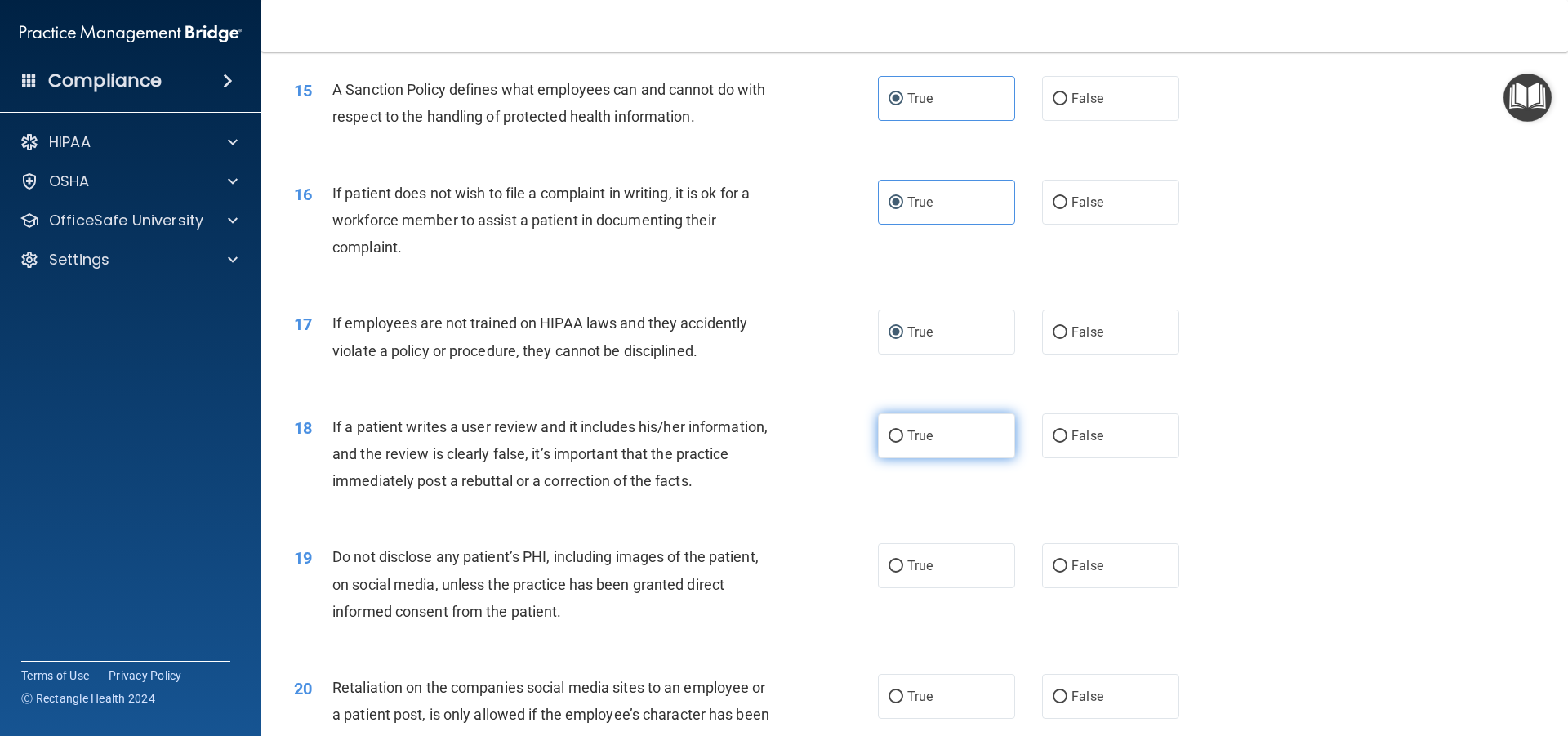
click at [892, 459] on label "True" at bounding box center [946, 436] width 137 height 45
click at [892, 443] on input "True" at bounding box center [896, 437] width 15 height 12
radio input "true"
click at [893, 588] on label "True" at bounding box center [946, 566] width 137 height 45
click at [893, 573] on input "True" at bounding box center [896, 567] width 15 height 12
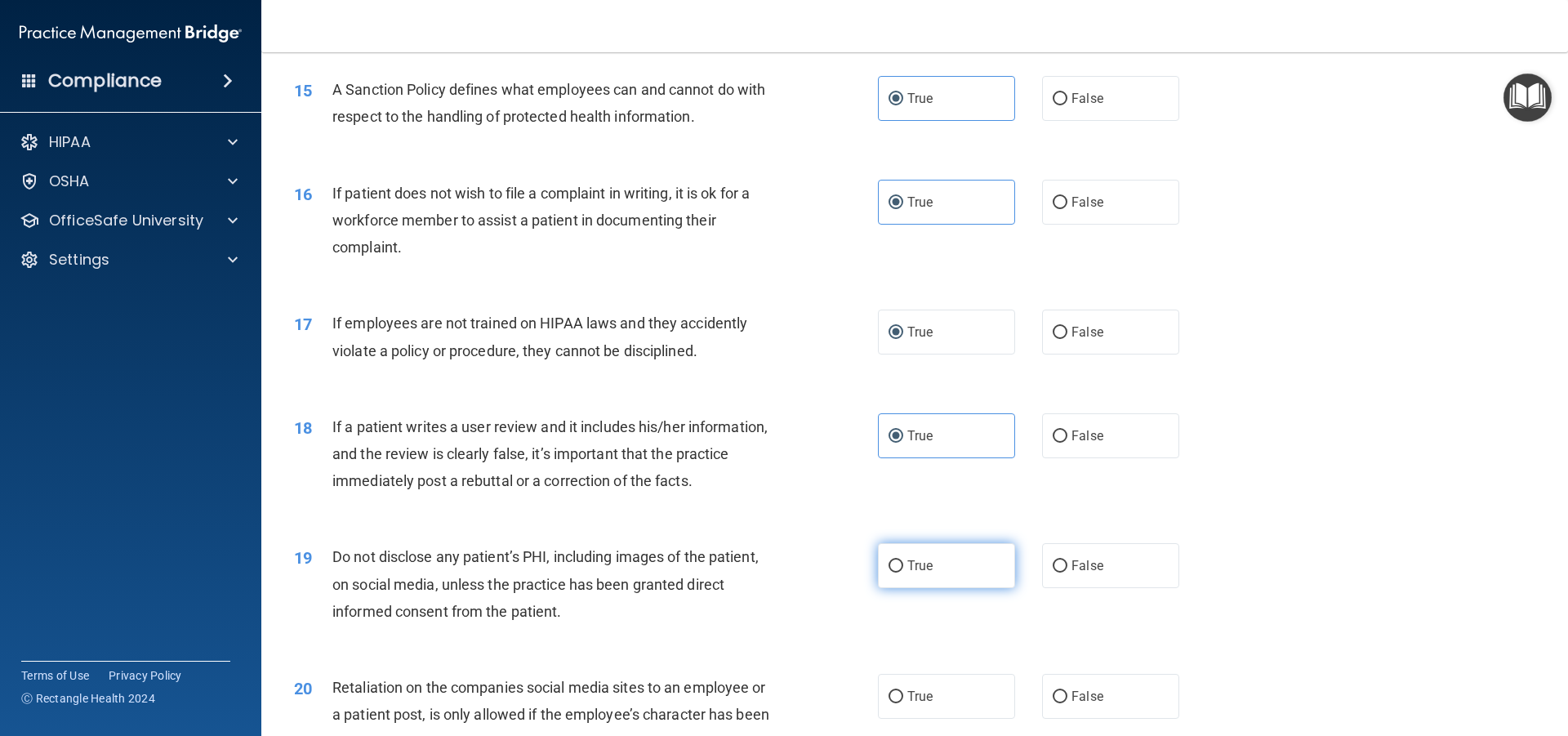
radio input "true"
click at [889, 703] on input "True" at bounding box center [896, 697] width 15 height 12
radio input "true"
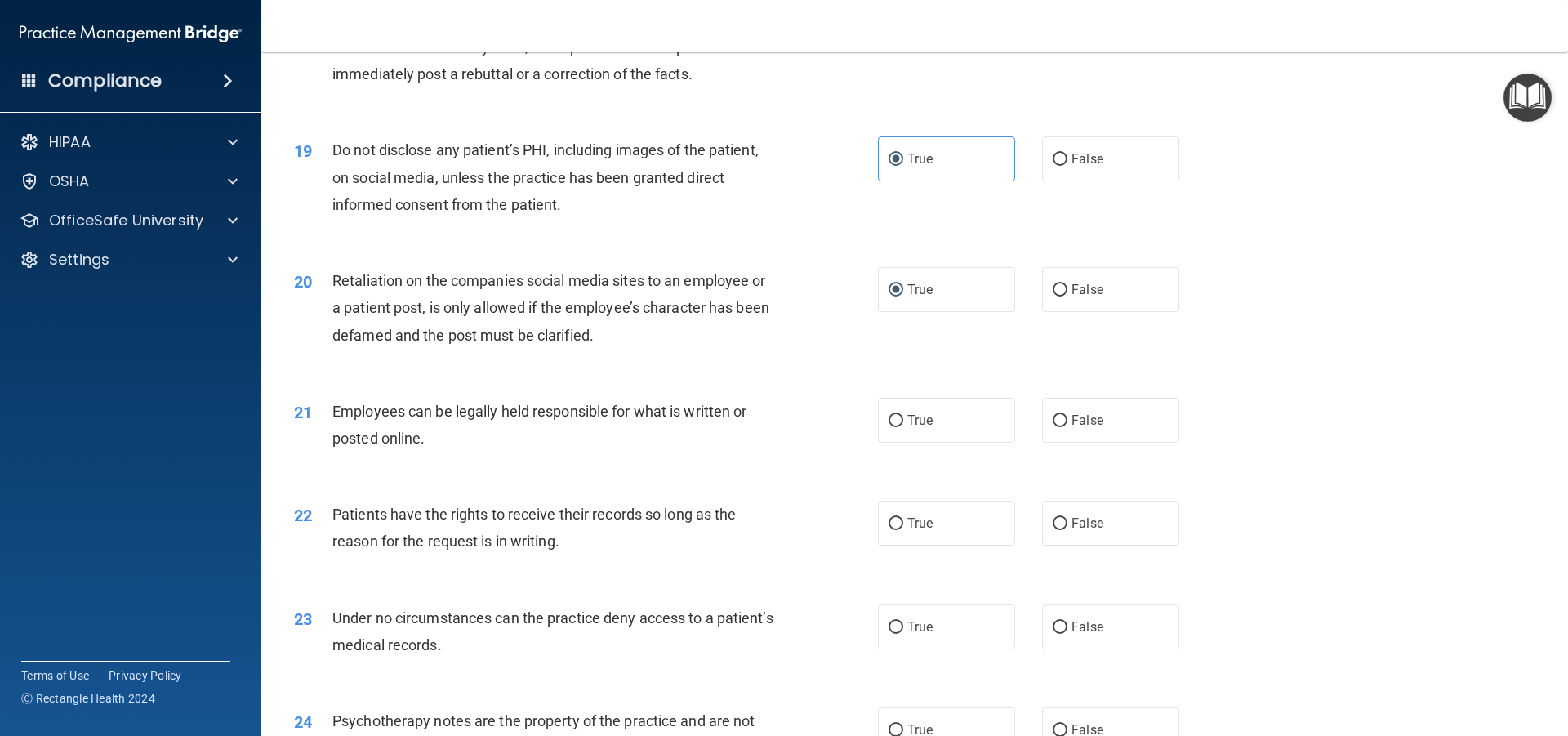
scroll to position [2369, 0]
click at [880, 441] on label "True" at bounding box center [946, 418] width 137 height 45
click at [889, 426] on input "True" at bounding box center [896, 420] width 15 height 12
radio input "true"
click at [900, 544] on label "True" at bounding box center [946, 522] width 137 height 45
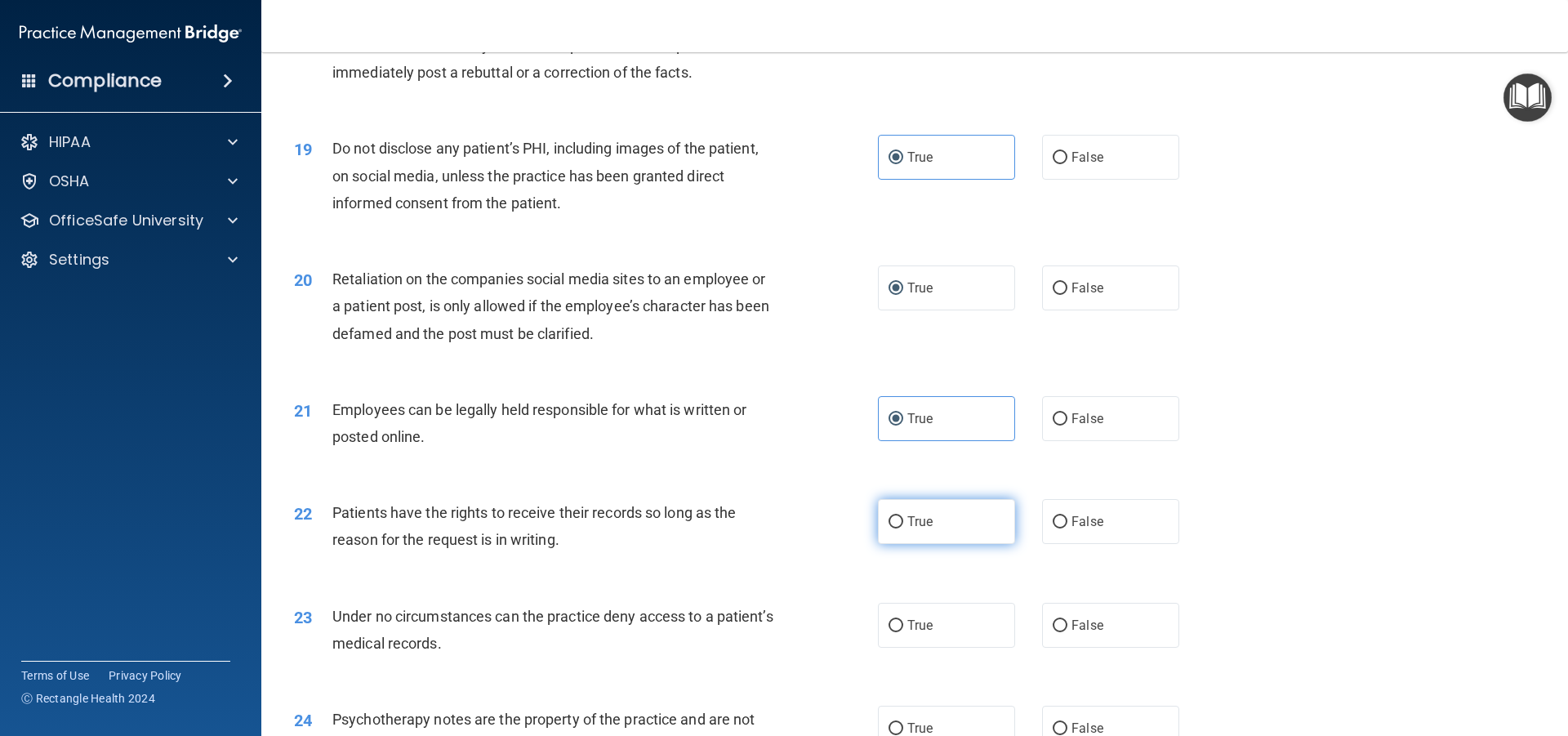
click at [900, 529] on input "True" at bounding box center [896, 523] width 15 height 12
radio input "true"
click at [889, 632] on input "True" at bounding box center [896, 626] width 15 height 12
radio input "true"
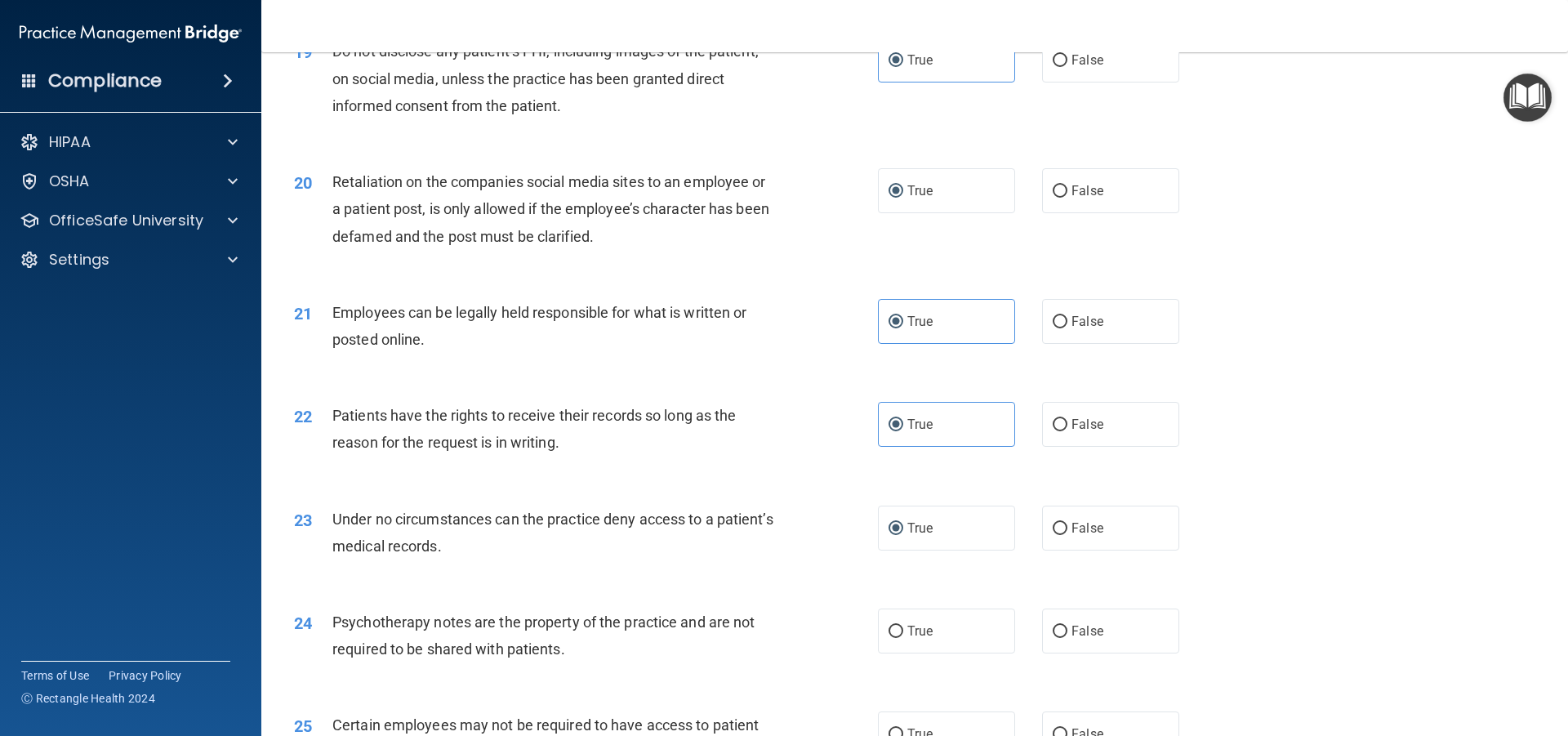
scroll to position [2615, 0]
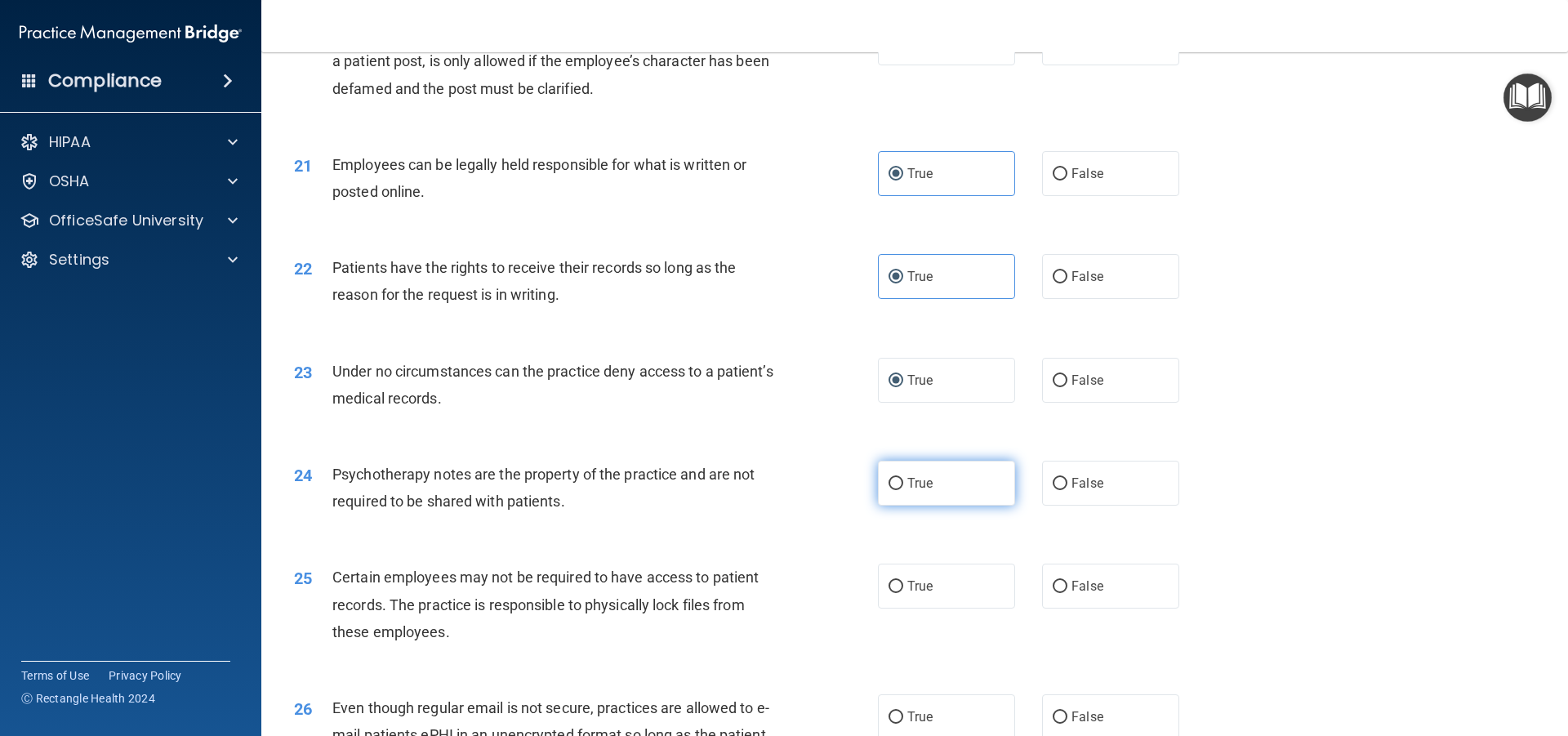
click at [897, 491] on input "True" at bounding box center [896, 484] width 15 height 12
radio input "true"
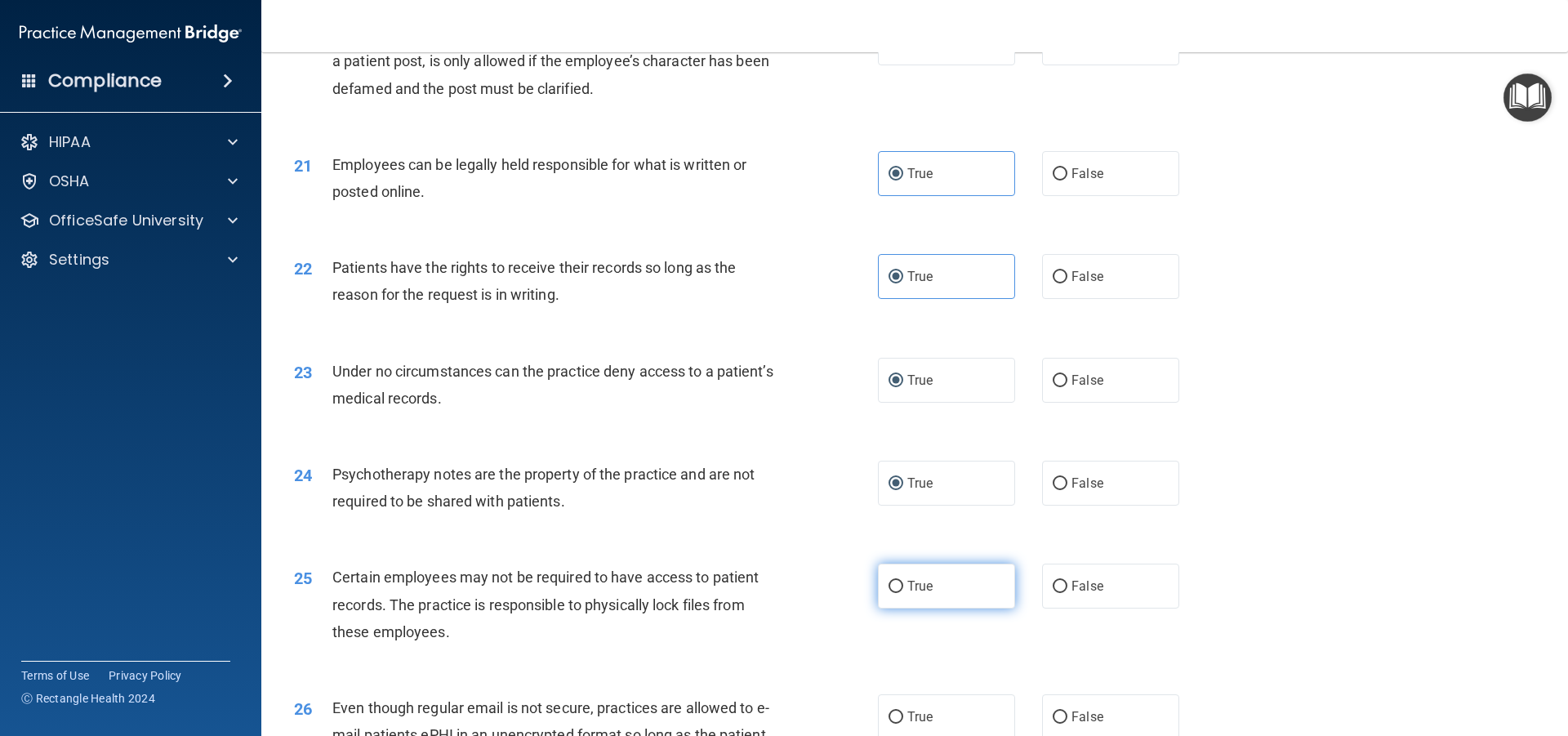
click at [892, 608] on label "True" at bounding box center [946, 586] width 137 height 45
click at [892, 593] on input "True" at bounding box center [896, 587] width 15 height 12
radio input "true"
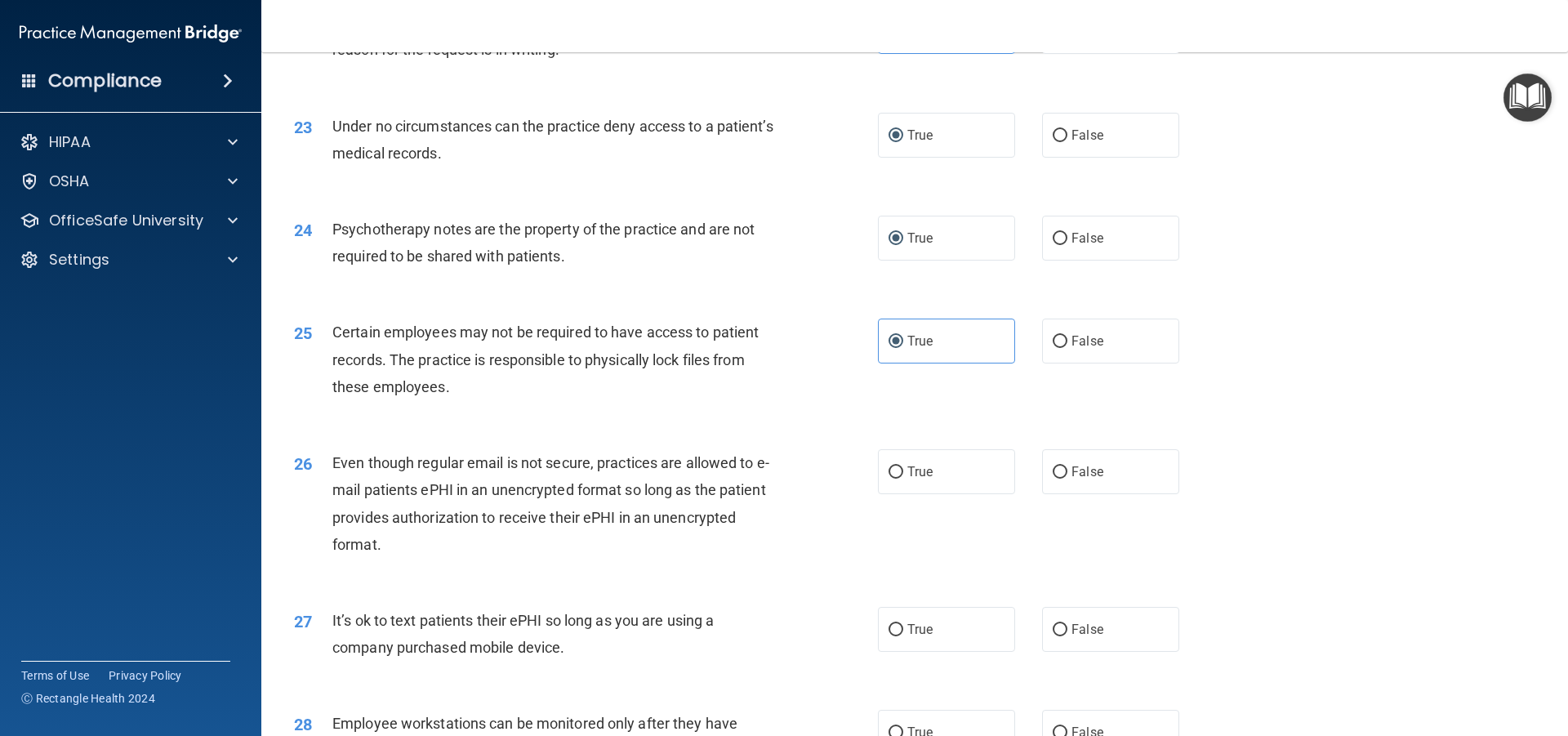
scroll to position [3105, 0]
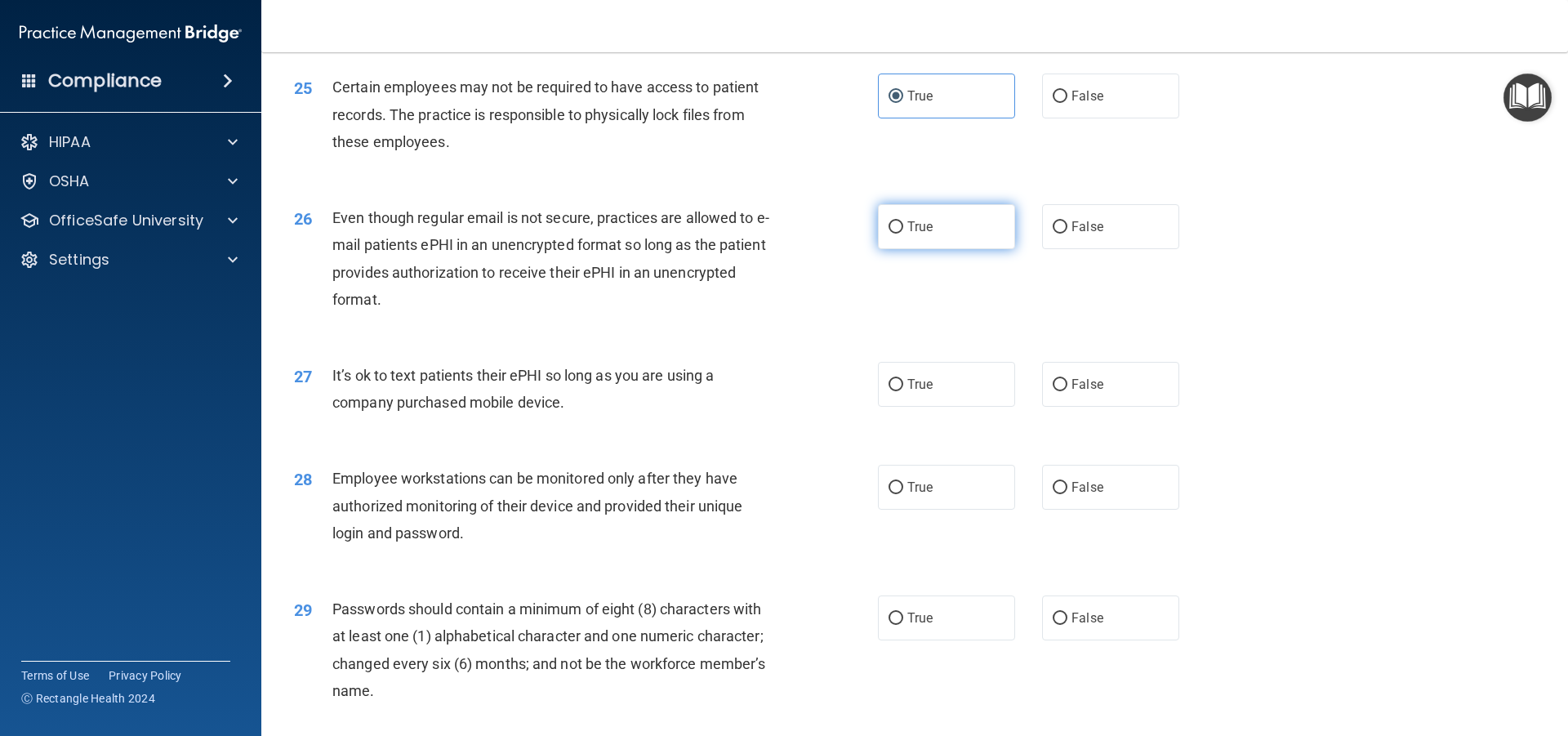
click at [900, 249] on label "True" at bounding box center [946, 227] width 137 height 45
click at [900, 234] on input "True" at bounding box center [896, 228] width 15 height 12
radio input "true"
click at [889, 391] on input "True" at bounding box center [896, 385] width 15 height 12
radio input "true"
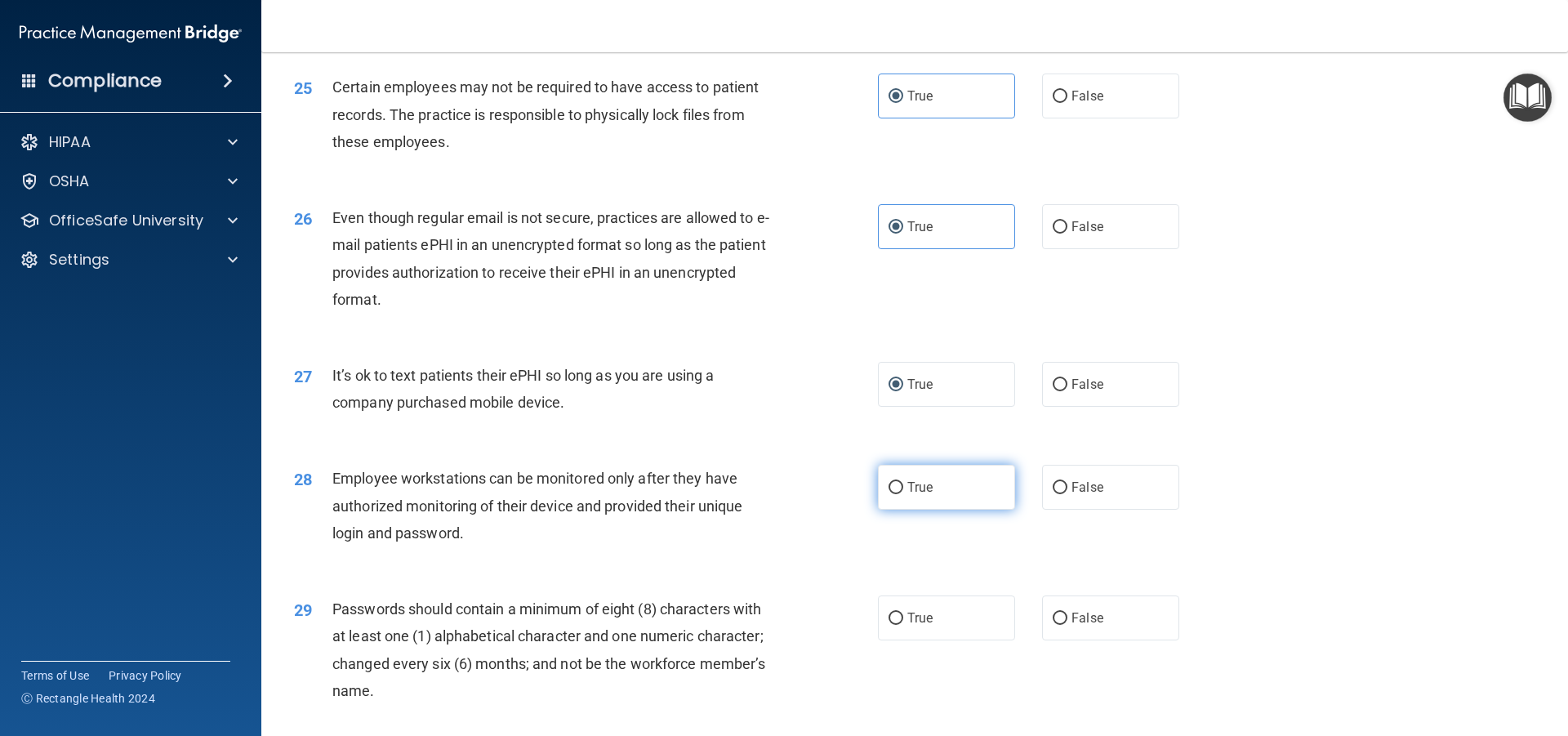
click at [888, 506] on label "True" at bounding box center [946, 487] width 137 height 45
click at [889, 494] on input "True" at bounding box center [896, 488] width 15 height 12
radio input "true"
click at [889, 635] on label "True" at bounding box center [946, 618] width 137 height 45
click at [889, 625] on input "True" at bounding box center [896, 619] width 15 height 12
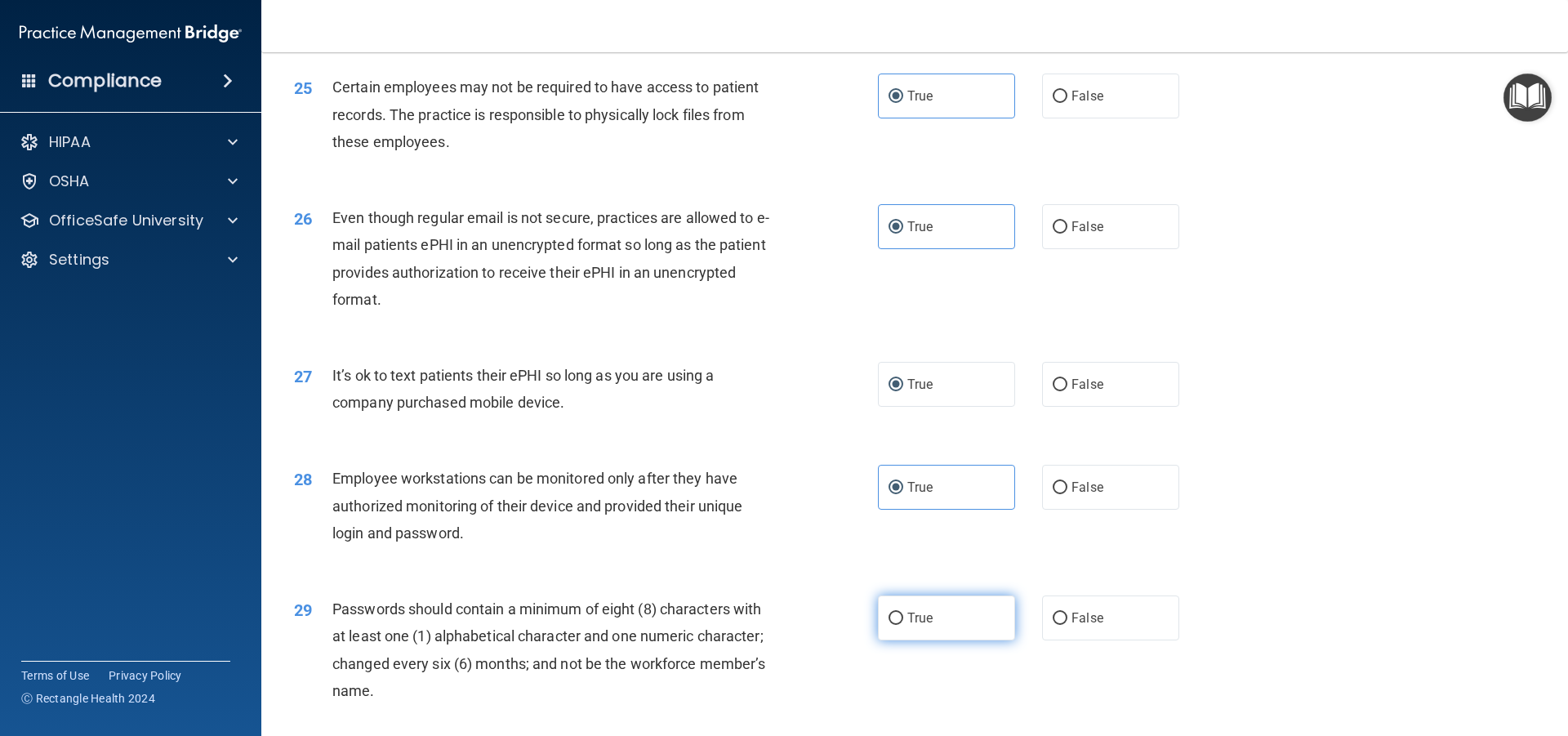
radio input "true"
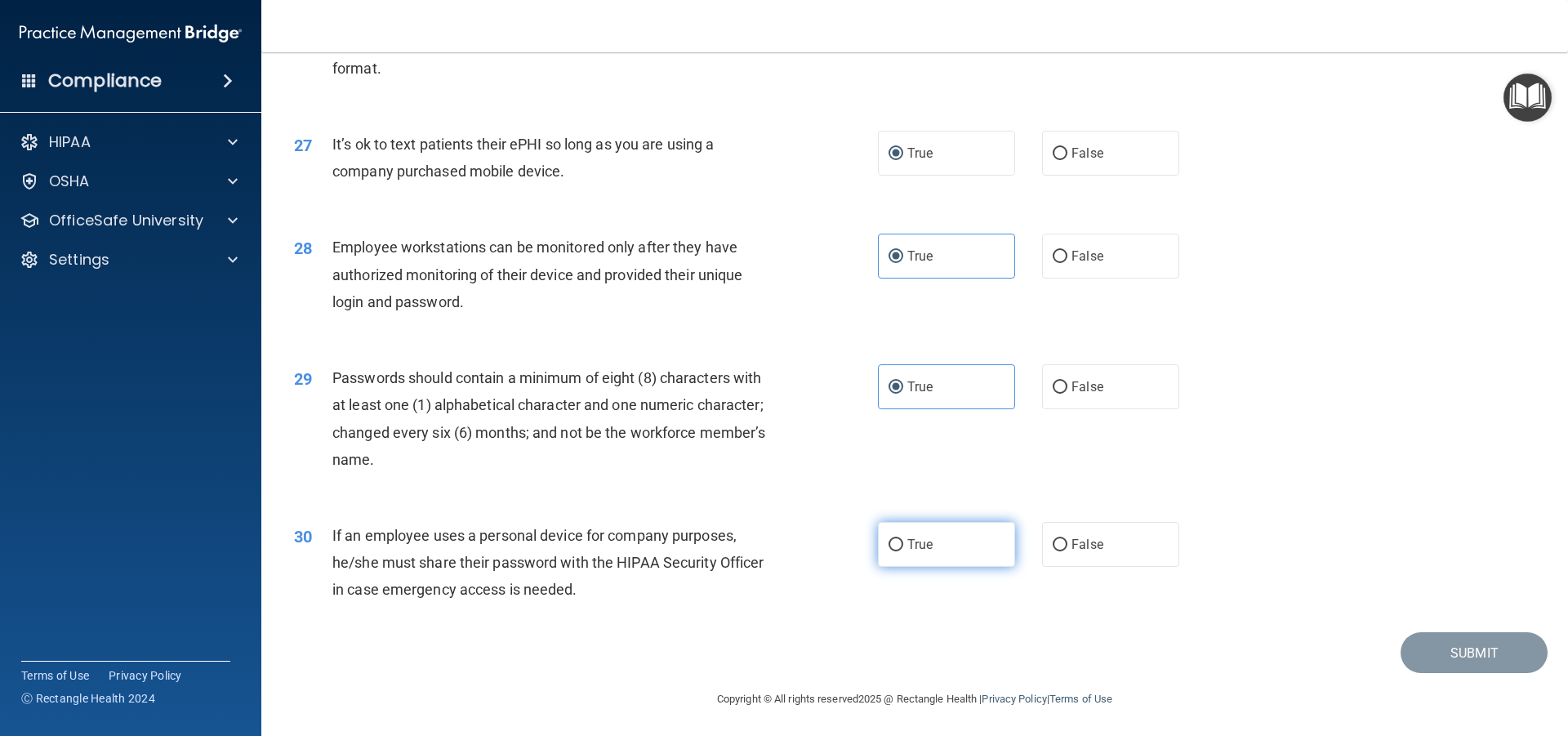
scroll to position [3350, 0]
click at [890, 549] on input "True" at bounding box center [896, 543] width 15 height 12
radio input "true"
click at [1428, 662] on button "Submit" at bounding box center [1474, 650] width 147 height 42
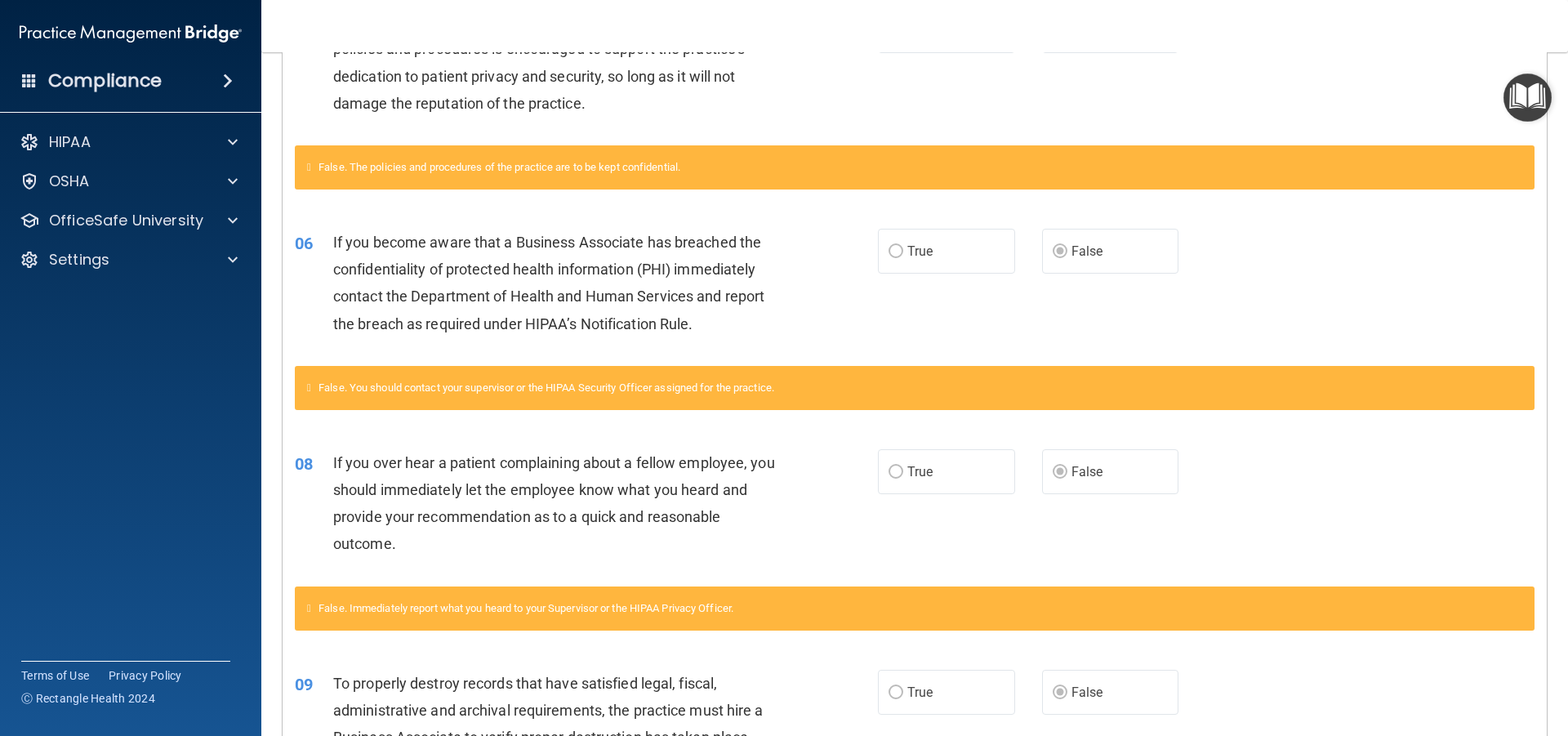
scroll to position [127, 0]
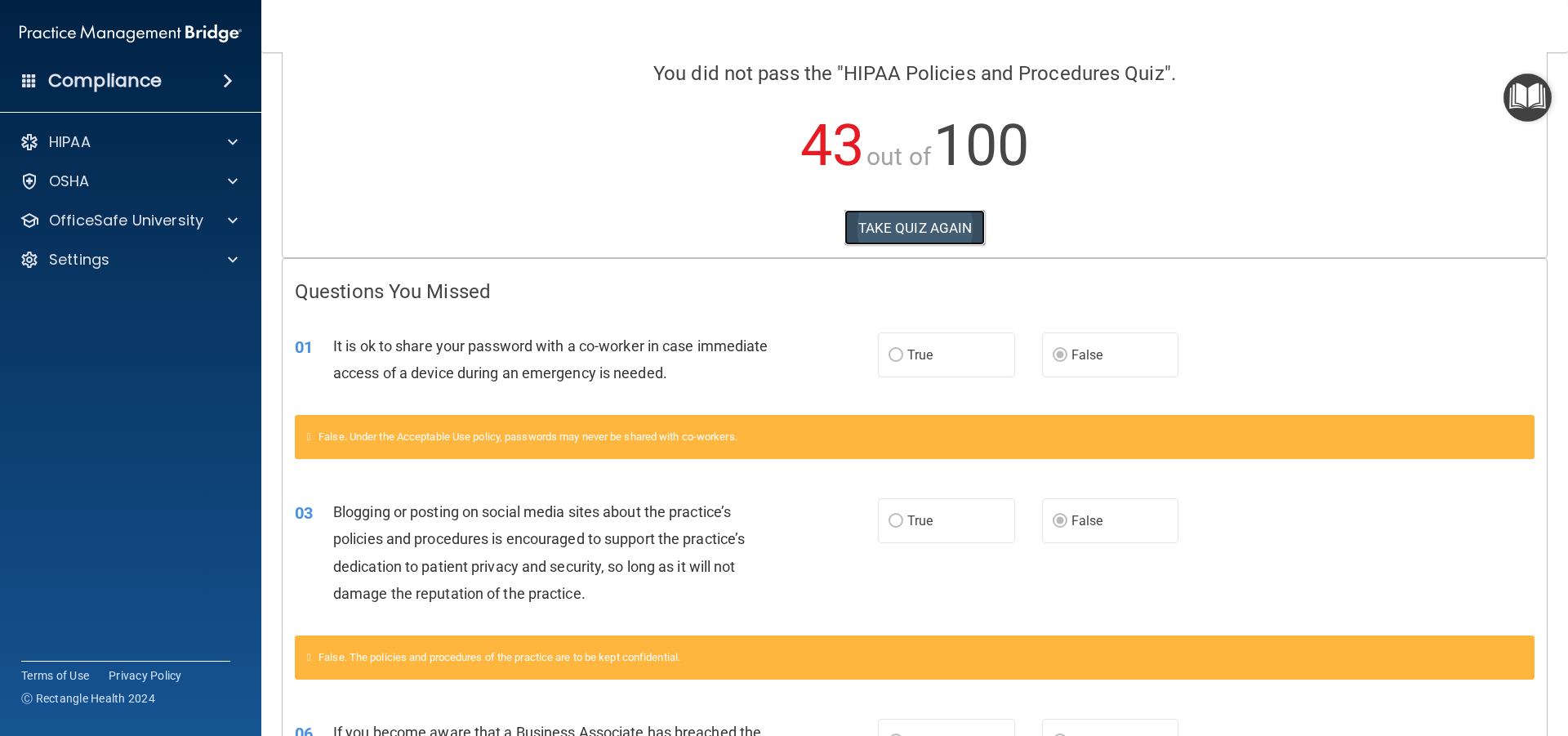
click at [905, 227] on button "TAKE QUIZ AGAIN" at bounding box center [915, 228] width 142 height 36
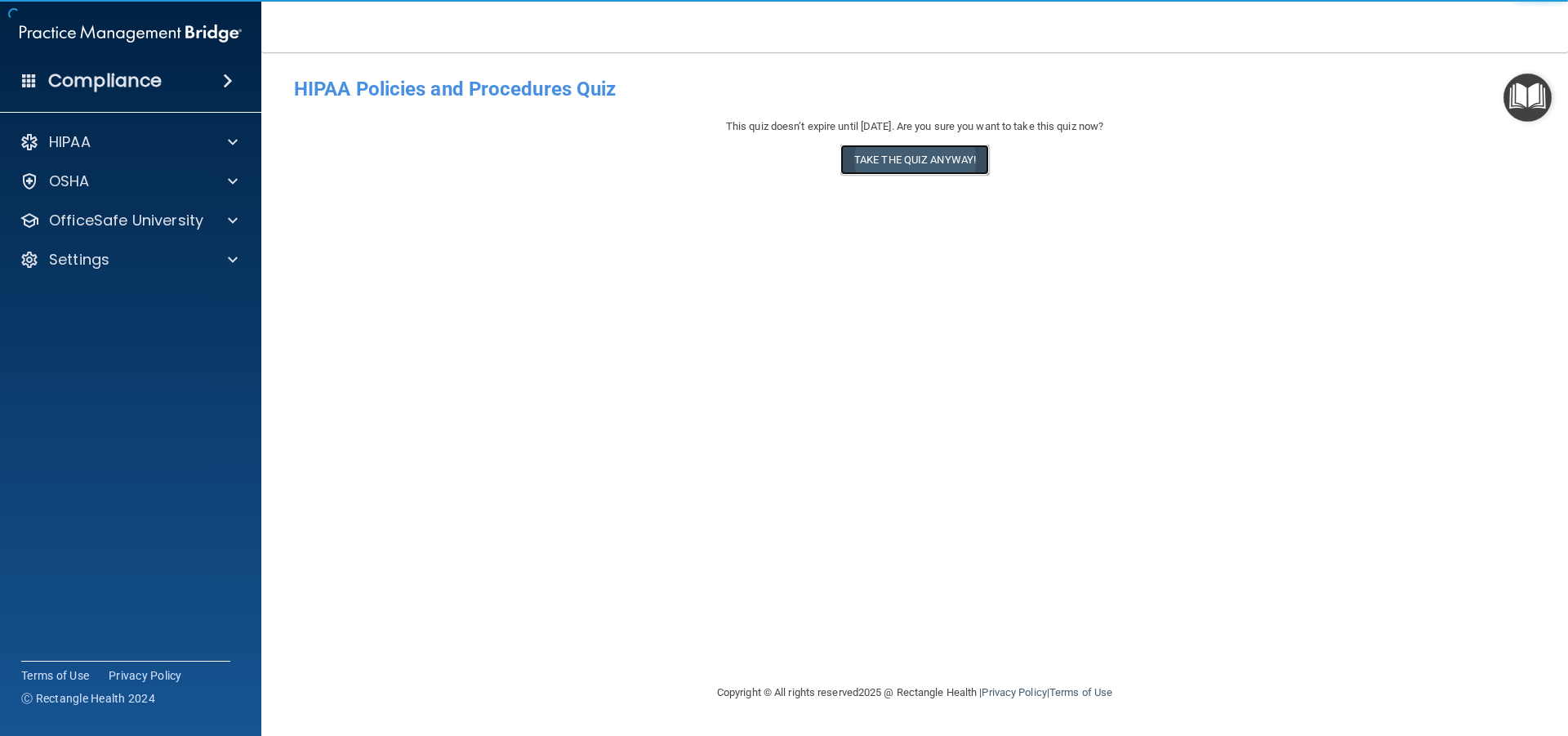
click at [881, 162] on button "Take the quiz anyway!" at bounding box center [915, 159] width 149 height 30
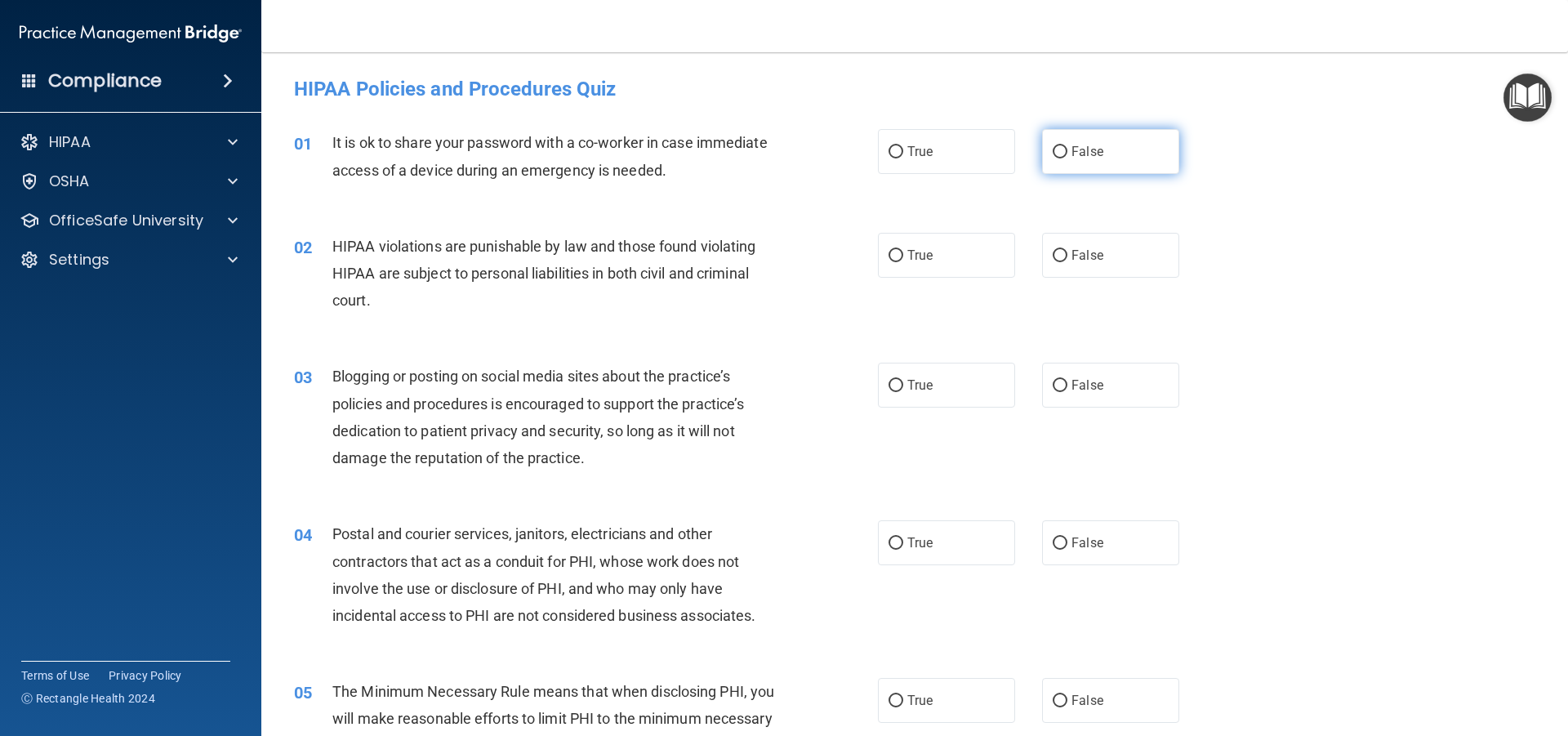
click at [1054, 149] on input "False" at bounding box center [1060, 152] width 15 height 12
radio input "true"
click at [892, 250] on input "True" at bounding box center [896, 256] width 15 height 12
radio input "true"
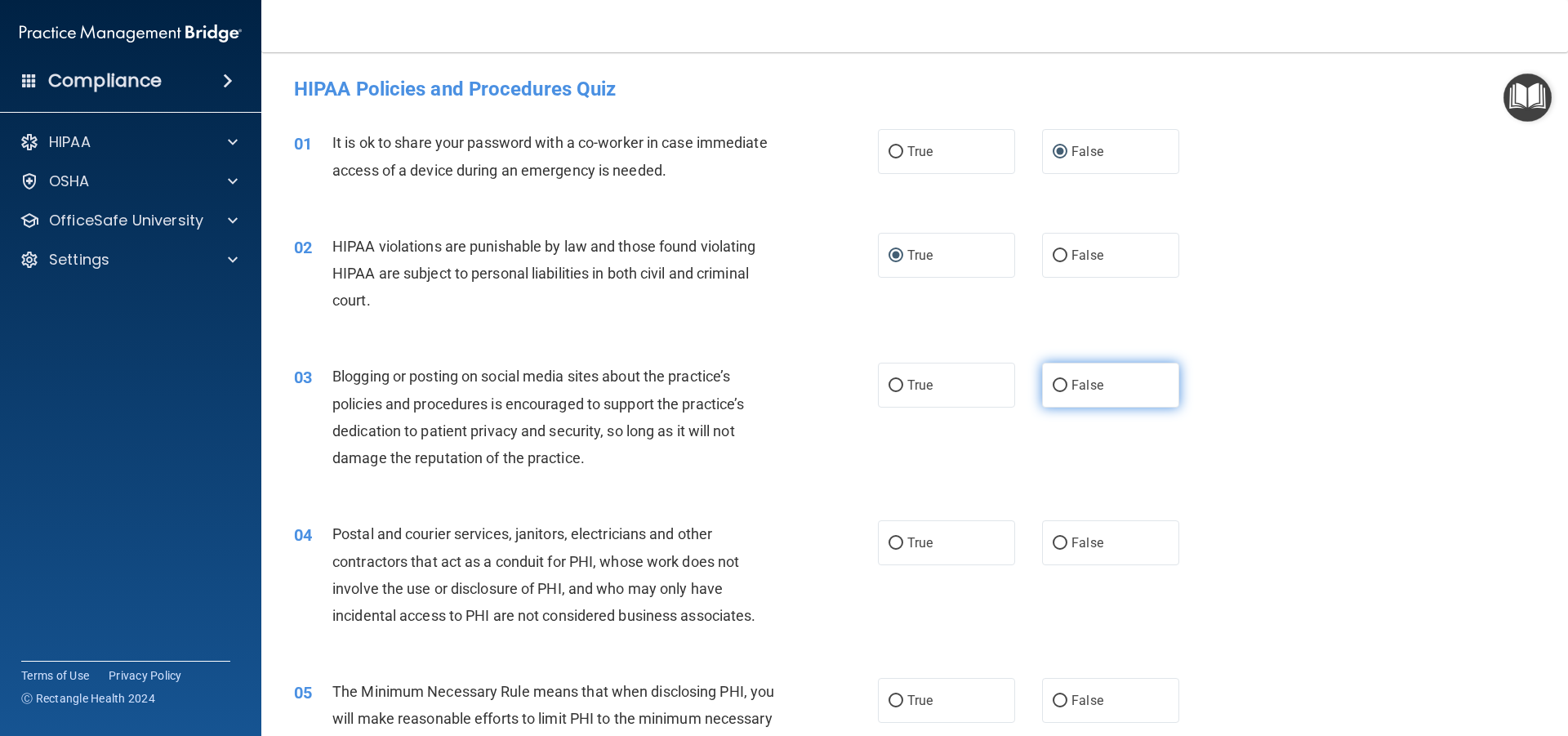
click at [1053, 381] on input "False" at bounding box center [1060, 386] width 15 height 12
radio input "true"
click at [881, 543] on label "True" at bounding box center [946, 543] width 137 height 45
click at [889, 543] on input "True" at bounding box center [896, 544] width 15 height 12
radio input "true"
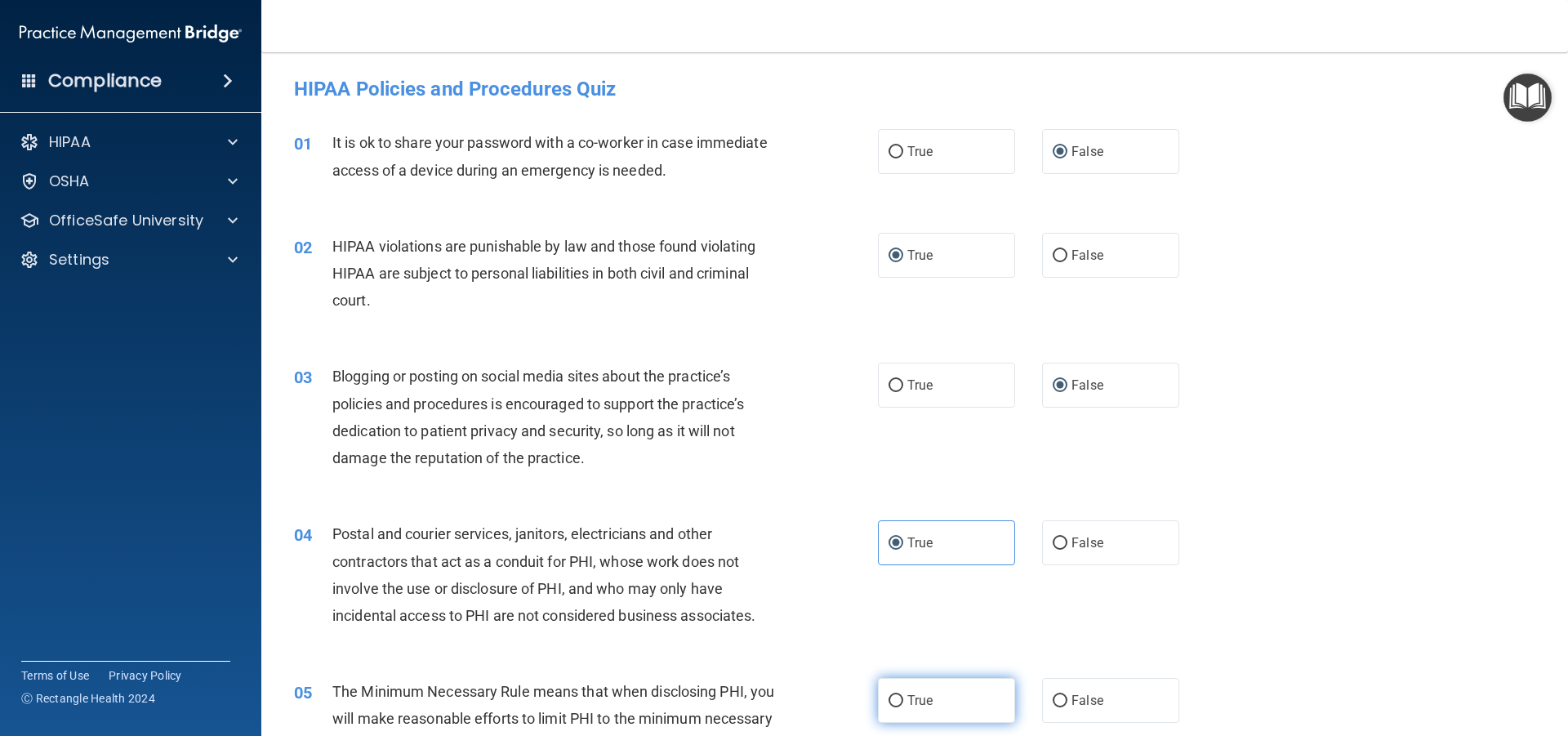
drag, startPoint x: 888, startPoint y: 694, endPoint x: 883, endPoint y: 678, distance: 16.8
click at [889, 695] on input "True" at bounding box center [896, 701] width 15 height 12
radio input "true"
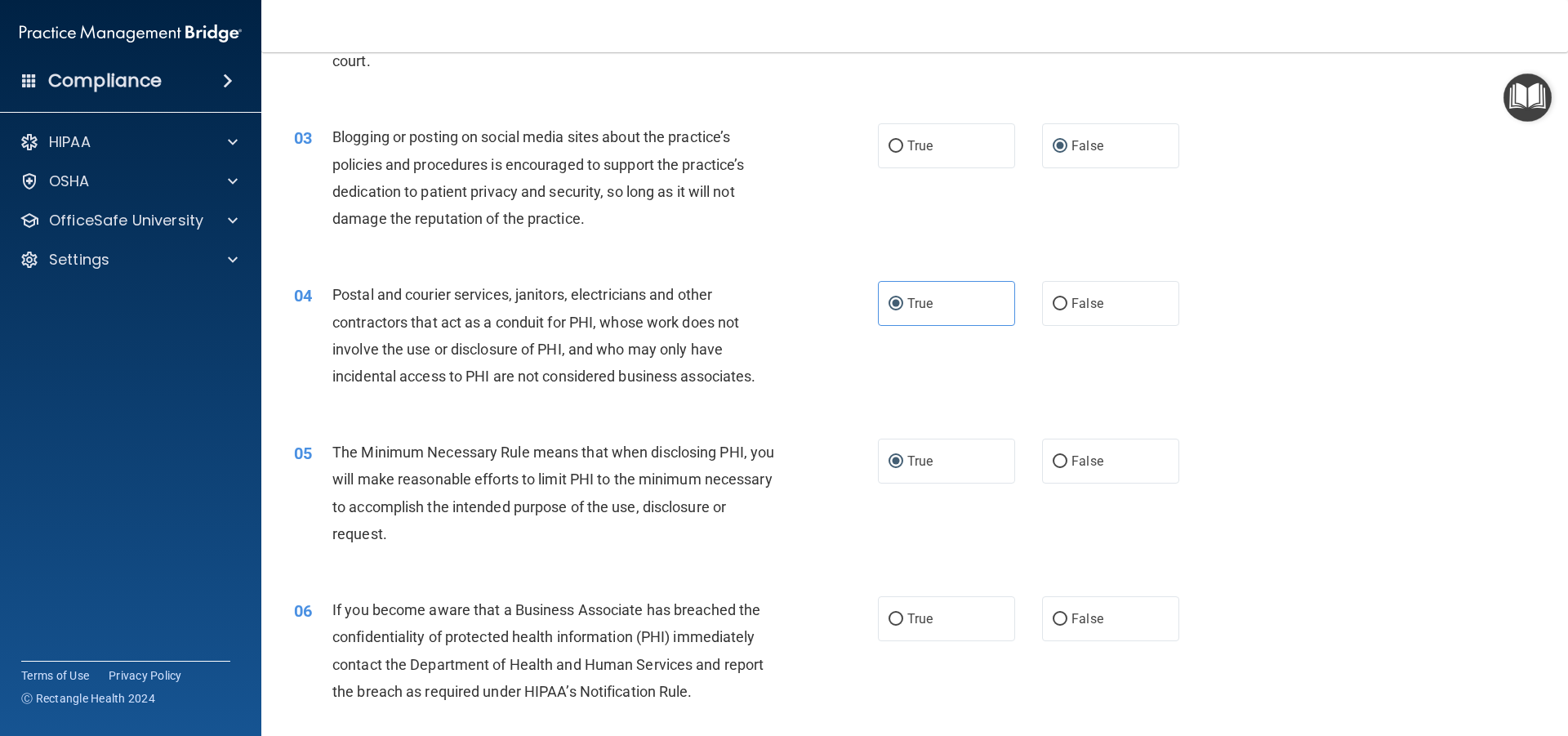
scroll to position [245, 0]
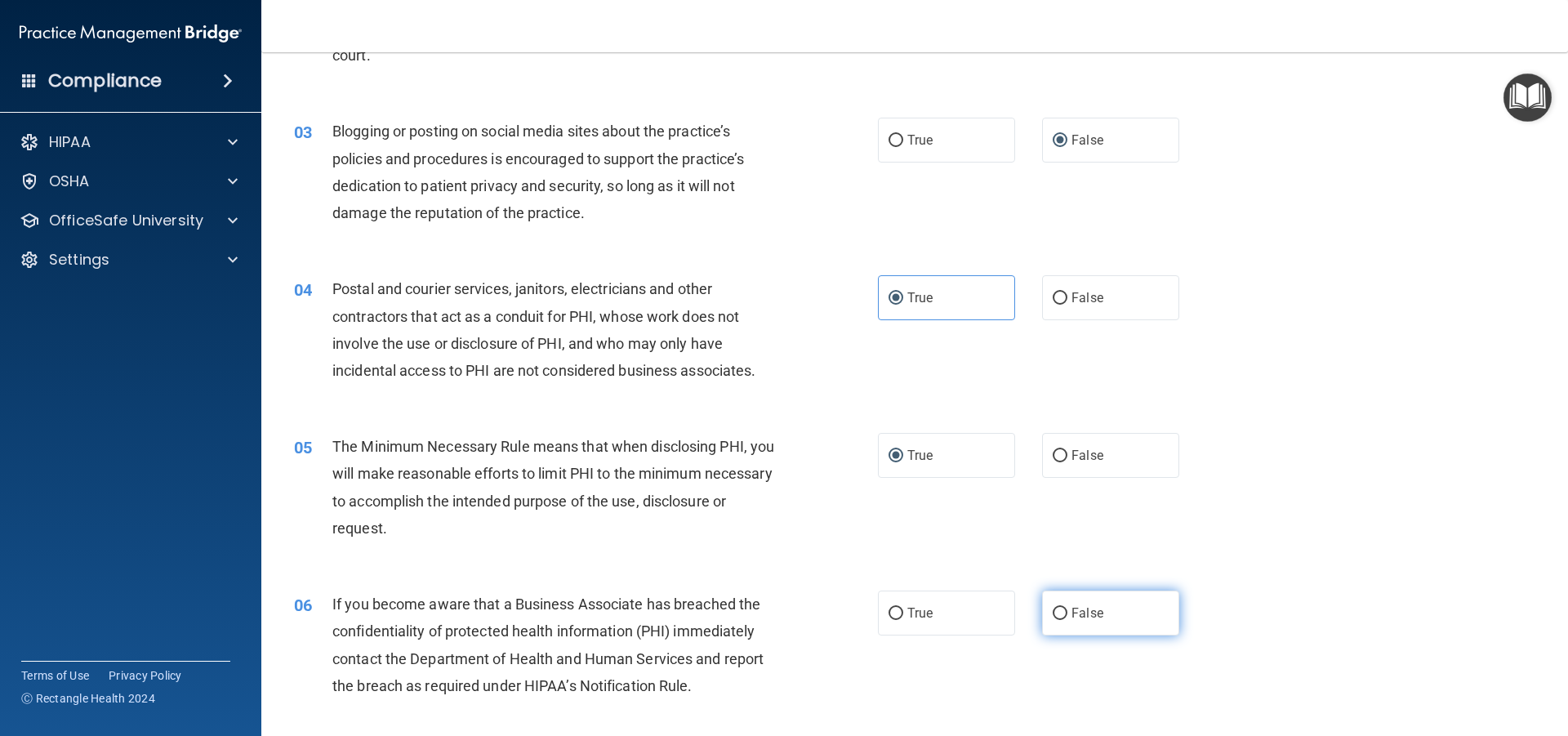
click at [1061, 611] on label "False" at bounding box center [1110, 613] width 137 height 45
click at [1061, 611] on input "False" at bounding box center [1060, 614] width 15 height 12
radio input "true"
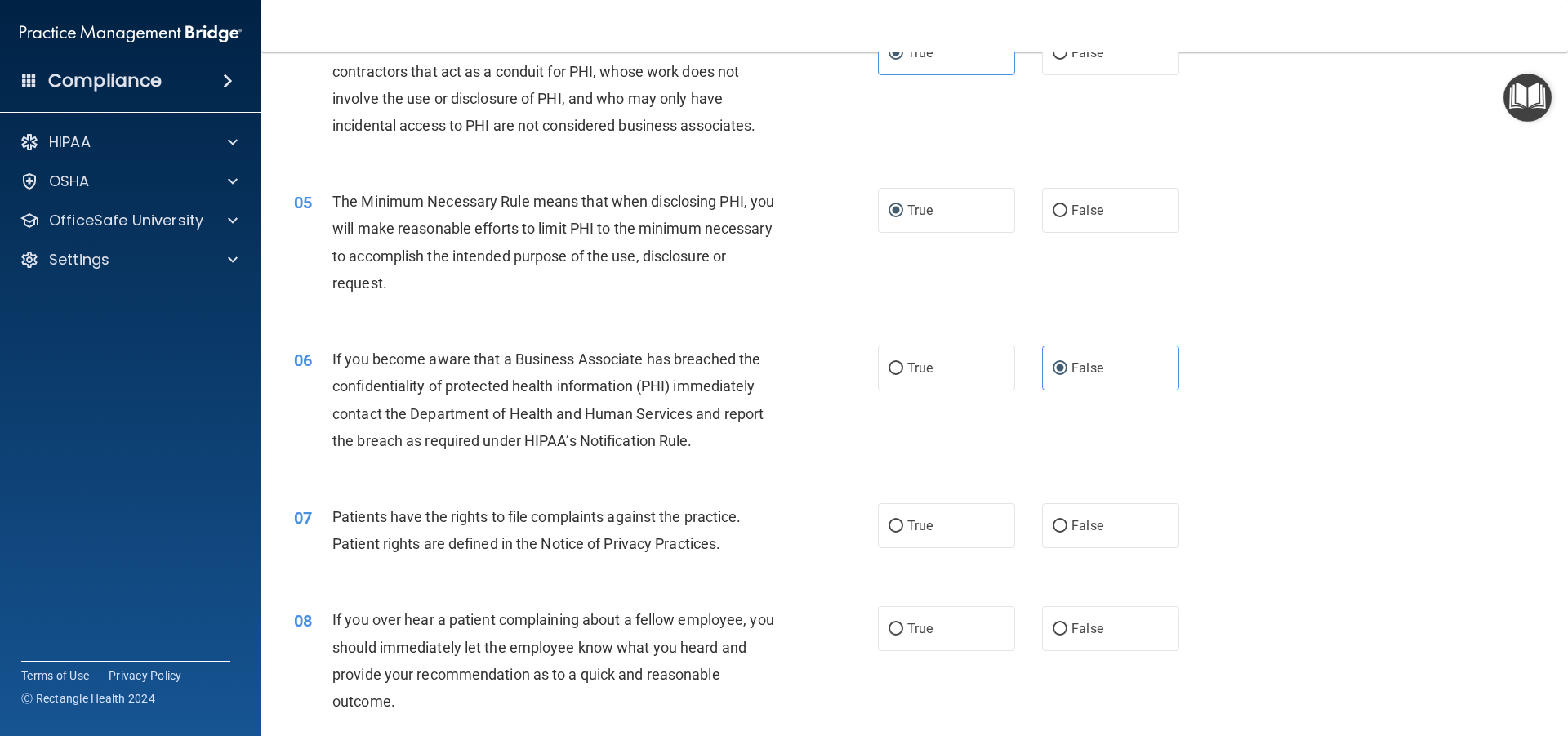
scroll to position [572, 0]
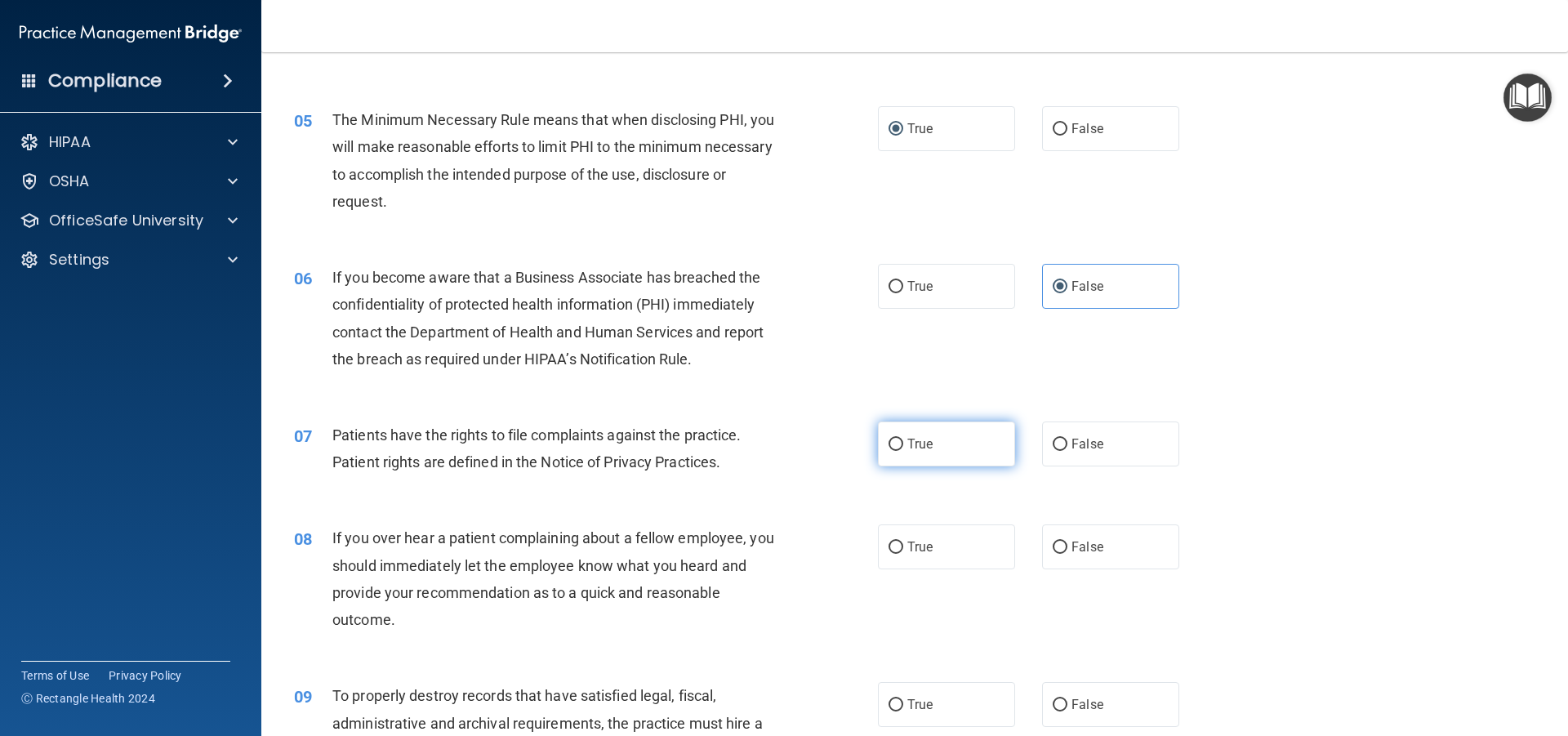
click at [889, 439] on input "True" at bounding box center [896, 445] width 15 height 12
radio input "true"
click at [1053, 550] on input "False" at bounding box center [1060, 548] width 15 height 12
radio input "true"
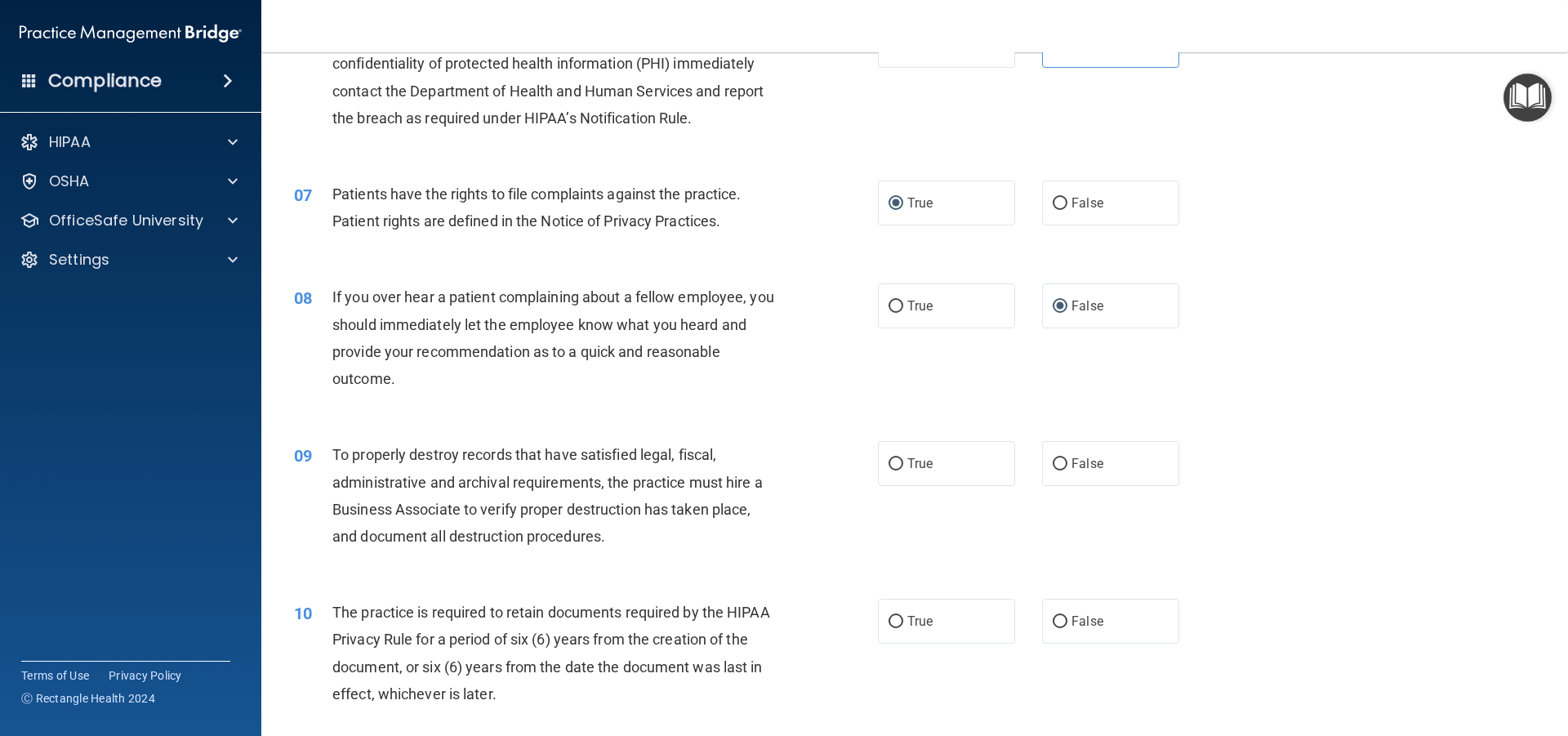
scroll to position [817, 0]
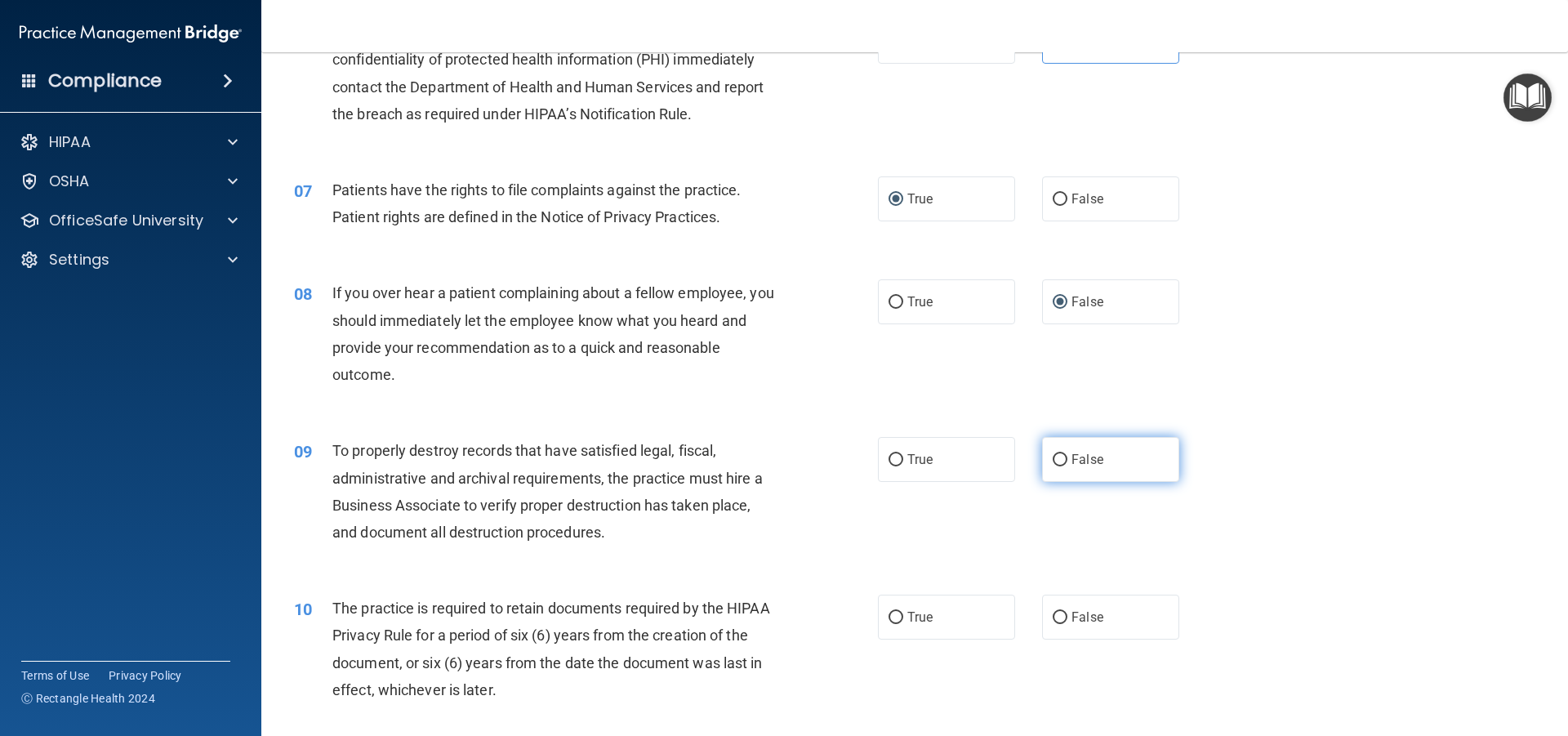
click at [1053, 459] on input "False" at bounding box center [1060, 461] width 15 height 12
radio input "true"
click at [889, 612] on input "True" at bounding box center [896, 618] width 15 height 12
radio input "true"
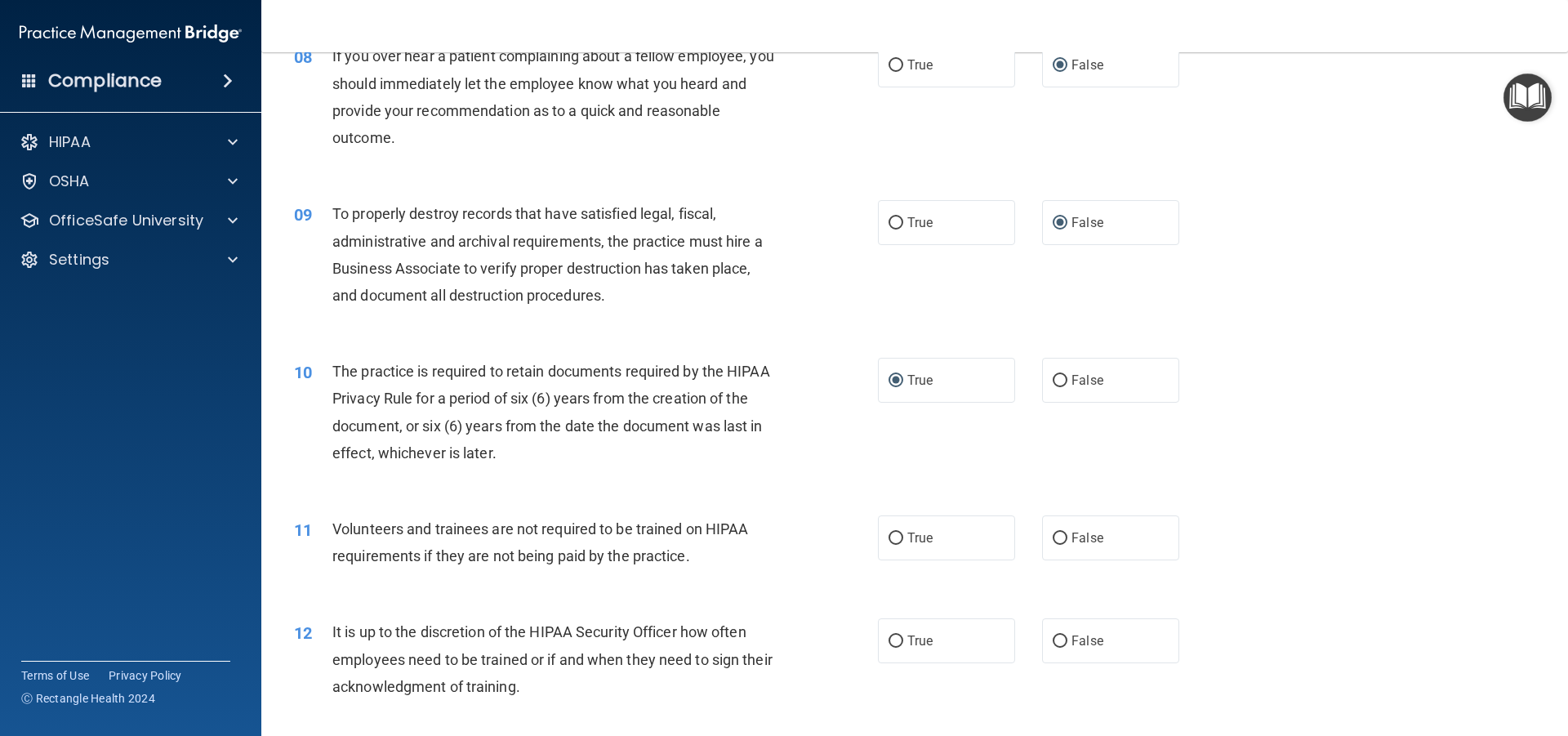
scroll to position [1062, 0]
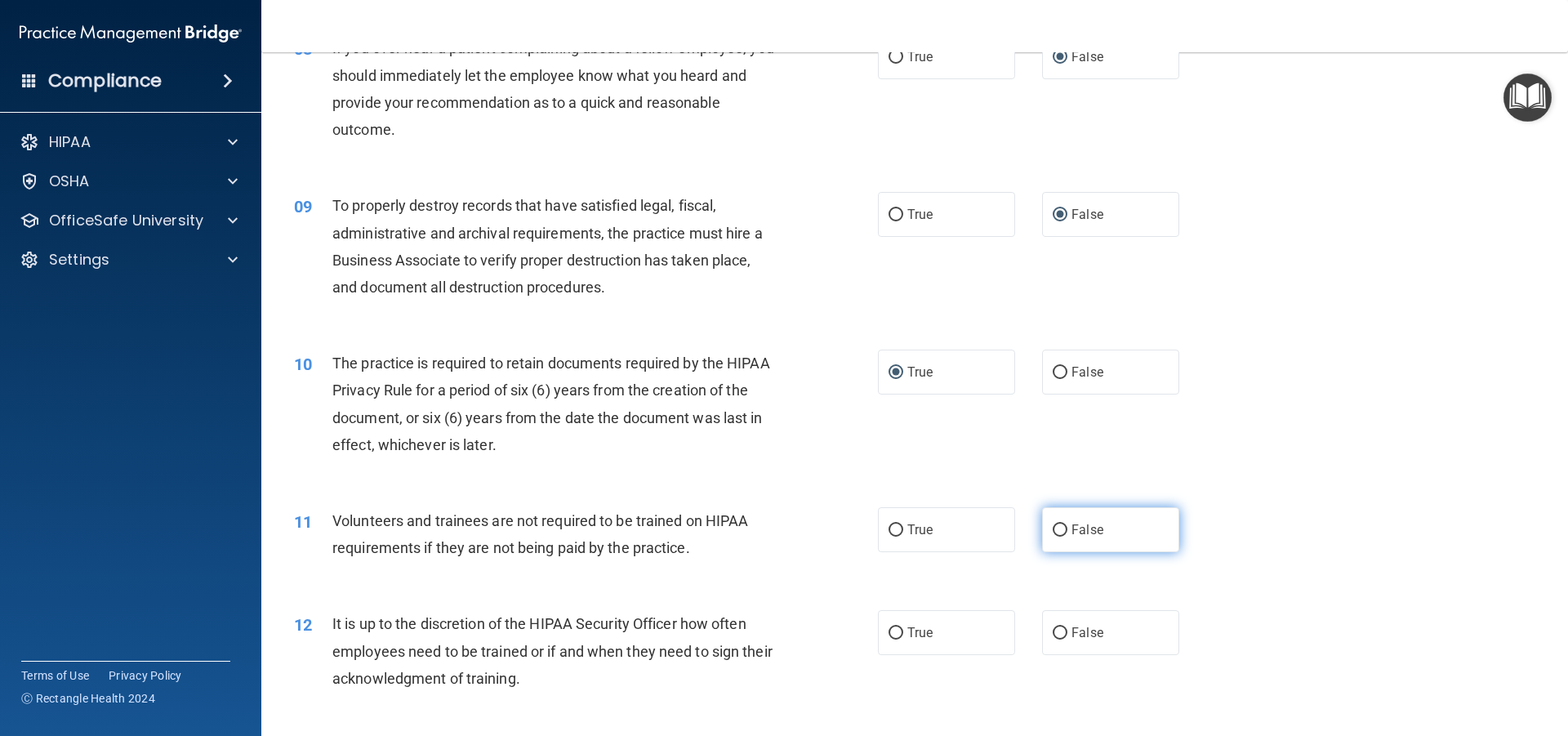
click at [1060, 523] on label "False" at bounding box center [1110, 530] width 137 height 45
click at [1060, 524] on input "False" at bounding box center [1060, 531] width 15 height 12
radio input "true"
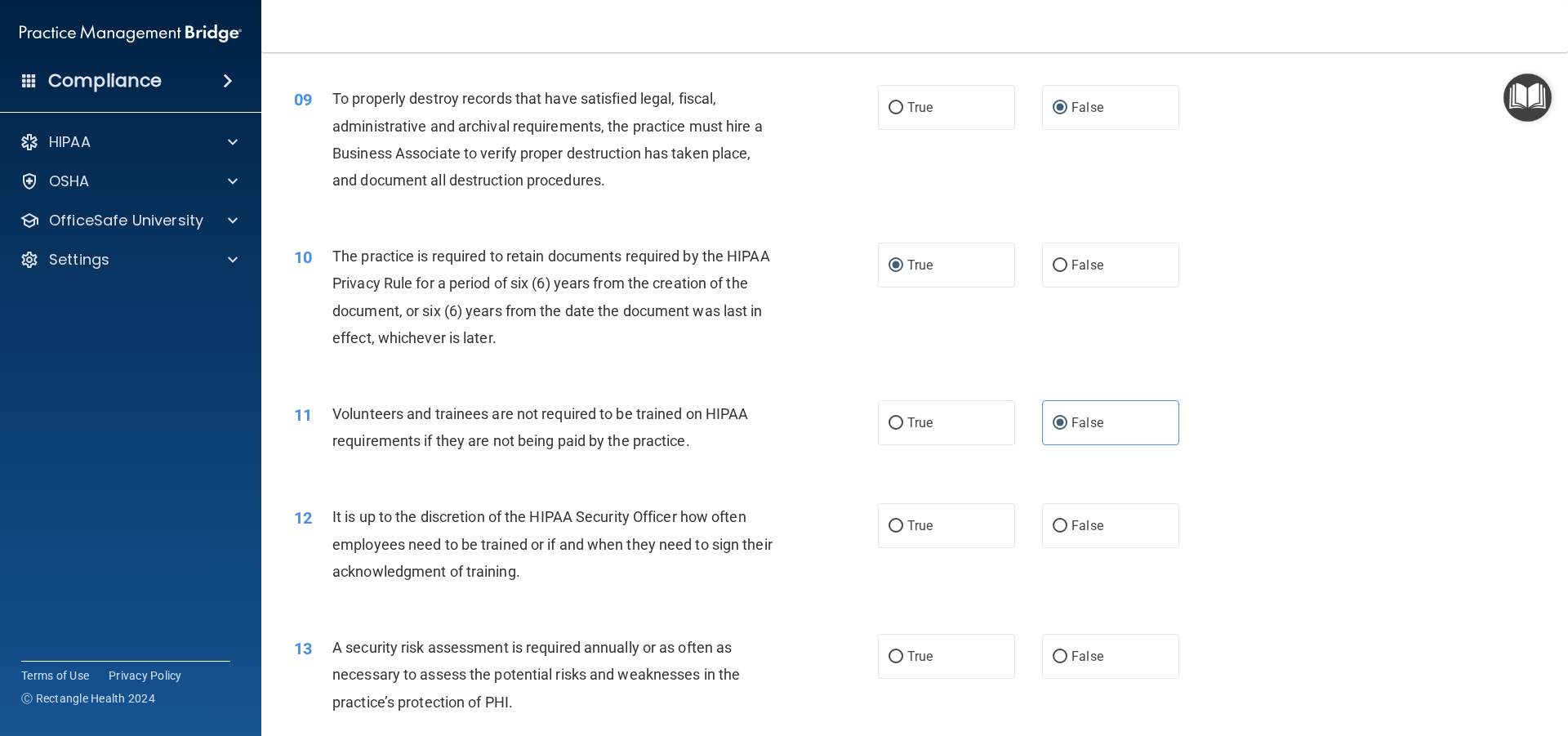
scroll to position [1307, 0]
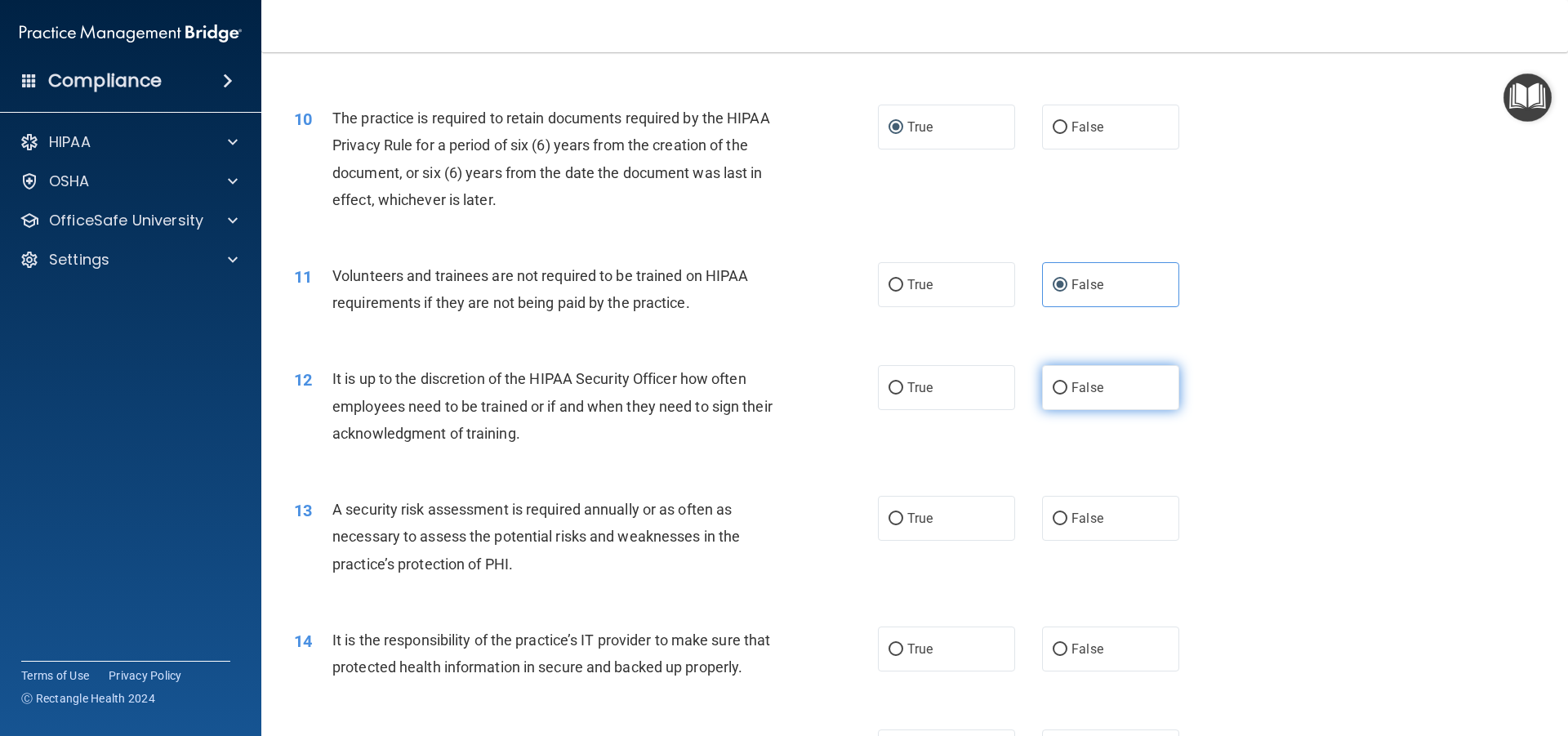
click at [1060, 391] on input "False" at bounding box center [1060, 389] width 15 height 12
radio input "true"
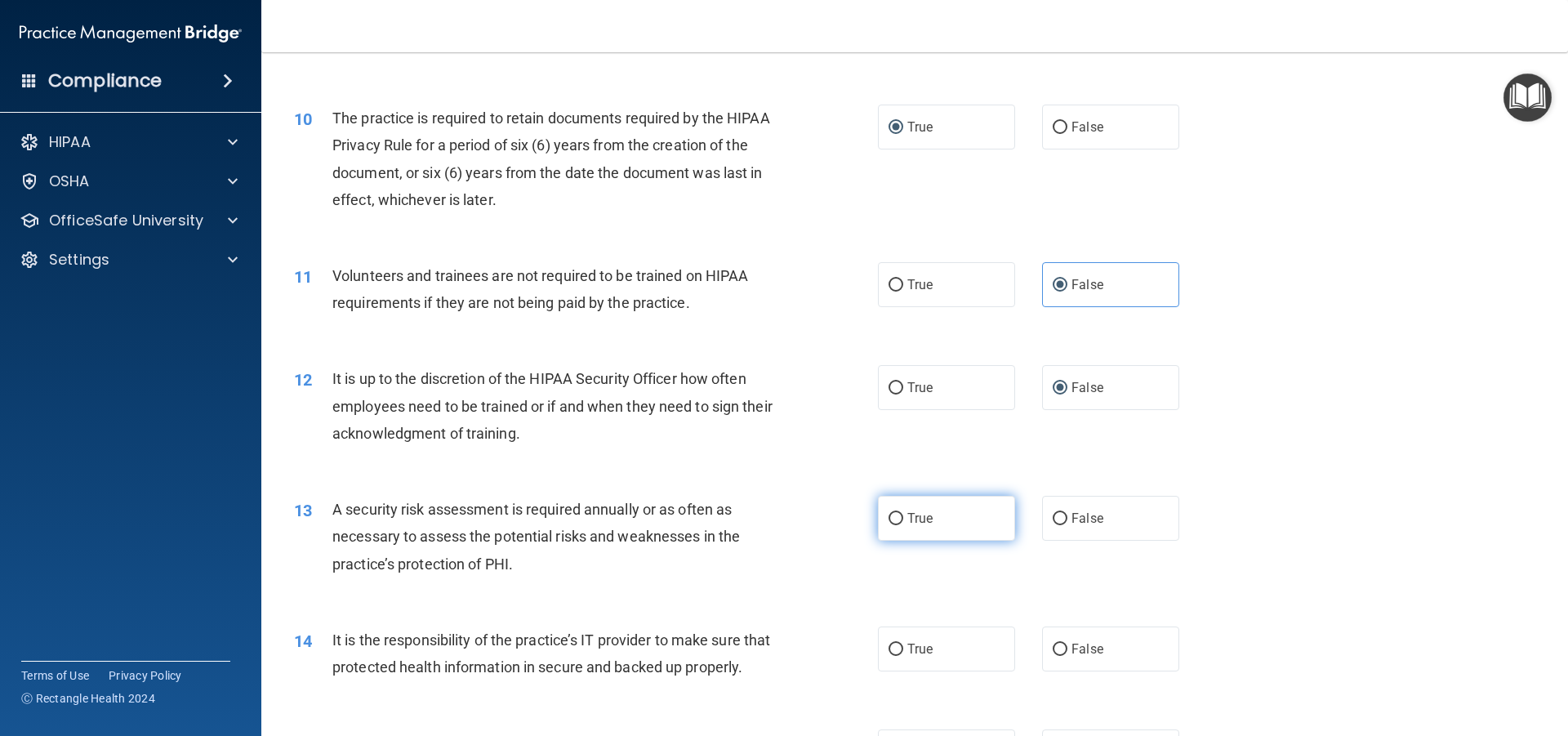
click at [898, 520] on label "True" at bounding box center [946, 518] width 137 height 45
click at [898, 520] on input "True" at bounding box center [896, 519] width 15 height 12
radio input "true"
click at [1059, 653] on input "False" at bounding box center [1060, 650] width 15 height 12
radio input "true"
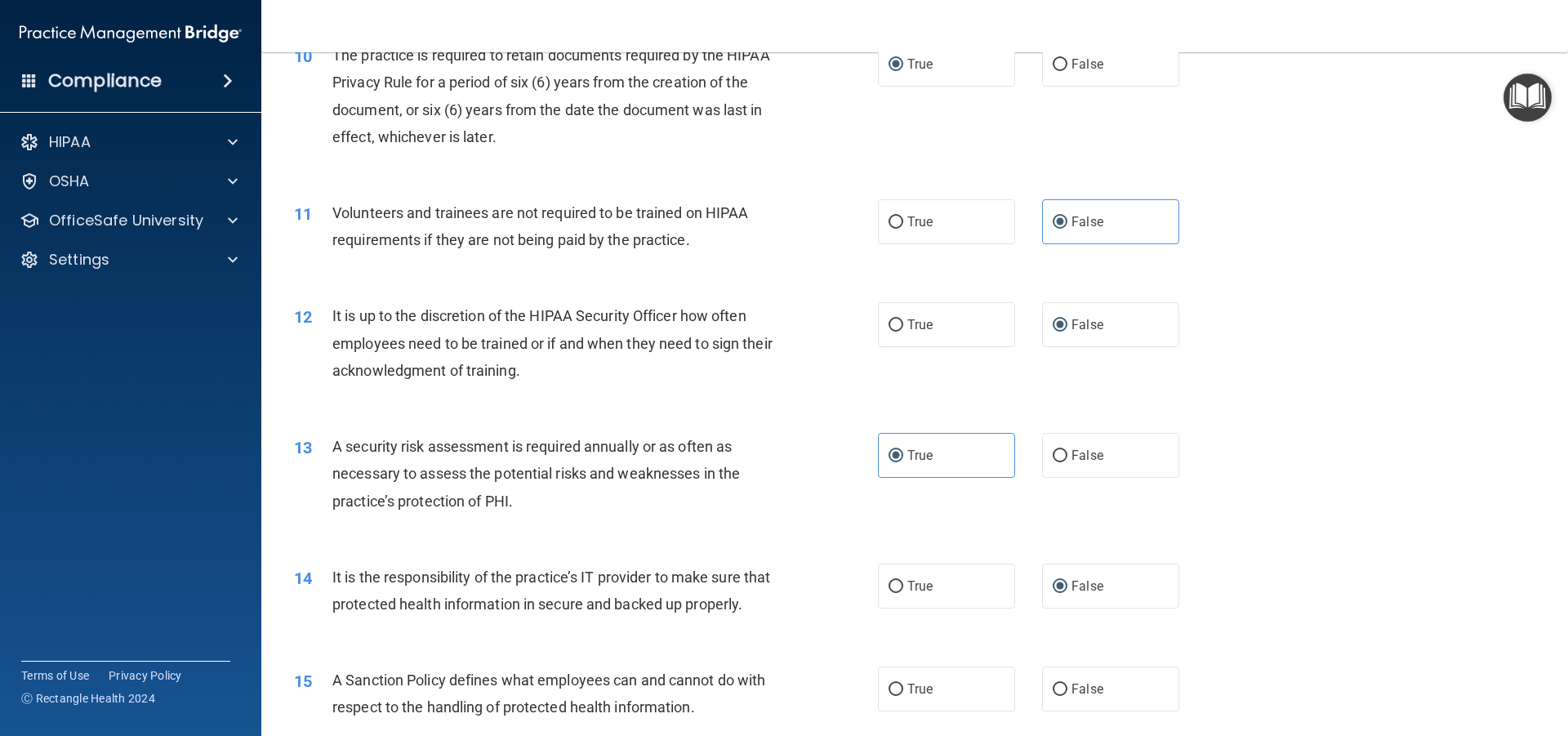
scroll to position [1471, 0]
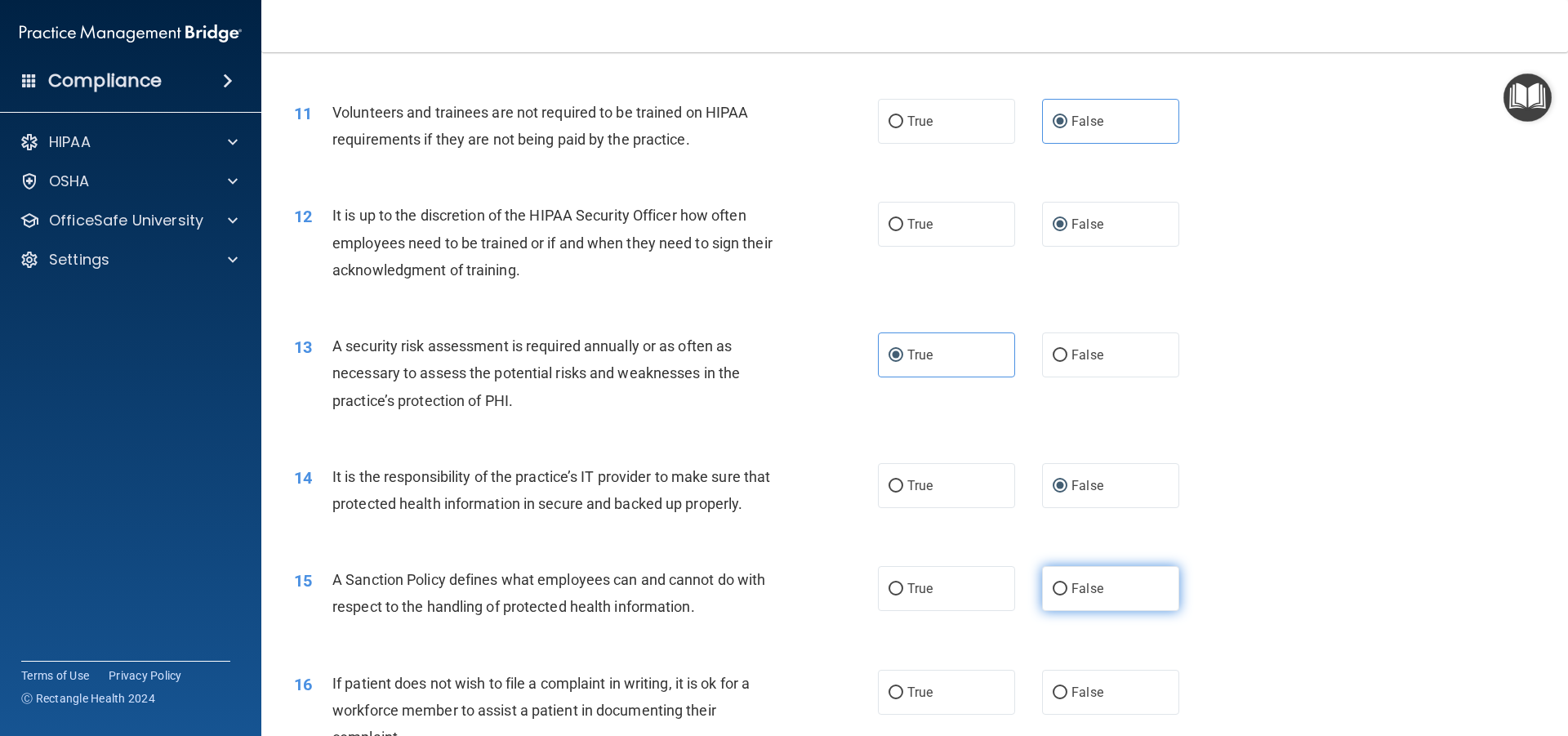
click at [1062, 611] on label "False" at bounding box center [1110, 588] width 137 height 45
click at [1062, 596] on input "False" at bounding box center [1060, 590] width 15 height 12
radio input "true"
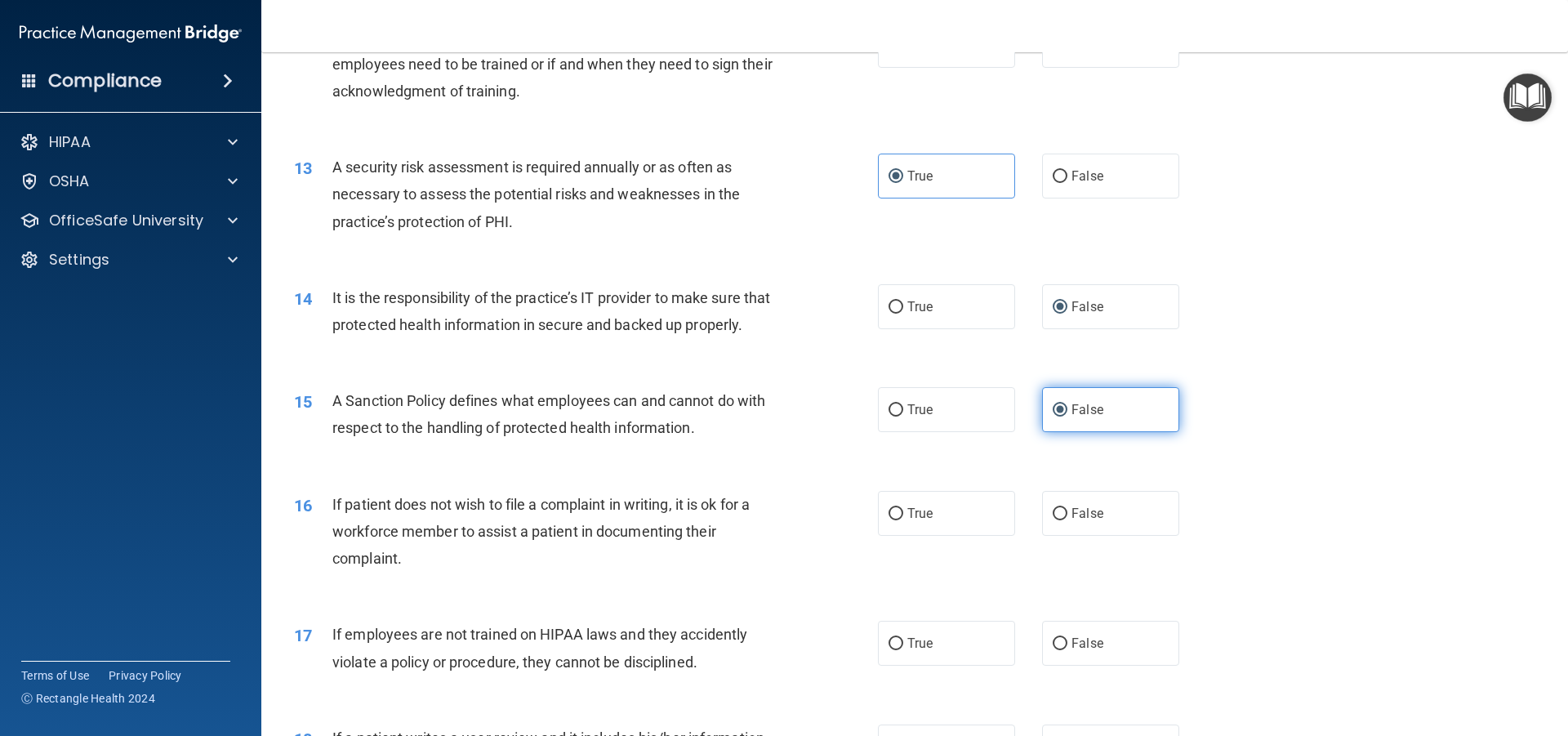
scroll to position [1798, 0]
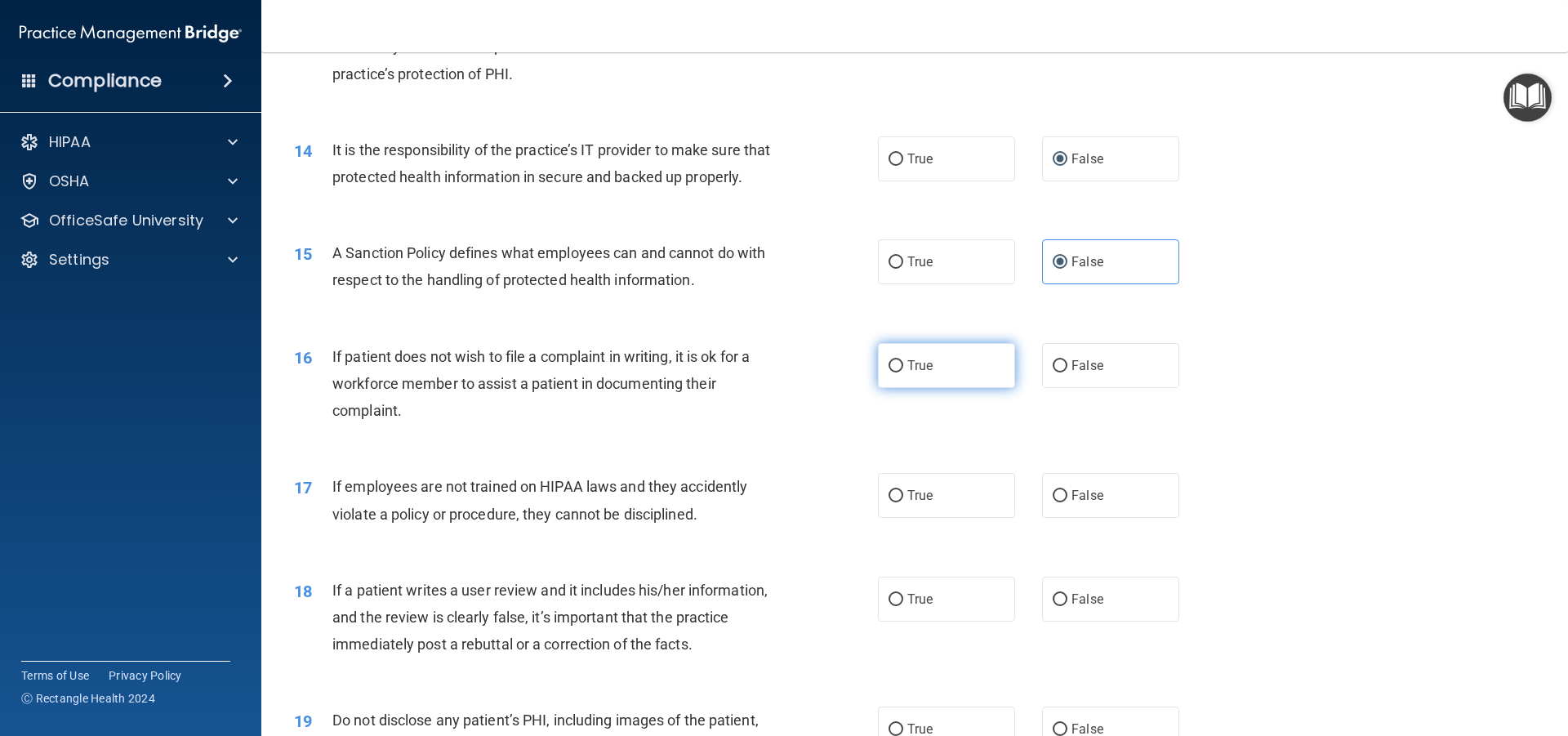
click at [890, 373] on input "True" at bounding box center [896, 367] width 15 height 12
radio input "true"
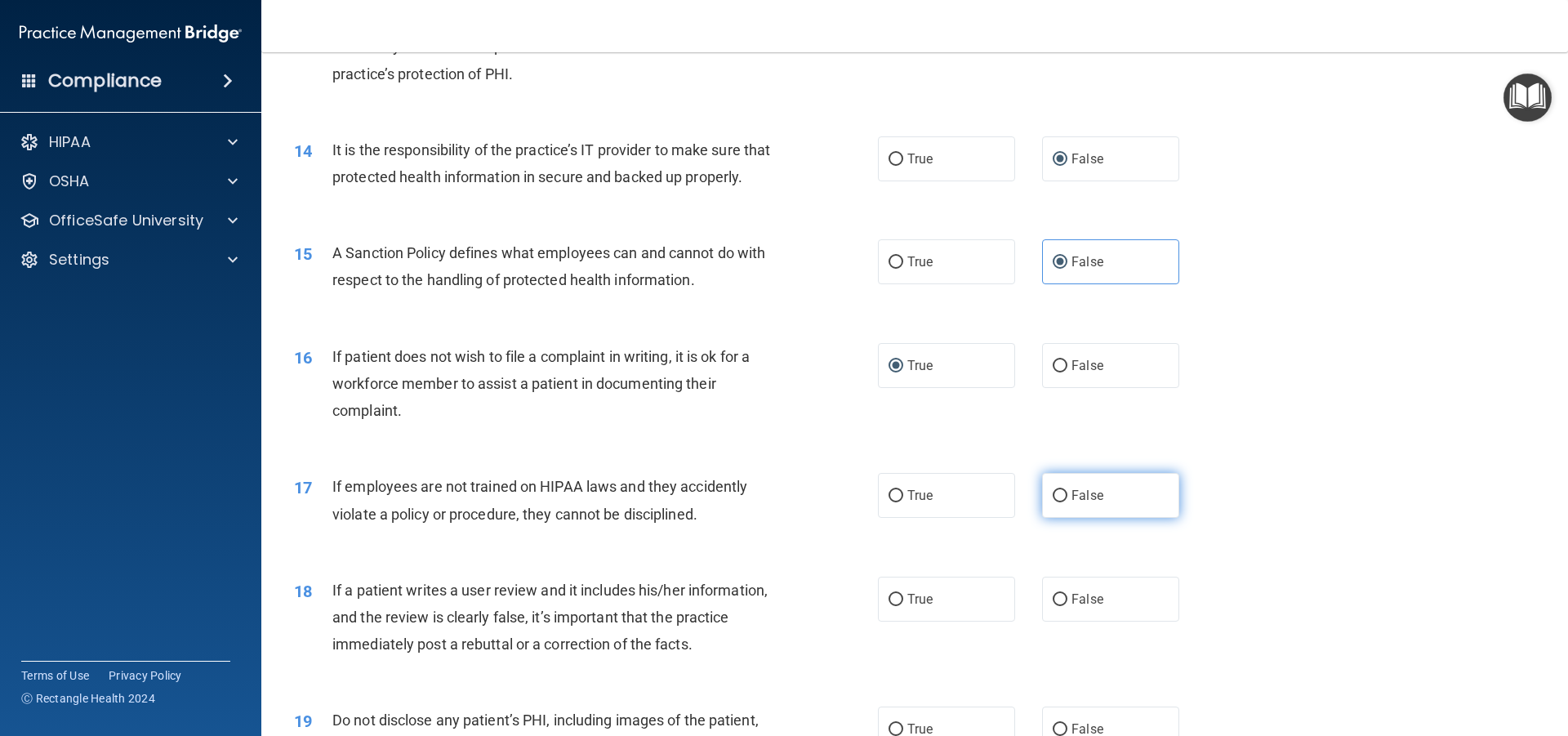
click at [1053, 502] on input "False" at bounding box center [1060, 497] width 15 height 12
radio input "true"
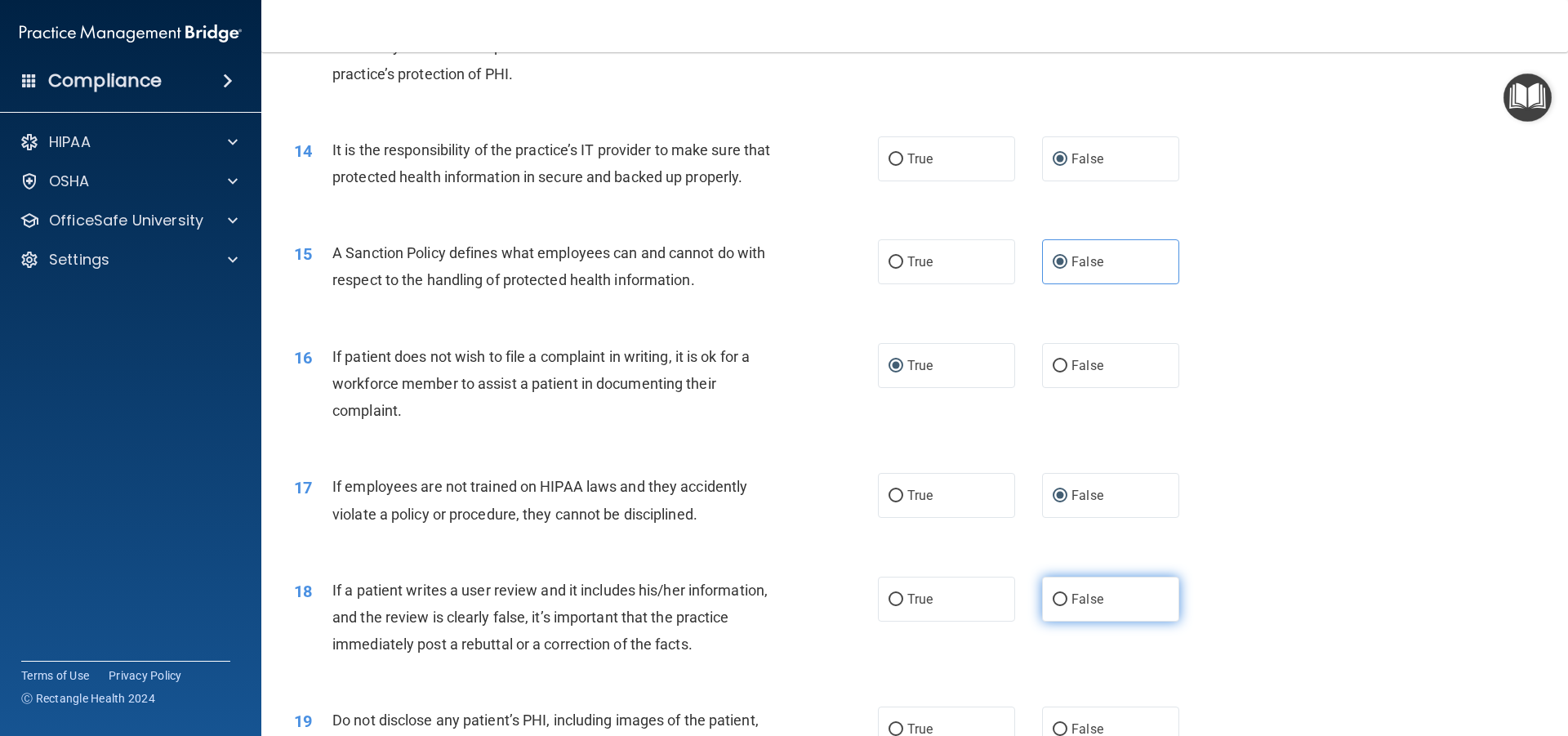
click at [1052, 616] on label "False" at bounding box center [1110, 599] width 137 height 45
click at [1053, 607] on input "False" at bounding box center [1060, 600] width 15 height 12
radio input "true"
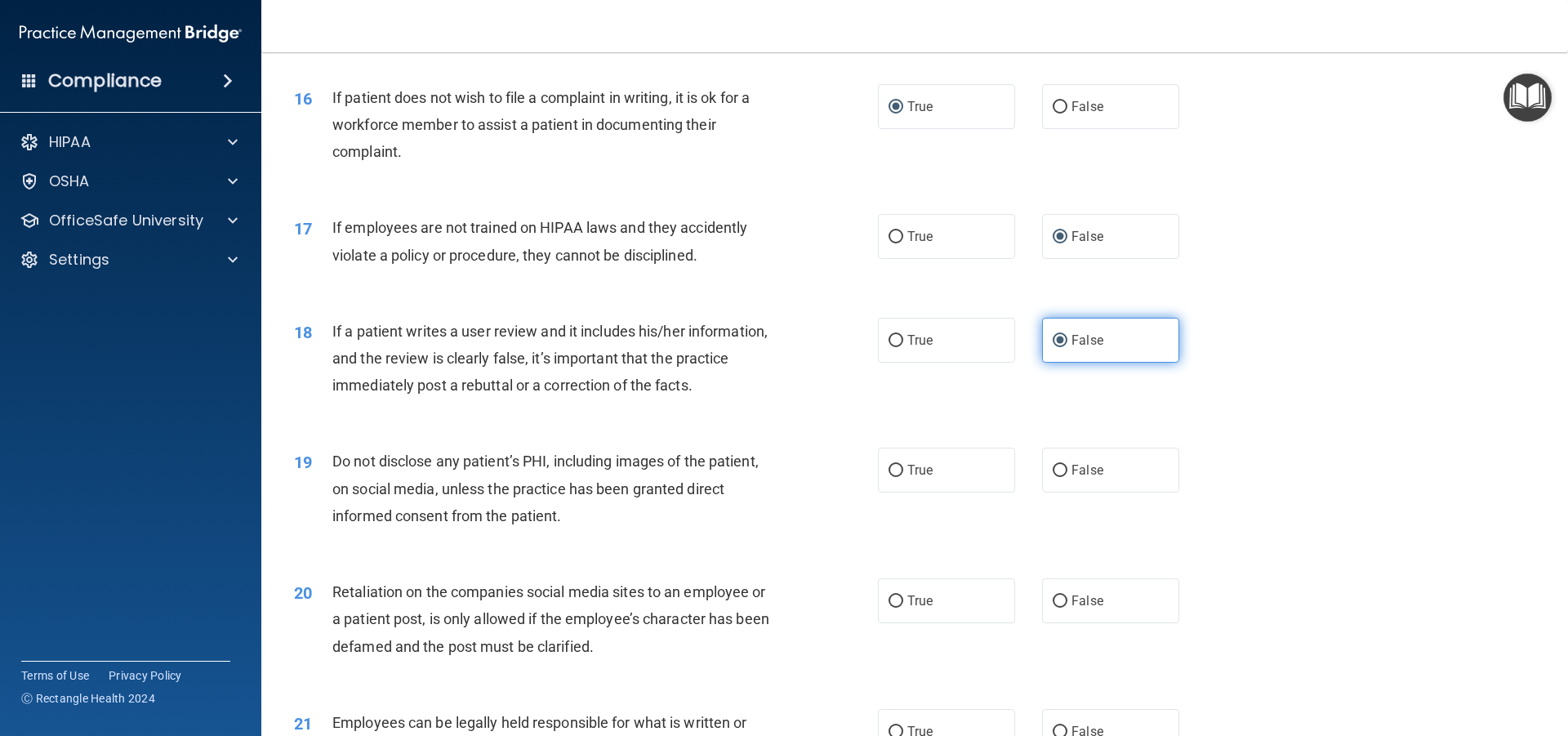
scroll to position [2125, 0]
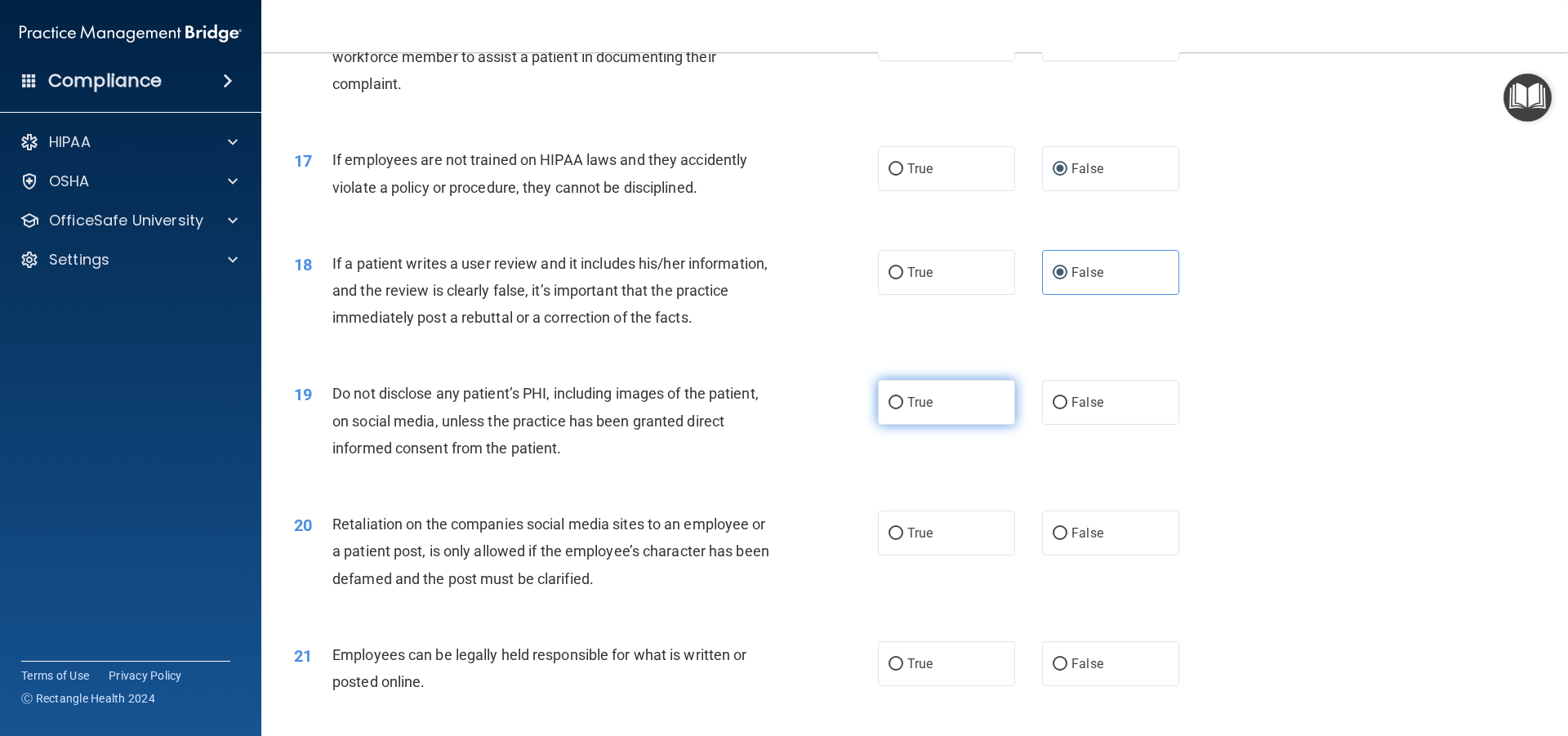
click at [889, 409] on input "True" at bounding box center [896, 403] width 15 height 12
radio input "true"
click at [1053, 540] on input "False" at bounding box center [1060, 534] width 15 height 12
radio input "true"
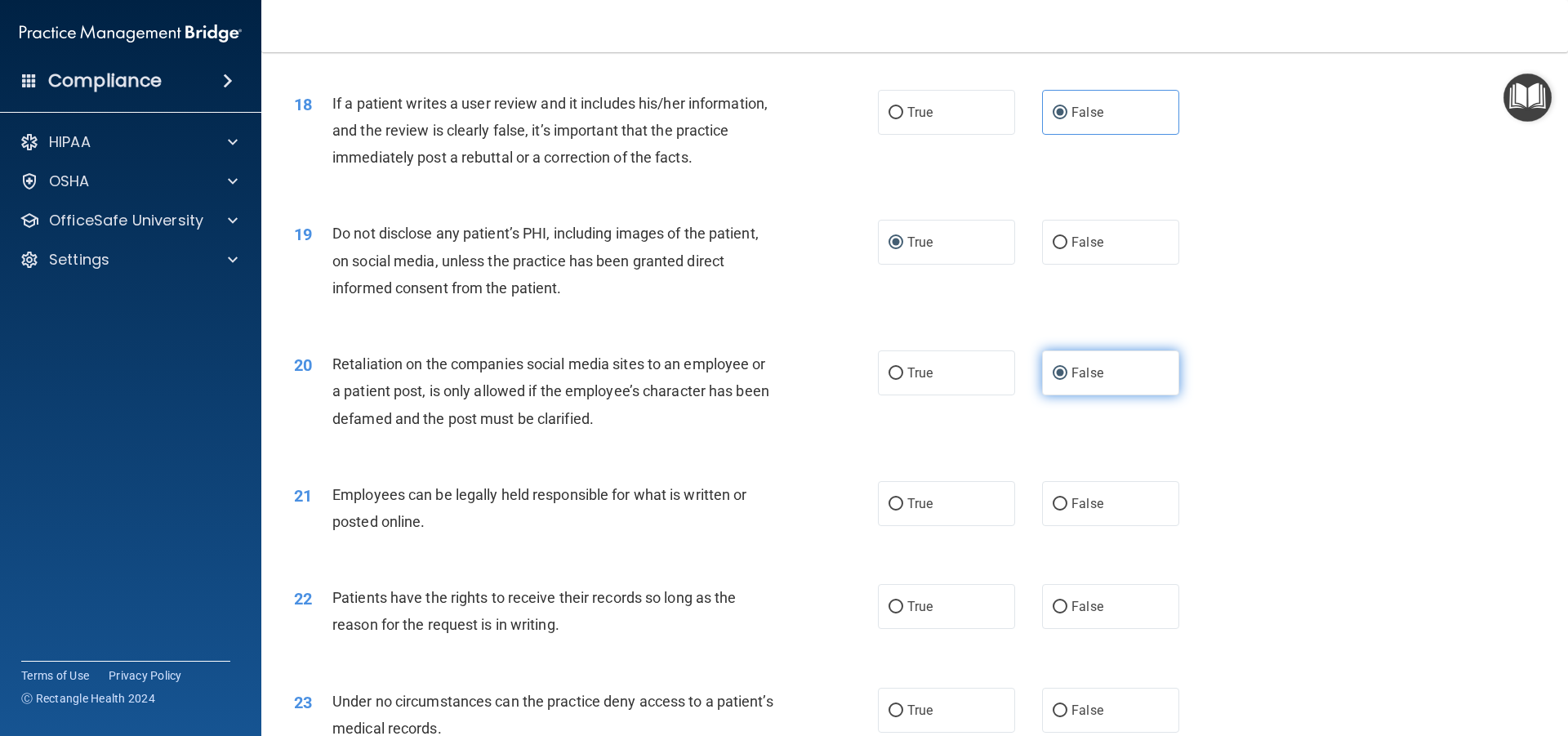
scroll to position [2288, 0]
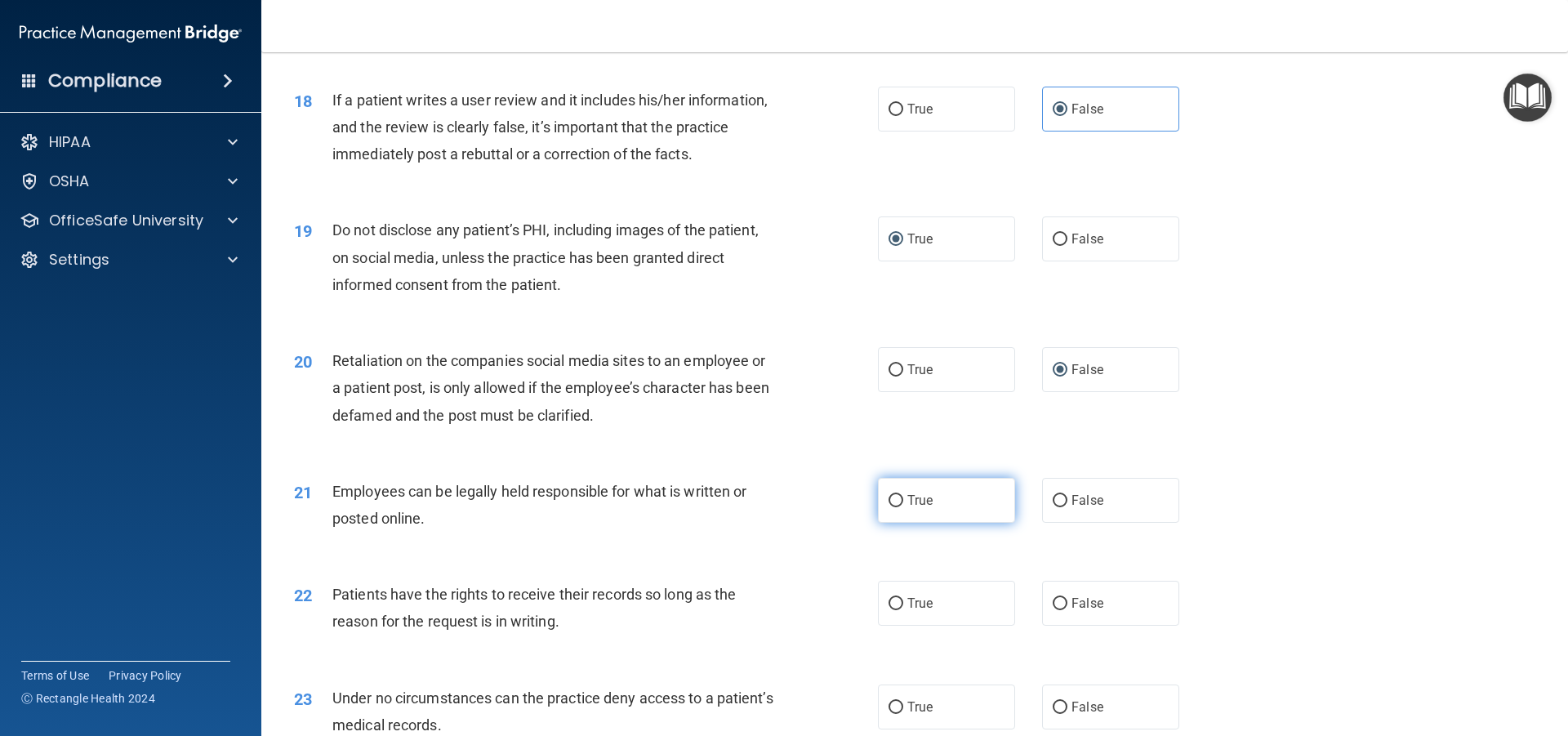
click at [889, 507] on input "True" at bounding box center [896, 501] width 15 height 12
radio input "true"
click at [1055, 610] on input "False" at bounding box center [1060, 604] width 15 height 12
radio input "true"
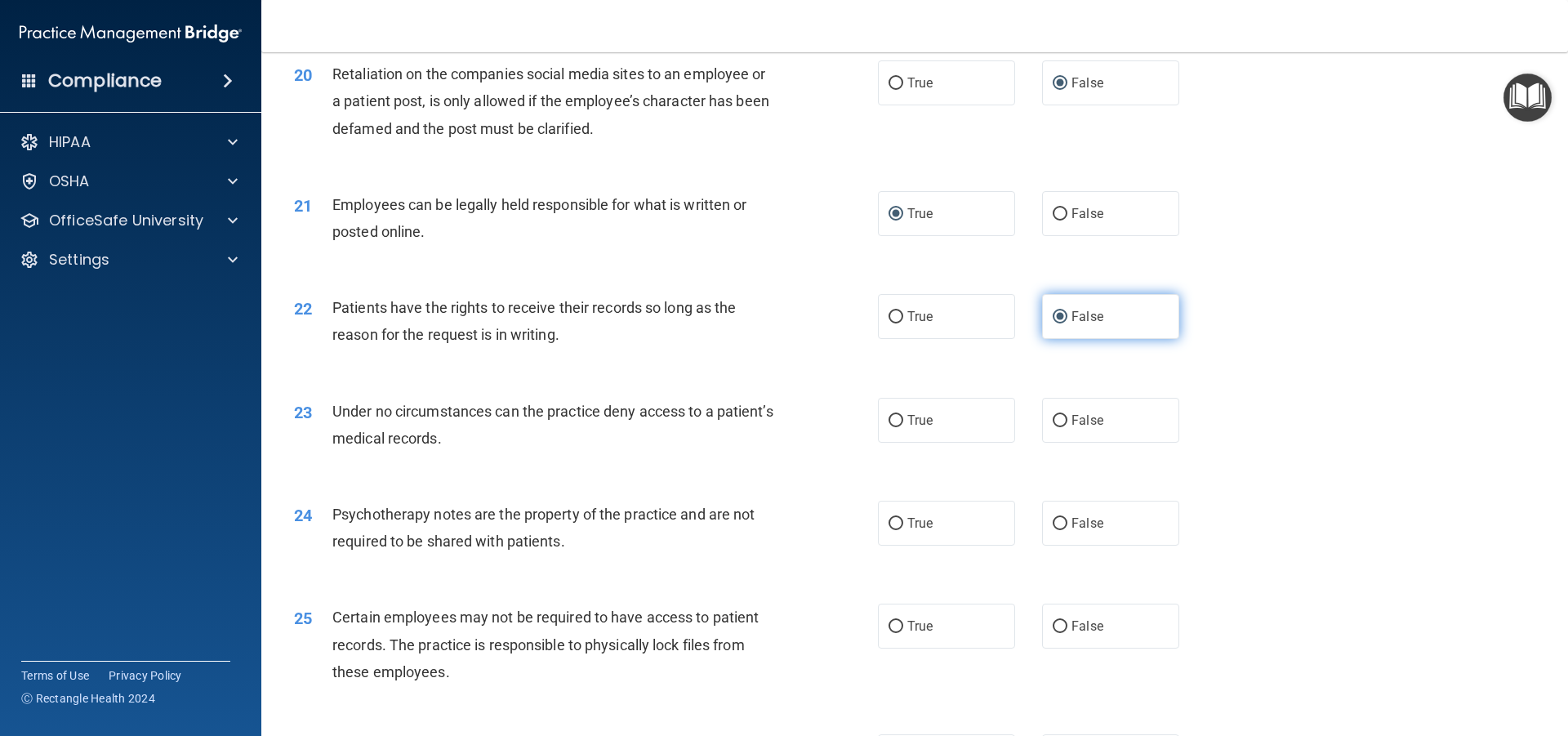
scroll to position [2615, 0]
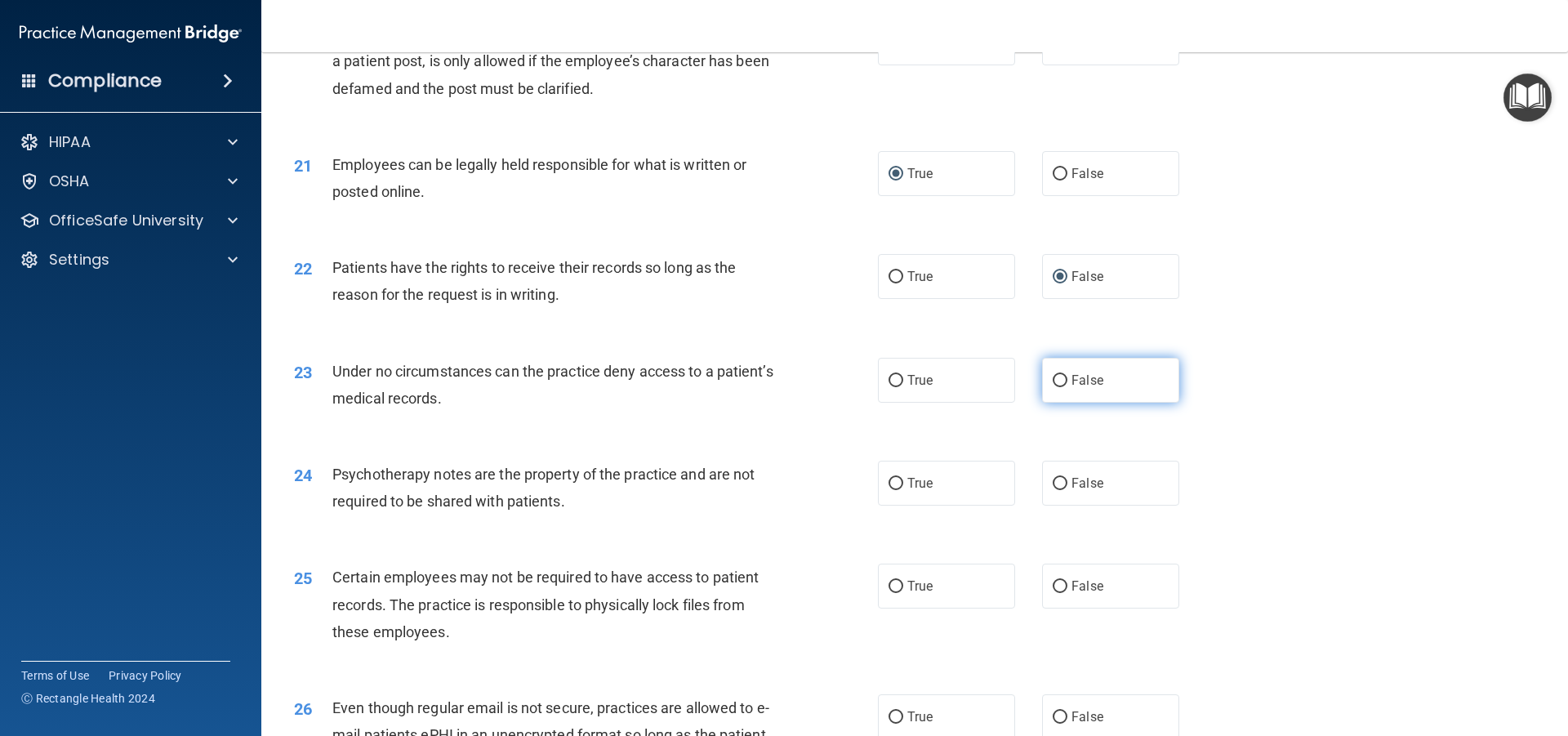
click at [1054, 387] on input "False" at bounding box center [1060, 381] width 15 height 12
radio input "true"
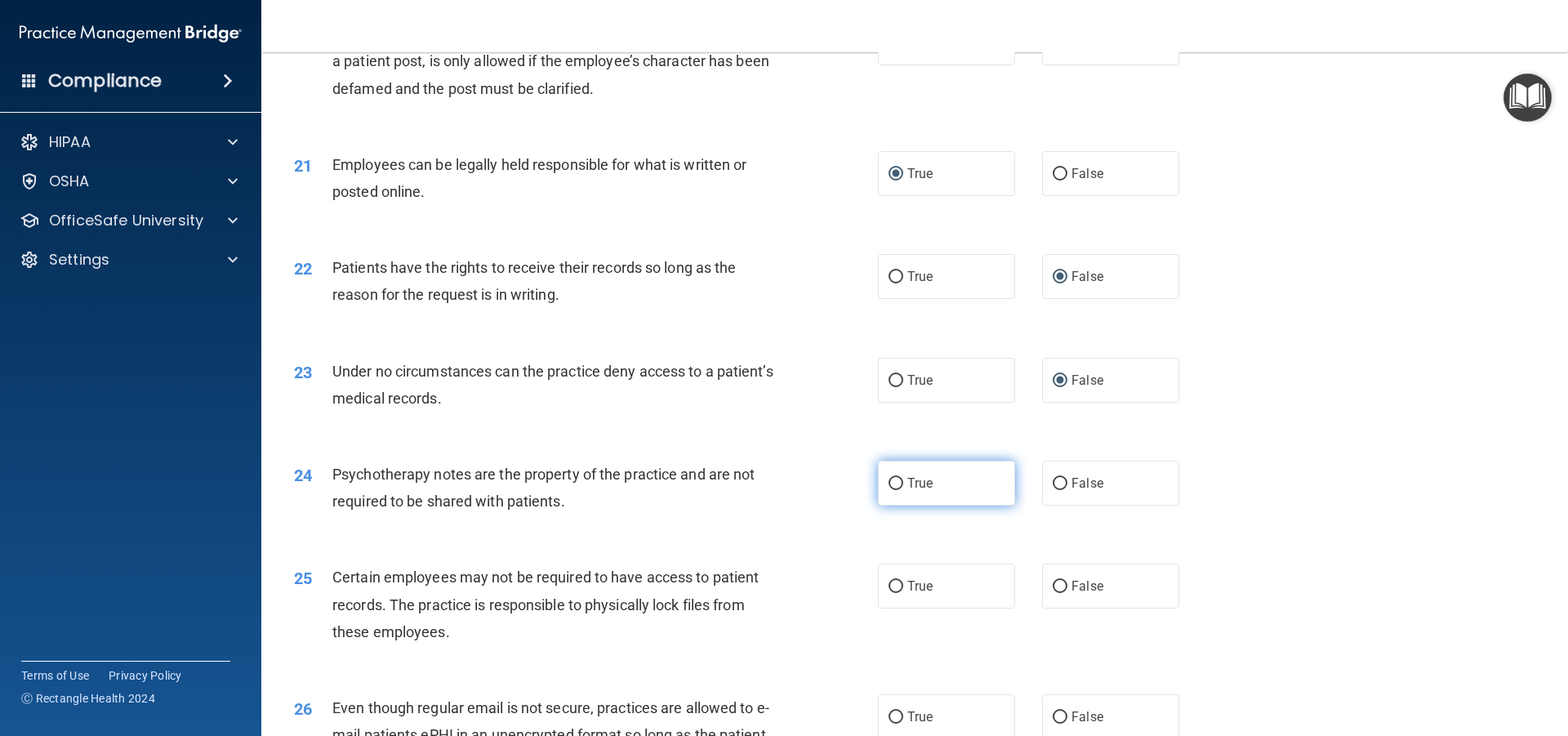
click at [892, 506] on label "True" at bounding box center [946, 483] width 137 height 45
click at [892, 491] on input "True" at bounding box center [896, 484] width 15 height 12
radio input "true"
click at [898, 608] on label "True" at bounding box center [946, 586] width 137 height 45
click at [898, 593] on input "True" at bounding box center [896, 587] width 15 height 12
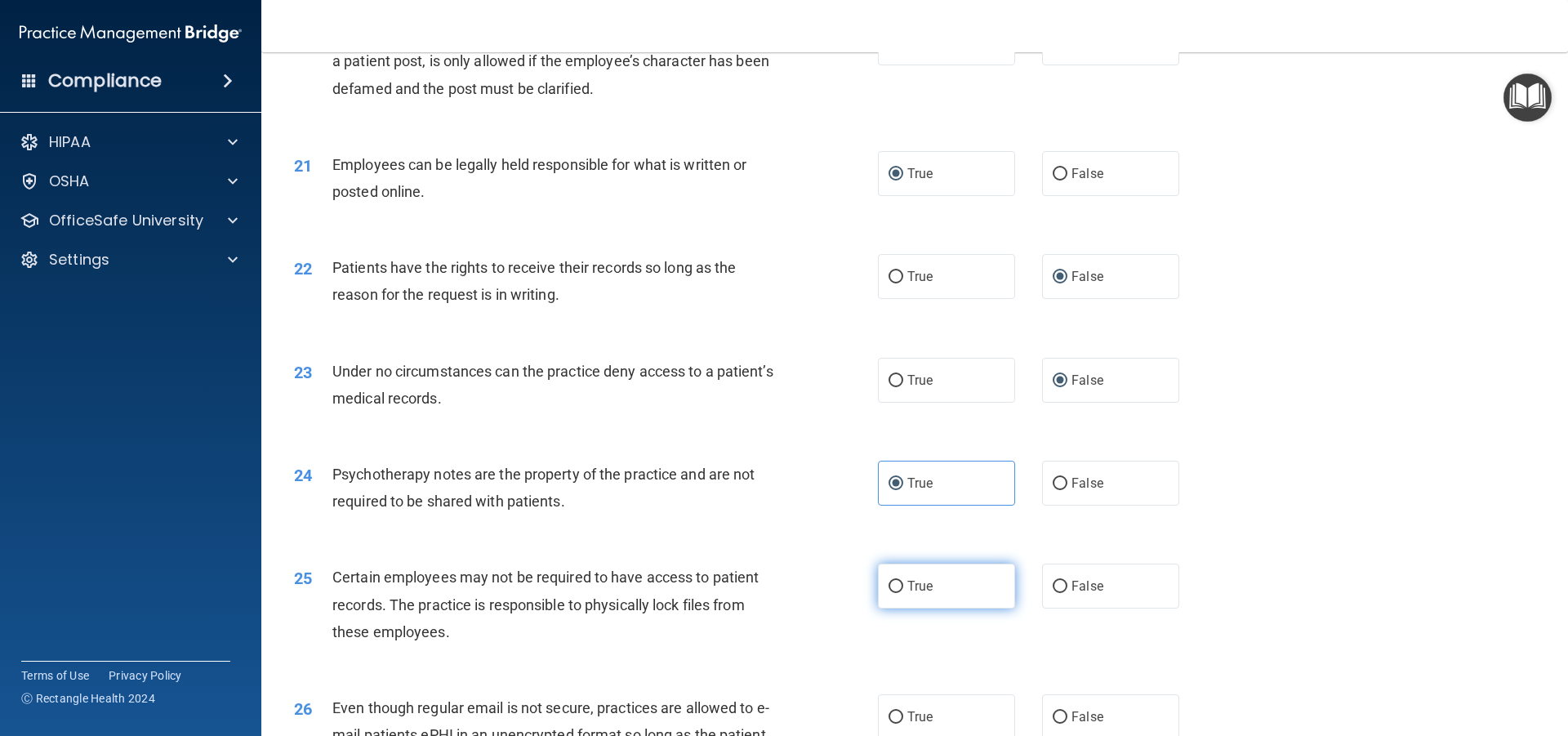
radio input "true"
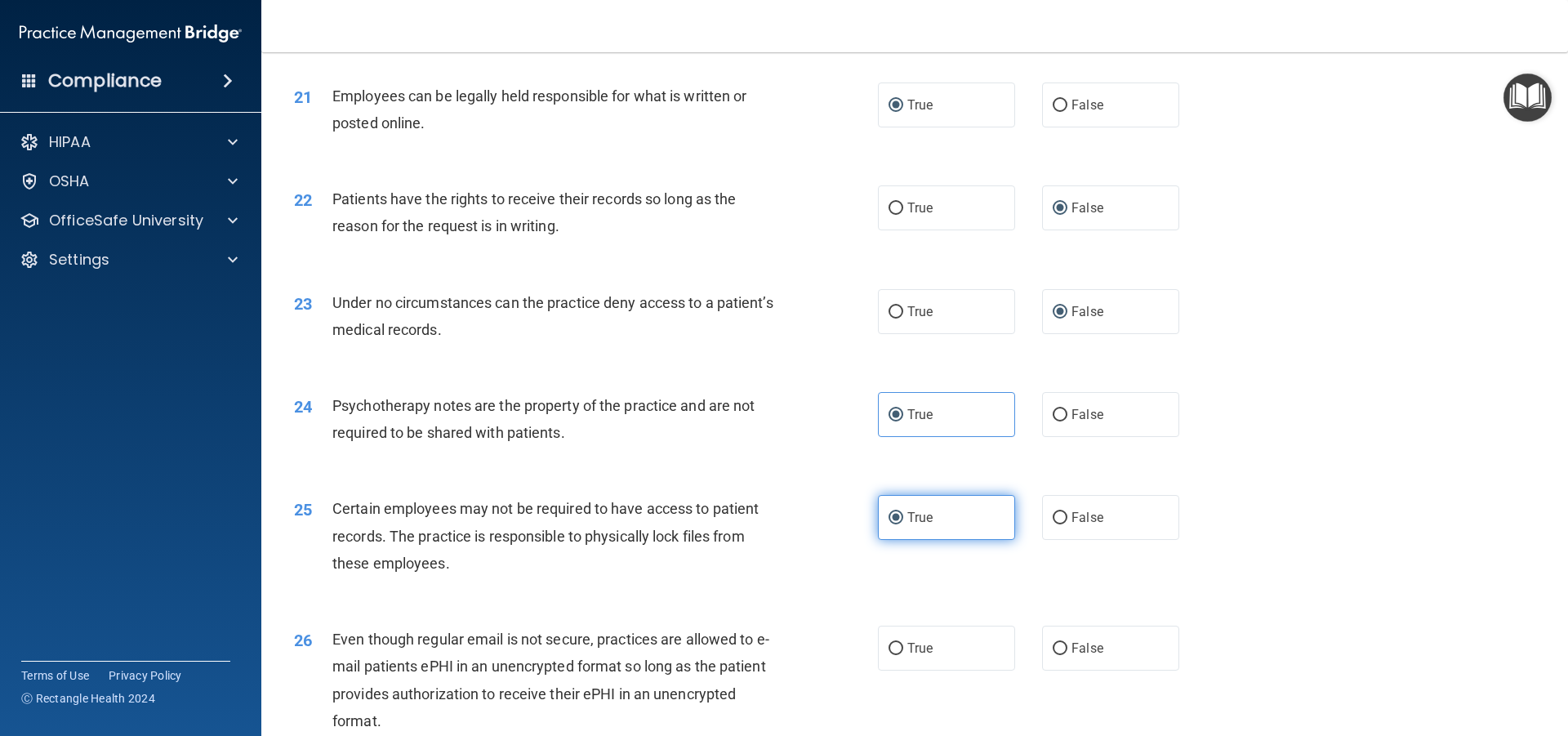
scroll to position [2778, 0]
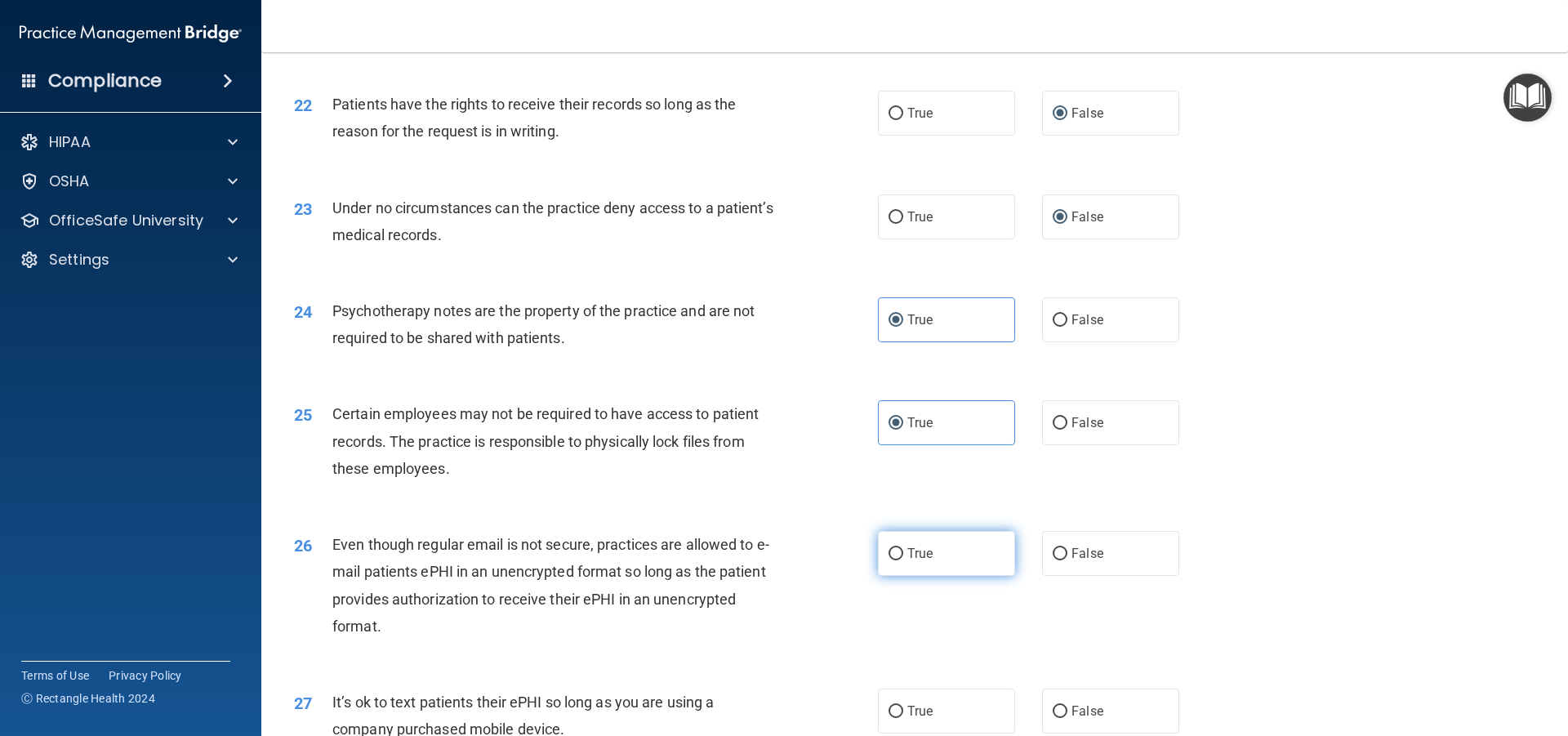
click at [892, 561] on input "True" at bounding box center [896, 554] width 15 height 12
radio input "true"
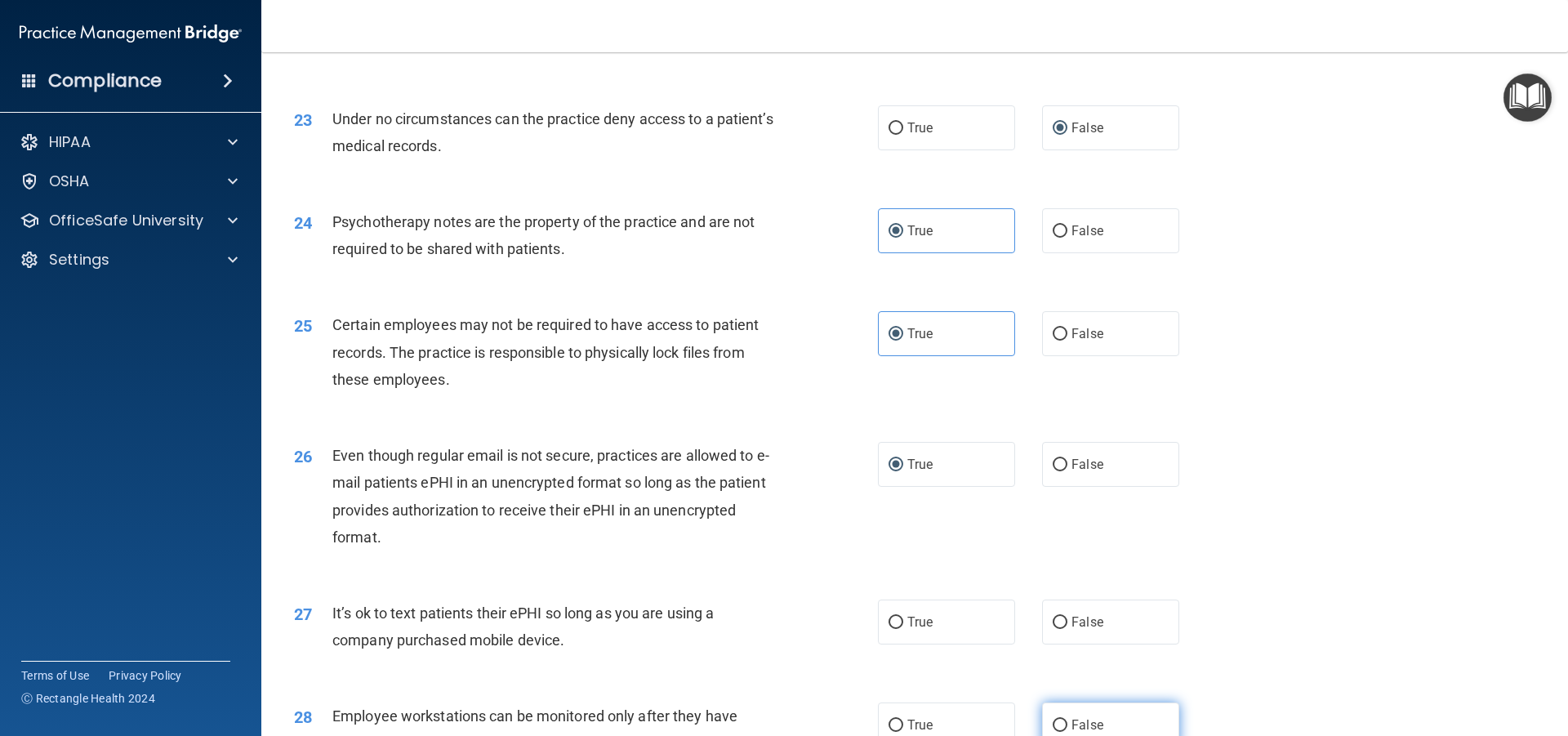
scroll to position [3023, 0]
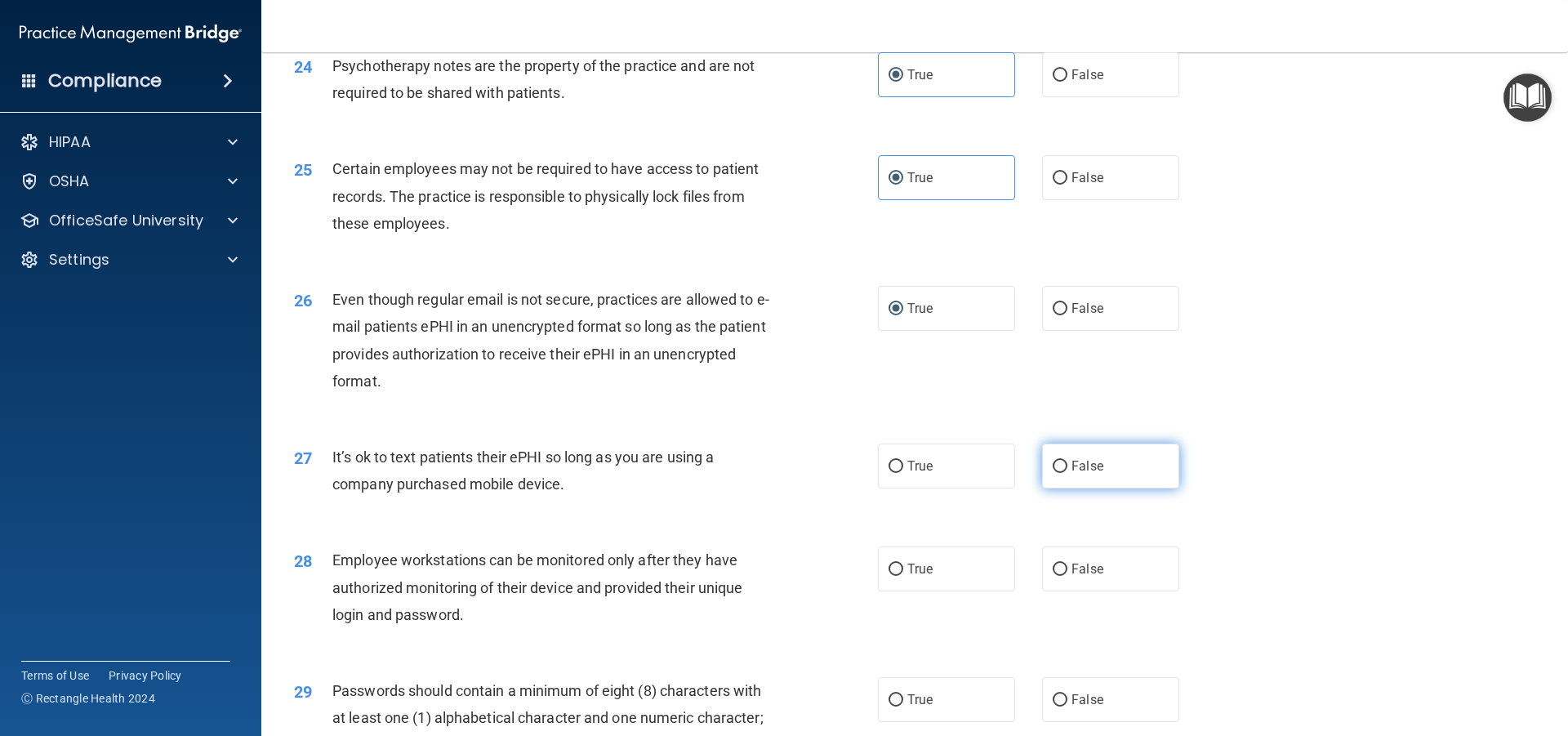
click at [1053, 473] on input "False" at bounding box center [1060, 467] width 15 height 12
radio input "true"
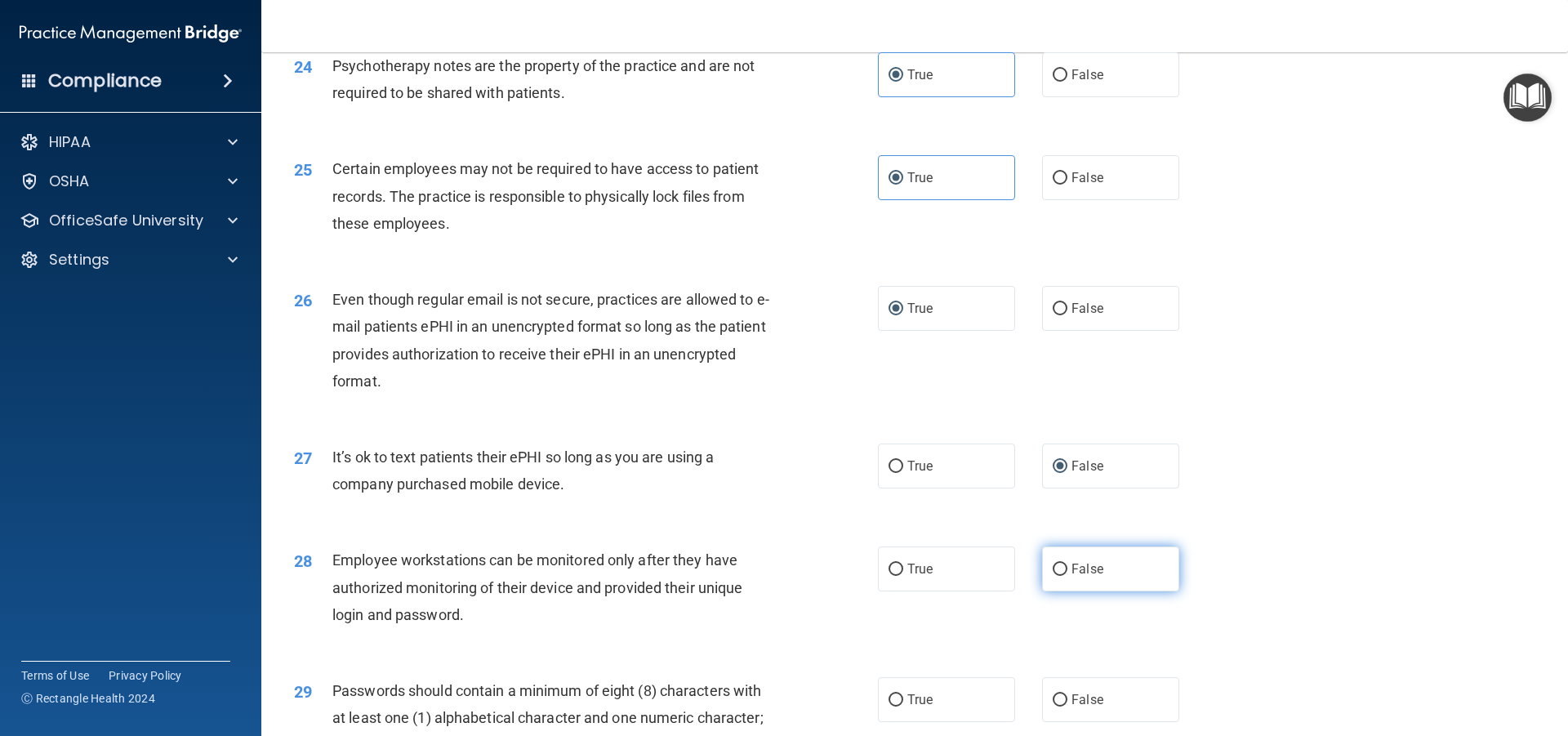
click at [1057, 576] on input "False" at bounding box center [1060, 570] width 15 height 12
radio input "true"
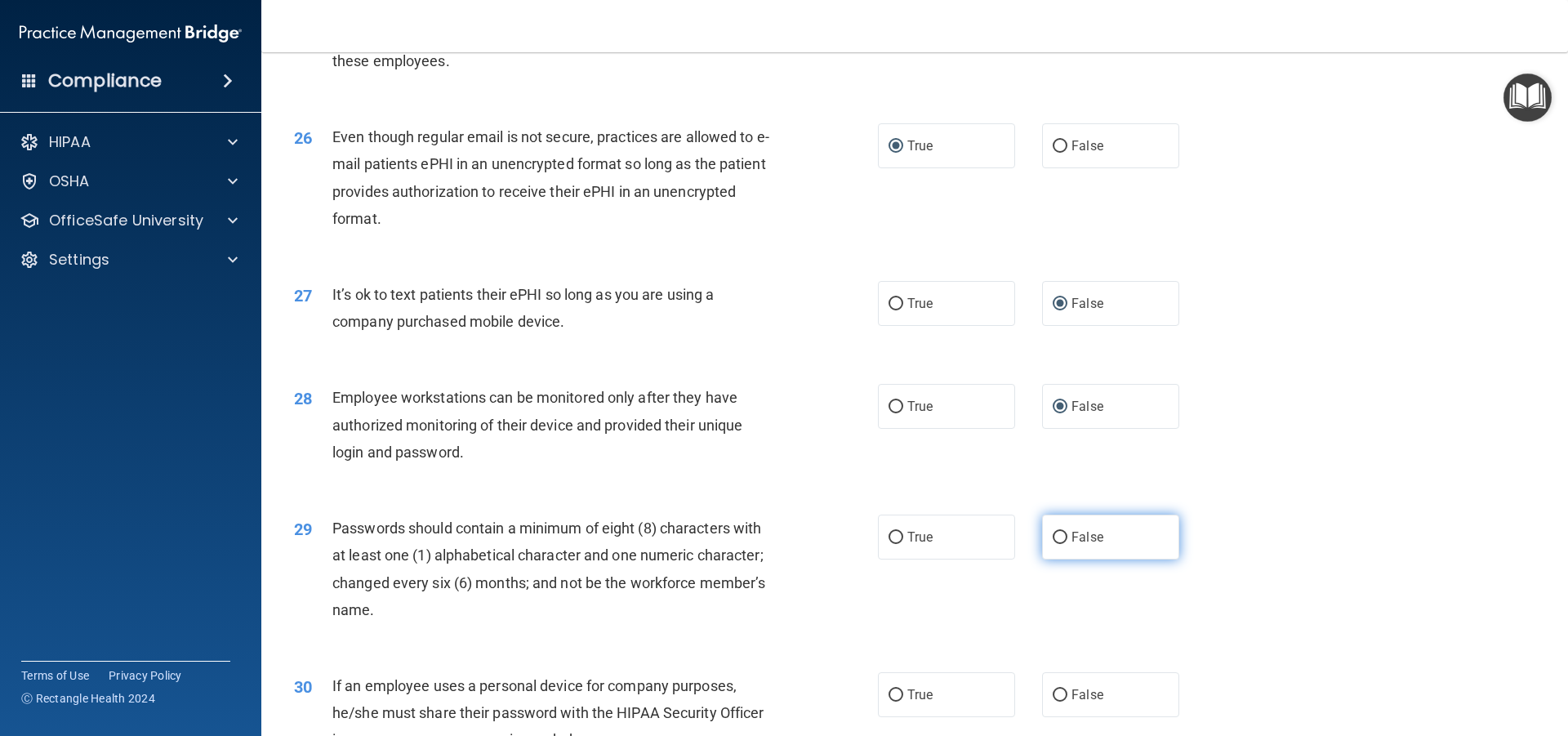
scroll to position [3187, 0]
click at [908, 544] on span "True" at bounding box center [920, 537] width 26 height 16
click at [903, 544] on input "True" at bounding box center [896, 538] width 15 height 12
radio input "true"
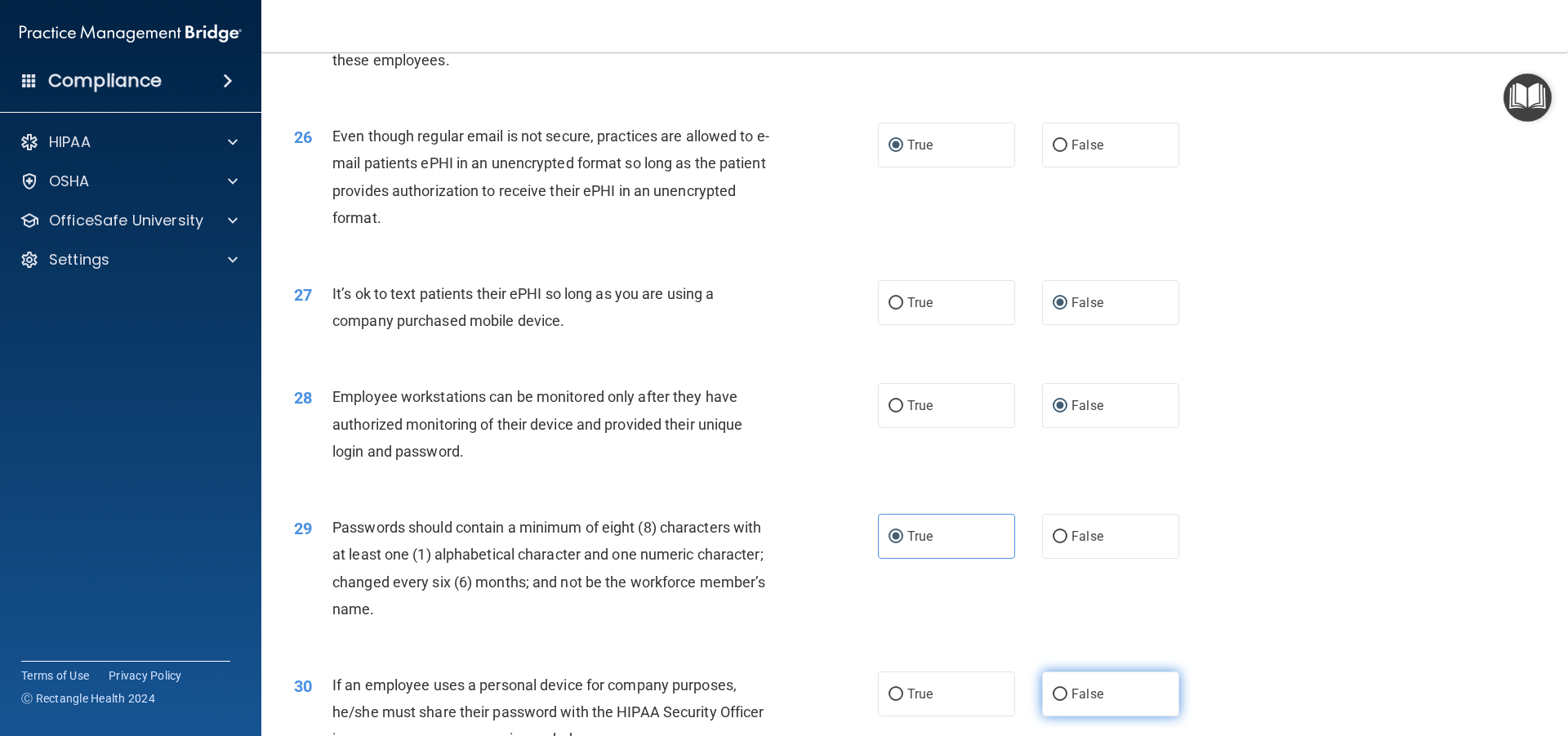
click at [1056, 701] on input "False" at bounding box center [1060, 695] width 15 height 12
radio input "true"
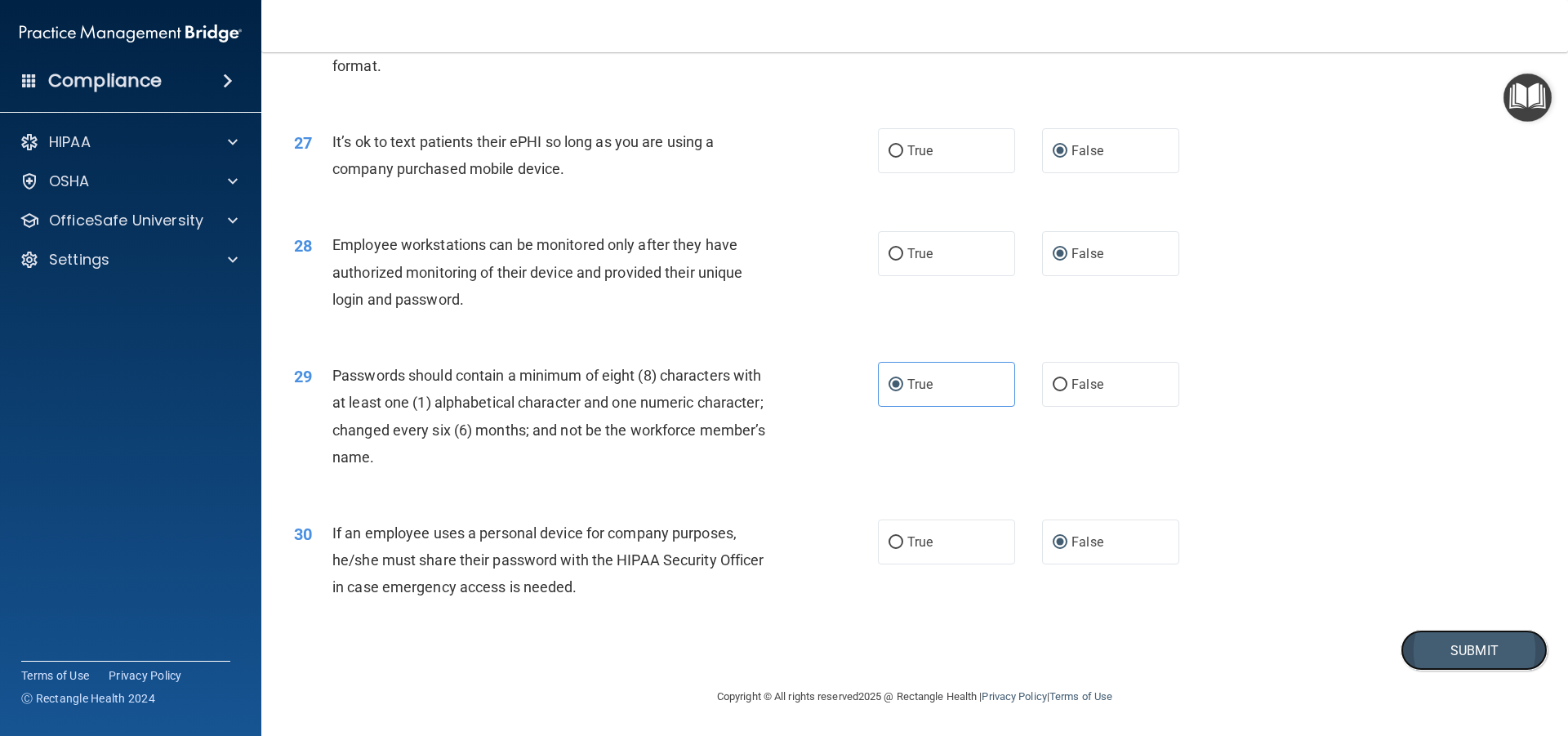
click at [1429, 648] on button "Submit" at bounding box center [1474, 650] width 147 height 42
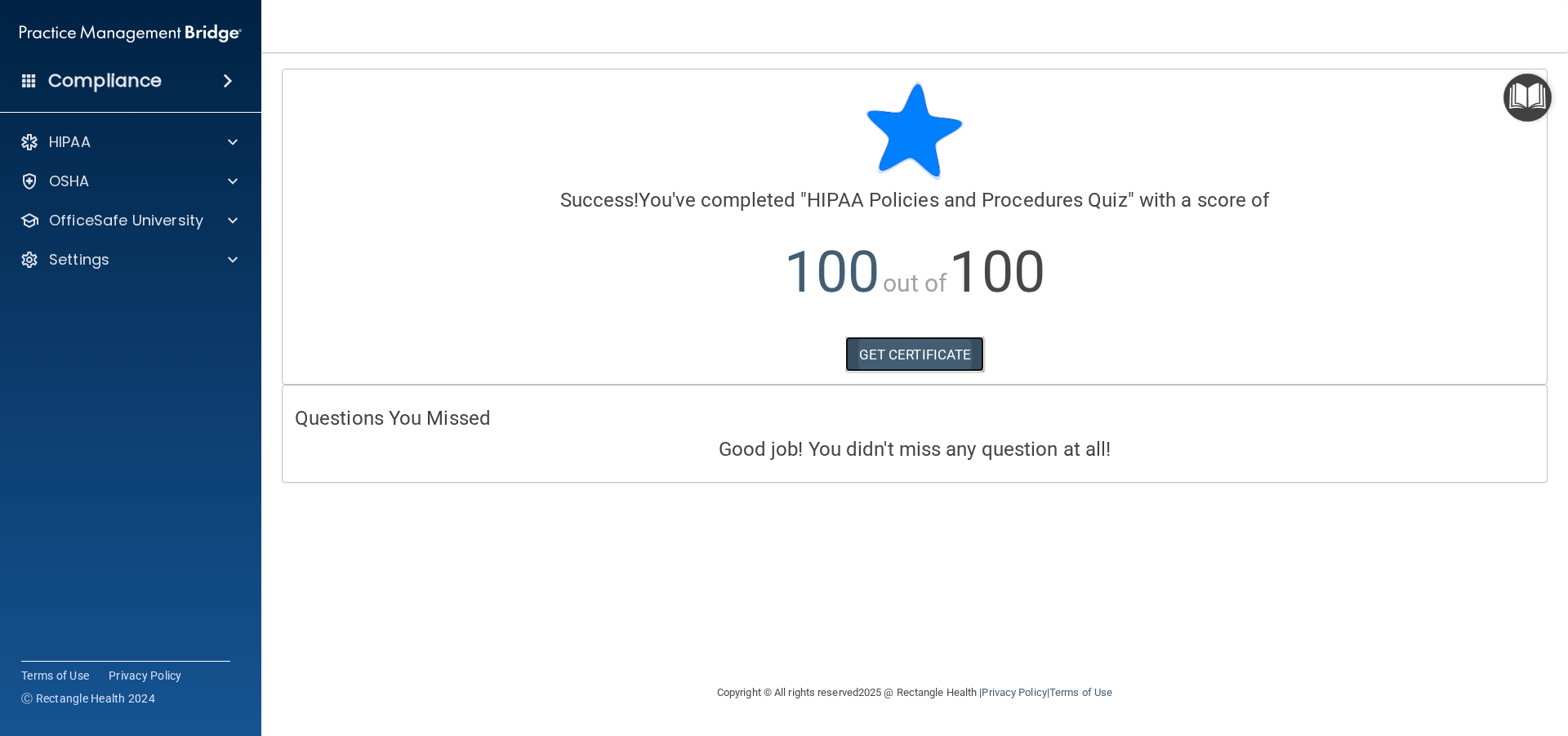
click at [876, 344] on link "GET CERTIFICATE" at bounding box center [915, 354] width 140 height 36
click at [230, 185] on span at bounding box center [232, 182] width 10 height 19
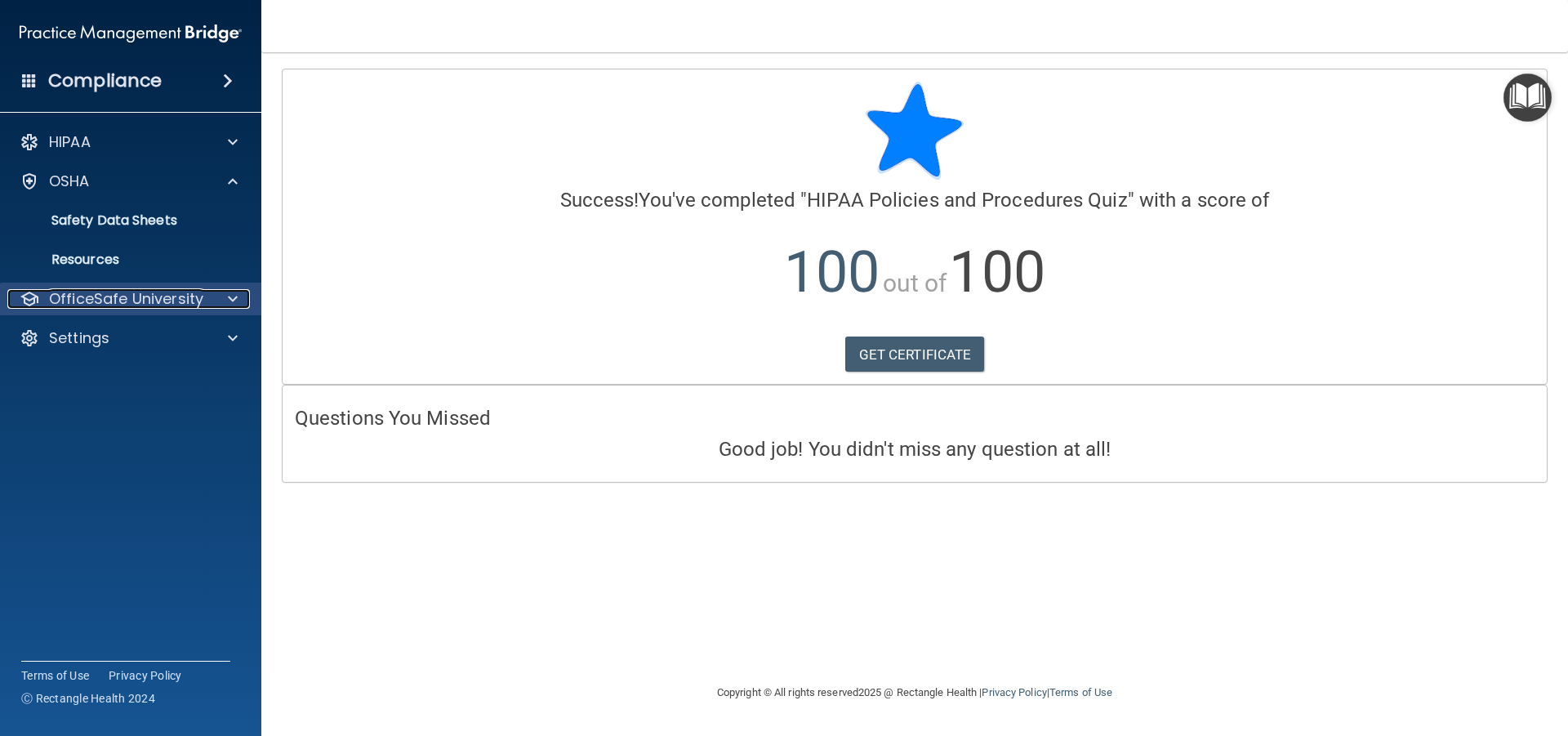
click at [208, 301] on div "OfficeSafe University" at bounding box center [108, 299] width 203 height 19
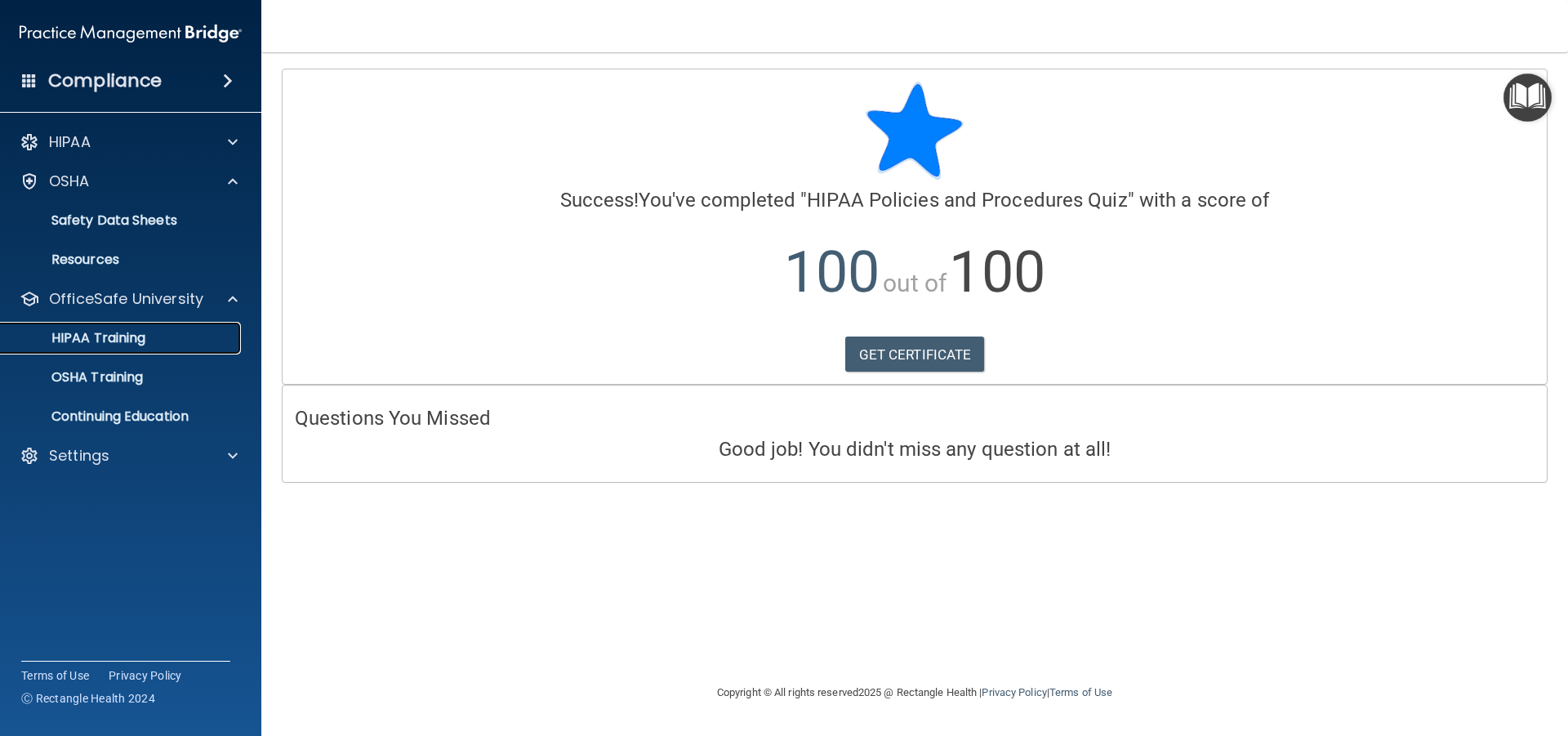
click at [185, 335] on div "HIPAA Training" at bounding box center [122, 338] width 223 height 16
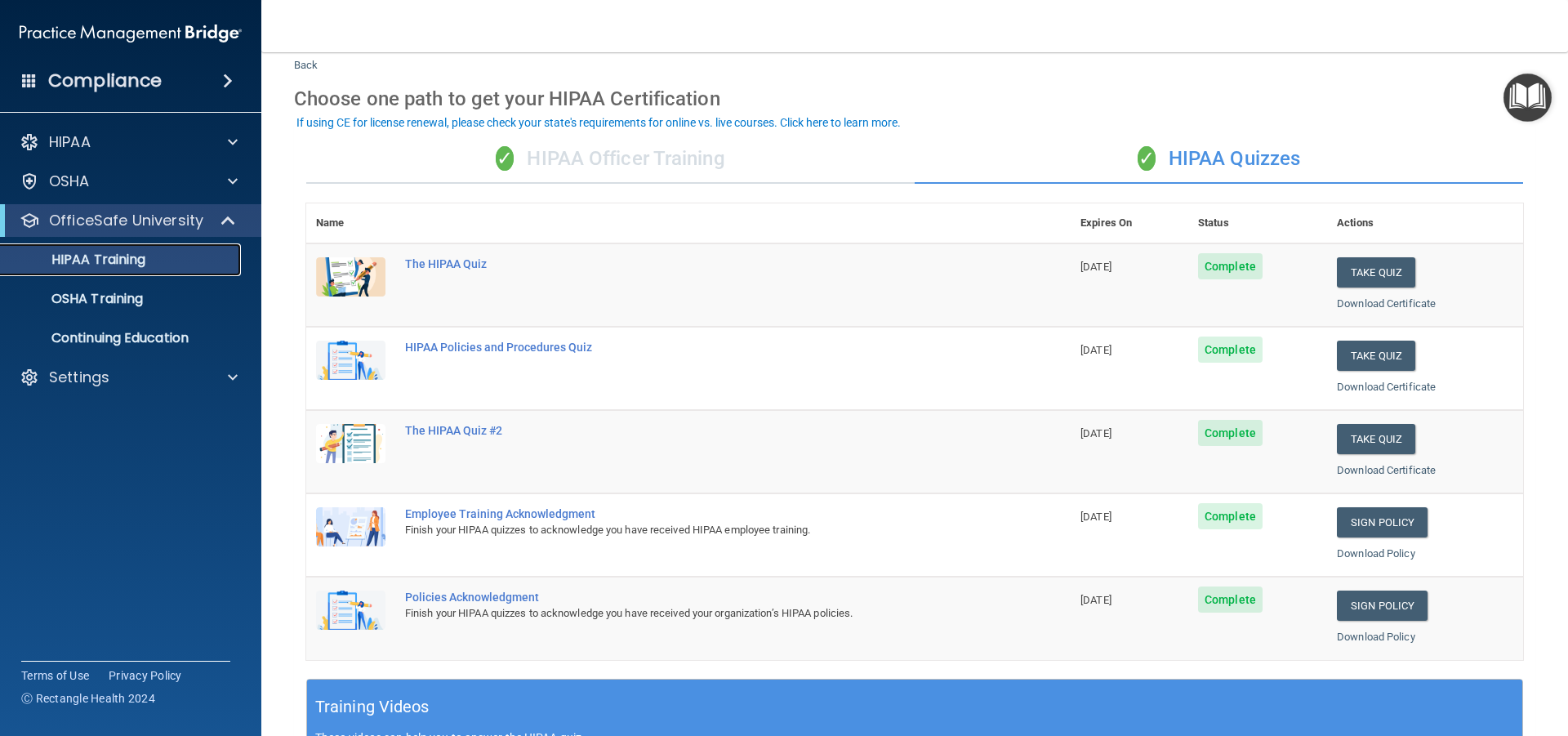
scroll to position [81, 0]
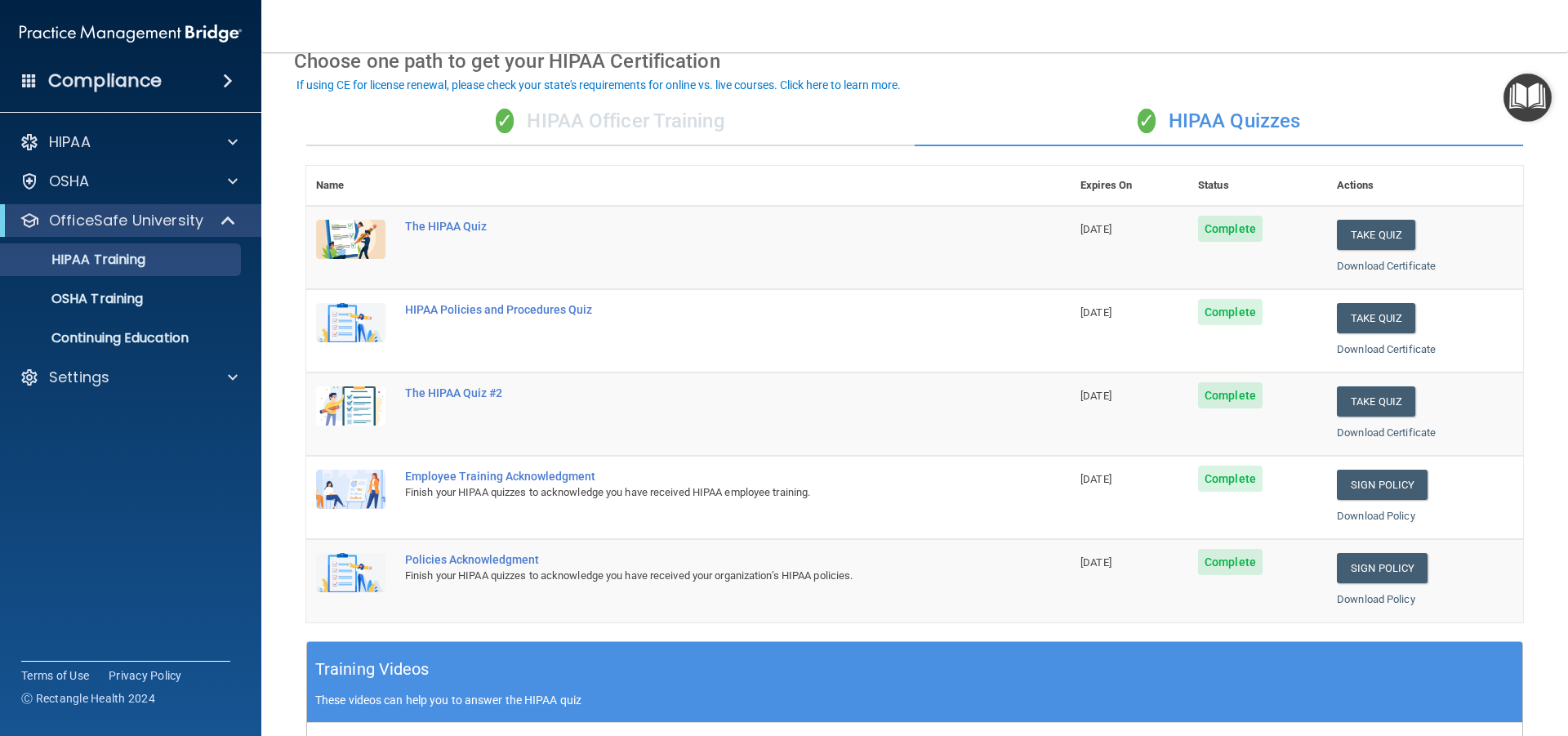
click at [671, 126] on div "✓ HIPAA Officer Training" at bounding box center [610, 121] width 608 height 49
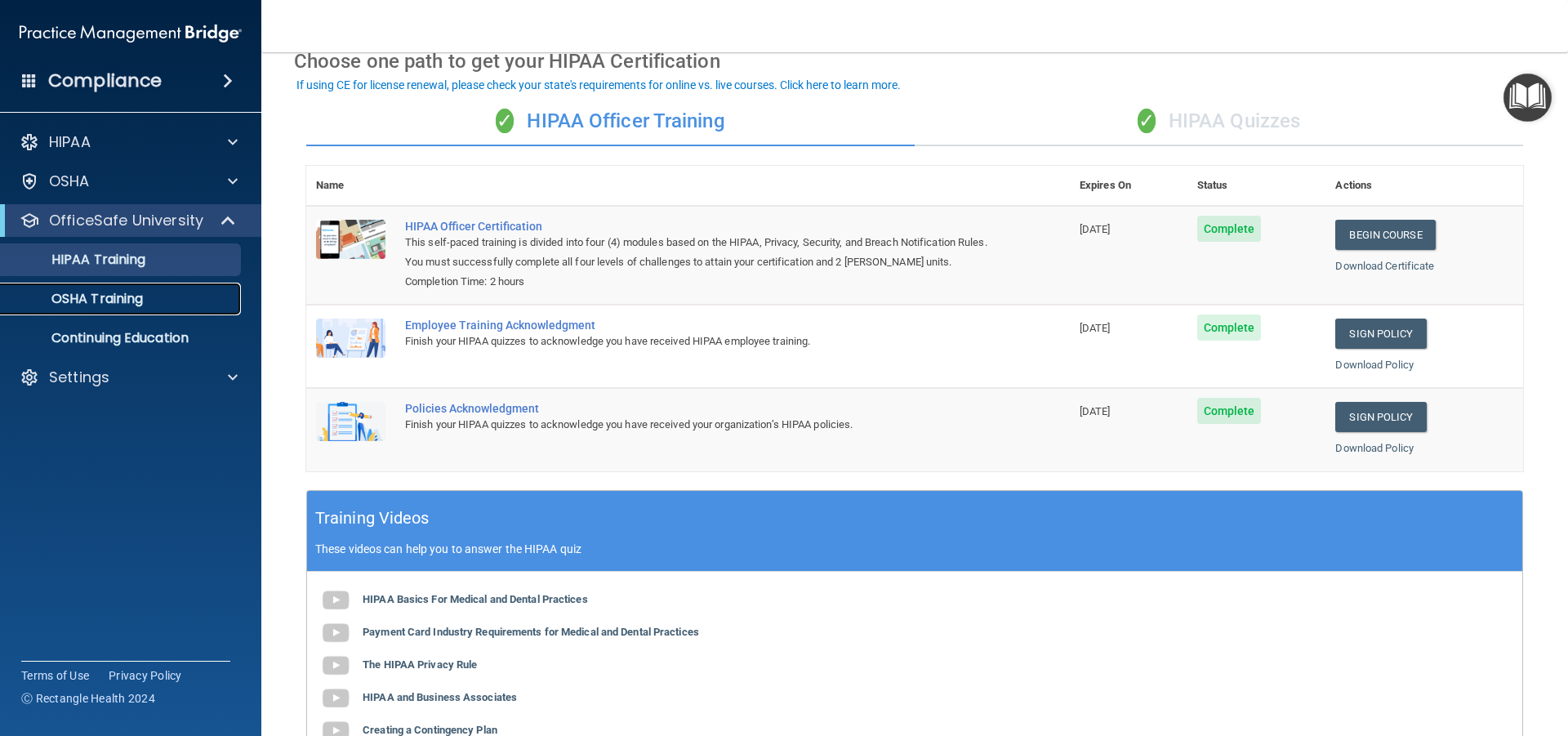
click at [89, 294] on p "OSHA Training" at bounding box center [76, 298] width 132 height 16
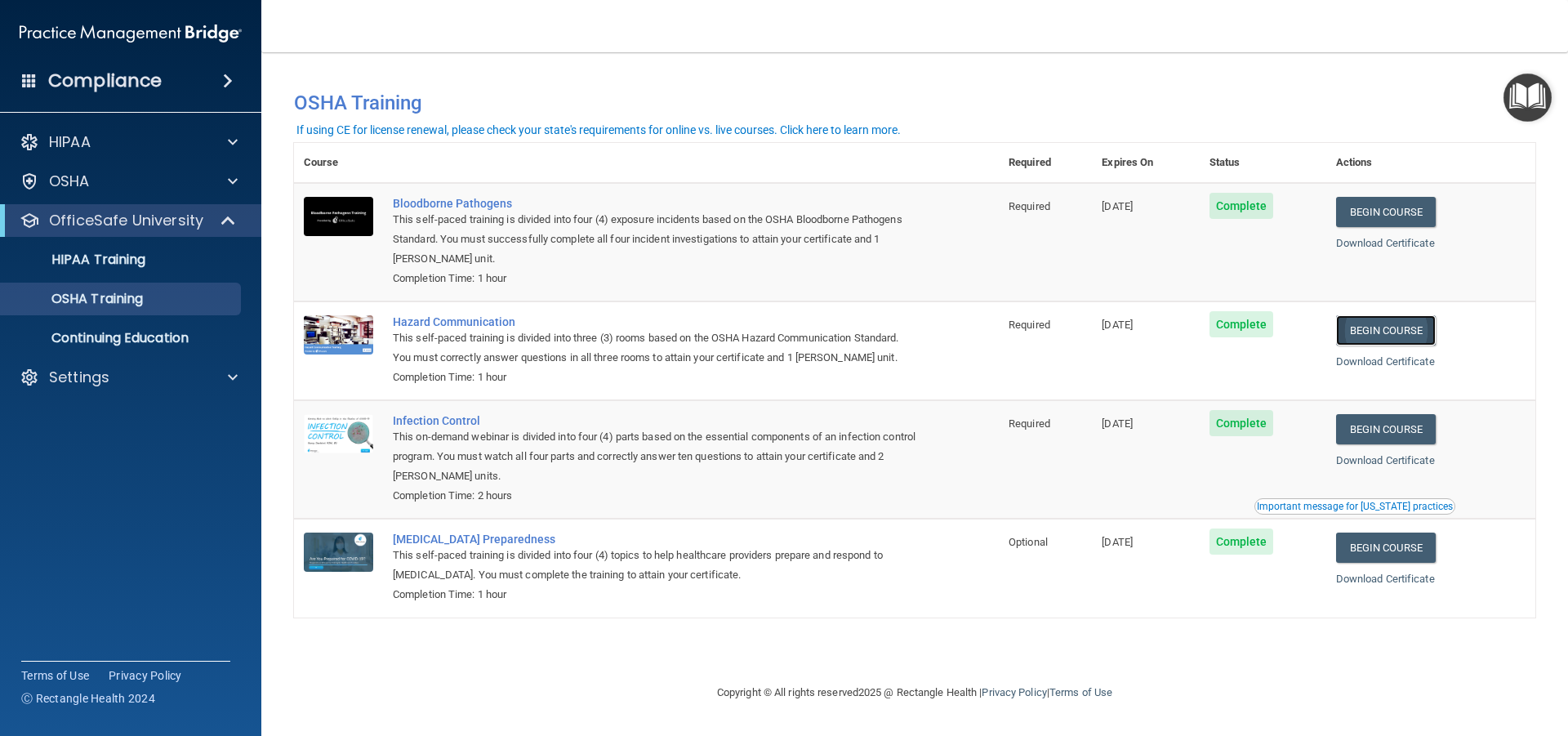
click at [1408, 333] on link "Begin Course" at bounding box center [1386, 330] width 100 height 30
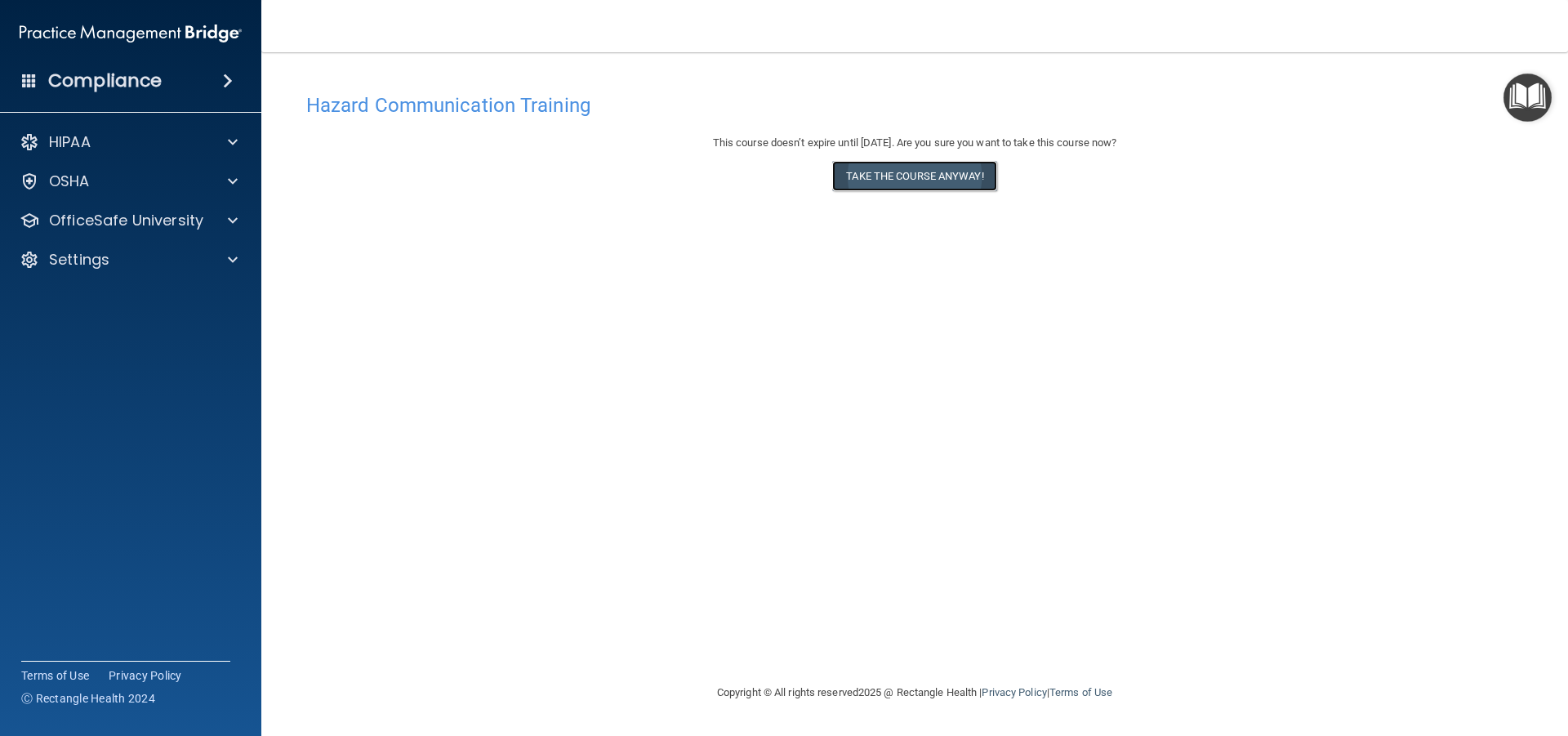
click at [946, 174] on button "Take the course anyway!" at bounding box center [914, 176] width 164 height 30
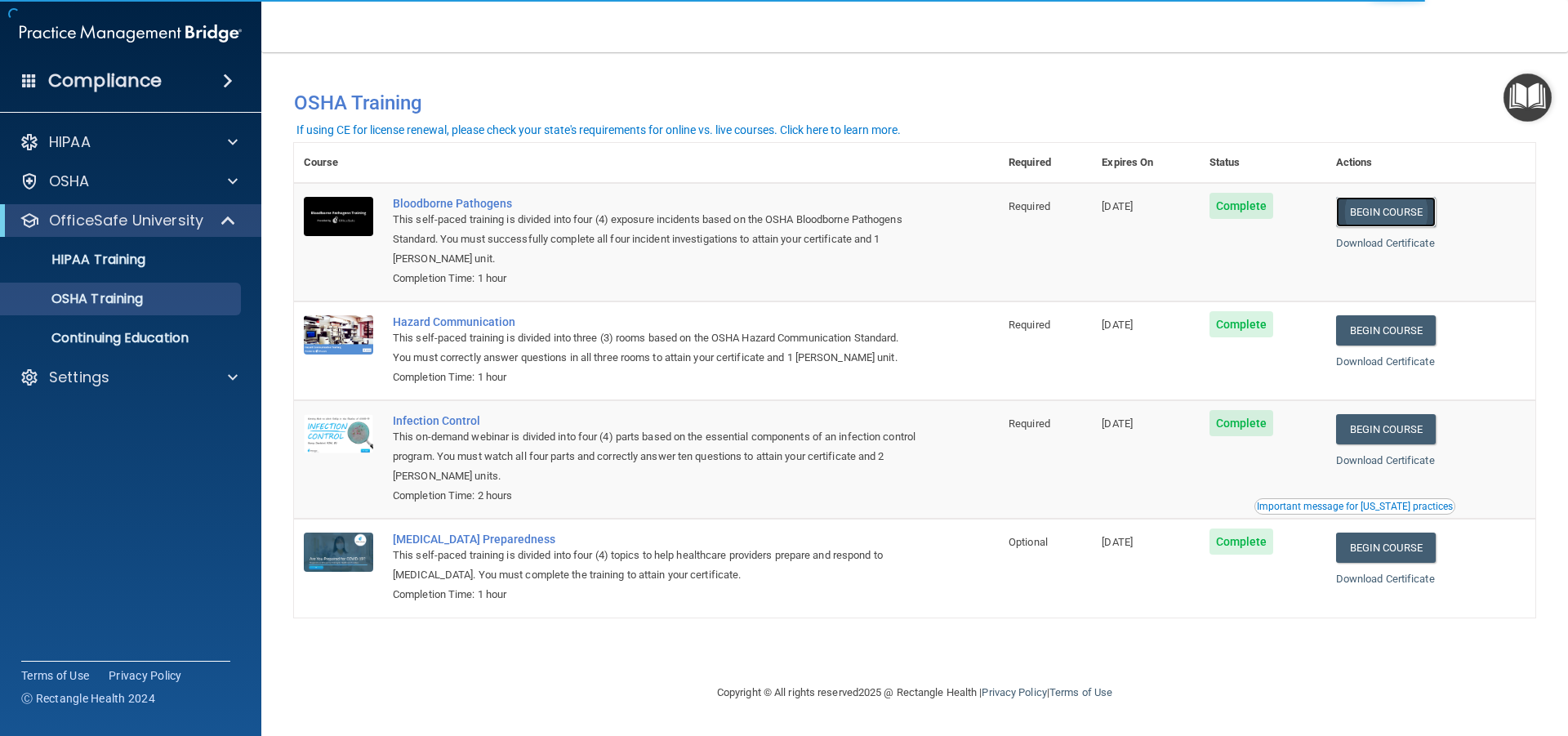
click at [1390, 205] on link "Begin Course" at bounding box center [1386, 212] width 100 height 30
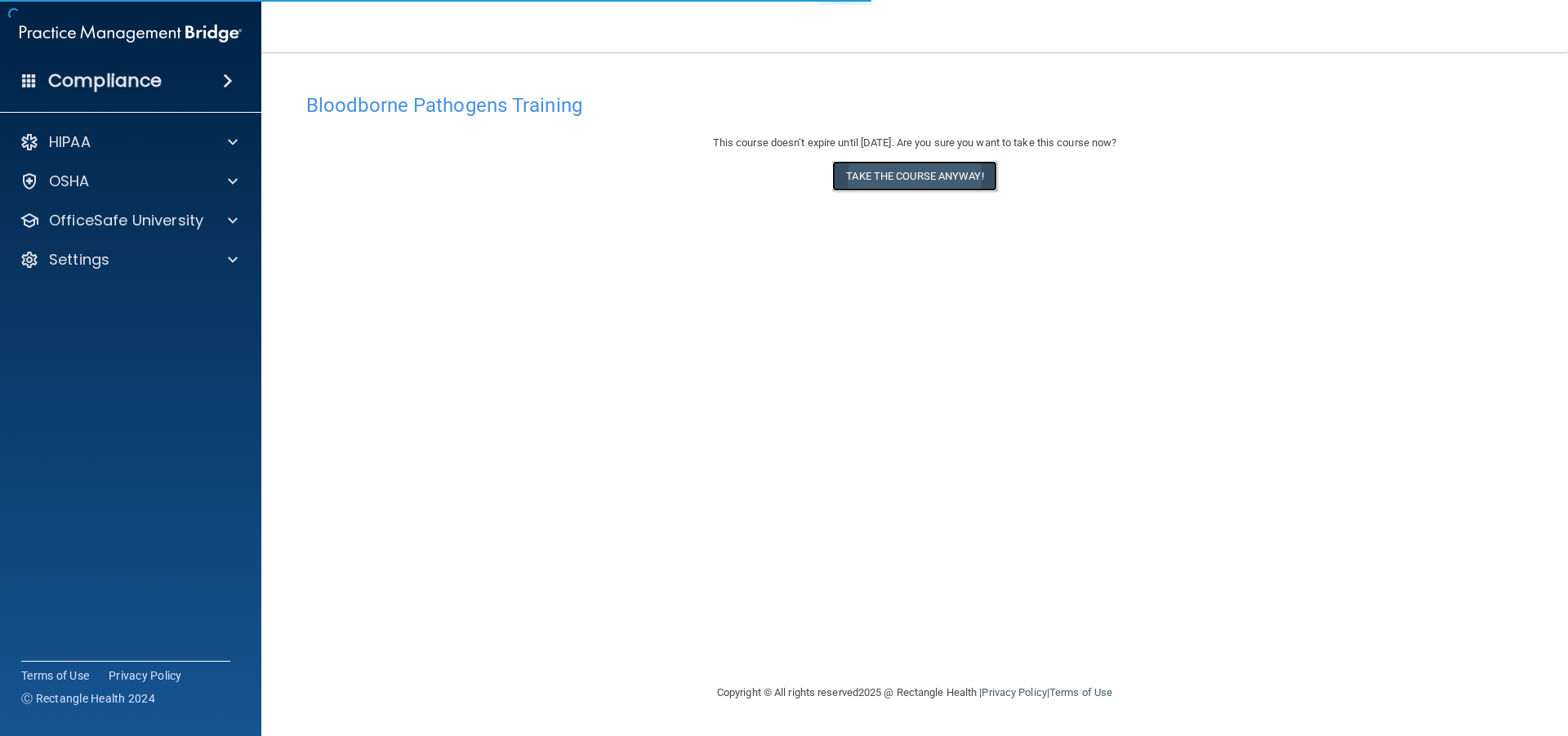
click at [961, 165] on button "Take the course anyway!" at bounding box center [914, 176] width 164 height 30
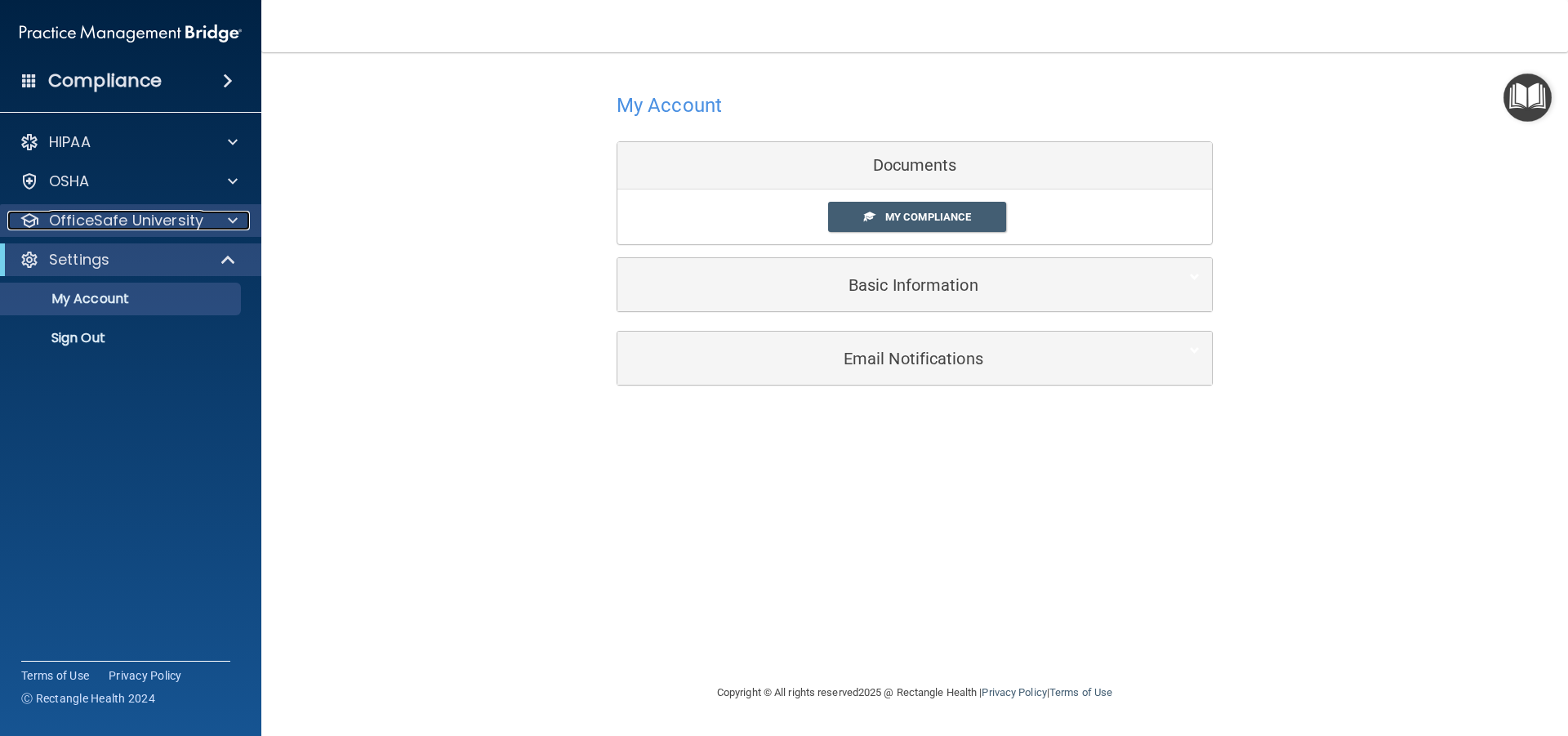
click at [186, 221] on p "OfficeSafe University" at bounding box center [126, 221] width 154 height 19
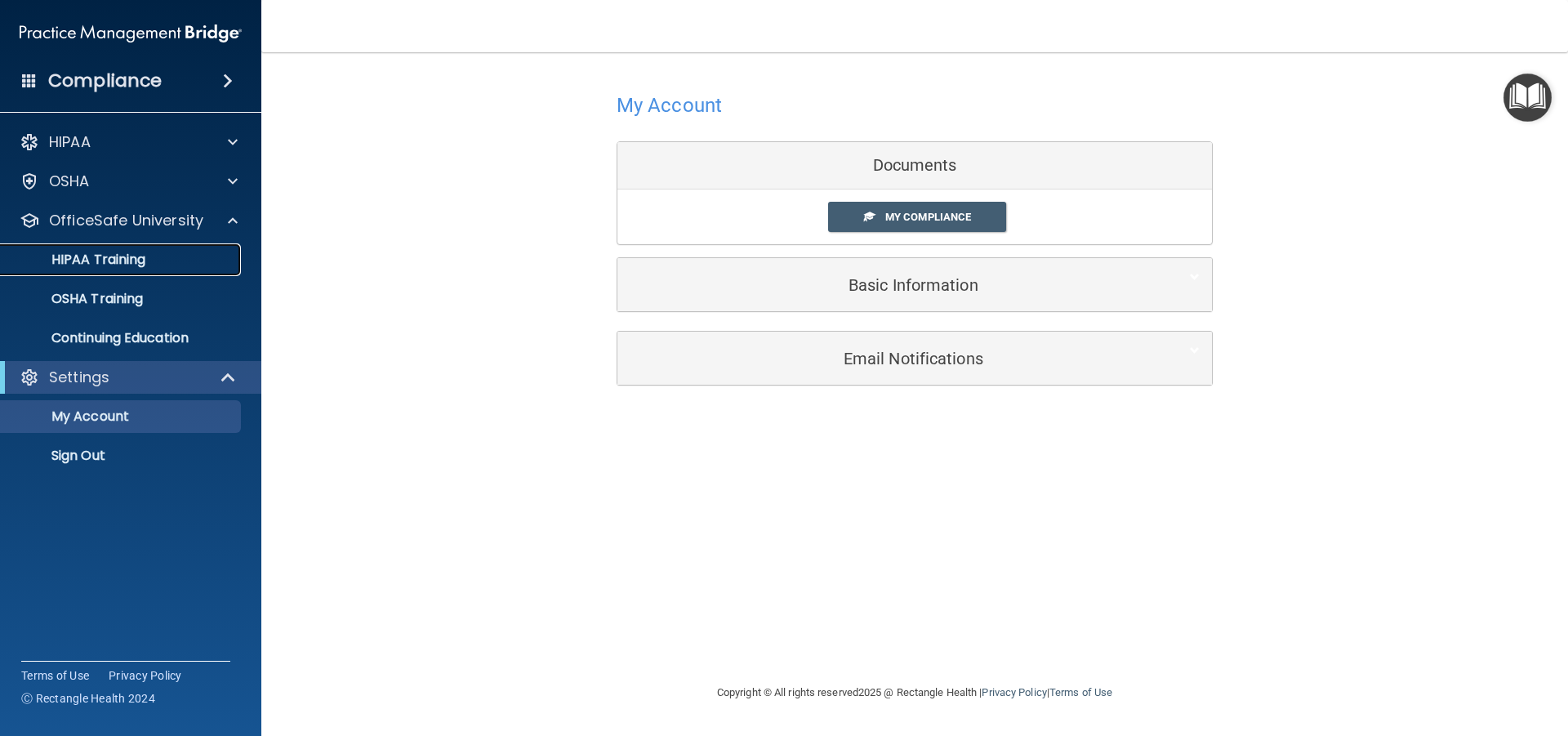
click at [179, 267] on div "HIPAA Training" at bounding box center [122, 260] width 223 height 16
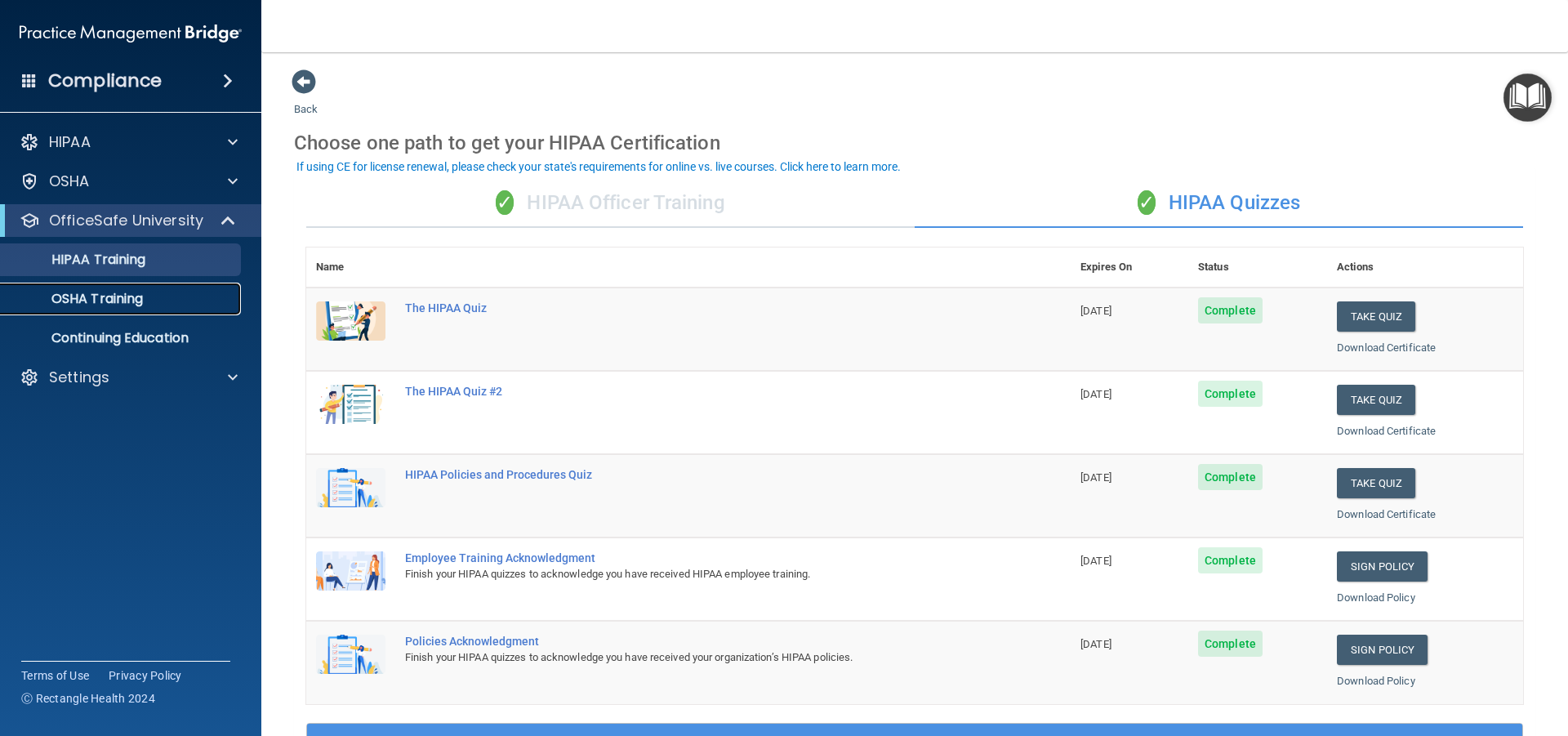
click at [163, 295] on div "OSHA Training" at bounding box center [122, 298] width 223 height 16
